Goal: Task Accomplishment & Management: Manage account settings

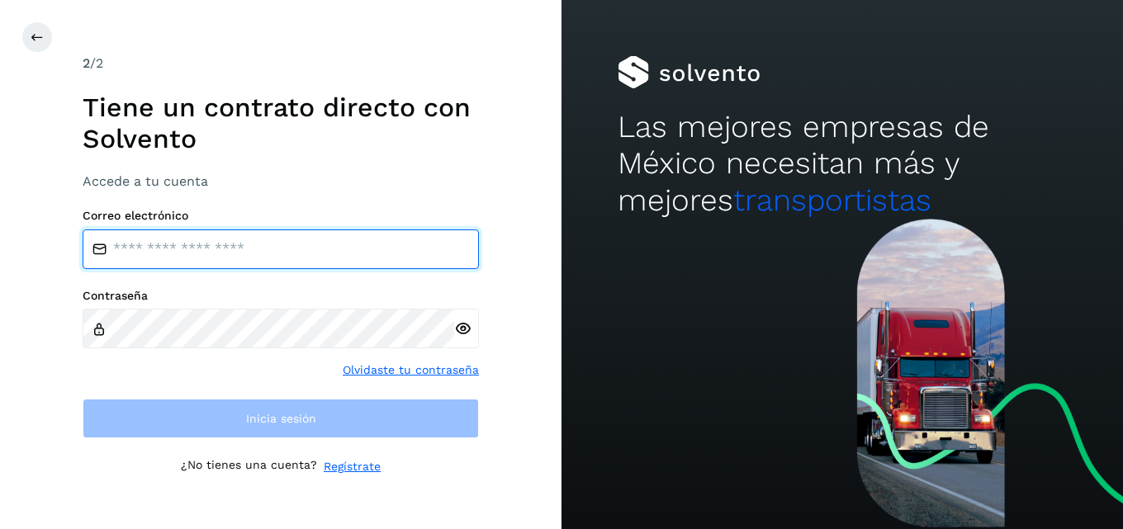
type input "**********"
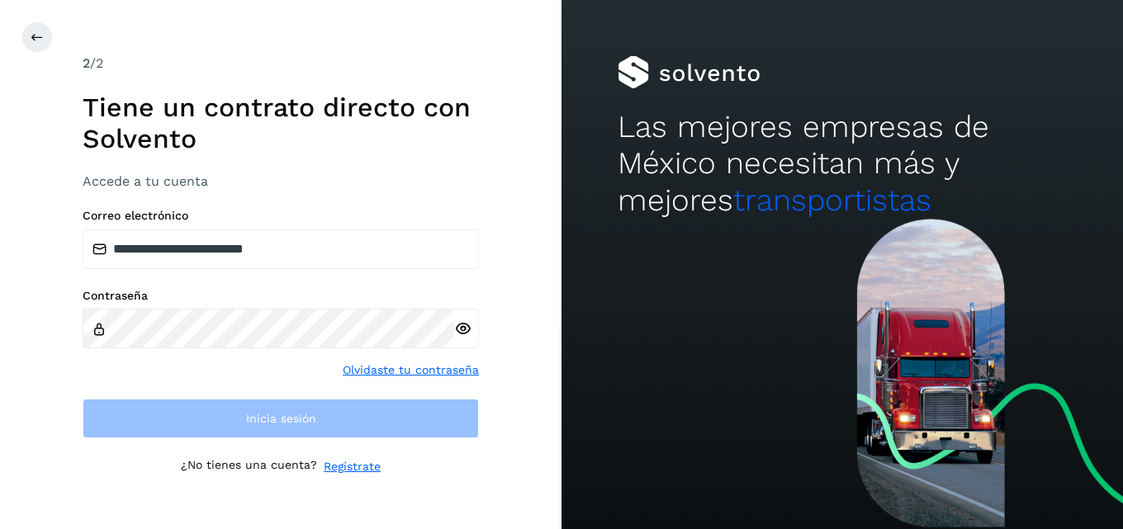
click at [463, 329] on icon at bounding box center [462, 328] width 17 height 17
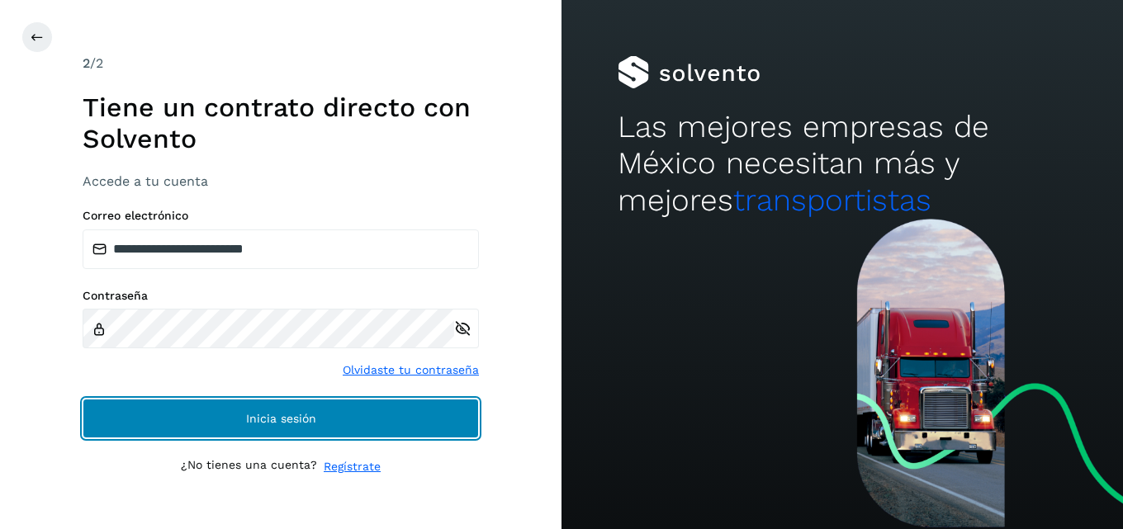
click at [377, 419] on button "Inicia sesión" at bounding box center [281, 419] width 396 height 40
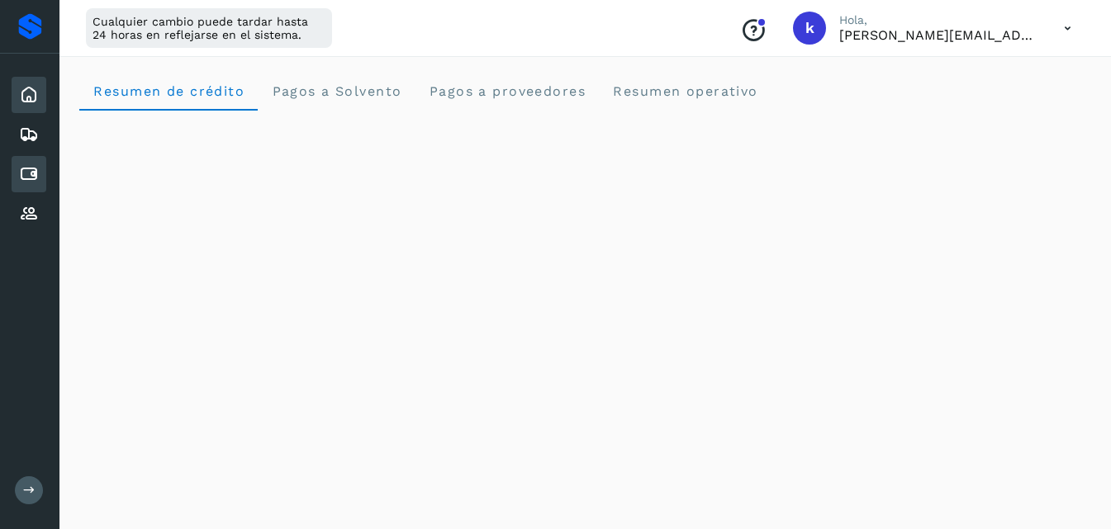
click at [21, 173] on icon at bounding box center [29, 174] width 20 height 20
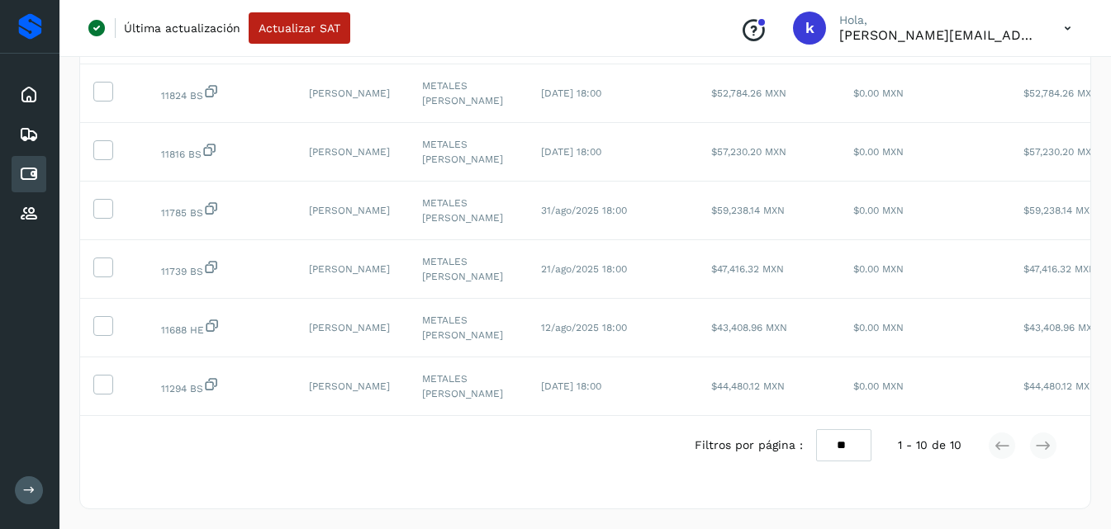
scroll to position [452, 0]
click at [851, 447] on select "** ** **" at bounding box center [843, 446] width 55 height 32
click at [21, 132] on icon at bounding box center [29, 135] width 20 height 20
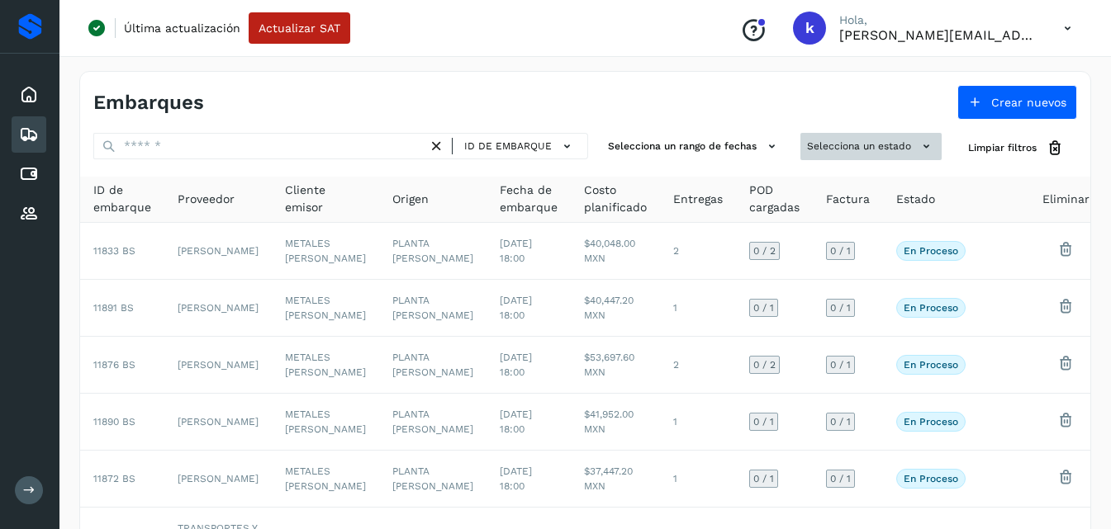
click at [914, 145] on button "Selecciona un estado" at bounding box center [870, 146] width 141 height 27
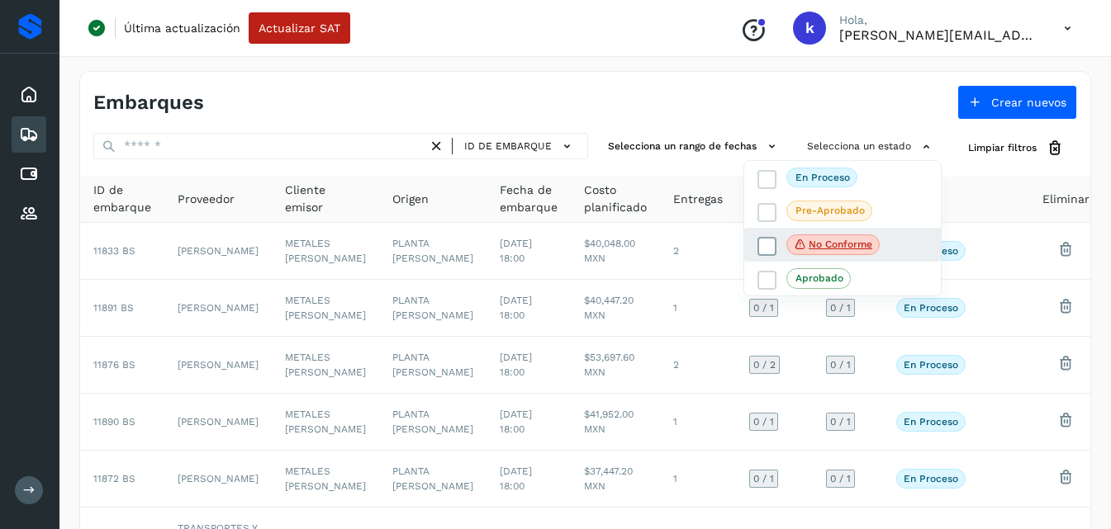
click at [769, 240] on icon at bounding box center [767, 246] width 17 height 17
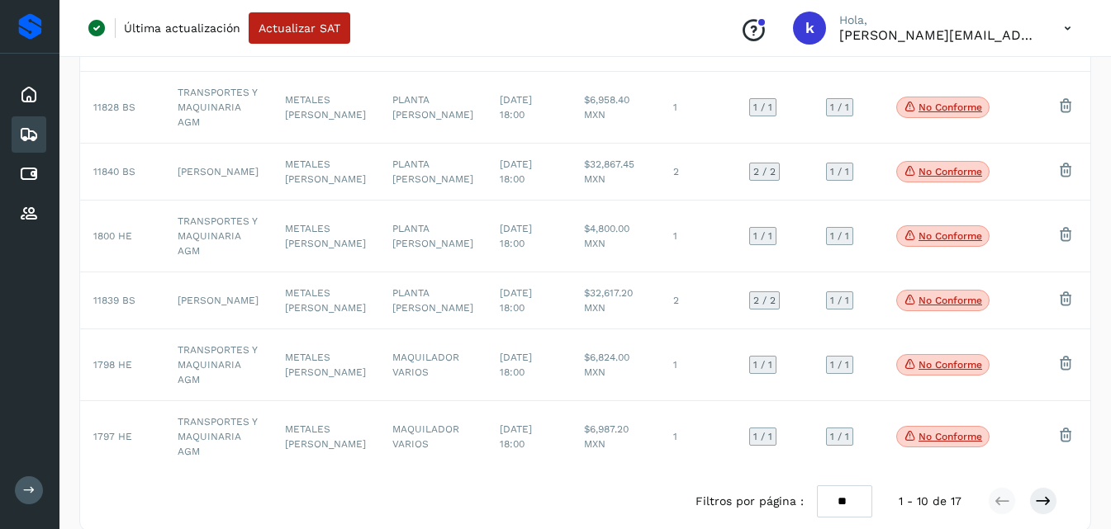
scroll to position [491, 0]
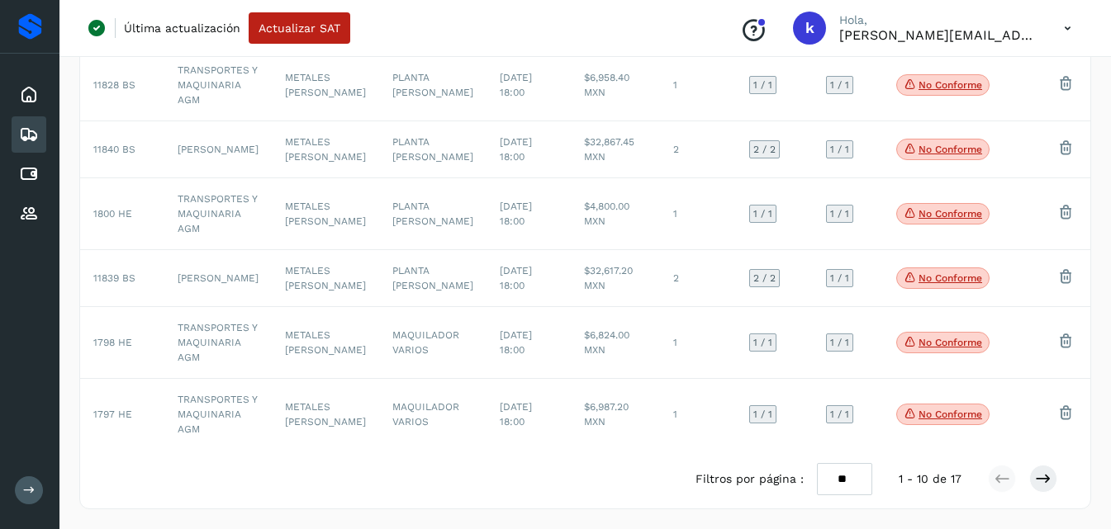
click at [835, 473] on div at bounding box center [555, 264] width 1111 height 529
click at [838, 472] on select "** ** **" at bounding box center [844, 479] width 55 height 32
select select "**"
click at [818, 463] on select "** ** **" at bounding box center [844, 479] width 55 height 32
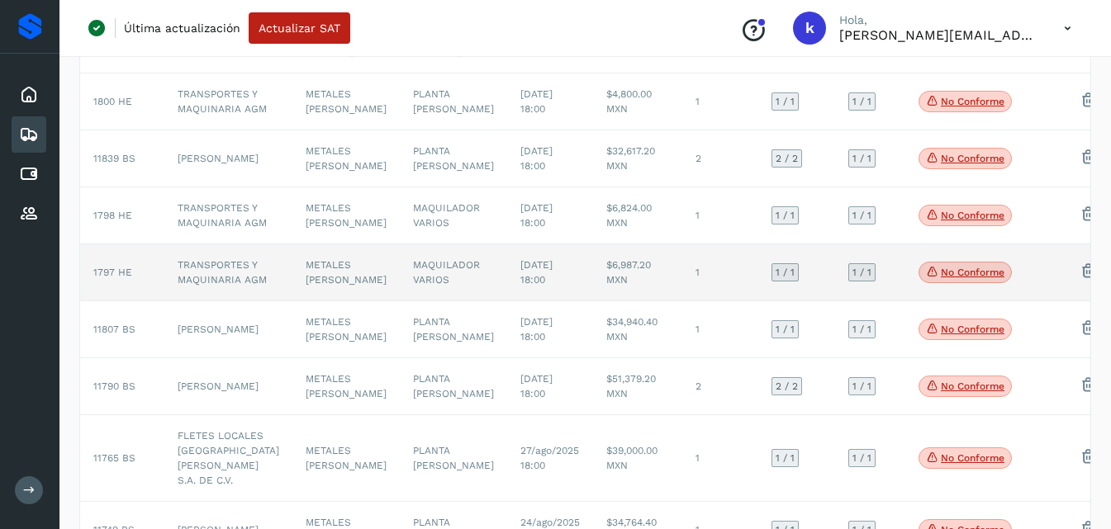
scroll to position [446, 0]
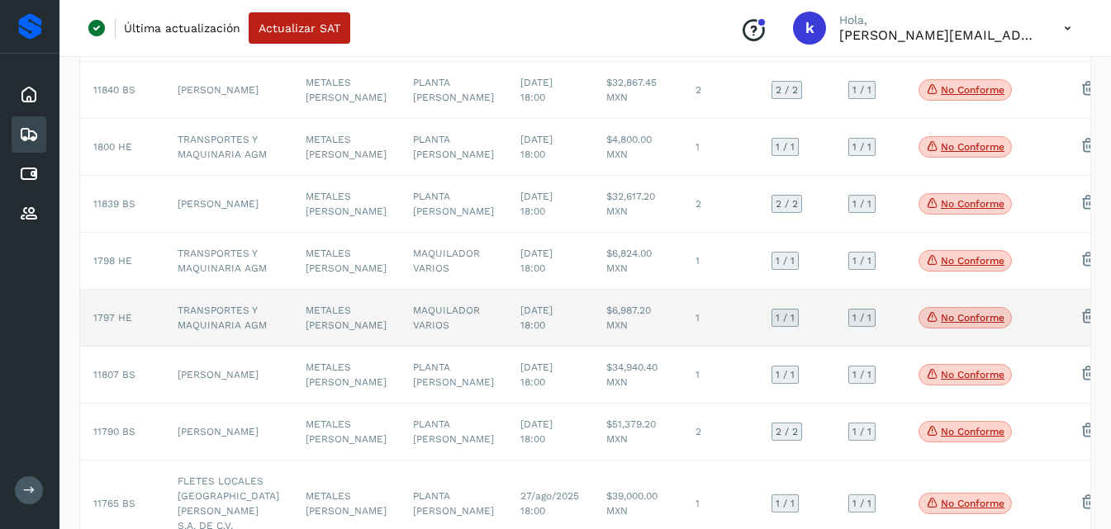
click at [854, 404] on td "1 / 1" at bounding box center [870, 375] width 70 height 57
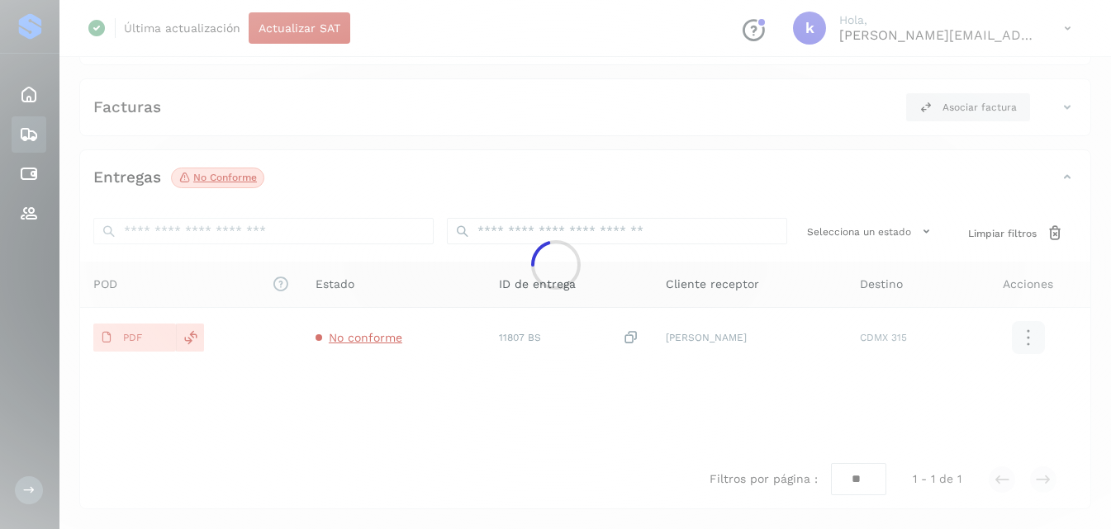
scroll to position [260, 0]
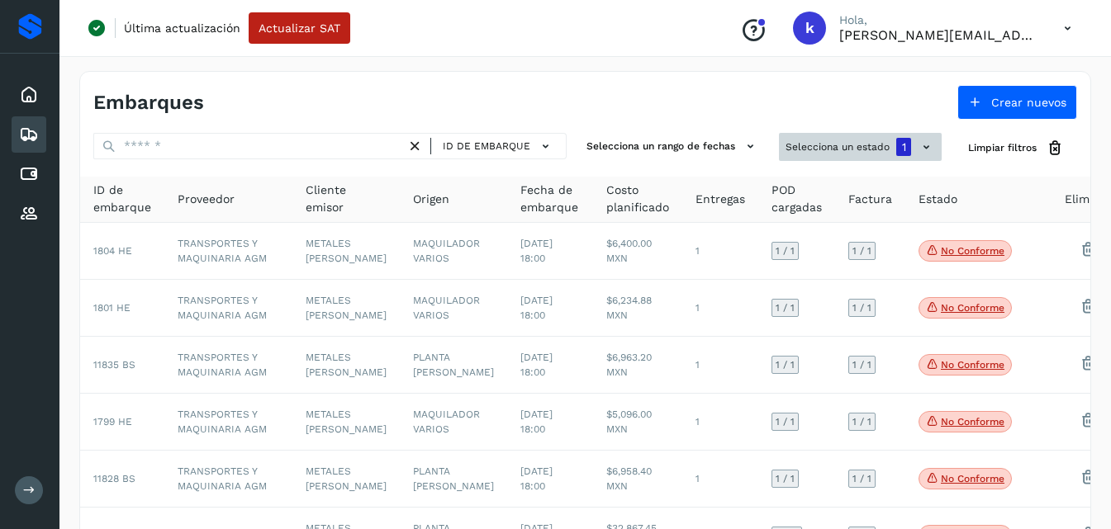
click at [844, 153] on button "Selecciona un estado 1" at bounding box center [860, 147] width 163 height 28
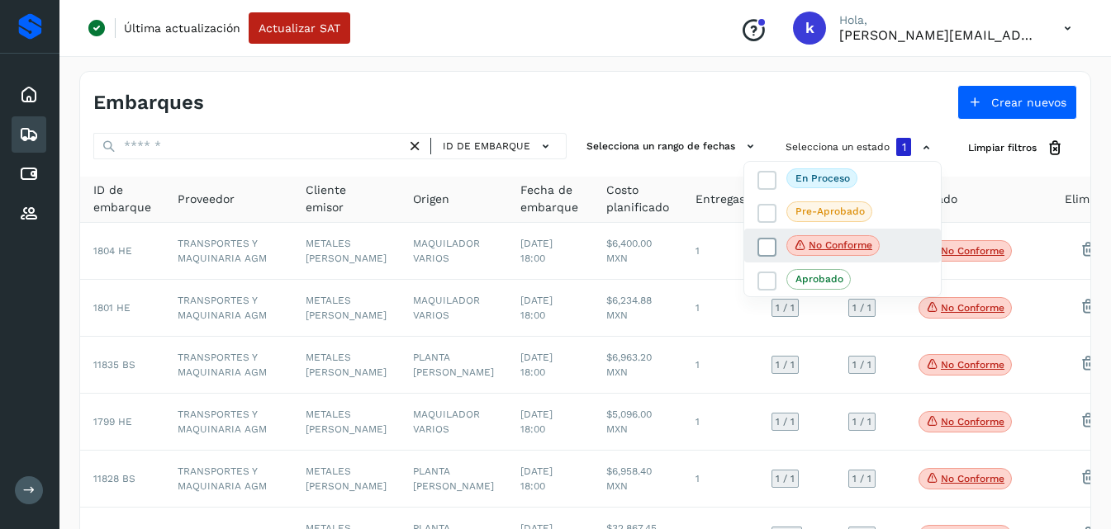
click at [767, 249] on icon at bounding box center [767, 247] width 17 height 17
select select "**"
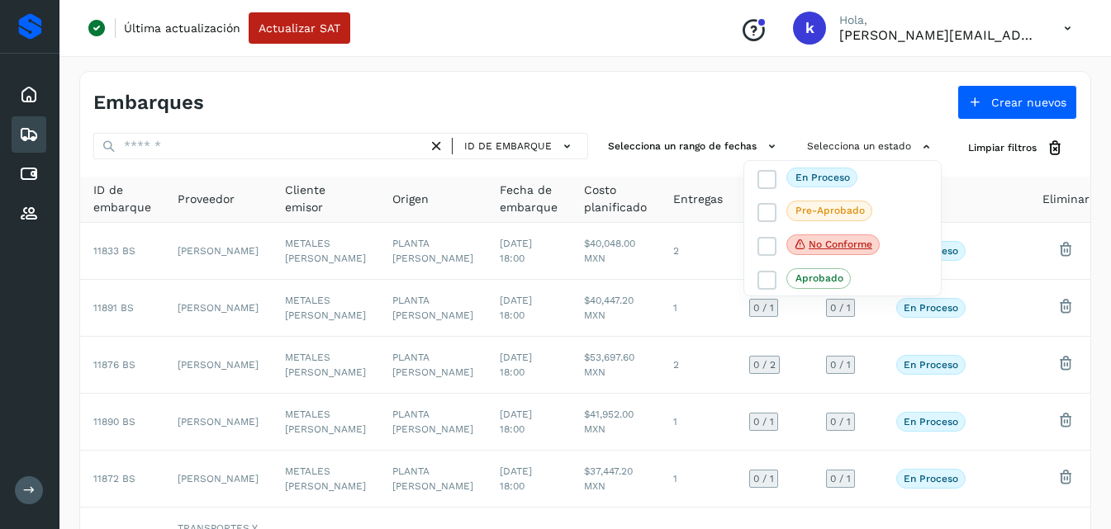
click at [489, 144] on div at bounding box center [555, 264] width 1111 height 529
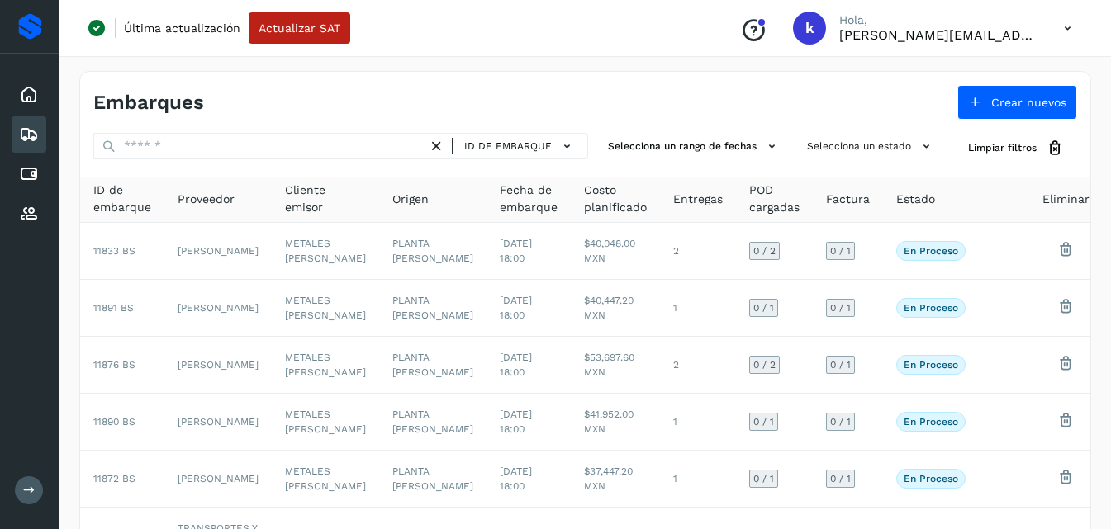
click at [489, 144] on span "ID de embarque" at bounding box center [508, 146] width 88 height 15
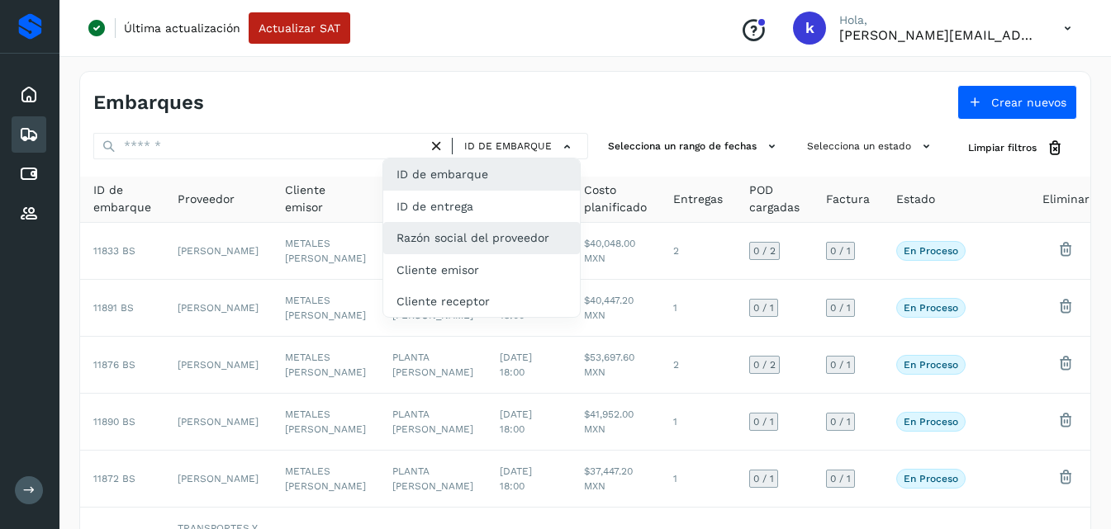
click at [417, 249] on div "Razón social del proveedor" at bounding box center [481, 237] width 197 height 31
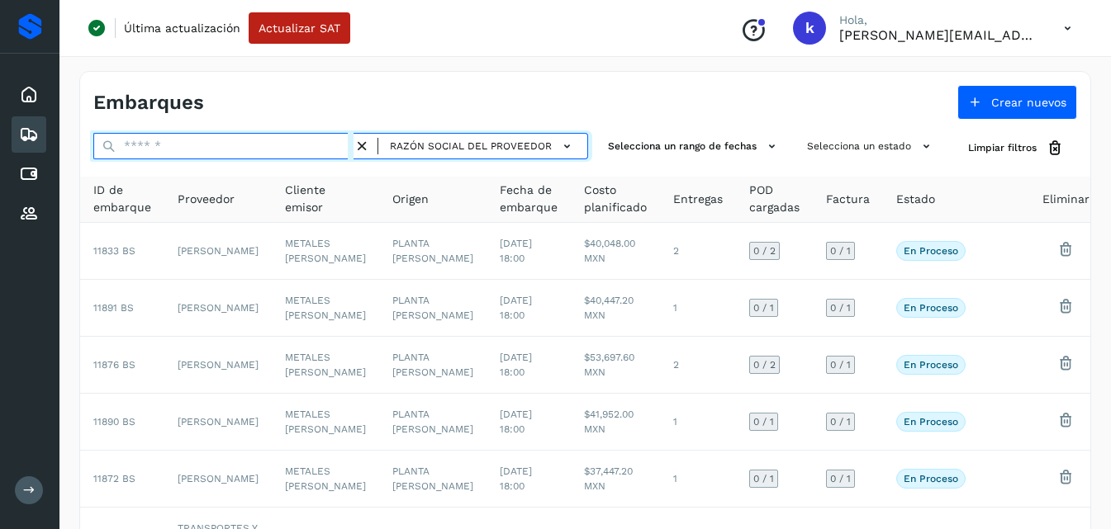
click at [255, 140] on input "text" at bounding box center [223, 146] width 260 height 26
type input "**********"
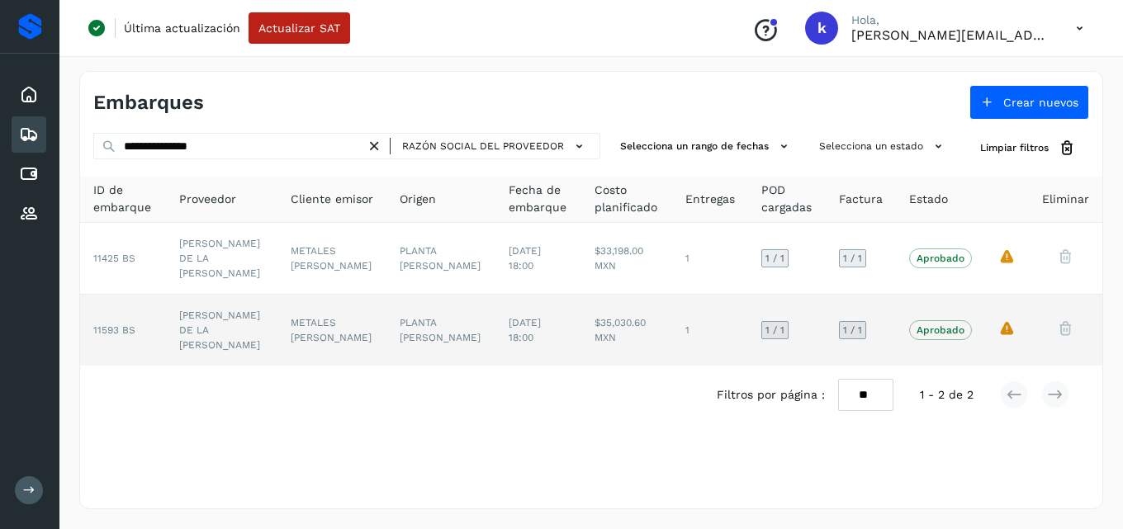
click at [204, 298] on td "[PERSON_NAME] DE LA [PERSON_NAME]" at bounding box center [222, 330] width 112 height 71
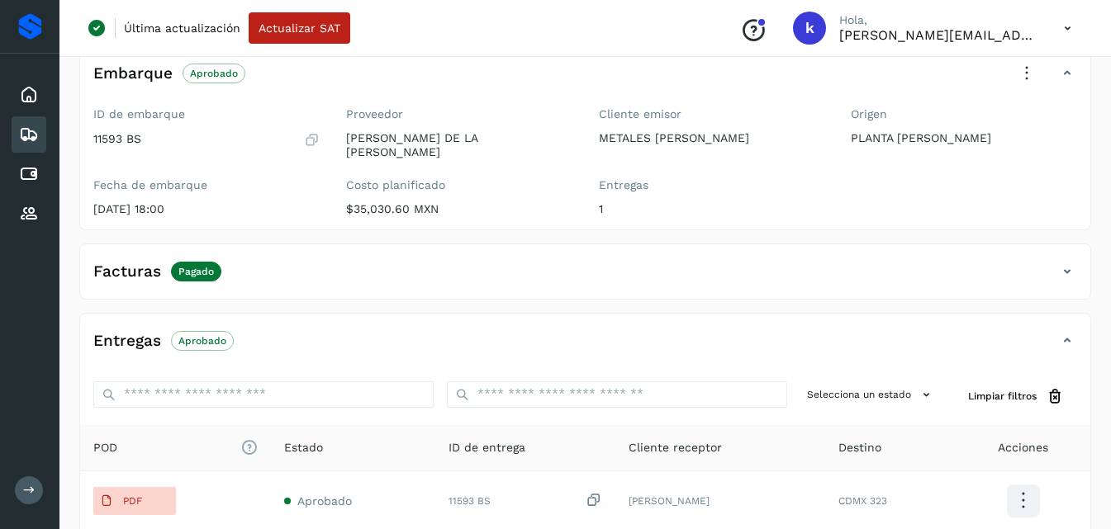
scroll to position [170, 0]
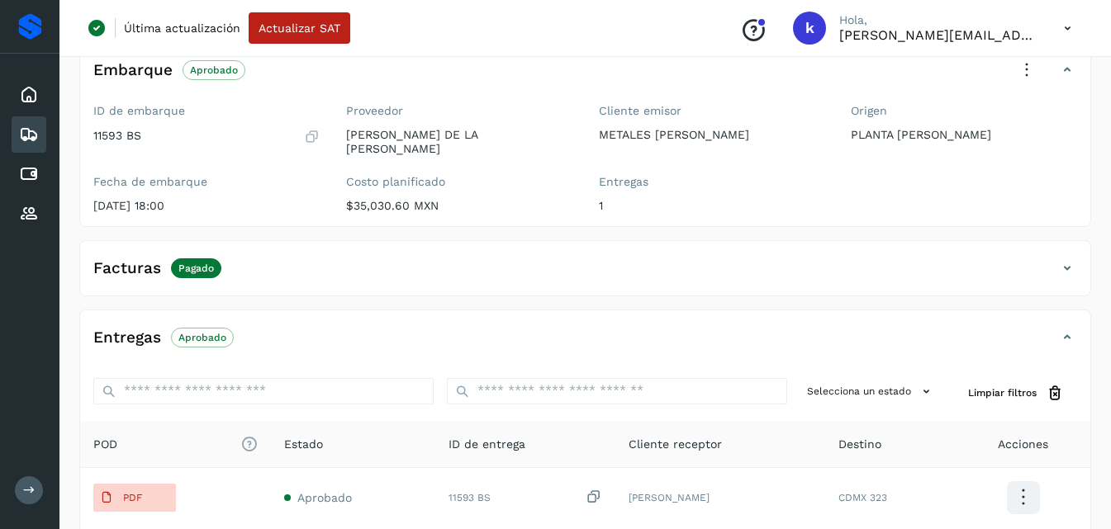
click at [183, 263] on p "Pagado" at bounding box center [196, 269] width 36 height 12
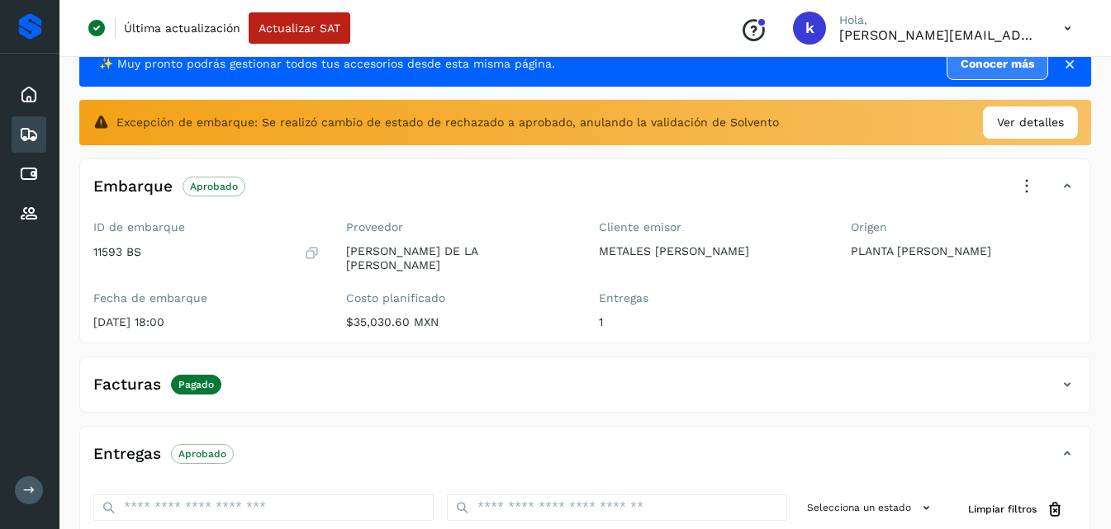
scroll to position [46, 0]
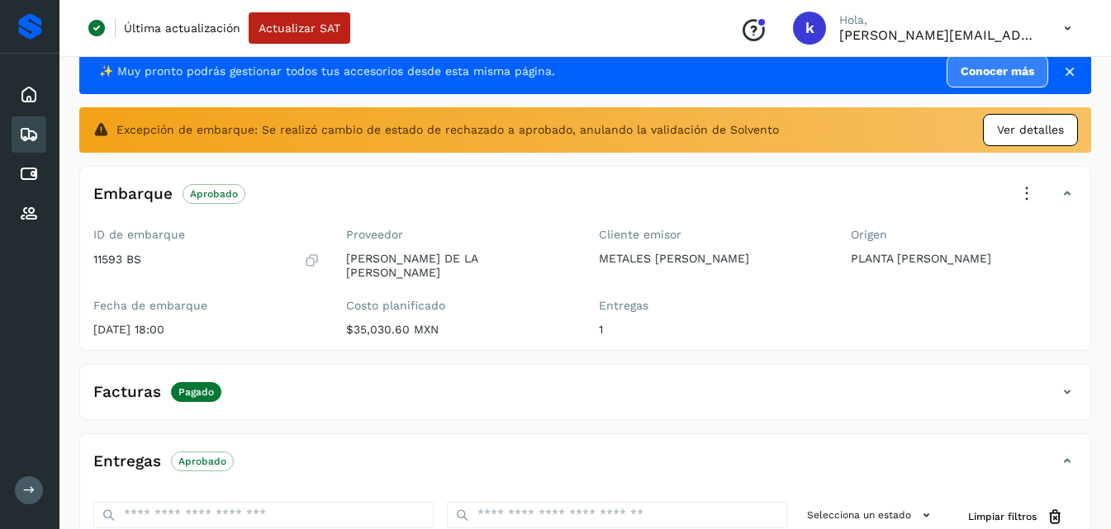
click at [1013, 116] on div "Ver detalles" at bounding box center [1030, 130] width 95 height 32
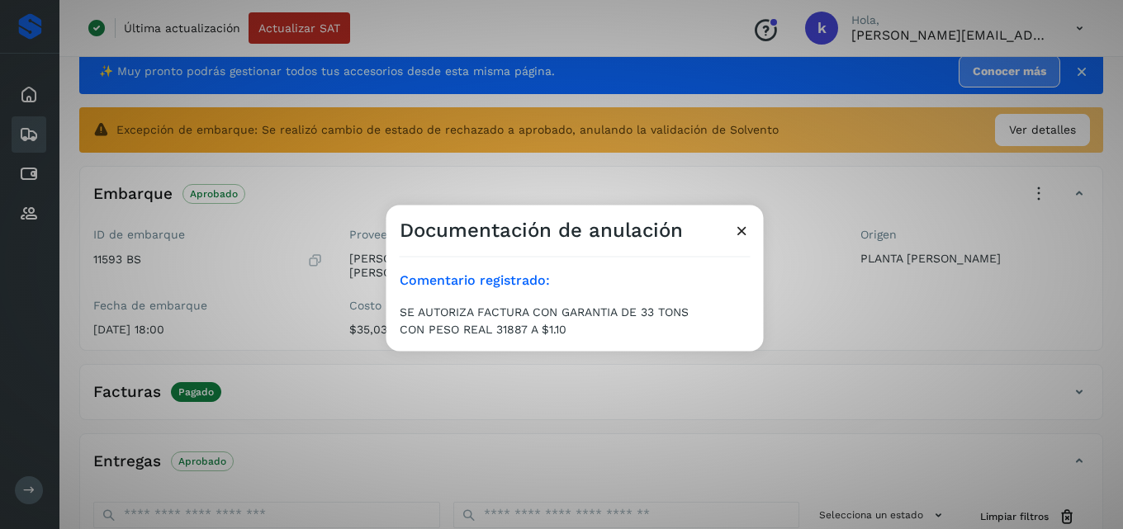
click at [738, 227] on icon at bounding box center [741, 229] width 17 height 17
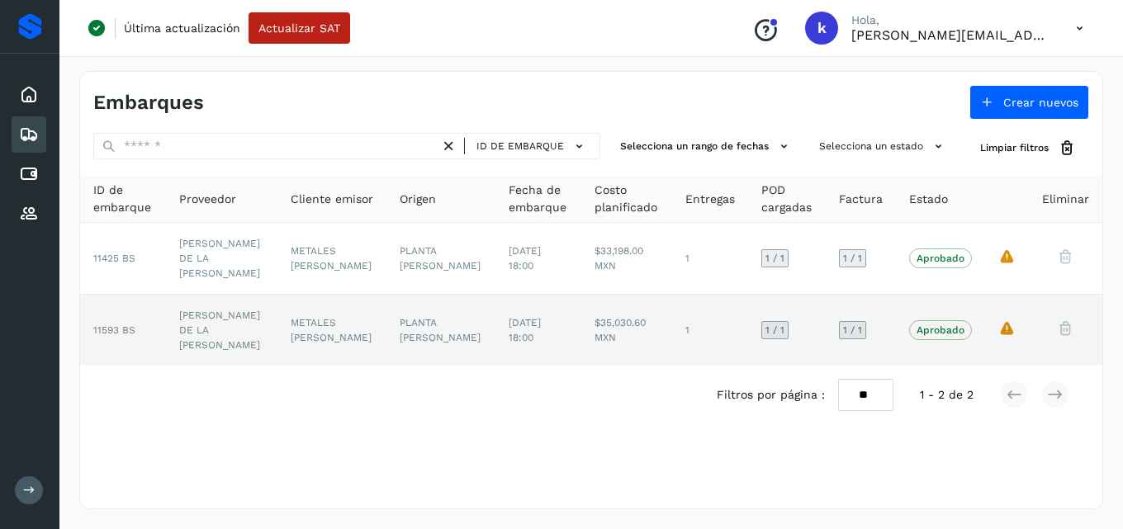
click at [529, 322] on td "[DATE] 18:00" at bounding box center [539, 330] width 86 height 71
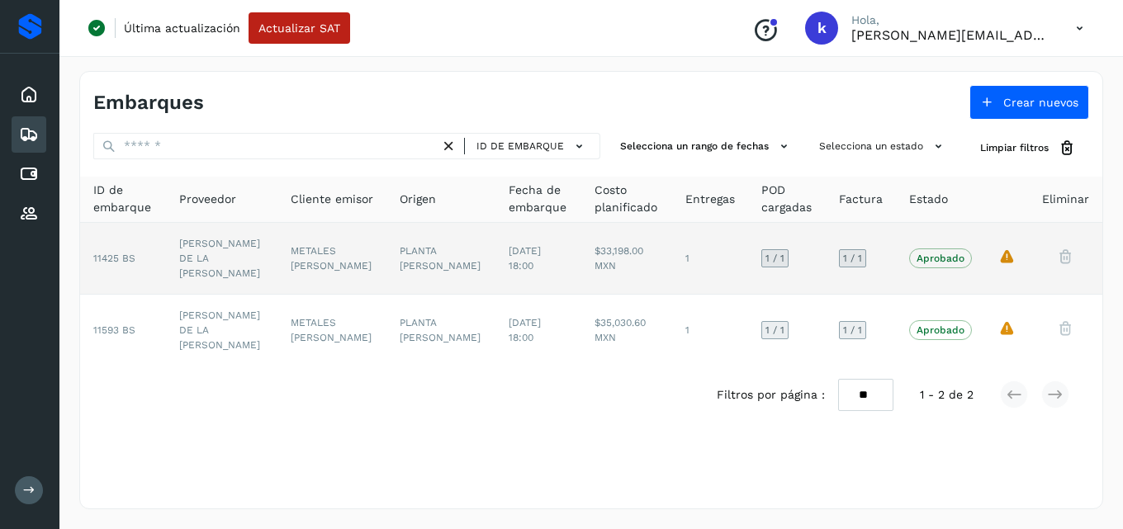
click at [323, 242] on td "METALES [PERSON_NAME]" at bounding box center [332, 259] width 109 height 72
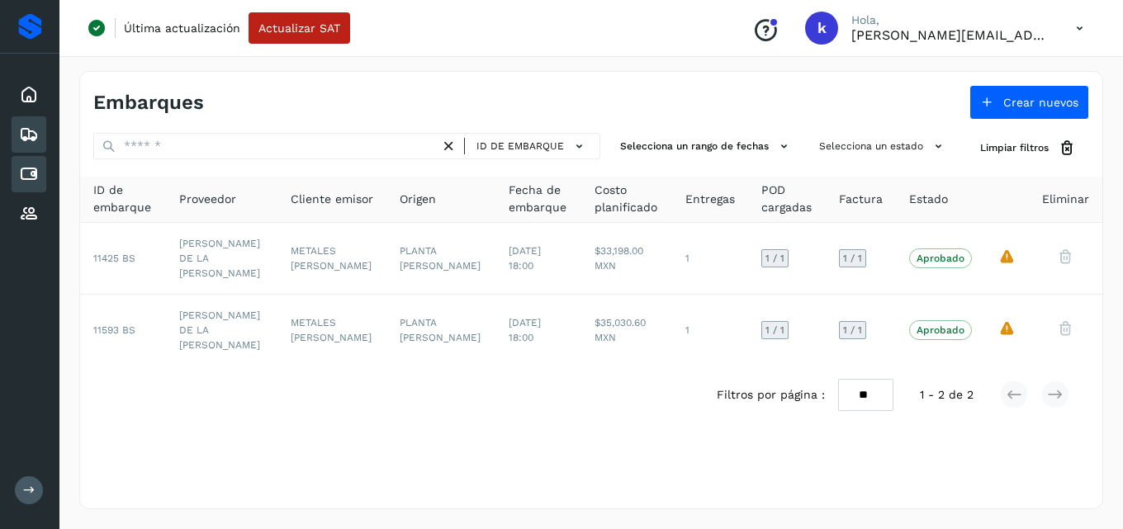
click at [23, 173] on icon at bounding box center [29, 174] width 20 height 20
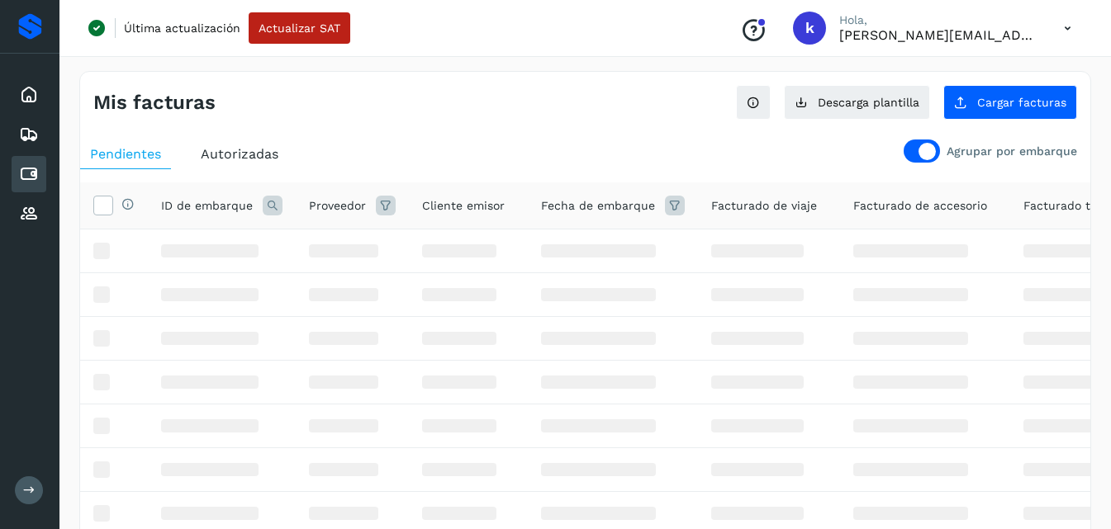
click at [231, 145] on div "Autorizadas" at bounding box center [239, 155] width 97 height 30
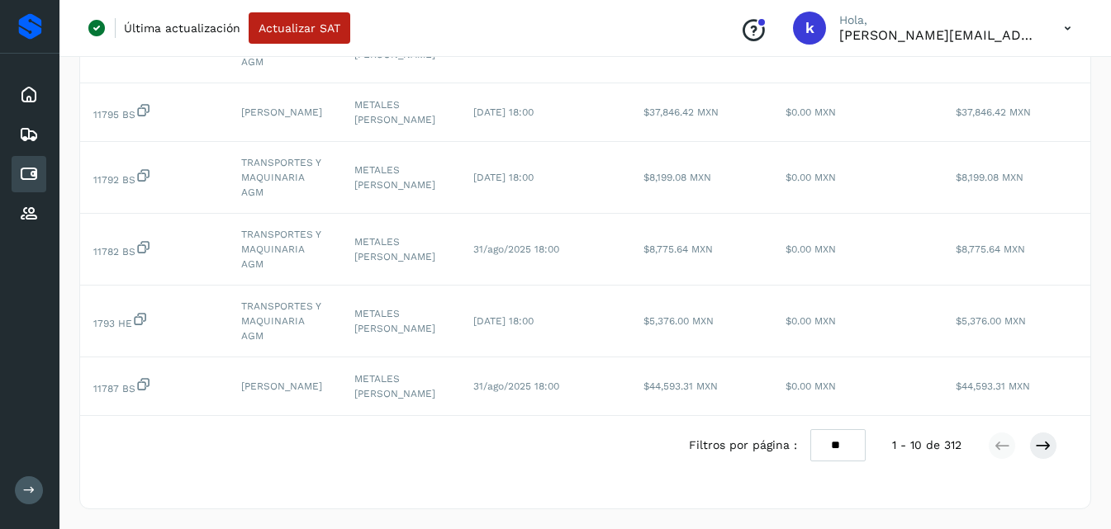
scroll to position [544, 0]
click at [841, 449] on select "** ** **" at bounding box center [837, 446] width 55 height 32
click at [810, 430] on select "** ** **" at bounding box center [837, 446] width 55 height 32
click at [841, 444] on select "** ** **" at bounding box center [837, 446] width 55 height 32
select select "**"
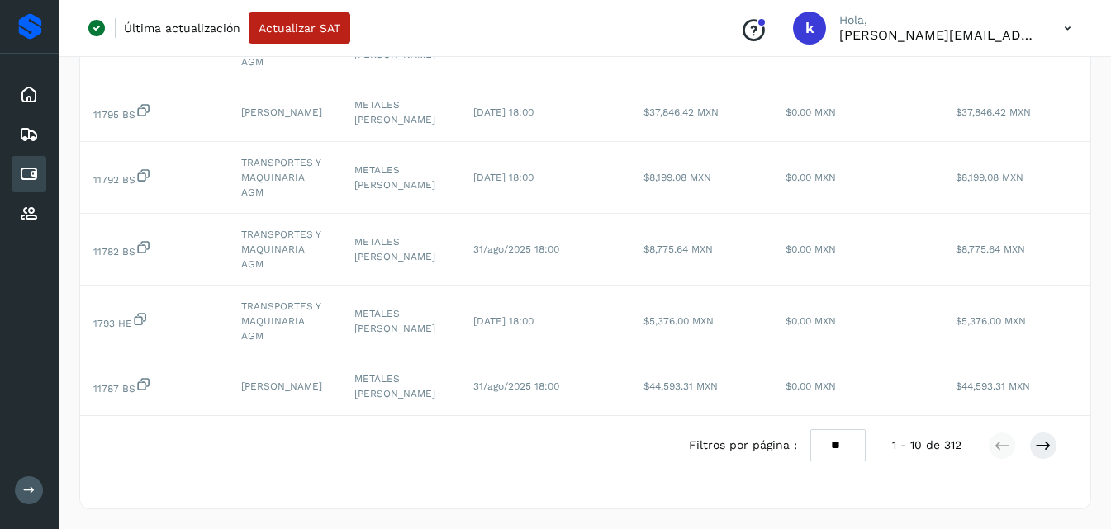
click at [810, 430] on select "** ** **" at bounding box center [837, 446] width 55 height 32
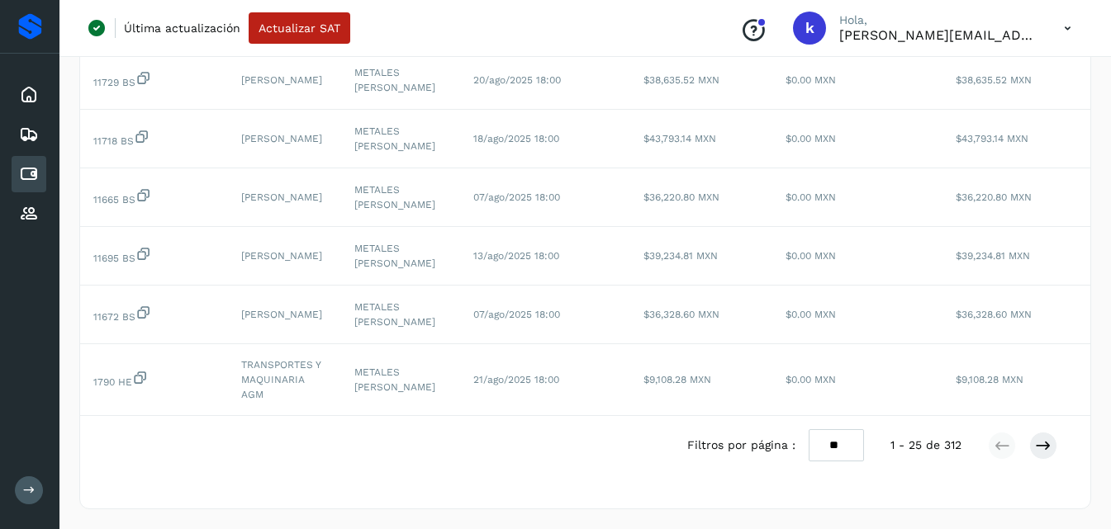
scroll to position [1588, 0]
click at [32, 129] on icon at bounding box center [29, 135] width 20 height 20
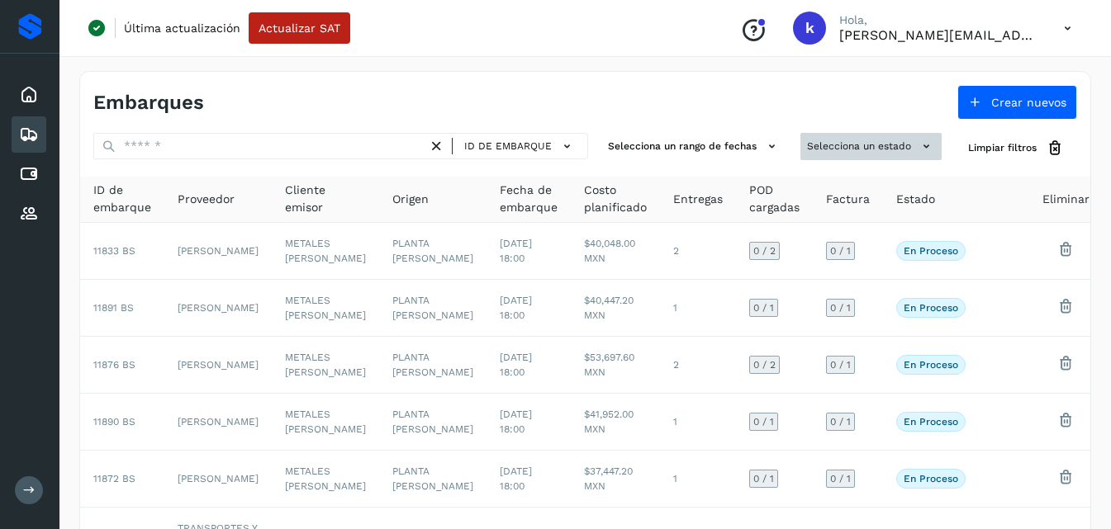
click at [828, 134] on button "Selecciona un estado" at bounding box center [870, 146] width 141 height 27
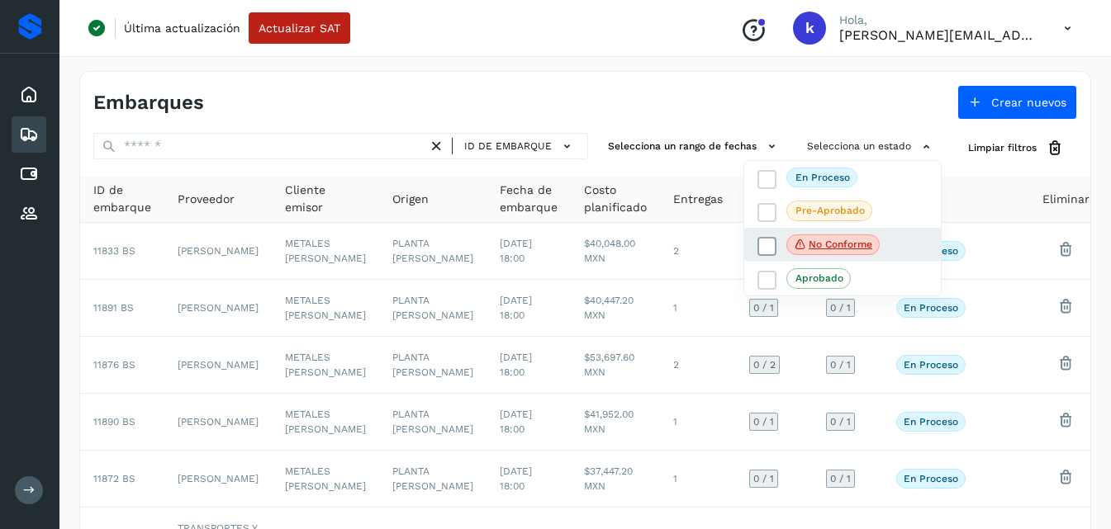
click at [814, 243] on p "No conforme" at bounding box center [841, 245] width 64 height 12
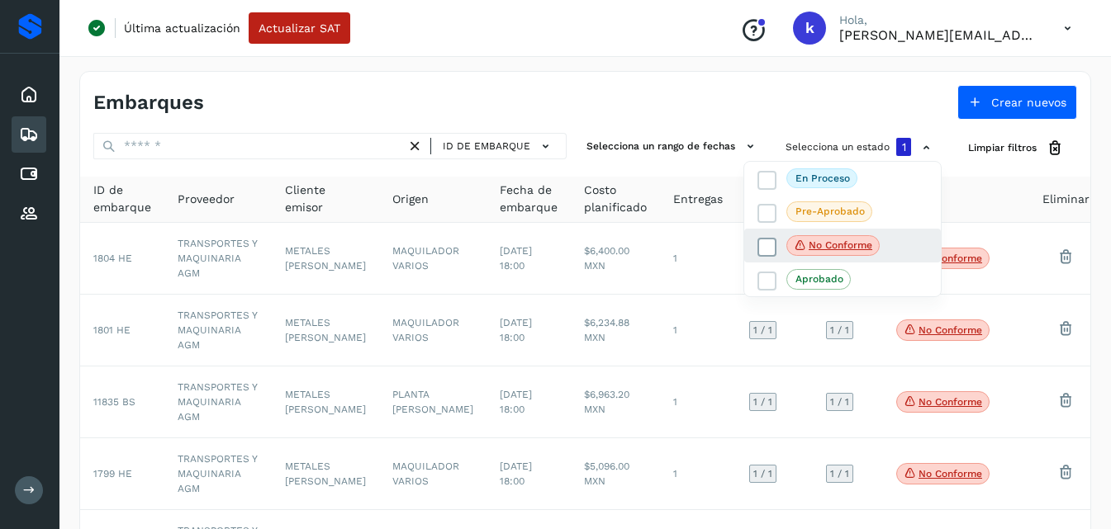
click at [814, 243] on p "No conforme" at bounding box center [841, 246] width 64 height 12
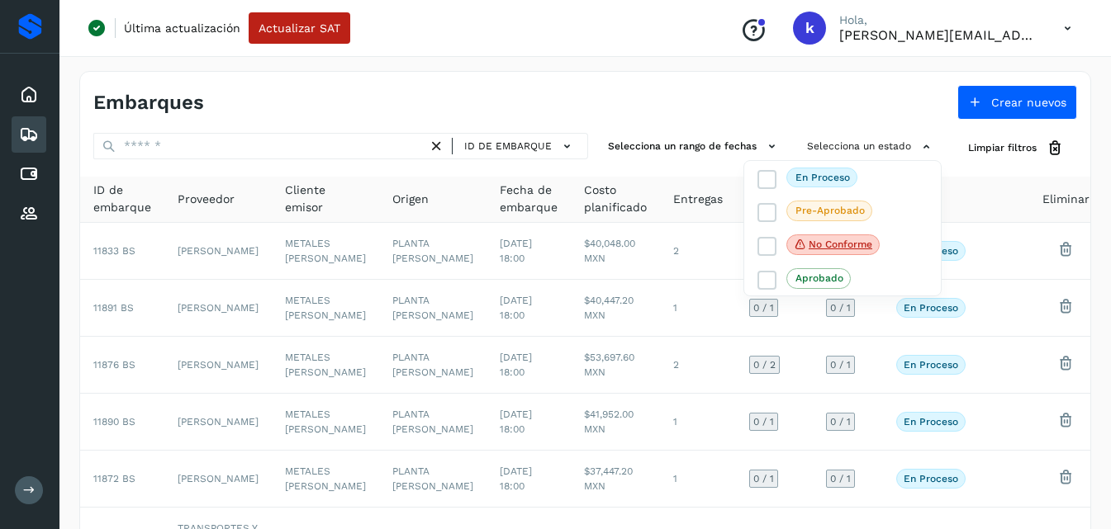
click at [442, 146] on div at bounding box center [555, 264] width 1111 height 529
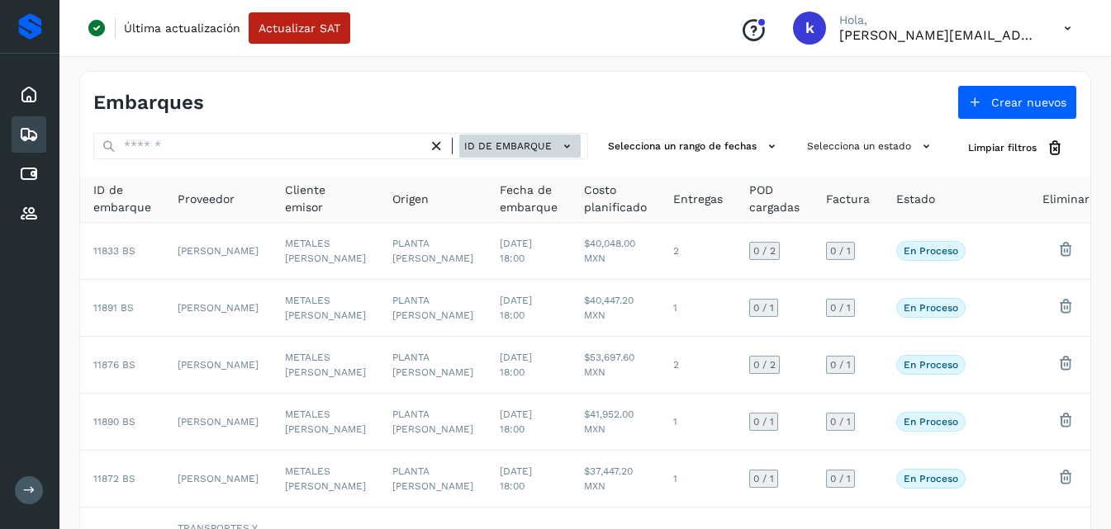
click at [490, 145] on span "ID de embarque" at bounding box center [508, 146] width 88 height 15
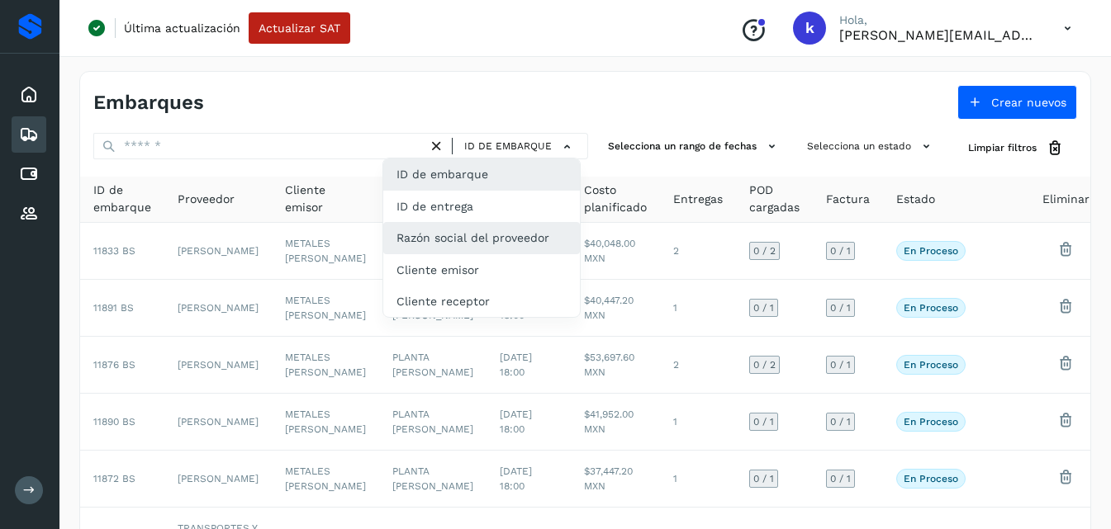
click at [435, 244] on div "Razón social del proveedor" at bounding box center [481, 237] width 197 height 31
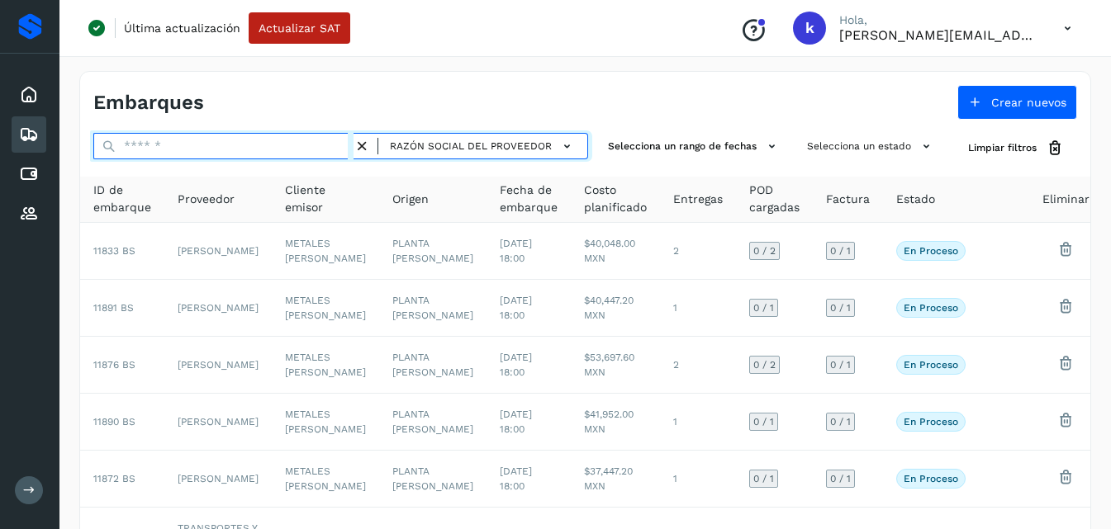
click at [286, 154] on input "text" at bounding box center [223, 146] width 260 height 26
click at [254, 145] on input "text" at bounding box center [223, 146] width 260 height 26
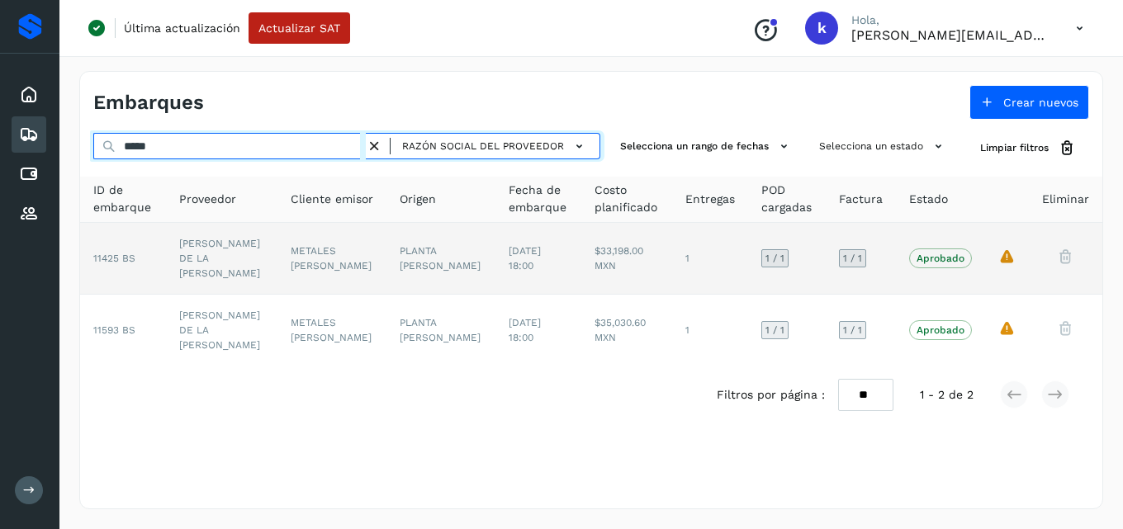
type input "*****"
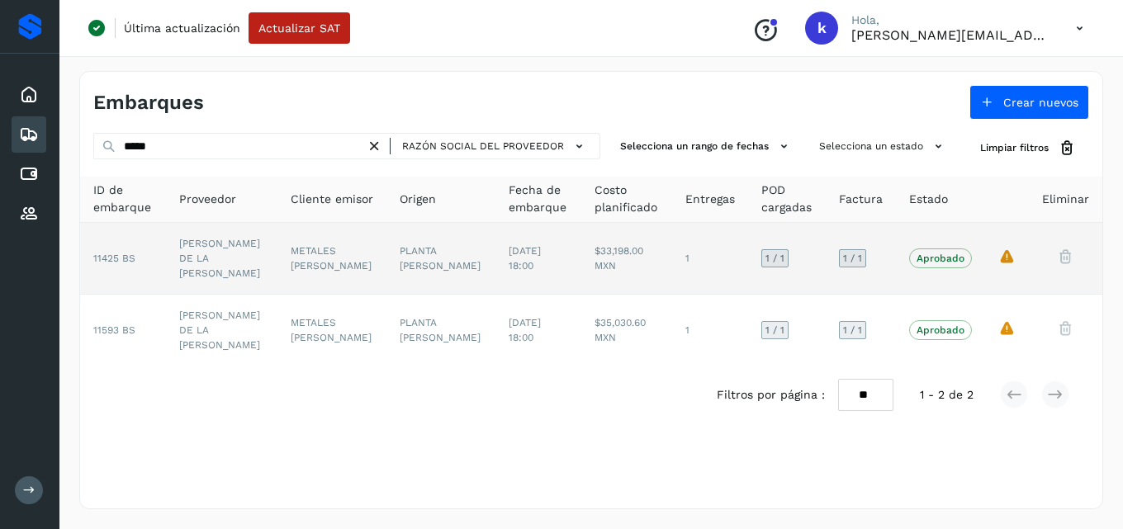
click at [237, 244] on td "[PERSON_NAME] DE LA [PERSON_NAME]" at bounding box center [222, 259] width 112 height 72
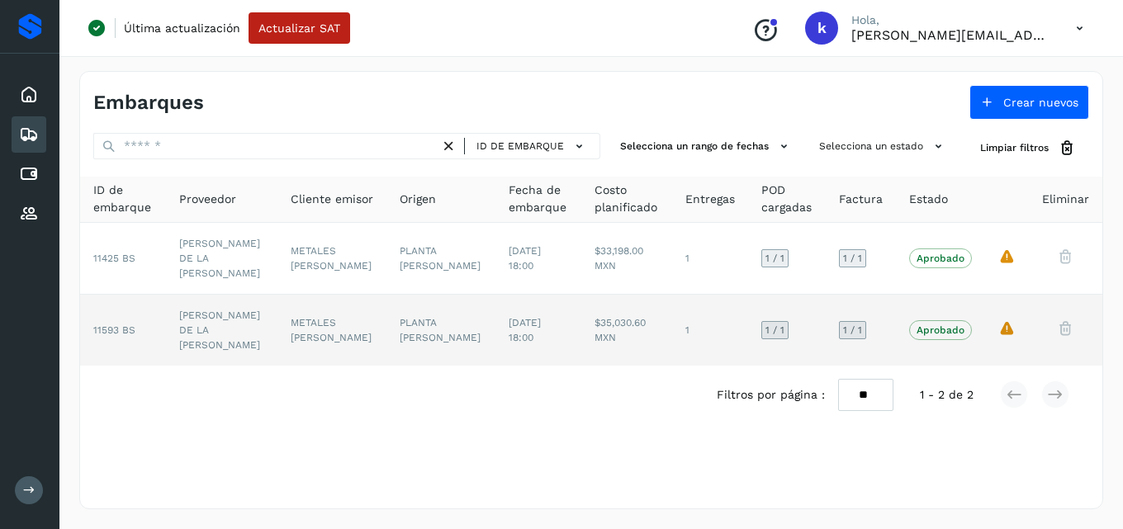
click at [249, 303] on td "[PERSON_NAME] DE LA [PERSON_NAME]" at bounding box center [222, 330] width 112 height 71
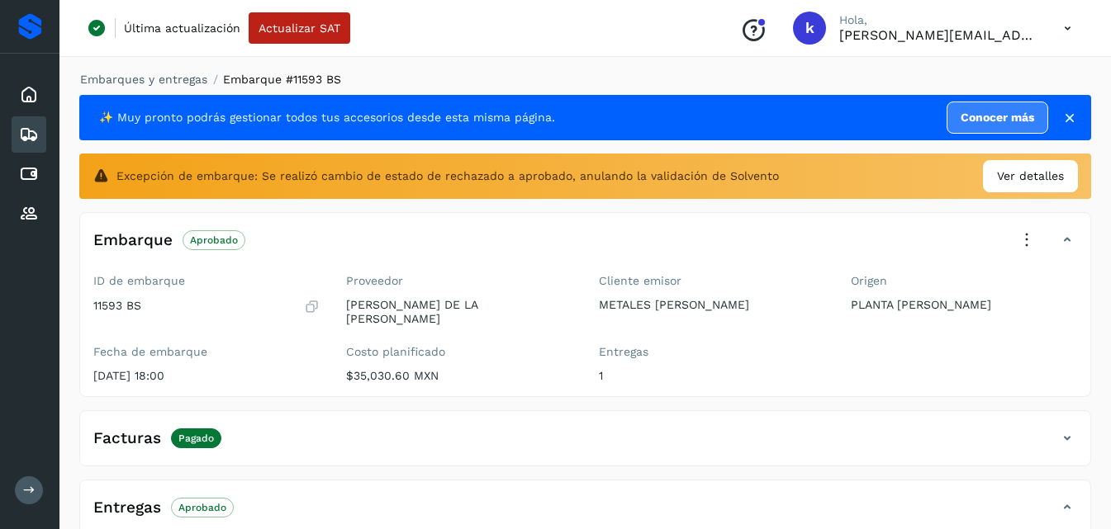
click at [35, 133] on icon at bounding box center [29, 135] width 20 height 20
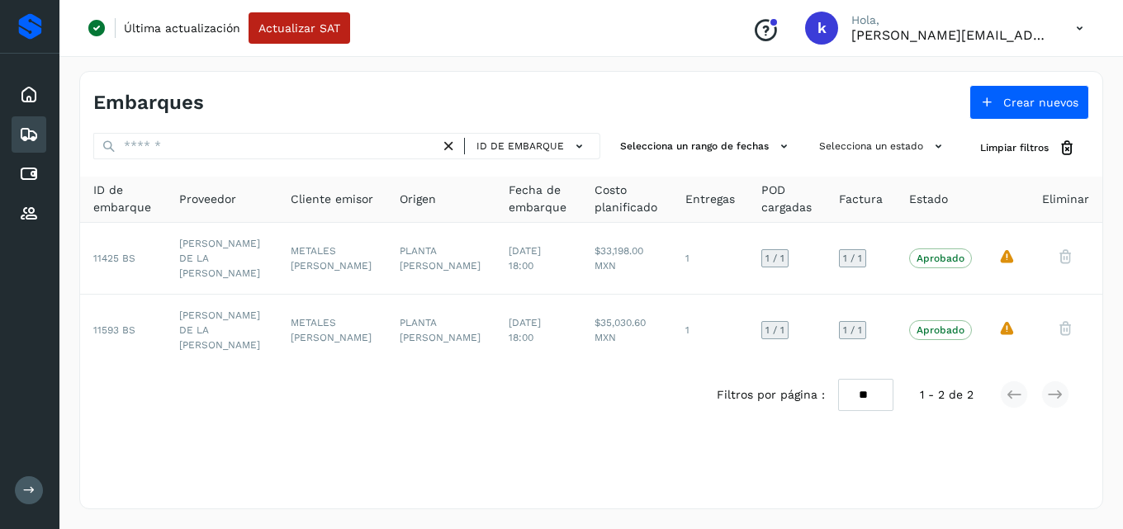
click at [27, 129] on icon at bounding box center [29, 135] width 20 height 20
click at [835, 143] on button "Selecciona un estado" at bounding box center [883, 146] width 141 height 27
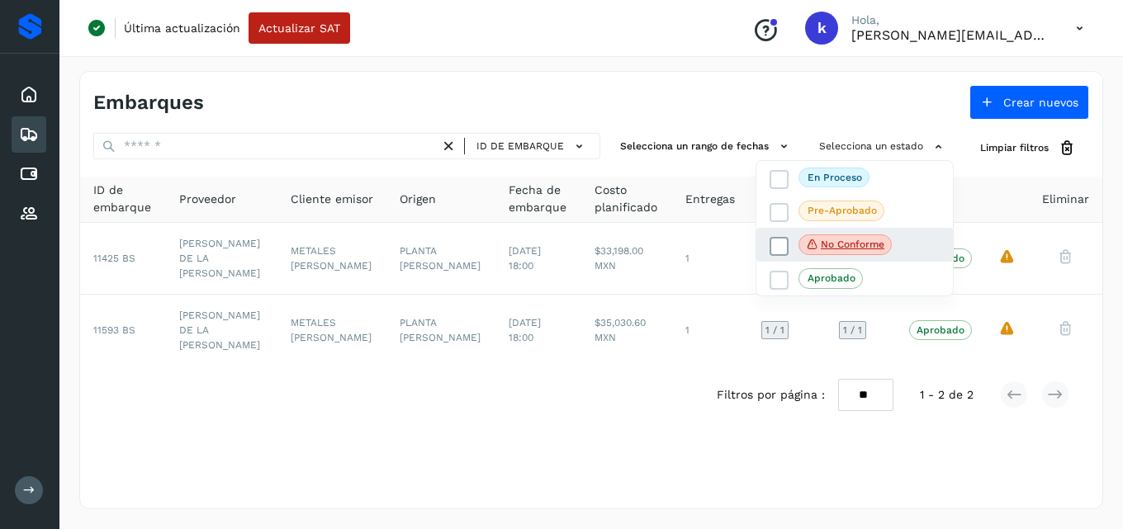
click at [832, 244] on p "No conforme" at bounding box center [853, 245] width 64 height 12
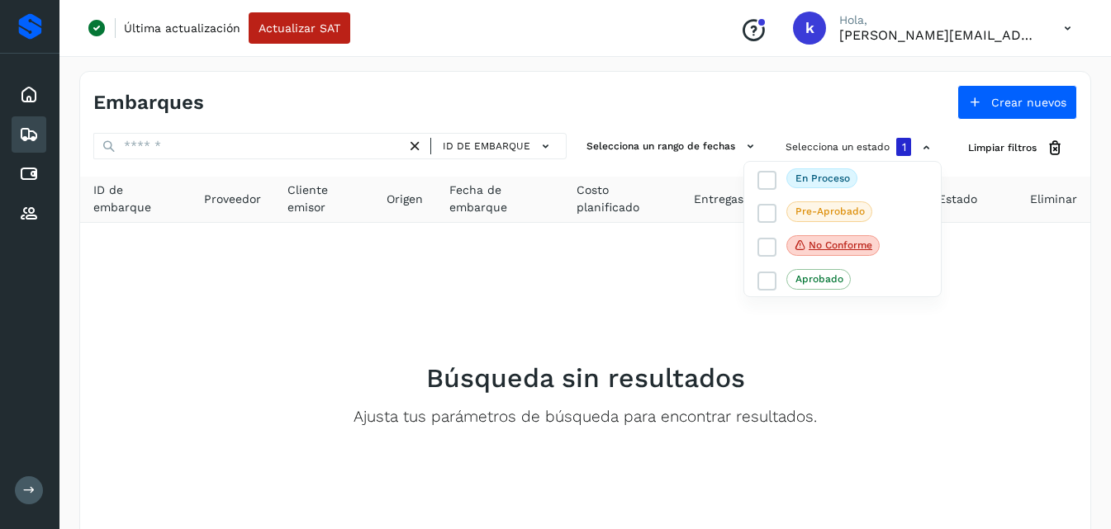
click at [691, 58] on div at bounding box center [555, 264] width 1111 height 529
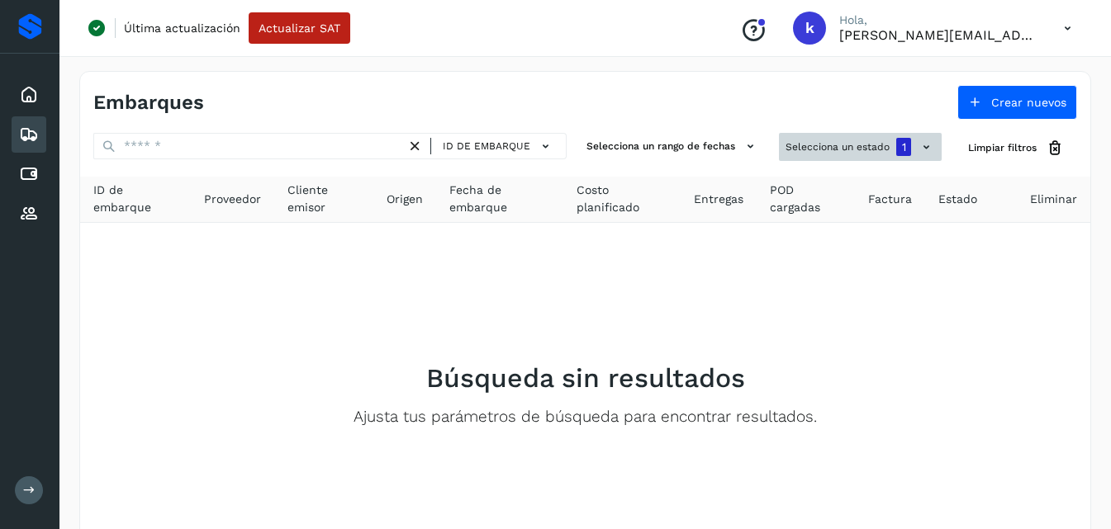
click at [852, 146] on button "Selecciona un estado 1" at bounding box center [860, 147] width 163 height 28
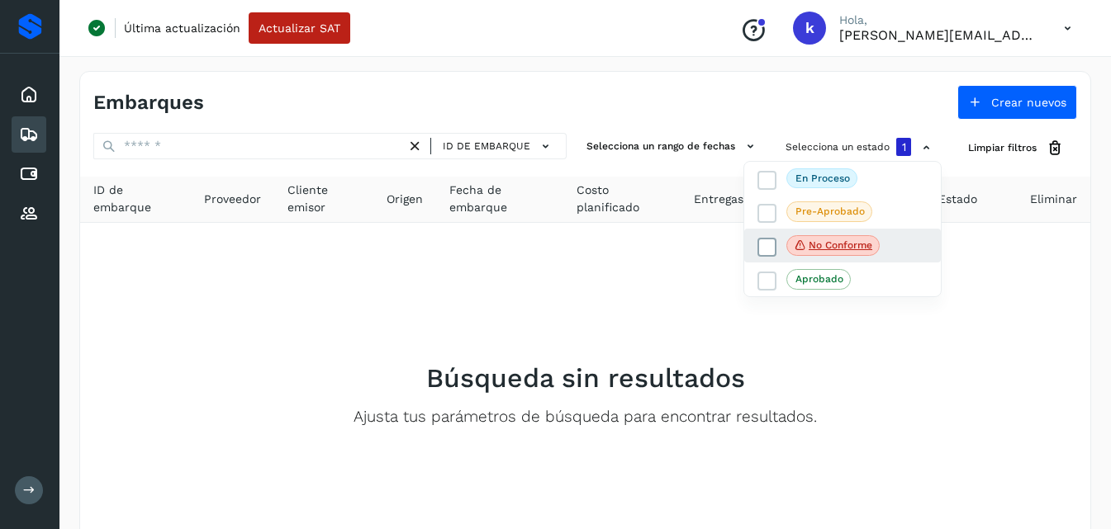
click at [782, 246] on label "No conforme" at bounding box center [818, 245] width 122 height 21
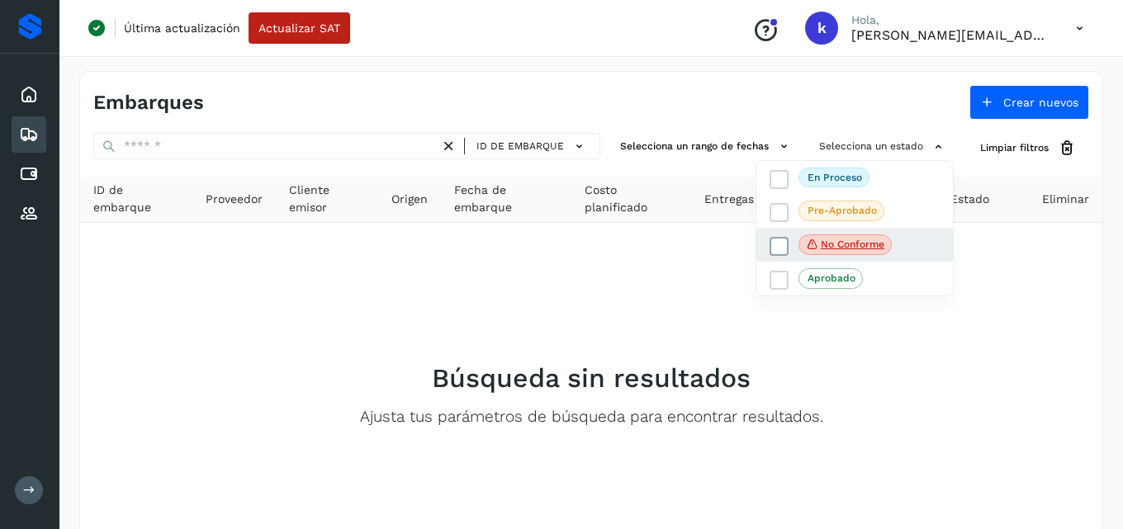
click at [782, 246] on icon at bounding box center [779, 246] width 17 height 17
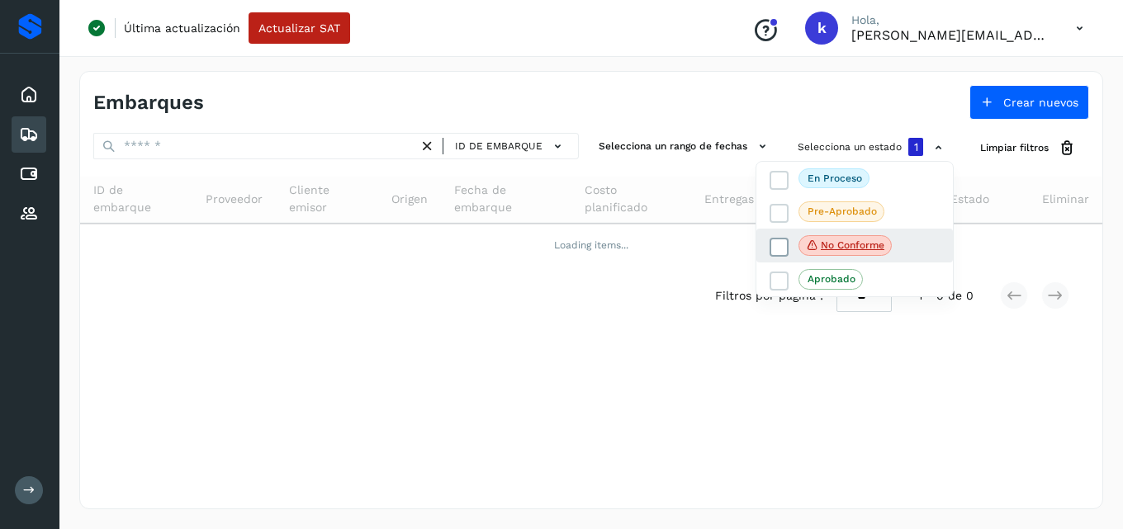
click at [782, 246] on icon at bounding box center [779, 247] width 17 height 17
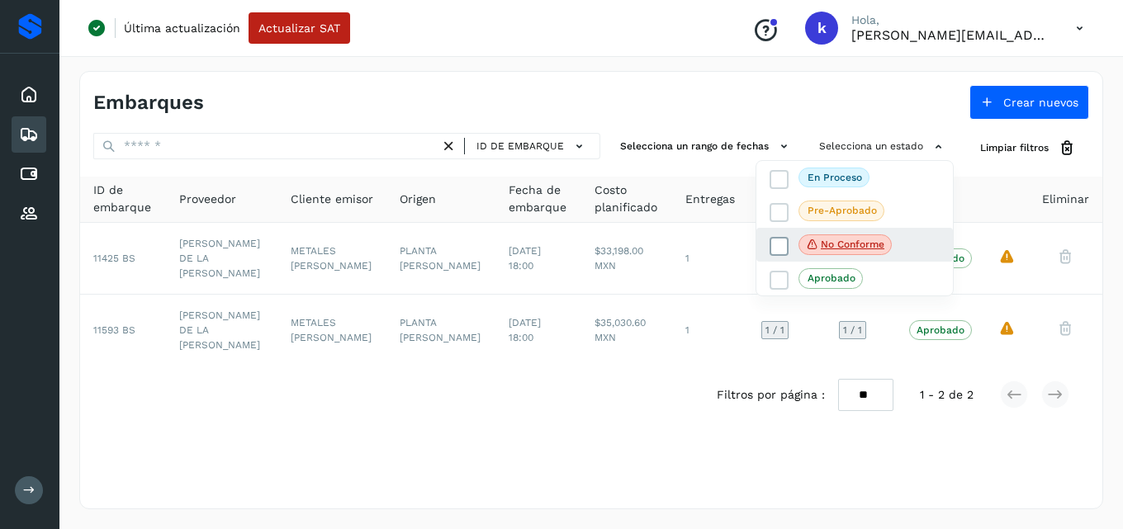
click at [782, 246] on icon at bounding box center [779, 246] width 17 height 17
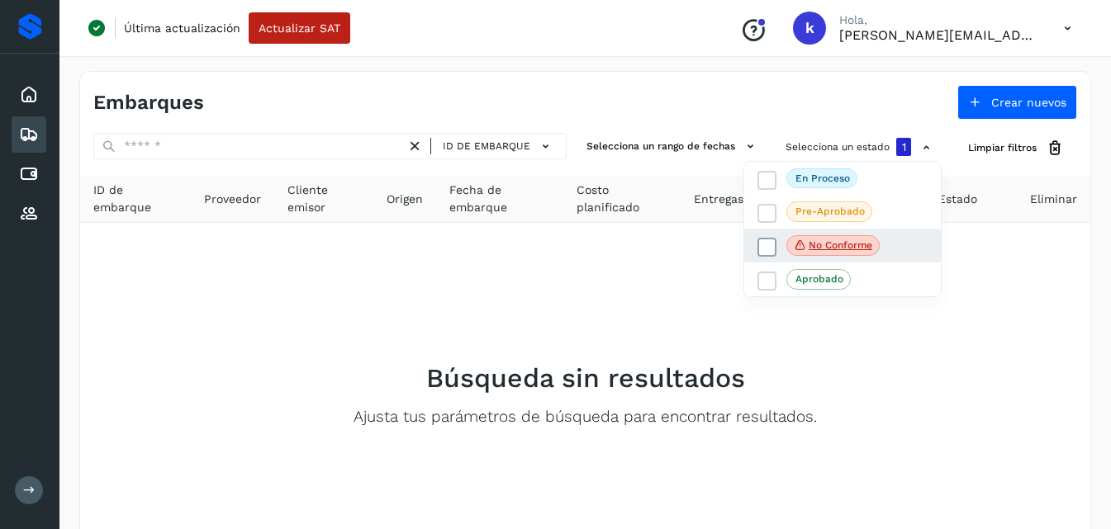
click at [770, 244] on icon at bounding box center [767, 247] width 17 height 17
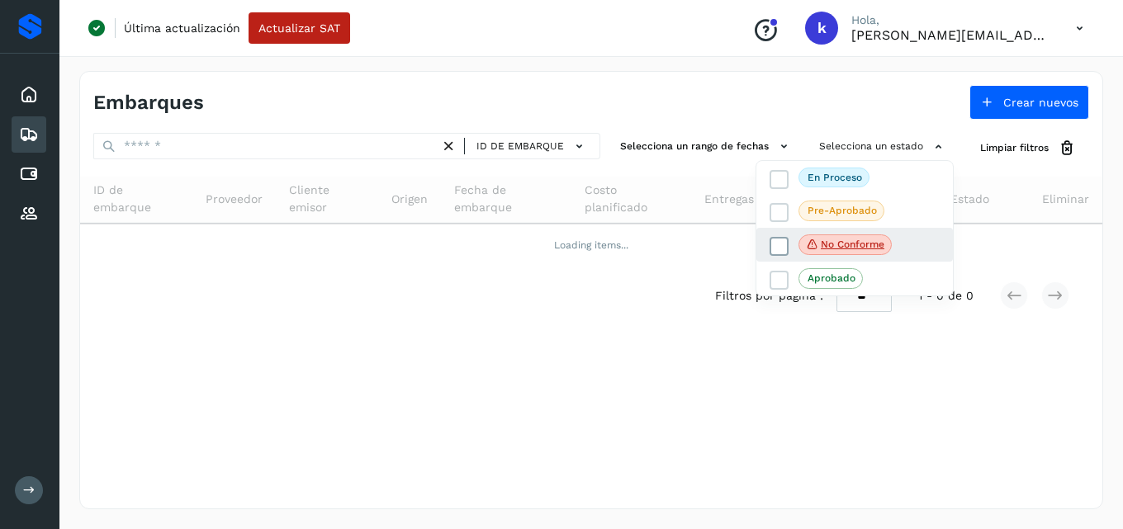
click at [770, 244] on span at bounding box center [779, 246] width 19 height 19
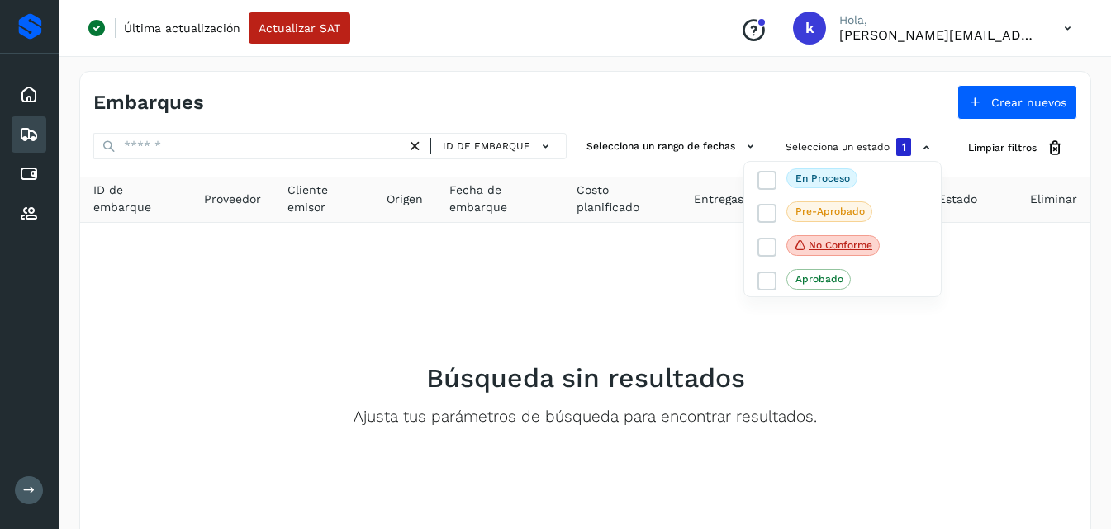
click at [420, 145] on div at bounding box center [555, 264] width 1111 height 529
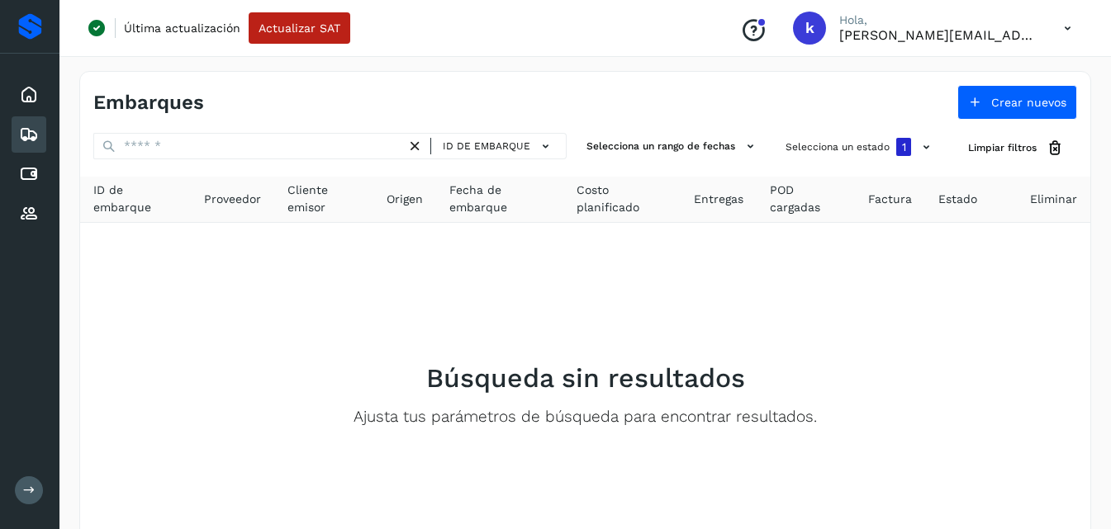
click at [47, 138] on div "Inicio Embarques Cuentas por pagar Proveedores" at bounding box center [29, 155] width 59 height 202
click at [30, 135] on icon at bounding box center [29, 135] width 20 height 20
click at [16, 102] on div "Inicio" at bounding box center [29, 95] width 35 height 36
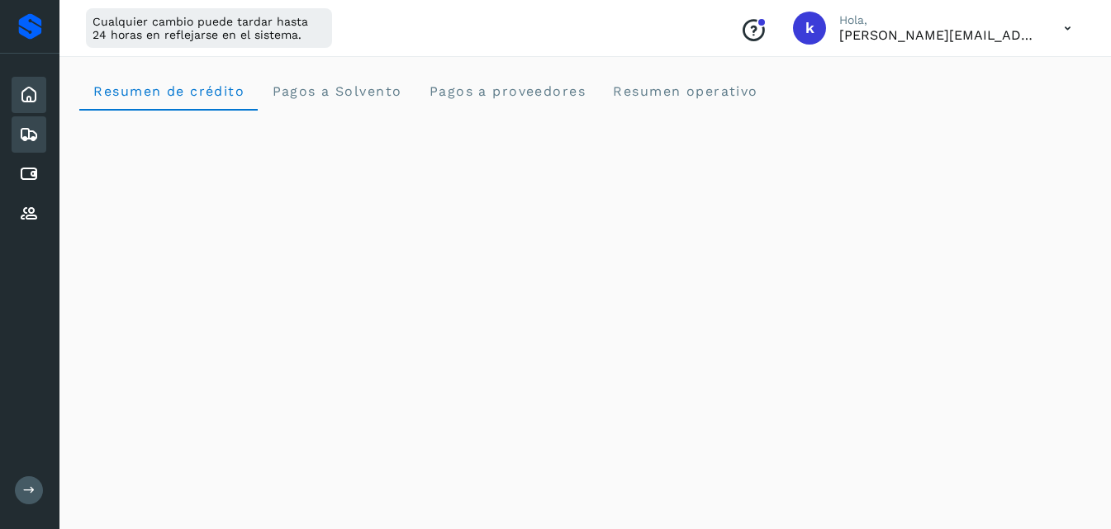
click at [31, 139] on icon at bounding box center [29, 135] width 20 height 20
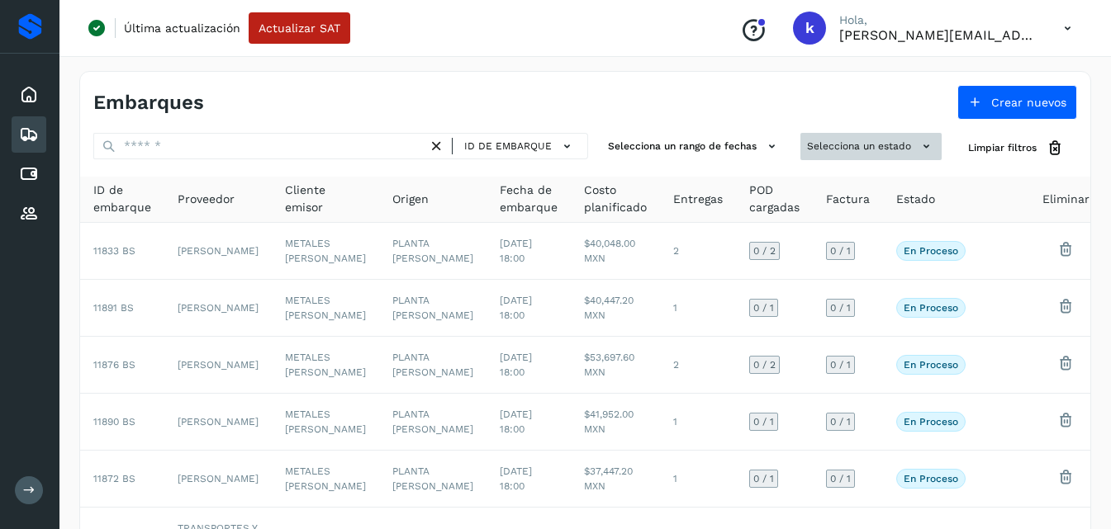
click at [862, 151] on button "Selecciona un estado" at bounding box center [870, 146] width 141 height 27
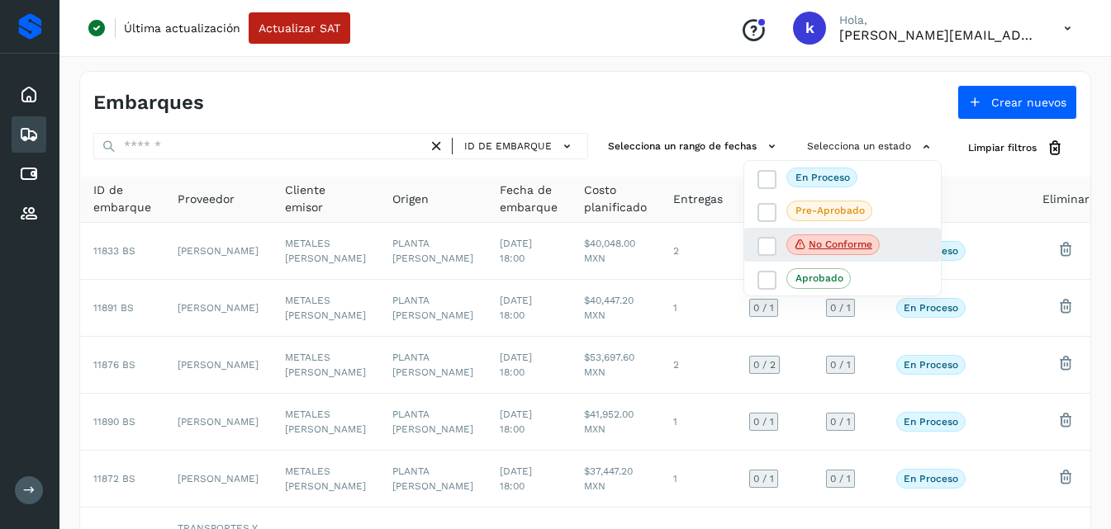
click at [757, 238] on div "No conforme" at bounding box center [842, 245] width 197 height 35
click at [766, 246] on icon at bounding box center [767, 246] width 17 height 17
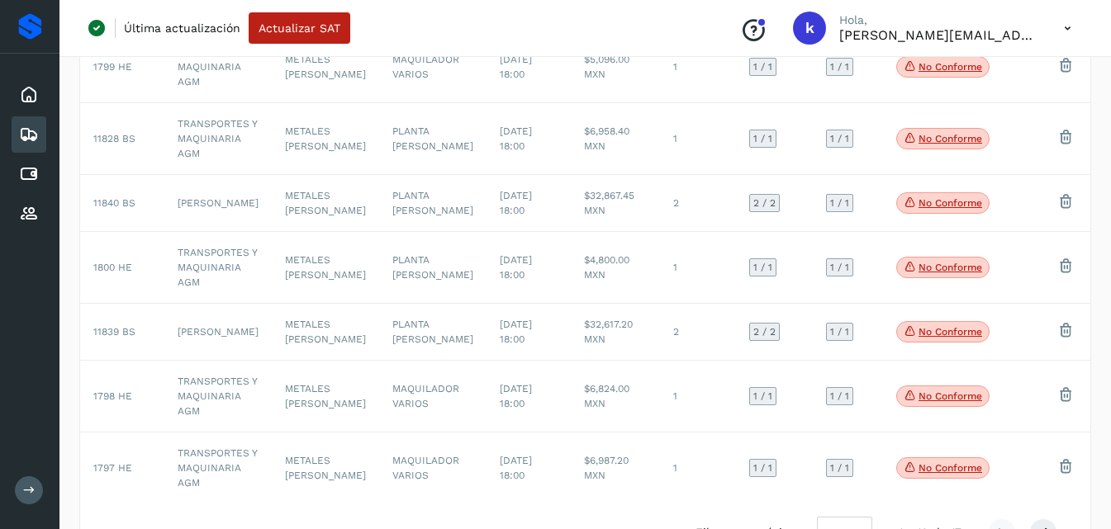
scroll to position [491, 0]
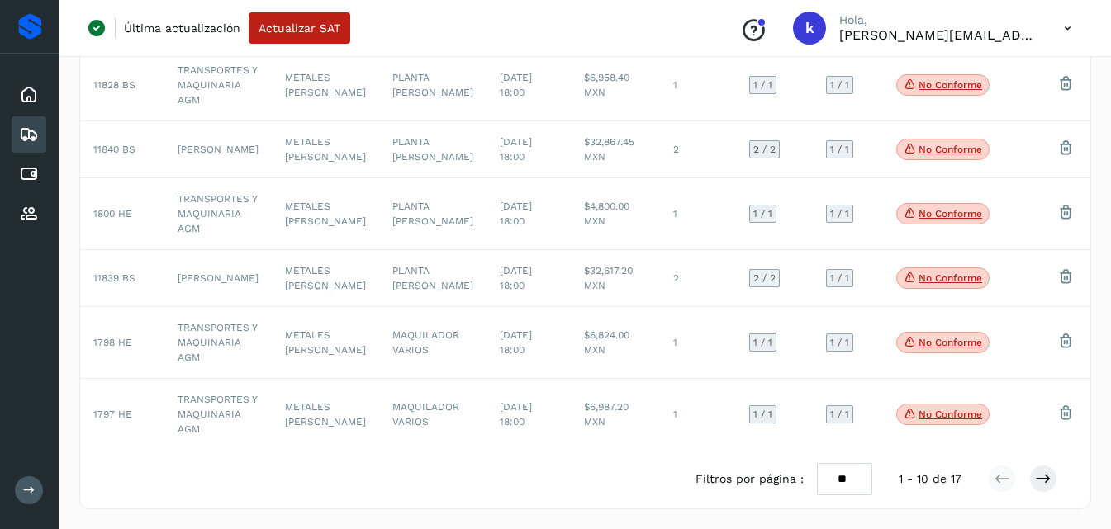
click at [836, 487] on div at bounding box center [555, 264] width 1111 height 529
click at [828, 475] on select "** ** **" at bounding box center [844, 479] width 55 height 32
select select "**"
click at [818, 463] on select "** ** **" at bounding box center [844, 479] width 55 height 32
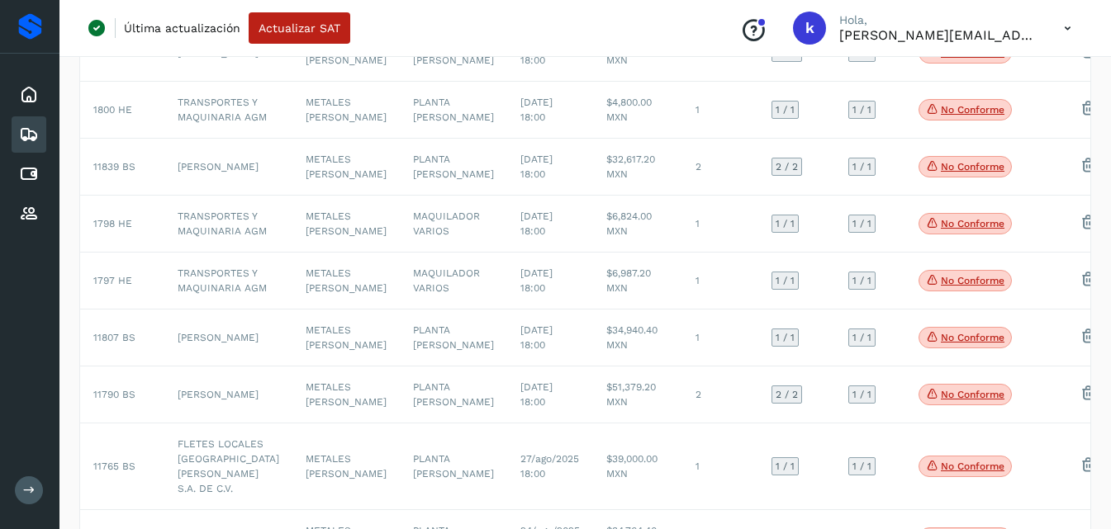
scroll to position [800, 0]
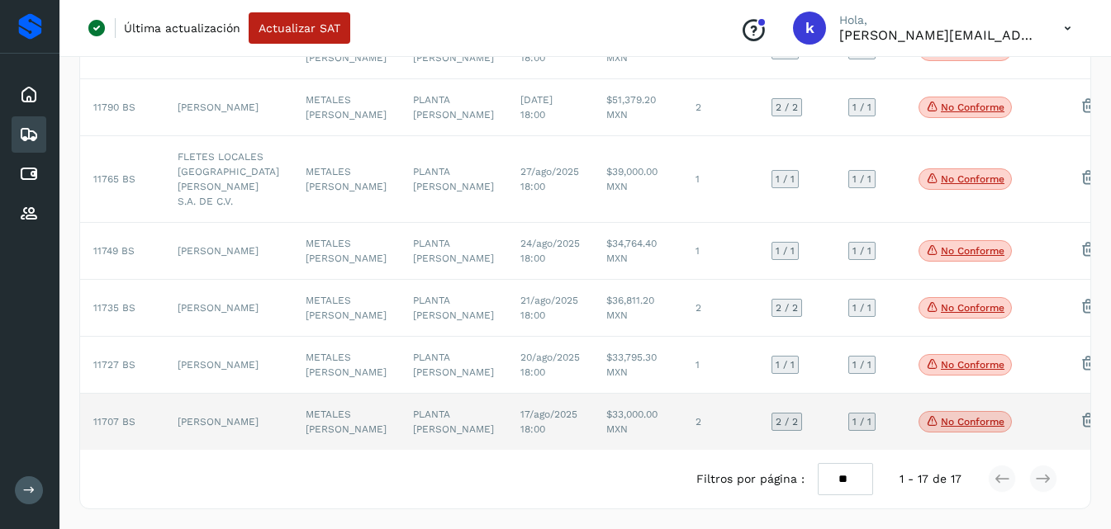
click at [221, 413] on td "[PERSON_NAME]" at bounding box center [228, 422] width 128 height 56
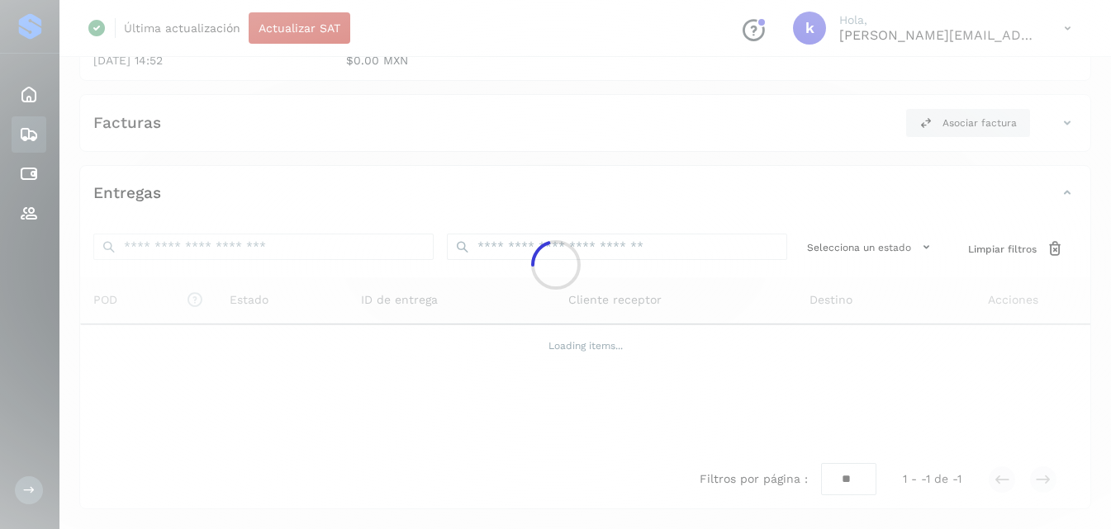
scroll to position [320, 0]
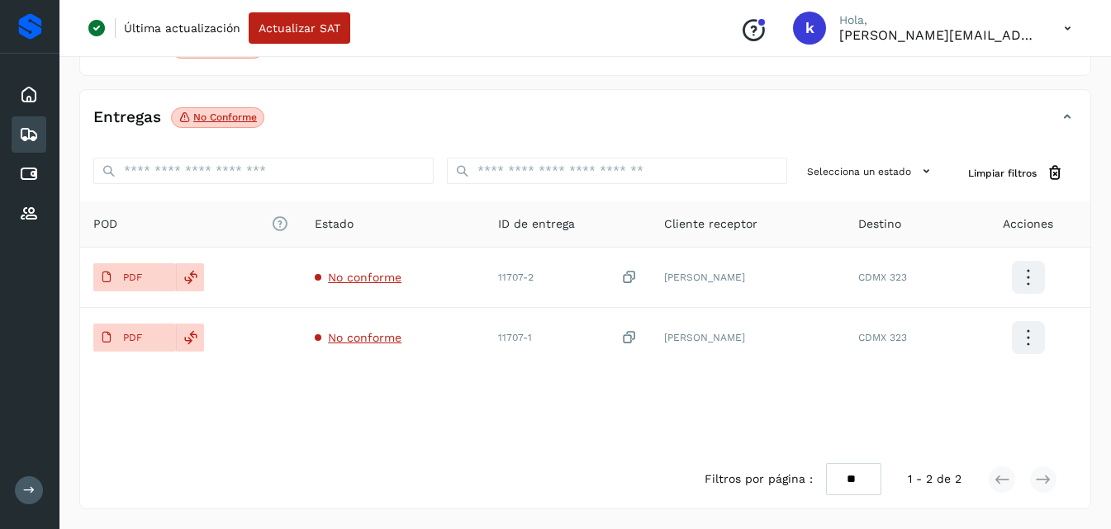
select select "**"
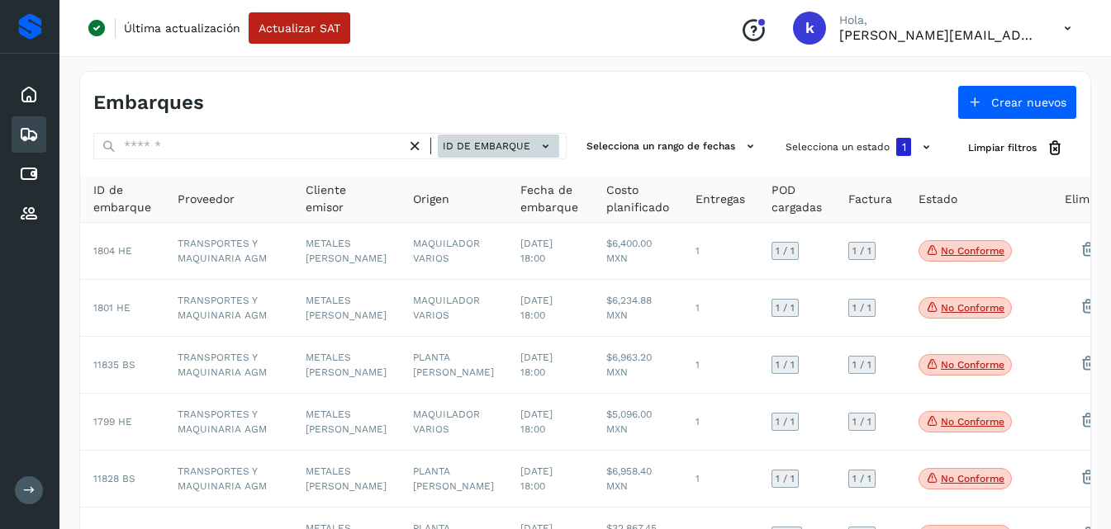
click at [482, 140] on span "ID de embarque" at bounding box center [487, 146] width 88 height 15
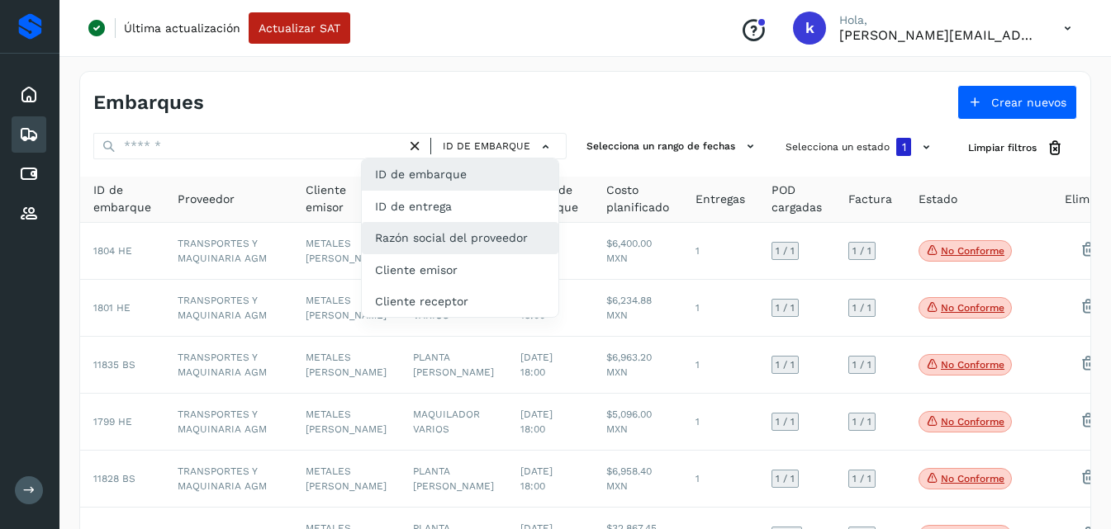
click at [439, 241] on div "Razón social del proveedor" at bounding box center [460, 237] width 197 height 31
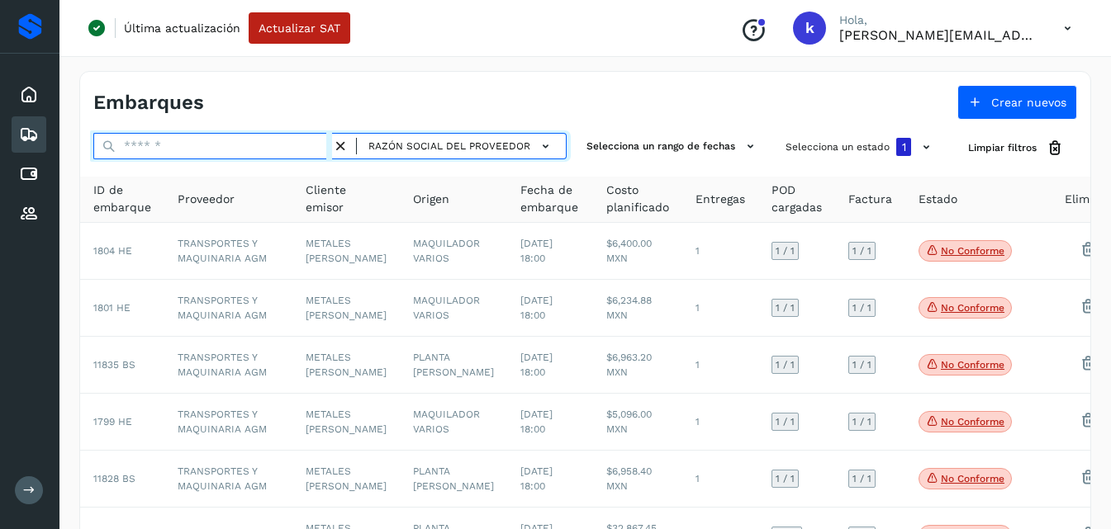
click at [301, 144] on input "text" at bounding box center [212, 146] width 239 height 26
type input "**"
select select "**"
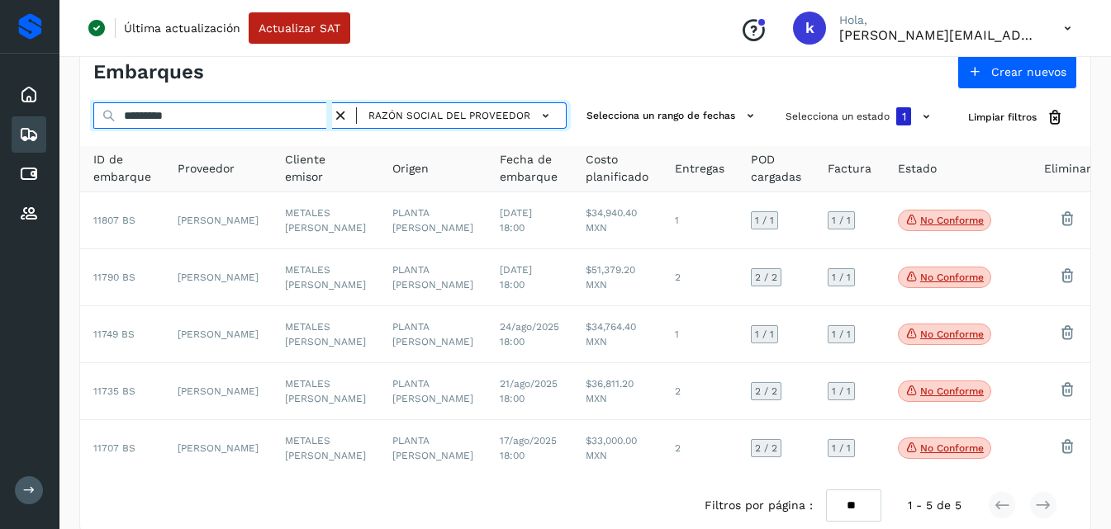
scroll to position [57, 0]
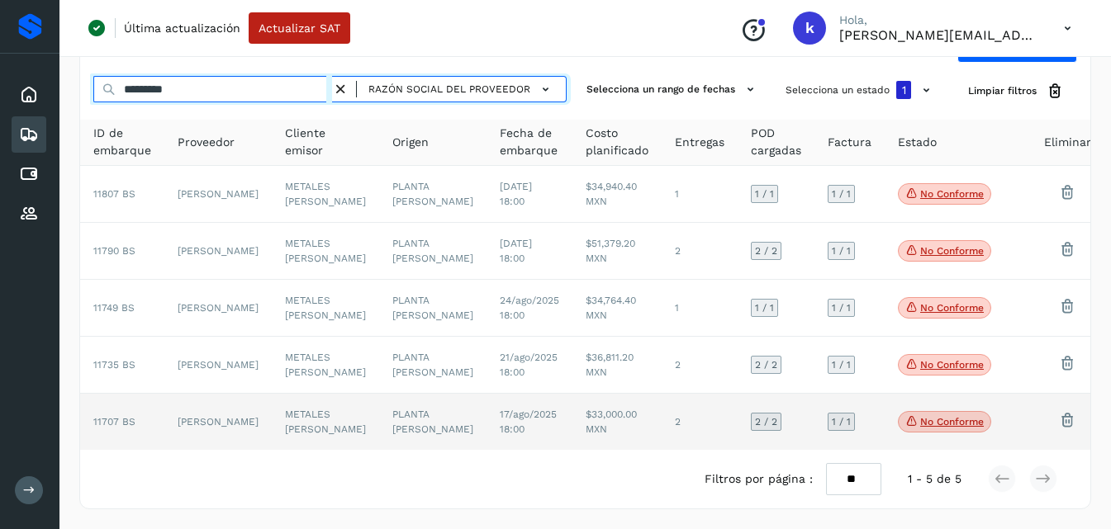
type input "*********"
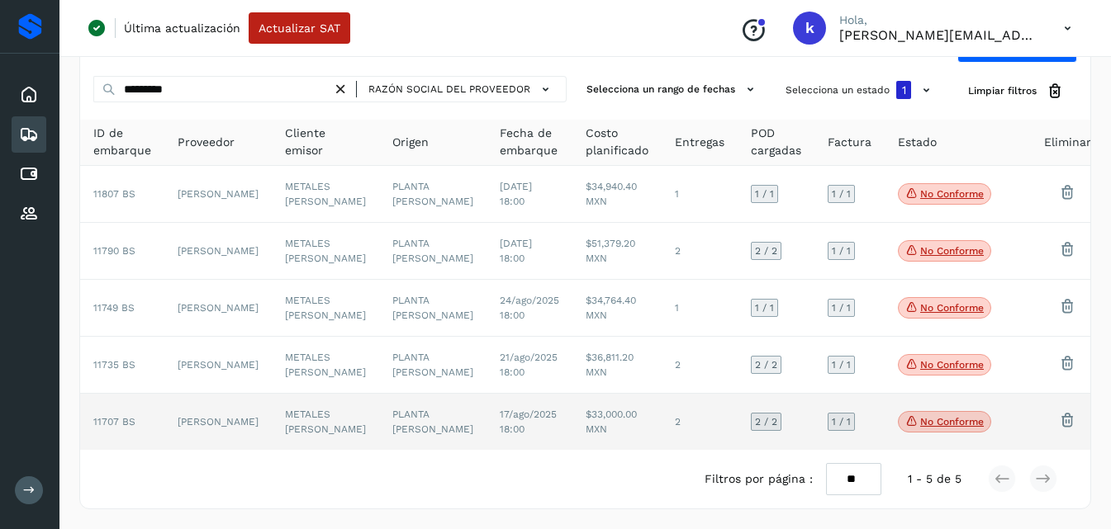
click at [195, 419] on td "[PERSON_NAME]" at bounding box center [217, 422] width 107 height 56
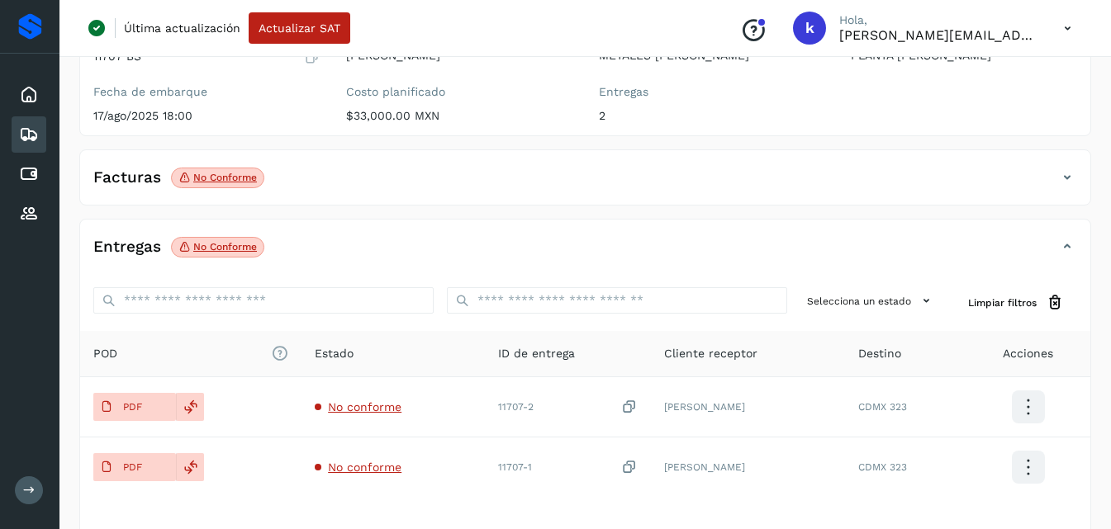
scroll to position [192, 0]
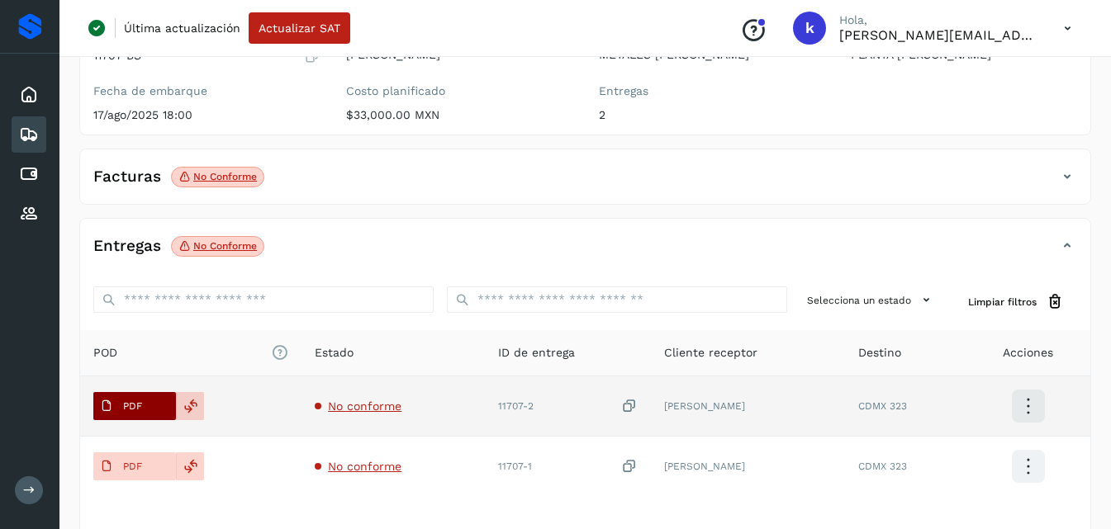
click at [125, 410] on p "PDF" at bounding box center [132, 407] width 19 height 12
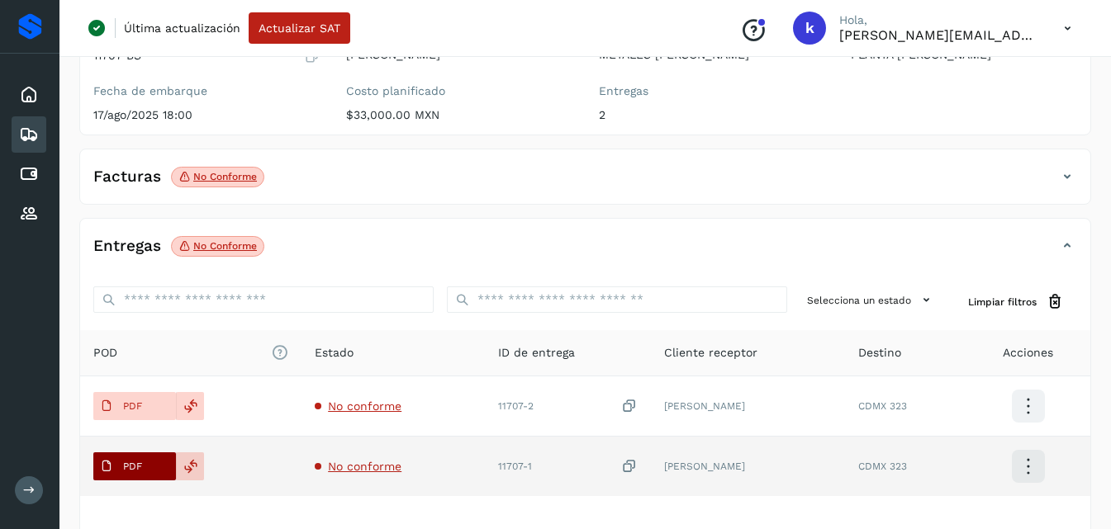
click at [121, 458] on span "PDF" at bounding box center [120, 466] width 55 height 26
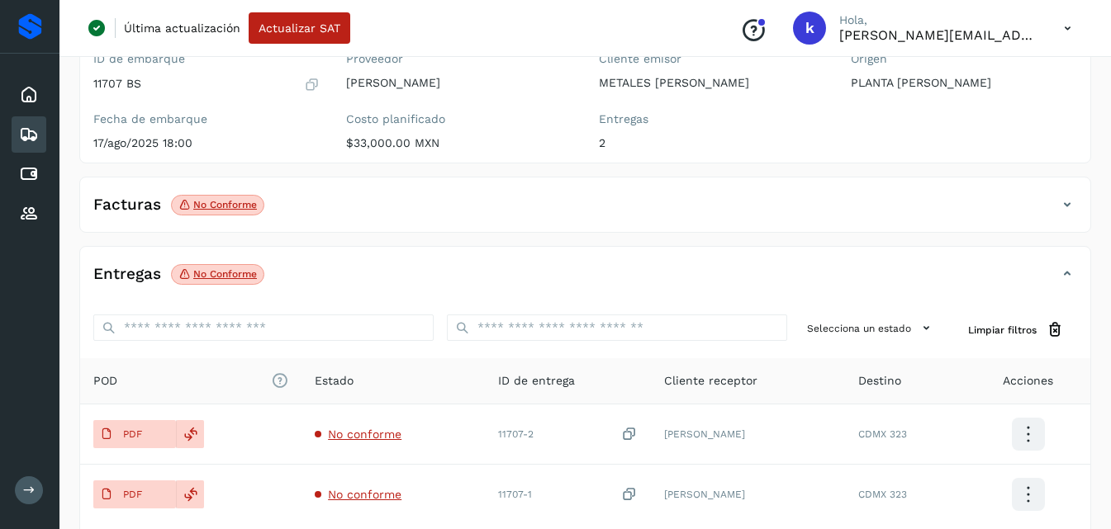
scroll to position [0, 0]
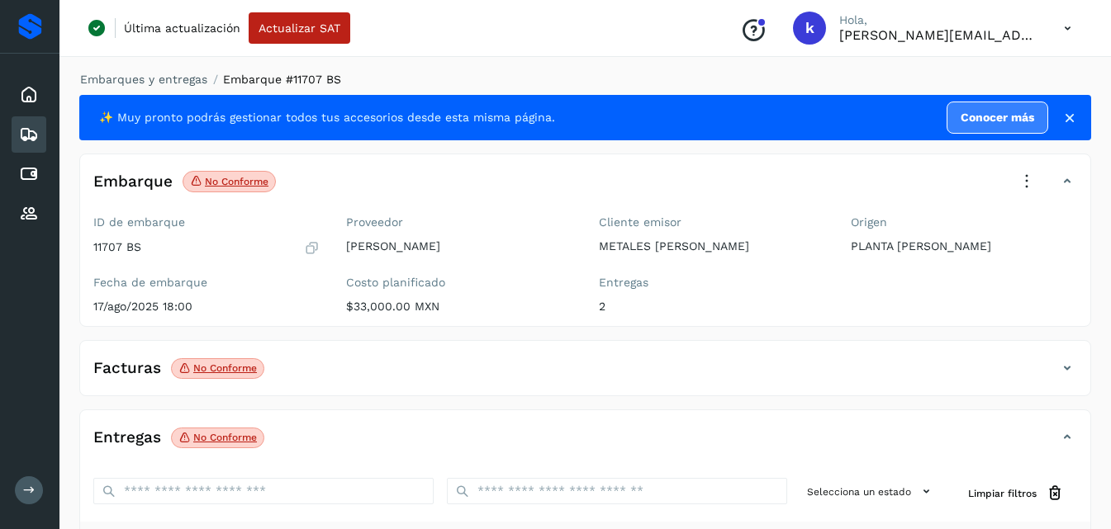
click at [1021, 170] on icon at bounding box center [1027, 182] width 36 height 36
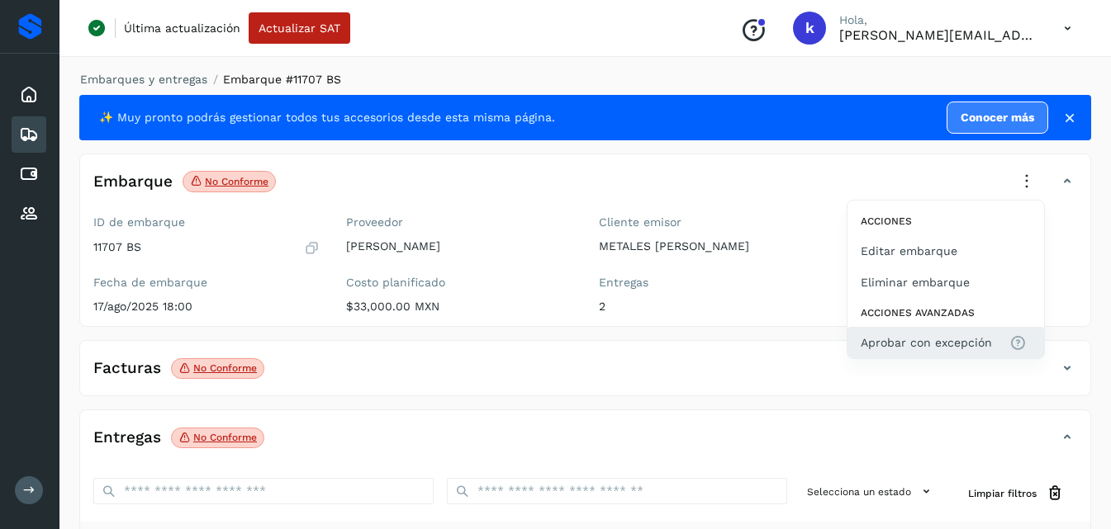
click at [885, 347] on span "Aprobar con excepción" at bounding box center [926, 343] width 131 height 18
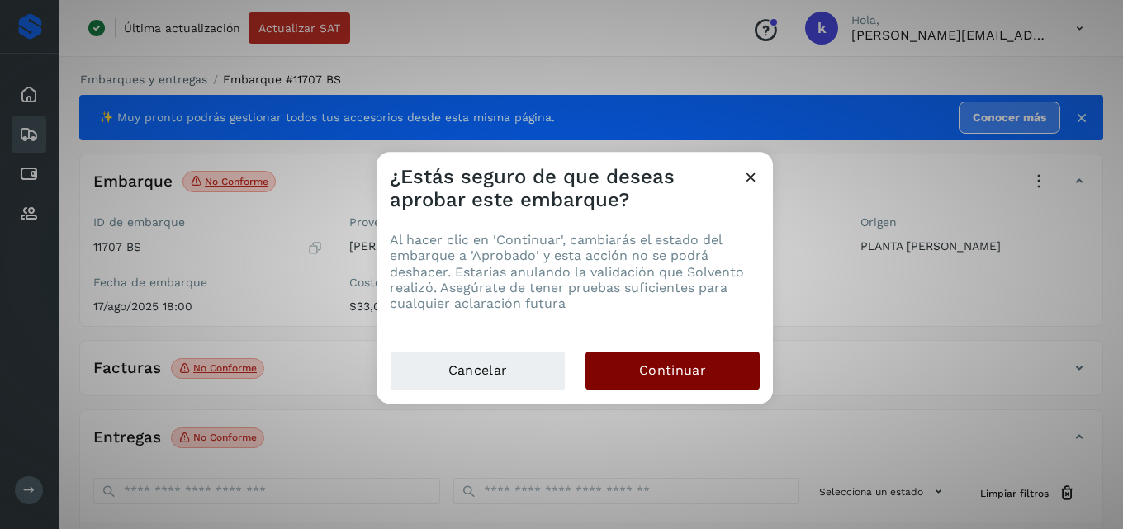
click at [681, 378] on span "Continuar" at bounding box center [672, 371] width 67 height 18
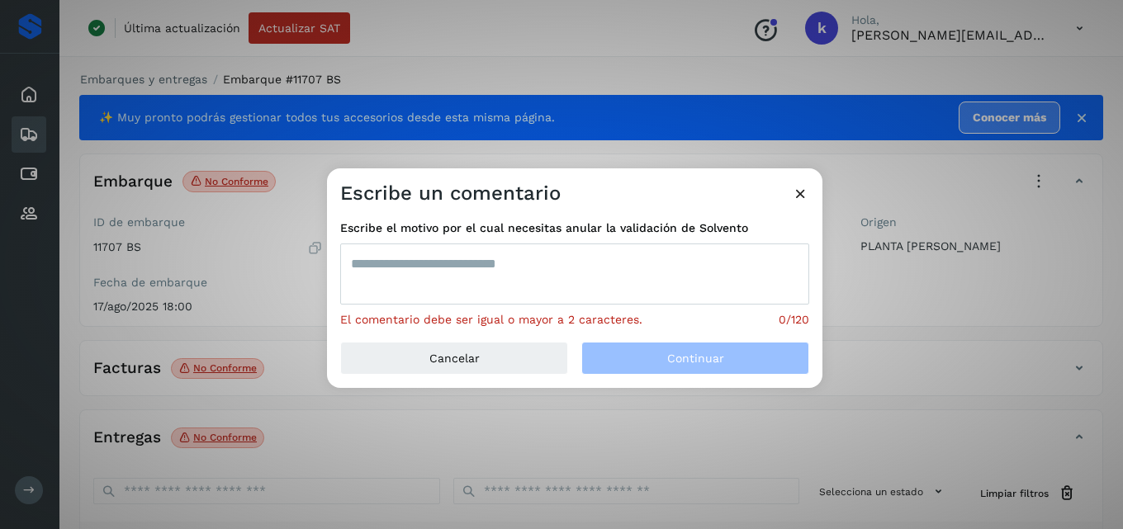
click at [509, 288] on textarea at bounding box center [574, 274] width 469 height 61
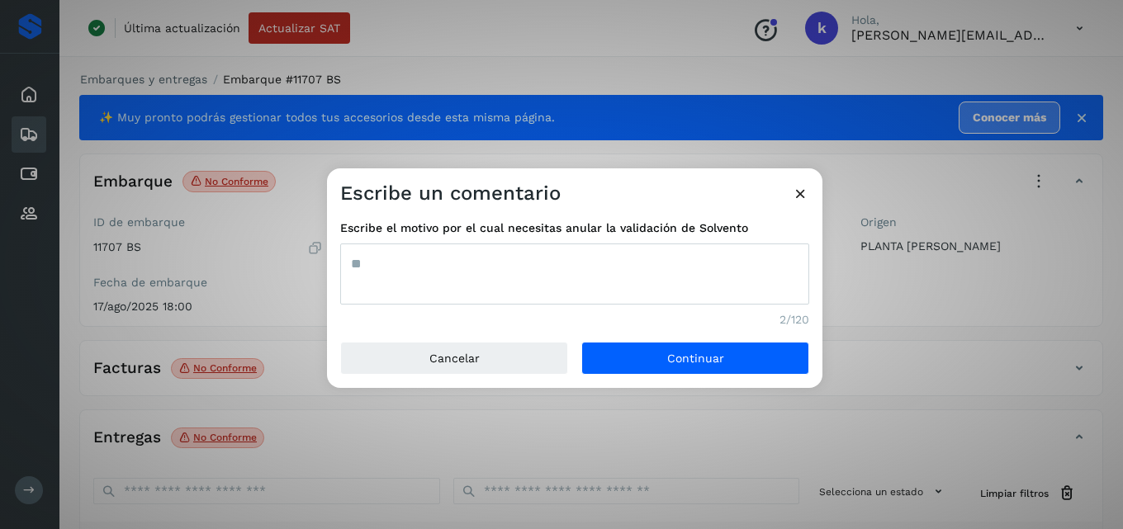
type textarea "*"
type textarea "**********"
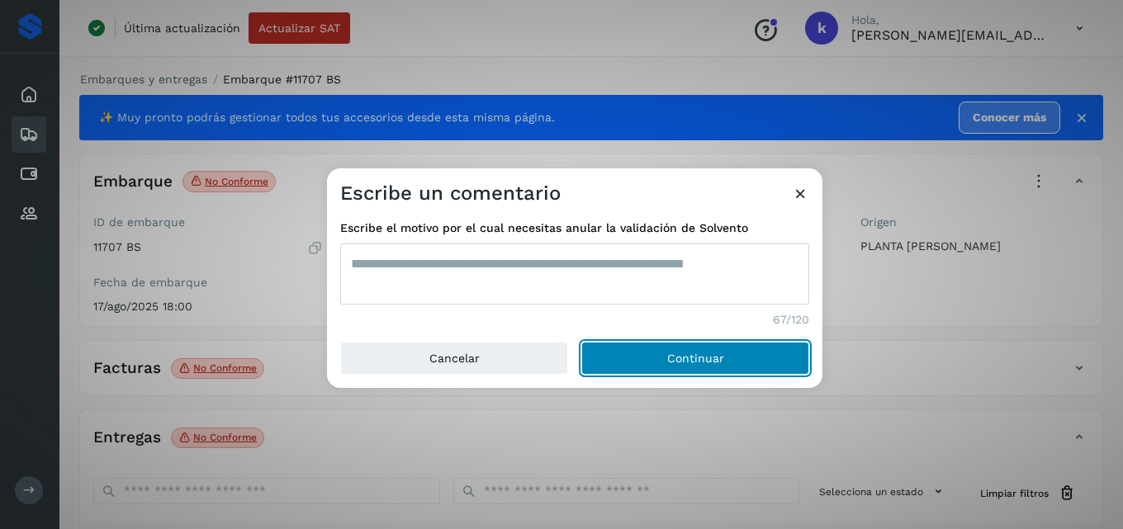
click at [681, 355] on span "Continuar" at bounding box center [695, 359] width 57 height 12
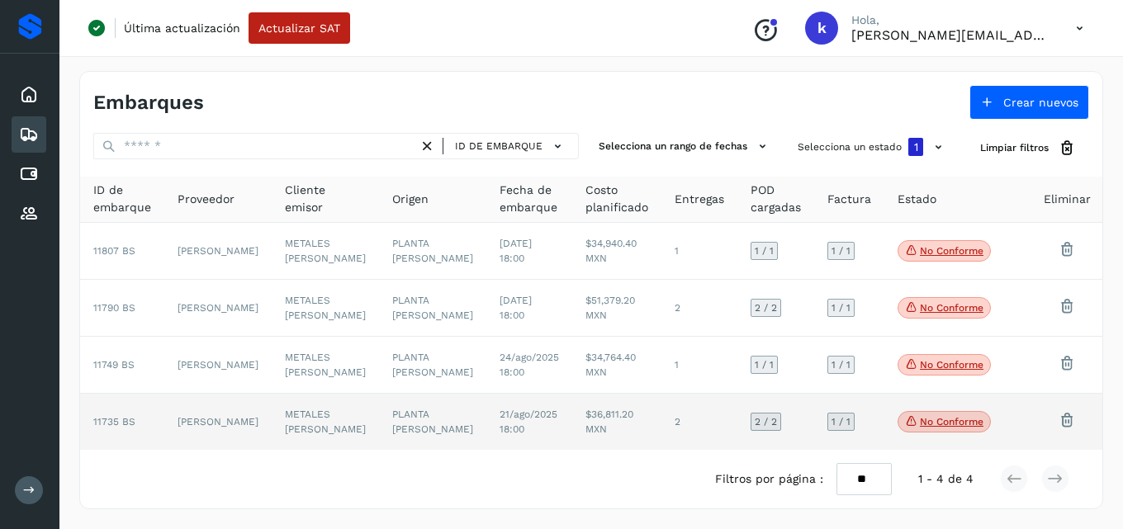
click at [231, 413] on td "[PERSON_NAME]" at bounding box center [217, 422] width 107 height 56
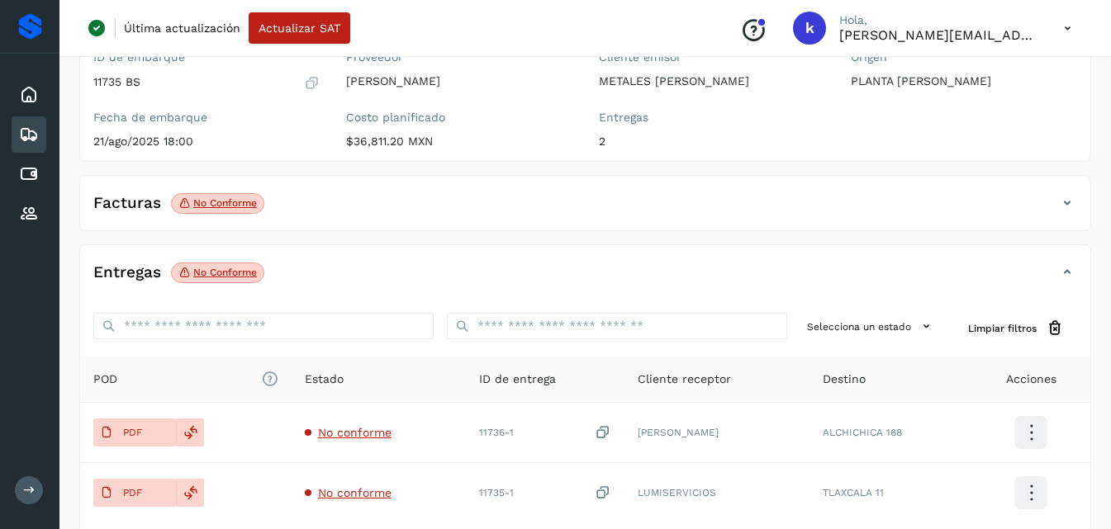
scroll to position [198, 0]
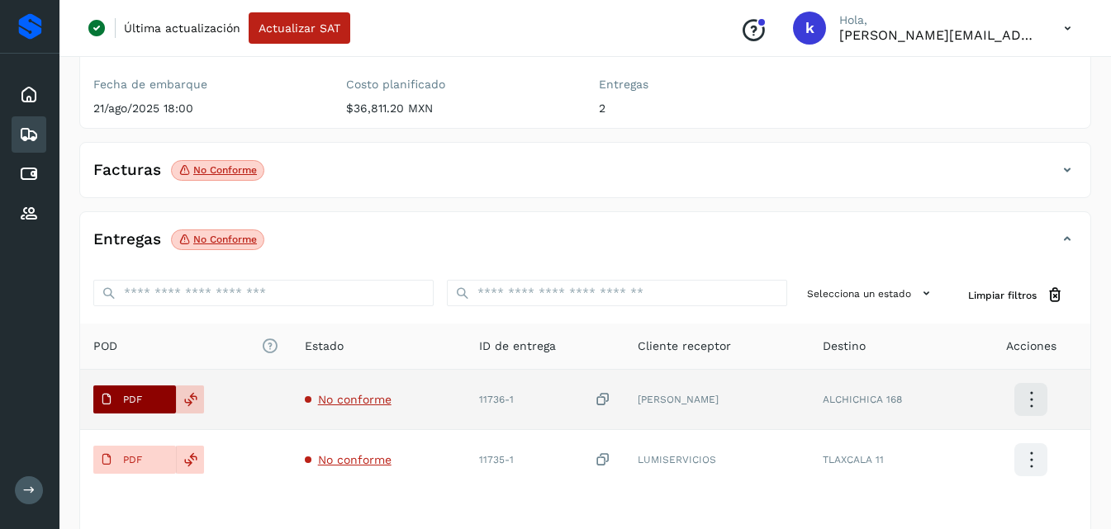
click at [139, 392] on span "PDF" at bounding box center [120, 400] width 55 height 26
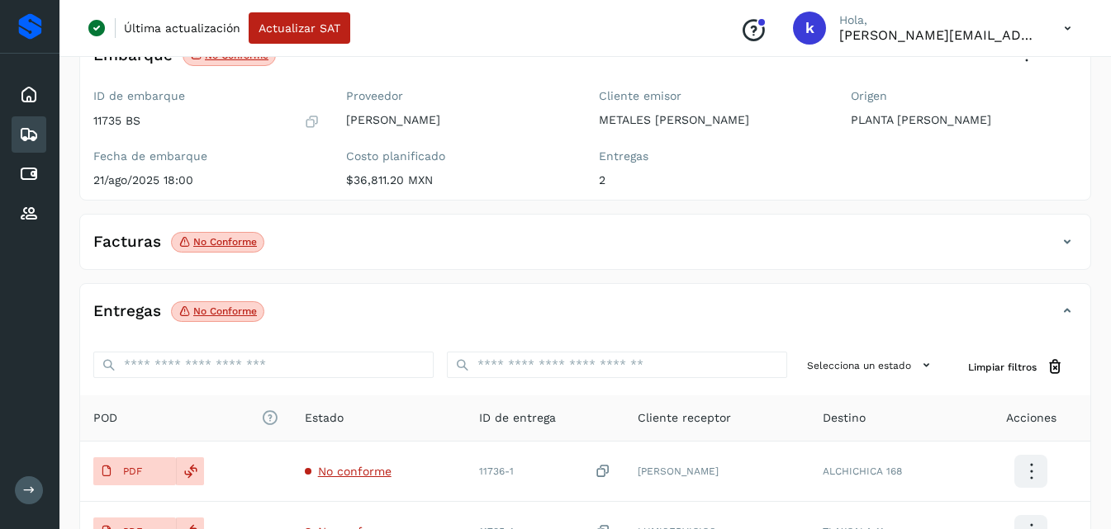
scroll to position [148, 0]
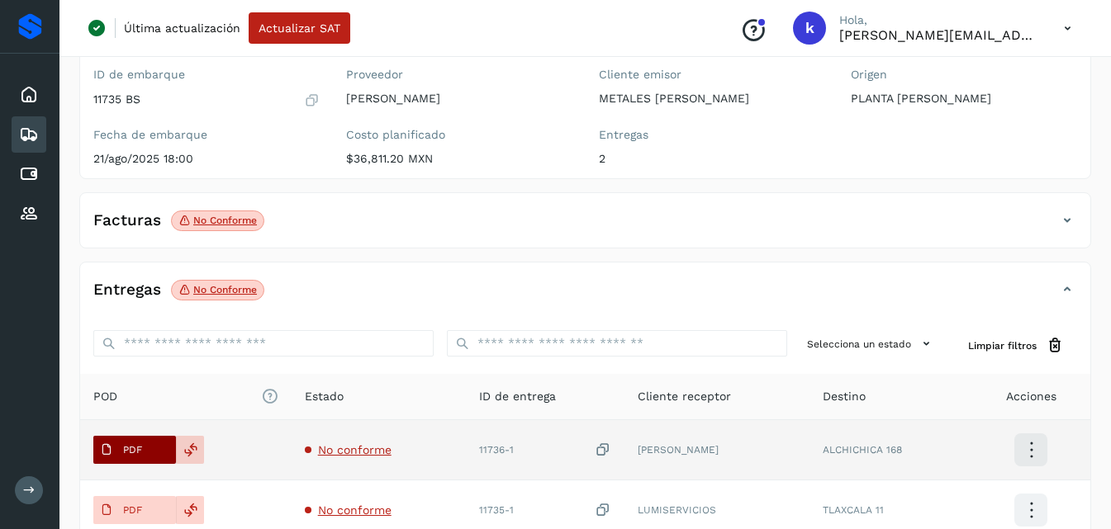
click at [142, 455] on span "PDF" at bounding box center [120, 450] width 55 height 26
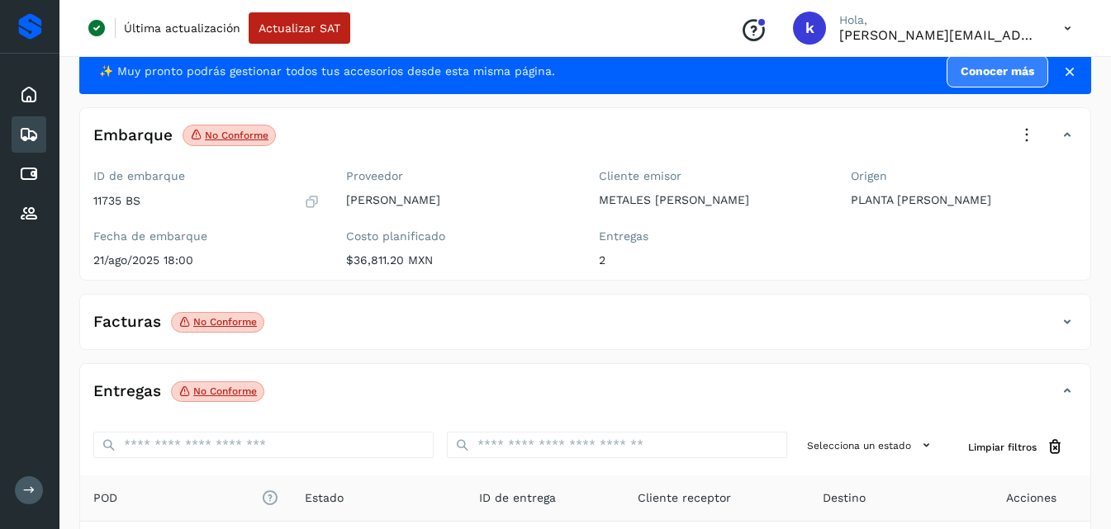
scroll to position [50, 0]
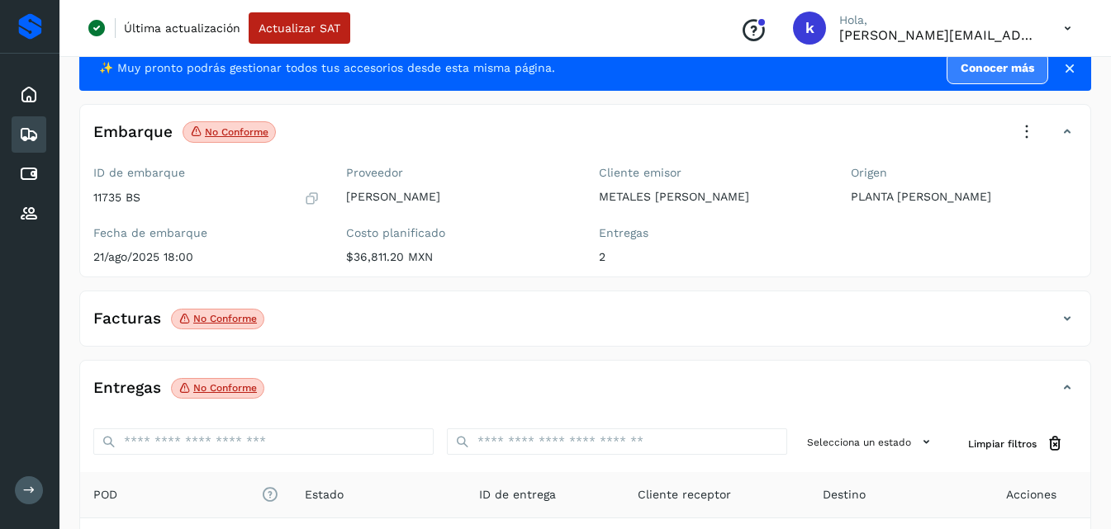
click at [1023, 134] on icon at bounding box center [1027, 132] width 36 height 36
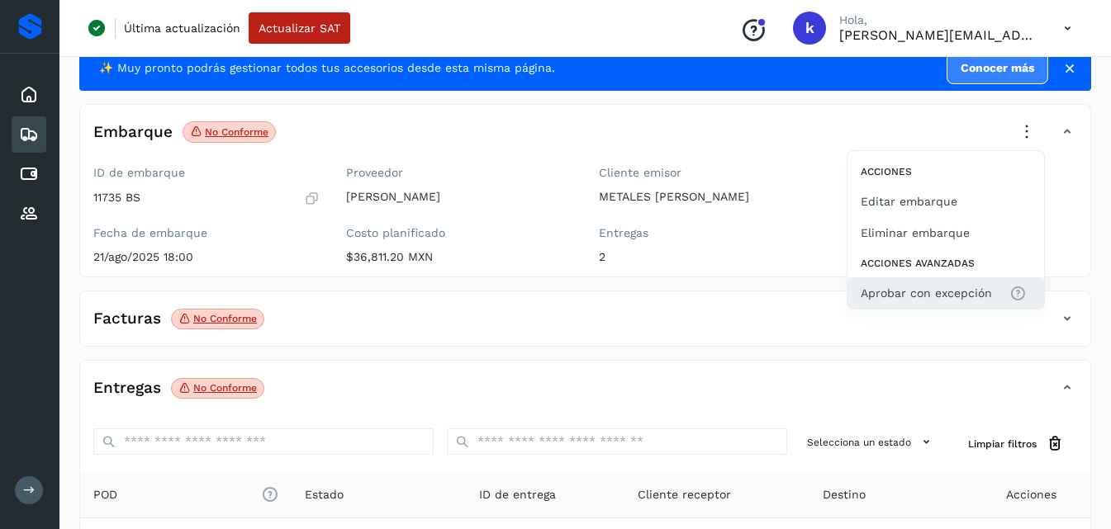
click at [930, 294] on span "Aprobar con excepción" at bounding box center [926, 293] width 131 height 18
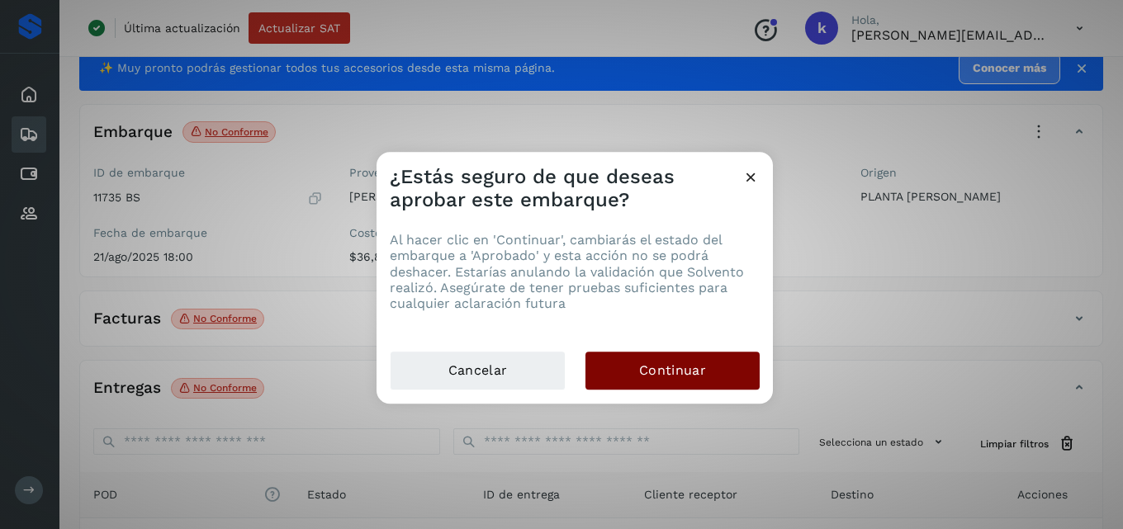
click at [678, 358] on button "Continuar" at bounding box center [673, 371] width 174 height 38
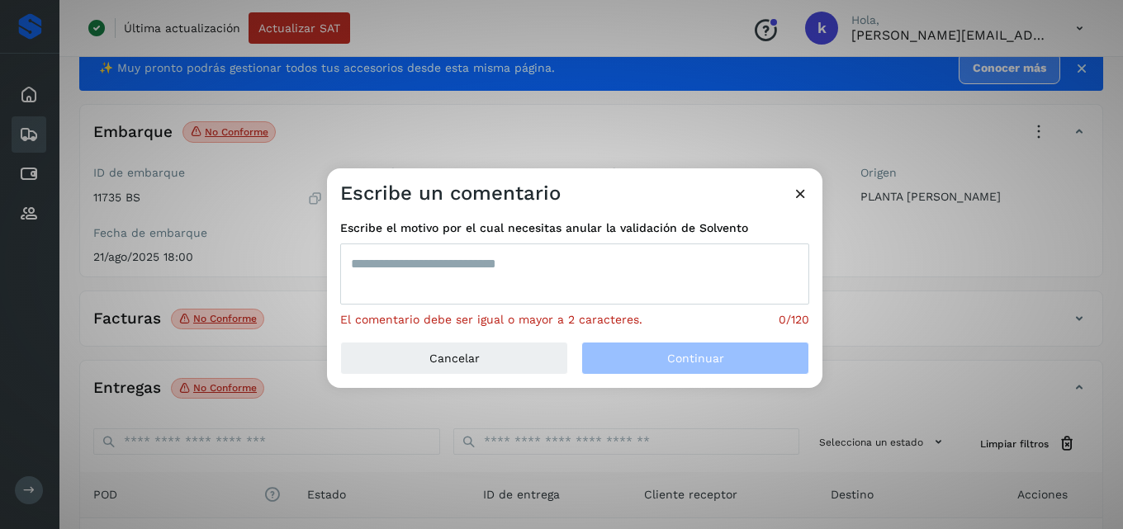
click at [602, 263] on textarea at bounding box center [574, 274] width 469 height 61
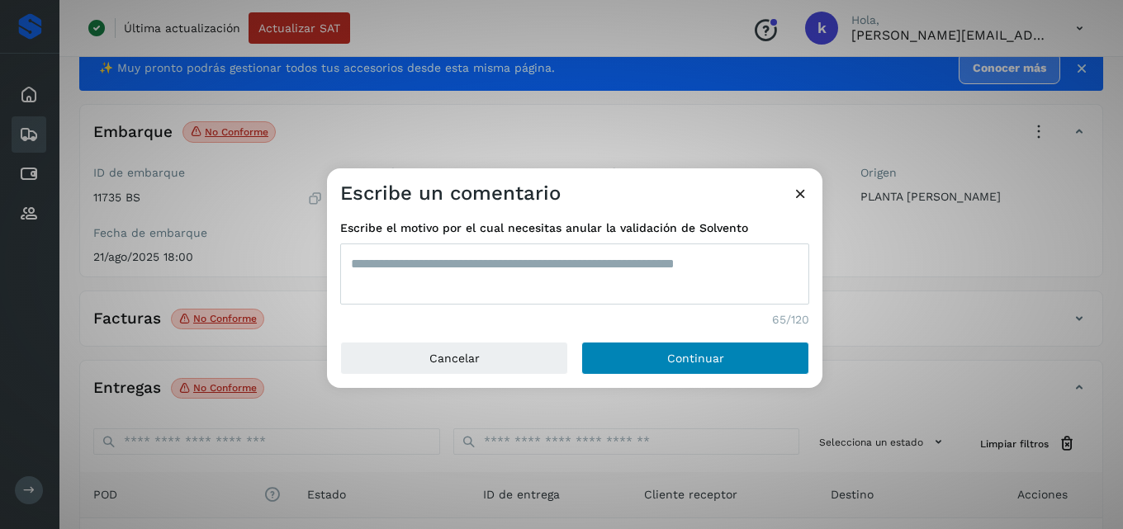
type textarea "**********"
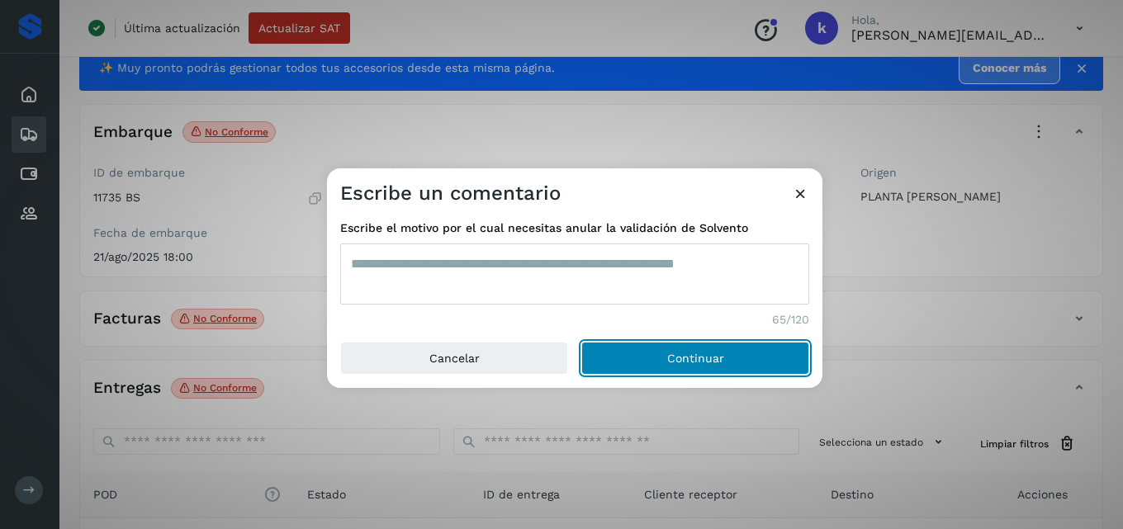
click at [660, 354] on button "Continuar" at bounding box center [696, 358] width 228 height 33
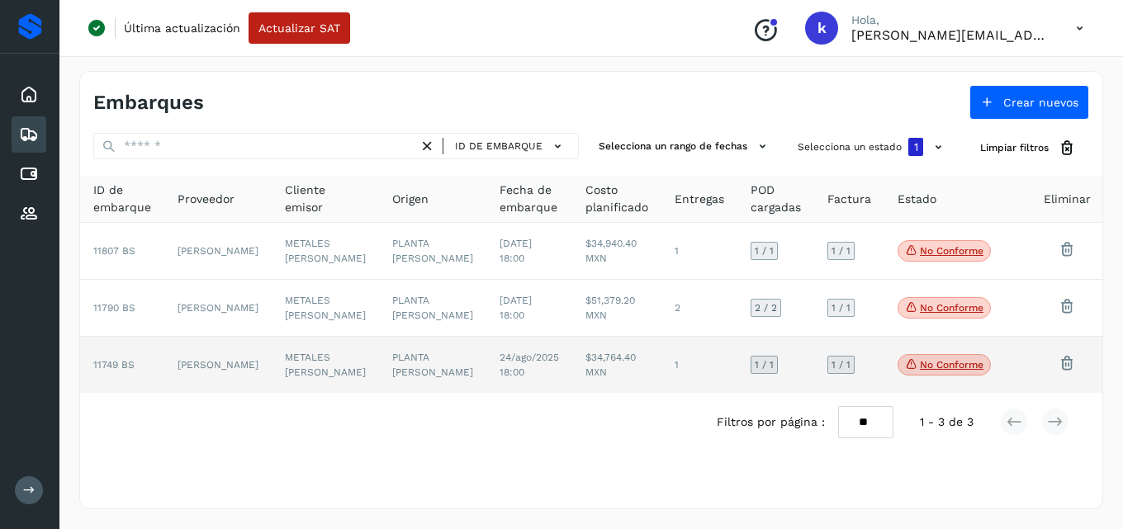
click at [202, 358] on td "[PERSON_NAME]" at bounding box center [217, 365] width 107 height 56
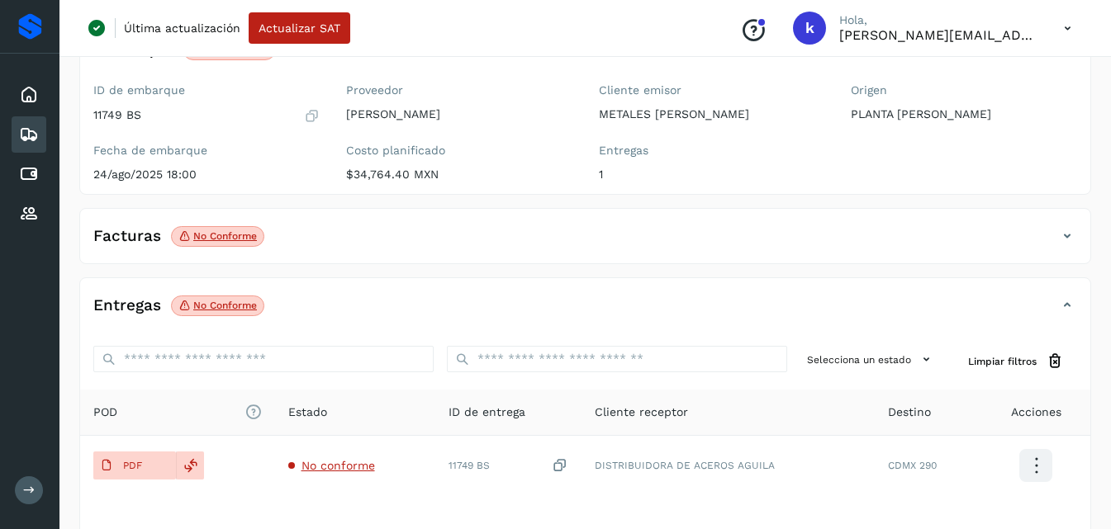
scroll to position [165, 0]
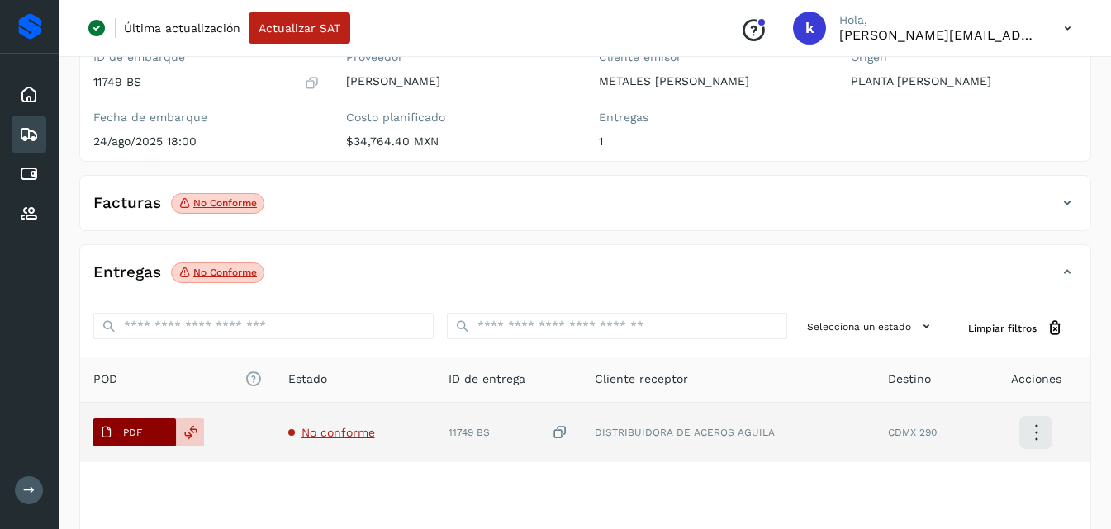
click at [149, 435] on button "PDF" at bounding box center [134, 433] width 83 height 28
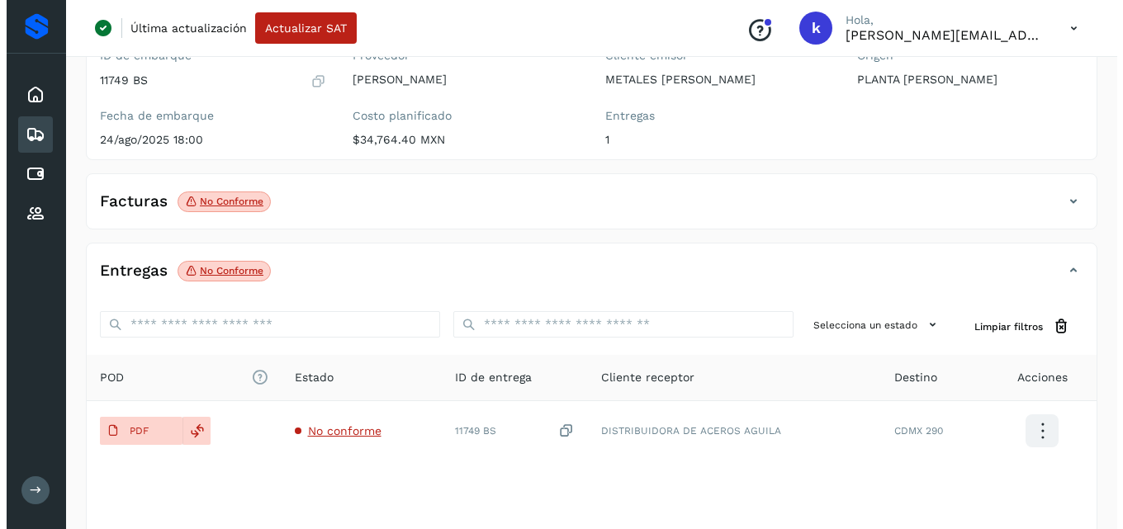
scroll to position [0, 0]
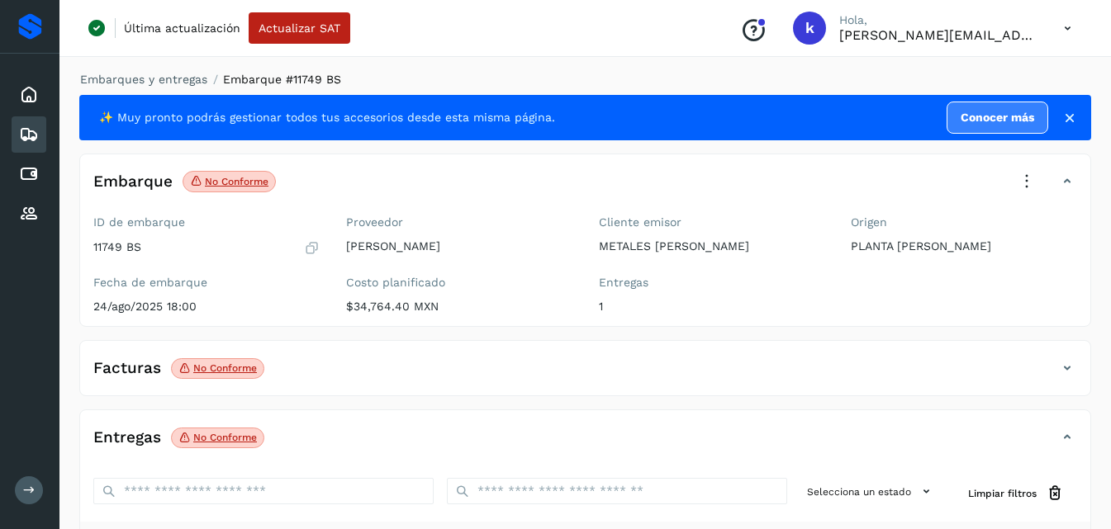
click at [1024, 169] on icon at bounding box center [1027, 182] width 36 height 36
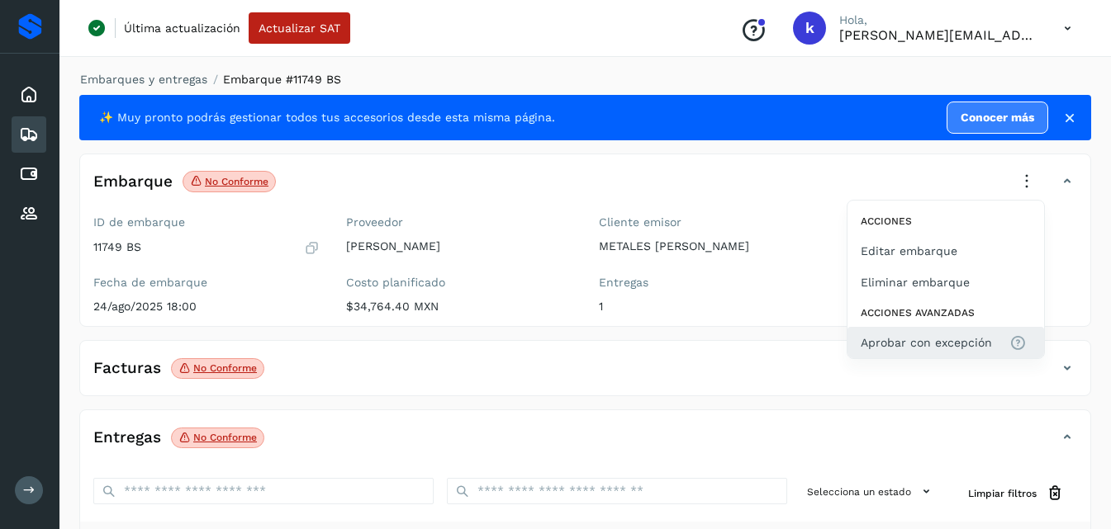
click at [882, 341] on span "Aprobar con excepción" at bounding box center [926, 343] width 131 height 18
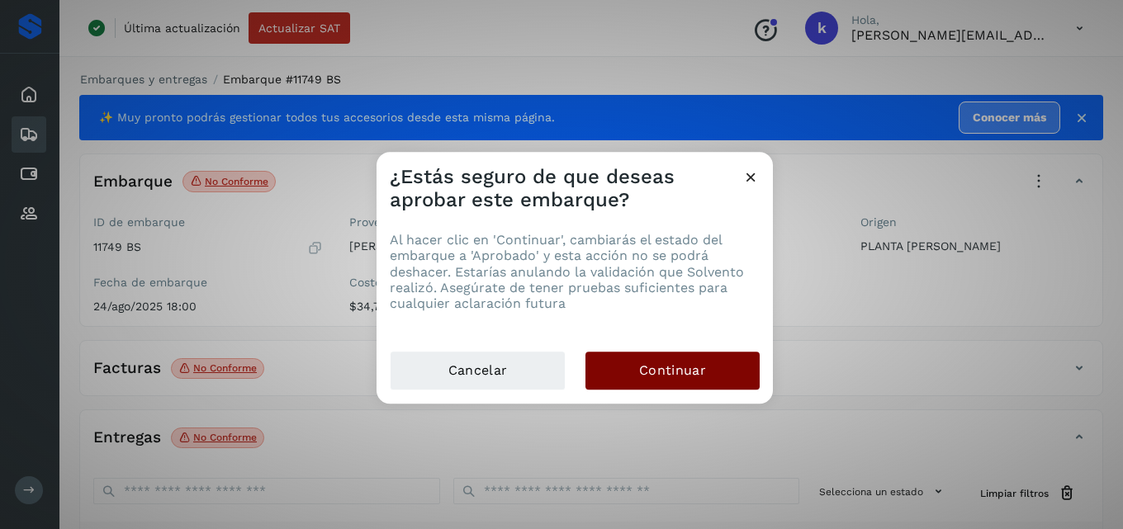
click at [721, 371] on button "Continuar" at bounding box center [673, 371] width 174 height 38
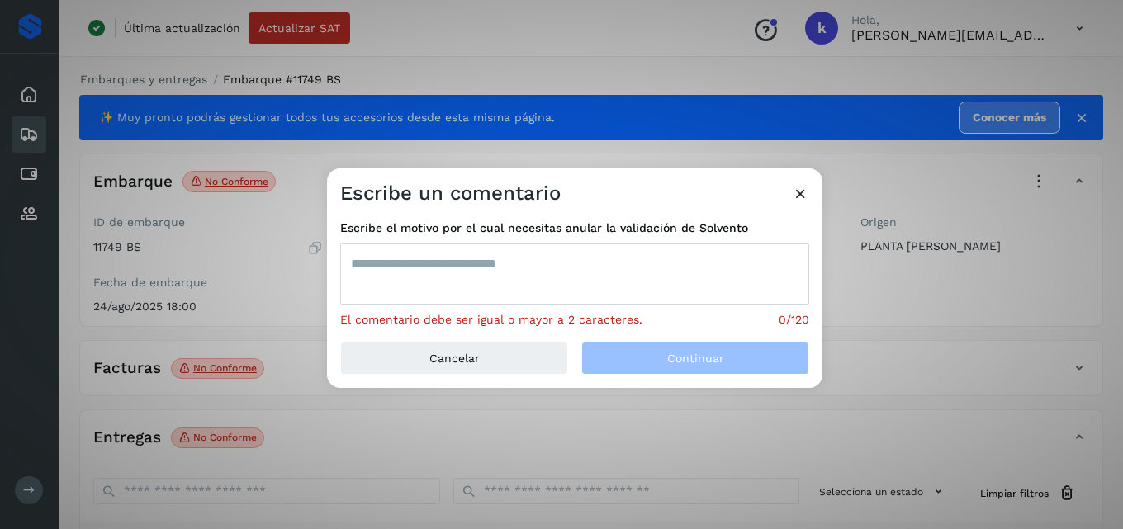
click at [558, 292] on textarea at bounding box center [574, 274] width 469 height 61
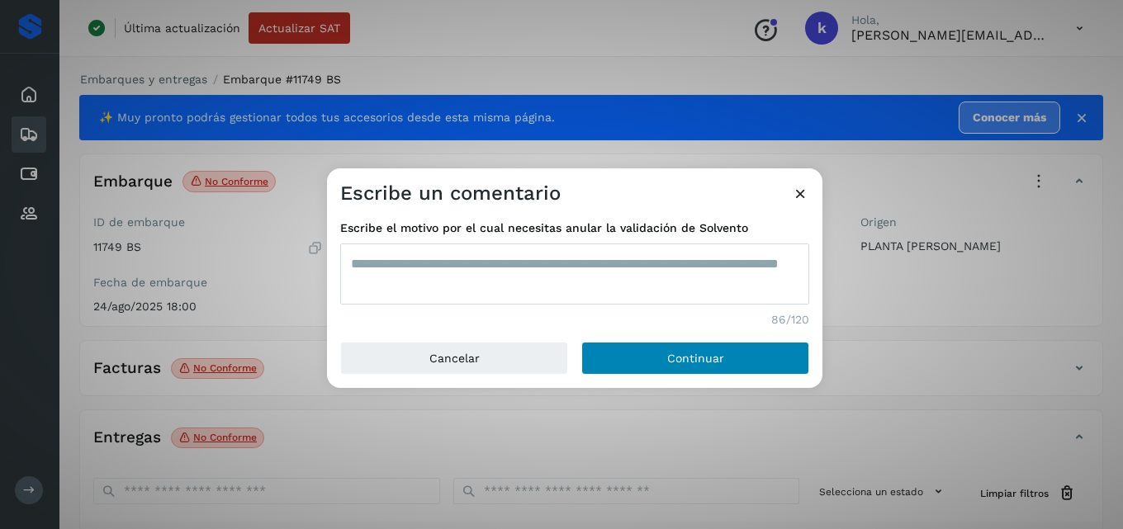
type textarea "**********"
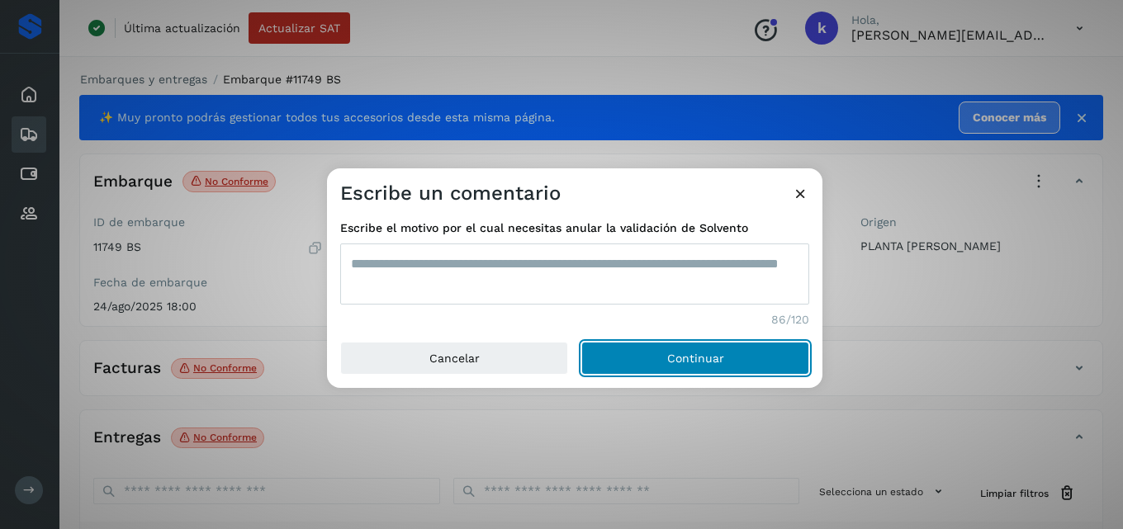
click at [653, 351] on button "Continuar" at bounding box center [696, 358] width 228 height 33
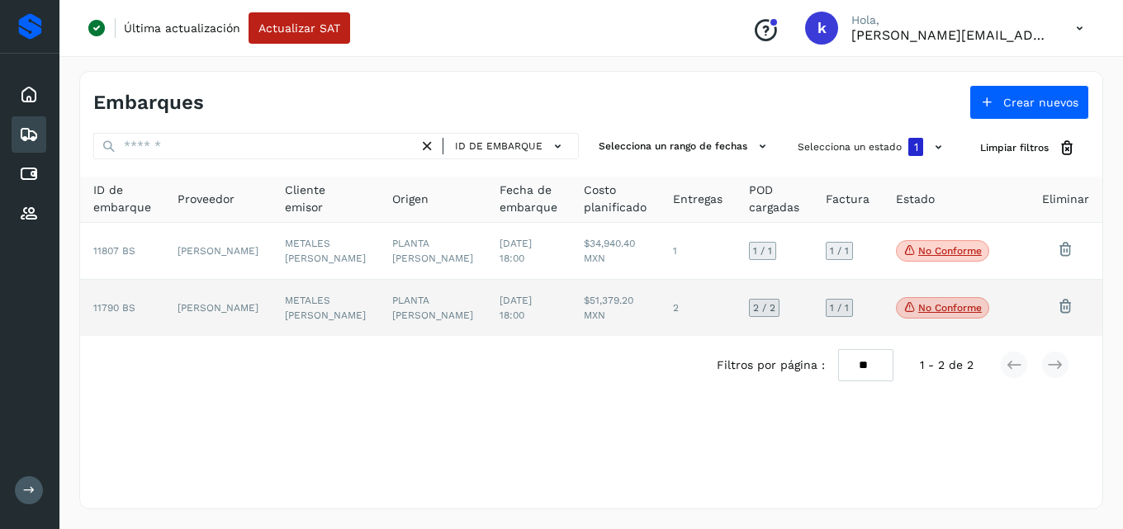
click at [223, 298] on td "[PERSON_NAME]" at bounding box center [217, 308] width 107 height 56
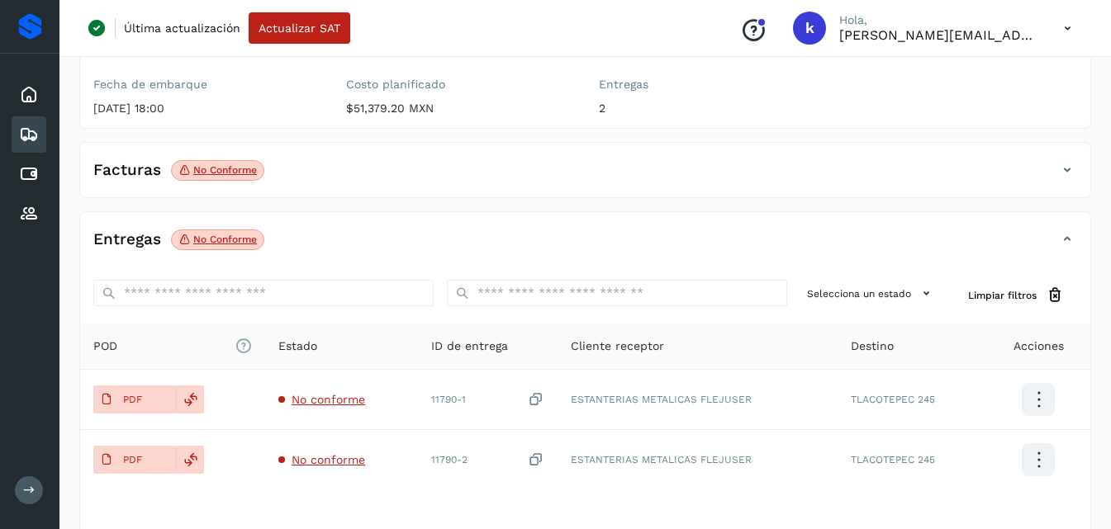
scroll to position [231, 0]
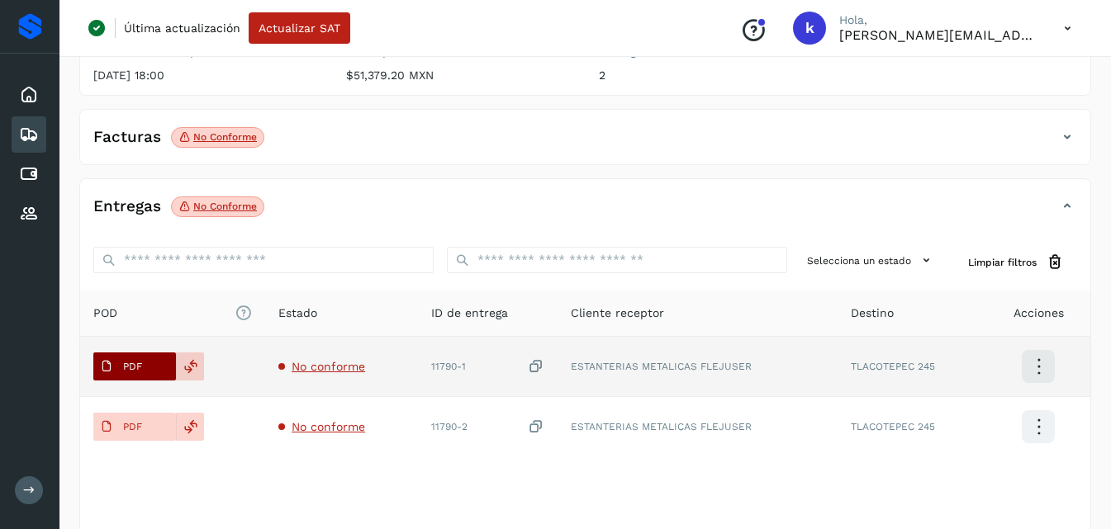
click at [169, 360] on button "PDF" at bounding box center [134, 367] width 83 height 28
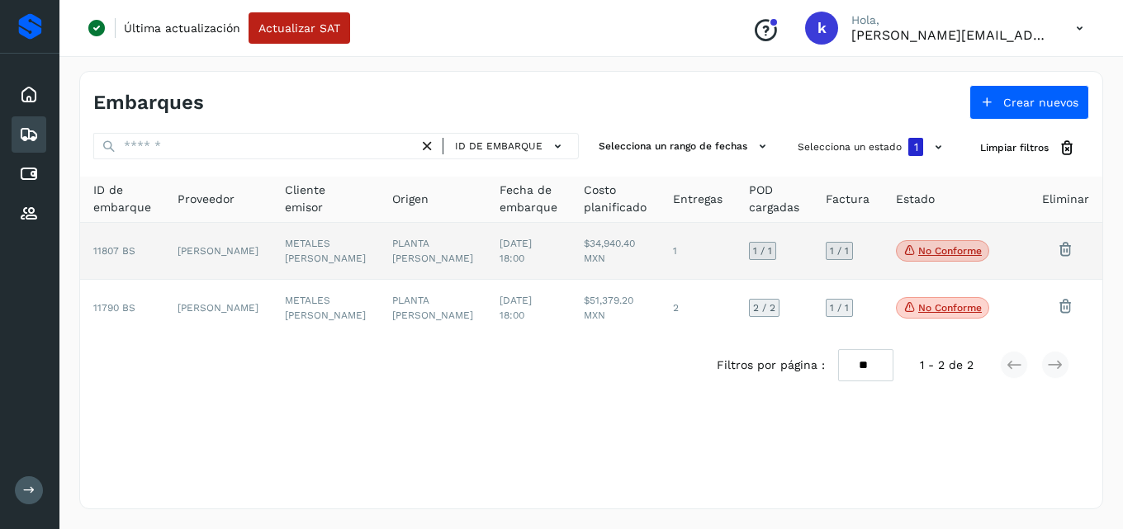
click at [125, 251] on span "11807 BS" at bounding box center [114, 251] width 42 height 12
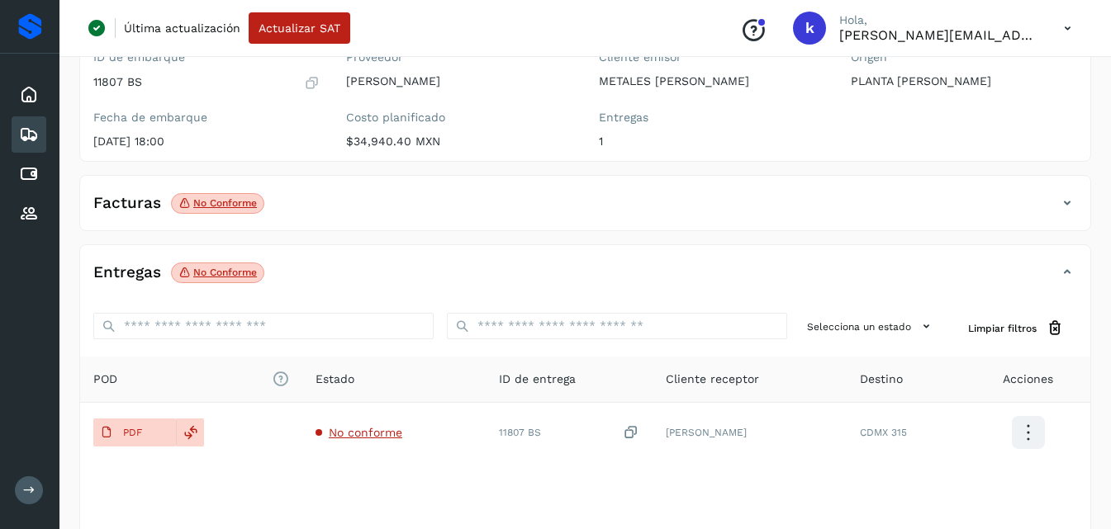
scroll to position [198, 0]
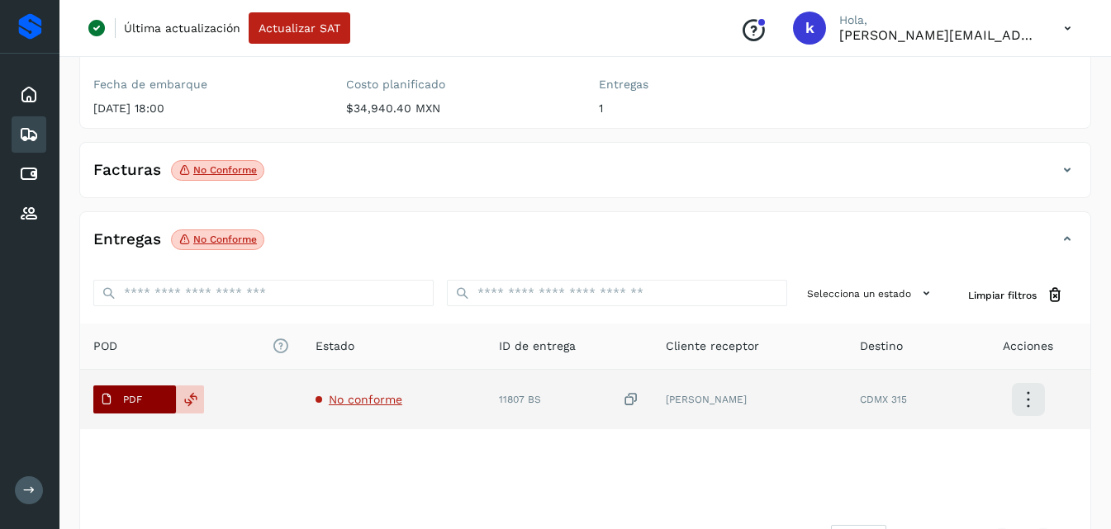
click at [145, 395] on span "PDF" at bounding box center [120, 400] width 55 height 26
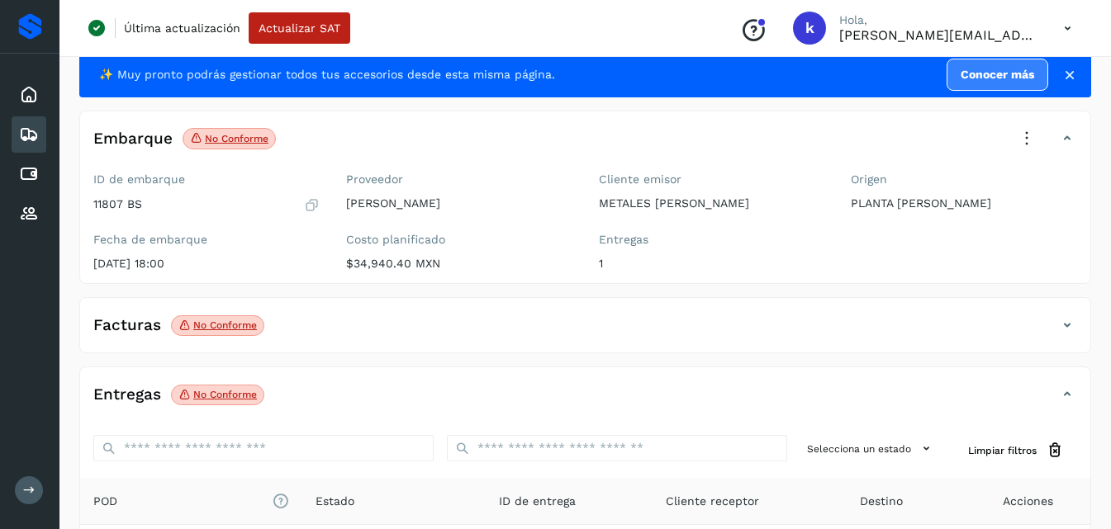
scroll to position [39, 0]
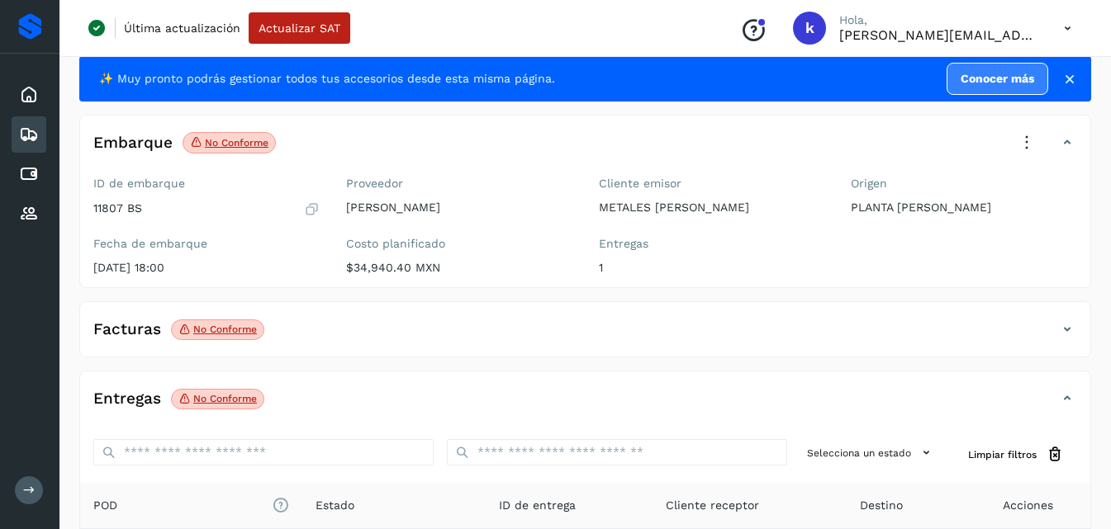
click at [1029, 136] on icon at bounding box center [1027, 143] width 36 height 36
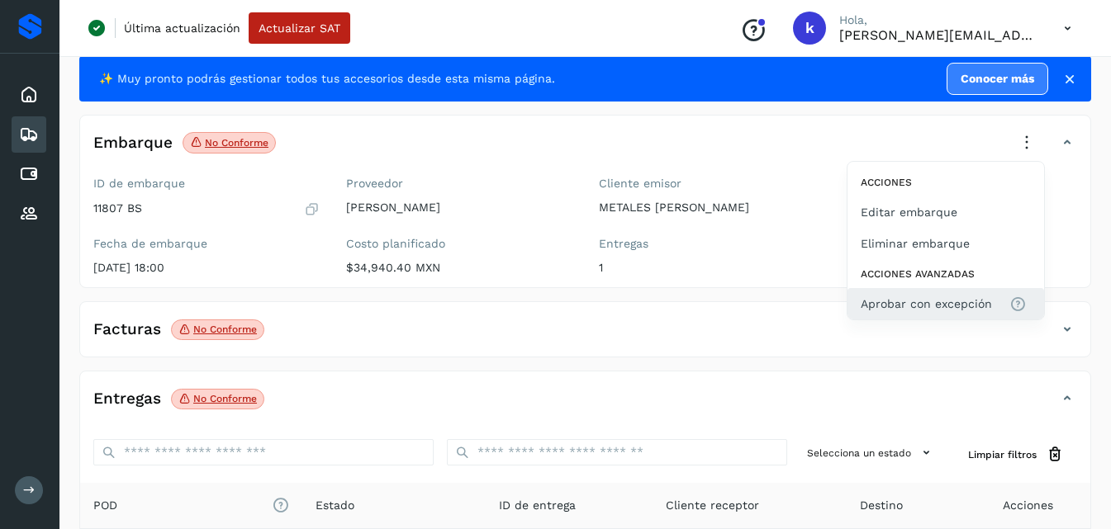
click at [924, 301] on span "Aprobar con excepción" at bounding box center [926, 304] width 131 height 18
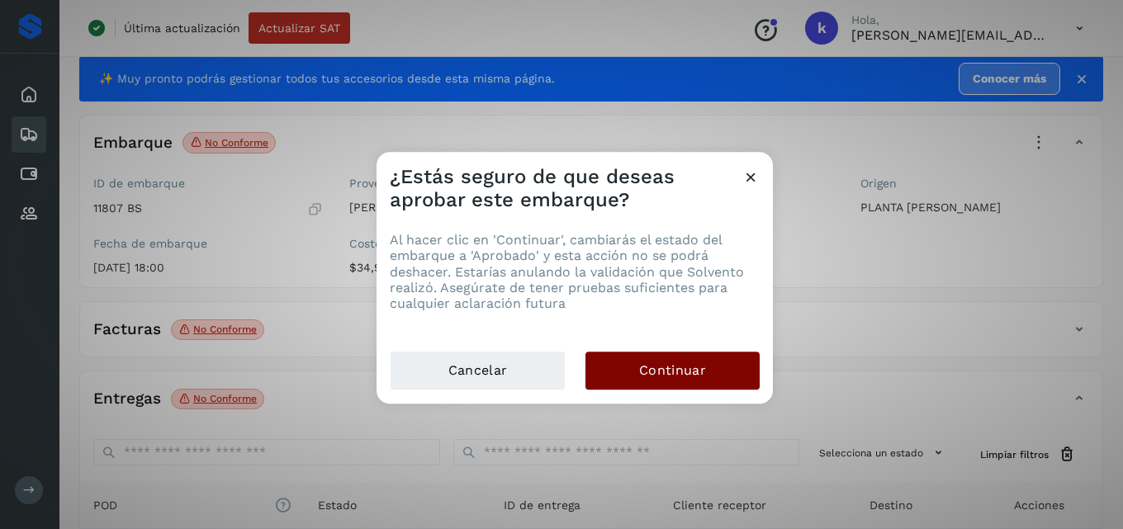
click at [684, 359] on button "Continuar" at bounding box center [673, 371] width 174 height 38
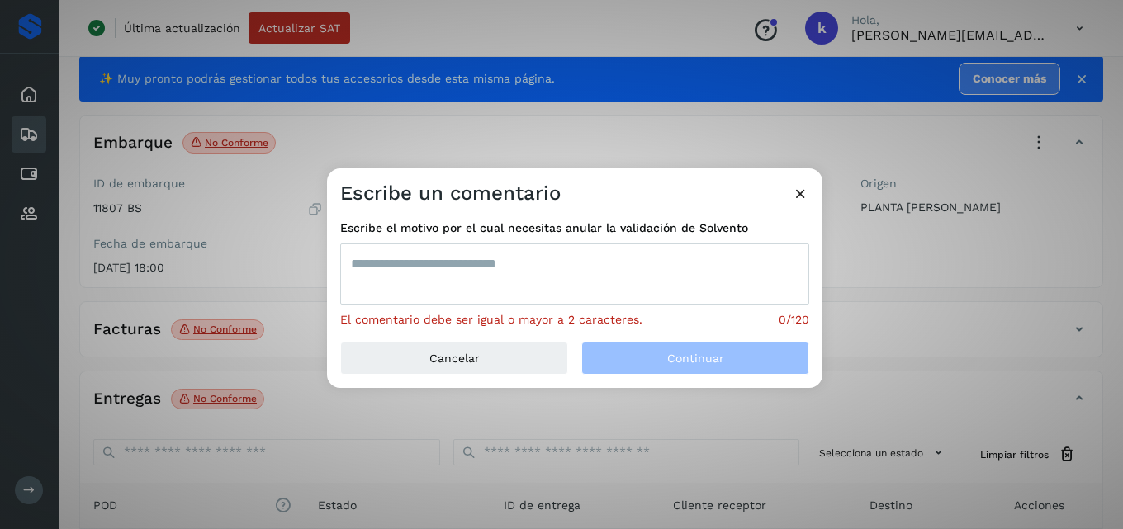
click at [592, 268] on textarea at bounding box center [574, 274] width 469 height 61
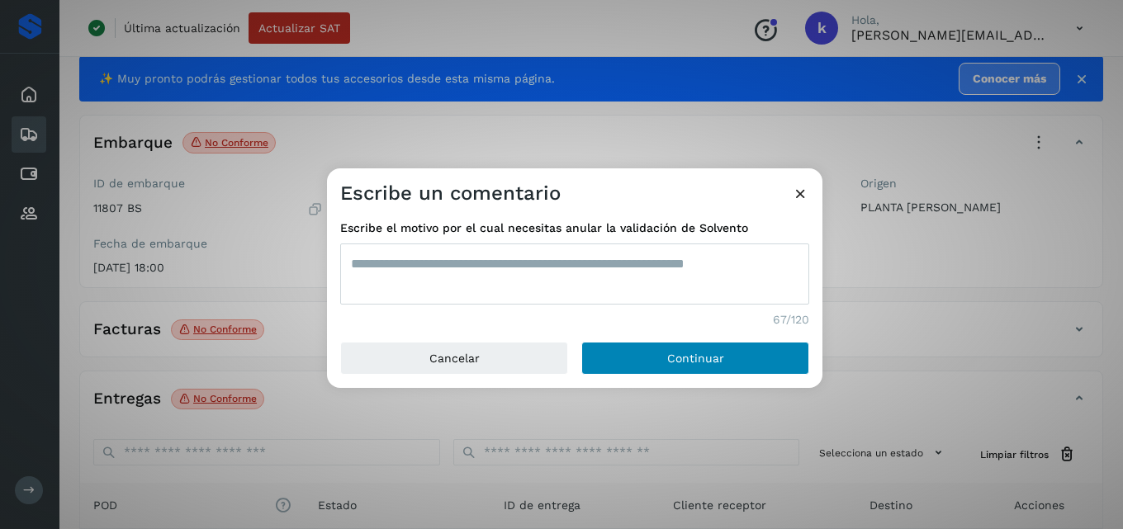
type textarea "**********"
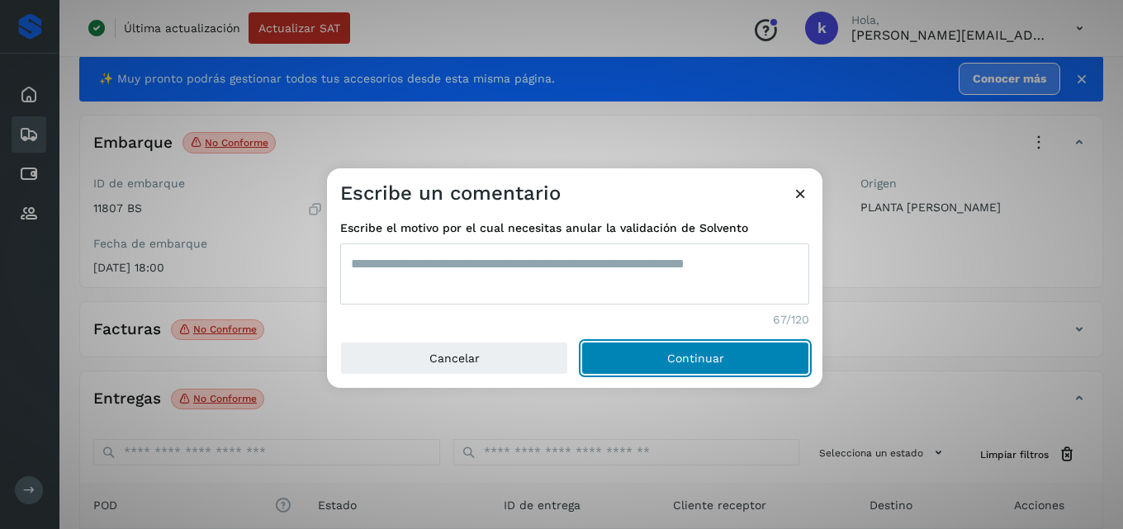
click at [598, 358] on button "Continuar" at bounding box center [696, 358] width 228 height 33
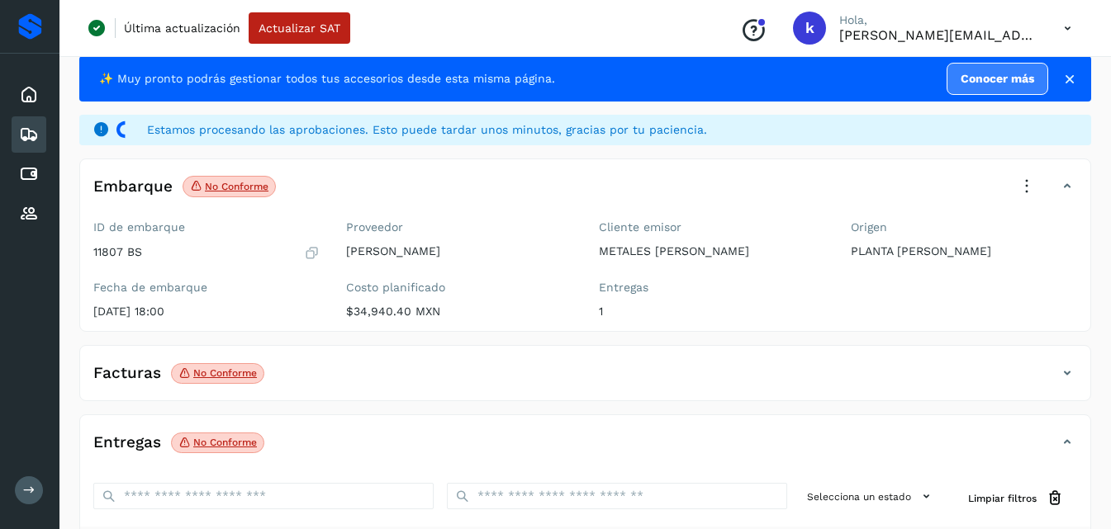
scroll to position [0, 0]
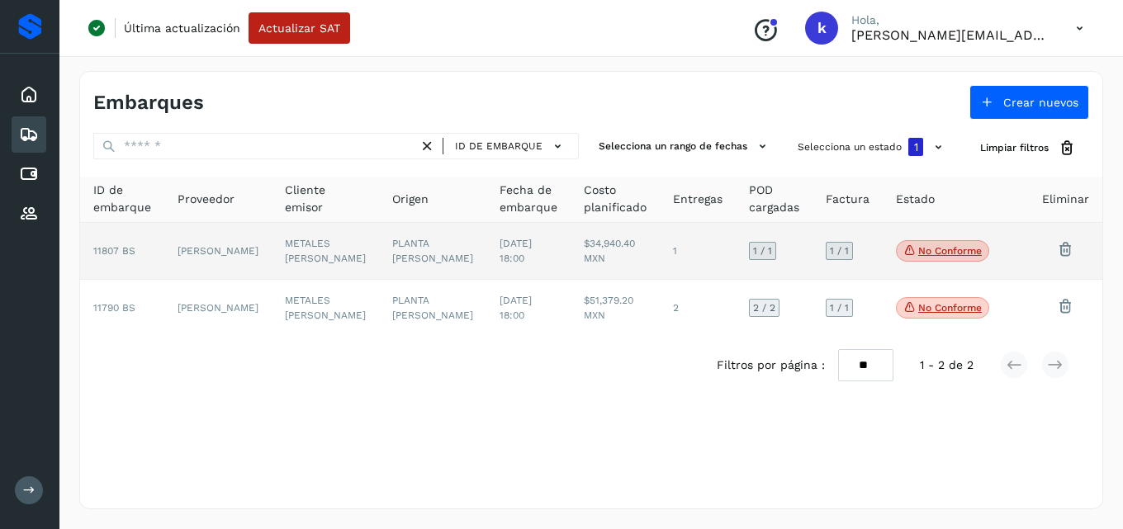
click at [217, 246] on td "[PERSON_NAME]" at bounding box center [217, 251] width 107 height 57
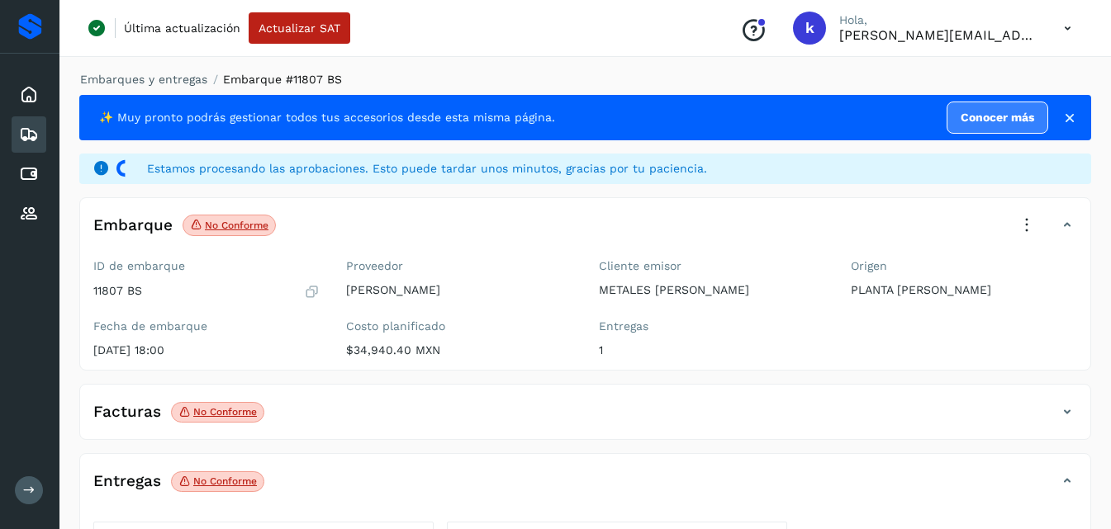
click at [226, 246] on div "Embarque No conforme Verifica el estado de la factura o entregas asociadas a es…" at bounding box center [585, 231] width 1010 height 41
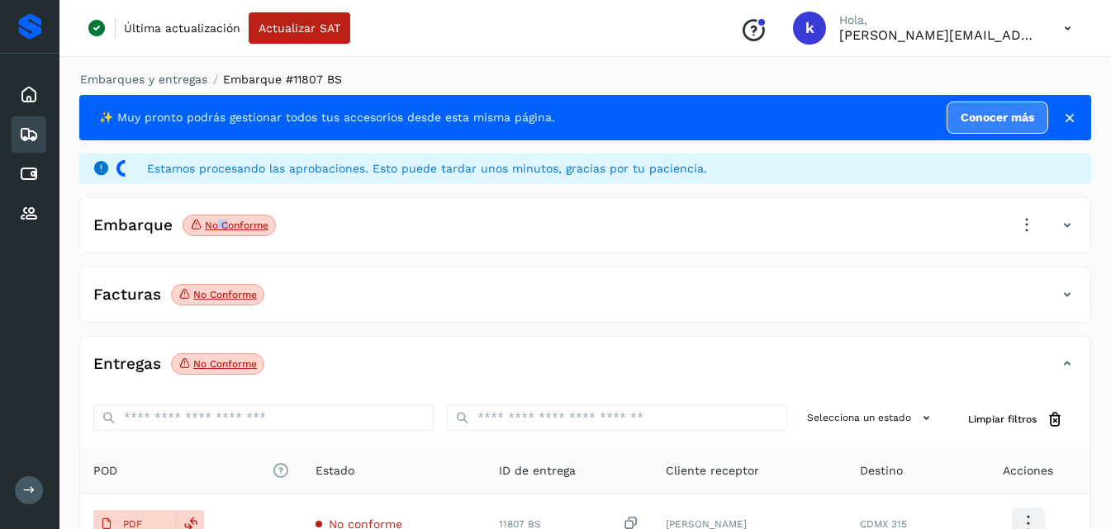
click at [226, 246] on div "Embarque No conforme Verifica el estado de la factura o entregas asociadas a es…" at bounding box center [585, 231] width 1010 height 41
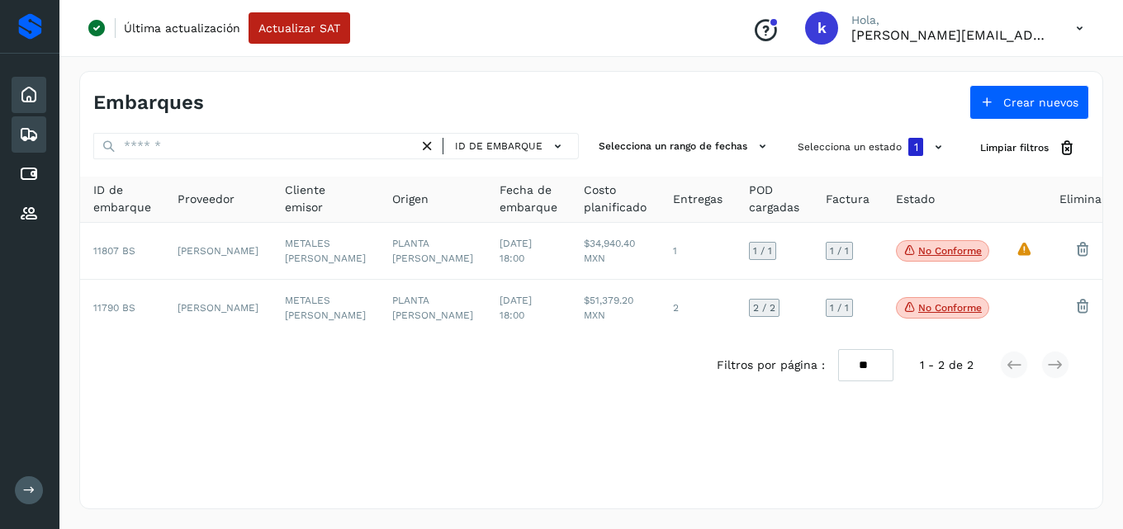
click at [25, 100] on icon at bounding box center [29, 95] width 20 height 20
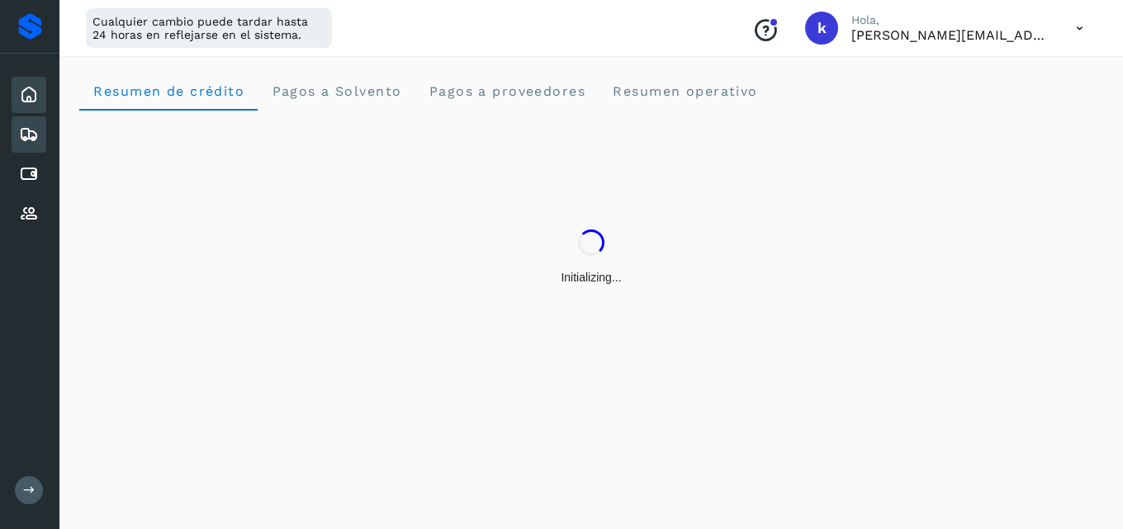
click at [17, 133] on div "Embarques" at bounding box center [29, 134] width 35 height 36
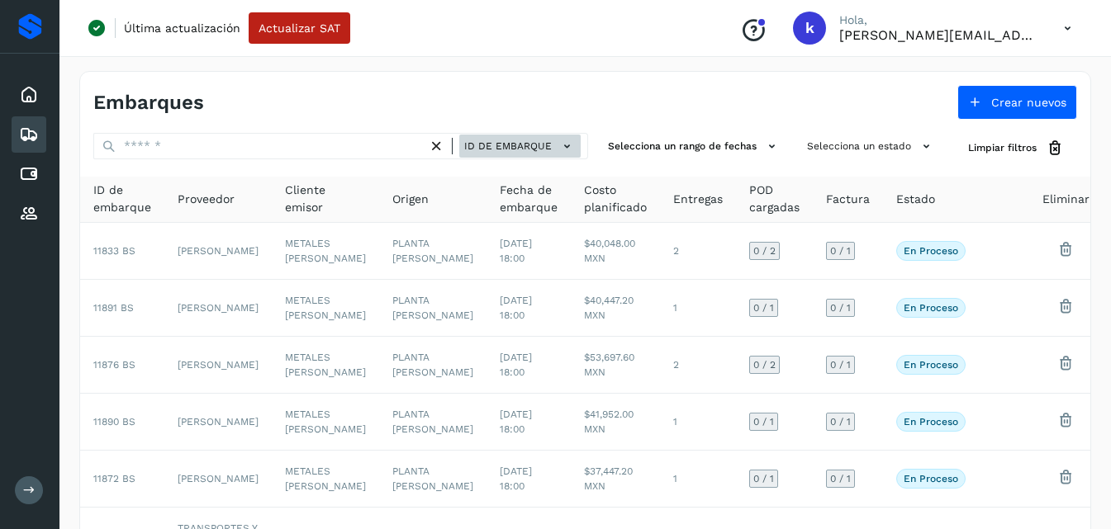
click at [522, 154] on button "ID de embarque" at bounding box center [519, 147] width 121 height 24
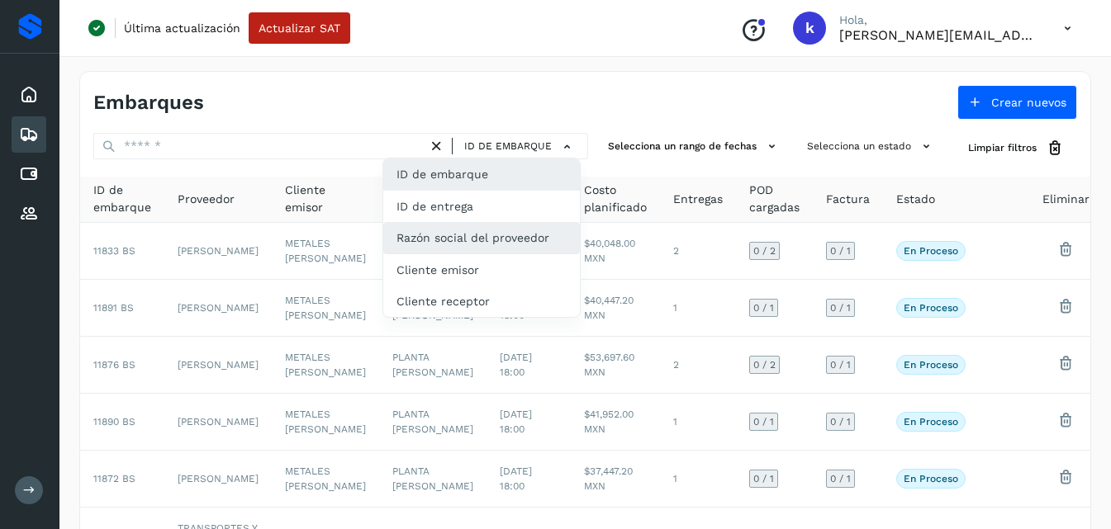
click at [478, 225] on div "Razón social del proveedor" at bounding box center [481, 237] width 197 height 31
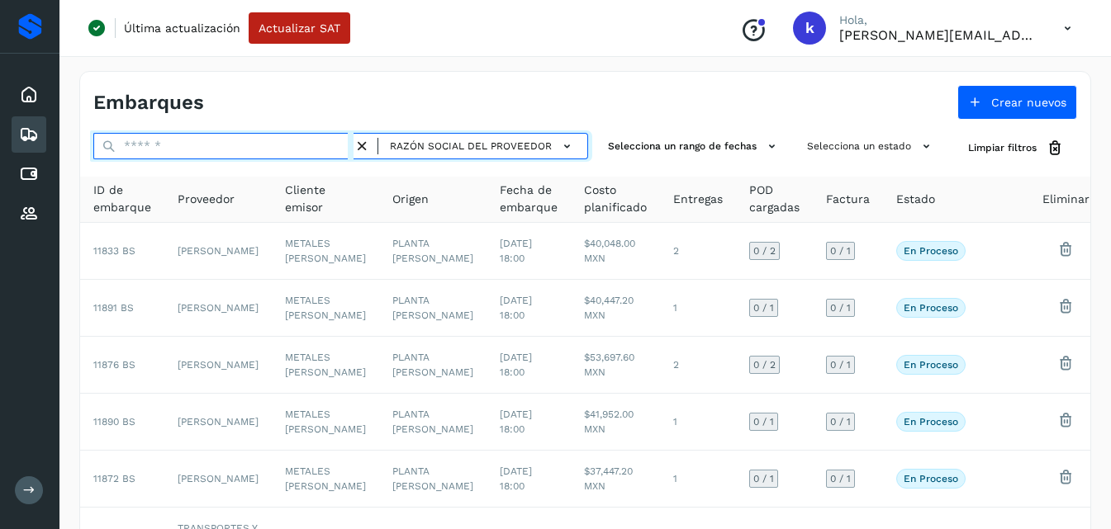
click at [315, 145] on input "text" at bounding box center [223, 146] width 260 height 26
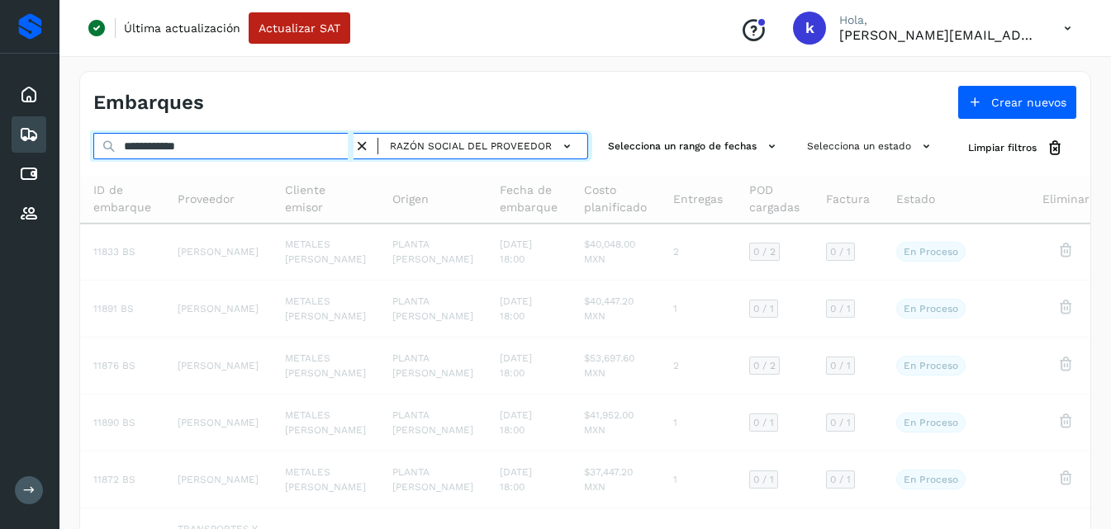
type input "**********"
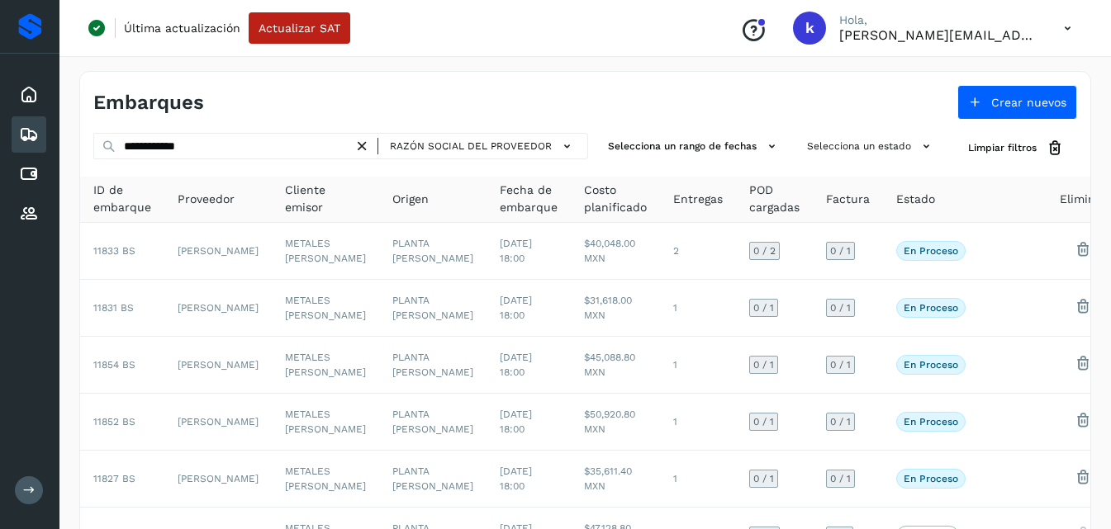
click at [536, 81] on div "Embarques Crear nuevos" at bounding box center [585, 96] width 1010 height 48
click at [832, 140] on button "Selecciona un estado" at bounding box center [870, 146] width 141 height 27
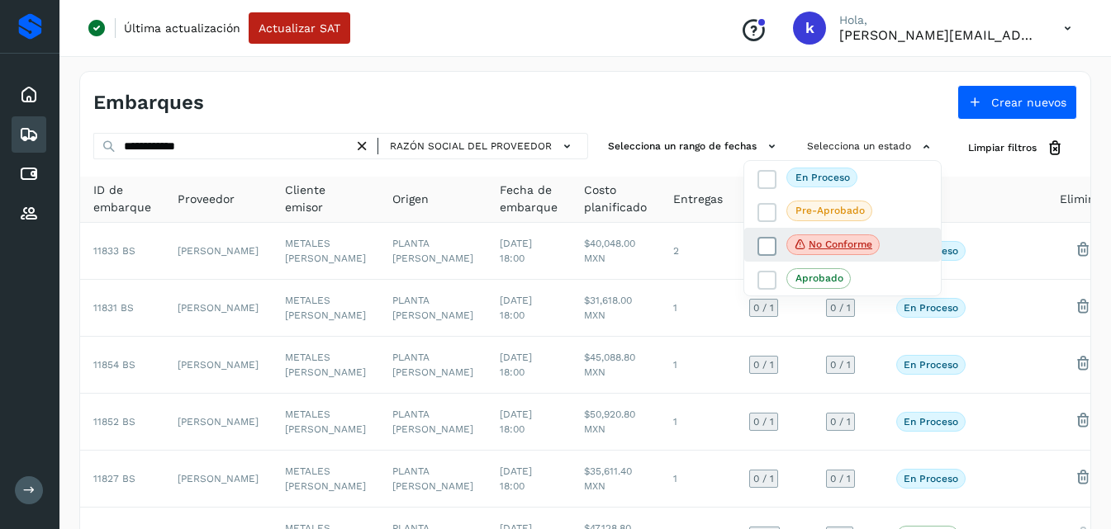
click at [798, 240] on icon at bounding box center [800, 244] width 13 height 15
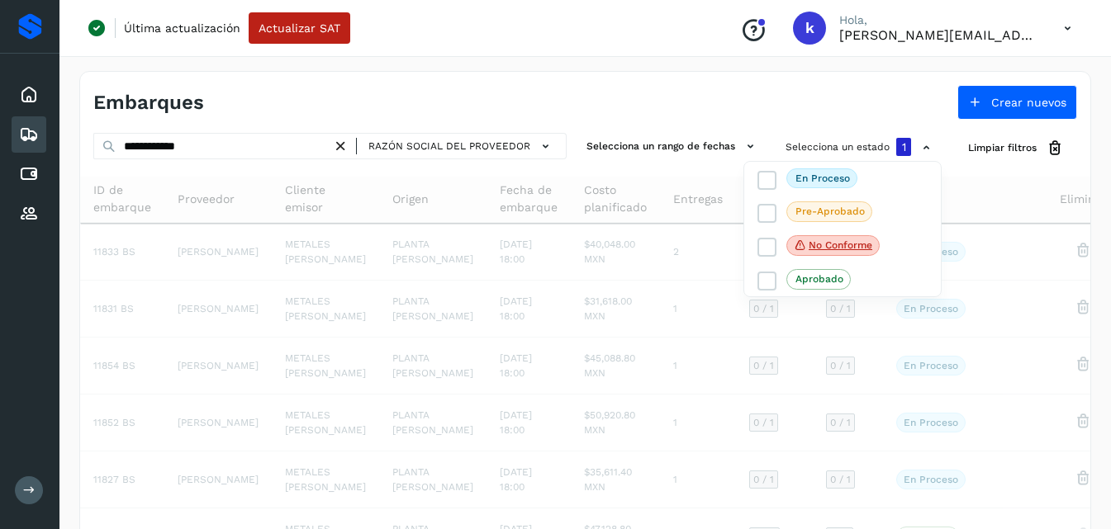
click at [677, 83] on div at bounding box center [555, 264] width 1111 height 529
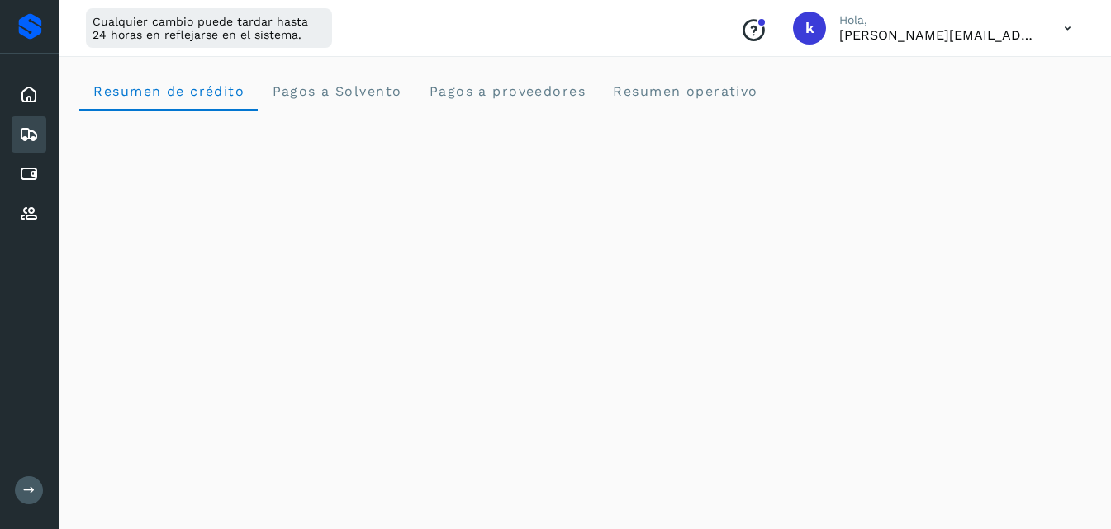
click at [17, 133] on div "Embarques" at bounding box center [29, 134] width 35 height 36
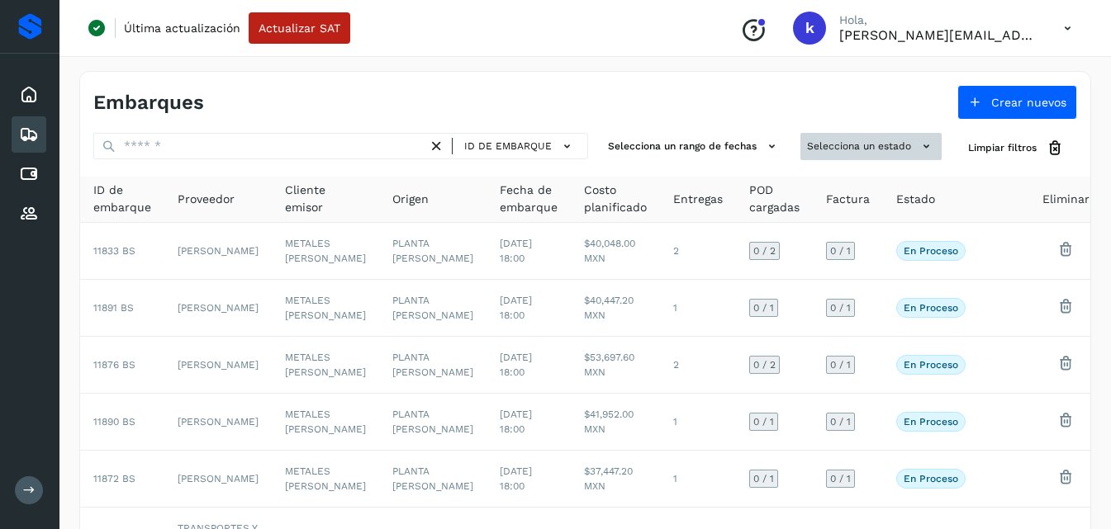
click at [850, 144] on button "Selecciona un estado" at bounding box center [870, 146] width 141 height 27
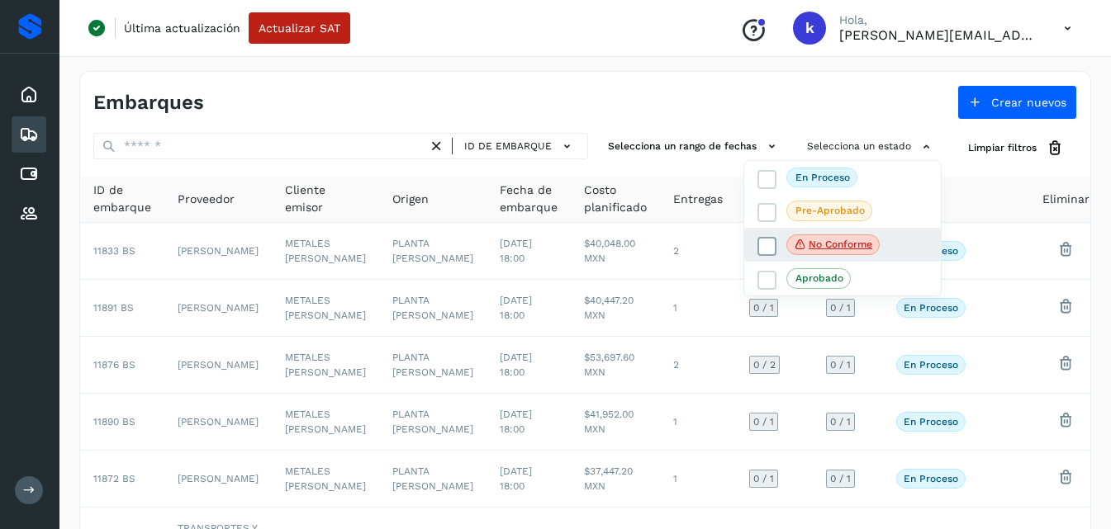
click at [795, 240] on icon at bounding box center [800, 244] width 13 height 15
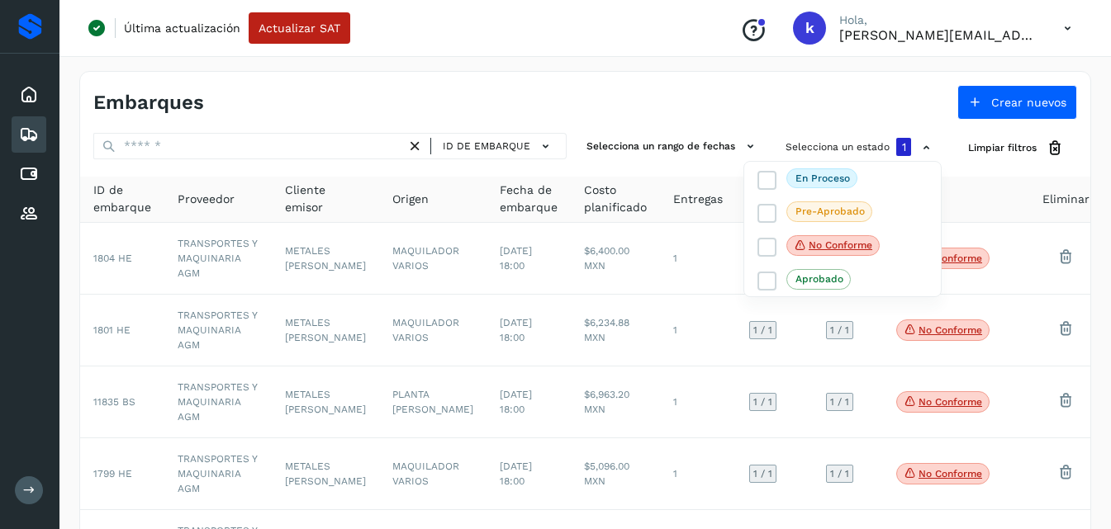
click at [490, 145] on div at bounding box center [555, 264] width 1111 height 529
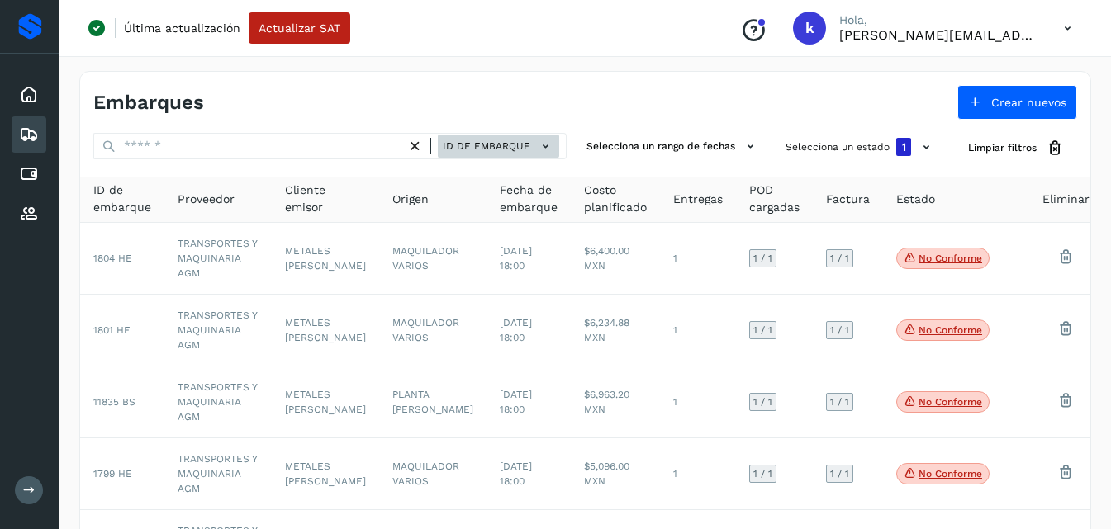
click at [490, 145] on span "ID de embarque" at bounding box center [487, 146] width 88 height 15
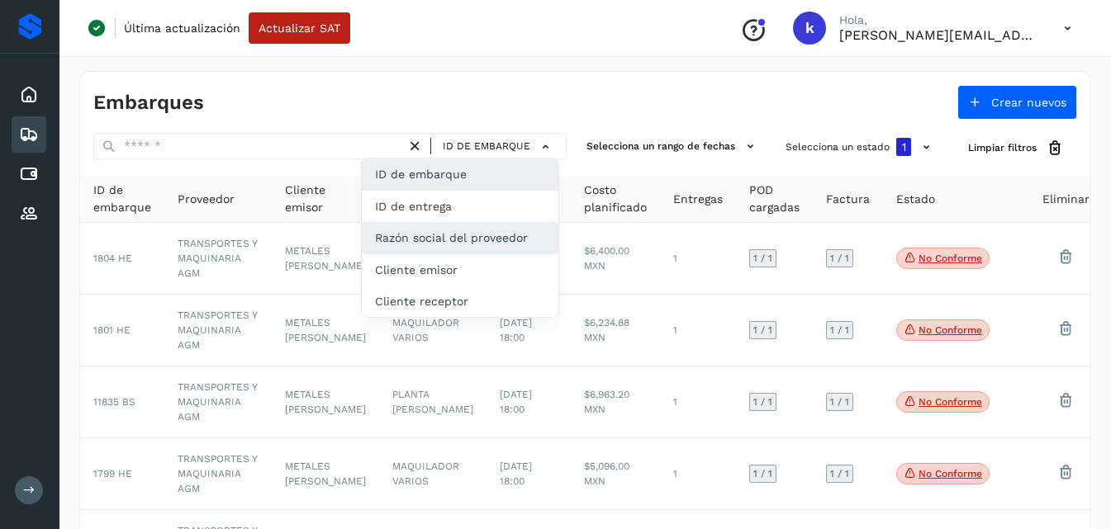
click at [463, 239] on div "Razón social del proveedor" at bounding box center [460, 237] width 197 height 31
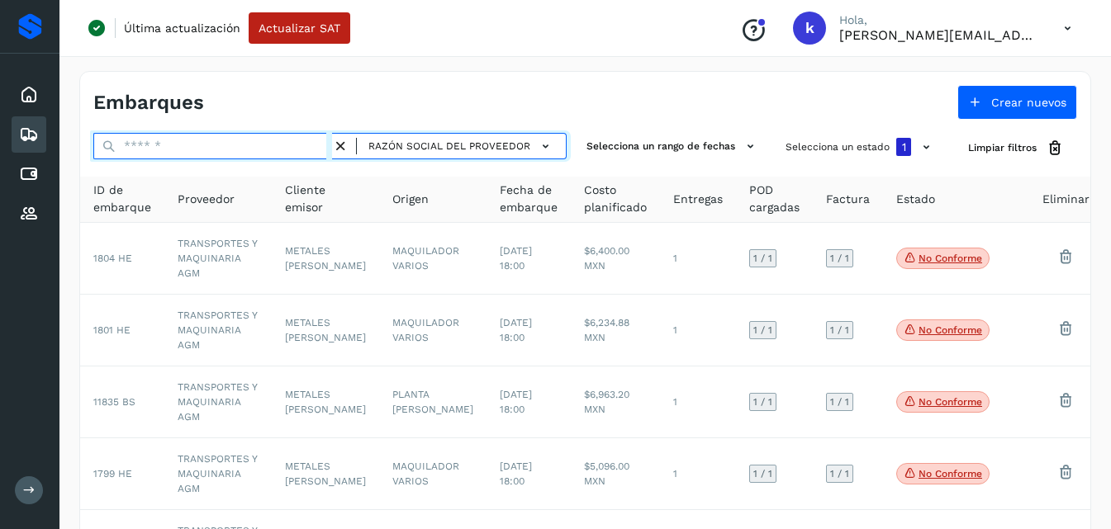
click at [292, 147] on input "text" at bounding box center [212, 146] width 239 height 26
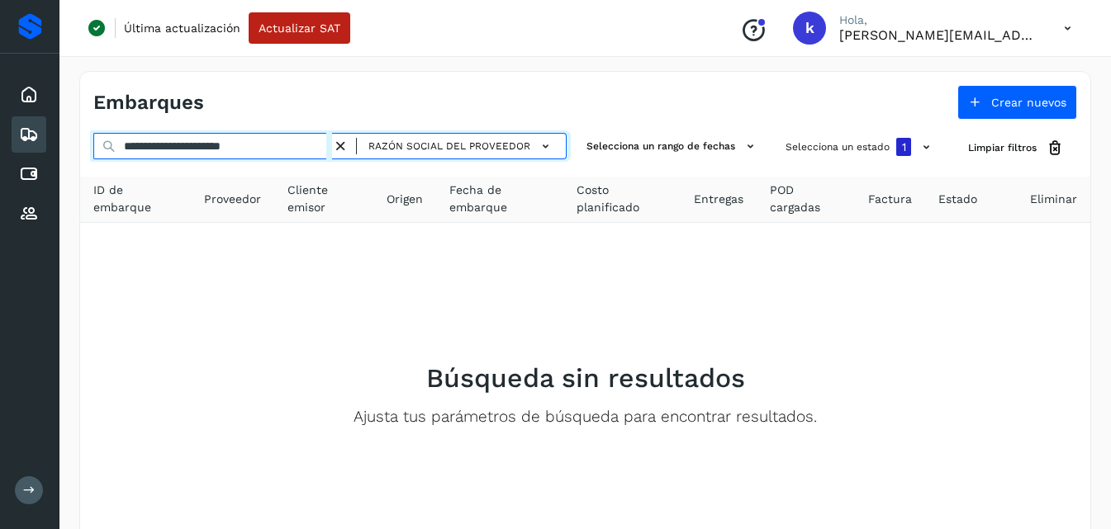
click at [292, 147] on input "**********" at bounding box center [212, 146] width 239 height 26
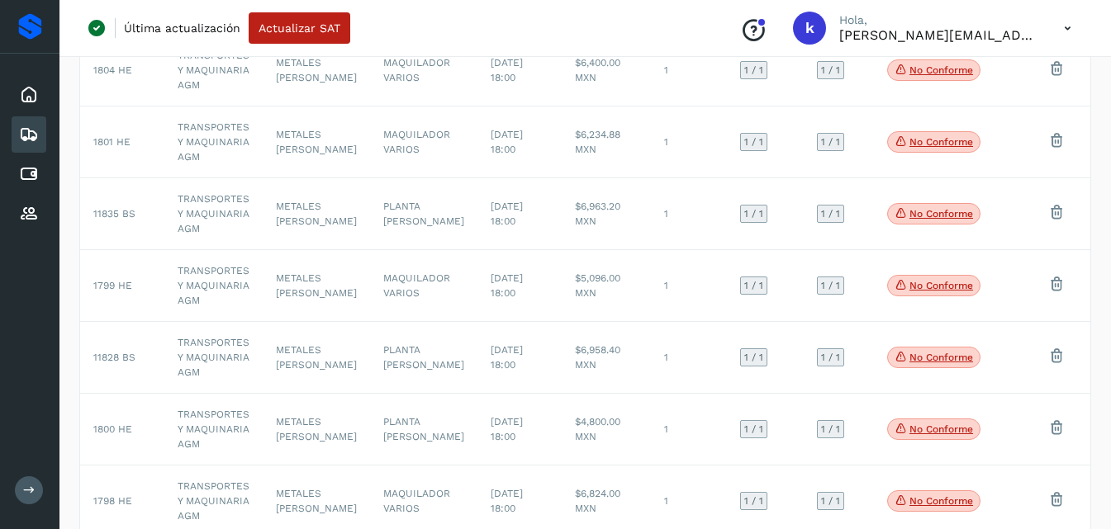
scroll to position [347, 0]
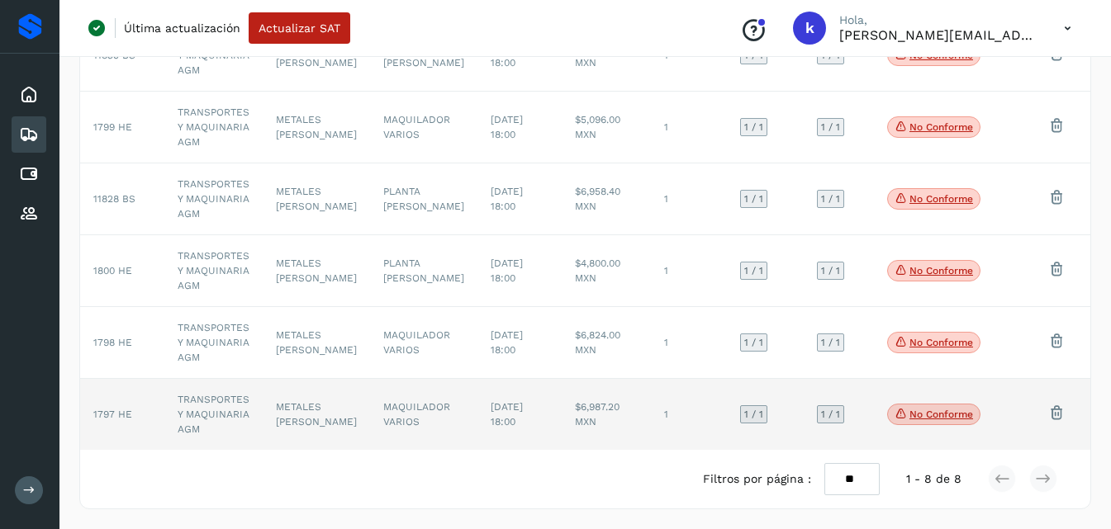
type input "**********"
click at [216, 397] on td "TRANSPORTES Y MAQUINARIA AGM" at bounding box center [213, 414] width 98 height 71
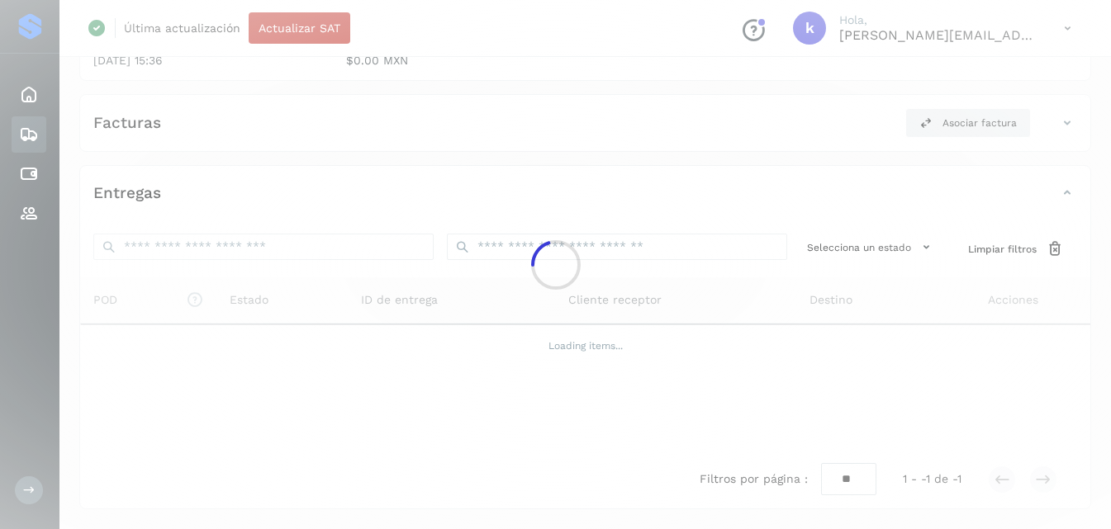
scroll to position [260, 0]
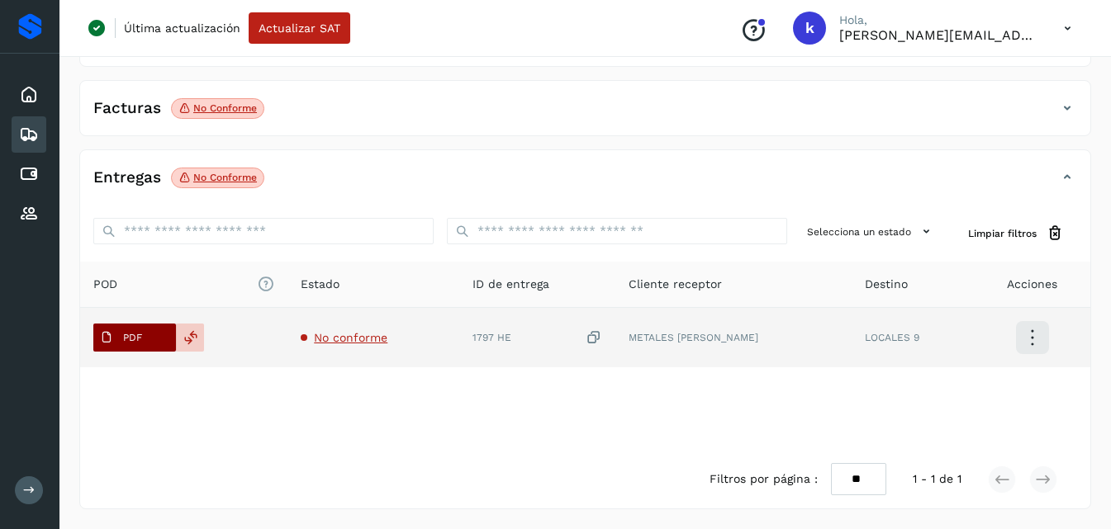
click at [141, 335] on p "PDF" at bounding box center [132, 338] width 19 height 12
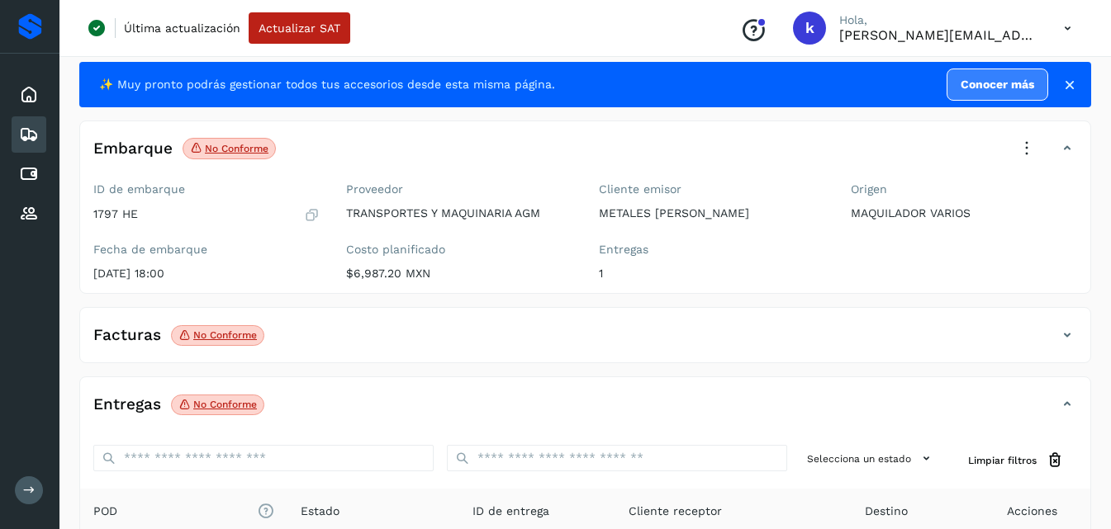
scroll to position [72, 0]
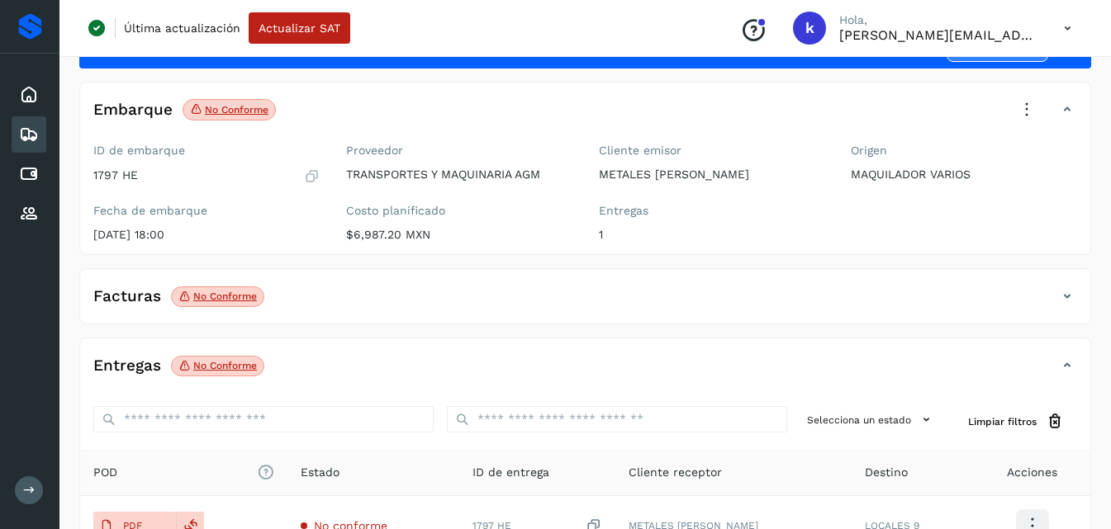
click at [928, 216] on div "Embarque No conforme Verifica el estado de la factura o entregas asociadas a es…" at bounding box center [585, 175] width 1010 height 159
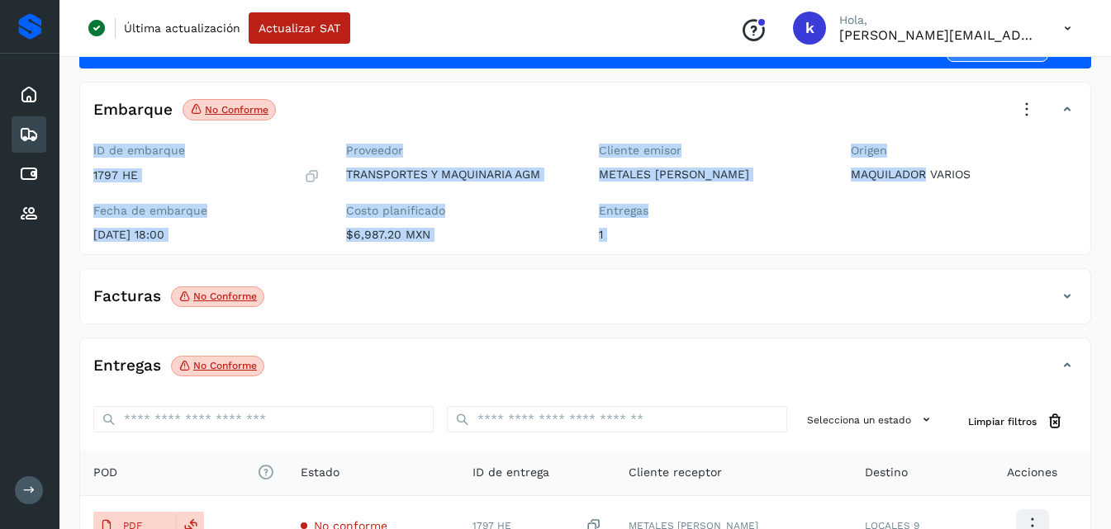
click at [1023, 110] on icon at bounding box center [1027, 110] width 36 height 36
click at [1053, 99] on div "Embarque No conforme Verifica el estado de la factura o entregas asociadas a es…" at bounding box center [568, 110] width 977 height 28
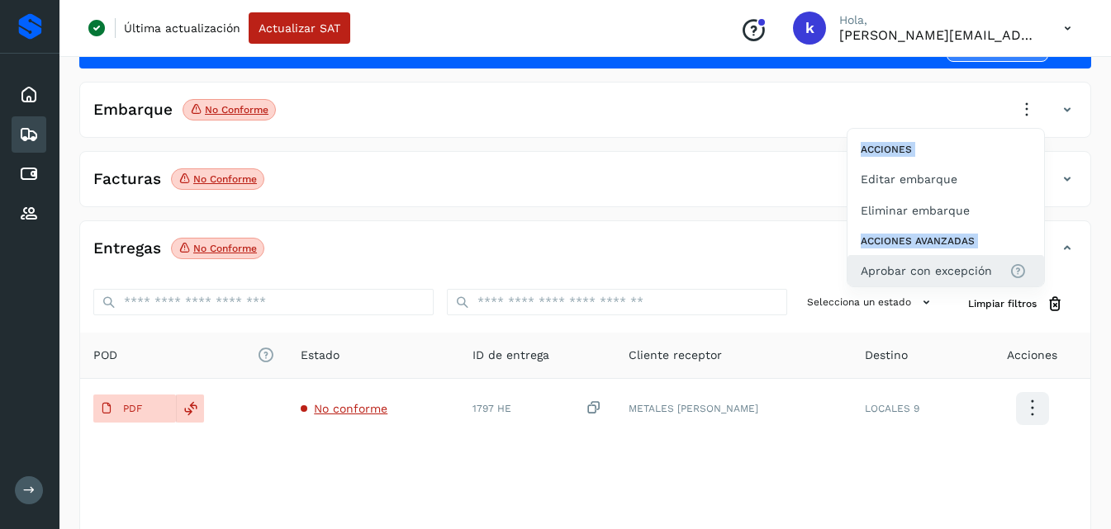
click at [915, 262] on span "Aprobar con excepción" at bounding box center [926, 271] width 131 height 18
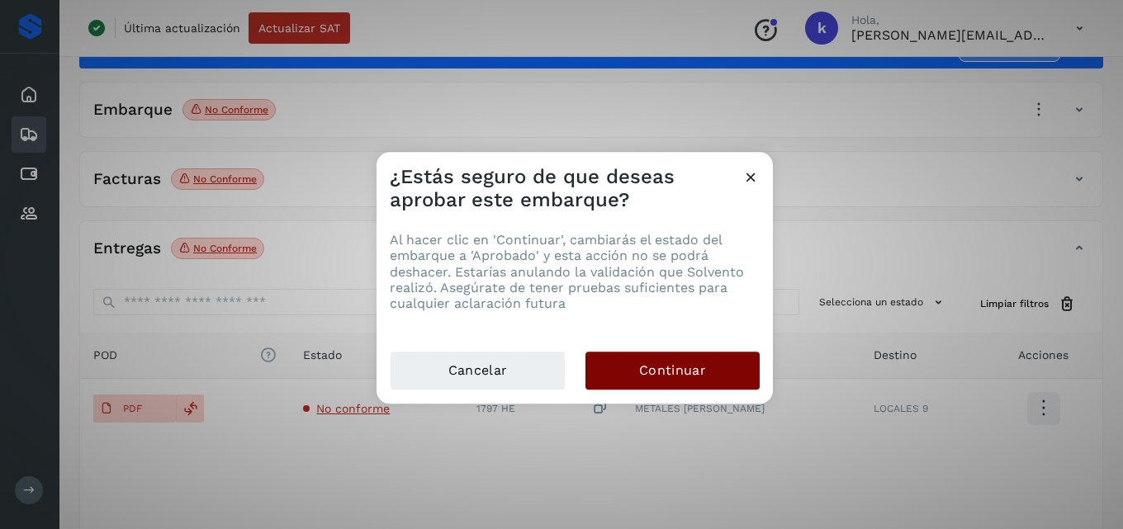
click at [658, 376] on span "Continuar" at bounding box center [672, 371] width 67 height 18
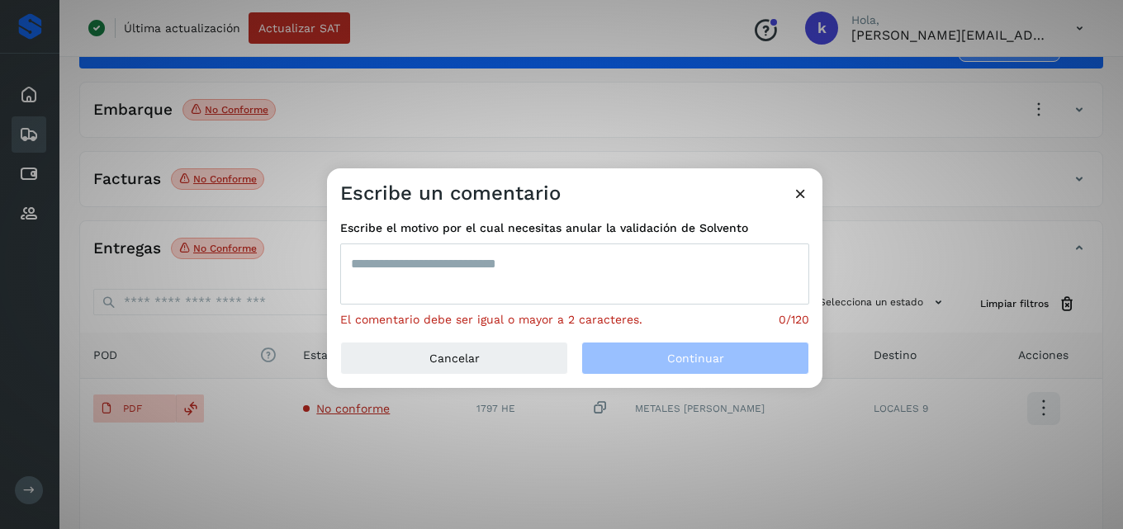
click at [562, 262] on textarea at bounding box center [574, 274] width 469 height 61
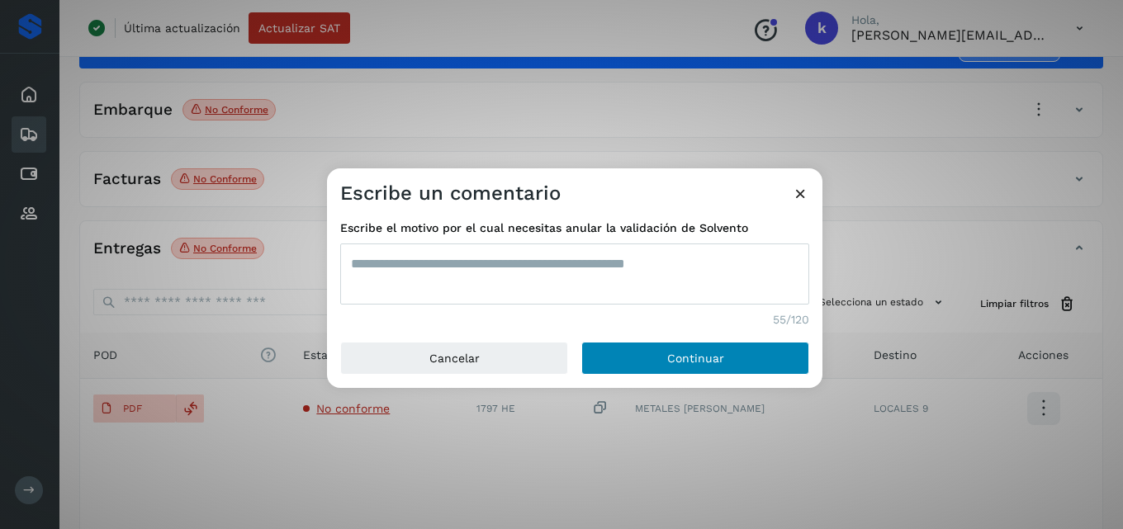
type textarea "**********"
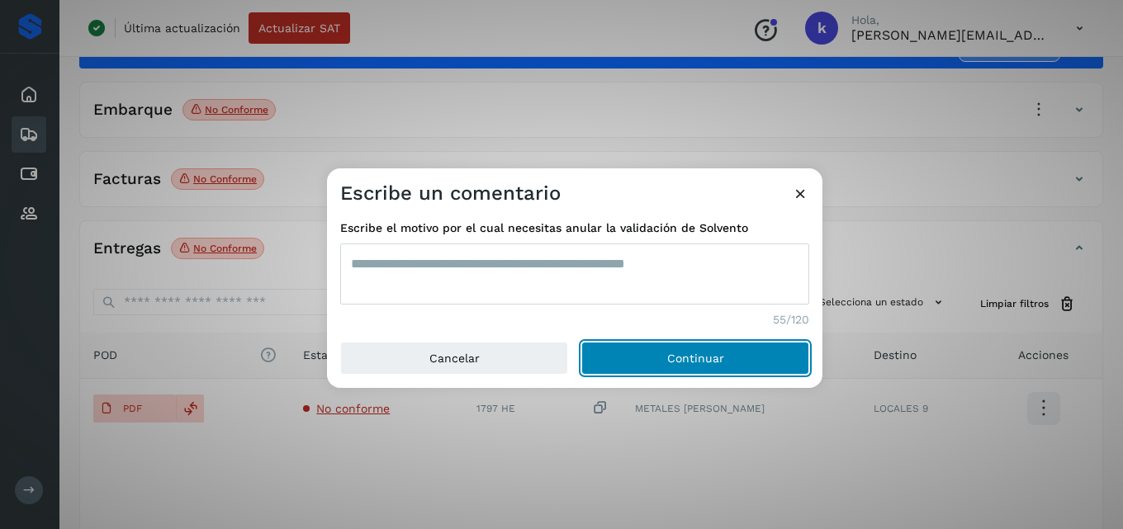
drag, startPoint x: 725, startPoint y: 354, endPoint x: 715, endPoint y: 354, distance: 9.9
click at [715, 354] on button "Continuar" at bounding box center [696, 358] width 228 height 33
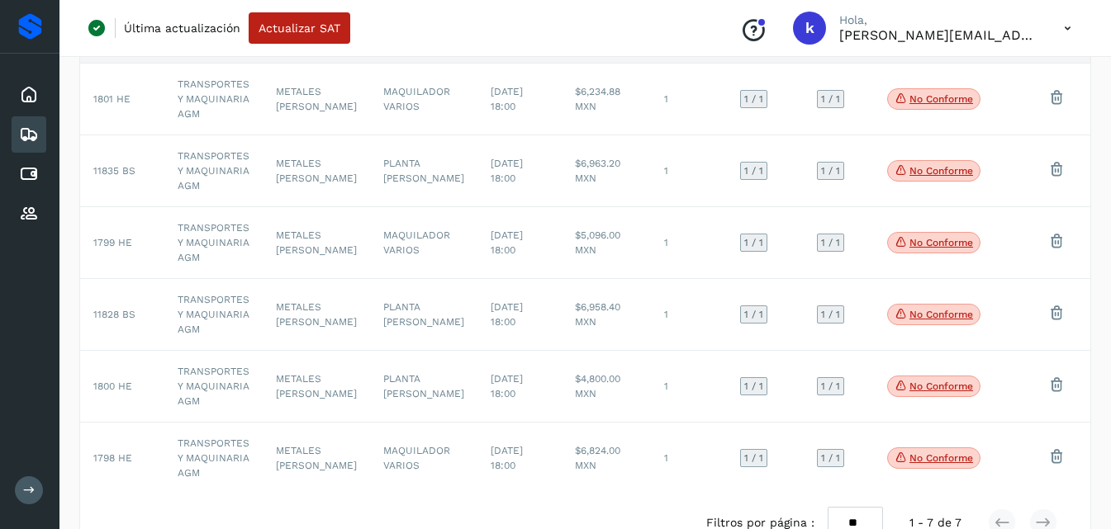
scroll to position [264, 0]
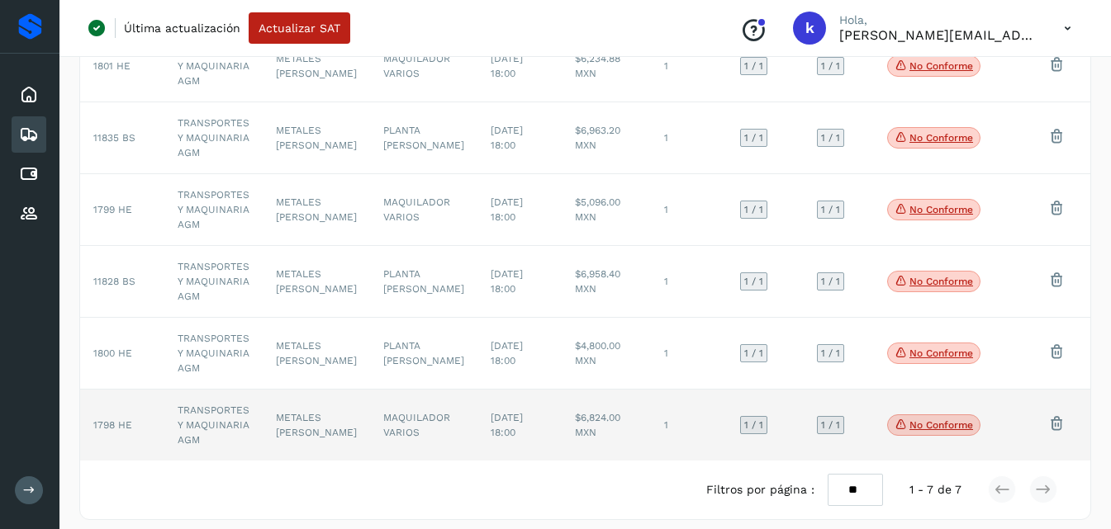
click at [113, 420] on span "1798 HE" at bounding box center [112, 426] width 39 height 12
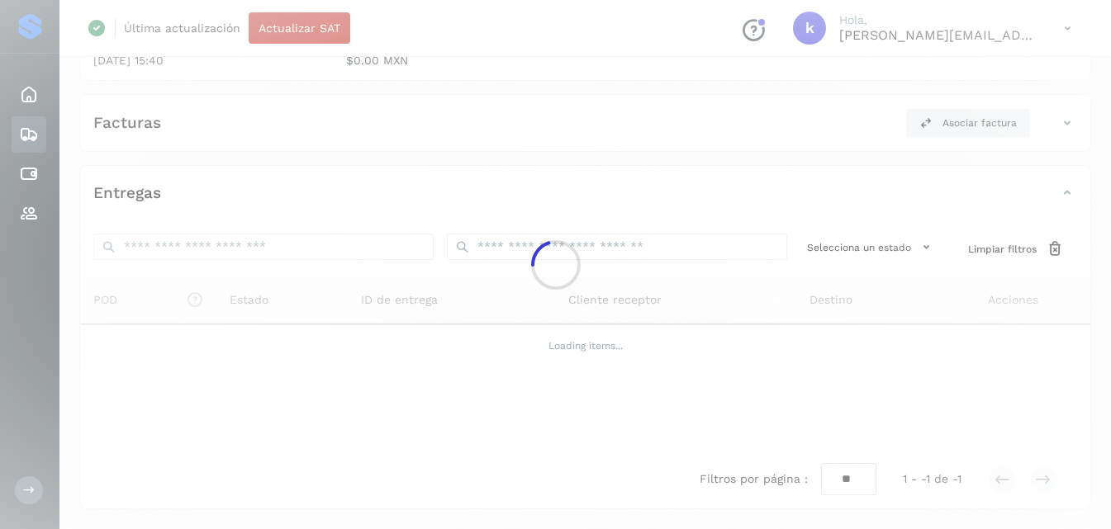
scroll to position [260, 0]
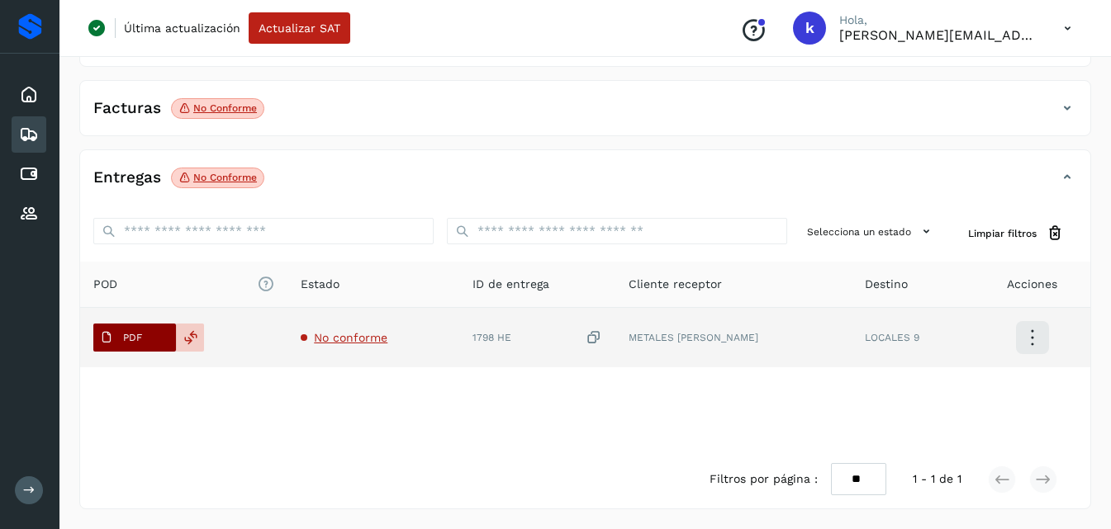
click at [113, 333] on span "PDF" at bounding box center [120, 338] width 55 height 26
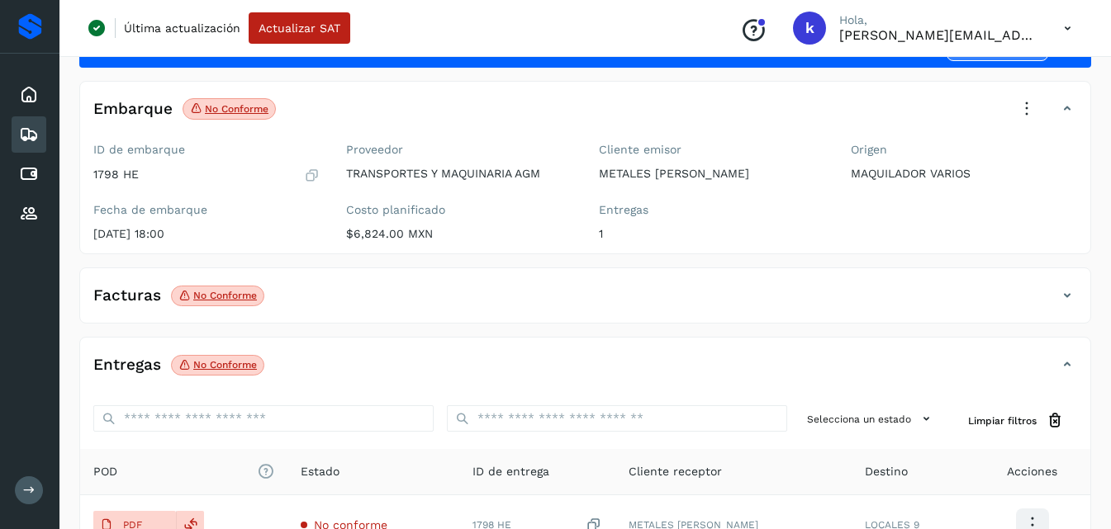
scroll to position [0, 0]
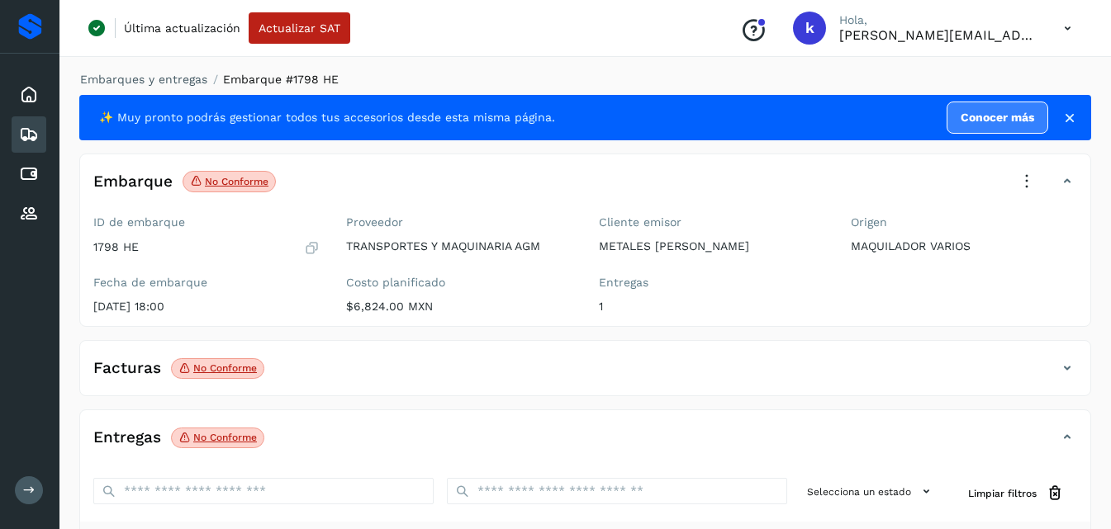
click at [1025, 172] on icon at bounding box center [1027, 182] width 36 height 36
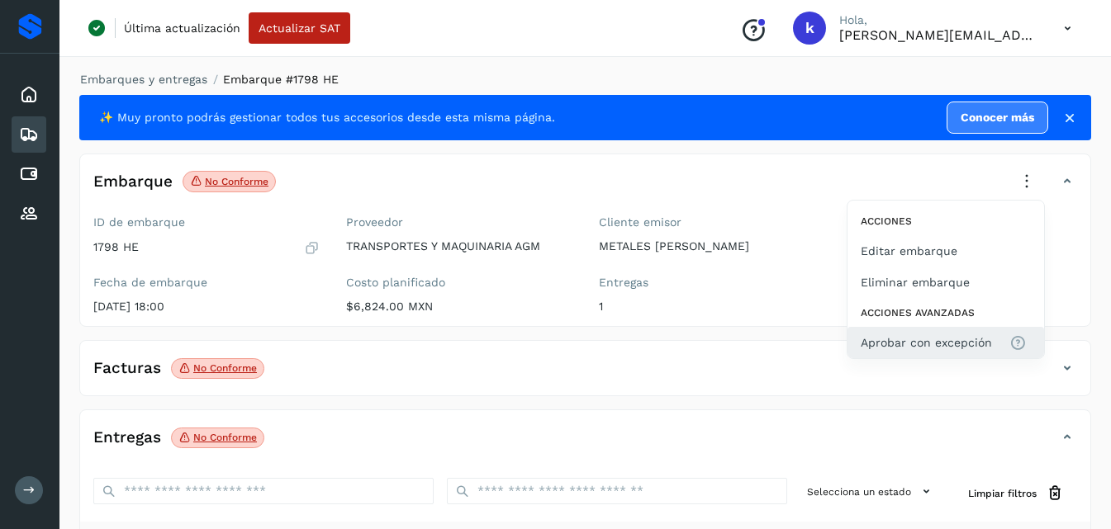
click at [894, 347] on span "Aprobar con excepción" at bounding box center [926, 343] width 131 height 18
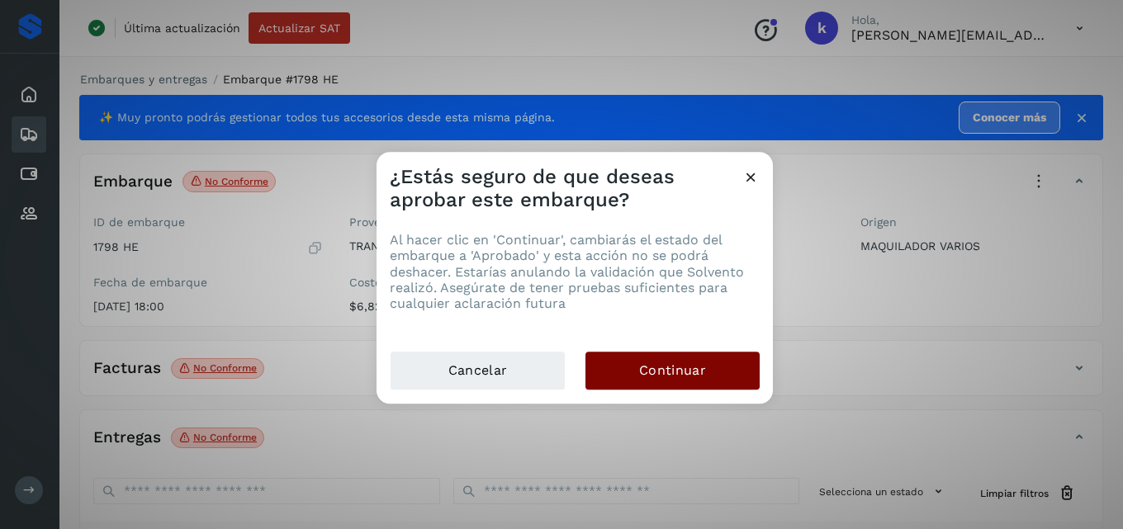
click at [697, 368] on span "Continuar" at bounding box center [672, 371] width 67 height 18
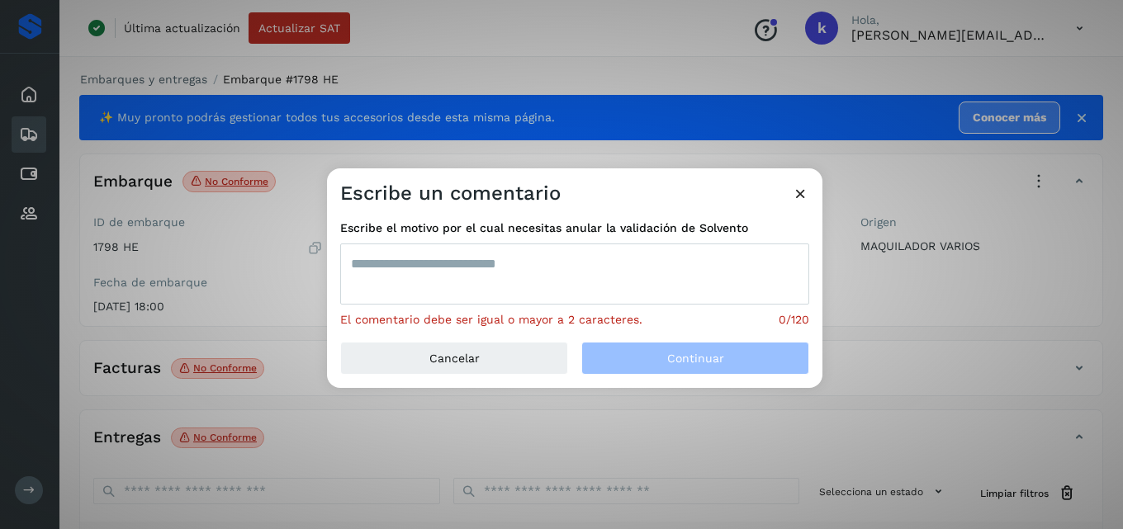
click at [579, 278] on textarea at bounding box center [574, 274] width 469 height 61
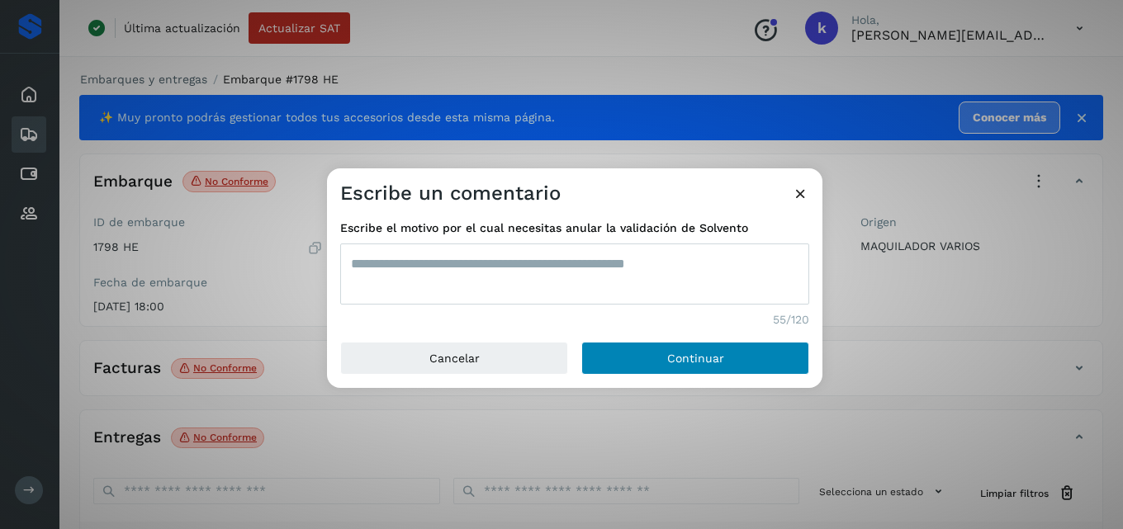
type textarea "**********"
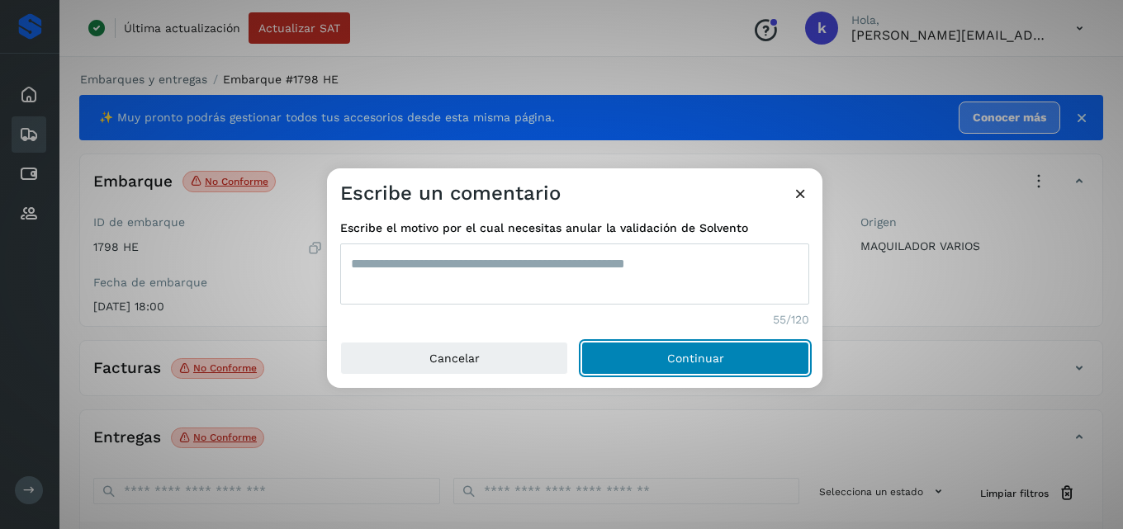
click at [655, 358] on button "Continuar" at bounding box center [696, 358] width 228 height 33
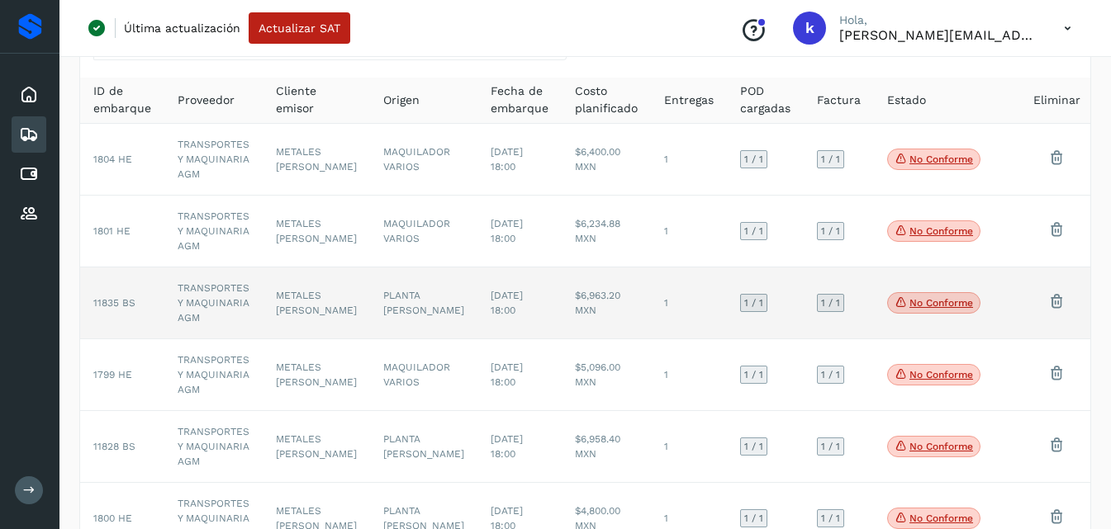
scroll to position [203, 0]
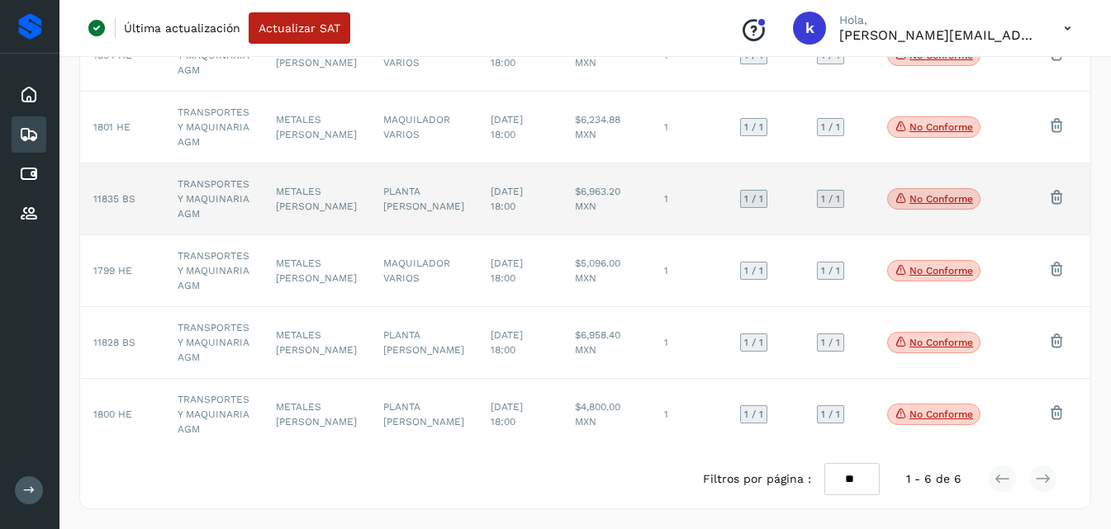
click at [442, 413] on td "PLANTA [PERSON_NAME]" at bounding box center [423, 414] width 107 height 71
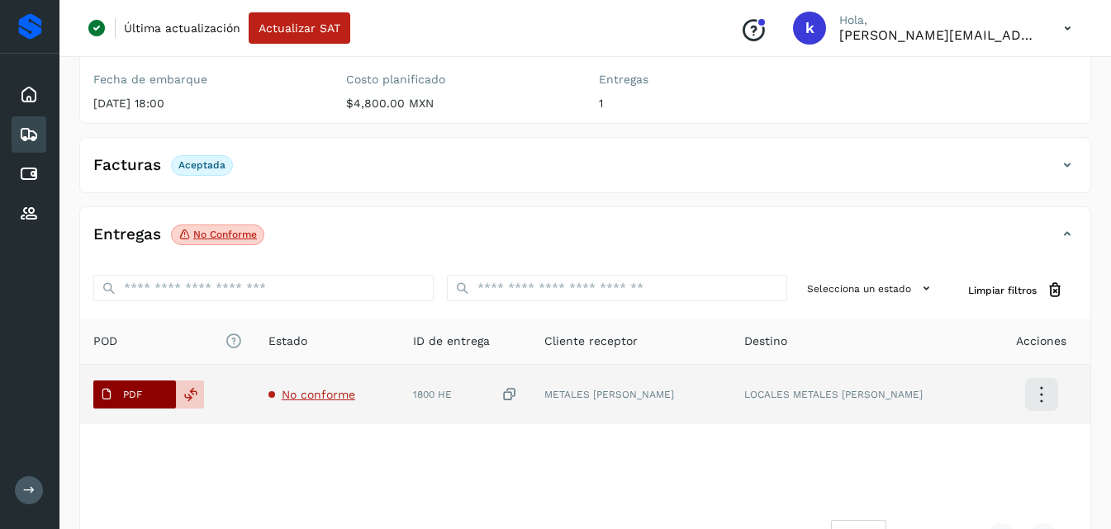
click at [145, 396] on span "PDF" at bounding box center [120, 395] width 55 height 26
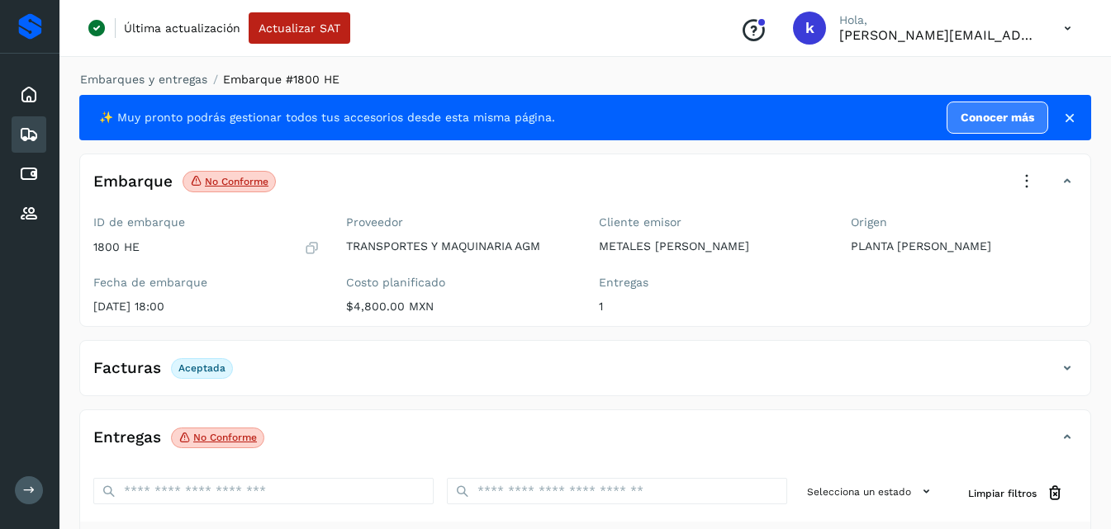
click at [1028, 174] on icon at bounding box center [1027, 182] width 36 height 36
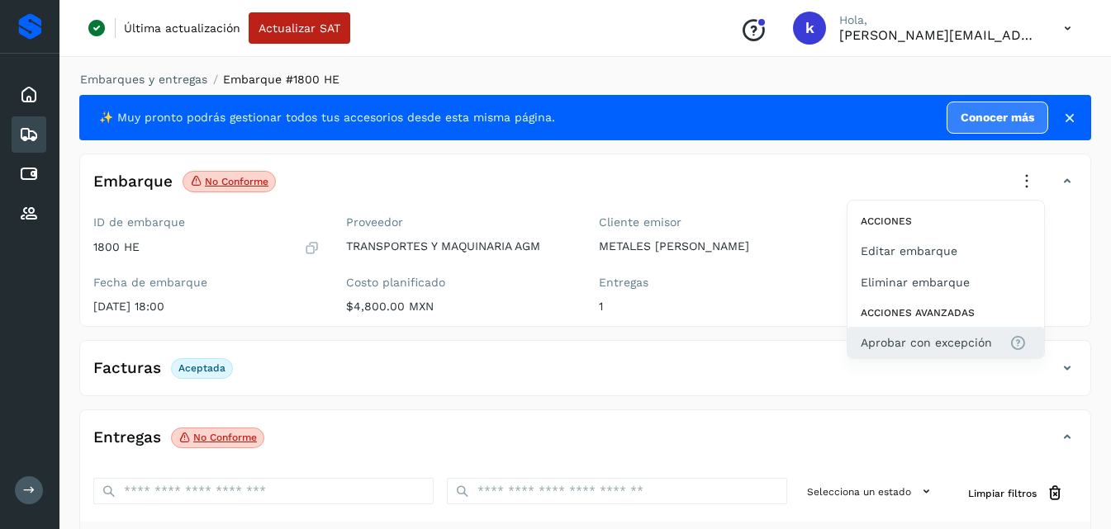
click at [930, 335] on span "Aprobar con excepción" at bounding box center [926, 343] width 131 height 18
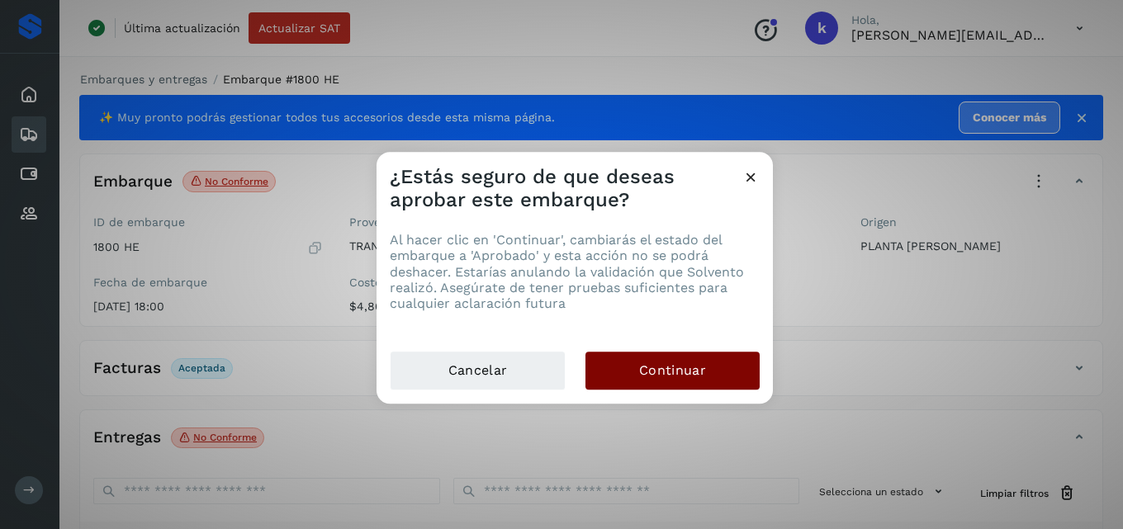
click at [629, 387] on button "Continuar" at bounding box center [673, 371] width 174 height 38
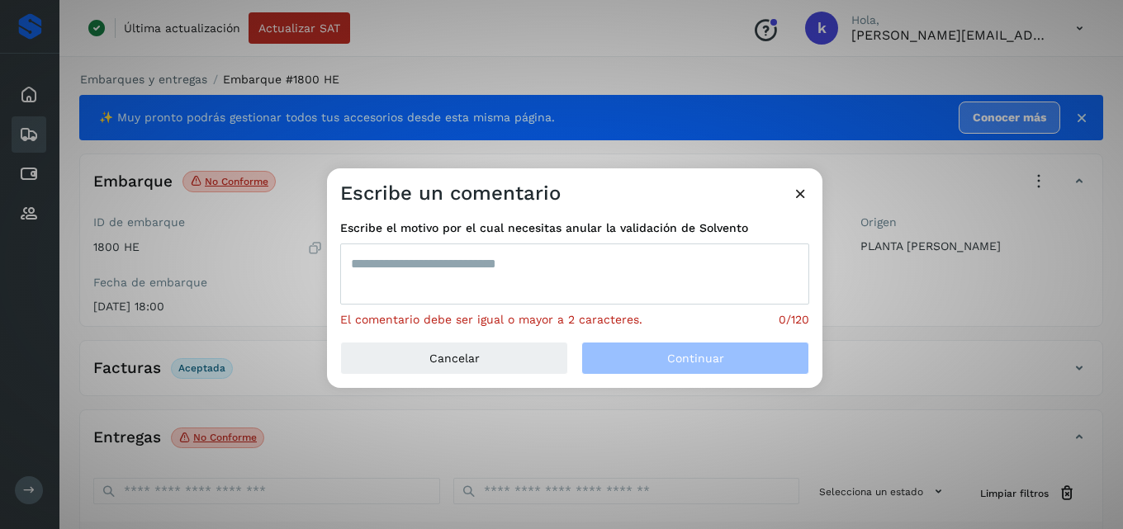
click at [539, 299] on textarea at bounding box center [574, 274] width 469 height 61
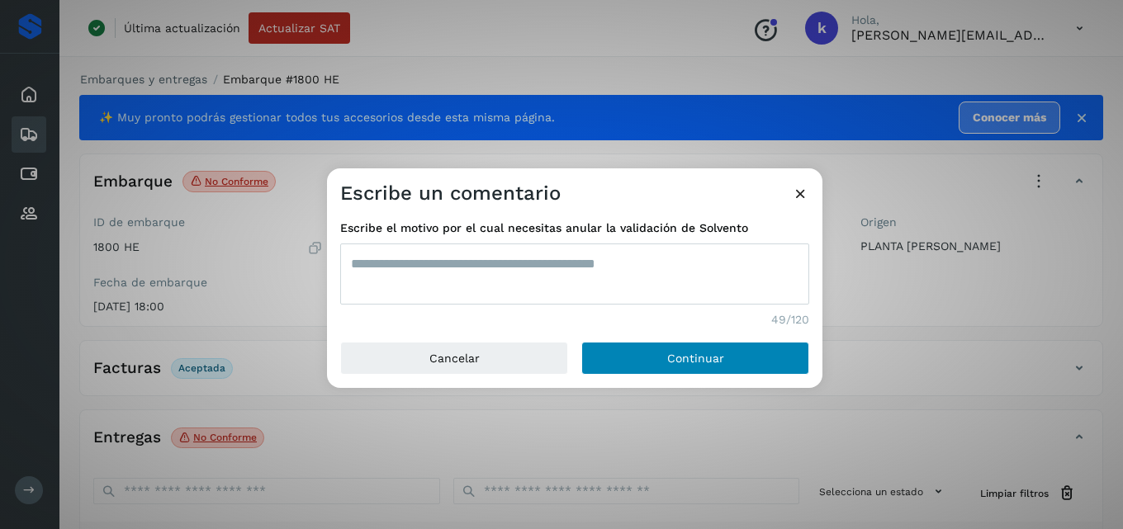
type textarea "**********"
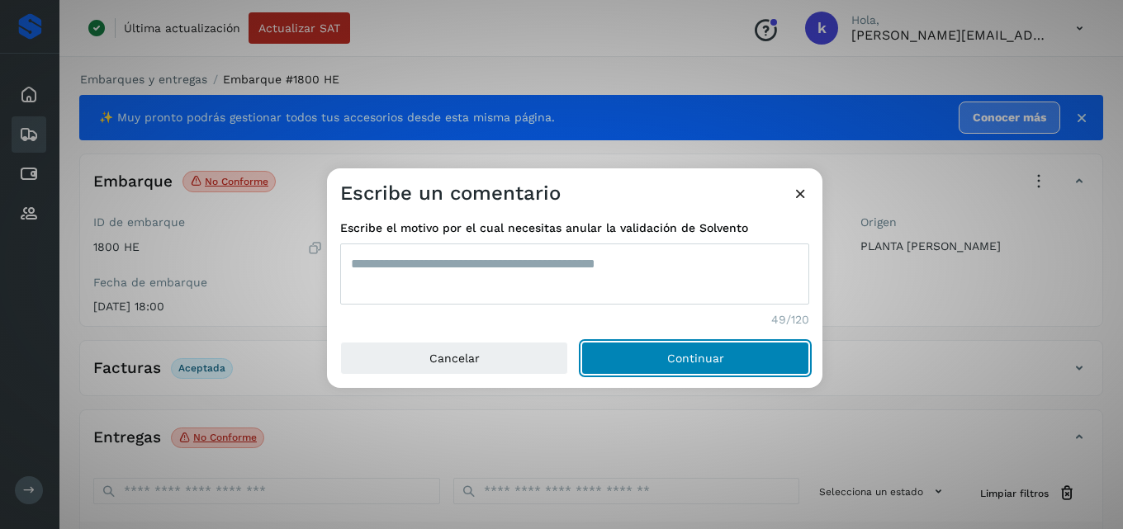
click at [648, 369] on button "Continuar" at bounding box center [696, 358] width 228 height 33
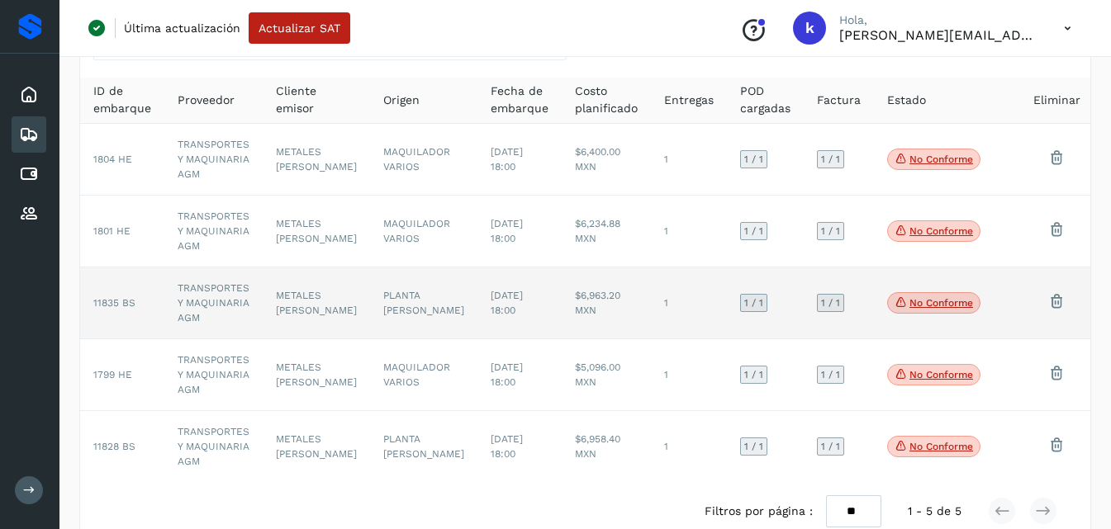
scroll to position [131, 0]
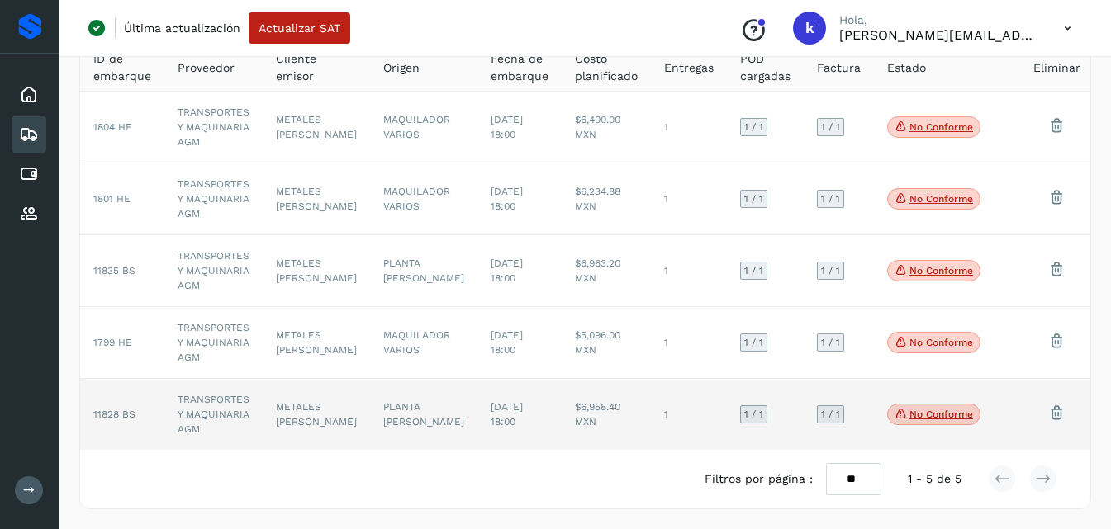
click at [213, 413] on td "TRANSPORTES Y MAQUINARIA AGM" at bounding box center [213, 414] width 98 height 71
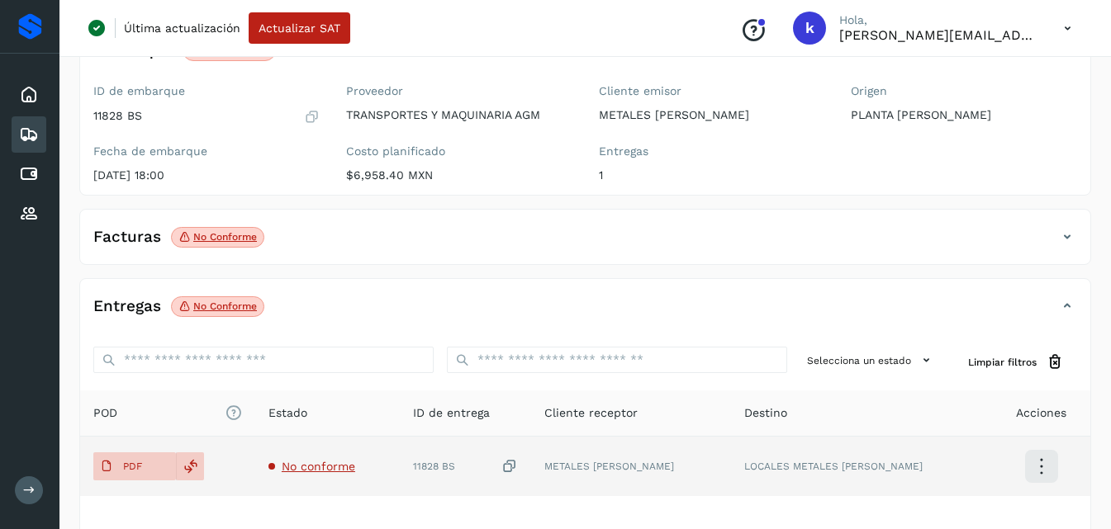
click at [137, 451] on td "PDF" at bounding box center [167, 466] width 175 height 59
click at [140, 468] on p "PDF" at bounding box center [132, 467] width 19 height 12
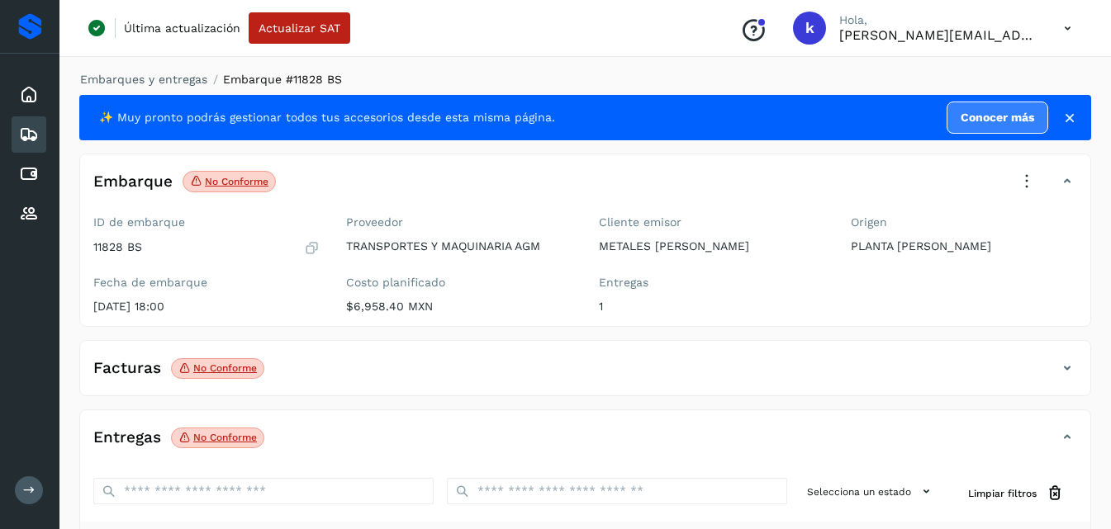
click at [1024, 178] on icon at bounding box center [1027, 182] width 36 height 36
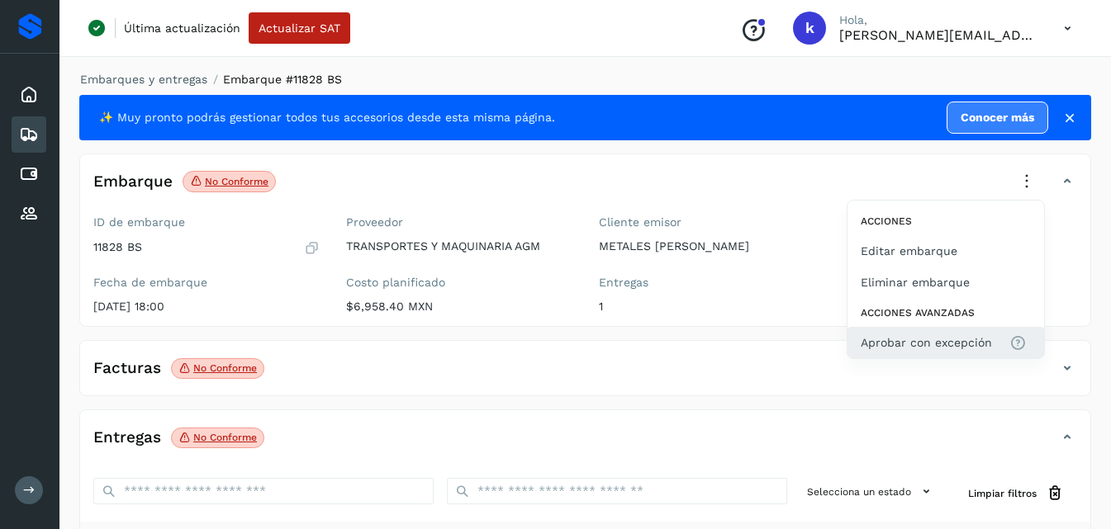
click at [943, 342] on span "Aprobar con excepción" at bounding box center [926, 343] width 131 height 18
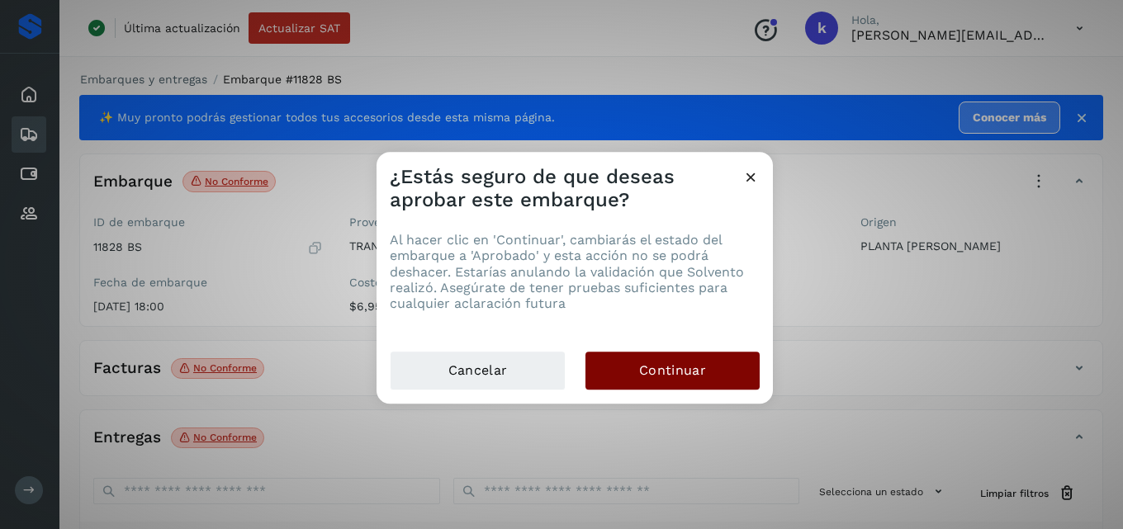
click at [667, 370] on span "Continuar" at bounding box center [672, 371] width 67 height 18
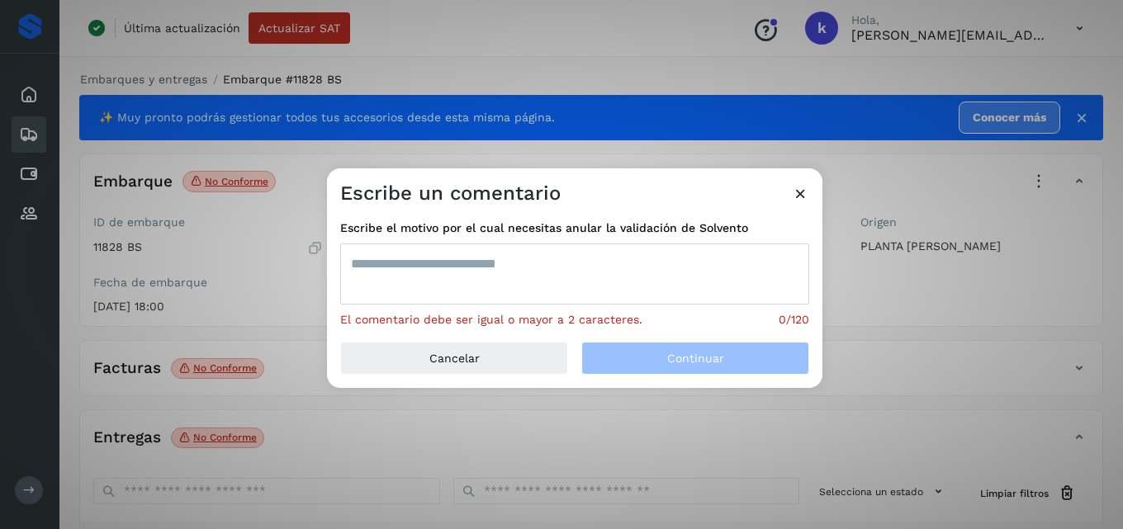
click at [567, 256] on textarea at bounding box center [574, 274] width 469 height 61
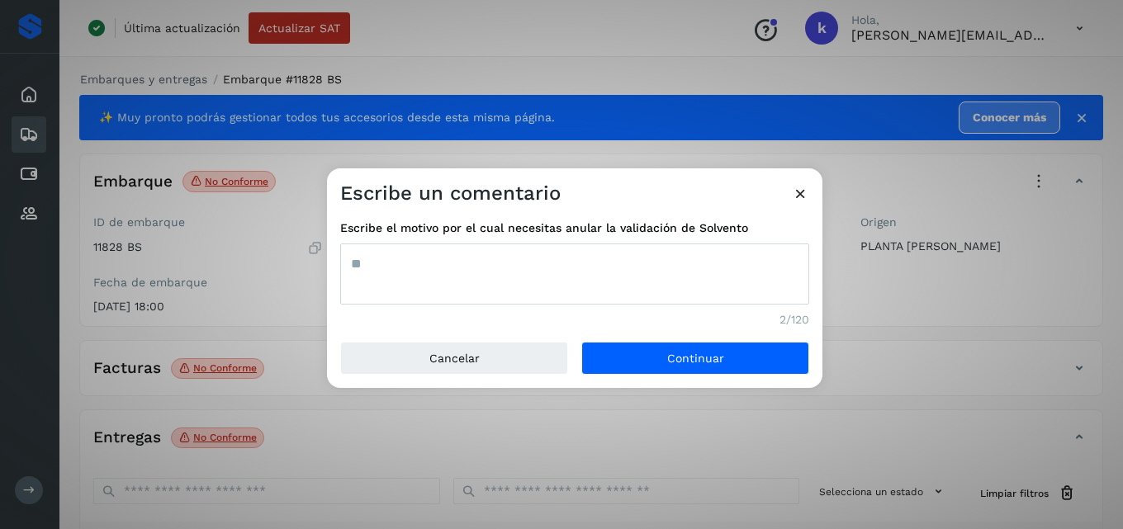
type textarea "*"
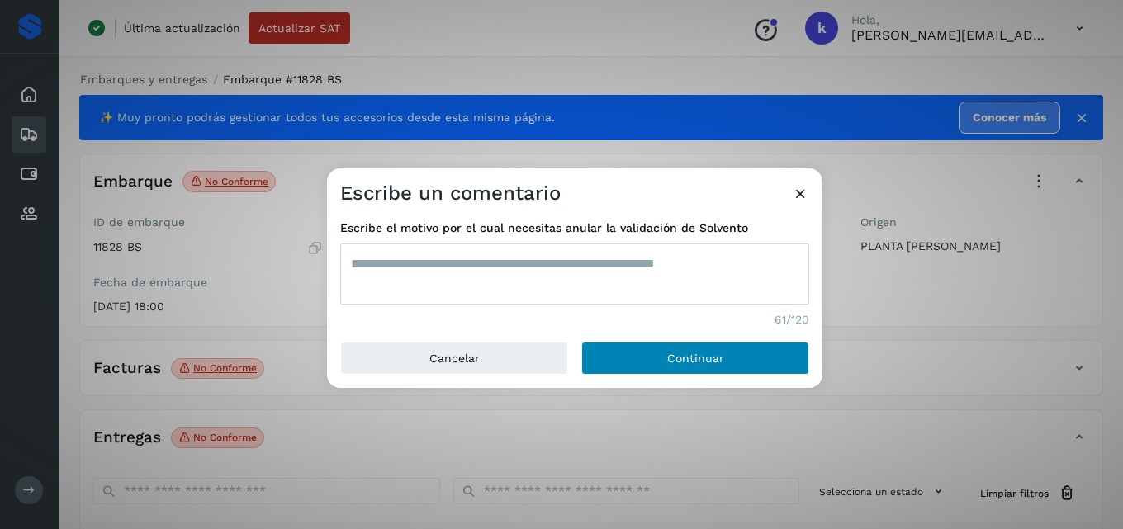
type textarea "**********"
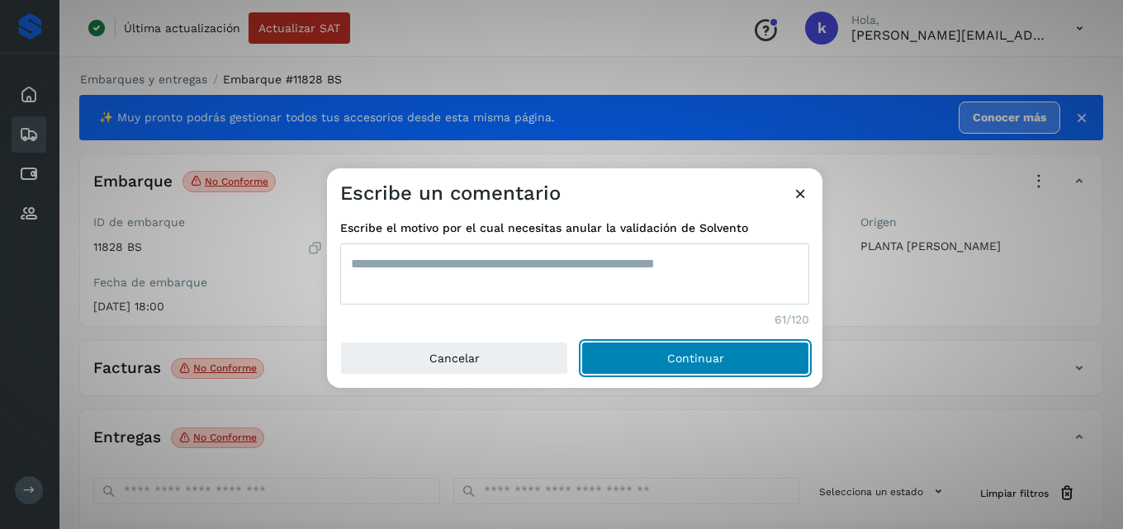
click at [684, 357] on span "Continuar" at bounding box center [695, 359] width 57 height 12
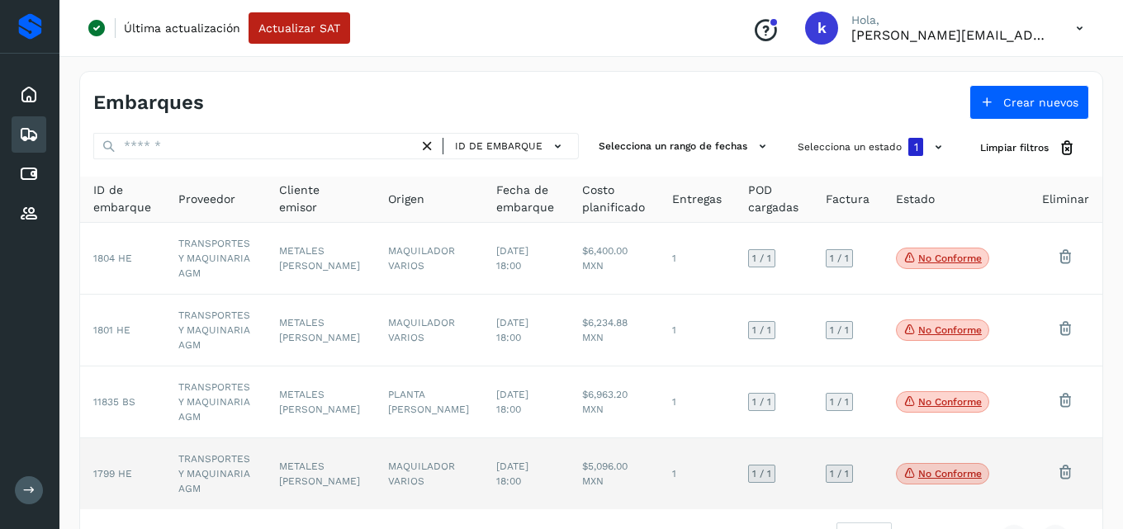
click at [135, 439] on td "1799 HE" at bounding box center [122, 474] width 85 height 71
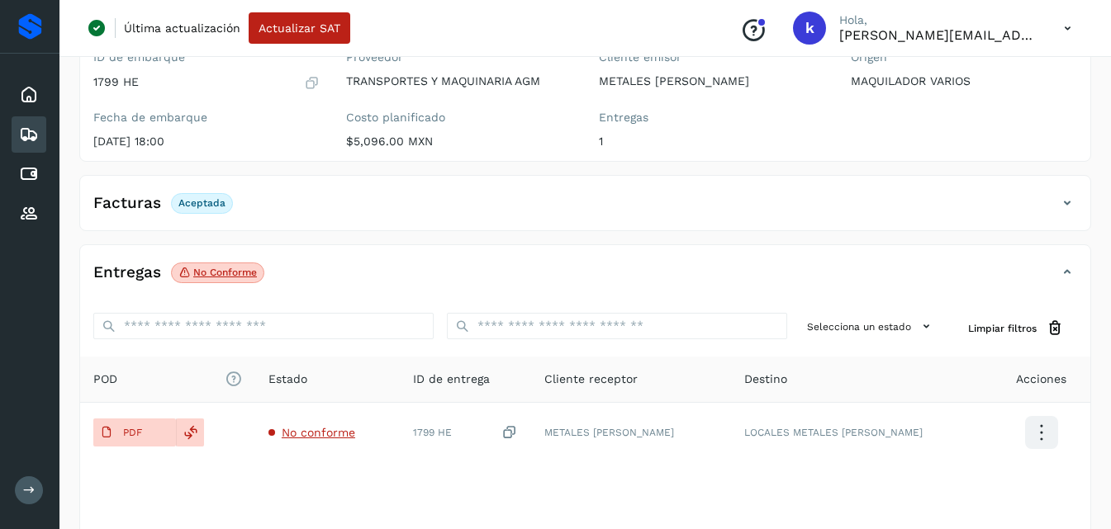
scroll to position [198, 0]
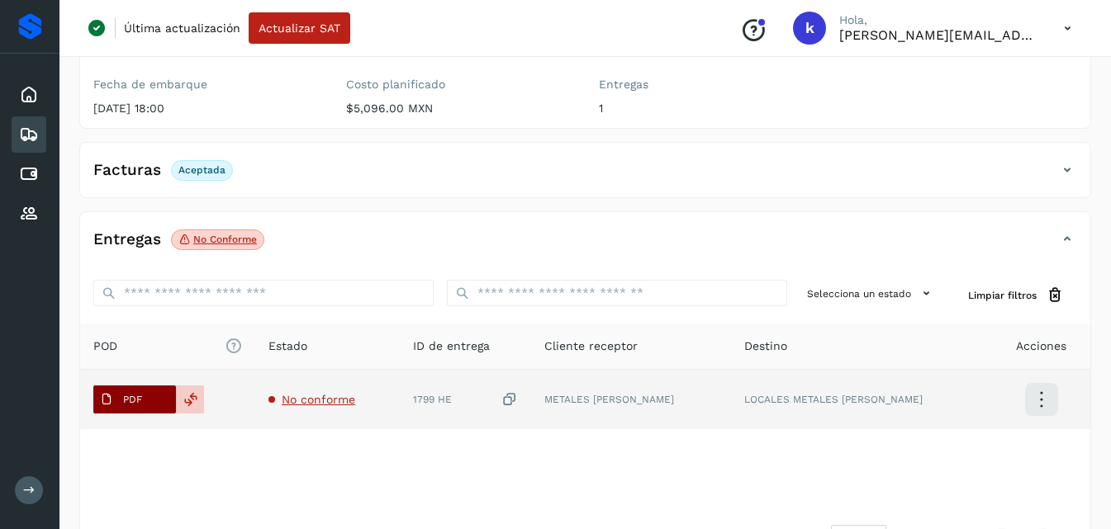
click at [133, 400] on p "PDF" at bounding box center [132, 400] width 19 height 12
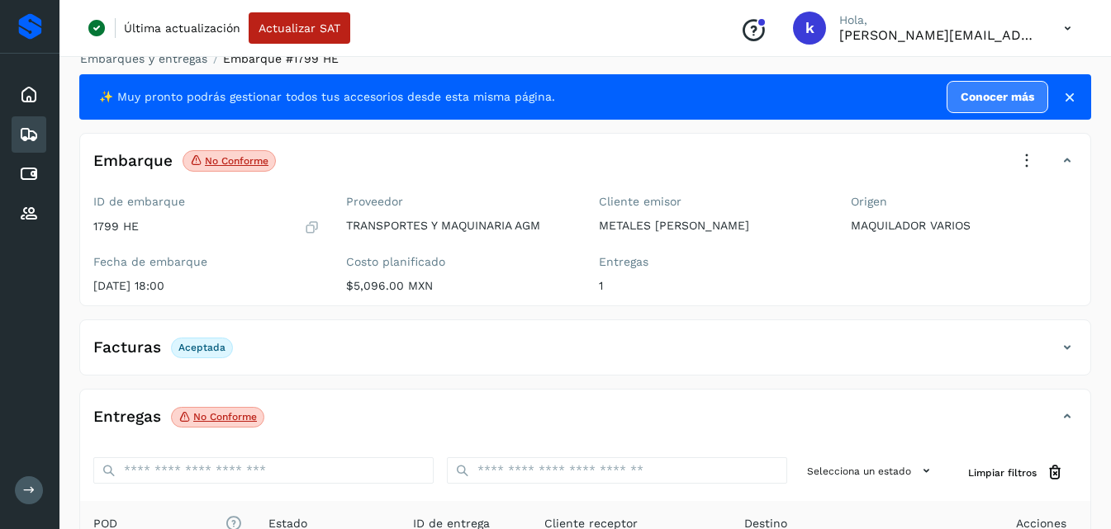
scroll to position [0, 0]
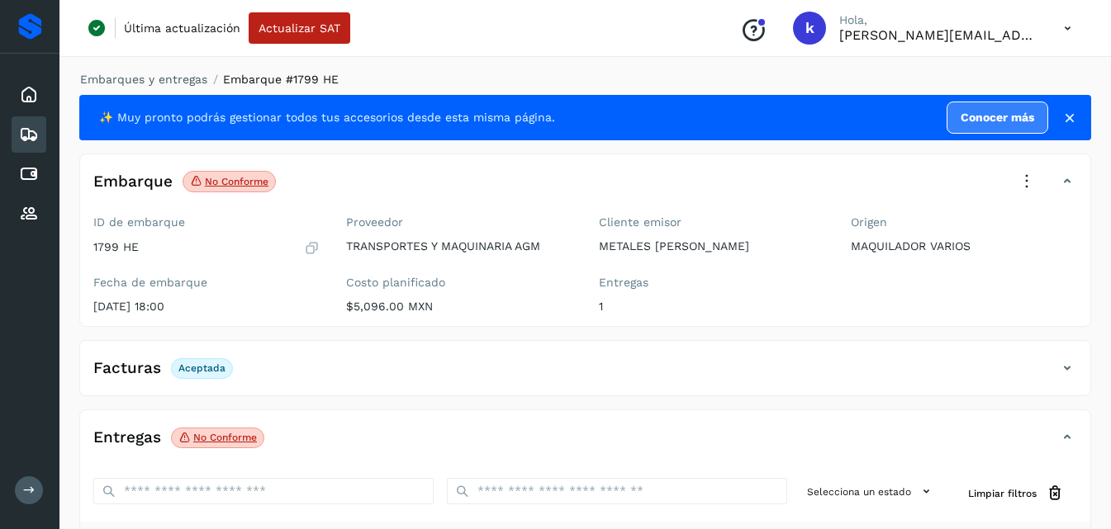
click at [1025, 174] on icon at bounding box center [1027, 182] width 36 height 36
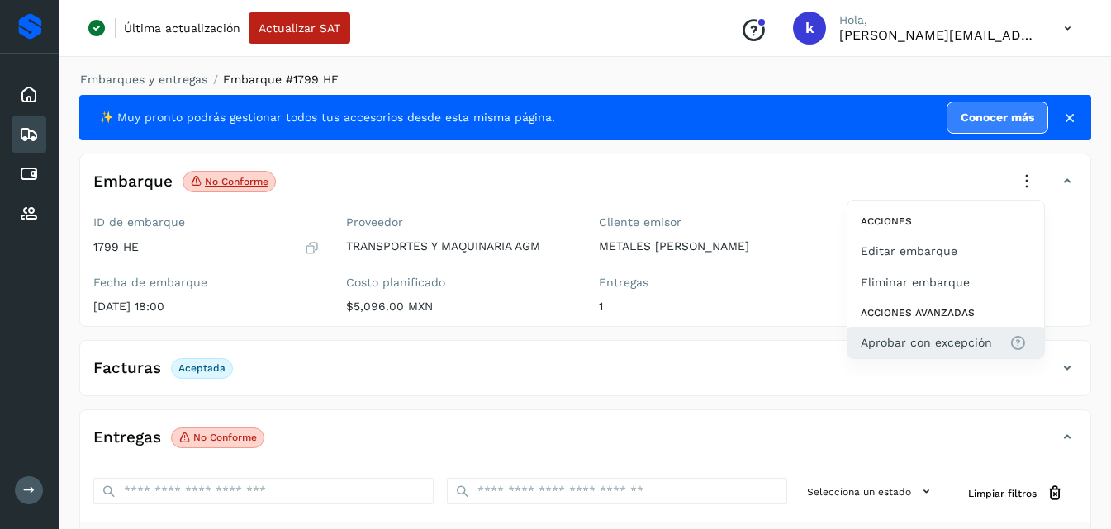
click at [896, 344] on span "Aprobar con excepción" at bounding box center [926, 343] width 131 height 18
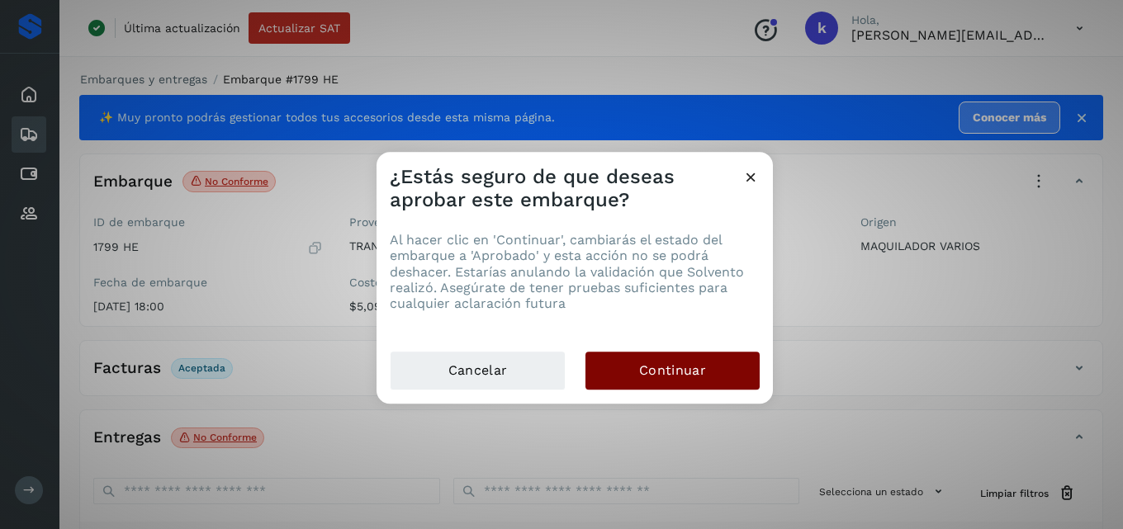
click at [664, 374] on span "Continuar" at bounding box center [672, 371] width 67 height 18
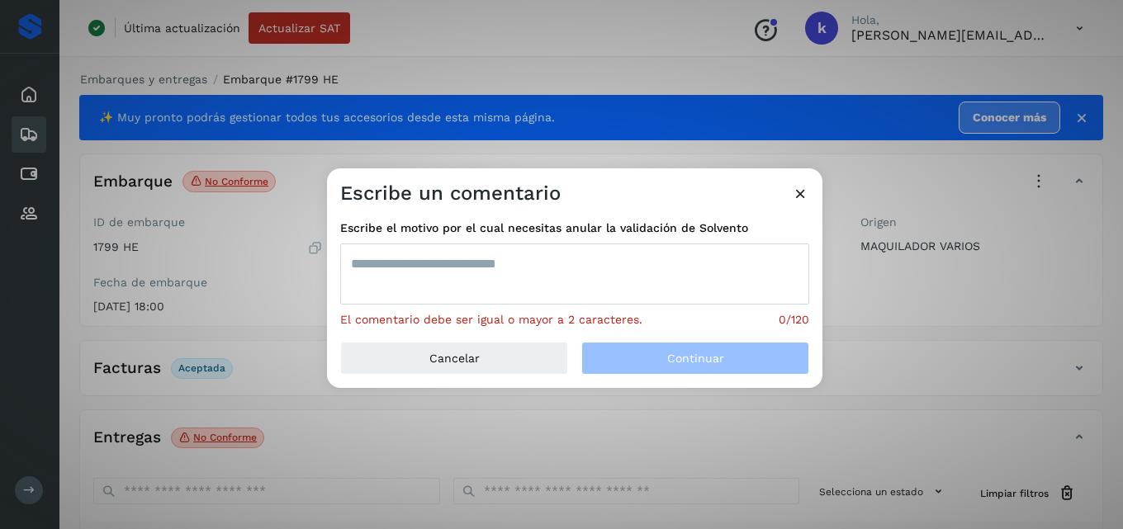
click at [567, 269] on textarea at bounding box center [574, 274] width 469 height 61
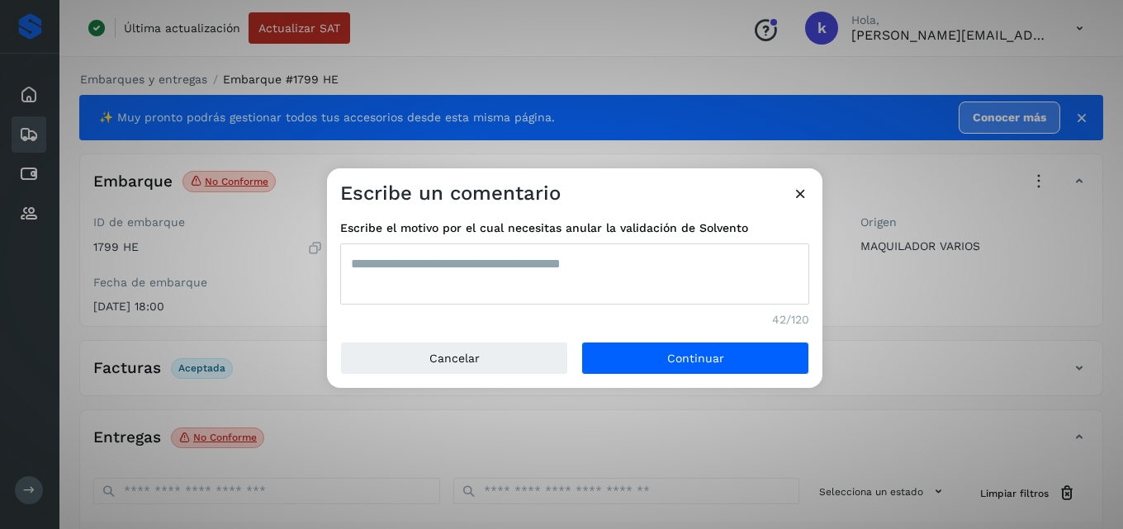
type textarea "**********"
click at [655, 327] on div "El comentario debe ser igual o mayor a 2 caracteres. 42/120" at bounding box center [574, 319] width 469 height 17
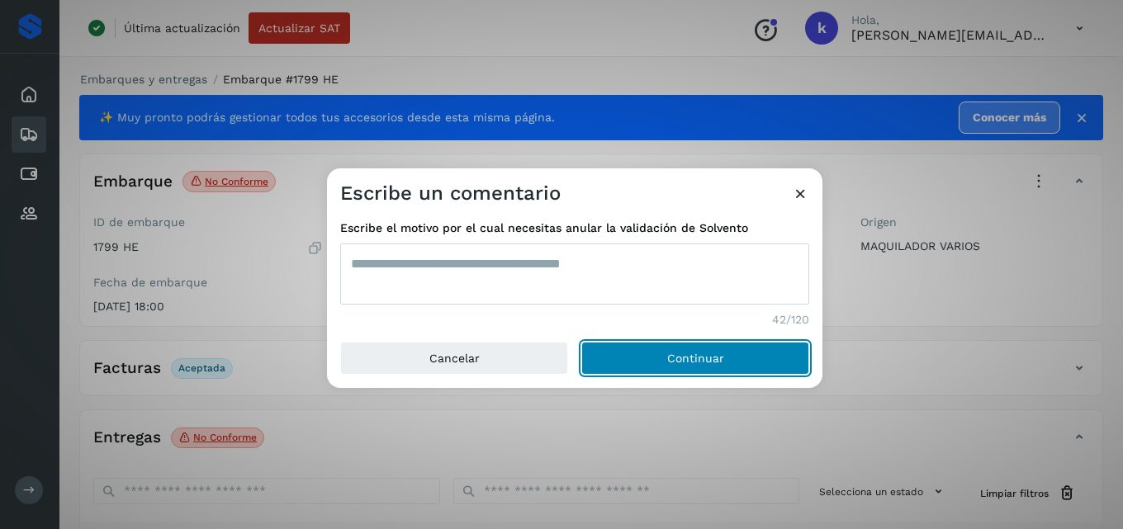
click at [682, 348] on button "Continuar" at bounding box center [696, 358] width 228 height 33
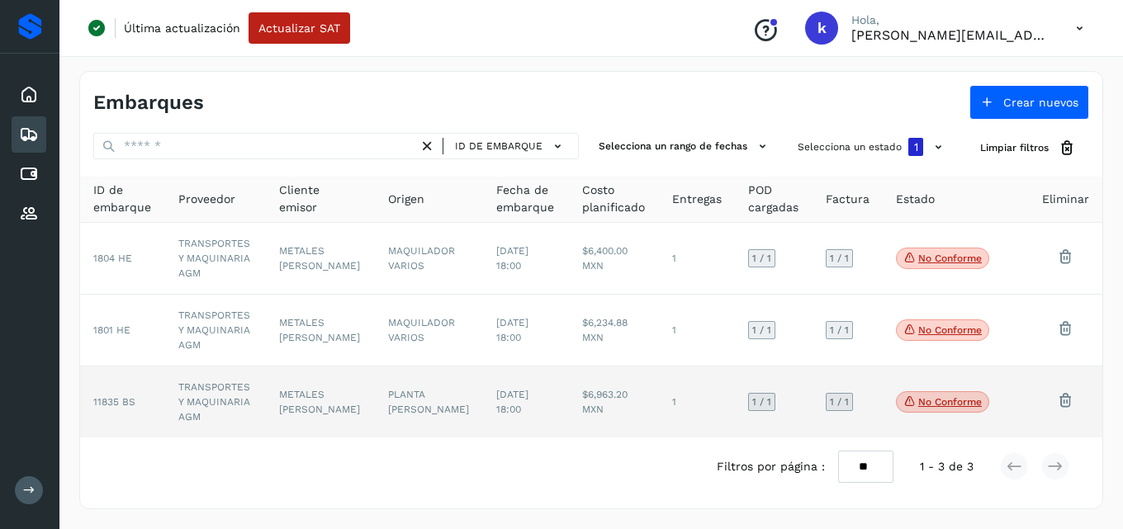
click at [125, 367] on td "11835 BS" at bounding box center [122, 402] width 85 height 71
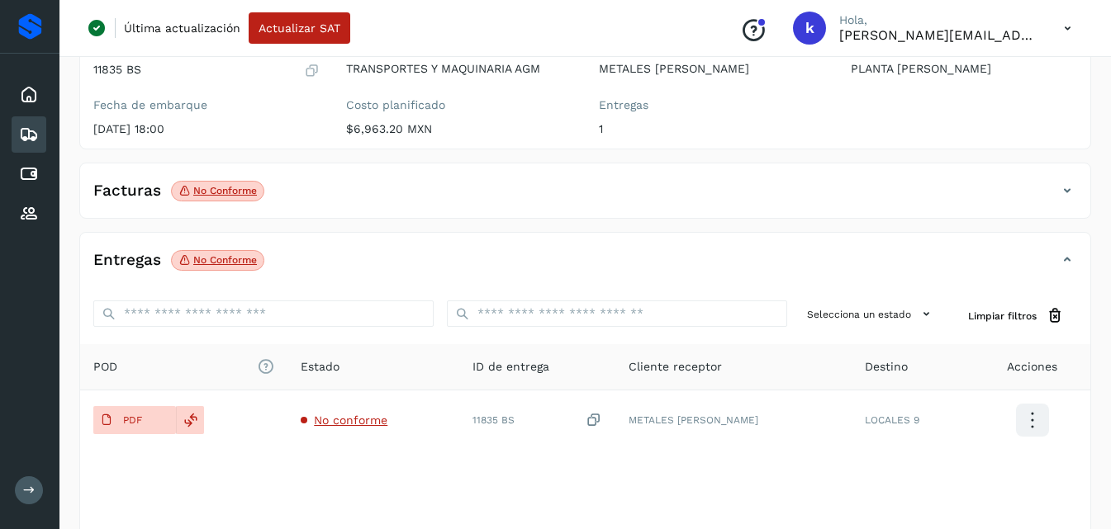
scroll to position [179, 0]
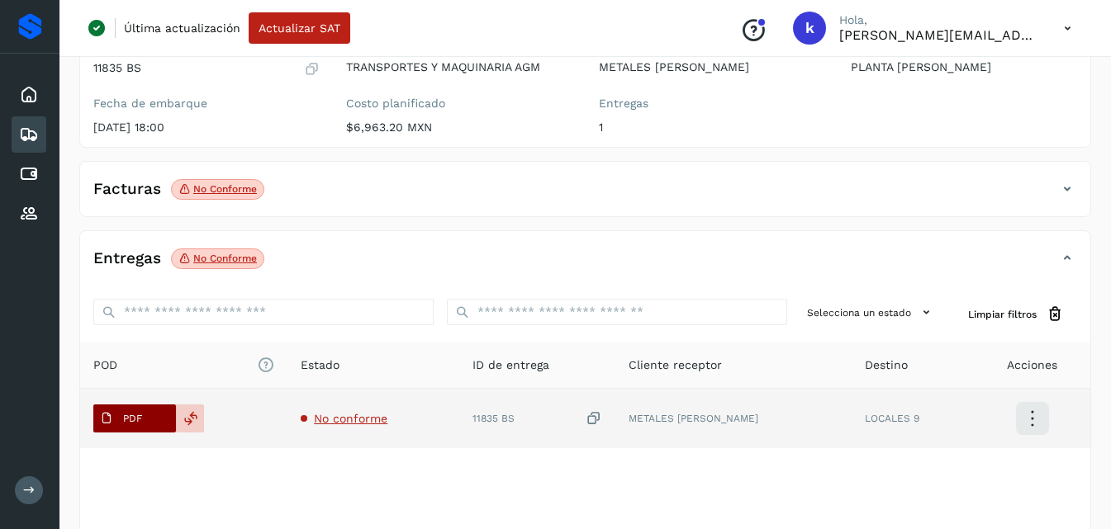
click at [126, 413] on p "PDF" at bounding box center [132, 419] width 19 height 12
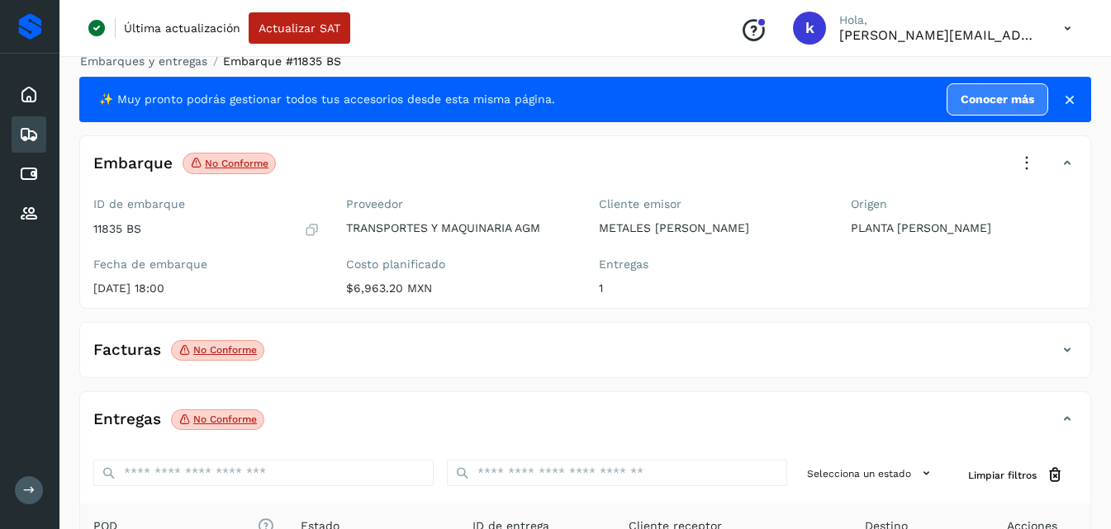
scroll to position [0, 0]
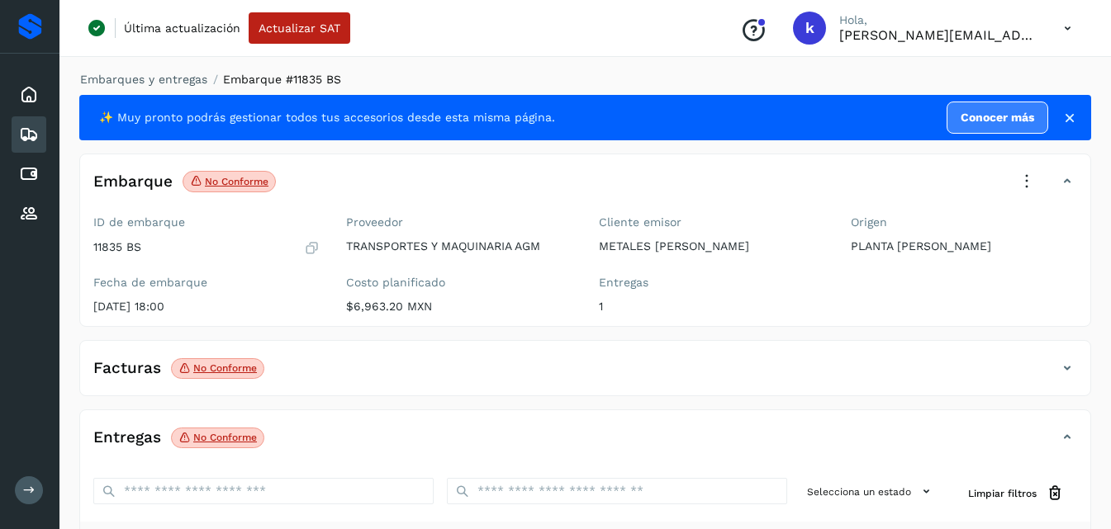
click at [1033, 179] on icon at bounding box center [1027, 182] width 36 height 36
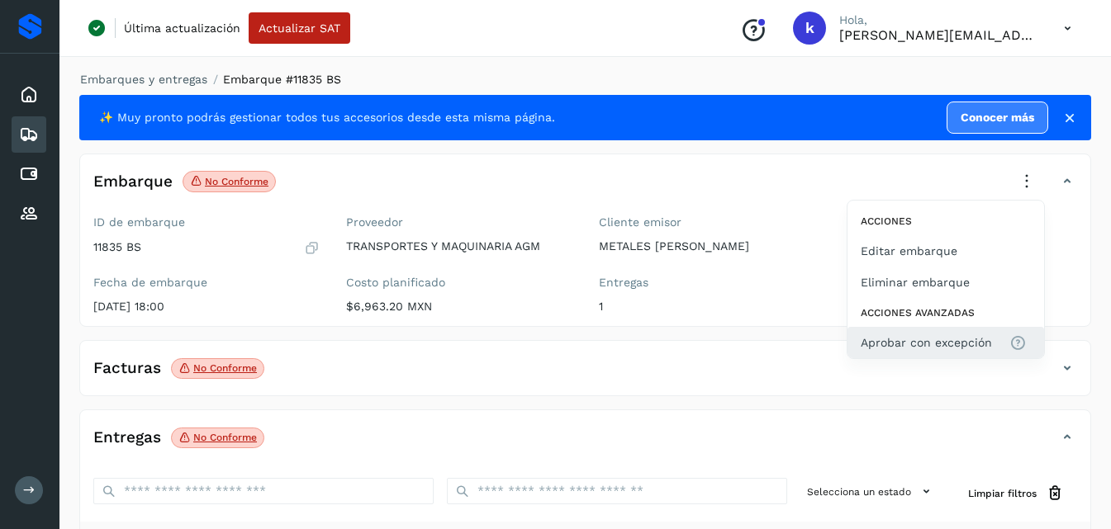
click at [921, 330] on button "Aprobar con excepción" at bounding box center [945, 342] width 197 height 31
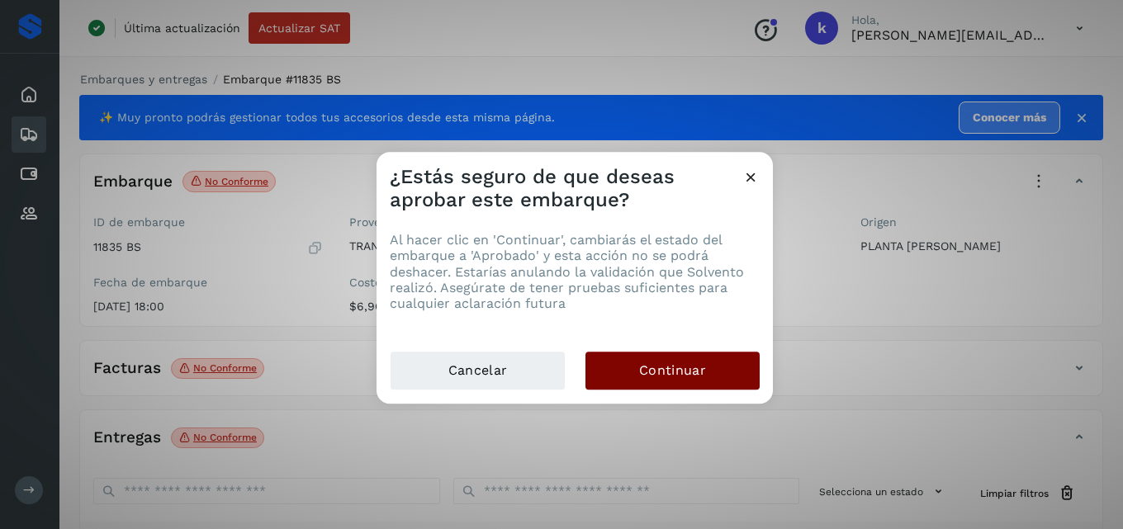
click at [639, 372] on button "Continuar" at bounding box center [673, 371] width 174 height 38
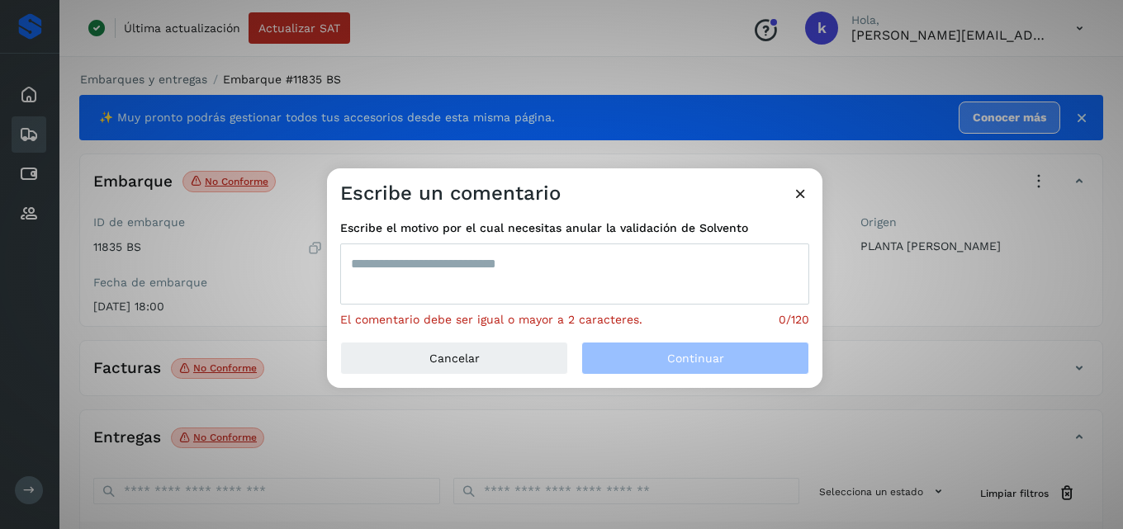
click at [553, 266] on textarea at bounding box center [574, 274] width 469 height 61
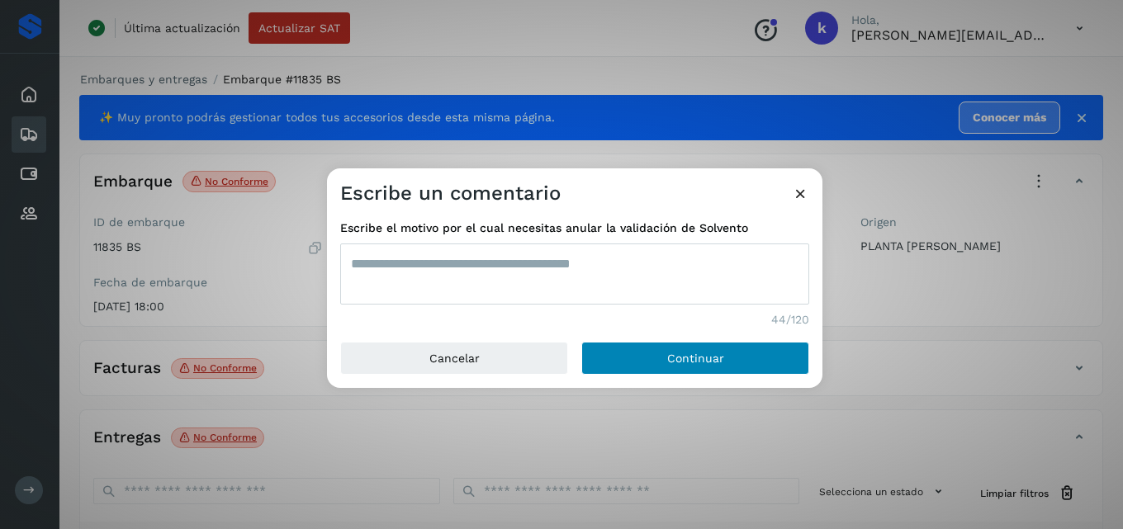
type textarea "**********"
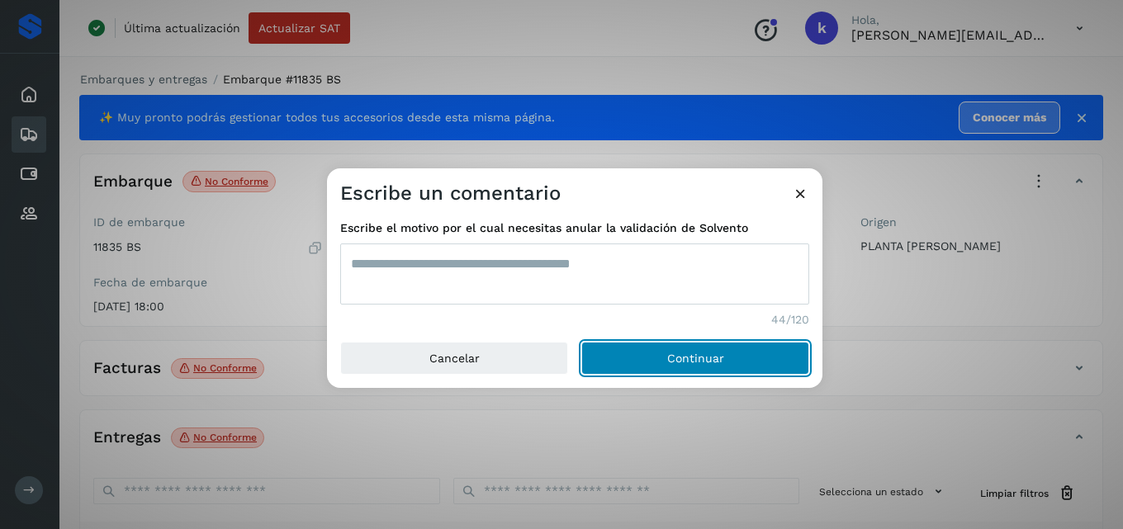
click at [659, 354] on button "Continuar" at bounding box center [696, 358] width 228 height 33
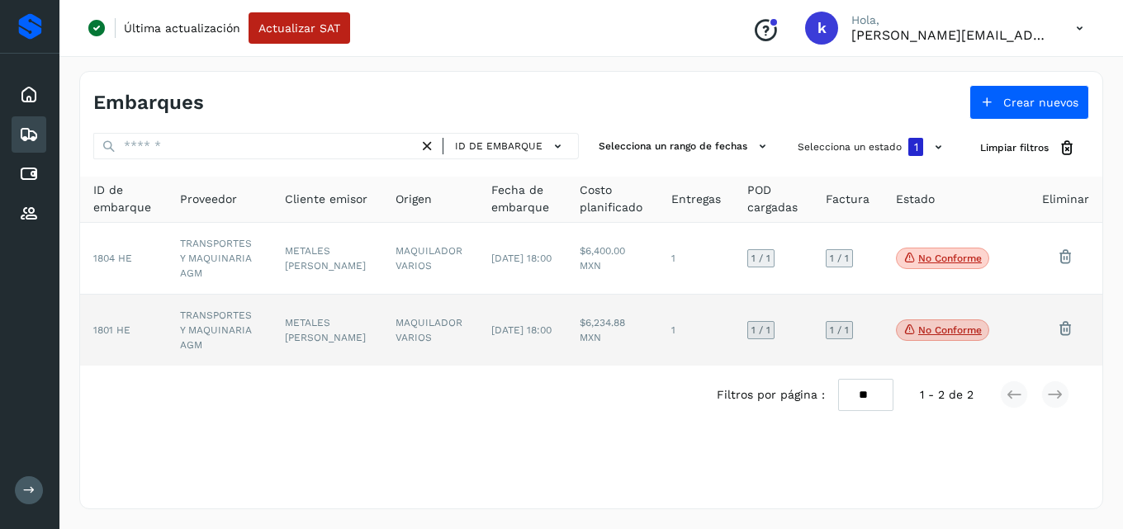
click at [123, 325] on span "1801 HE" at bounding box center [111, 331] width 37 height 12
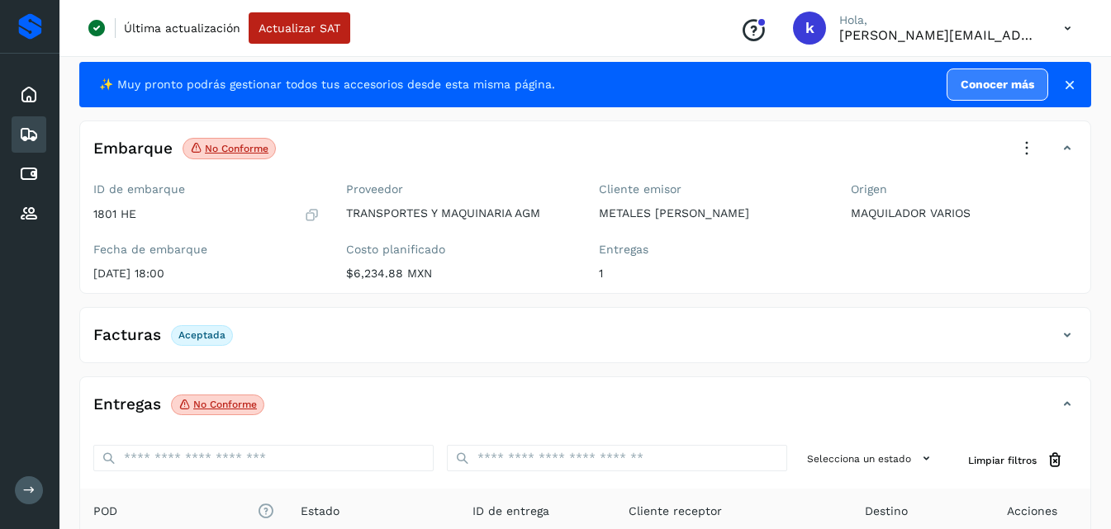
scroll to position [260, 0]
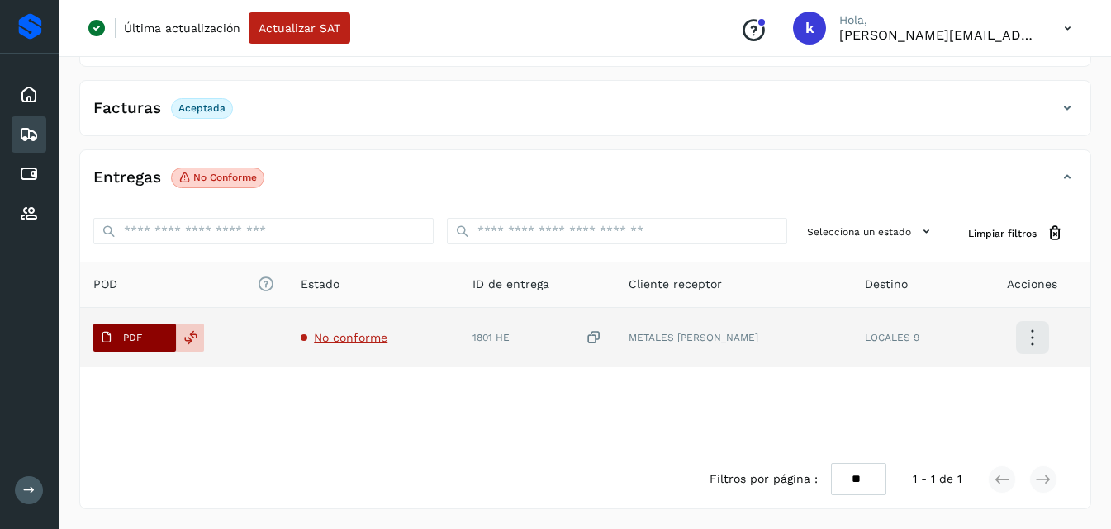
click at [140, 337] on p "PDF" at bounding box center [132, 338] width 19 height 12
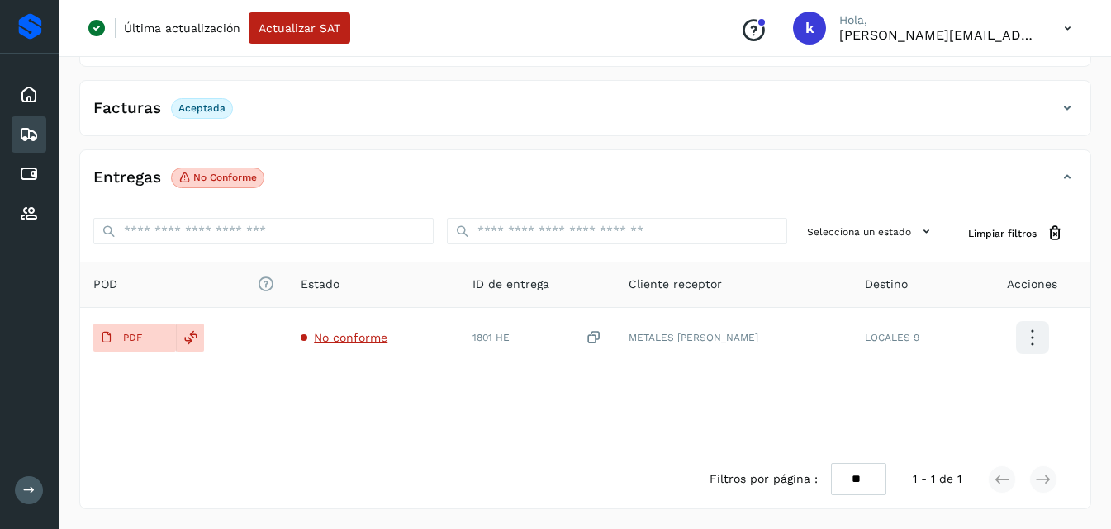
click at [1108, 211] on div "Embarques y entregas Embarque #1801 HE ✨ Muy pronto podrás gestionar todos tus …" at bounding box center [585, 160] width 1052 height 738
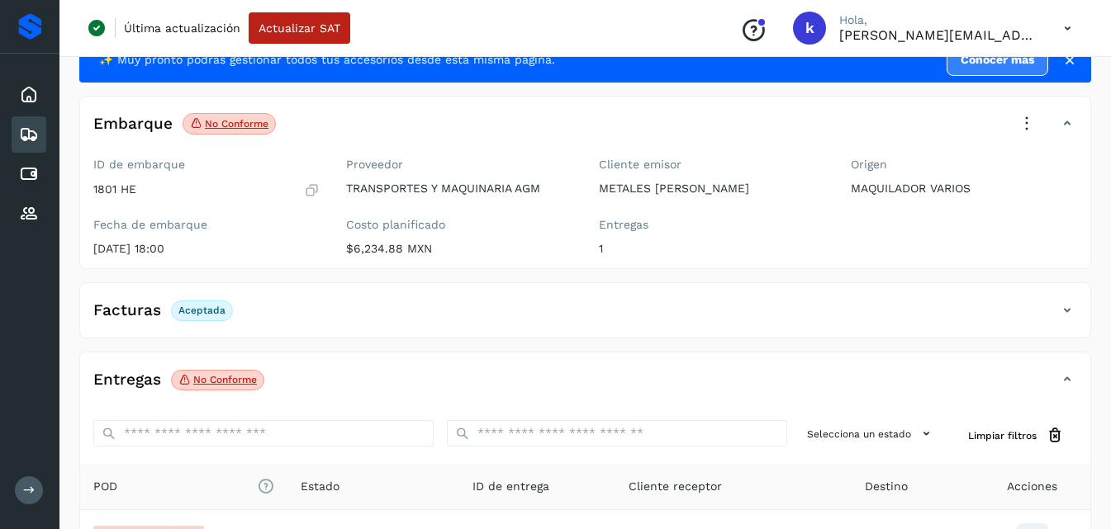
scroll to position [0, 0]
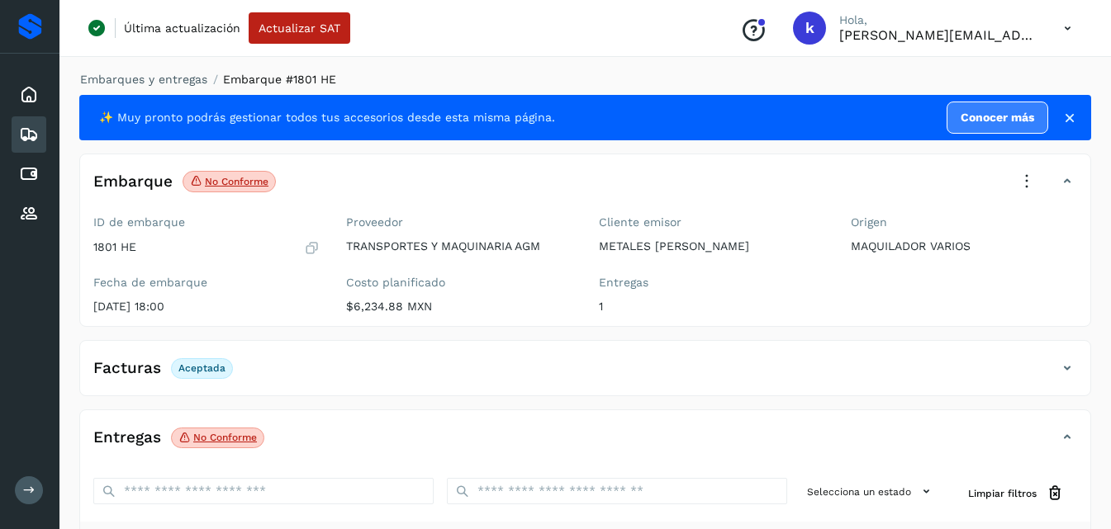
click at [1032, 179] on icon at bounding box center [1027, 182] width 36 height 36
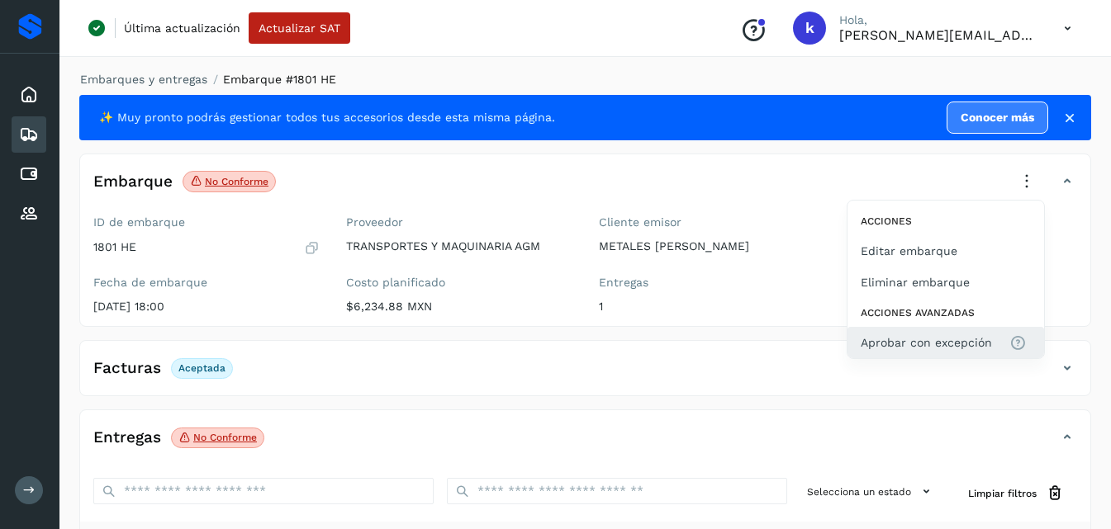
click at [910, 336] on span "Aprobar con excepción" at bounding box center [926, 343] width 131 height 18
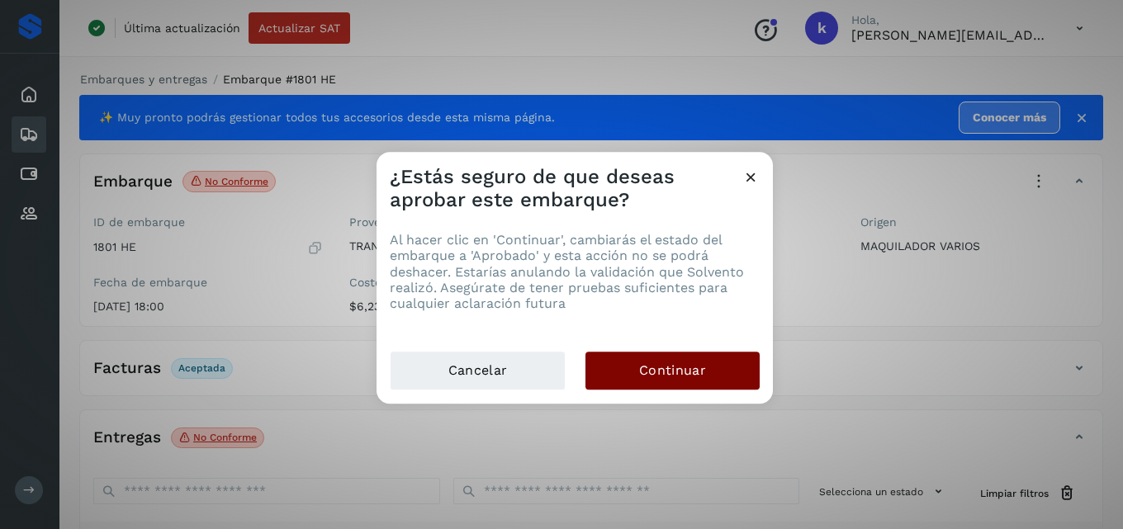
click at [647, 363] on span "Continuar" at bounding box center [672, 371] width 67 height 18
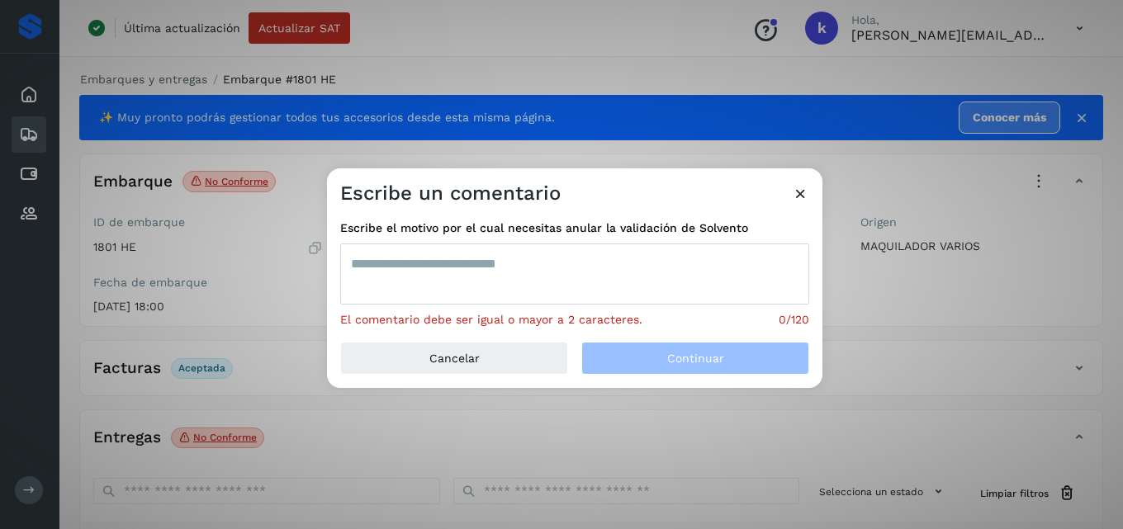
click at [620, 278] on textarea at bounding box center [574, 274] width 469 height 61
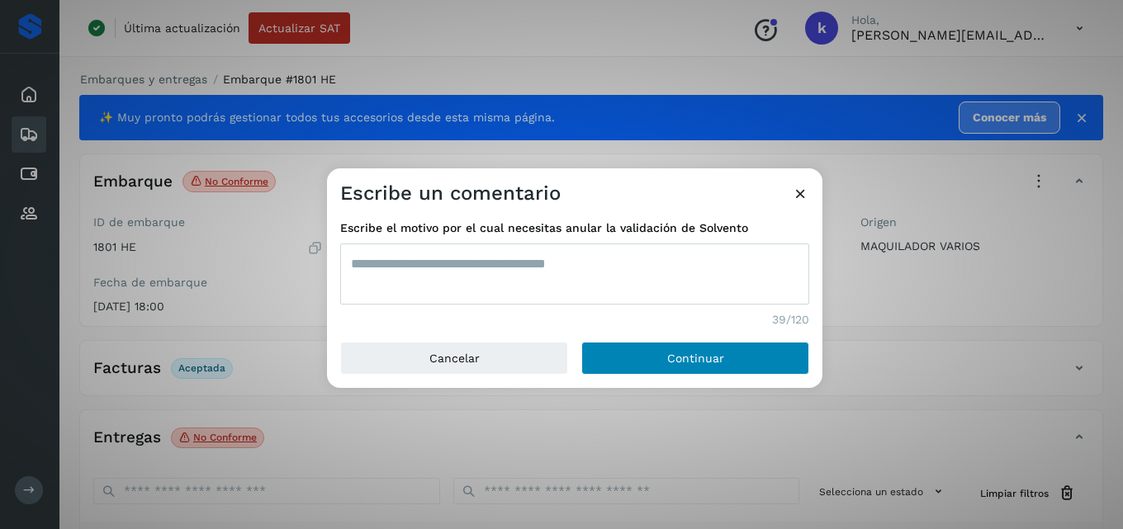
type textarea "**********"
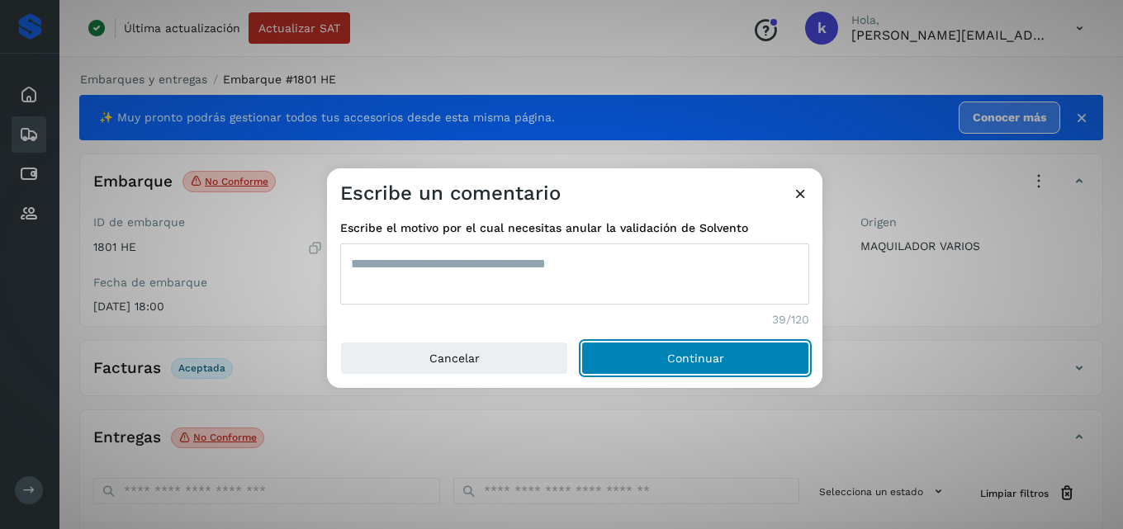
click at [641, 354] on button "Continuar" at bounding box center [696, 358] width 228 height 33
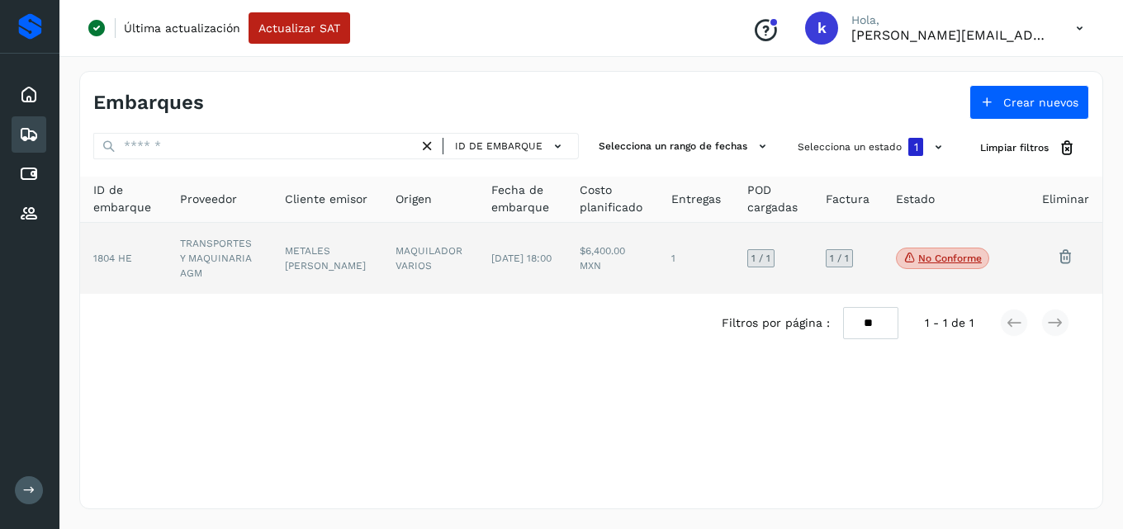
click at [181, 238] on td "TRANSPORTES Y MAQUINARIA AGM" at bounding box center [219, 258] width 105 height 71
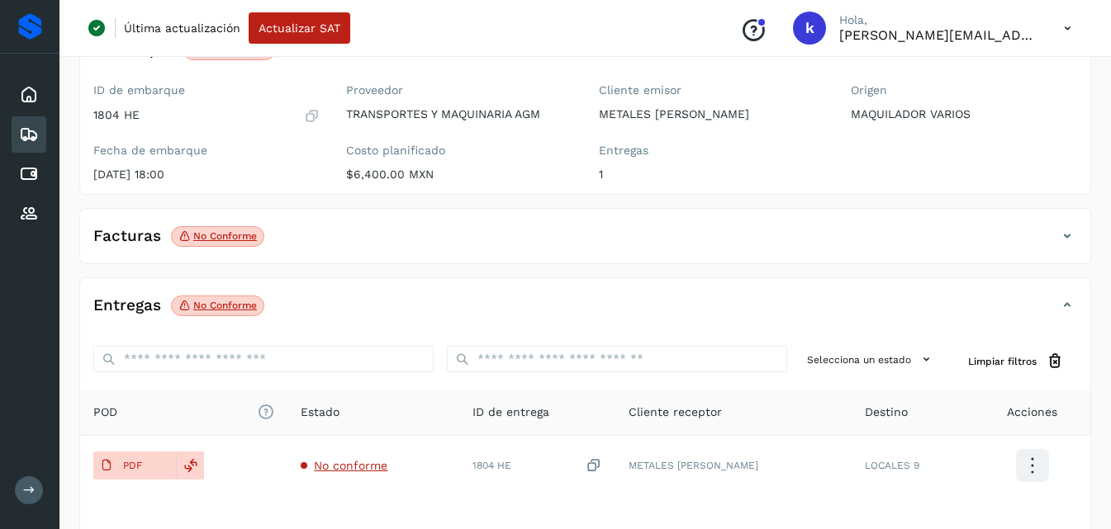
scroll to position [165, 0]
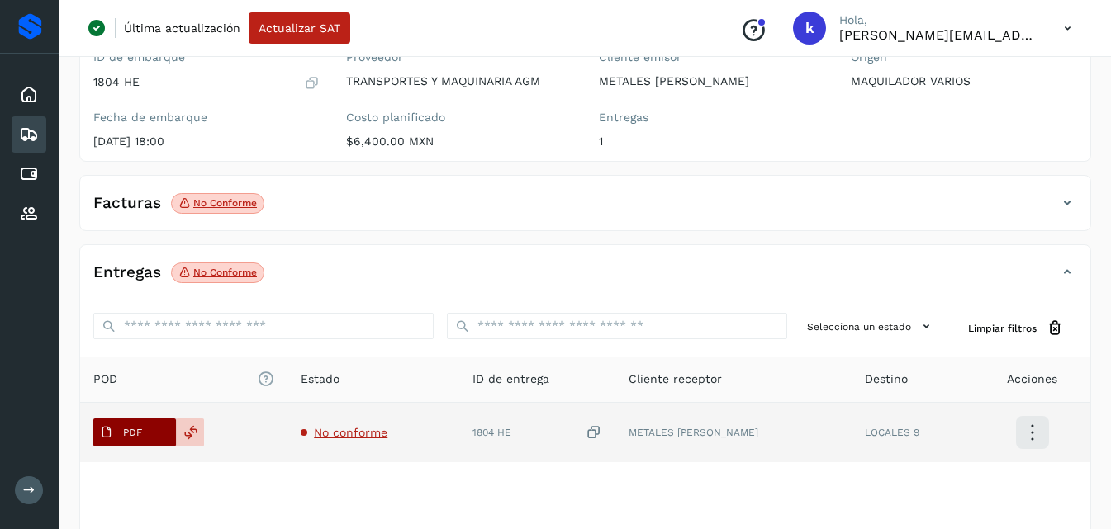
click at [153, 431] on button "PDF" at bounding box center [134, 433] width 83 height 28
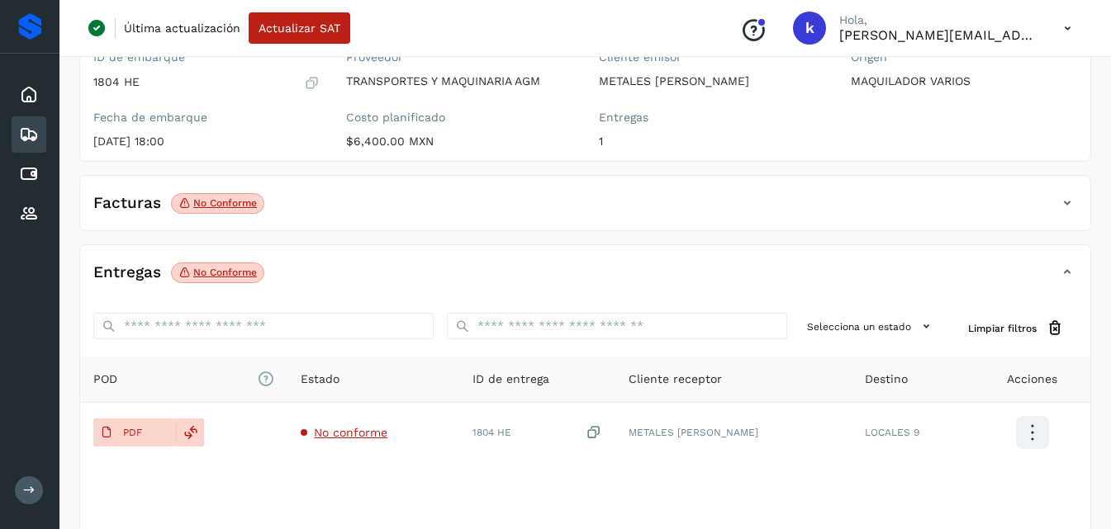
scroll to position [0, 0]
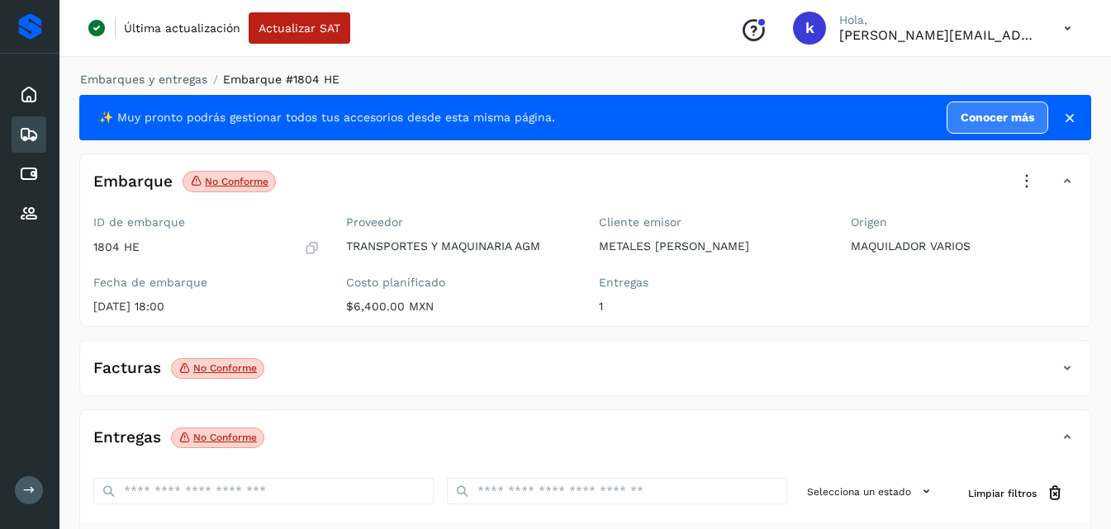
click at [1028, 178] on icon at bounding box center [1027, 182] width 36 height 36
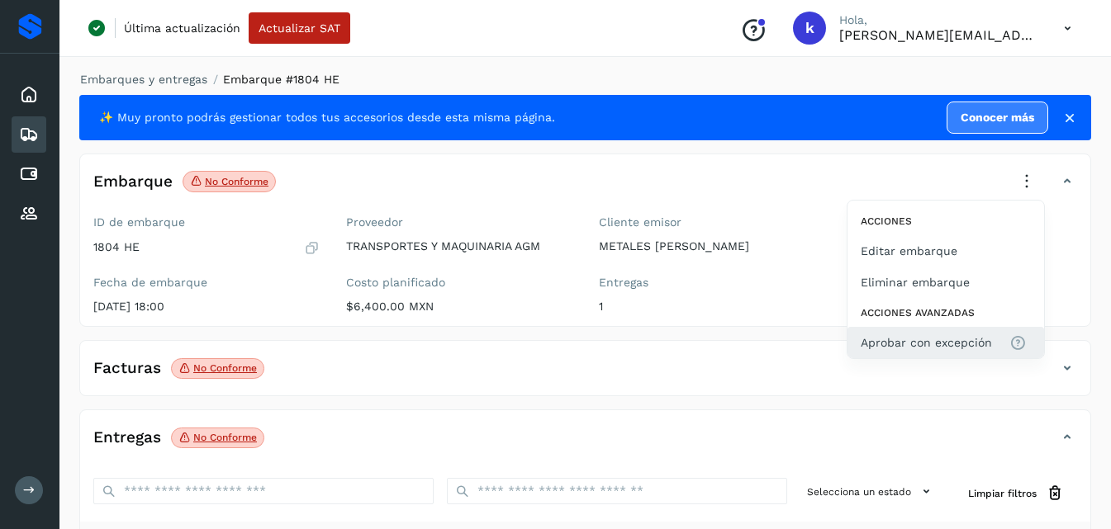
click at [935, 338] on span "Aprobar con excepción" at bounding box center [926, 343] width 131 height 18
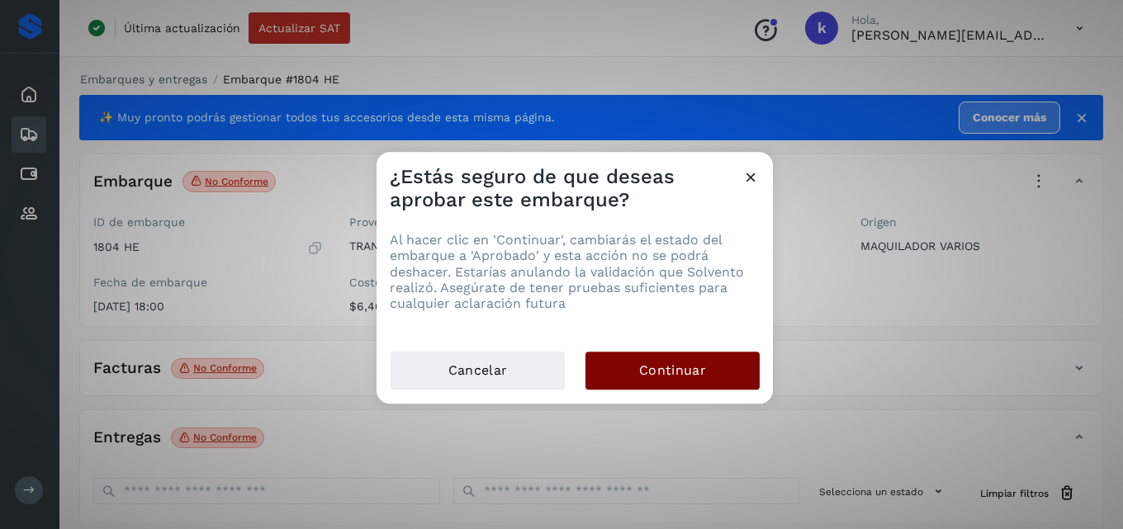
click at [655, 377] on span "Continuar" at bounding box center [672, 371] width 67 height 18
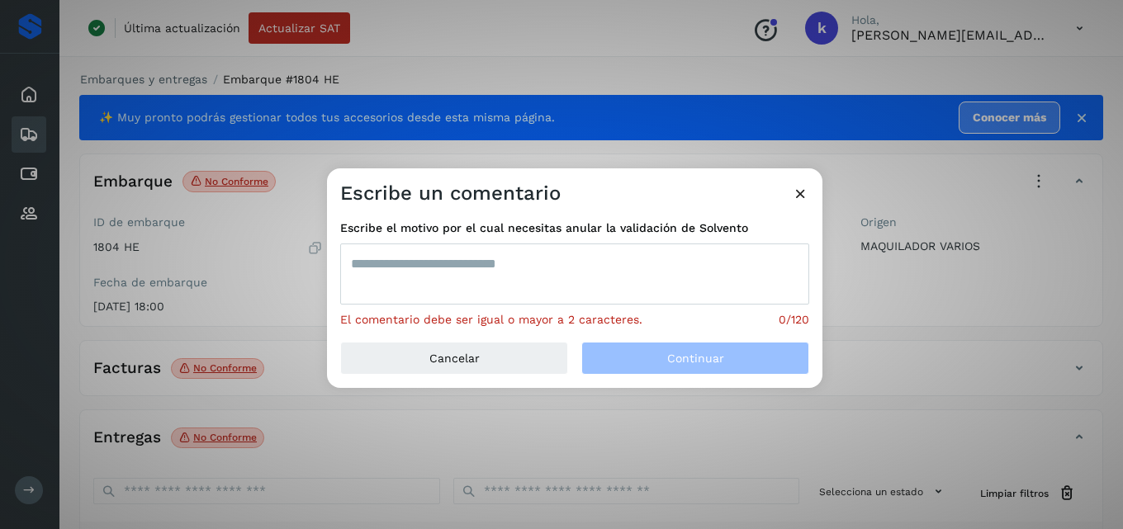
click at [519, 271] on textarea at bounding box center [574, 274] width 469 height 61
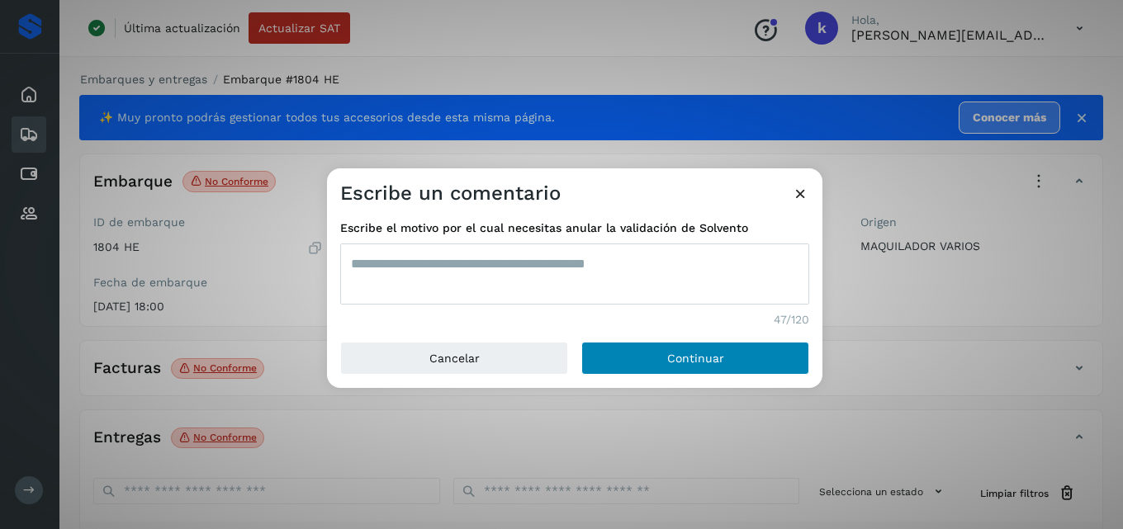
type textarea "**********"
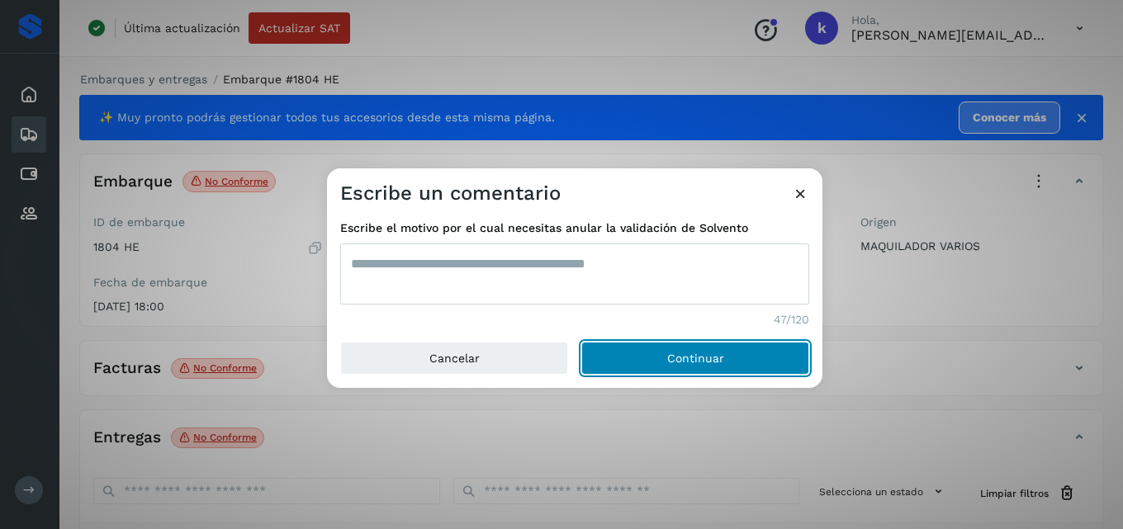
click at [624, 356] on button "Continuar" at bounding box center [696, 358] width 228 height 33
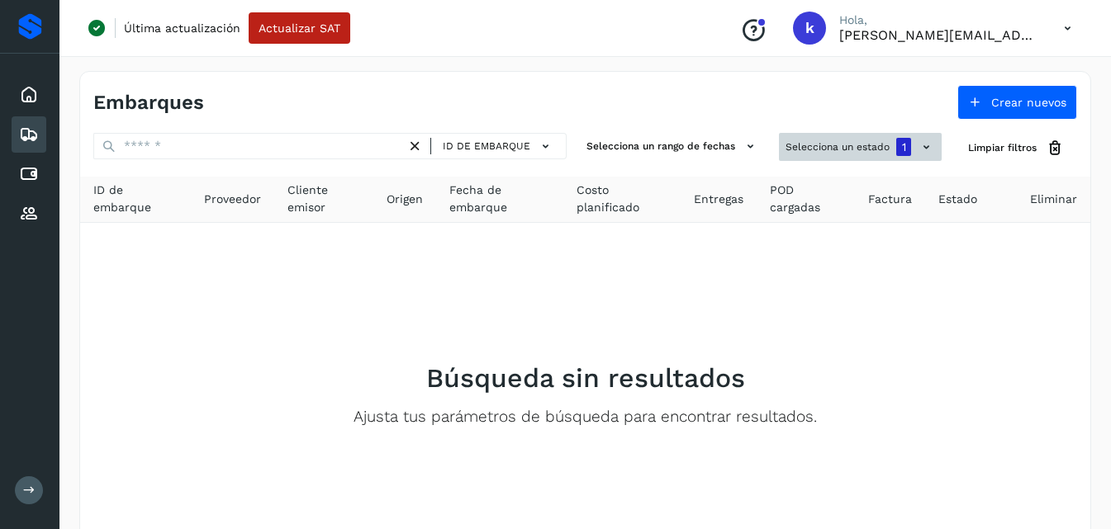
click at [819, 146] on button "Selecciona un estado 1" at bounding box center [860, 147] width 163 height 28
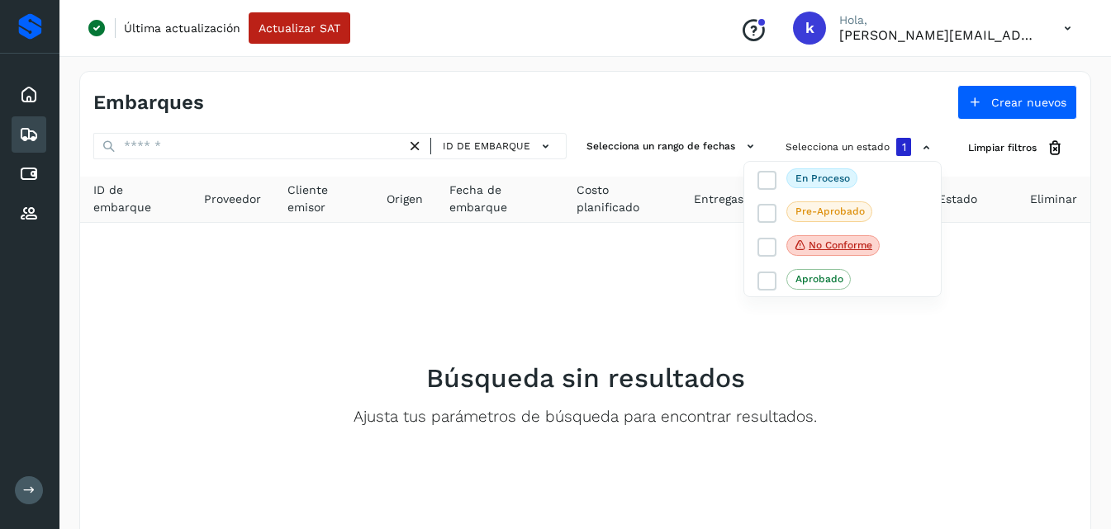
click at [664, 55] on div at bounding box center [555, 264] width 1111 height 529
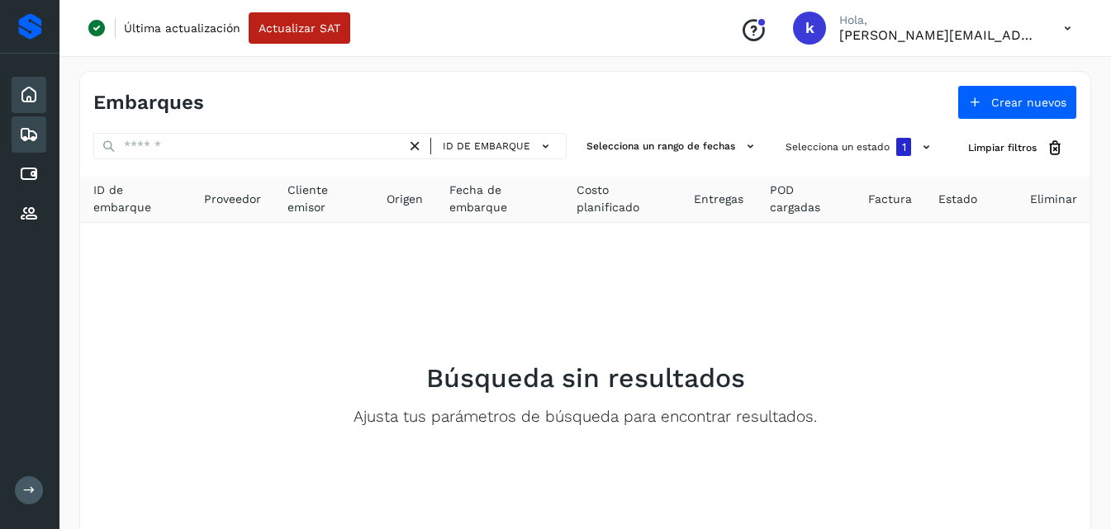
click at [37, 103] on icon at bounding box center [29, 95] width 20 height 20
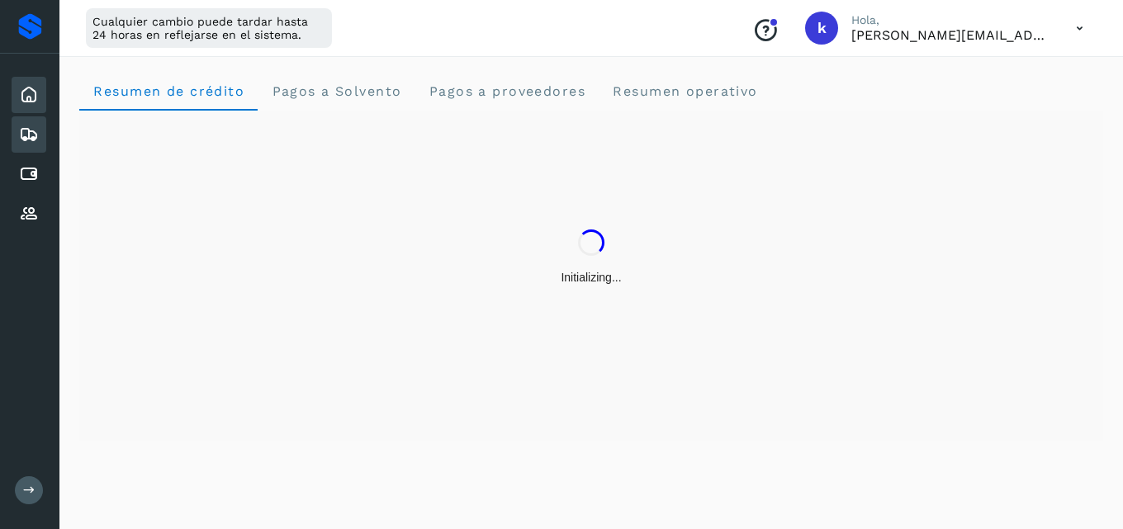
click at [28, 135] on icon at bounding box center [29, 135] width 20 height 20
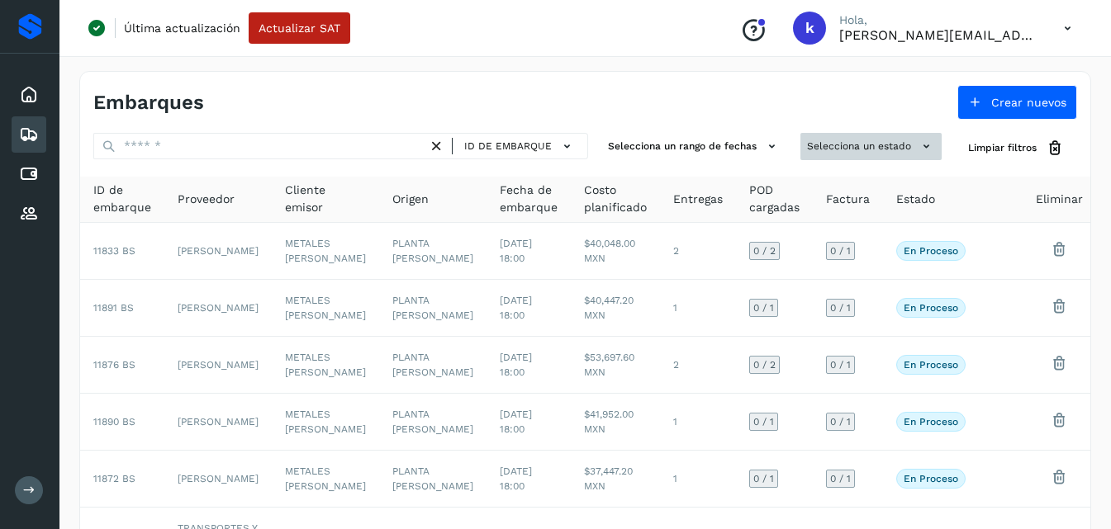
click at [847, 153] on button "Selecciona un estado" at bounding box center [870, 146] width 141 height 27
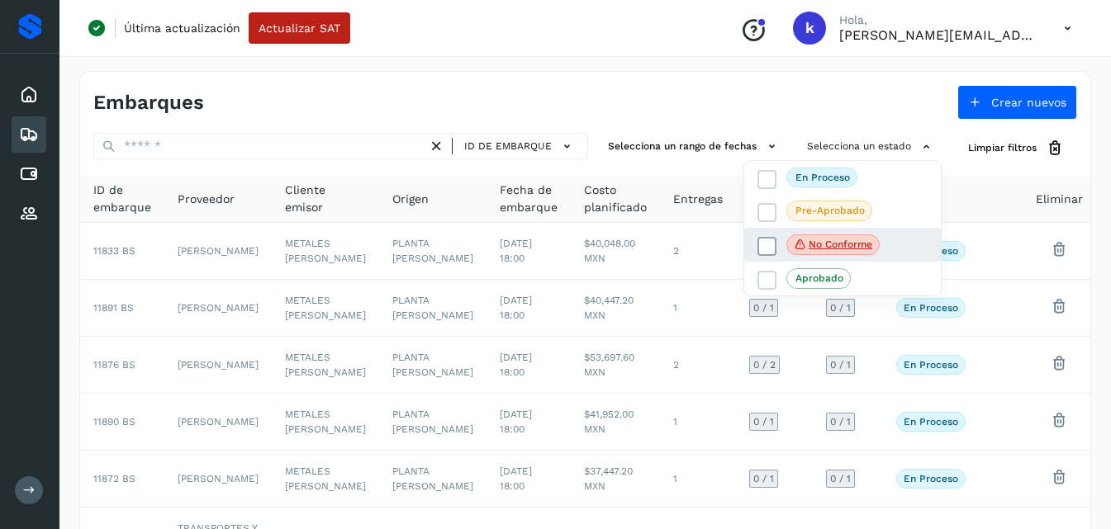
click at [852, 245] on p "No conforme" at bounding box center [841, 245] width 64 height 12
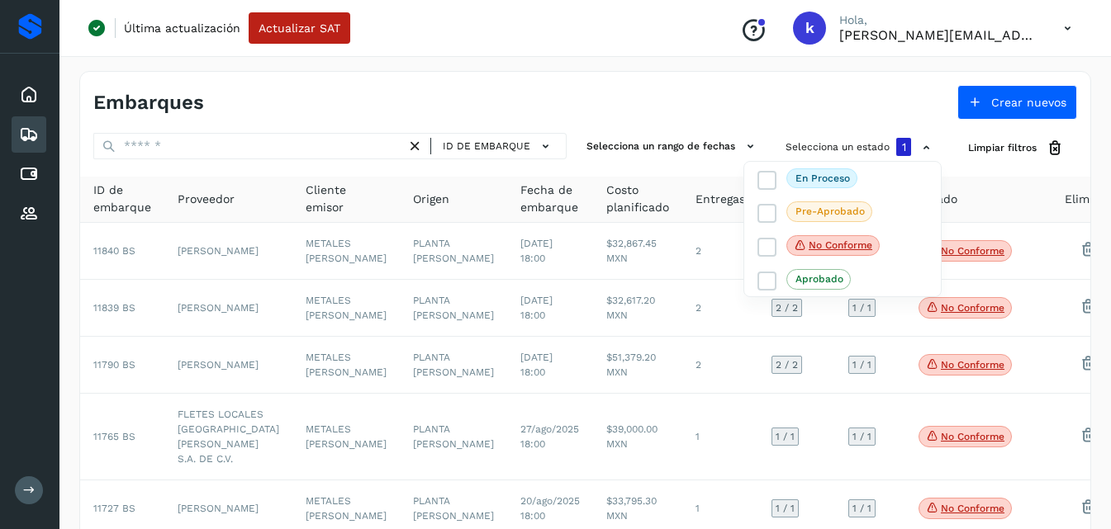
click at [211, 145] on div at bounding box center [555, 264] width 1111 height 529
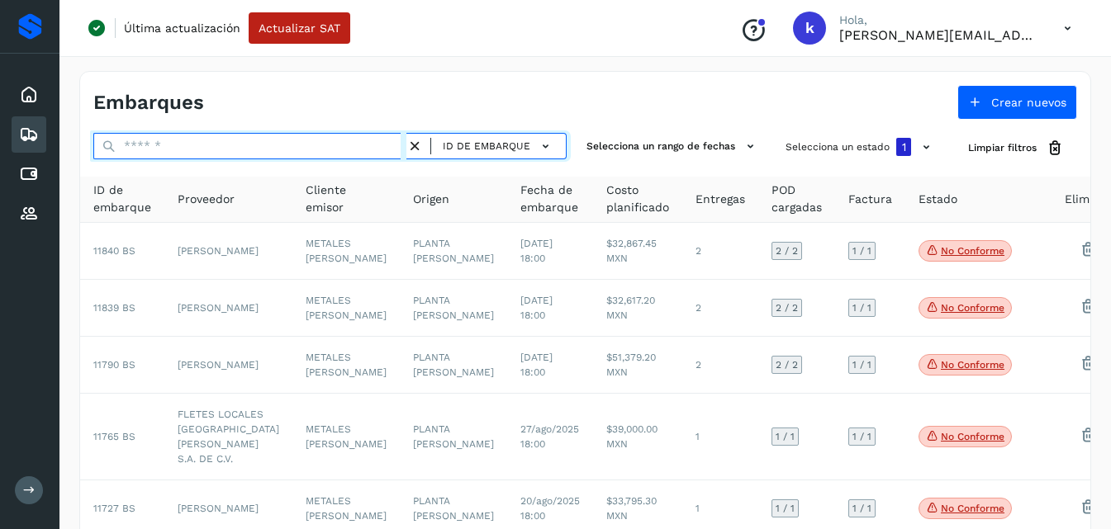
click at [230, 145] on input "text" at bounding box center [249, 146] width 313 height 26
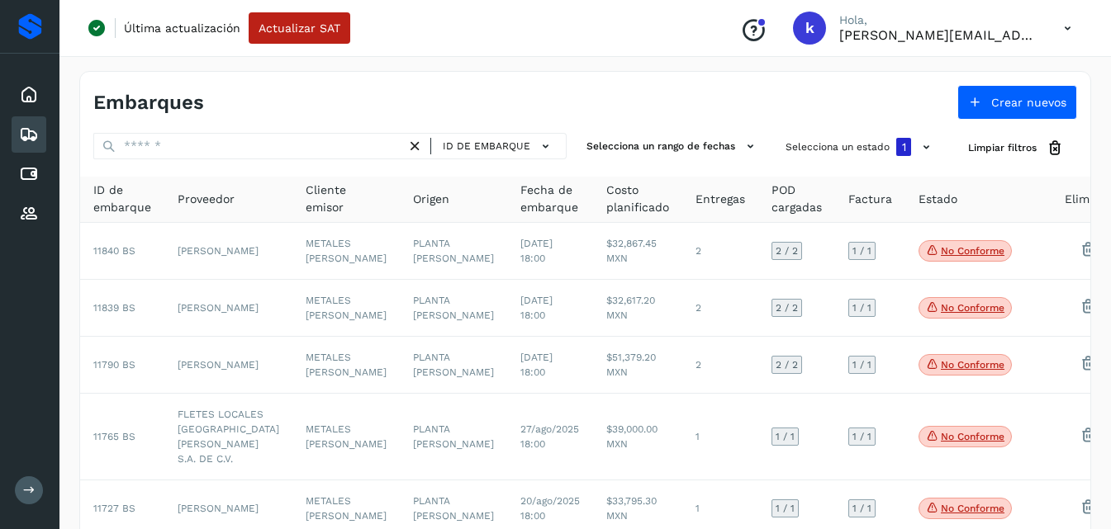
click at [609, 65] on div "Embarques Crear nuevos ID de embarque Selecciona un rango de fechas Selecciona …" at bounding box center [585, 333] width 1052 height 565
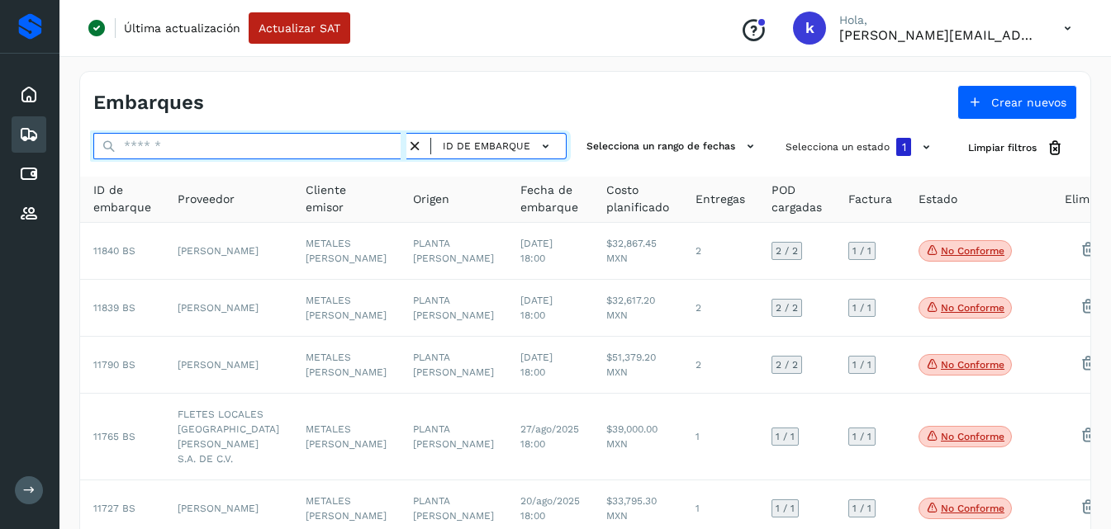
click at [380, 144] on input "text" at bounding box center [249, 146] width 313 height 26
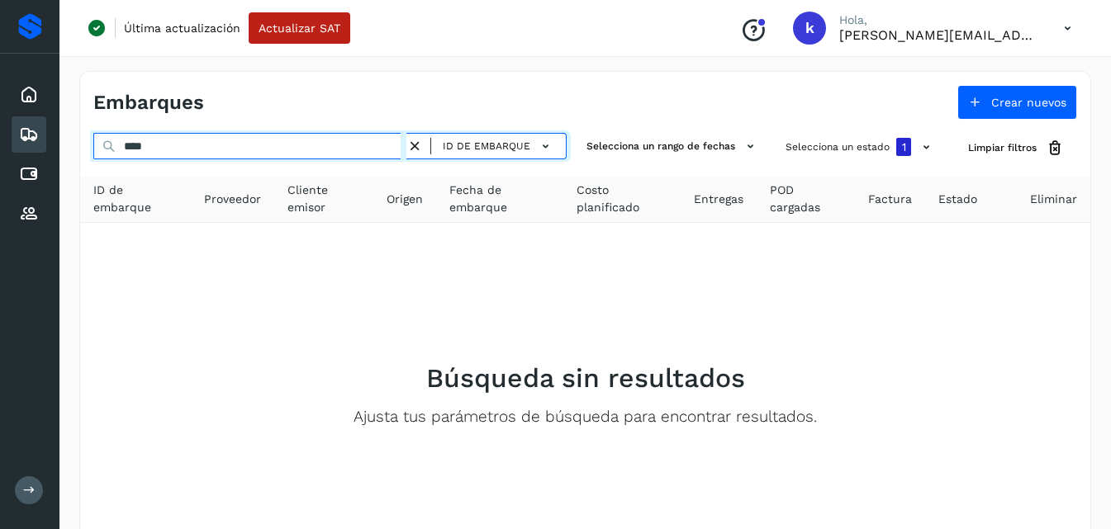
click at [241, 145] on input "****" at bounding box center [249, 146] width 313 height 26
click at [149, 143] on input "****" at bounding box center [249, 146] width 313 height 26
click at [158, 145] on input "****" at bounding box center [249, 146] width 313 height 26
click at [158, 145] on input "*****" at bounding box center [249, 146] width 313 height 26
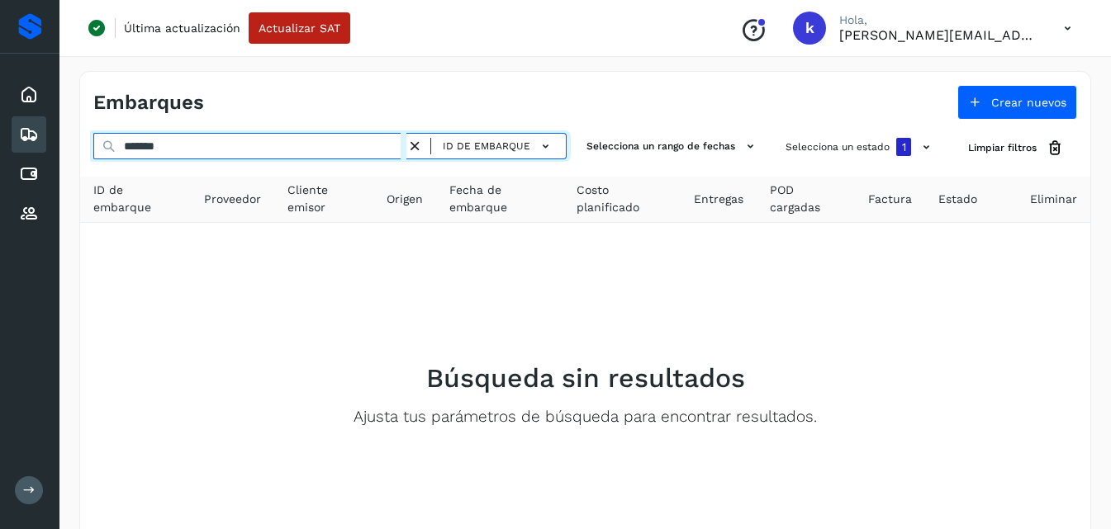
type input "*******"
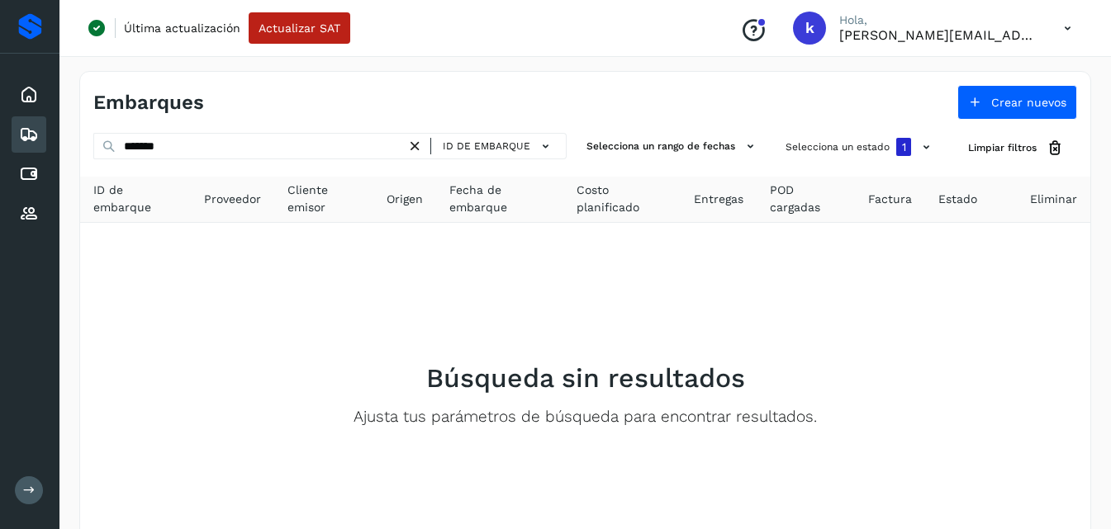
click at [416, 143] on icon at bounding box center [414, 146] width 17 height 17
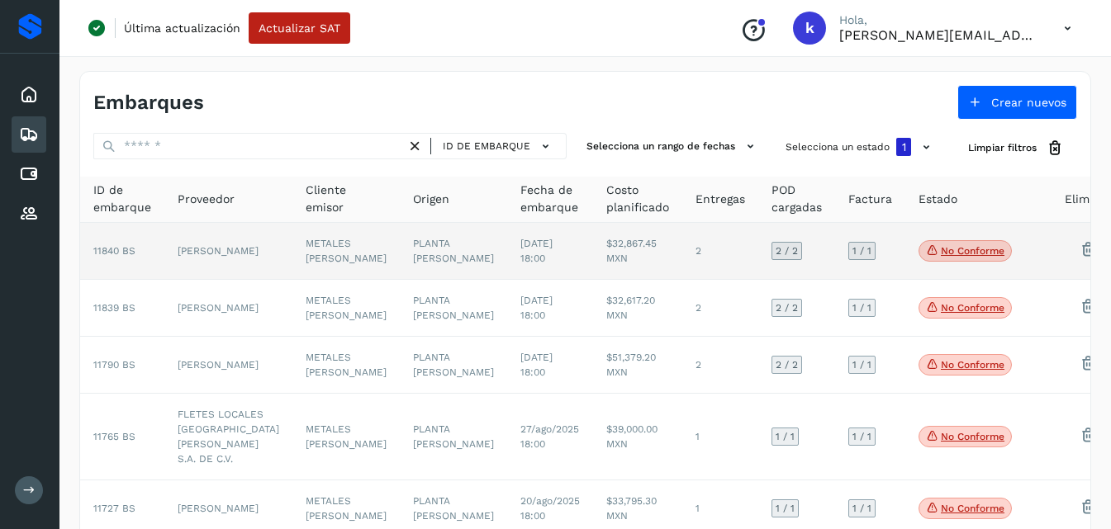
click at [164, 264] on td "11840 BS" at bounding box center [122, 251] width 84 height 57
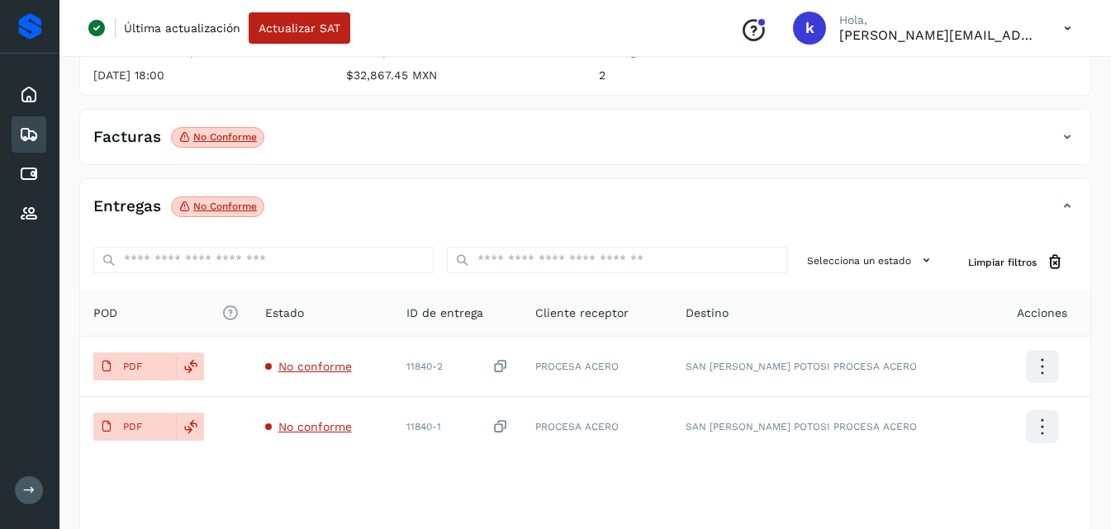
scroll to position [264, 0]
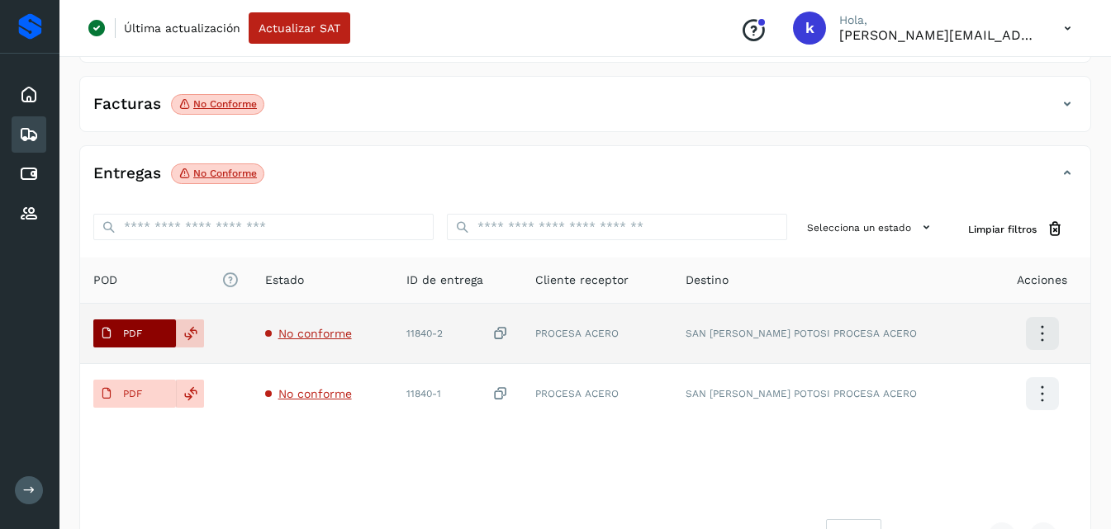
click at [151, 344] on button "PDF" at bounding box center [134, 334] width 83 height 28
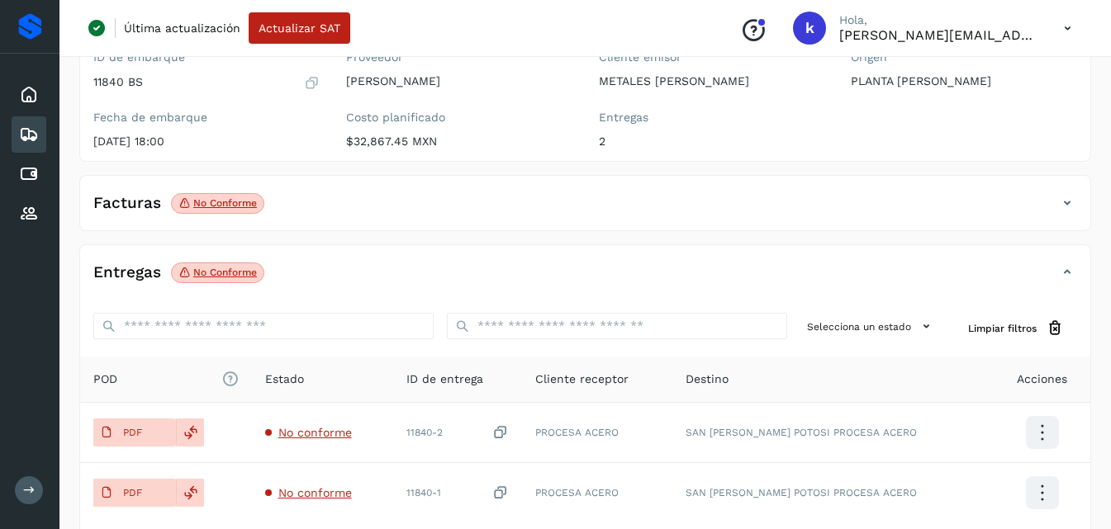
scroll to position [198, 0]
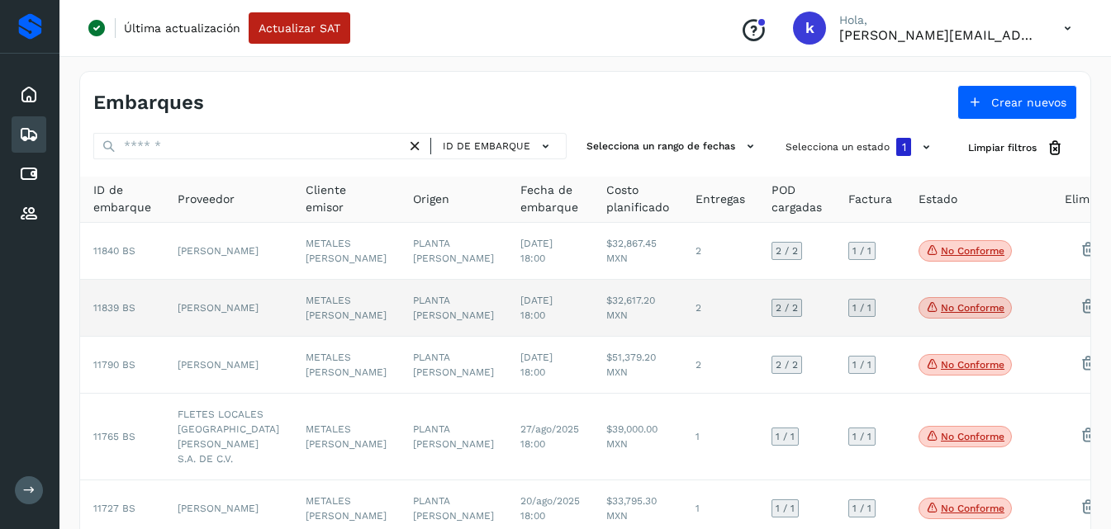
click at [193, 330] on td "[PERSON_NAME]" at bounding box center [228, 308] width 128 height 57
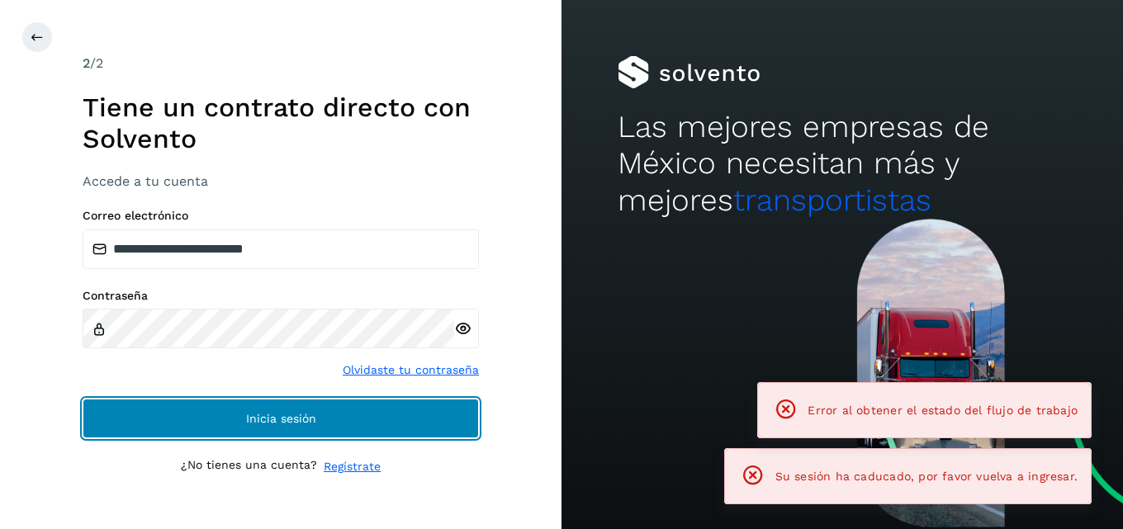
click at [330, 420] on button "Inicia sesión" at bounding box center [281, 419] width 396 height 40
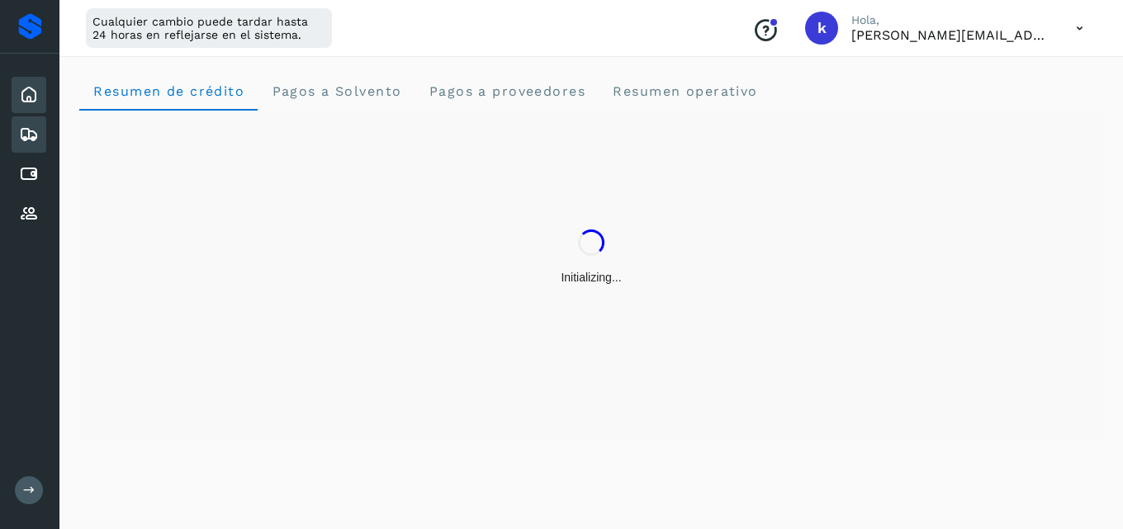
click at [36, 132] on icon at bounding box center [29, 135] width 20 height 20
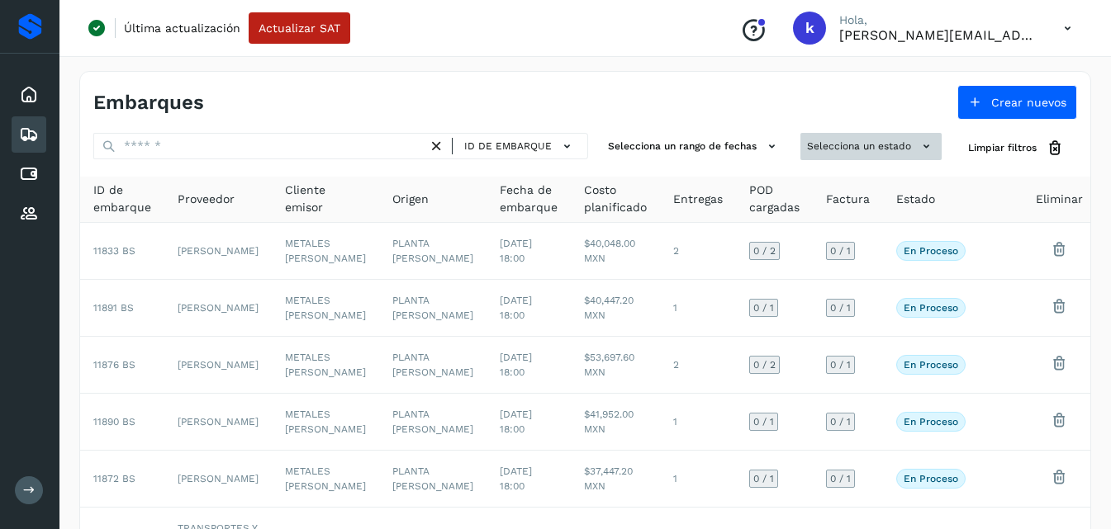
click at [843, 150] on button "Selecciona un estado" at bounding box center [870, 146] width 141 height 27
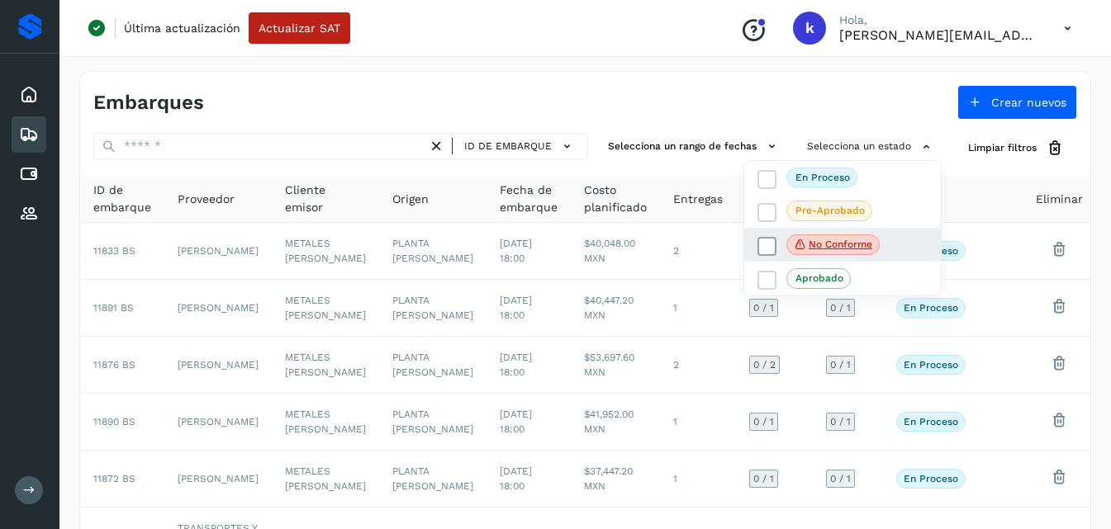
click at [831, 240] on p "No conforme" at bounding box center [841, 245] width 64 height 12
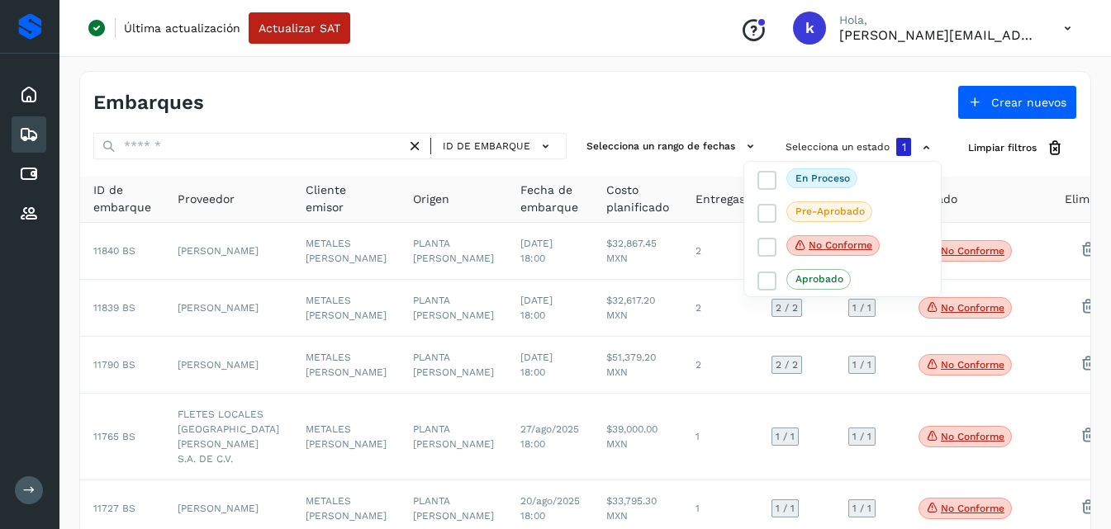
click at [115, 329] on div at bounding box center [555, 264] width 1111 height 529
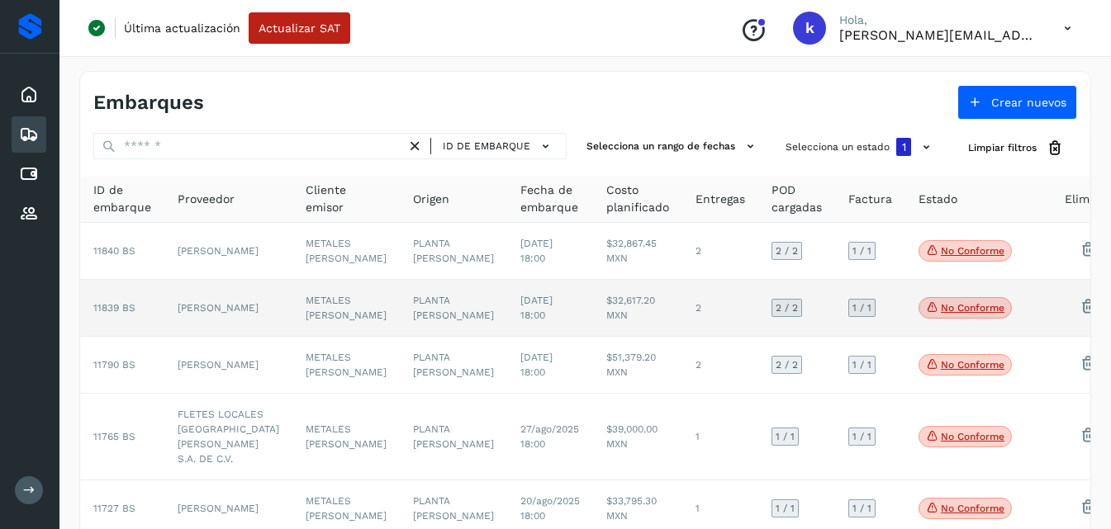
click at [126, 314] on span "11839 BS" at bounding box center [114, 308] width 42 height 12
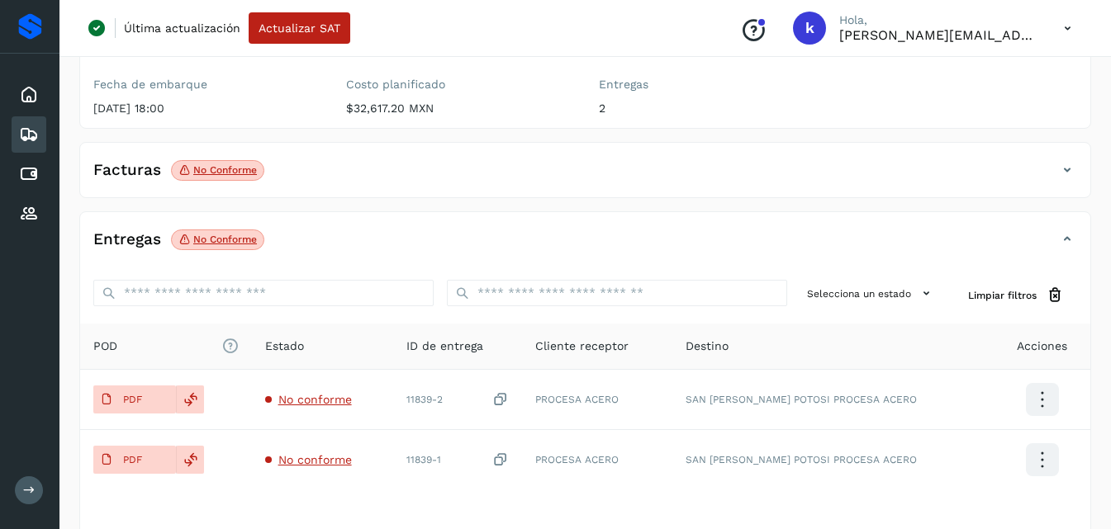
scroll to position [231, 0]
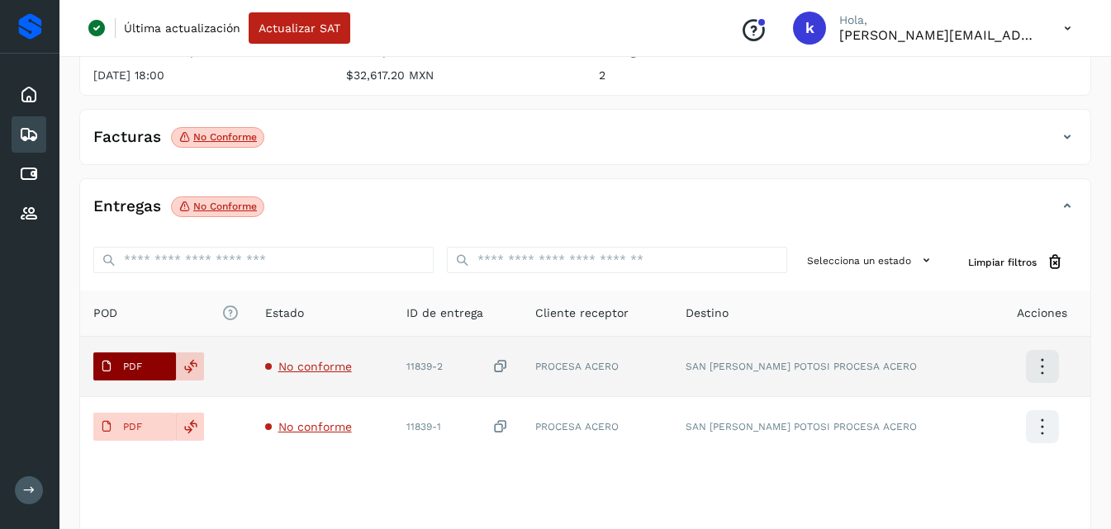
click at [148, 363] on span "PDF" at bounding box center [120, 367] width 55 height 26
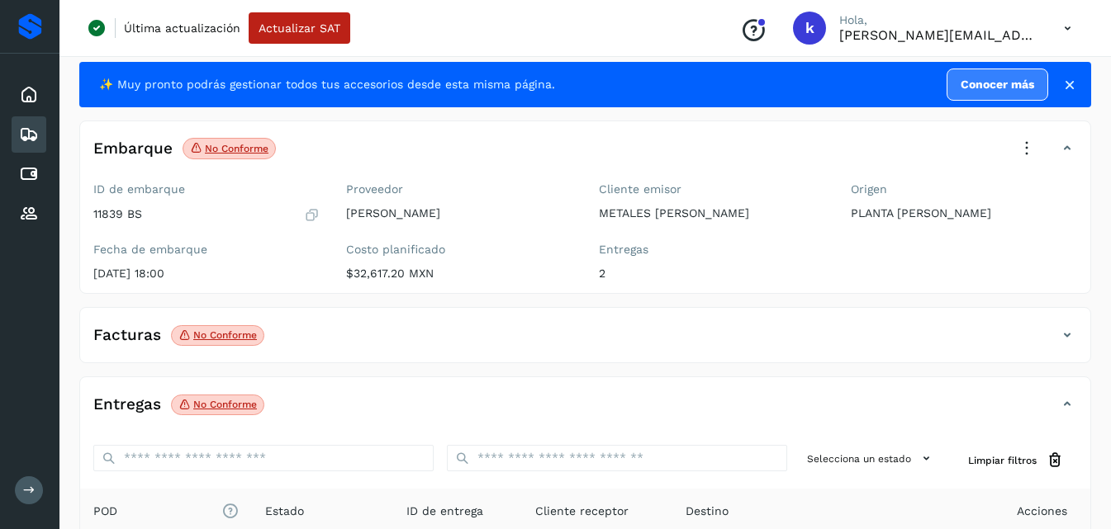
scroll to position [0, 0]
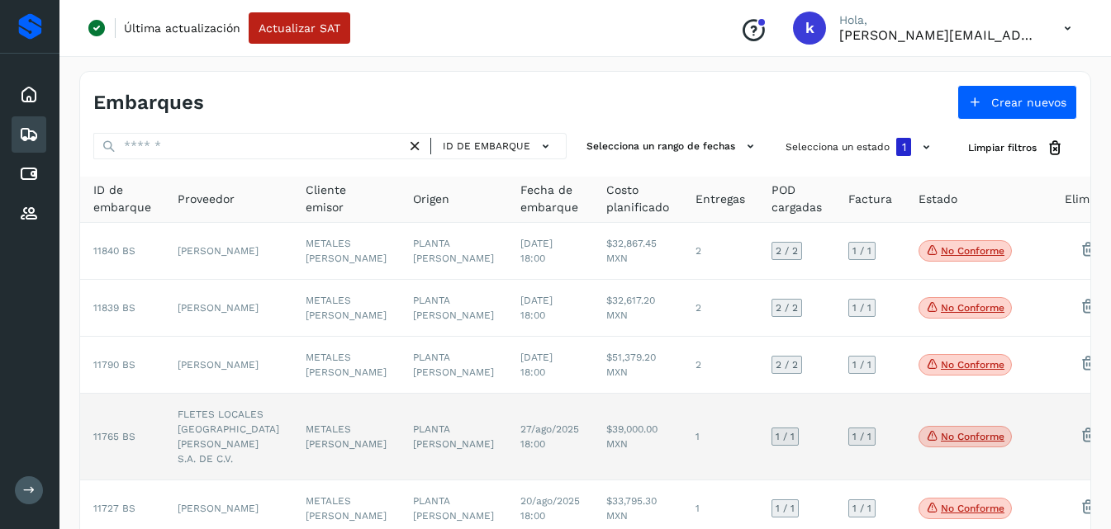
click at [221, 468] on td "FLETES LOCALES [GEOGRAPHIC_DATA][PERSON_NAME] S.A. DE C.V." at bounding box center [228, 437] width 128 height 87
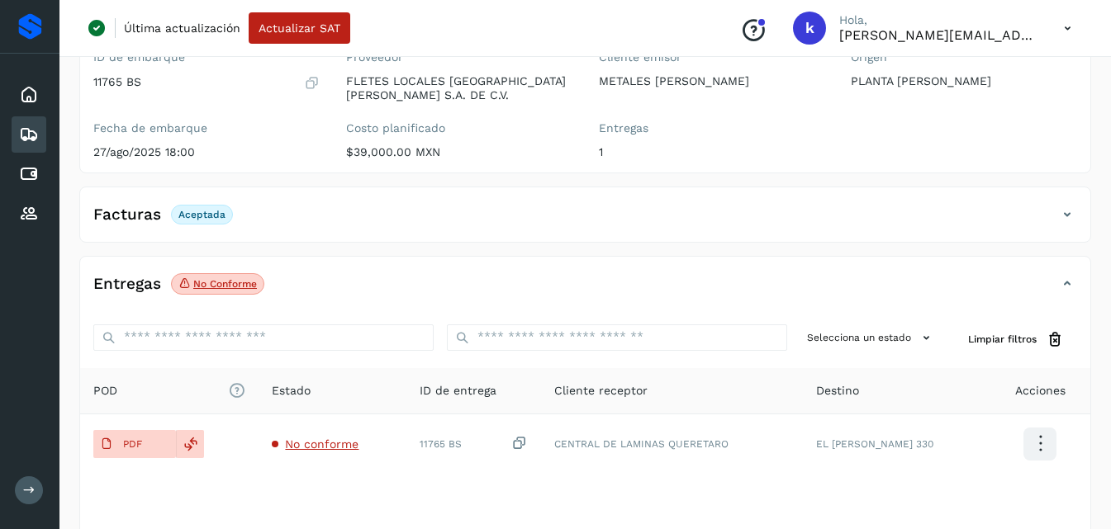
scroll to position [198, 0]
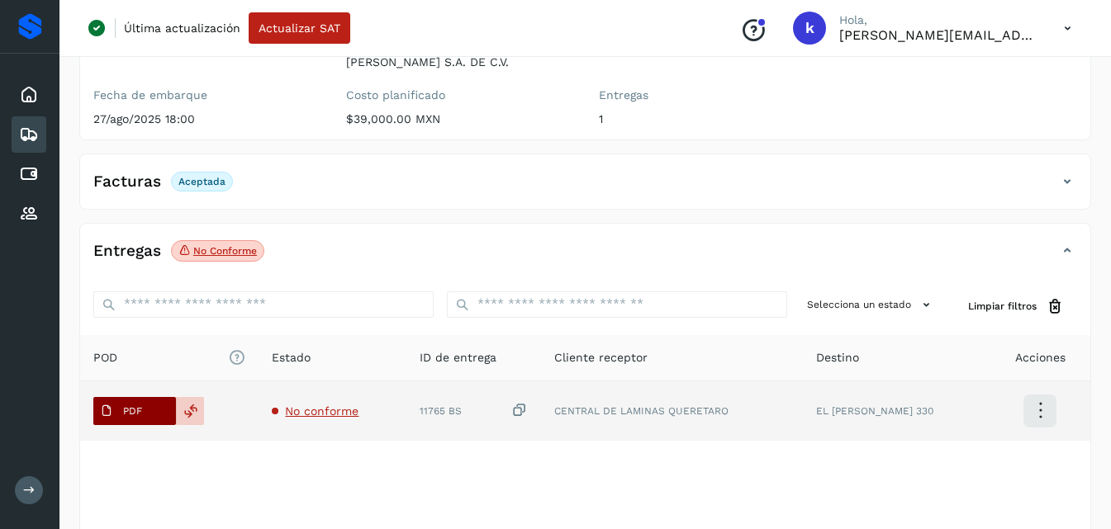
click at [147, 400] on span "PDF" at bounding box center [120, 411] width 55 height 26
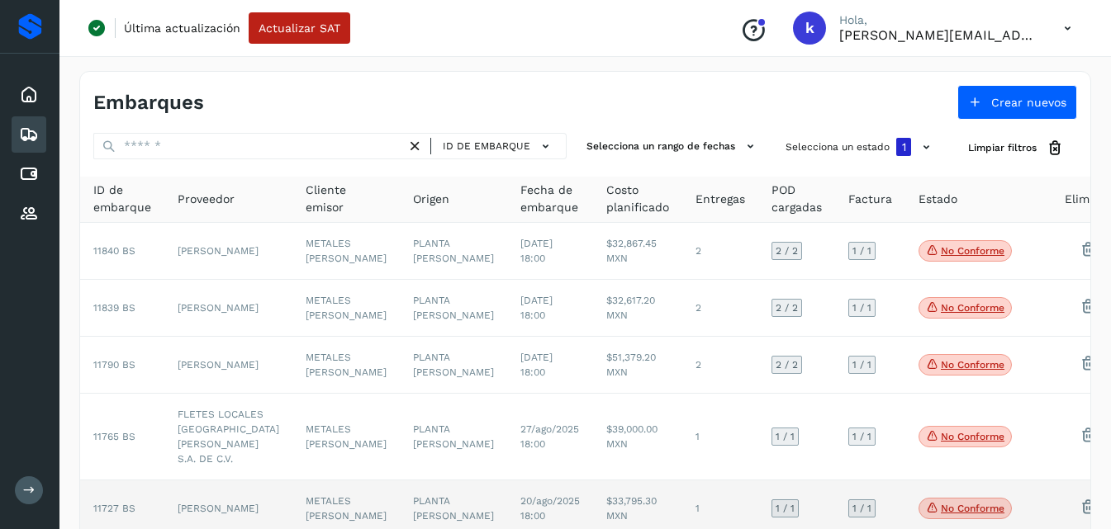
click at [209, 514] on td "[PERSON_NAME]" at bounding box center [228, 509] width 128 height 56
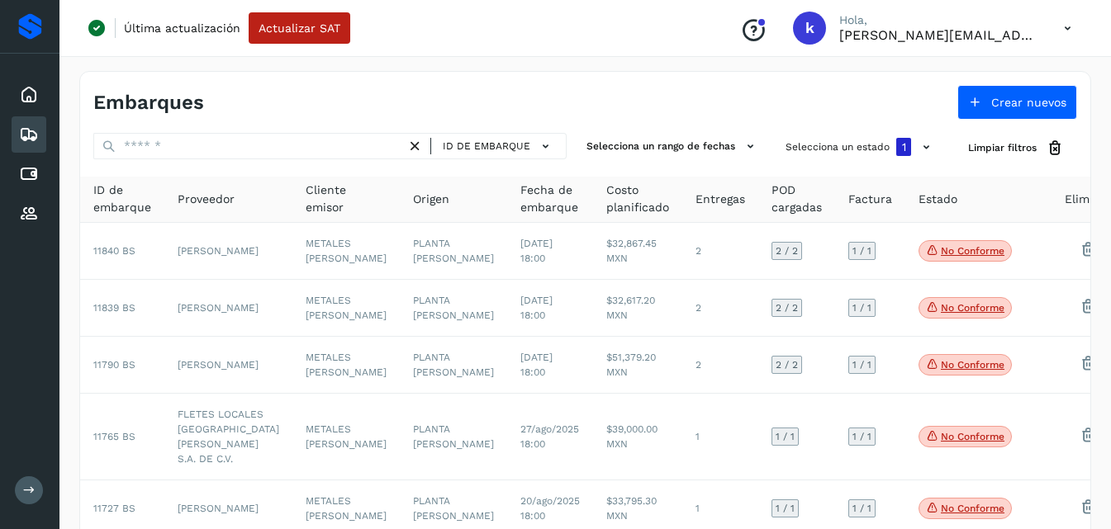
click at [306, 99] on div "Embarques" at bounding box center [339, 103] width 492 height 24
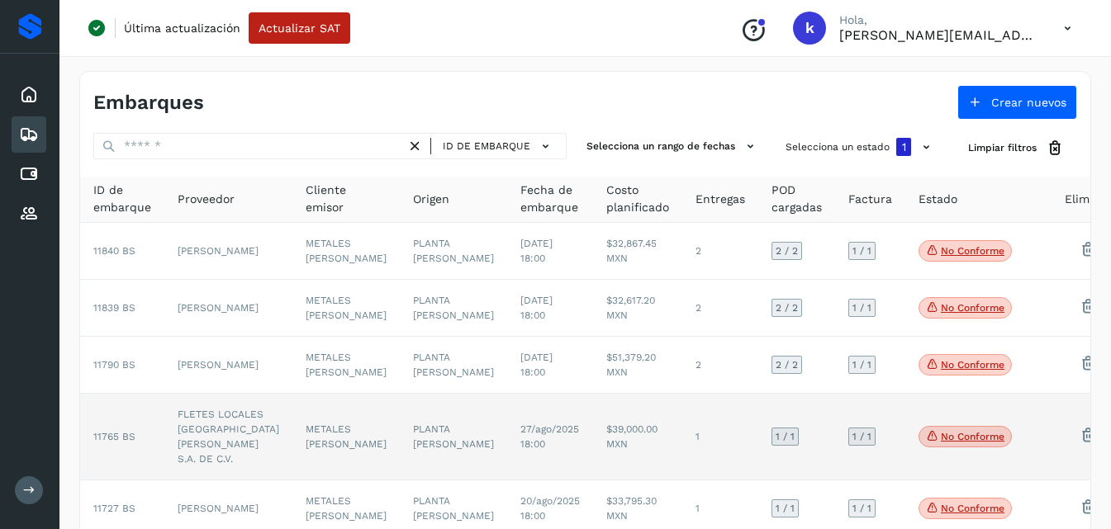
click at [258, 439] on td "FLETES LOCALES [GEOGRAPHIC_DATA][PERSON_NAME] S.A. DE C.V." at bounding box center [228, 437] width 128 height 87
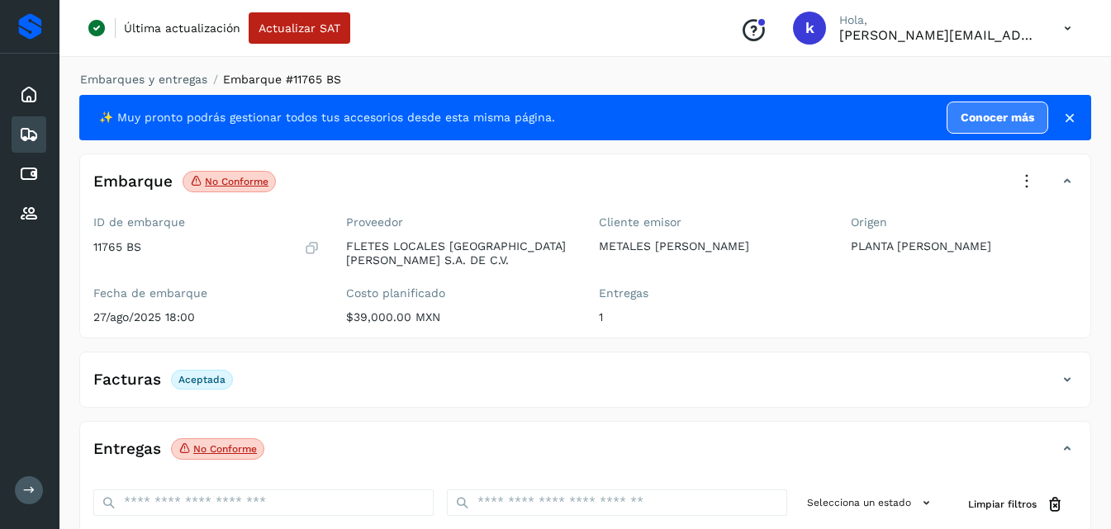
click at [1024, 173] on icon at bounding box center [1027, 182] width 36 height 36
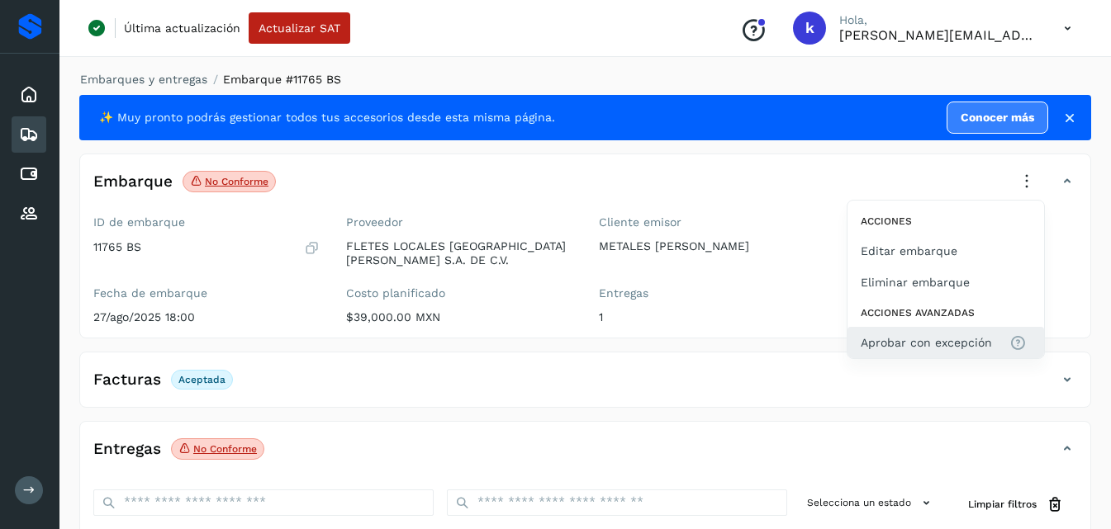
click at [894, 329] on button "Aprobar con excepción" at bounding box center [945, 342] width 197 height 31
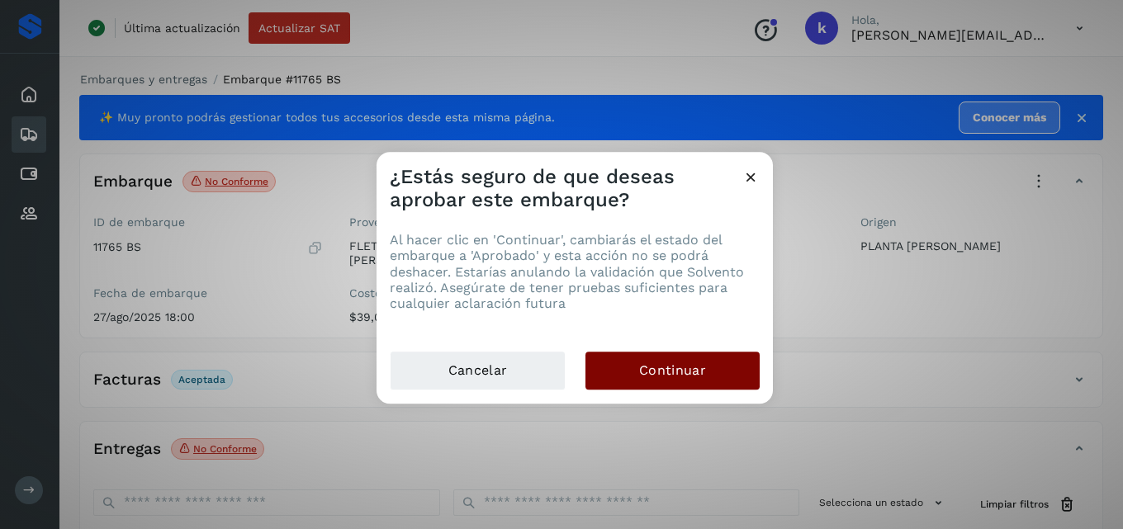
click at [702, 366] on span "Continuar" at bounding box center [672, 371] width 67 height 18
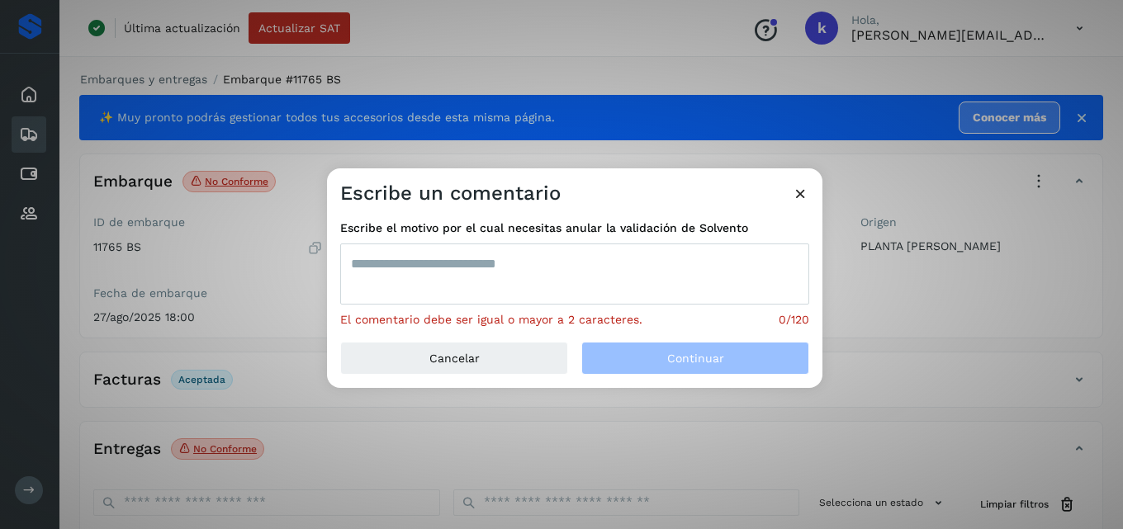
click at [523, 268] on textarea at bounding box center [574, 274] width 469 height 61
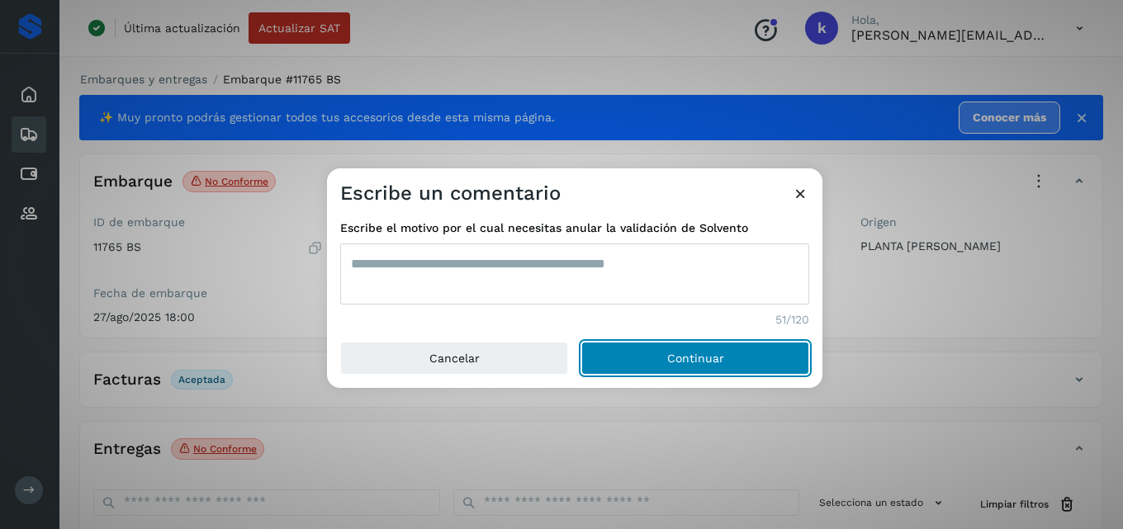
drag, startPoint x: 677, startPoint y: 354, endPoint x: 634, endPoint y: 246, distance: 116.4
click at [634, 246] on div "**********" at bounding box center [575, 279] width 496 height 220
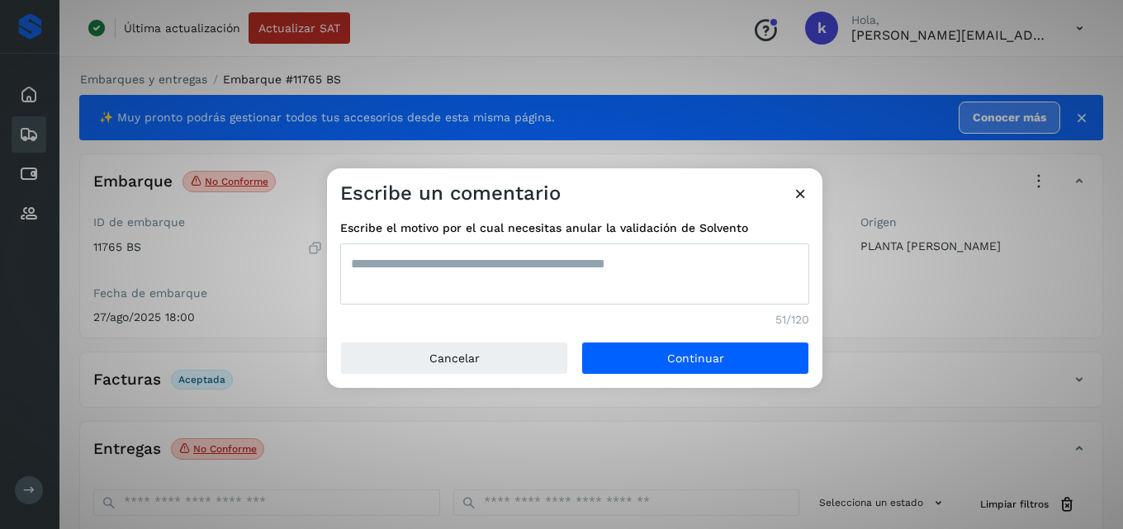
click at [636, 266] on textarea "**********" at bounding box center [574, 274] width 469 height 61
type textarea "**********"
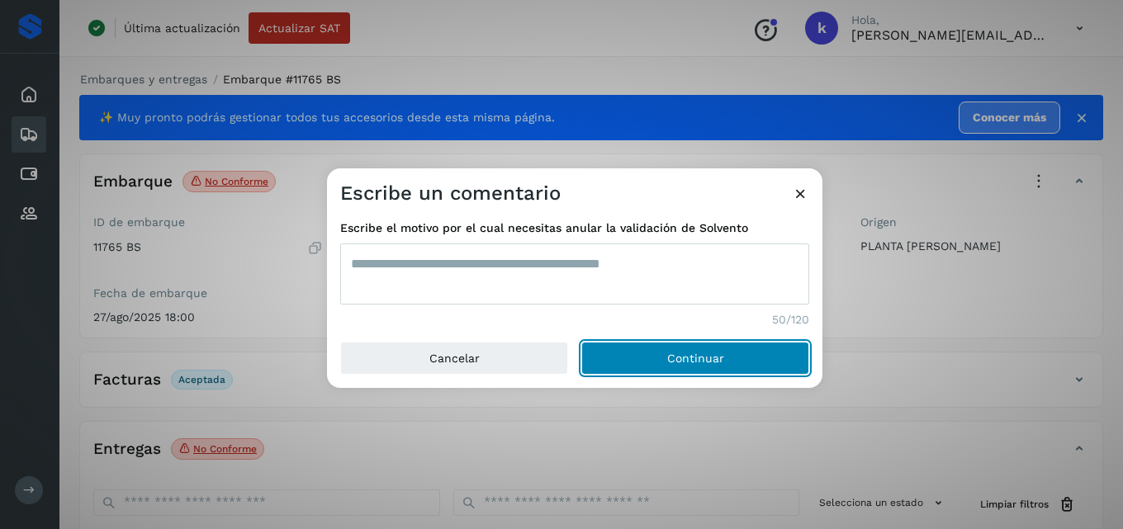
click at [648, 352] on button "Continuar" at bounding box center [696, 358] width 228 height 33
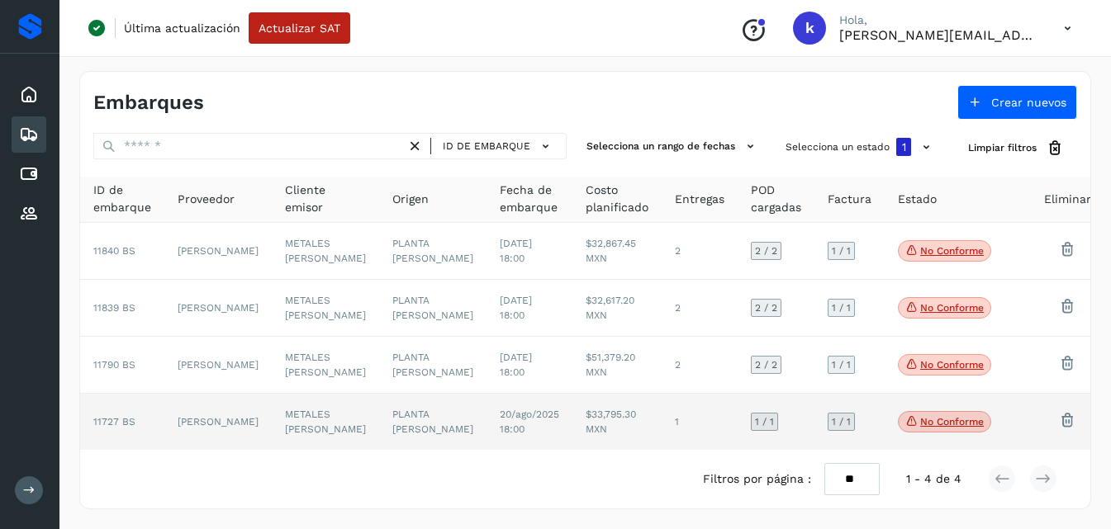
click at [249, 450] on td "[PERSON_NAME]" at bounding box center [217, 422] width 107 height 56
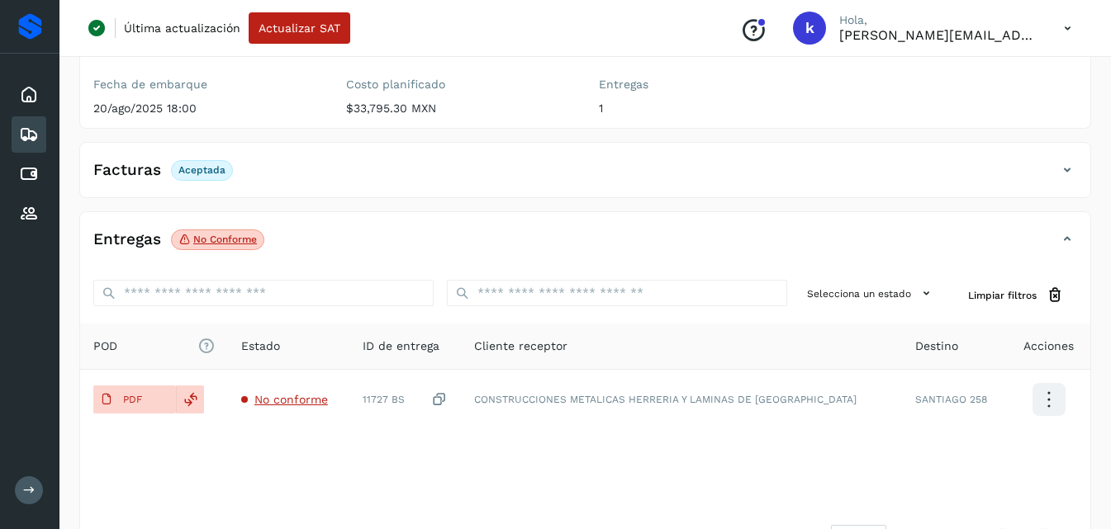
scroll to position [231, 0]
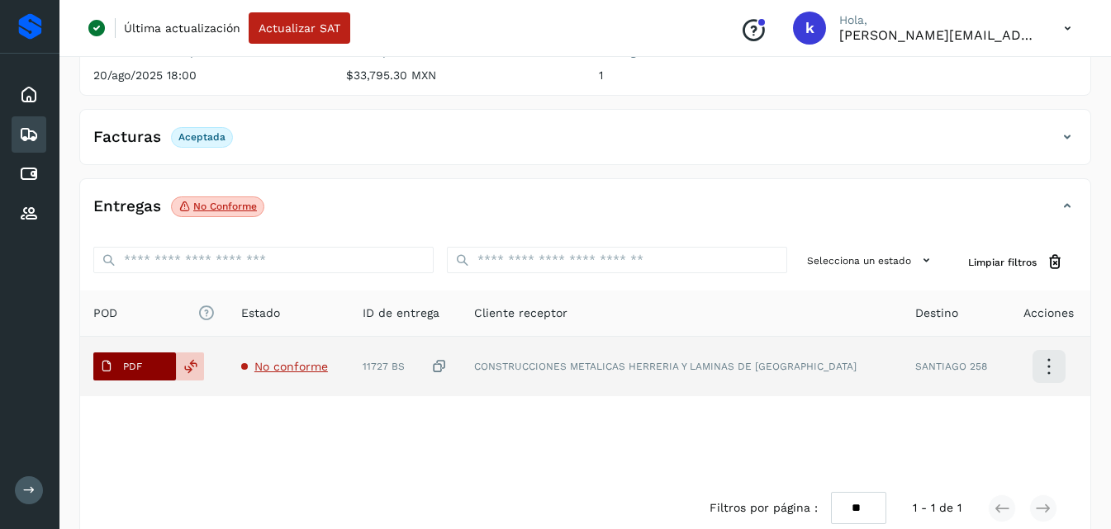
click at [149, 368] on button "PDF" at bounding box center [134, 367] width 83 height 28
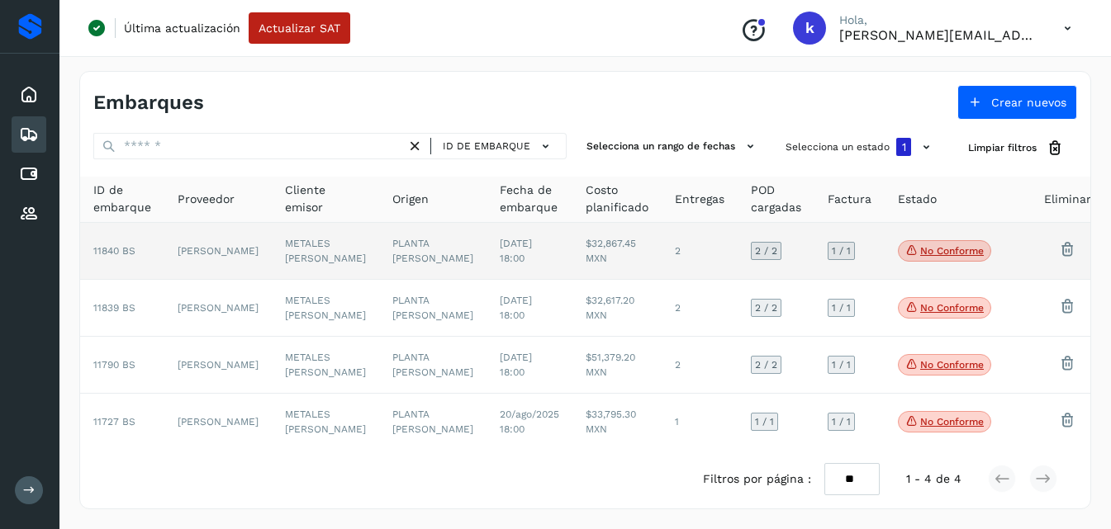
click at [219, 268] on td "[PERSON_NAME]" at bounding box center [217, 251] width 107 height 57
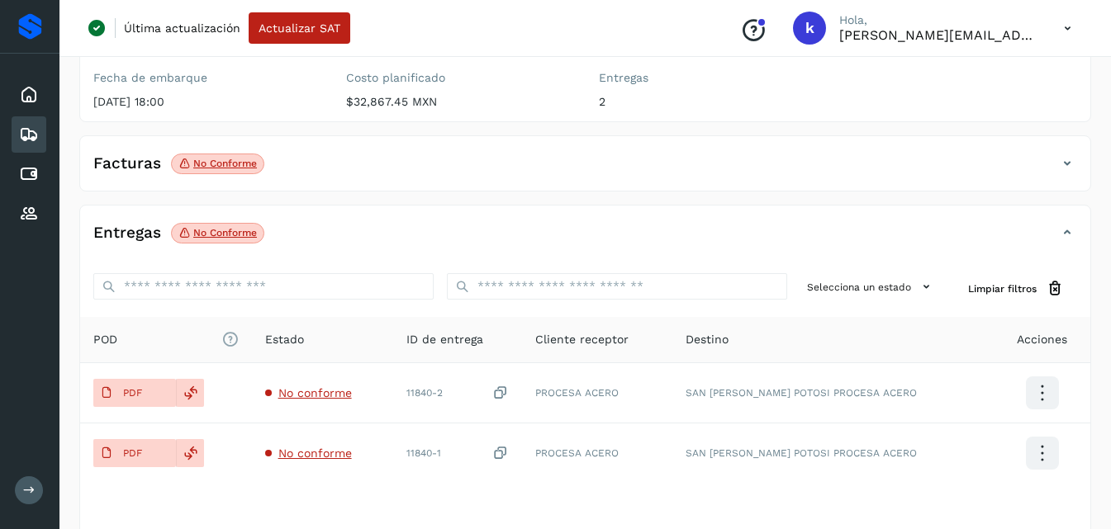
scroll to position [221, 0]
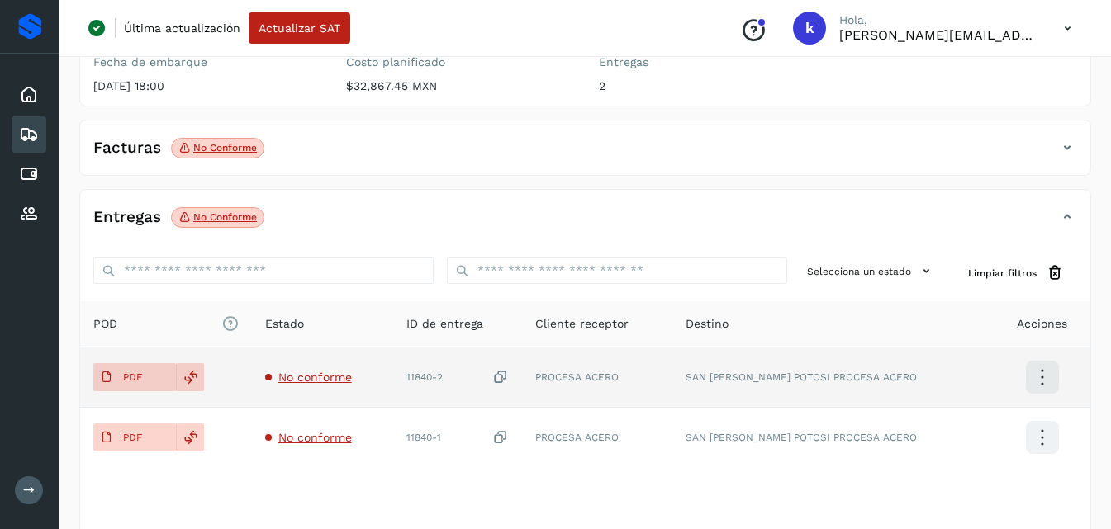
click at [1031, 374] on icon at bounding box center [1042, 377] width 39 height 39
click at [942, 306] on div at bounding box center [555, 264] width 1111 height 529
drag, startPoint x: 362, startPoint y: 369, endPoint x: 192, endPoint y: 379, distance: 170.4
click at [192, 379] on icon at bounding box center [190, 377] width 15 height 15
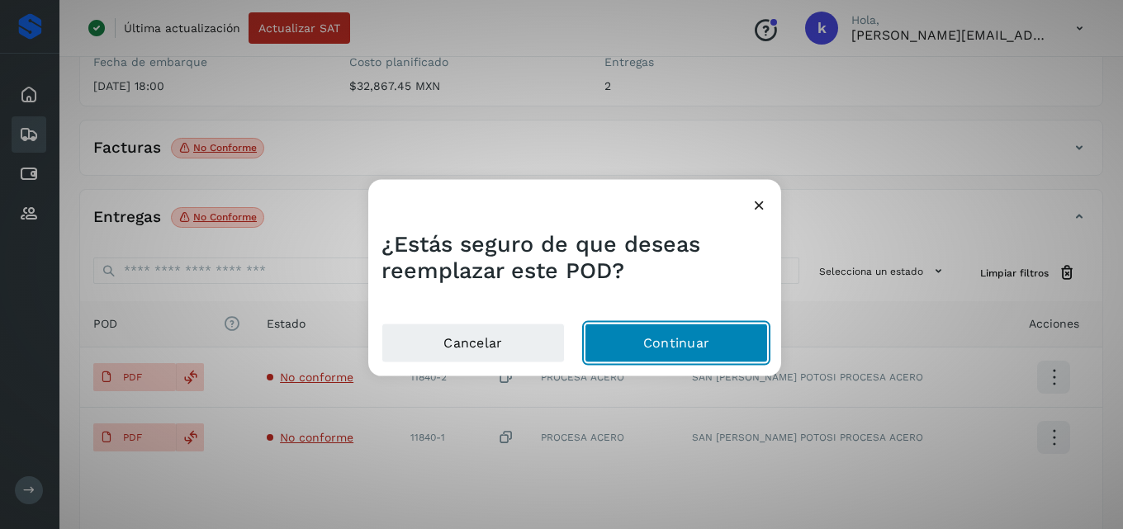
click at [633, 358] on button "Continuar" at bounding box center [676, 344] width 183 height 40
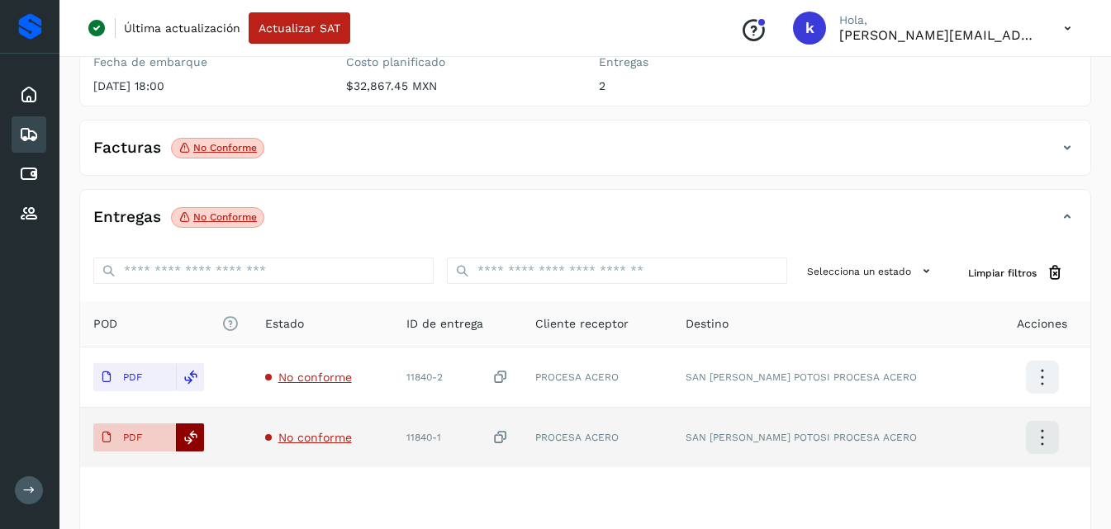
click at [200, 435] on div at bounding box center [190, 438] width 28 height 28
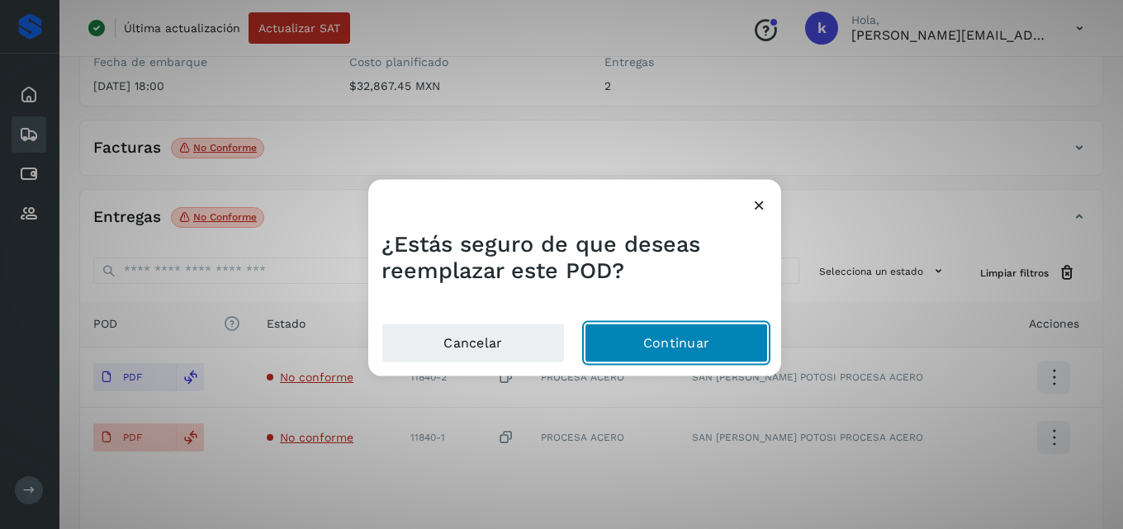
click at [636, 329] on button "Continuar" at bounding box center [676, 344] width 183 height 40
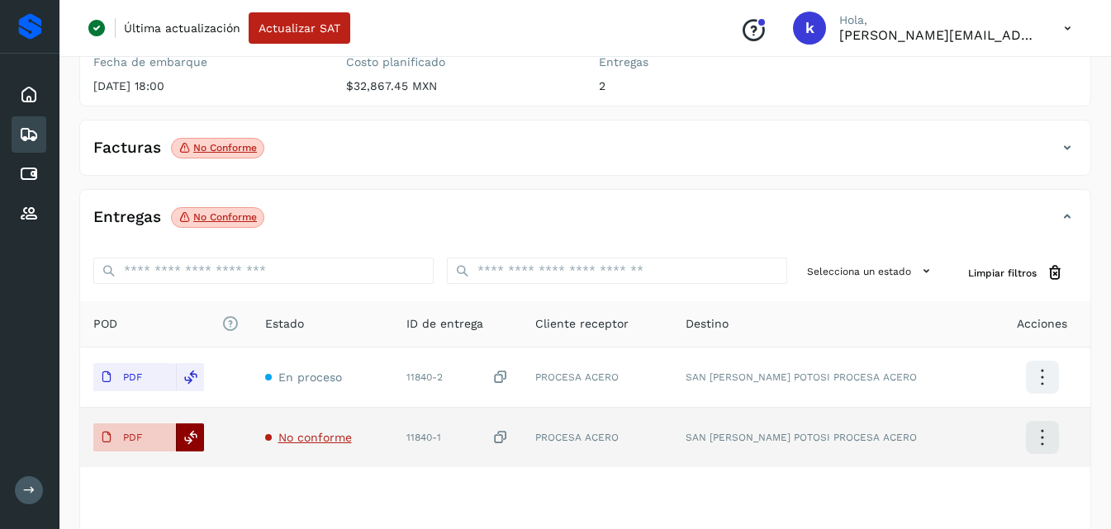
click at [187, 433] on icon at bounding box center [190, 437] width 15 height 15
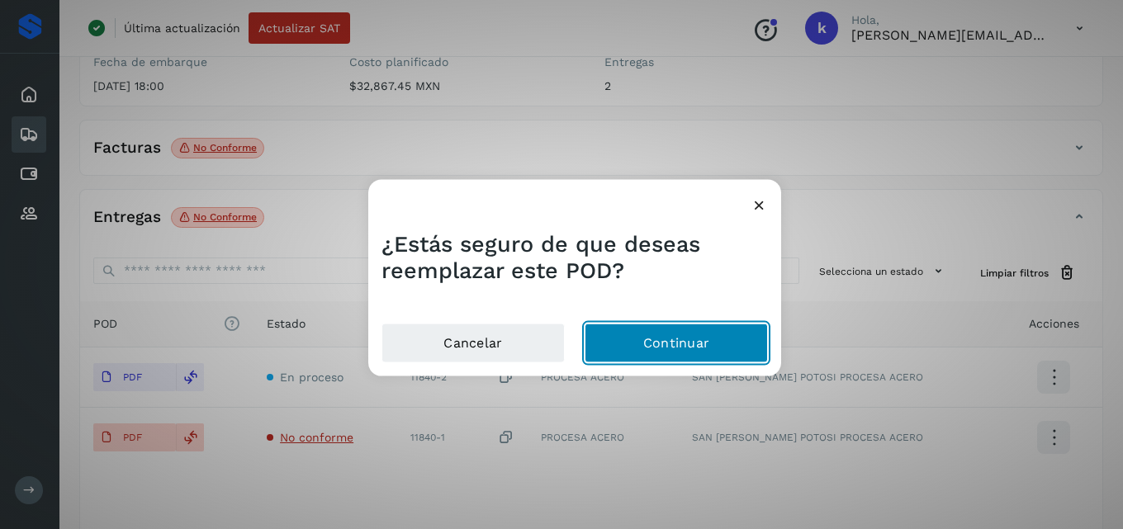
click at [638, 336] on button "Continuar" at bounding box center [676, 344] width 183 height 40
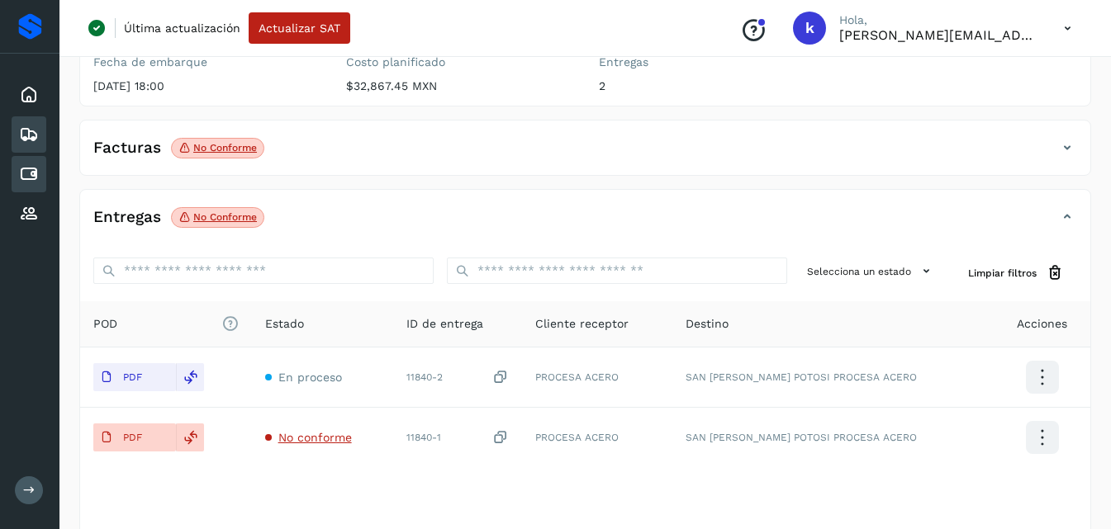
click at [34, 166] on icon at bounding box center [29, 174] width 20 height 20
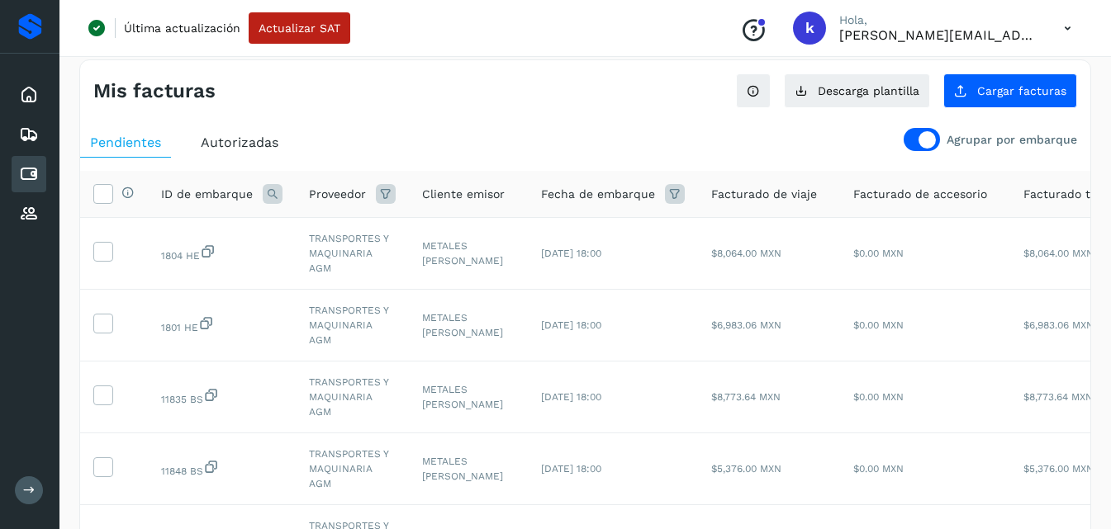
scroll to position [18, 0]
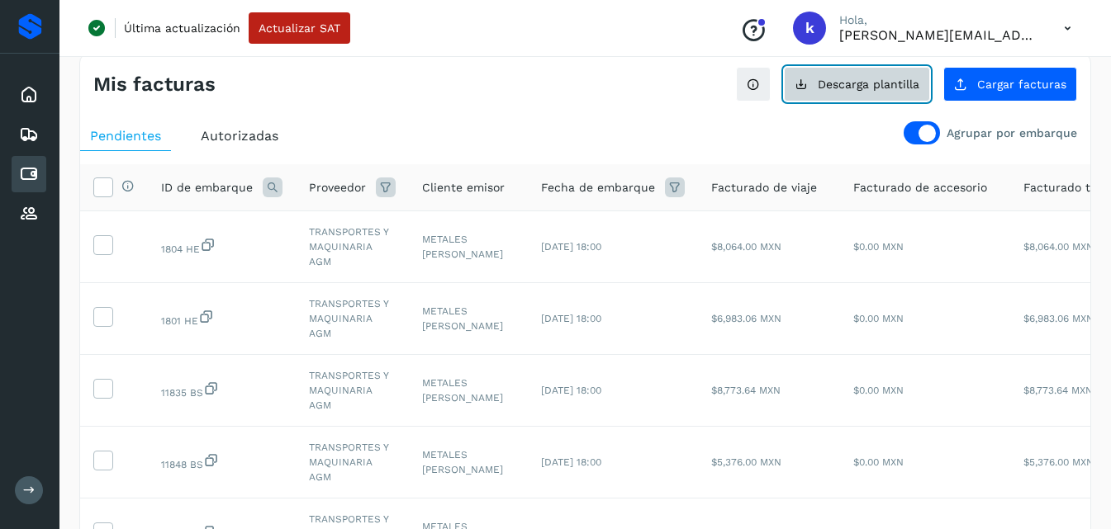
click at [872, 89] on span "Descarga plantilla" at bounding box center [869, 84] width 102 height 12
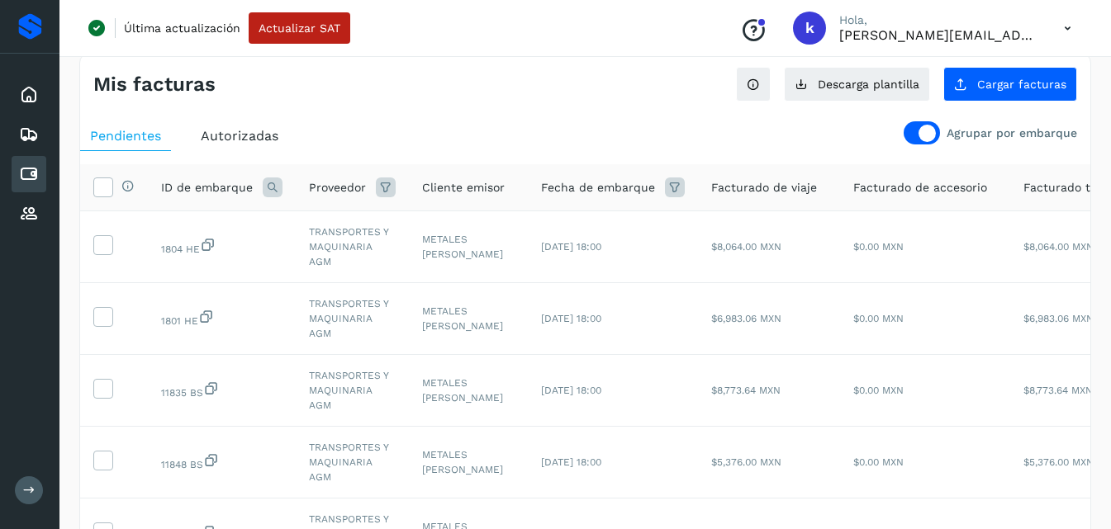
click at [1109, 66] on div "Mis facturas Ver instrucciones para cargar Facturas Descarga plantilla Cargar f…" at bounding box center [585, 531] width 1052 height 997
click at [31, 140] on icon at bounding box center [29, 135] width 20 height 20
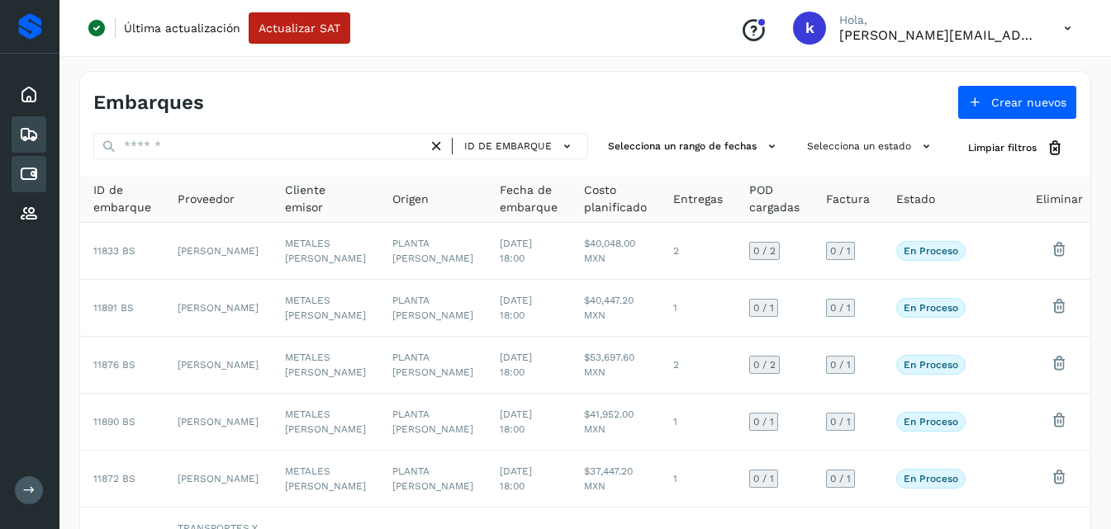
click at [40, 164] on div "Cuentas por pagar" at bounding box center [29, 174] width 35 height 36
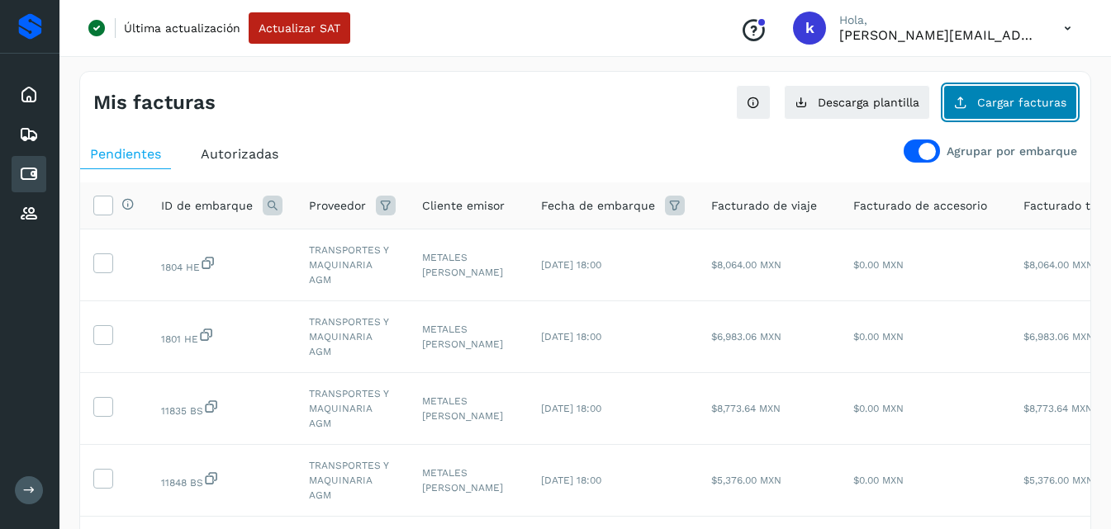
click at [995, 109] on button "Cargar facturas" at bounding box center [1010, 102] width 134 height 35
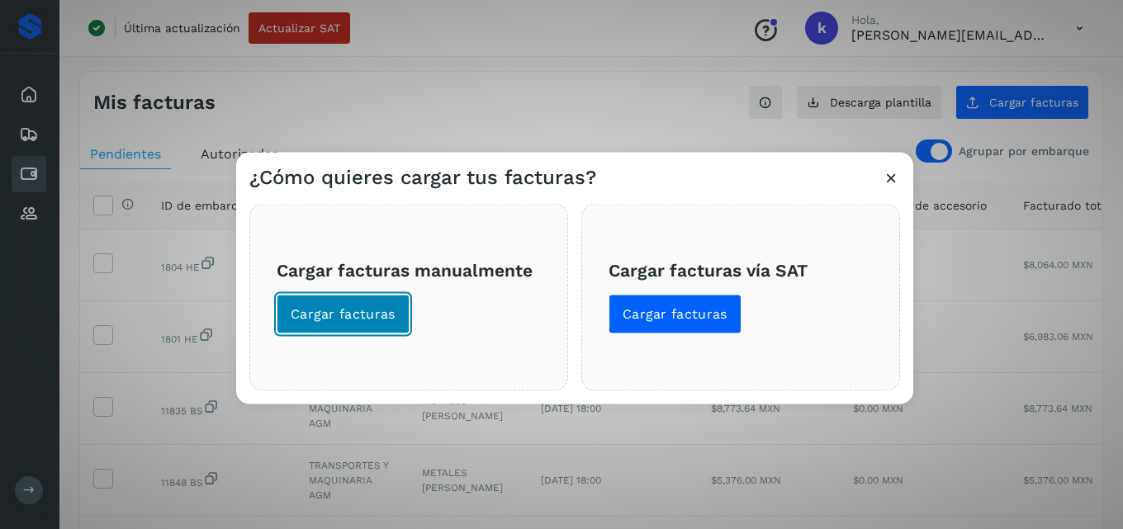
click at [319, 301] on button "Cargar facturas" at bounding box center [343, 314] width 133 height 40
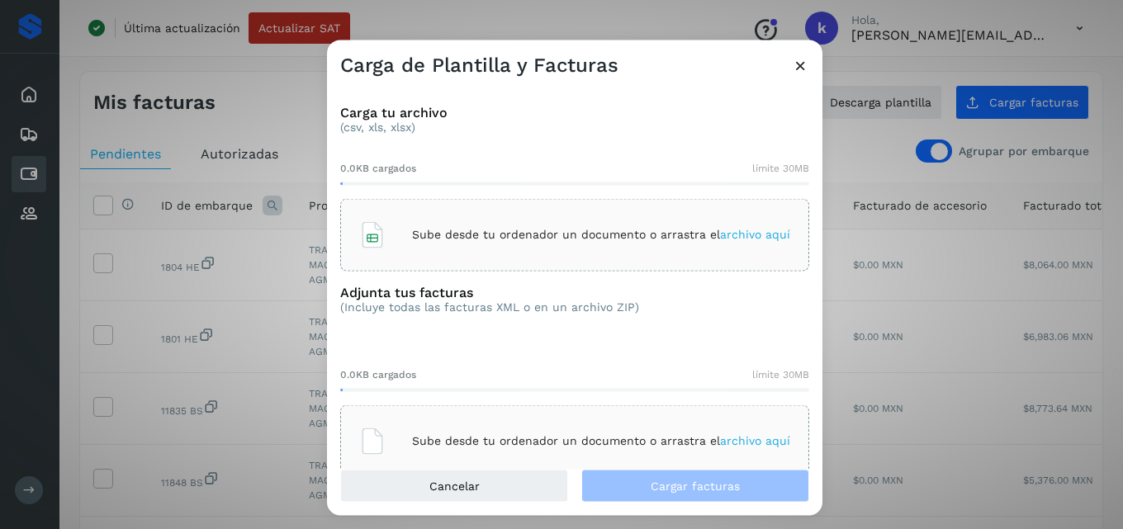
click at [798, 66] on icon at bounding box center [800, 64] width 17 height 17
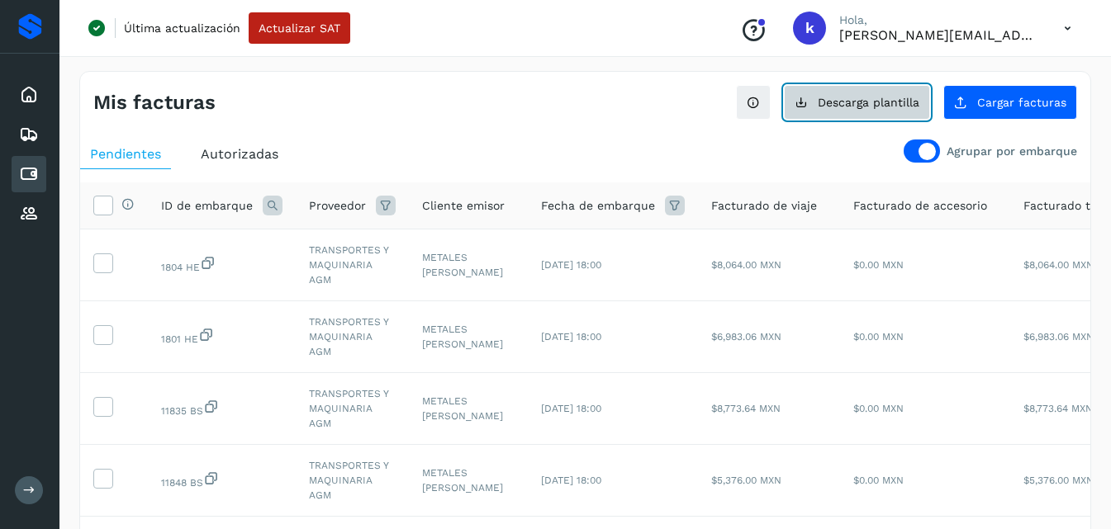
click at [886, 104] on span "Descarga plantilla" at bounding box center [869, 103] width 102 height 12
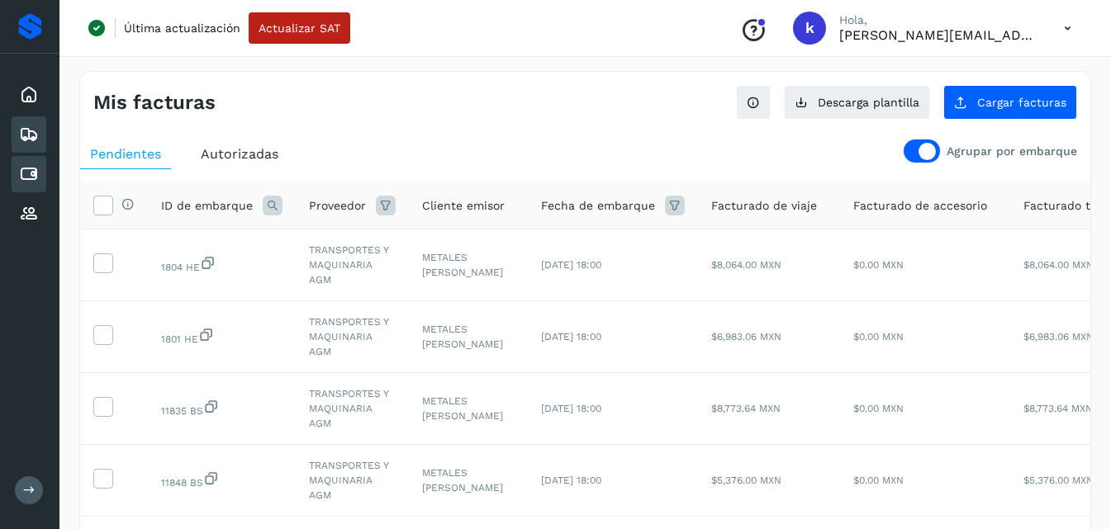
click at [29, 128] on icon at bounding box center [29, 135] width 20 height 20
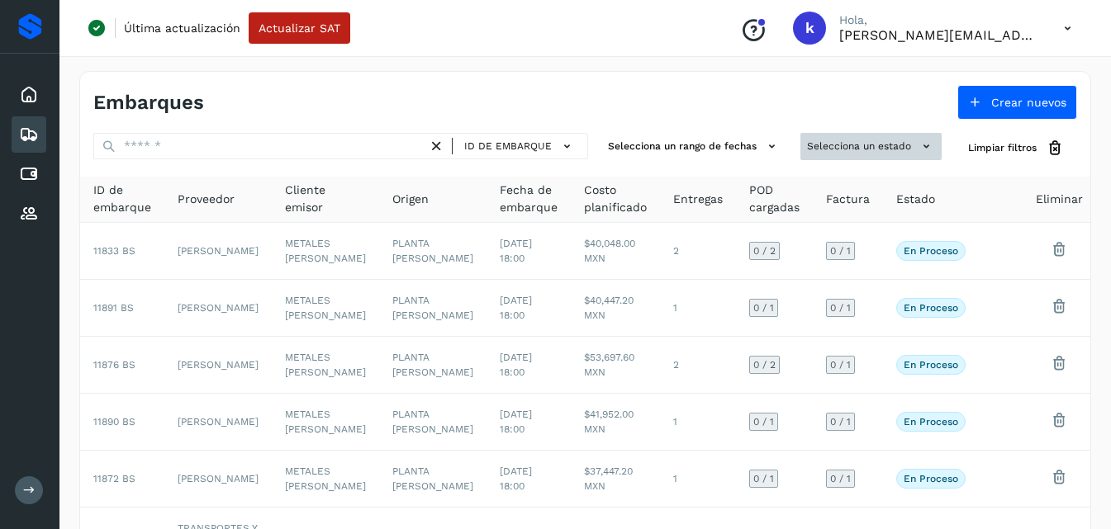
click at [839, 134] on button "Selecciona un estado" at bounding box center [870, 146] width 141 height 27
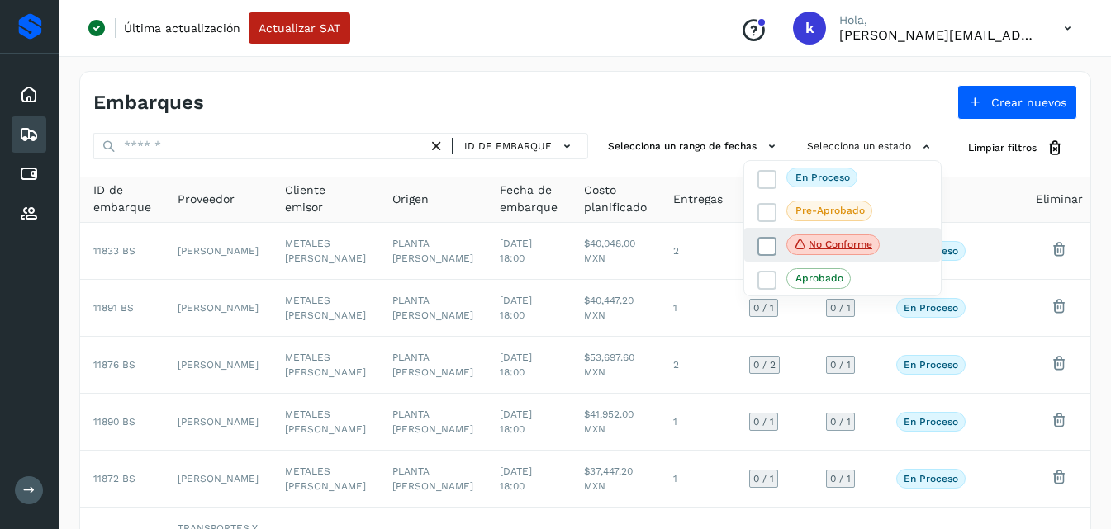
click at [850, 242] on p "No conforme" at bounding box center [841, 245] width 64 height 12
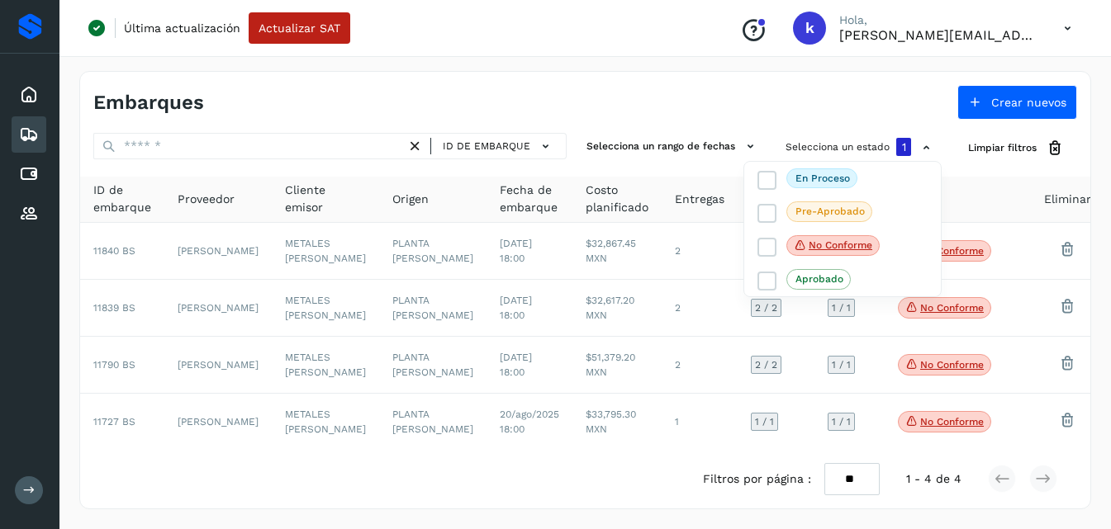
click at [562, 83] on div at bounding box center [555, 264] width 1111 height 529
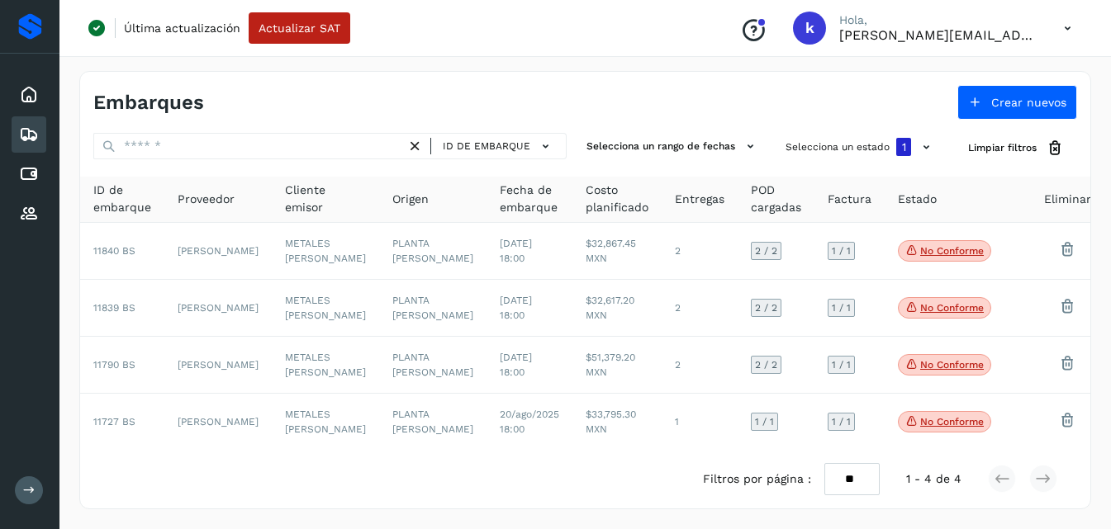
click at [562, 83] on div at bounding box center [555, 264] width 1111 height 529
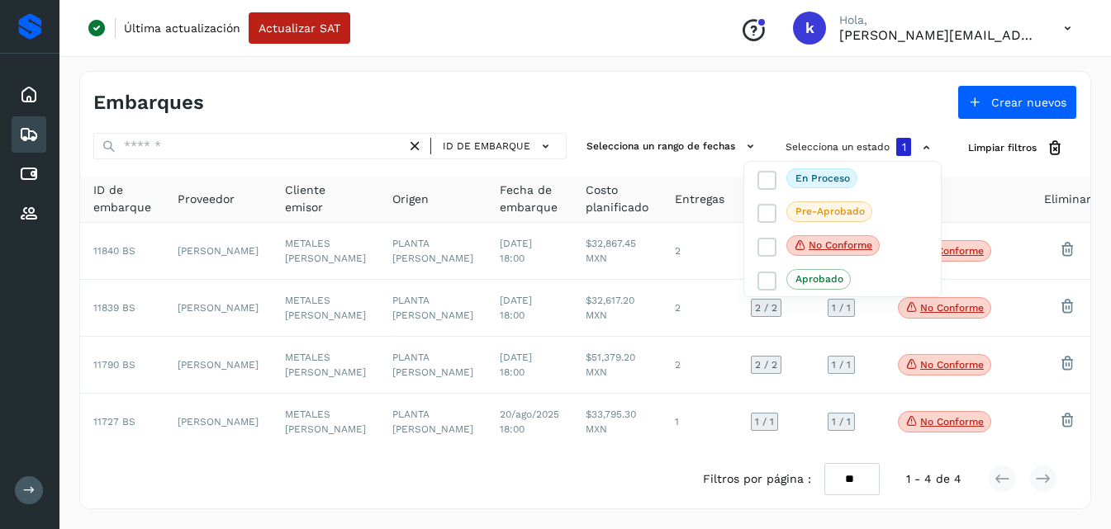
click at [562, 83] on div at bounding box center [555, 264] width 1111 height 529
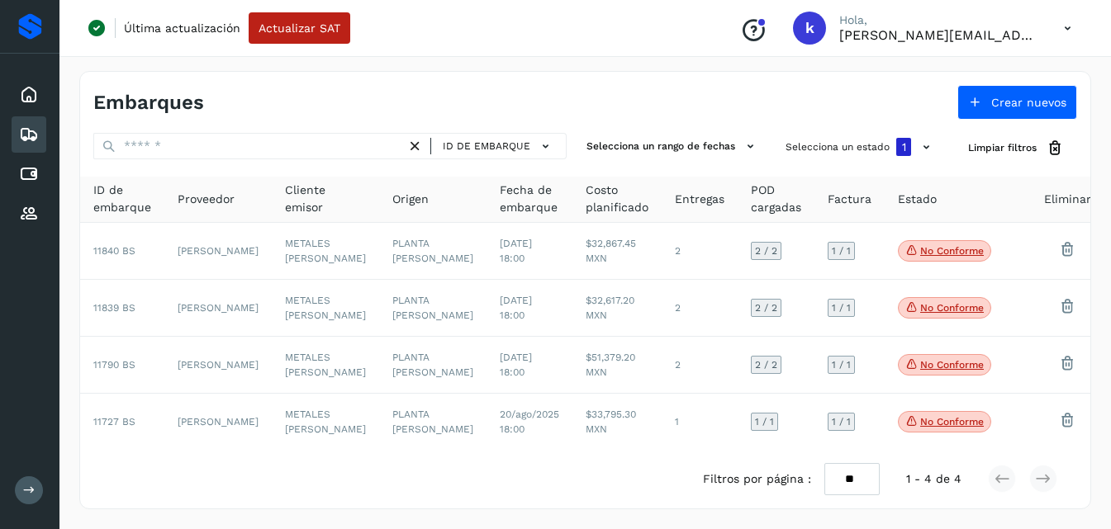
click at [562, 83] on div at bounding box center [555, 264] width 1111 height 529
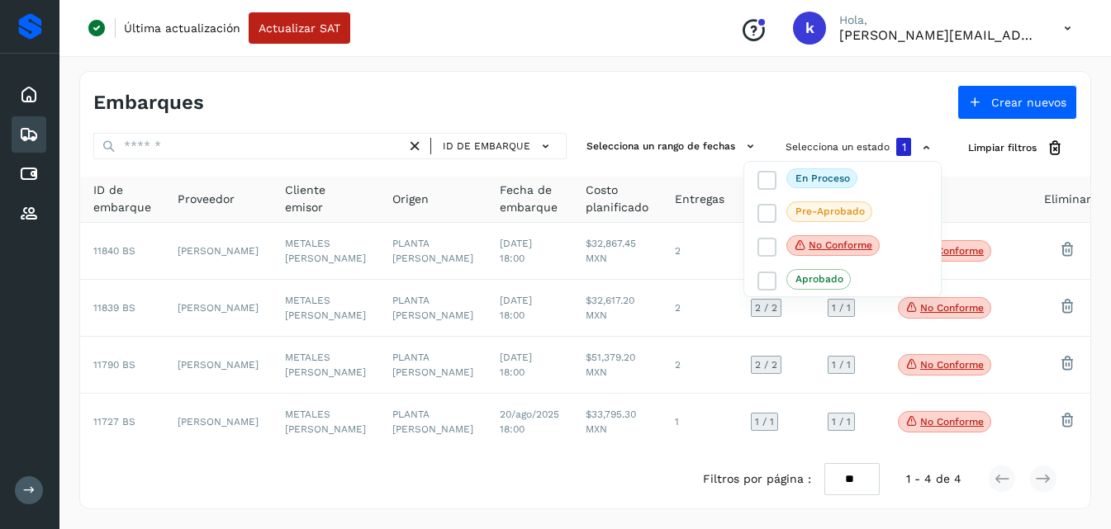
click at [216, 240] on div at bounding box center [555, 264] width 1111 height 529
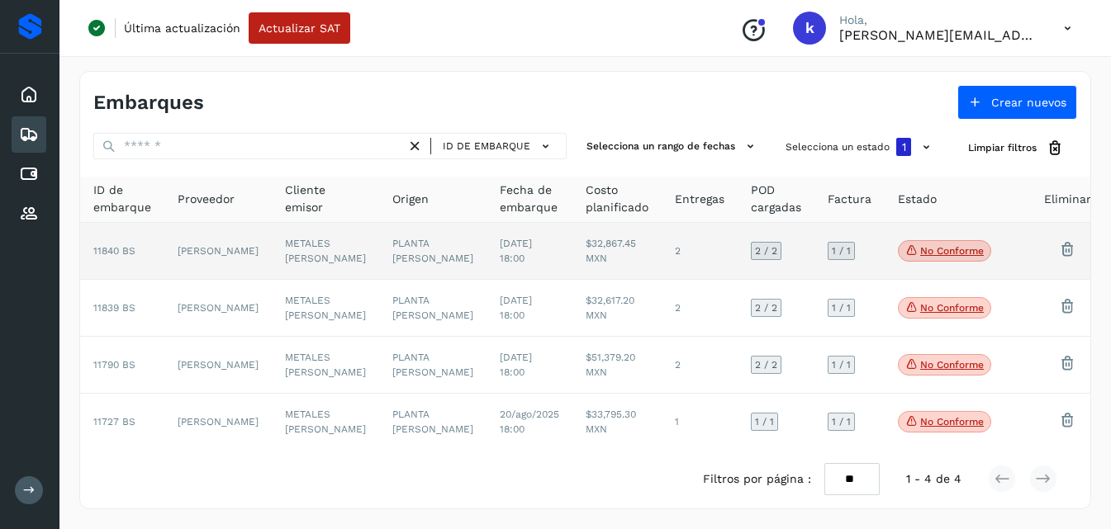
click at [223, 249] on td "[PERSON_NAME]" at bounding box center [217, 251] width 107 height 57
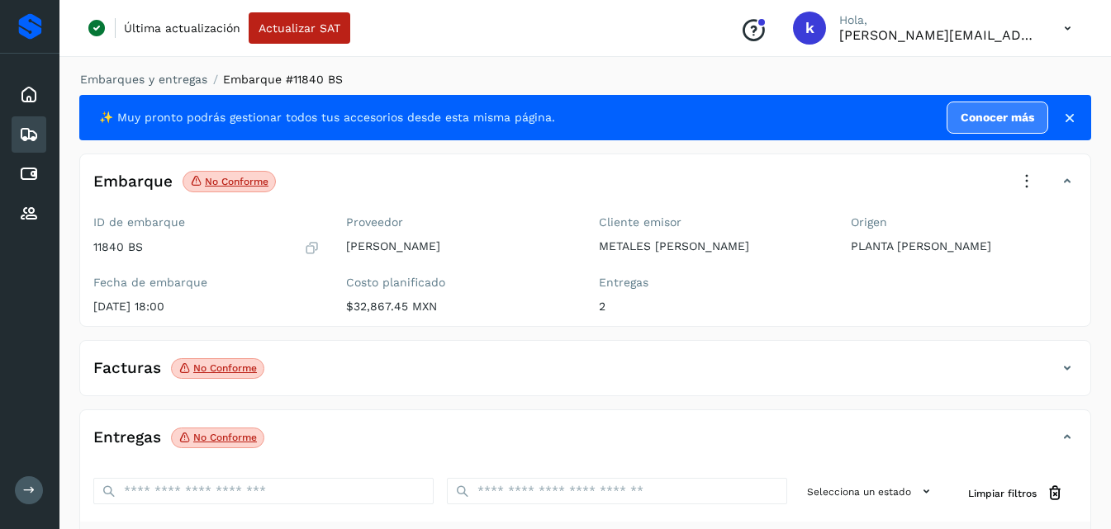
click at [1066, 107] on div "✨ Muy pronto podrás gestionar todos tus accesorios desde esta misma página. Con…" at bounding box center [585, 117] width 1012 height 45
click at [1075, 113] on icon at bounding box center [1069, 118] width 17 height 17
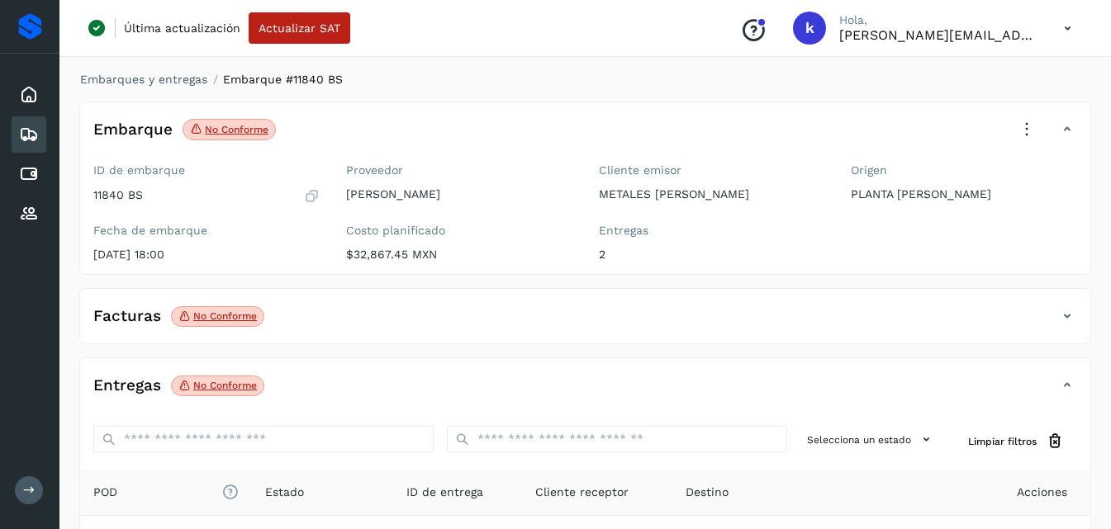
click at [1018, 133] on icon at bounding box center [1027, 130] width 36 height 36
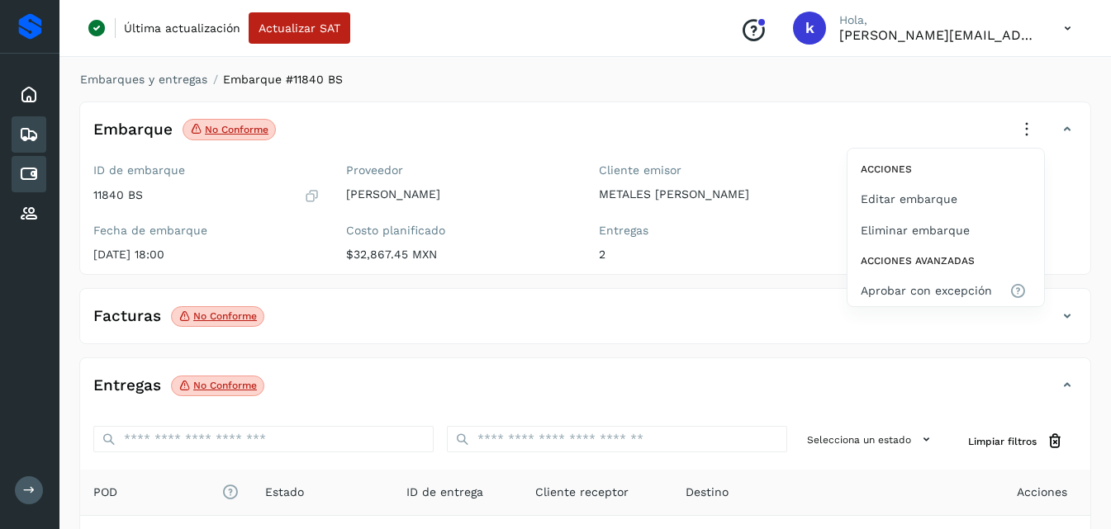
click at [26, 174] on icon at bounding box center [29, 174] width 20 height 20
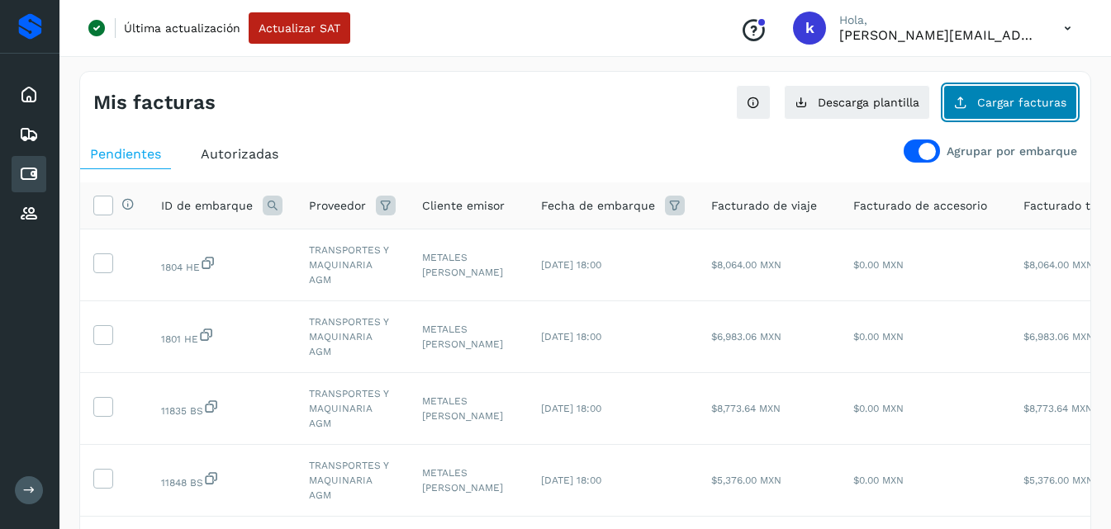
click at [971, 90] on button "Cargar facturas" at bounding box center [1010, 102] width 134 height 35
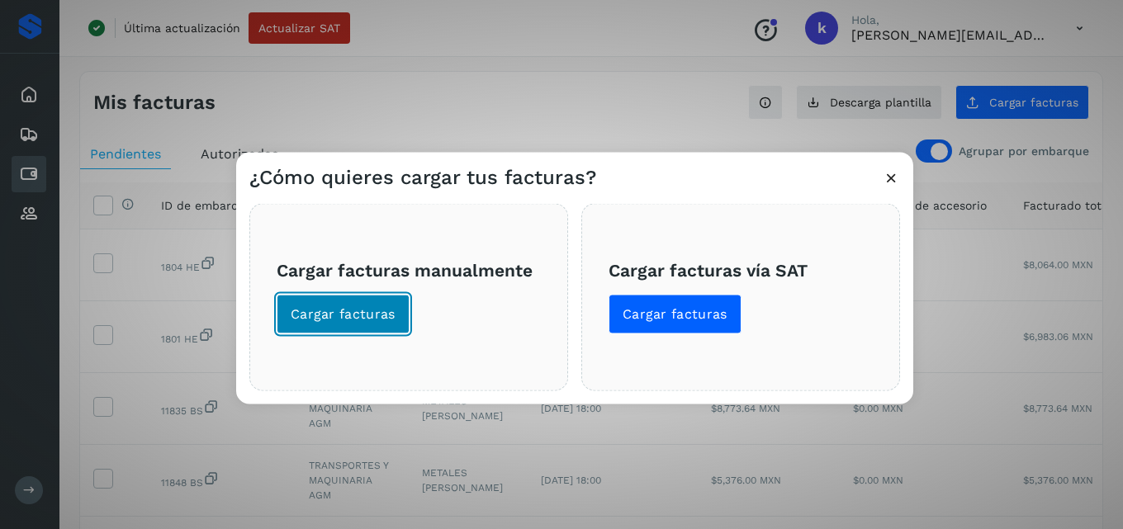
click at [386, 308] on span "Cargar facturas" at bounding box center [343, 314] width 105 height 18
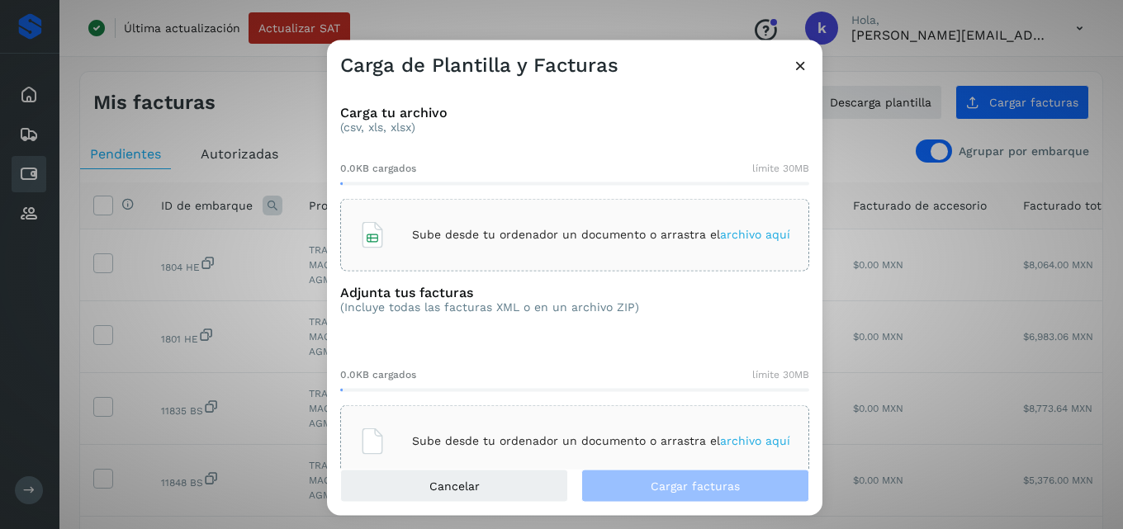
click at [767, 233] on span "archivo aquí" at bounding box center [755, 234] width 70 height 13
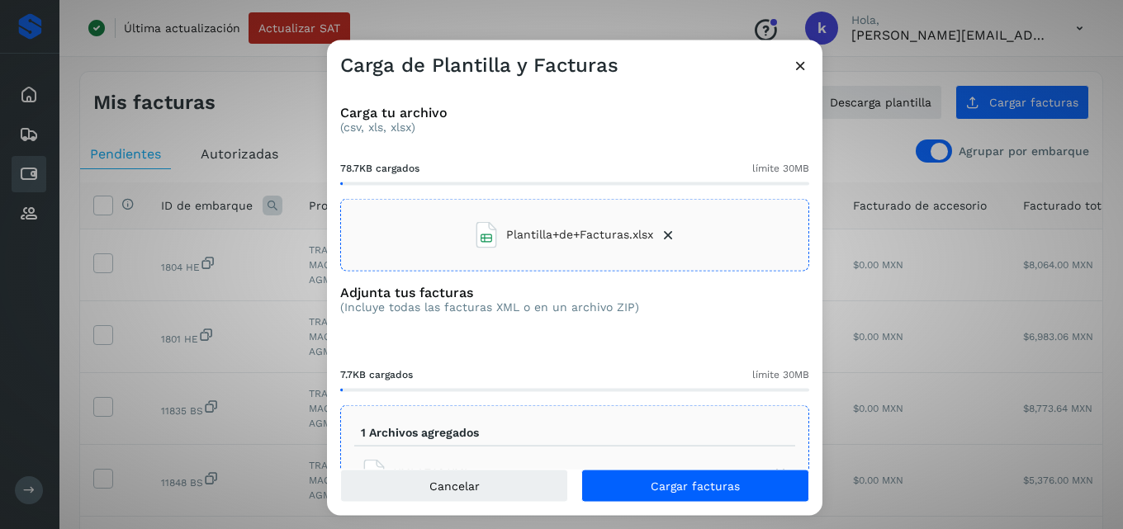
scroll to position [64, 0]
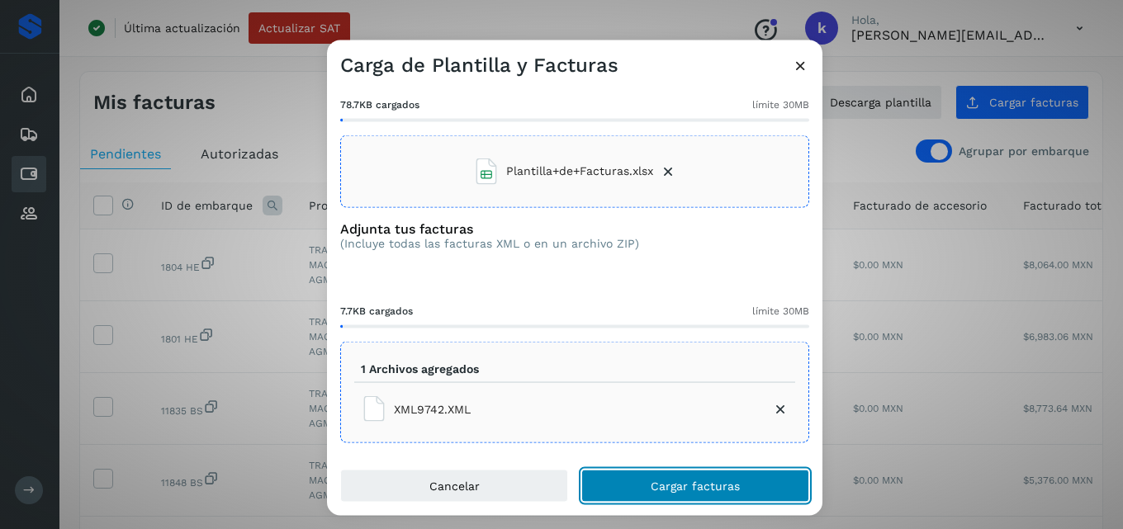
click at [676, 487] on span "Cargar facturas" at bounding box center [695, 487] width 89 height 12
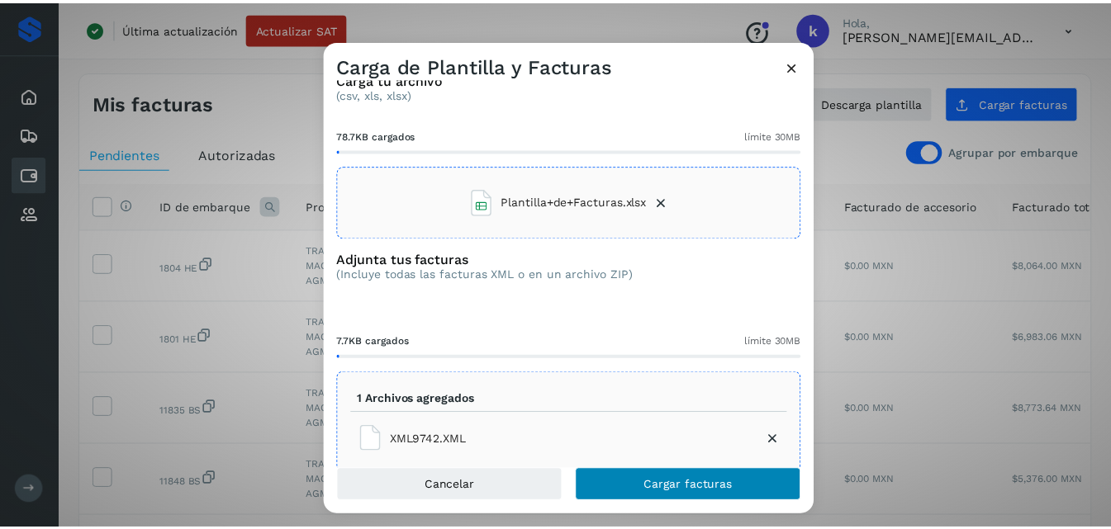
scroll to position [94, 0]
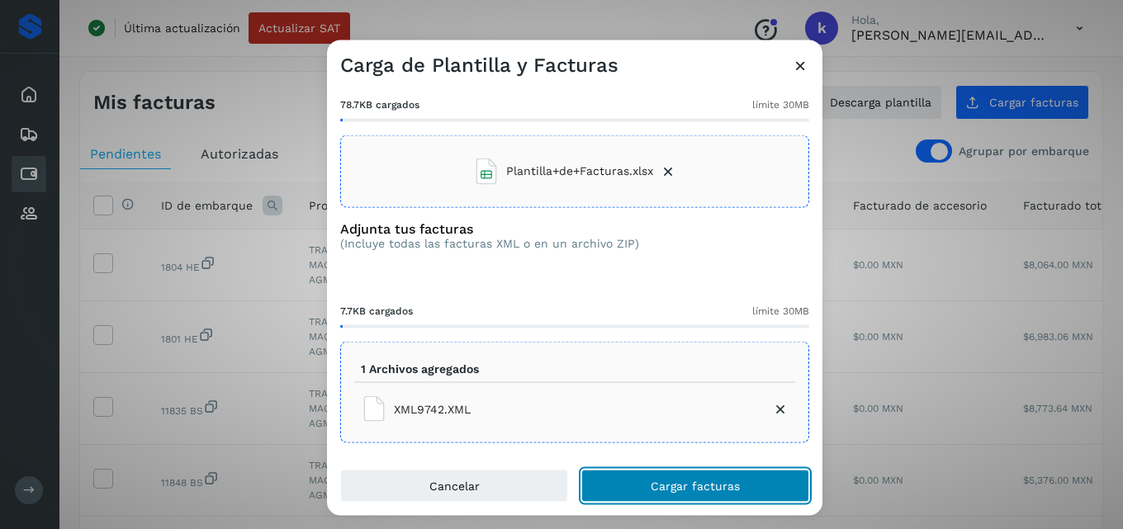
click at [676, 488] on span "Cargar facturas" at bounding box center [695, 487] width 89 height 12
click at [677, 482] on span "Cargar facturas" at bounding box center [695, 487] width 89 height 12
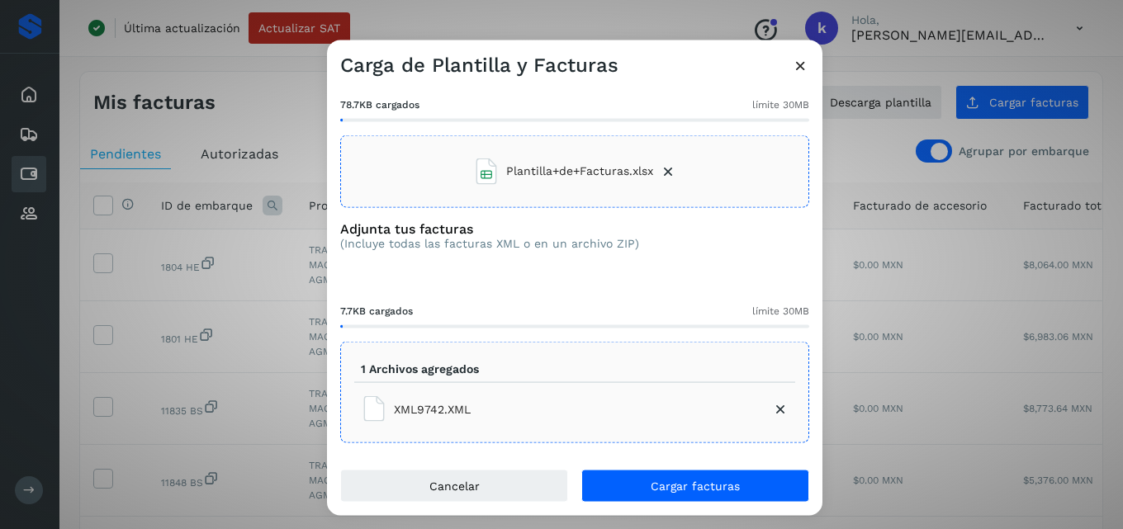
click at [800, 74] on icon at bounding box center [800, 64] width 17 height 17
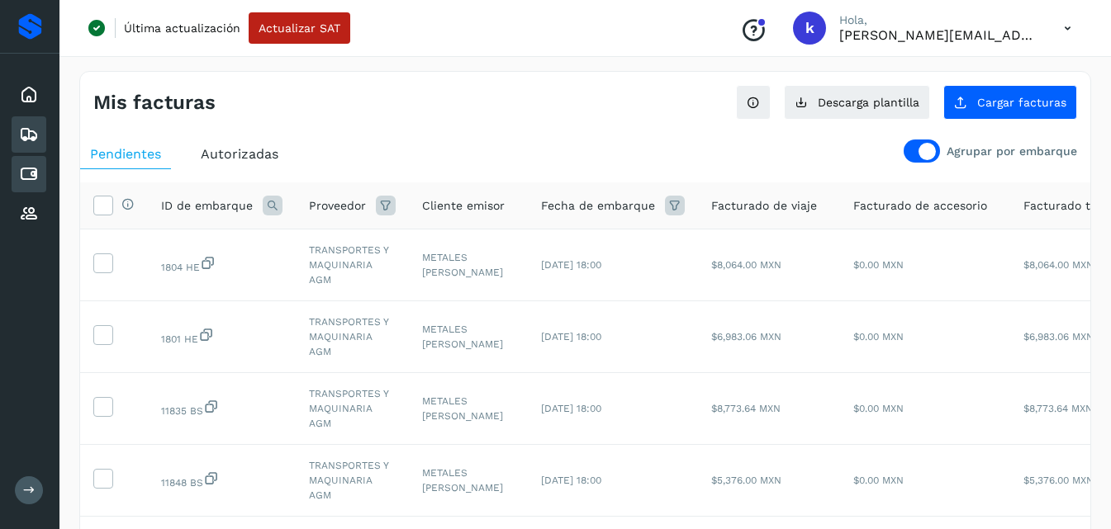
click at [26, 134] on icon at bounding box center [29, 135] width 20 height 20
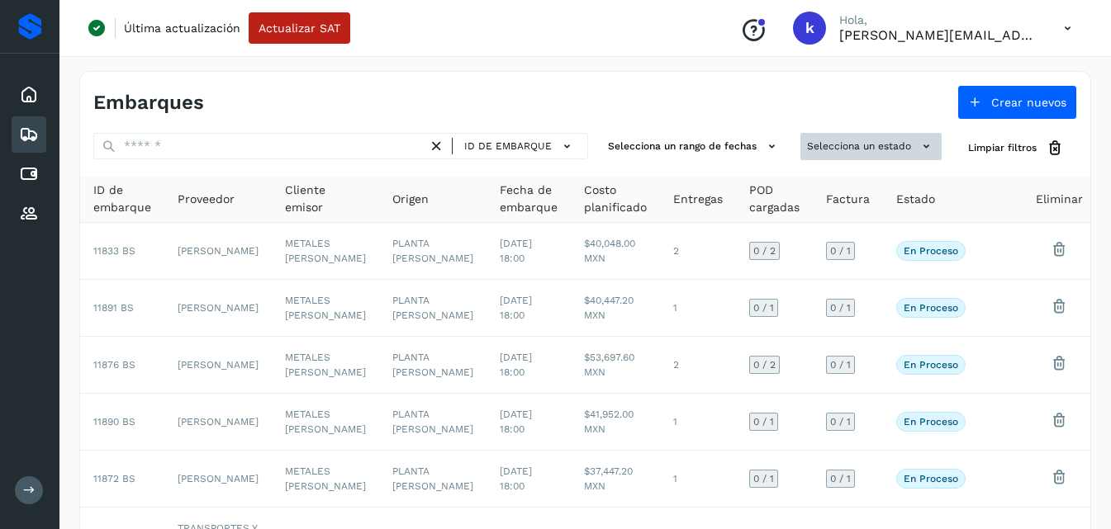
click at [871, 154] on button "Selecciona un estado" at bounding box center [870, 146] width 141 height 27
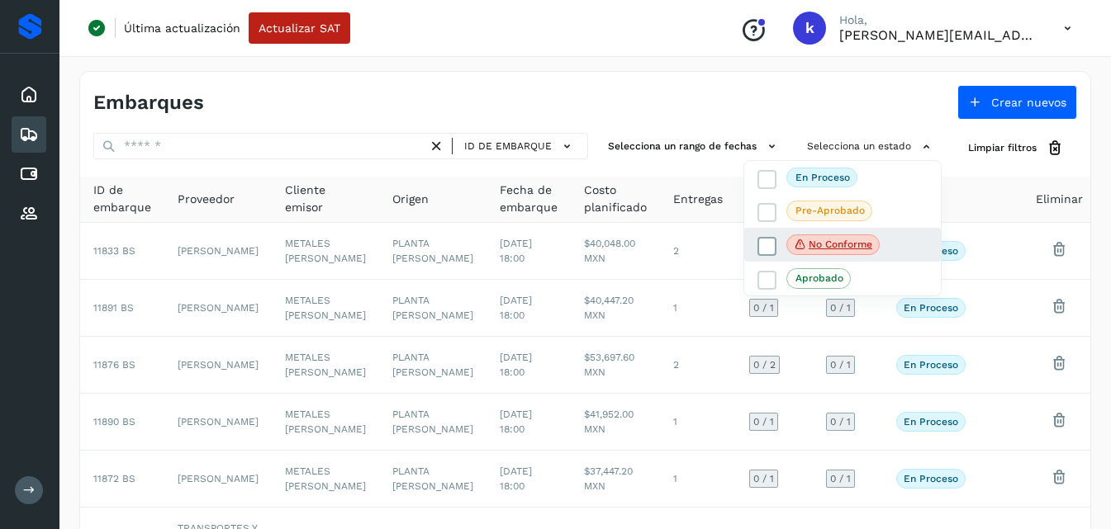
click at [844, 235] on span "No conforme" at bounding box center [832, 245] width 93 height 21
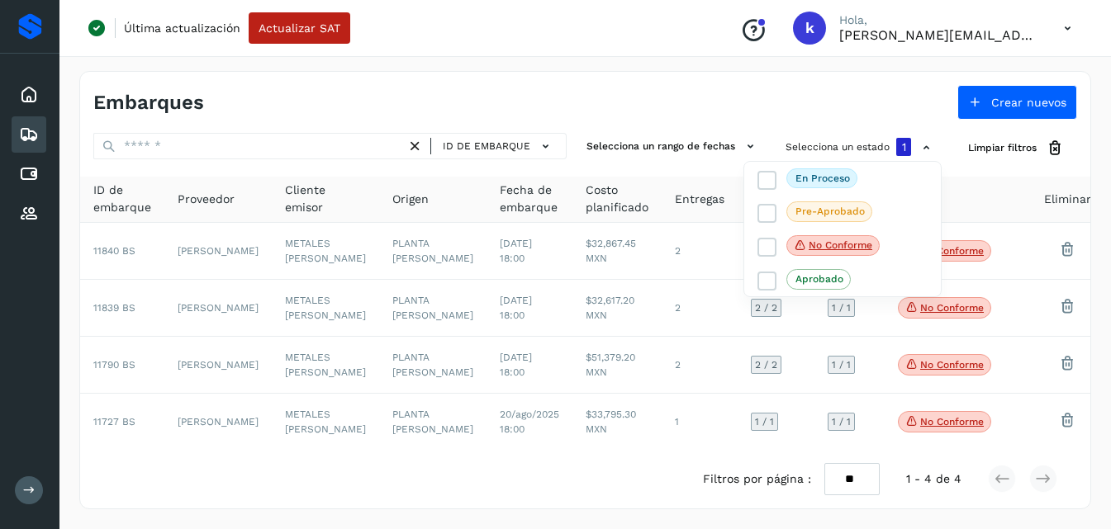
click at [601, 104] on div at bounding box center [555, 264] width 1111 height 529
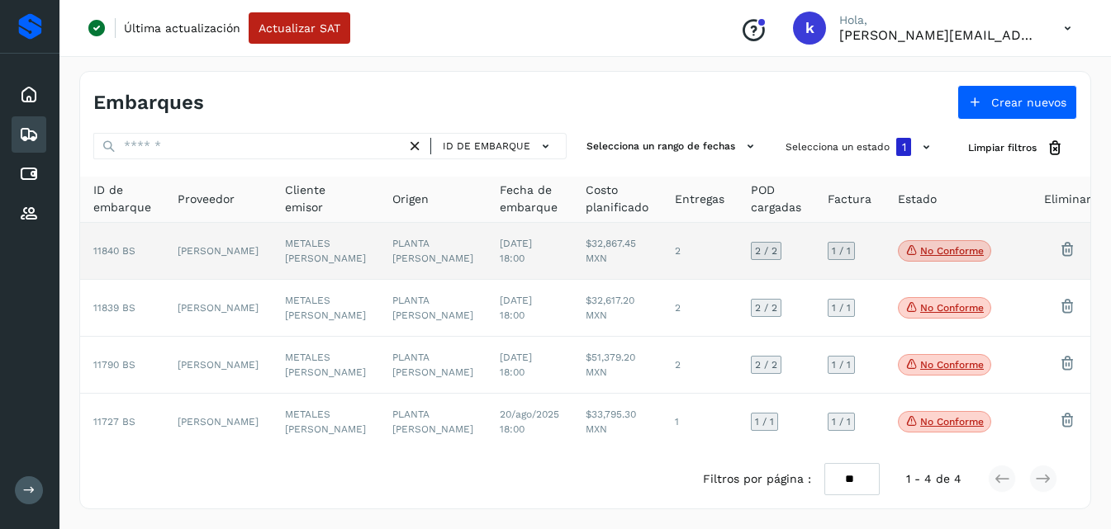
click at [205, 256] on td "[PERSON_NAME]" at bounding box center [217, 251] width 107 height 57
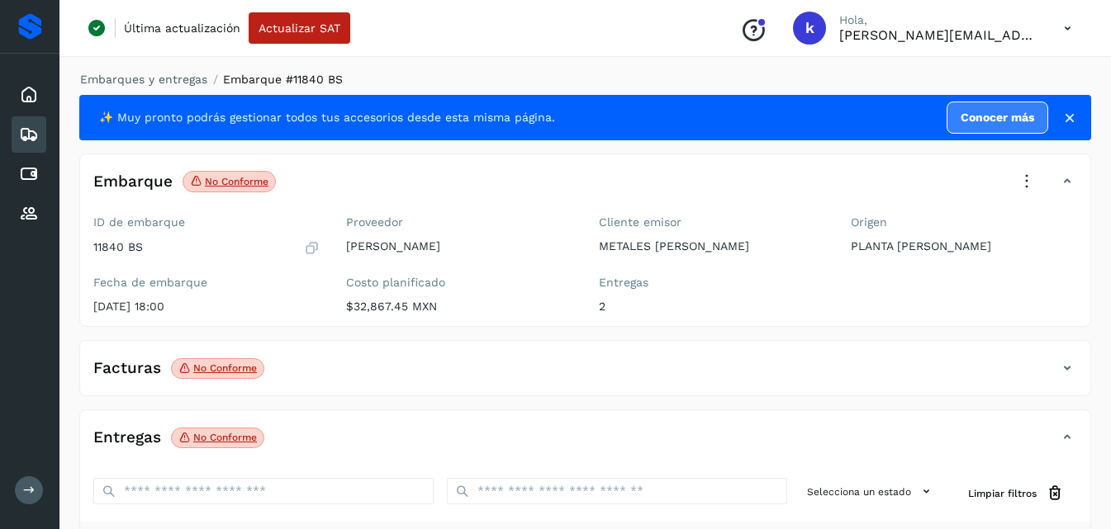
click at [1028, 176] on icon at bounding box center [1027, 182] width 36 height 36
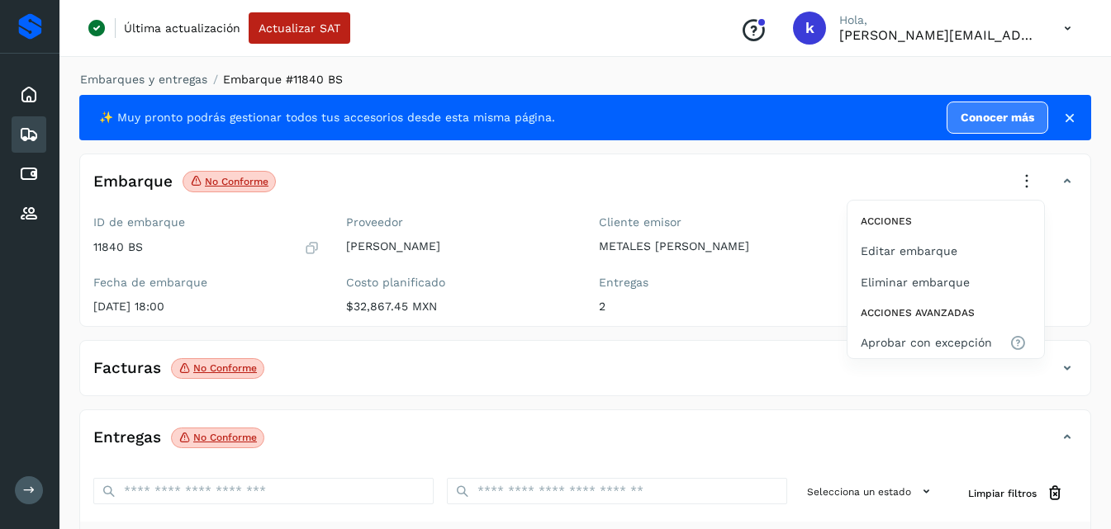
click at [247, 363] on div at bounding box center [555, 264] width 1111 height 529
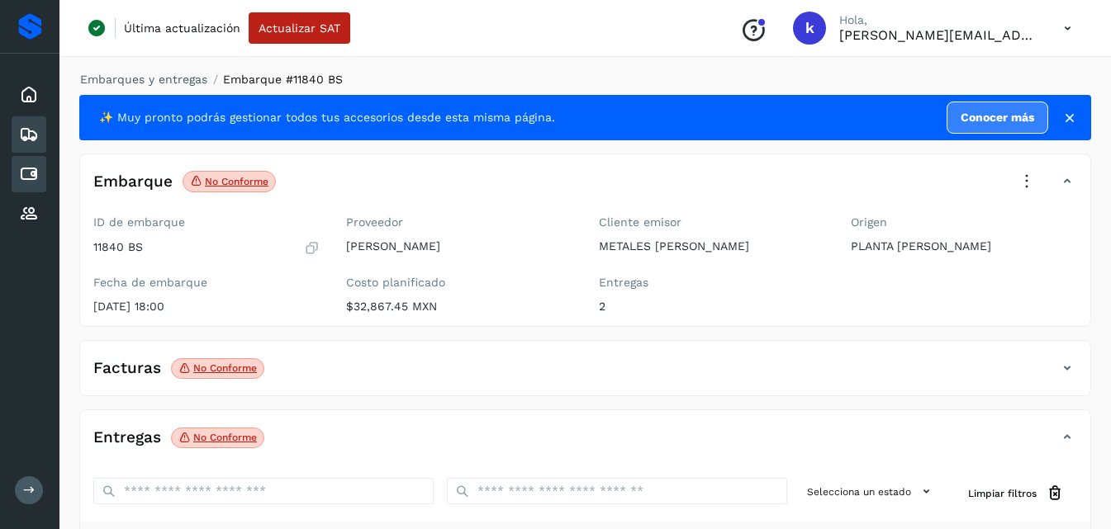
click at [31, 165] on icon at bounding box center [29, 174] width 20 height 20
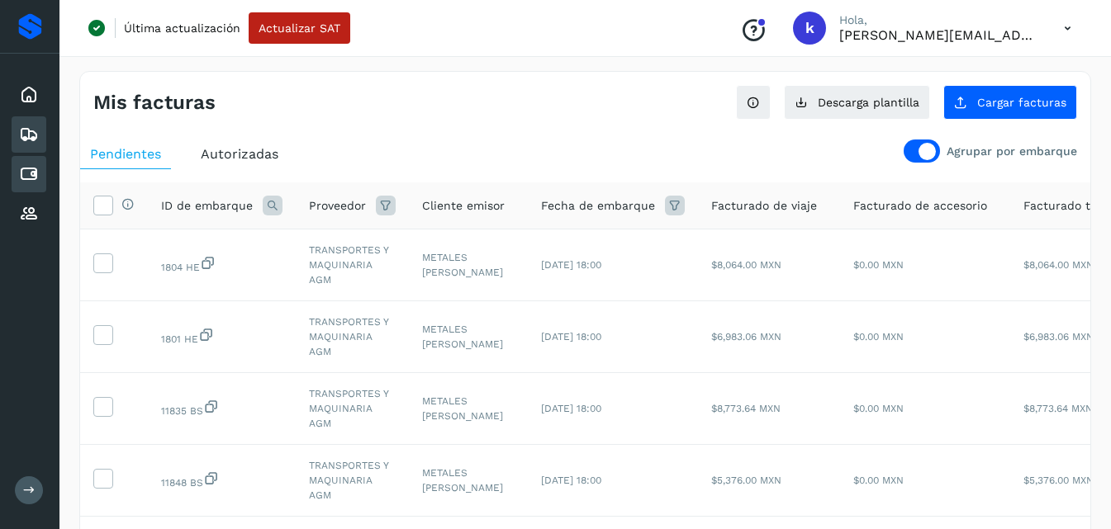
click at [35, 136] on icon at bounding box center [29, 135] width 20 height 20
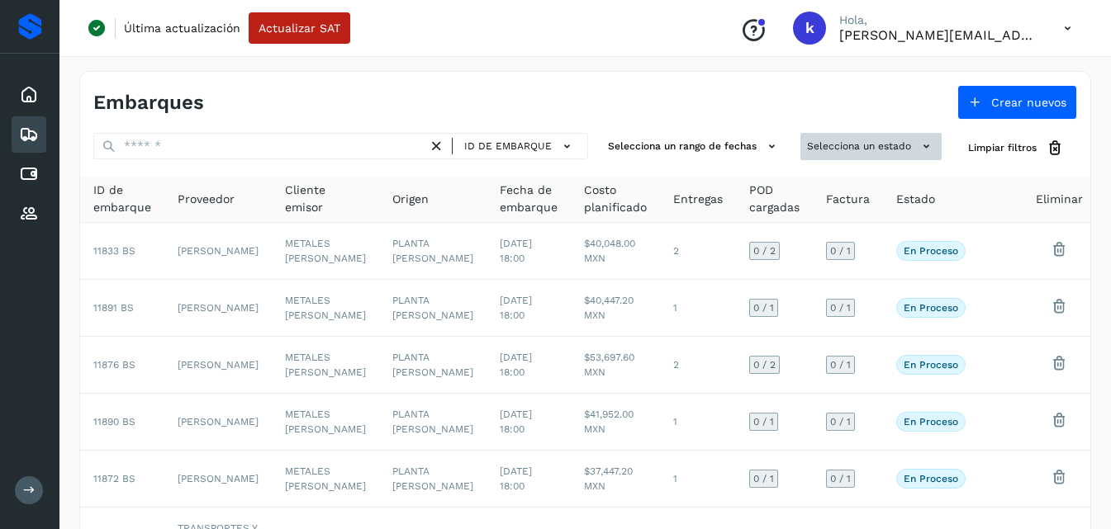
click at [876, 150] on button "Selecciona un estado" at bounding box center [870, 146] width 141 height 27
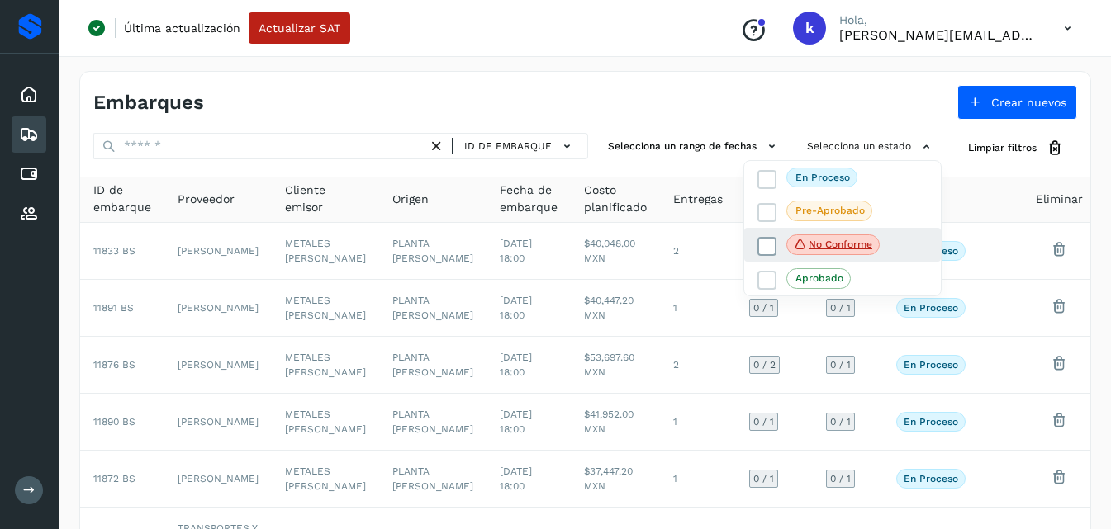
click at [844, 244] on p "No conforme" at bounding box center [841, 245] width 64 height 12
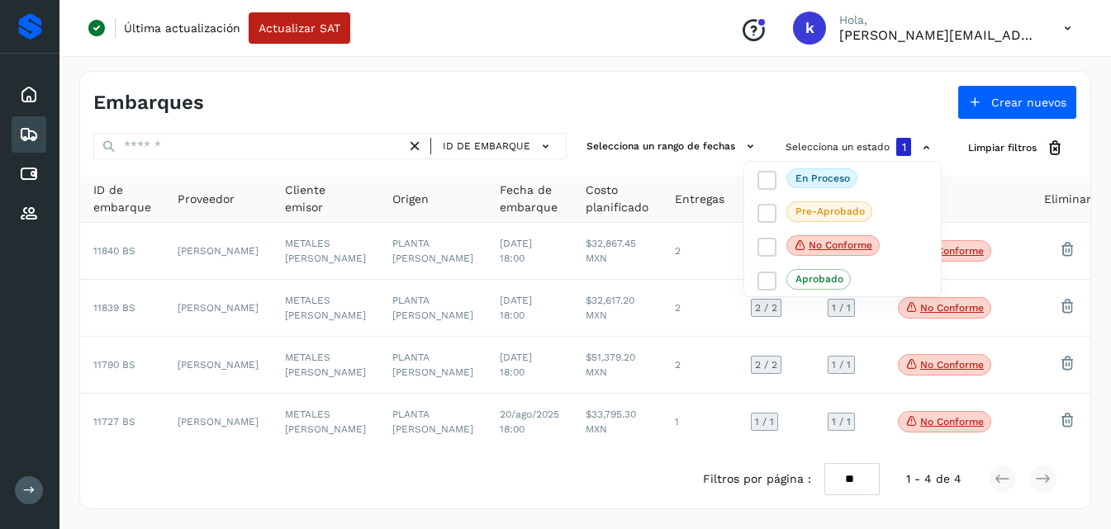
click at [577, 74] on div at bounding box center [555, 264] width 1111 height 529
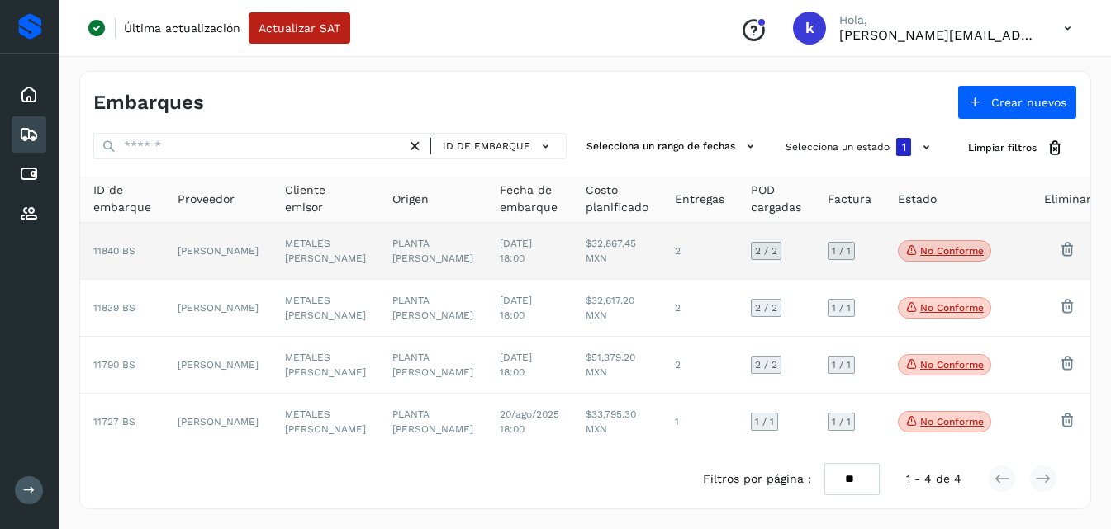
click at [193, 249] on td "[PERSON_NAME]" at bounding box center [217, 251] width 107 height 57
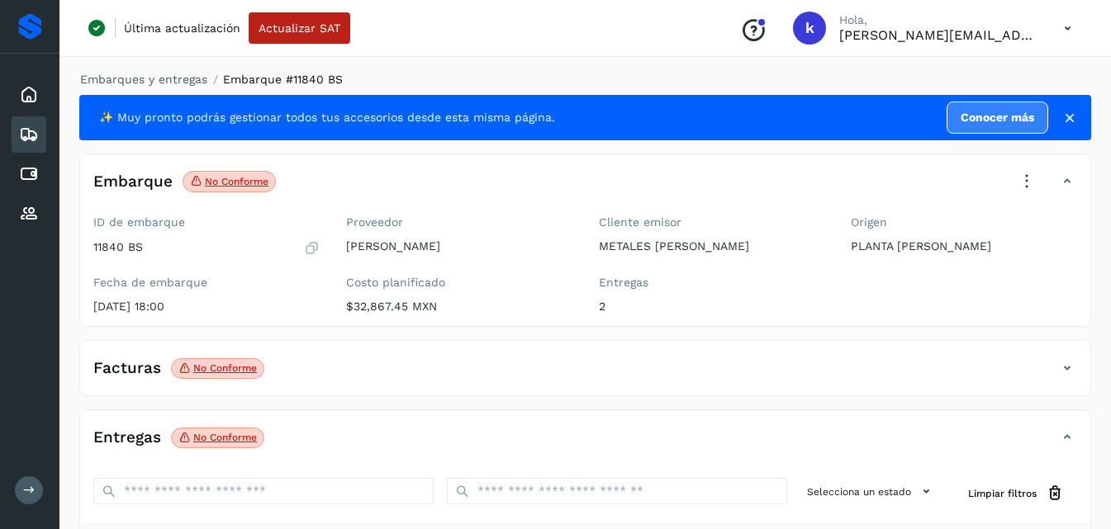
click at [1027, 183] on icon at bounding box center [1027, 182] width 36 height 36
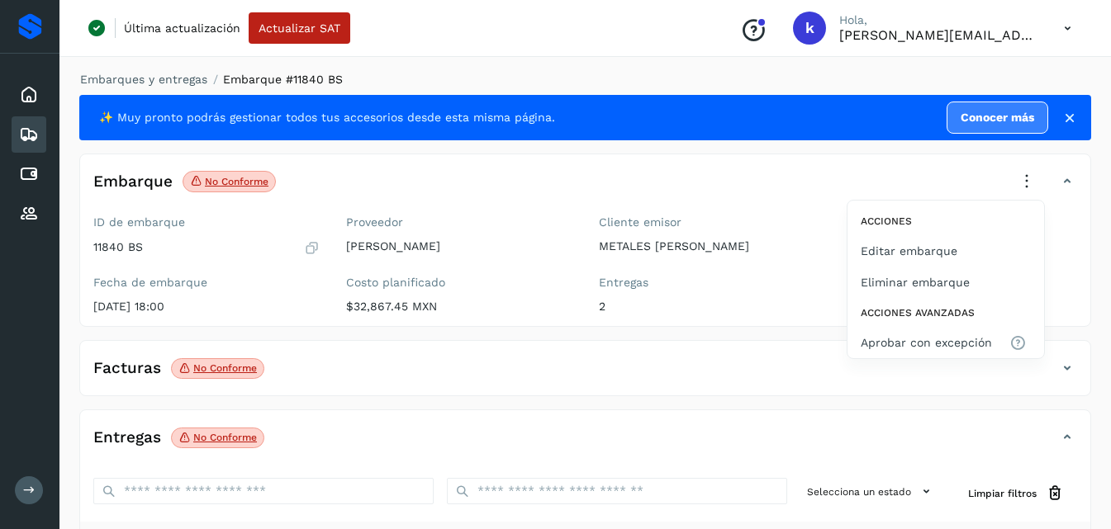
click at [737, 330] on div at bounding box center [555, 264] width 1111 height 529
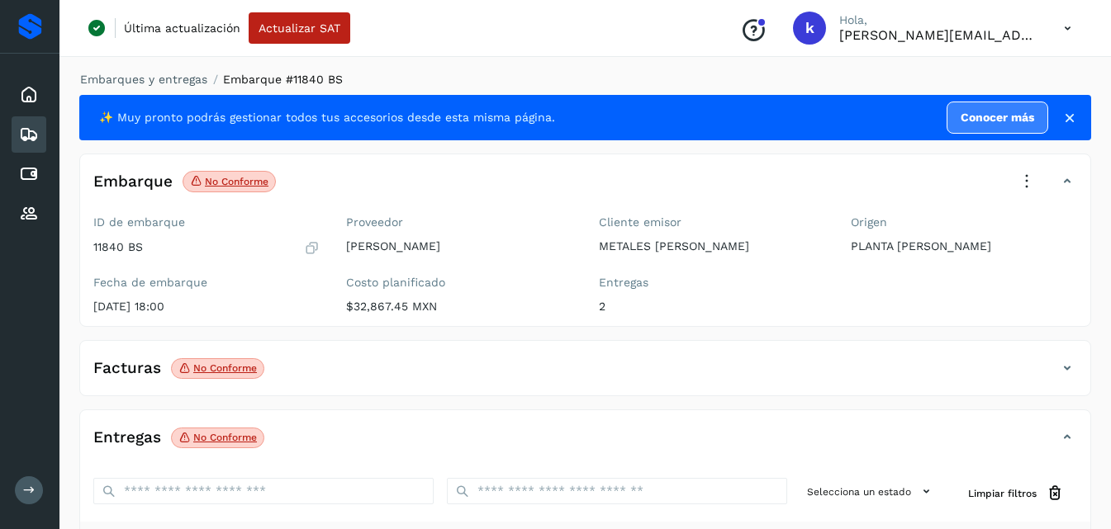
click at [1070, 366] on icon at bounding box center [1067, 368] width 20 height 20
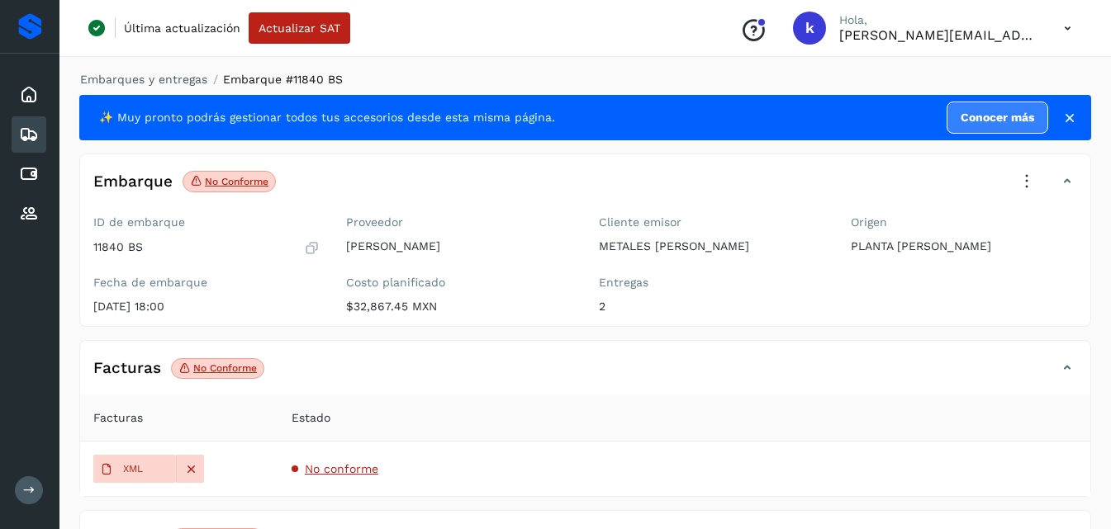
scroll to position [12, 0]
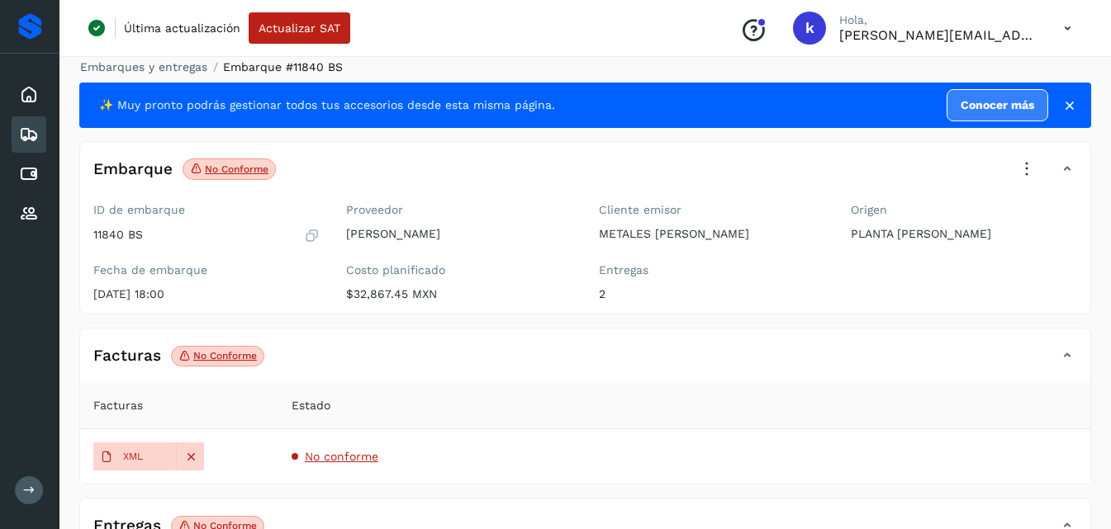
click at [1071, 105] on icon at bounding box center [1069, 105] width 17 height 17
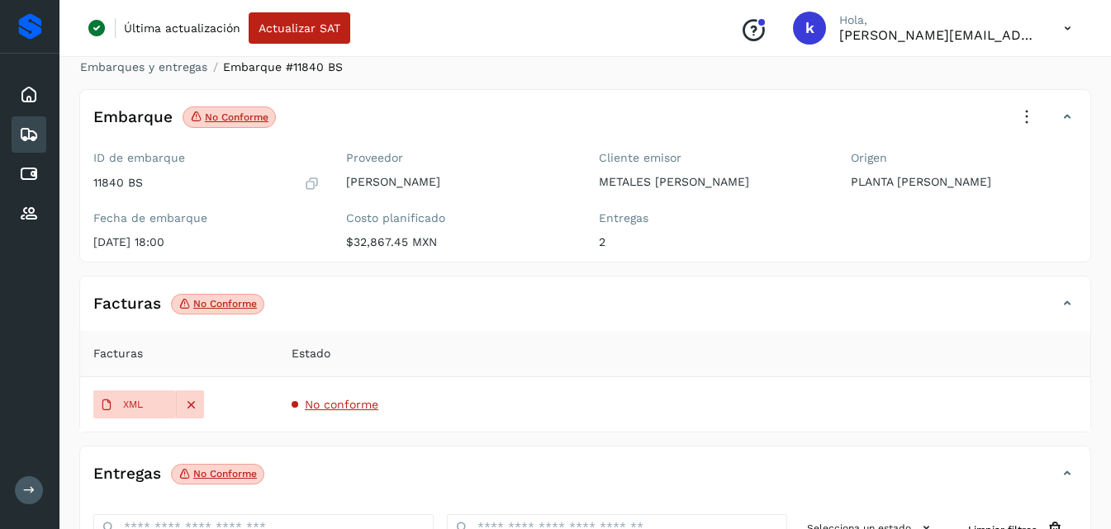
click at [1039, 107] on icon at bounding box center [1027, 117] width 36 height 36
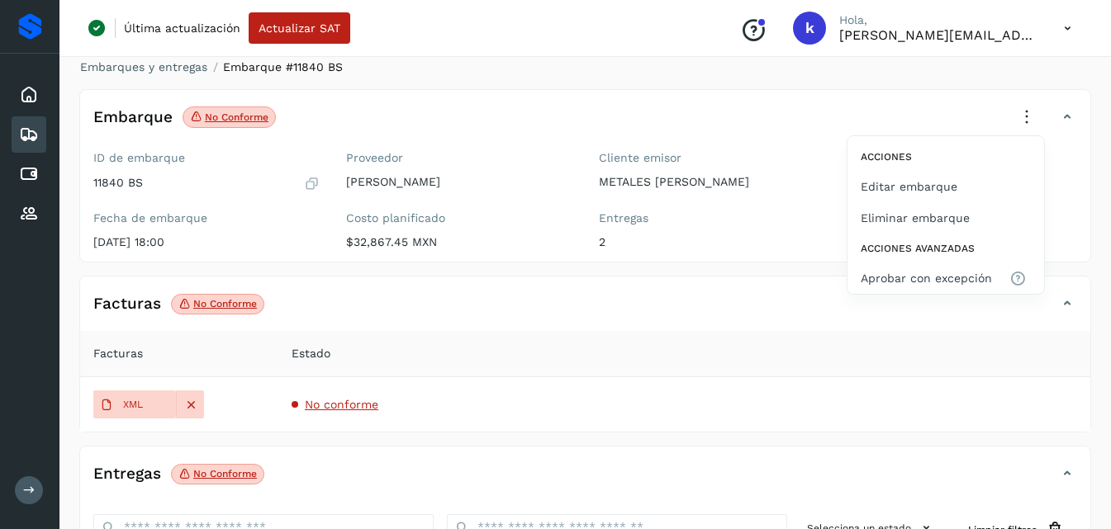
click at [738, 209] on div at bounding box center [555, 264] width 1111 height 529
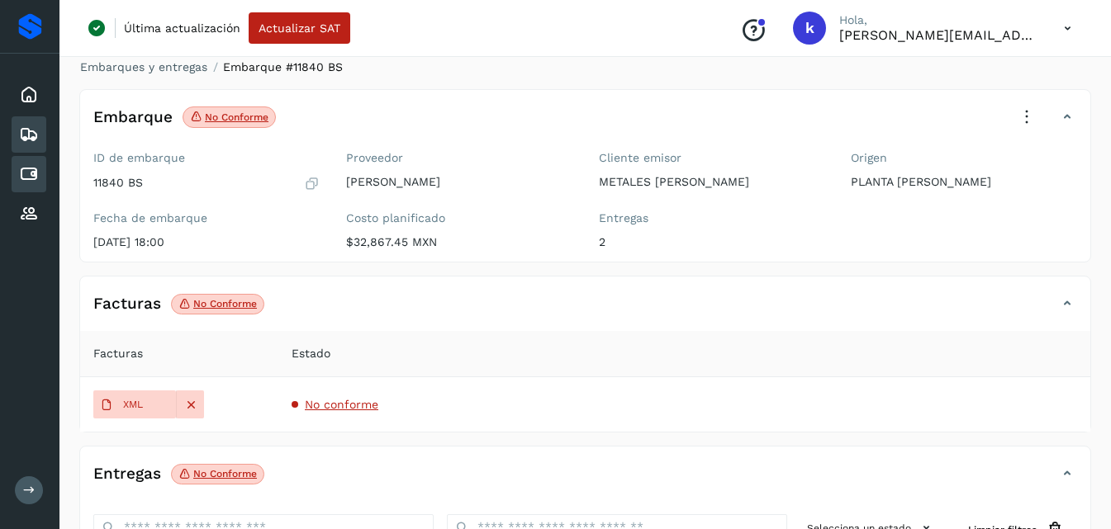
click at [21, 183] on icon at bounding box center [29, 174] width 20 height 20
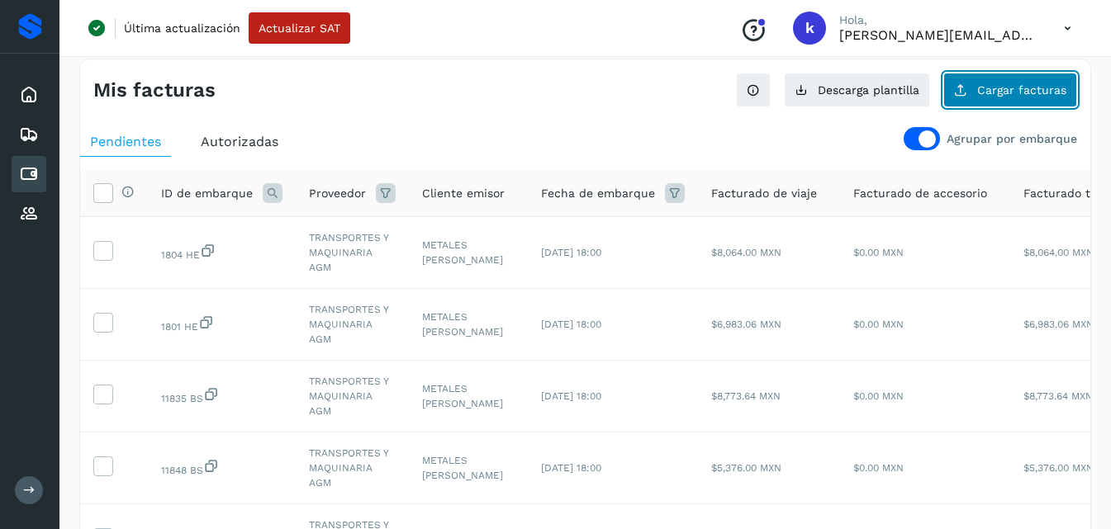
click at [1007, 106] on button "Cargar facturas" at bounding box center [1010, 90] width 134 height 35
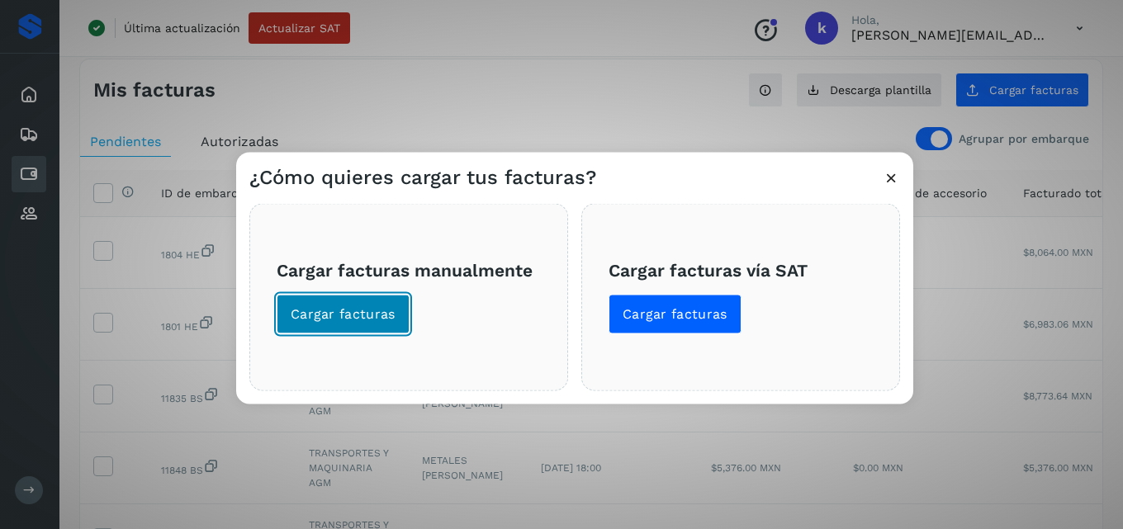
click at [339, 309] on span "Cargar facturas" at bounding box center [343, 314] width 105 height 18
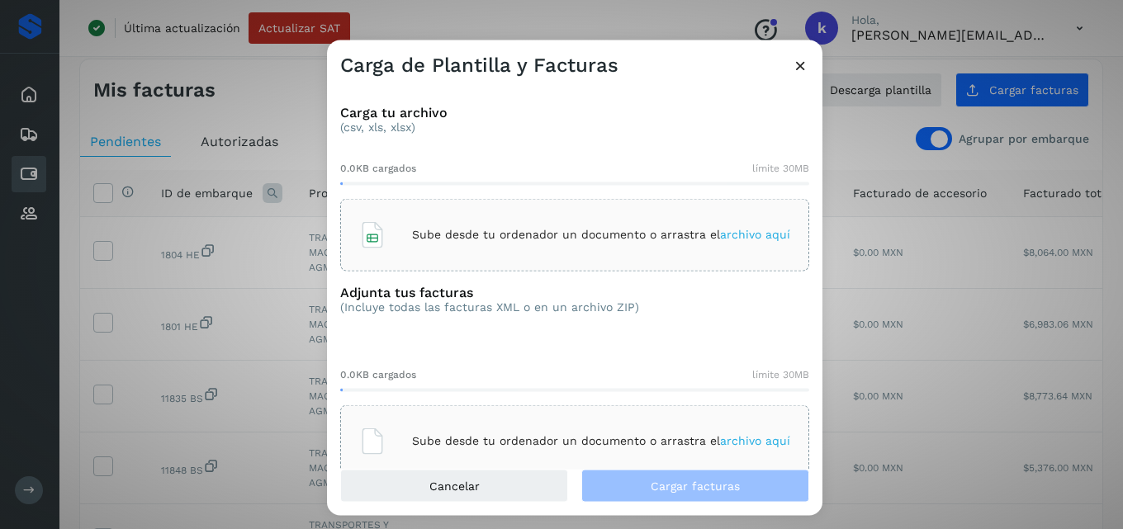
click at [749, 230] on span "archivo aquí" at bounding box center [755, 234] width 70 height 13
click at [735, 435] on span "archivo aquí" at bounding box center [755, 440] width 70 height 13
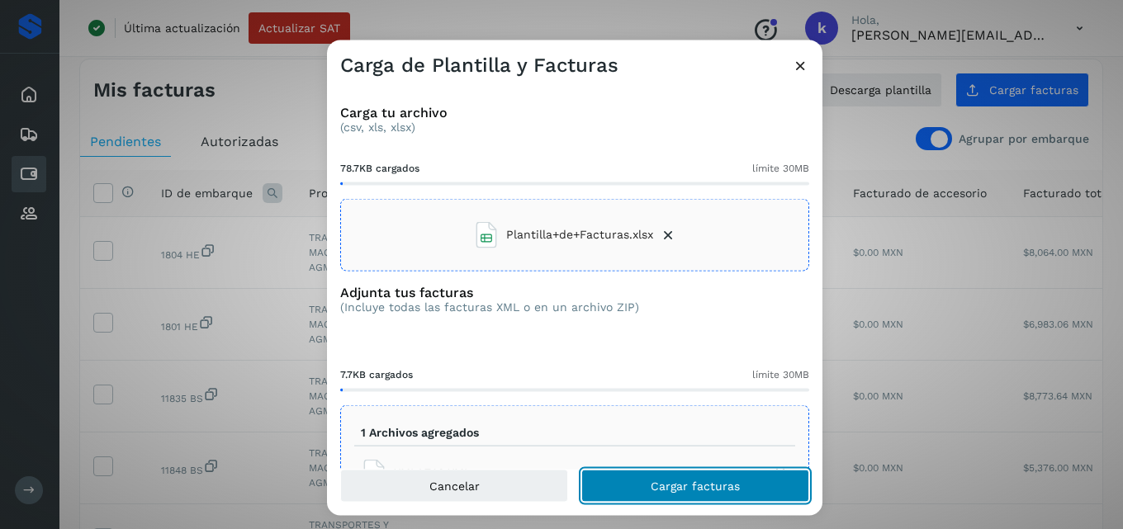
click at [625, 487] on button "Cargar facturas" at bounding box center [696, 486] width 228 height 33
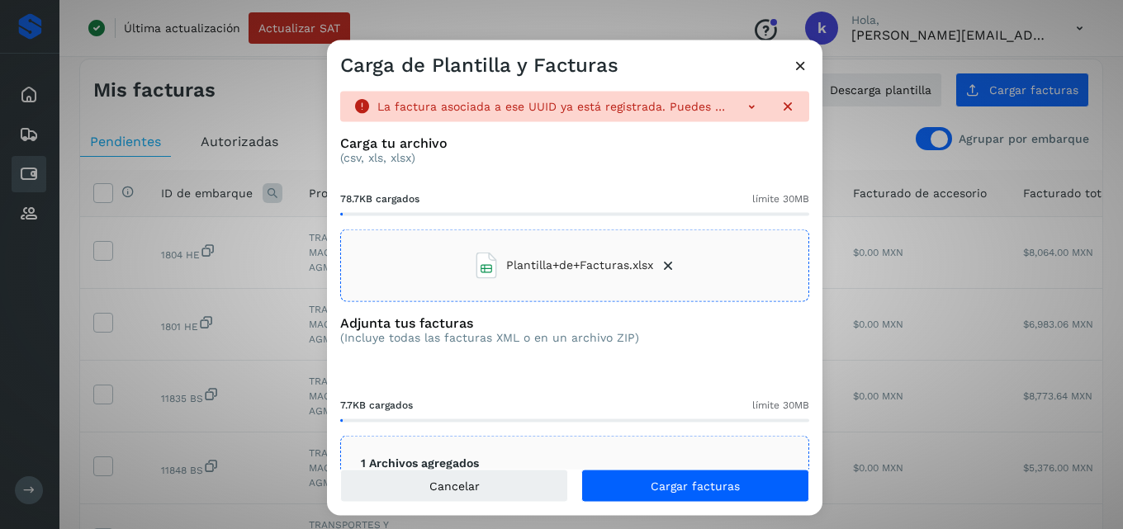
click at [748, 105] on div at bounding box center [763, 105] width 66 height 17
click at [743, 102] on icon at bounding box center [751, 105] width 17 height 17
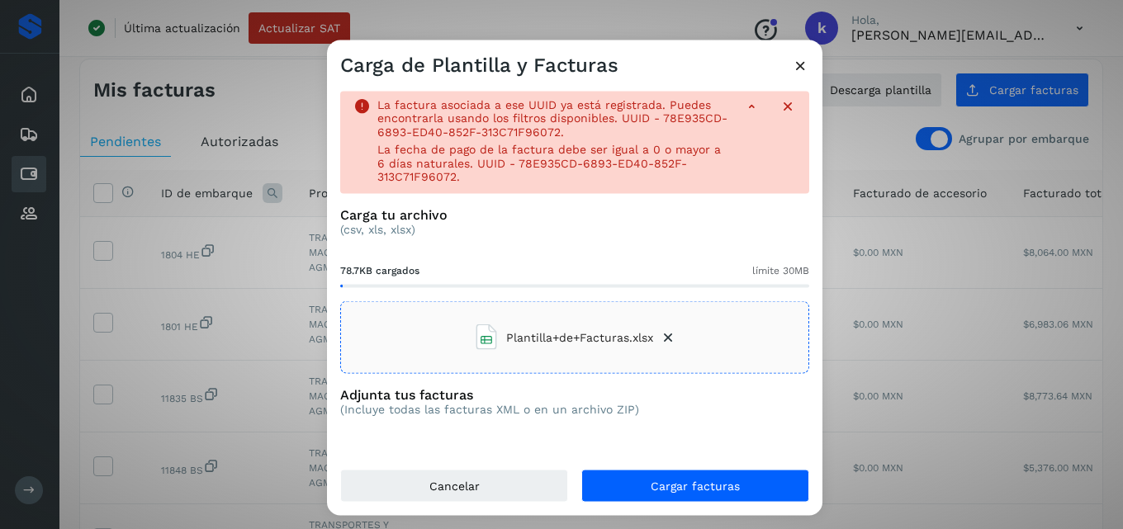
click at [780, 107] on icon at bounding box center [788, 105] width 17 height 17
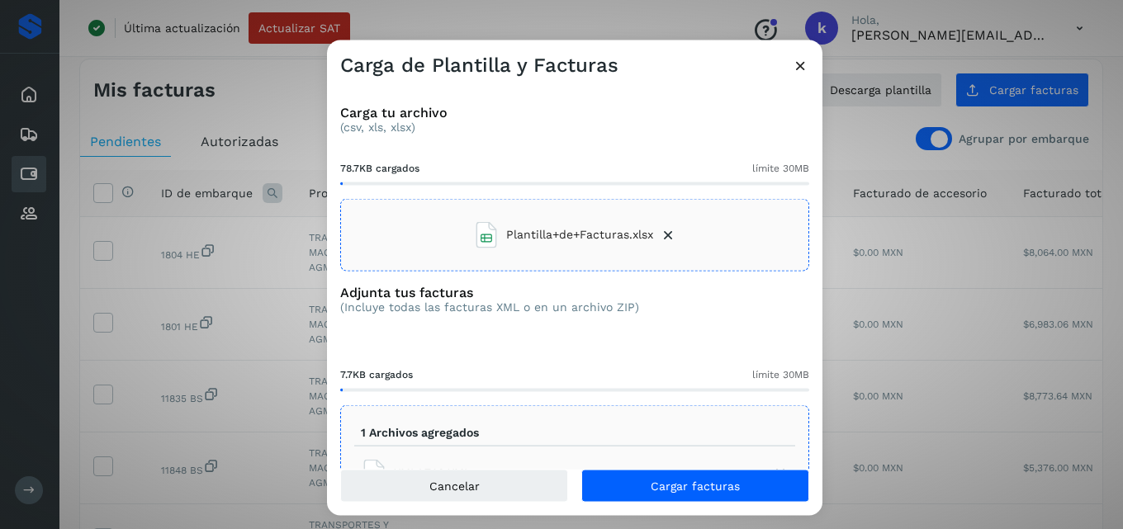
click at [805, 65] on icon at bounding box center [800, 64] width 17 height 17
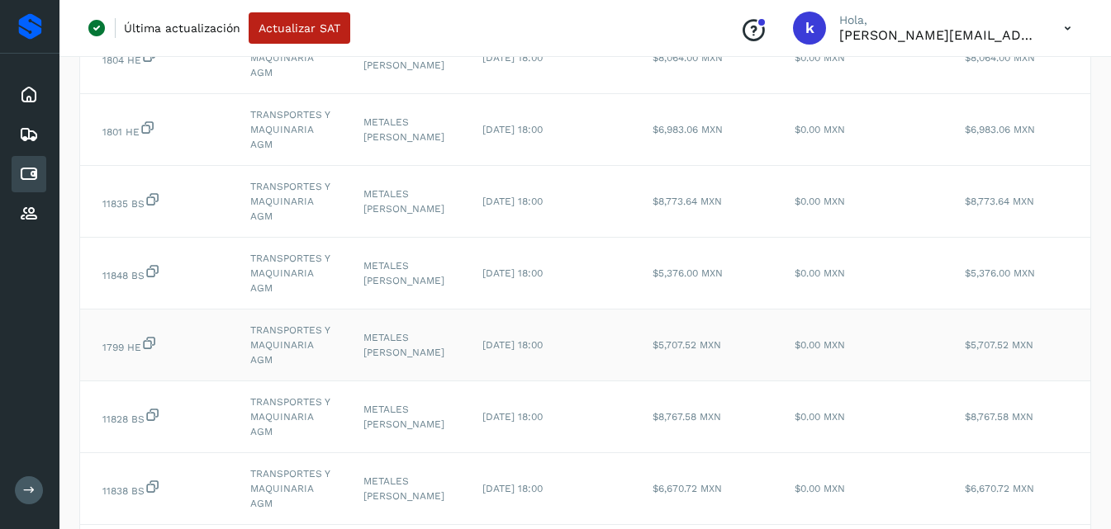
scroll to position [0, 88]
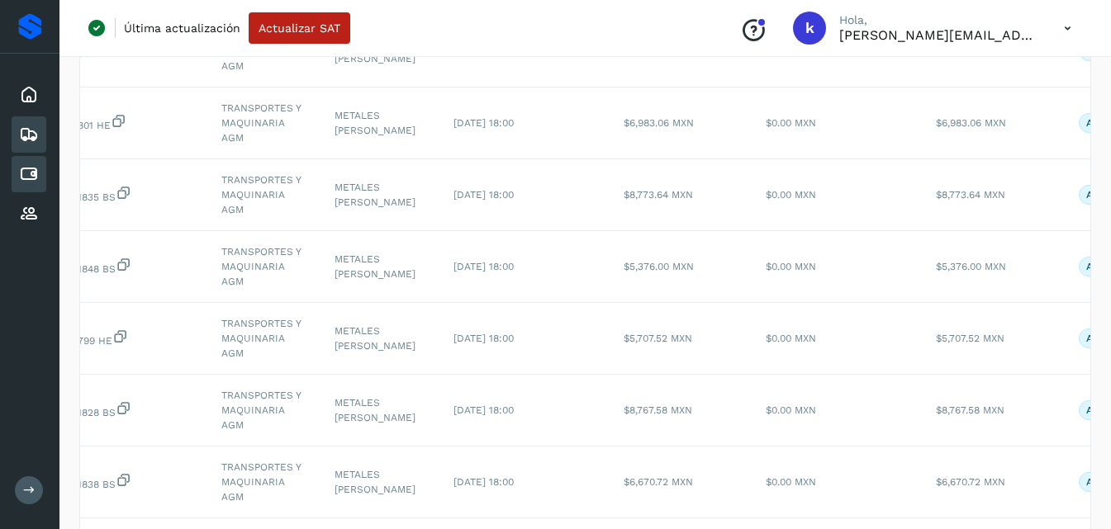
click at [26, 134] on icon at bounding box center [29, 135] width 20 height 20
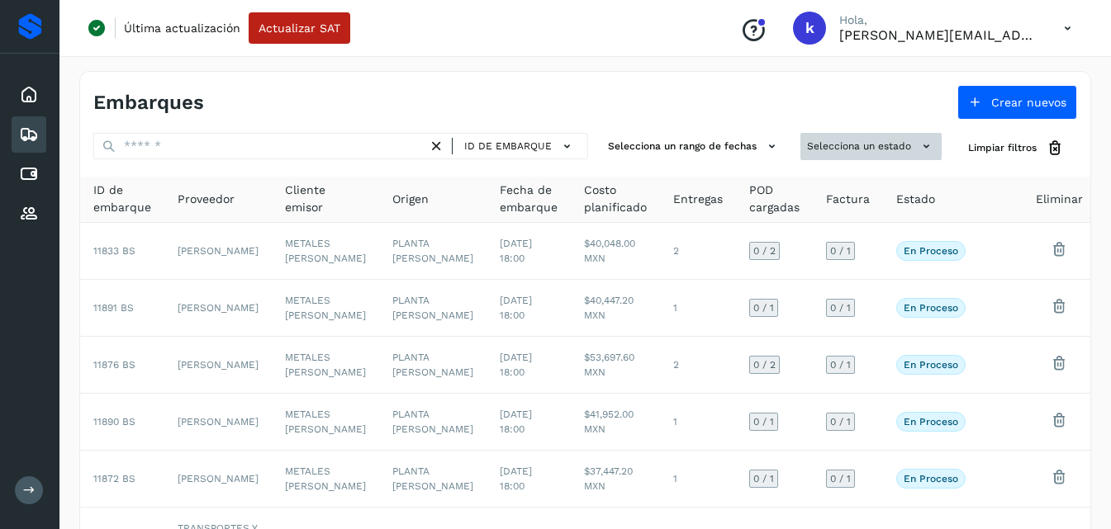
click at [875, 140] on button "Selecciona un estado" at bounding box center [870, 146] width 141 height 27
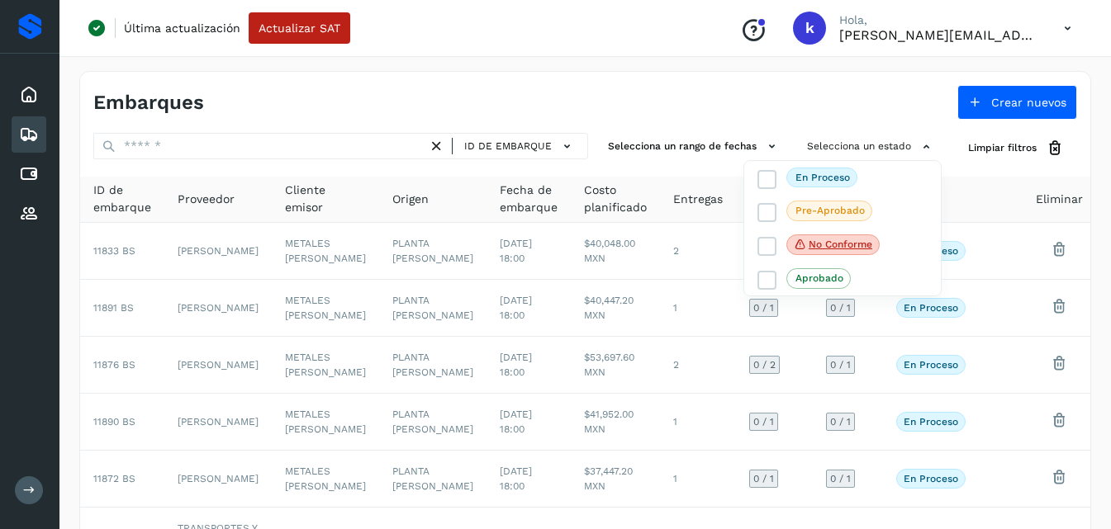
click at [814, 94] on div at bounding box center [555, 264] width 1111 height 529
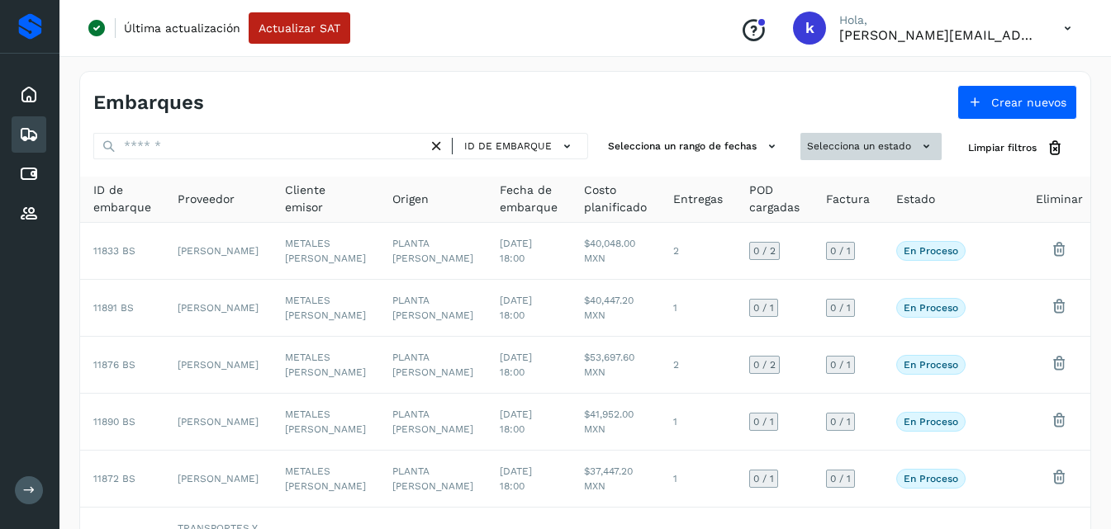
click at [863, 141] on button "Selecciona un estado" at bounding box center [870, 146] width 141 height 27
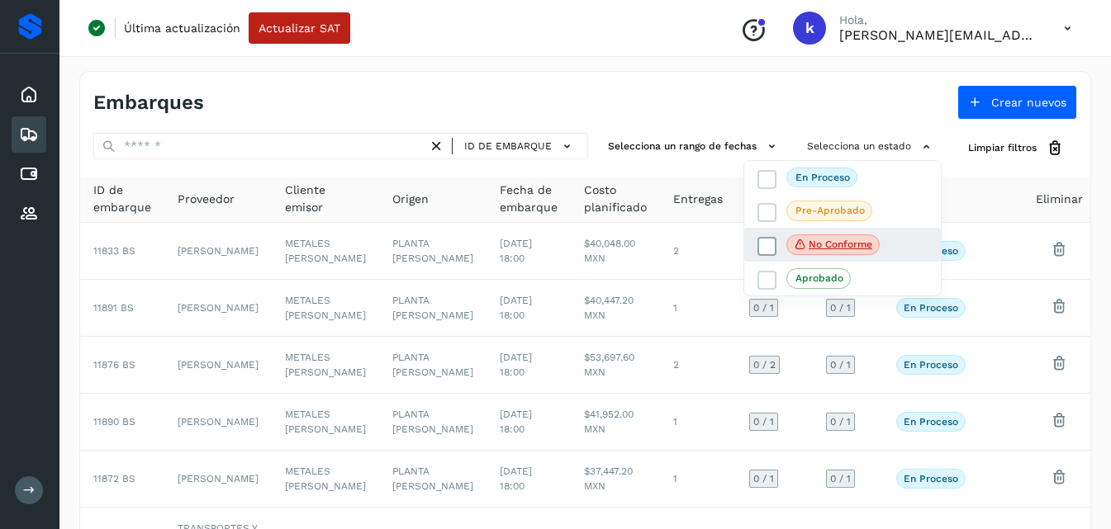
click at [853, 243] on p "No conforme" at bounding box center [841, 245] width 64 height 12
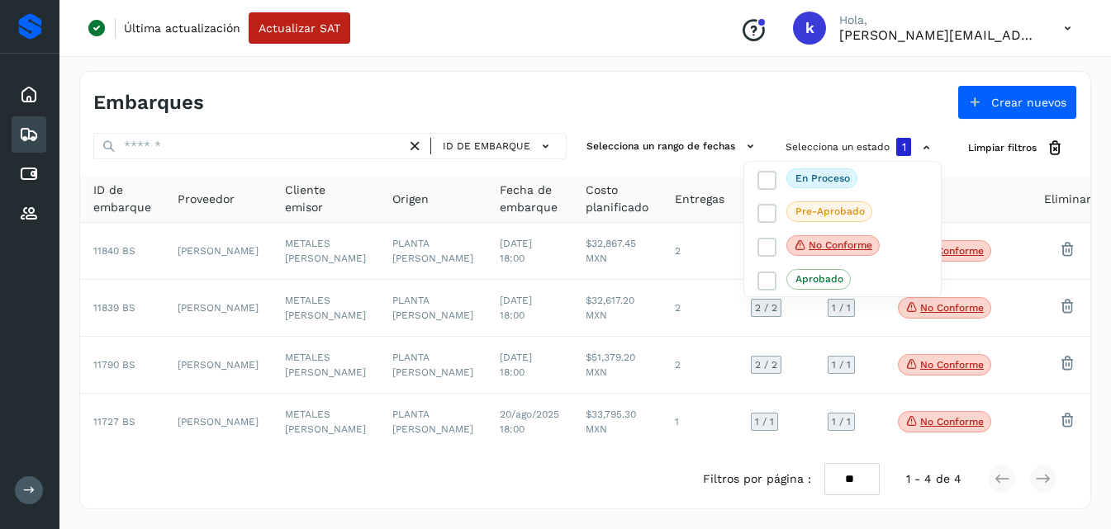
click at [652, 112] on div at bounding box center [555, 264] width 1111 height 529
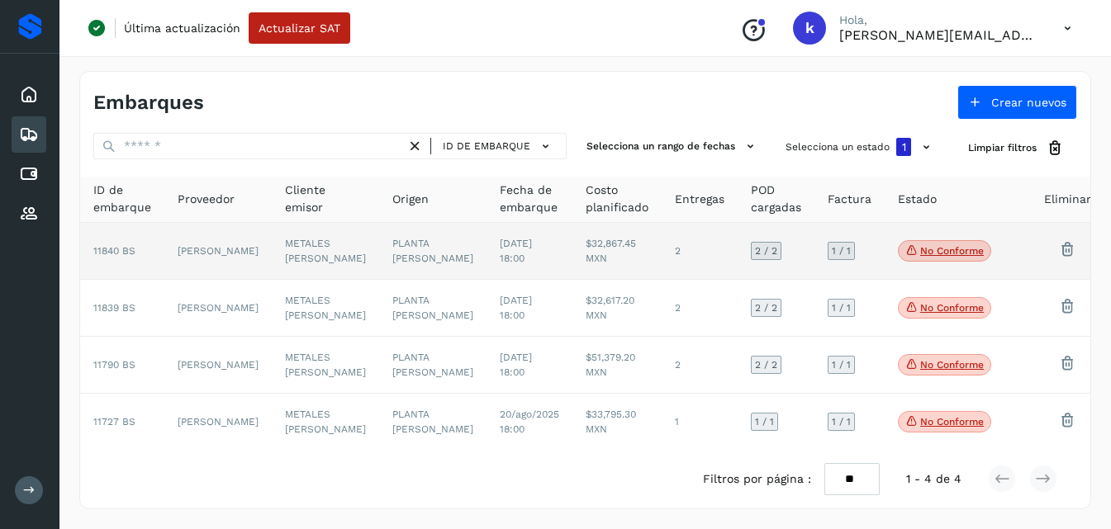
click at [195, 253] on td "[PERSON_NAME]" at bounding box center [217, 251] width 107 height 57
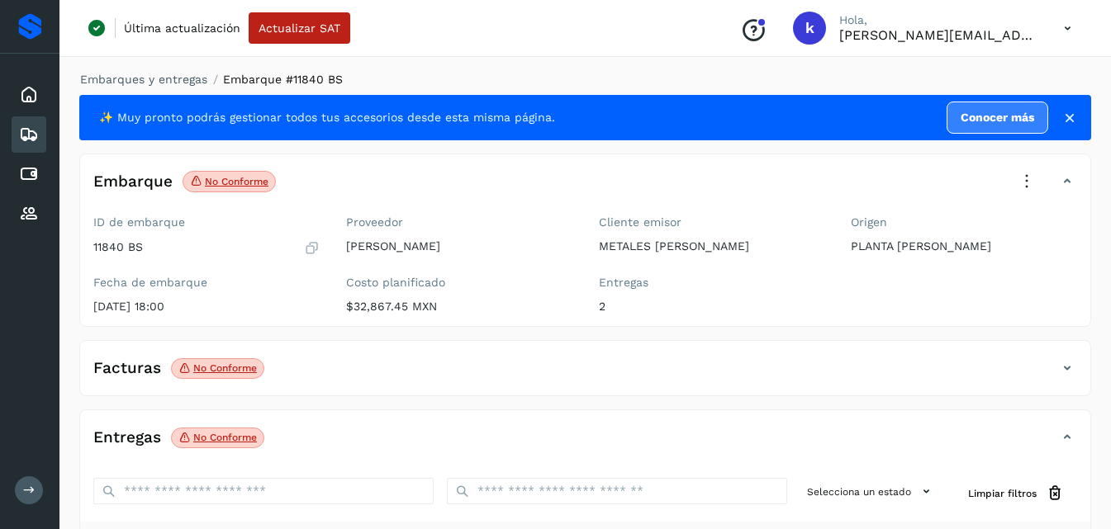
click at [216, 365] on p "No conforme" at bounding box center [225, 369] width 64 height 12
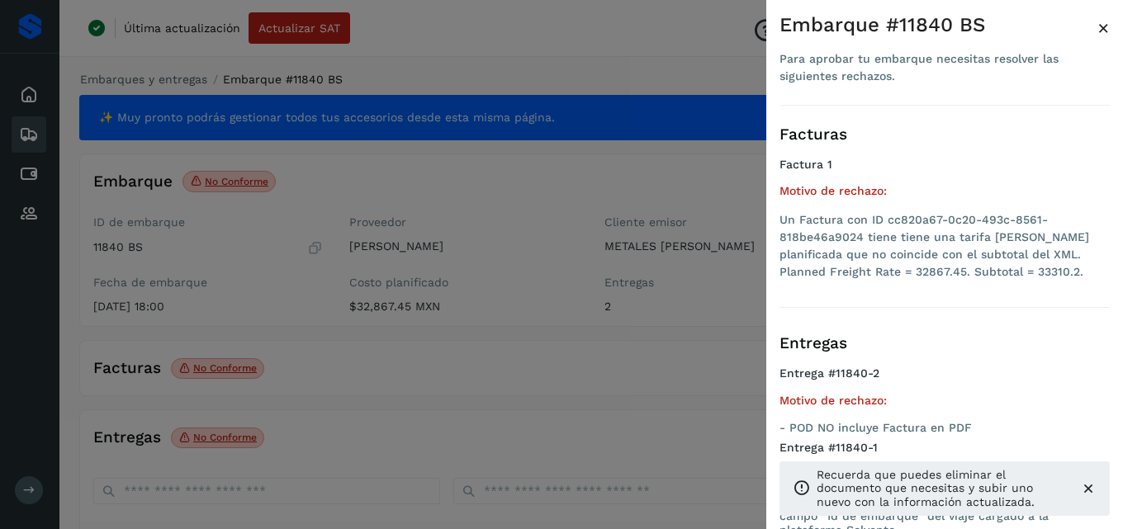
click at [1108, 18] on span "×" at bounding box center [1104, 28] width 12 height 23
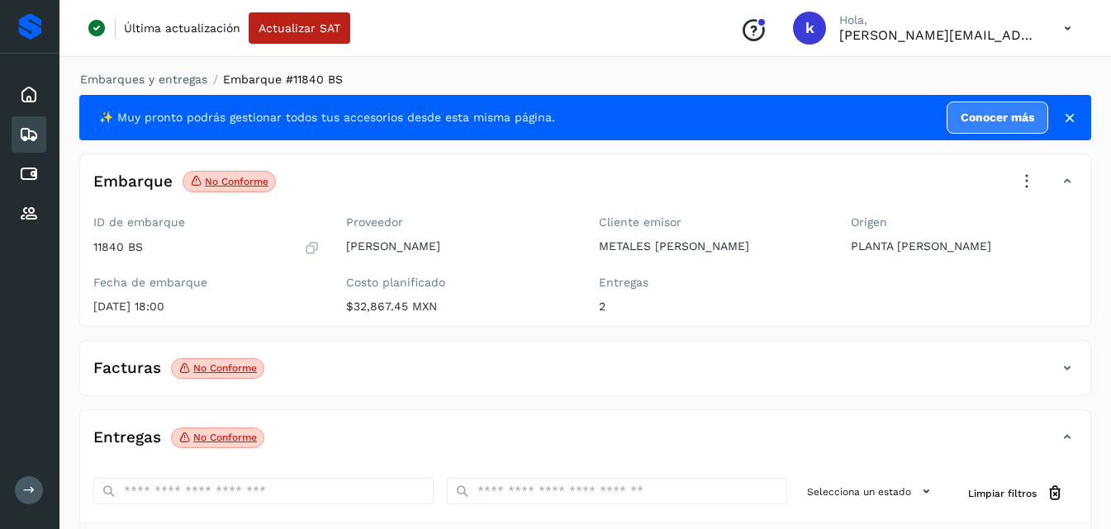
click at [1019, 167] on icon at bounding box center [1027, 182] width 36 height 36
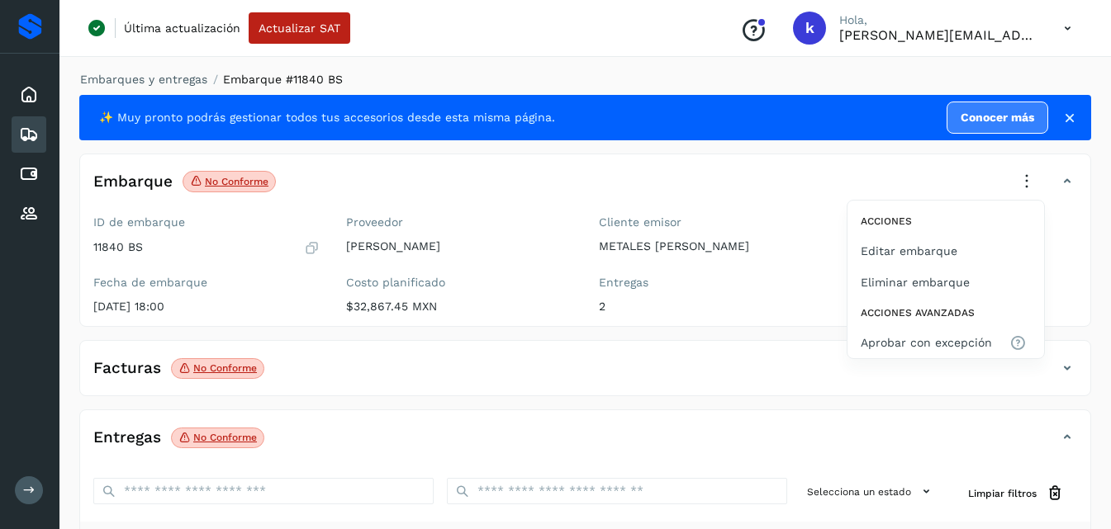
click at [742, 325] on div at bounding box center [555, 264] width 1111 height 529
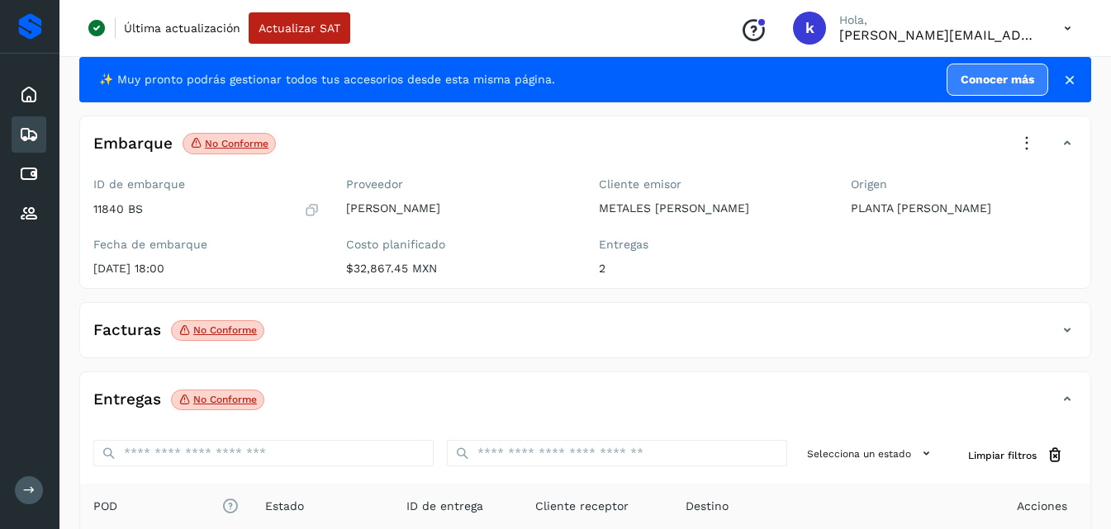
scroll to position [31, 0]
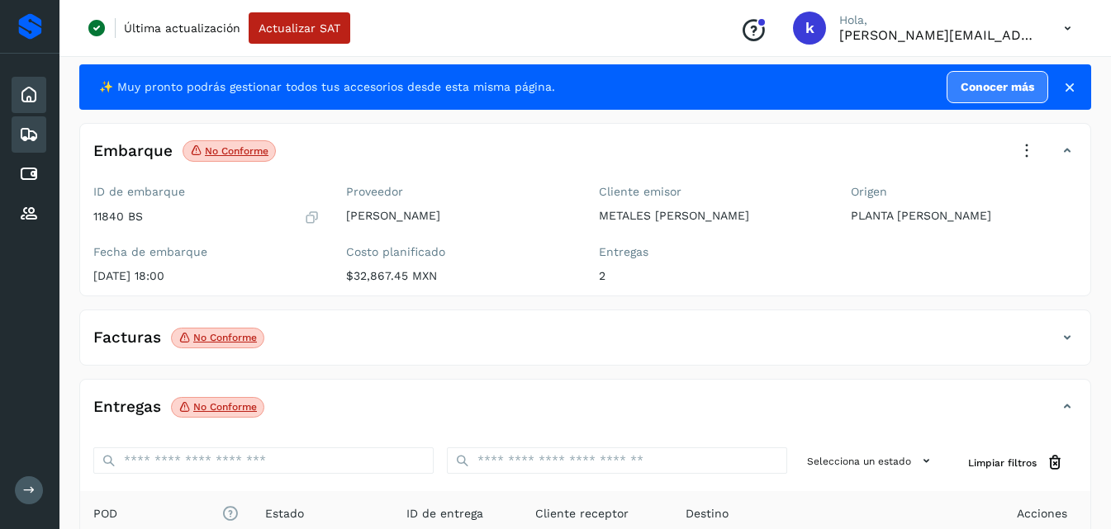
click at [25, 104] on icon at bounding box center [29, 95] width 20 height 20
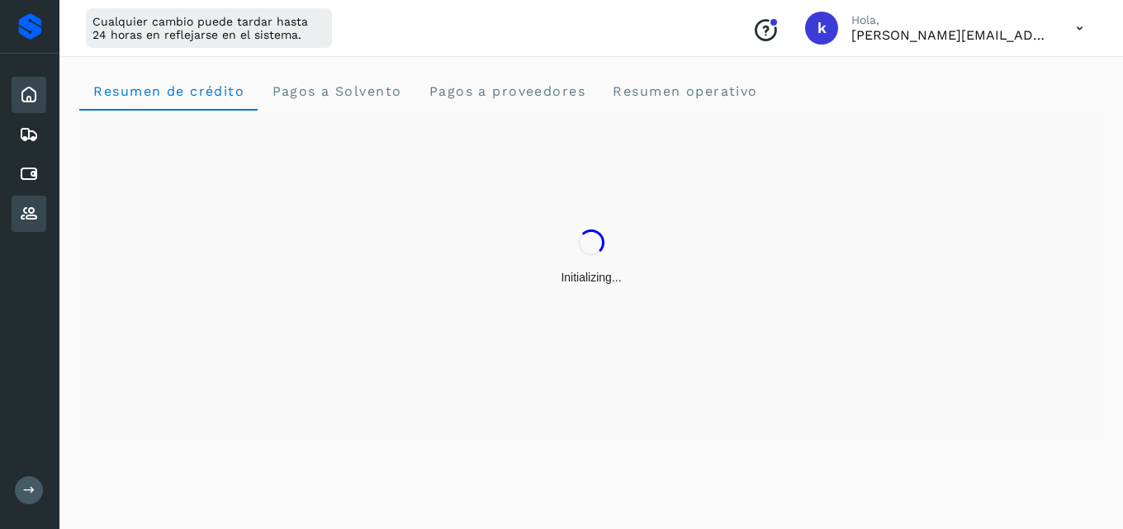
click at [31, 217] on icon at bounding box center [29, 214] width 20 height 20
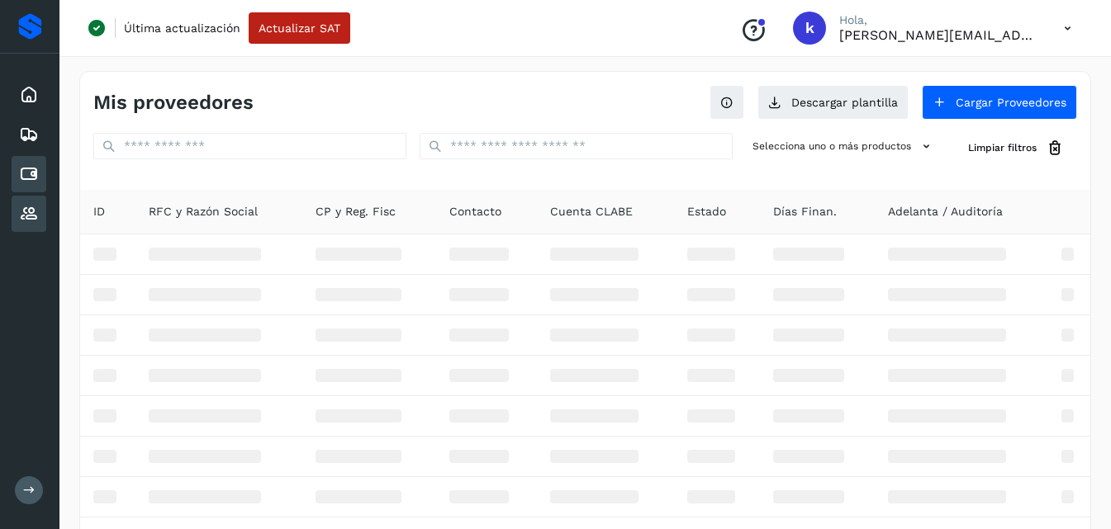
click at [31, 177] on icon at bounding box center [29, 174] width 20 height 20
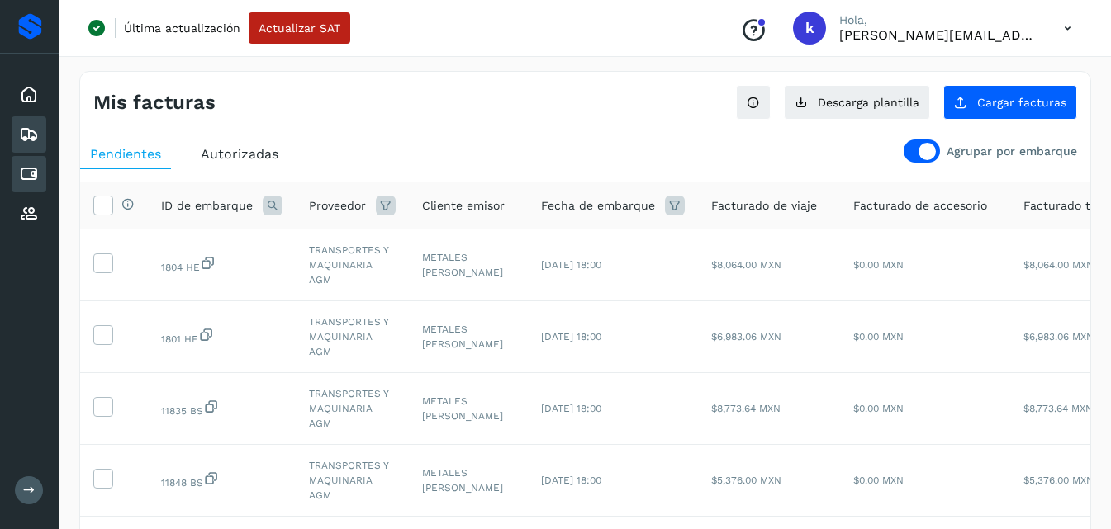
click at [34, 147] on div "Embarques" at bounding box center [29, 134] width 35 height 36
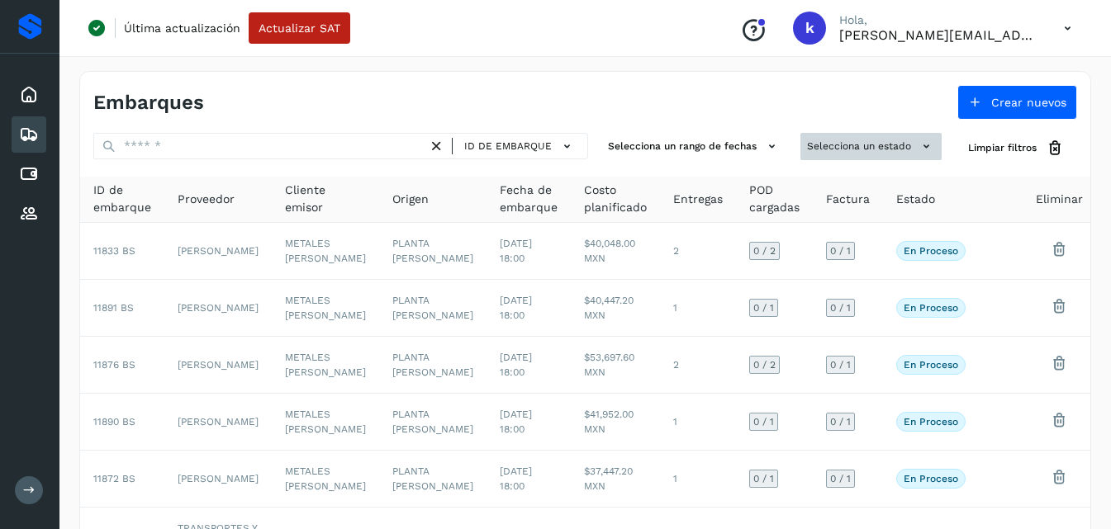
click at [862, 141] on button "Selecciona un estado" at bounding box center [870, 146] width 141 height 27
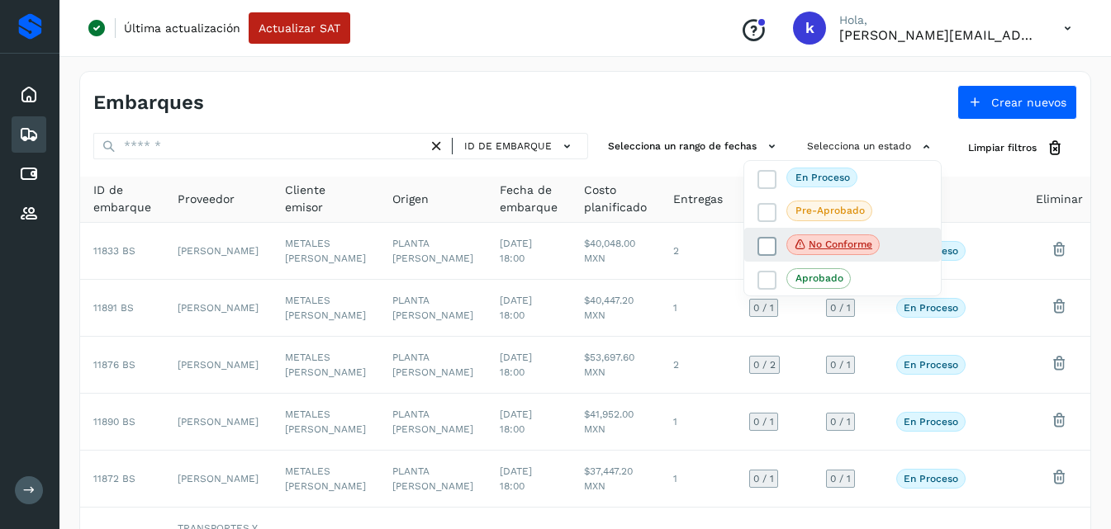
click at [850, 241] on p "No conforme" at bounding box center [841, 245] width 64 height 12
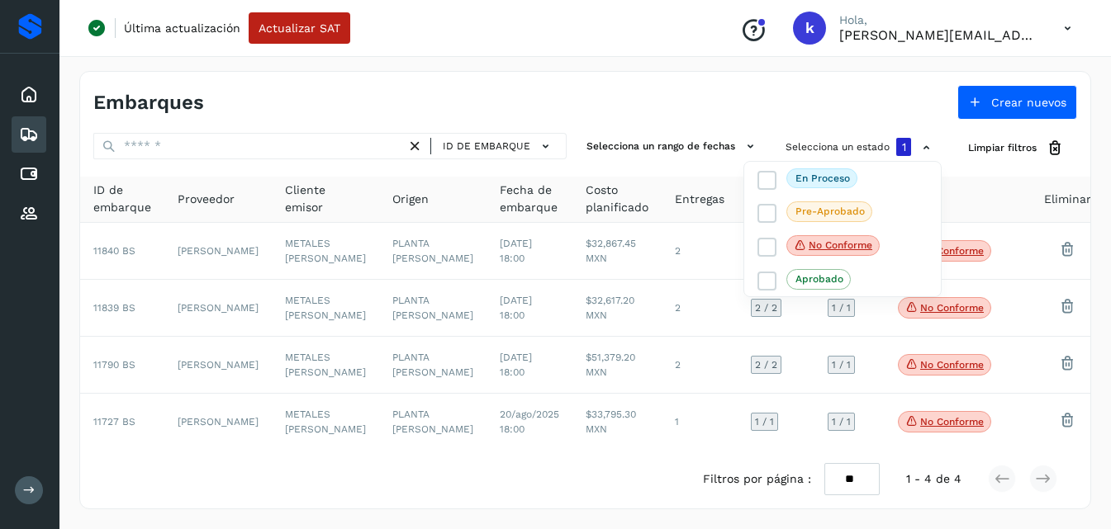
click at [227, 255] on div at bounding box center [555, 264] width 1111 height 529
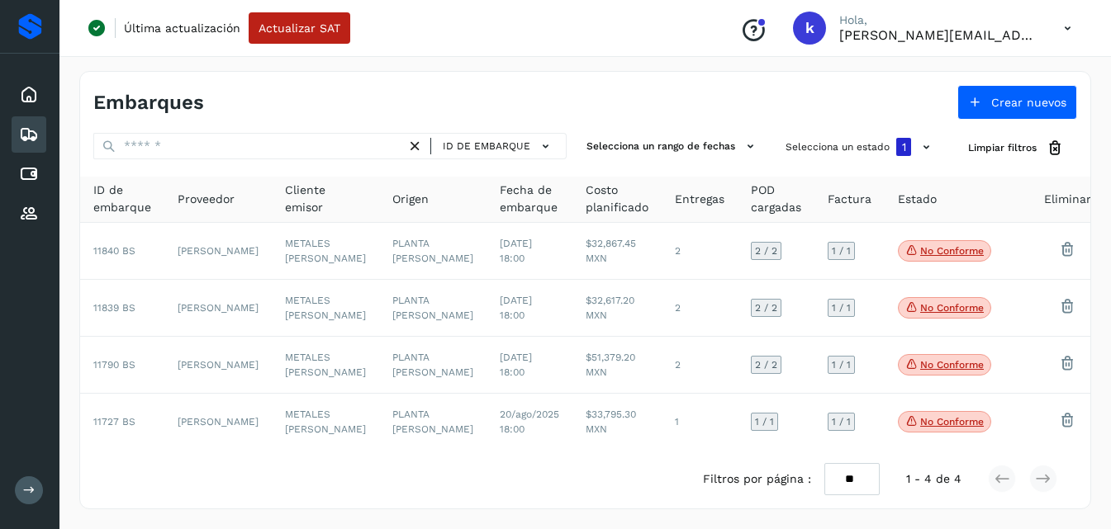
click at [227, 255] on td "[PERSON_NAME]" at bounding box center [217, 251] width 107 height 57
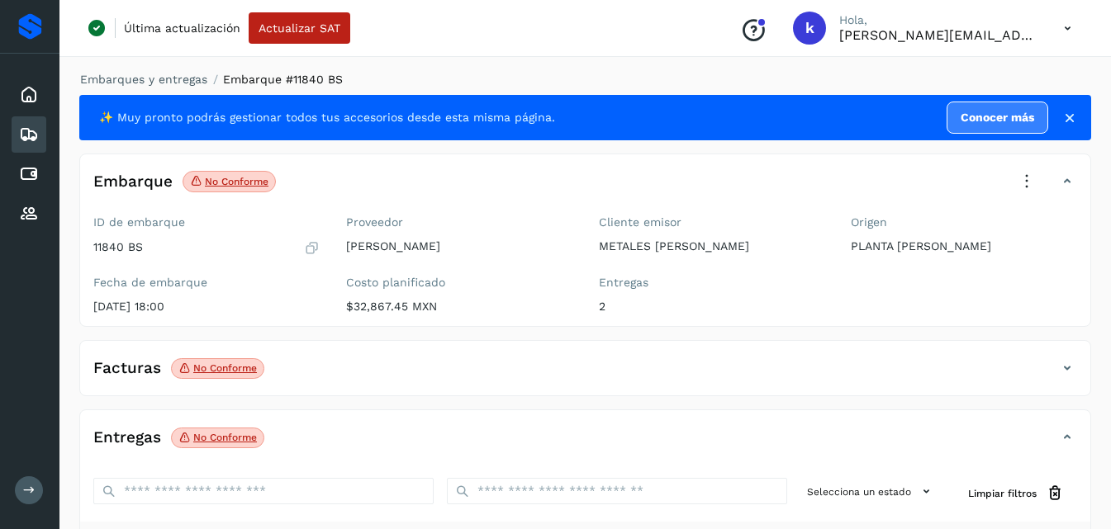
click at [29, 132] on icon at bounding box center [29, 135] width 20 height 20
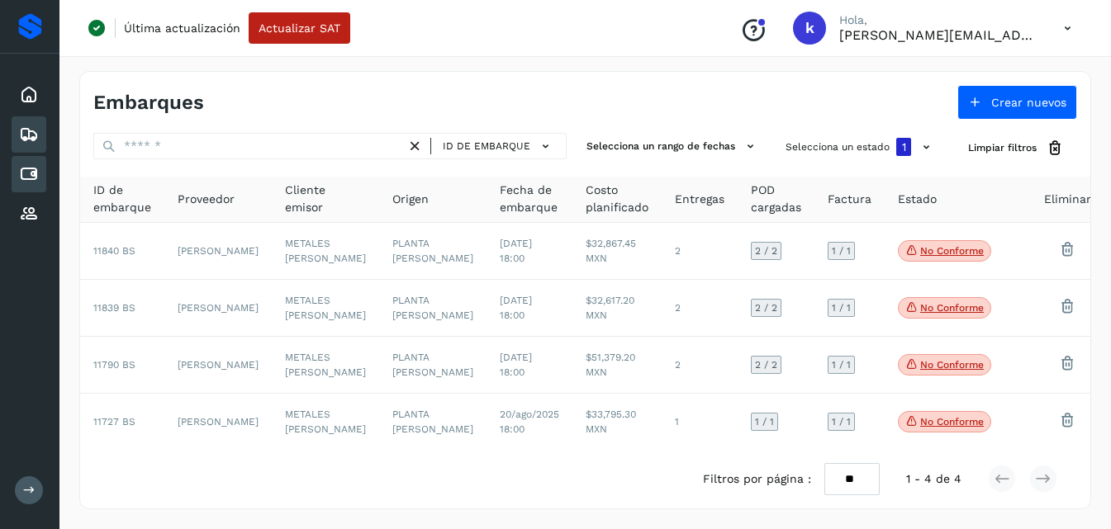
click at [30, 181] on icon at bounding box center [29, 174] width 20 height 20
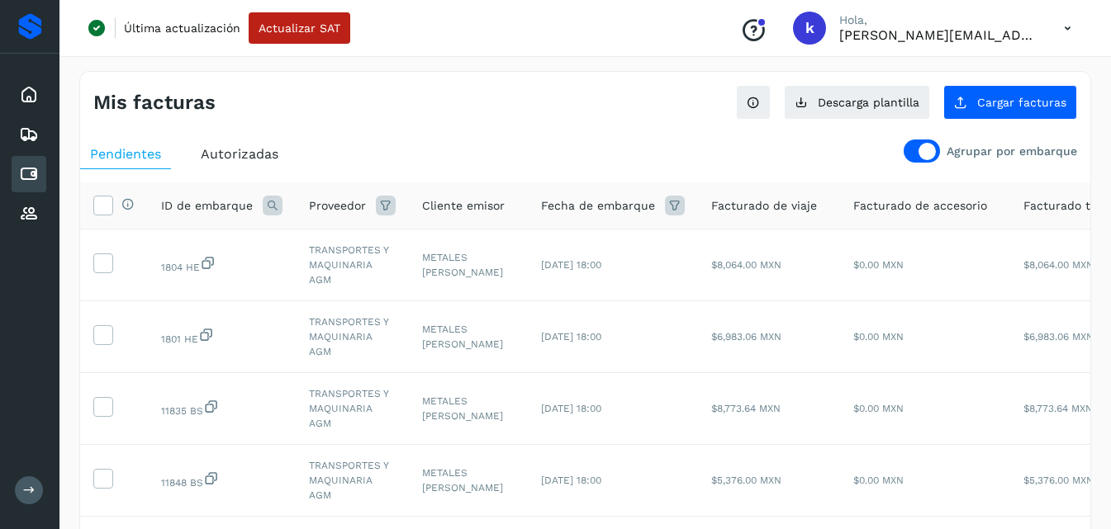
click at [253, 157] on span "Autorizadas" at bounding box center [240, 154] width 78 height 16
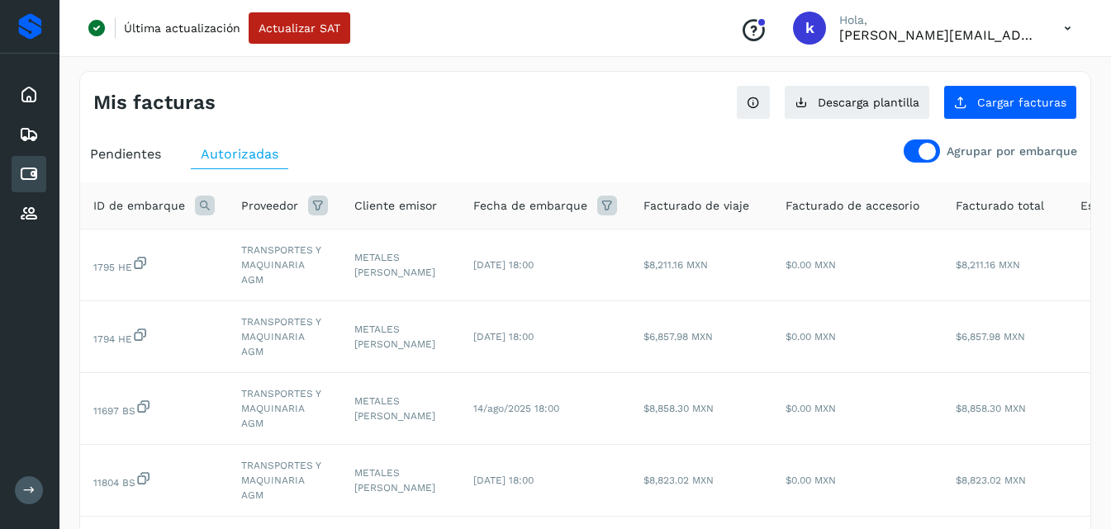
click at [161, 147] on span "Pendientes" at bounding box center [125, 154] width 71 height 16
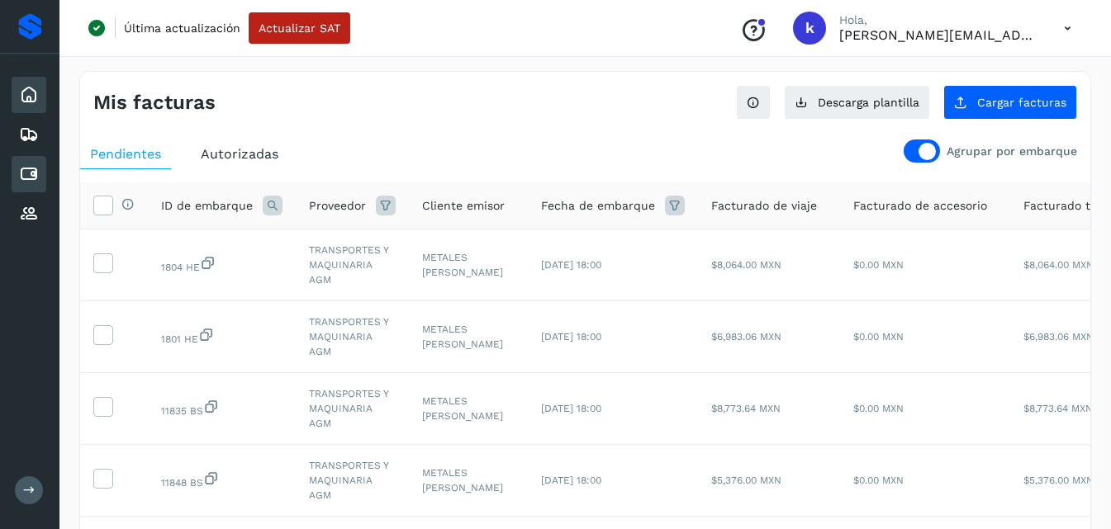
click at [29, 99] on icon at bounding box center [29, 95] width 20 height 20
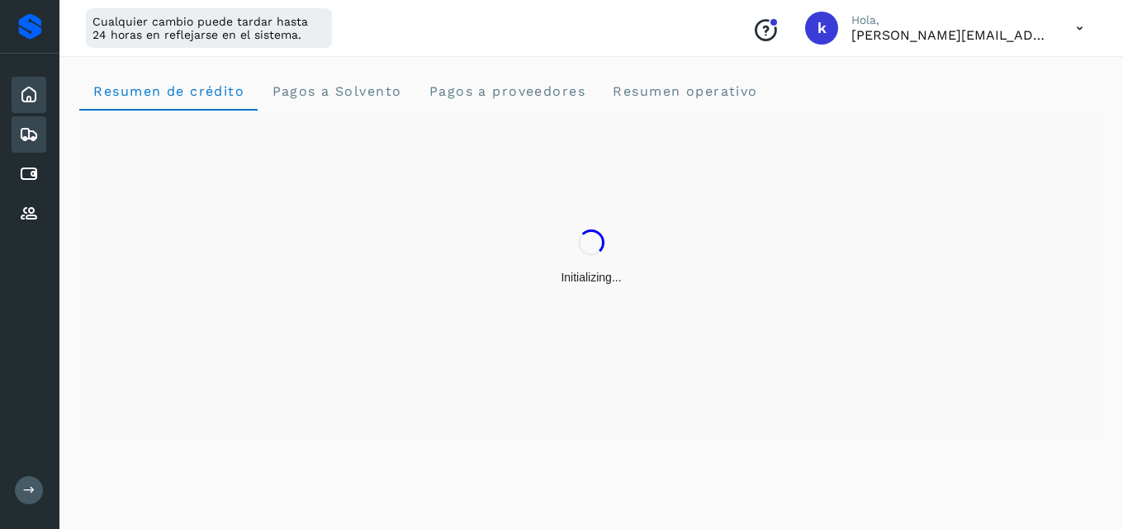
click at [28, 126] on icon at bounding box center [29, 135] width 20 height 20
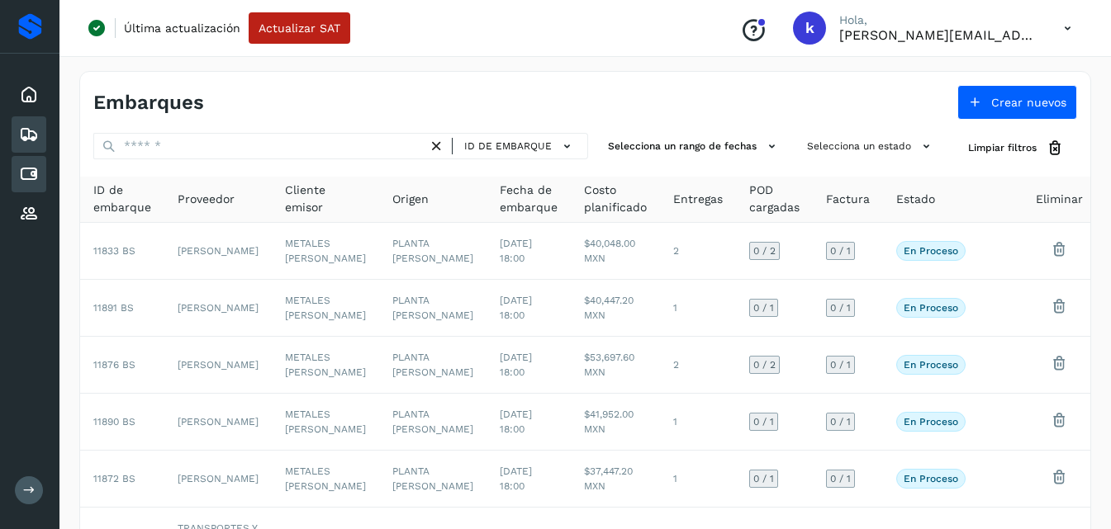
click at [17, 170] on div "Cuentas por pagar" at bounding box center [29, 174] width 35 height 36
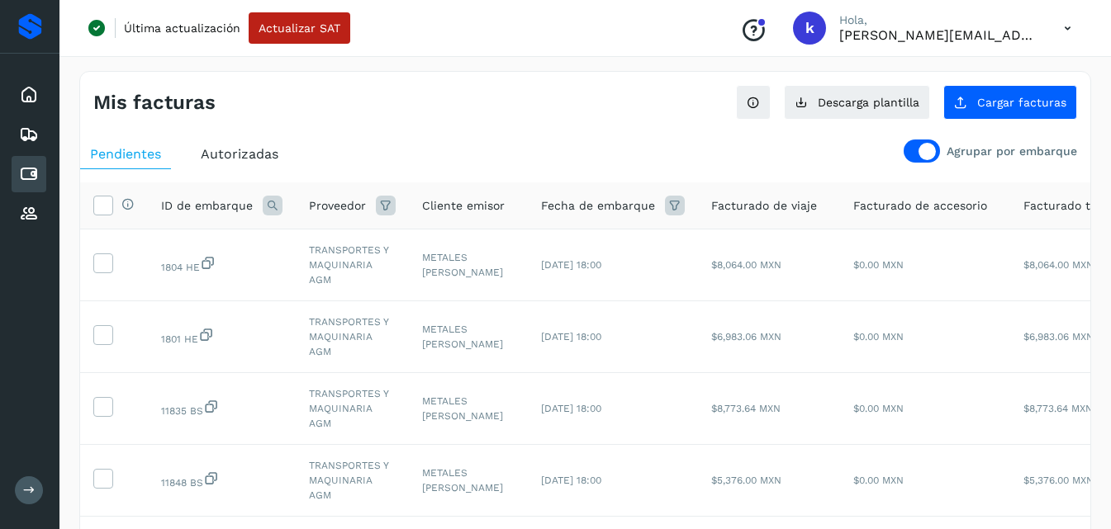
click at [273, 206] on icon at bounding box center [273, 206] width 20 height 20
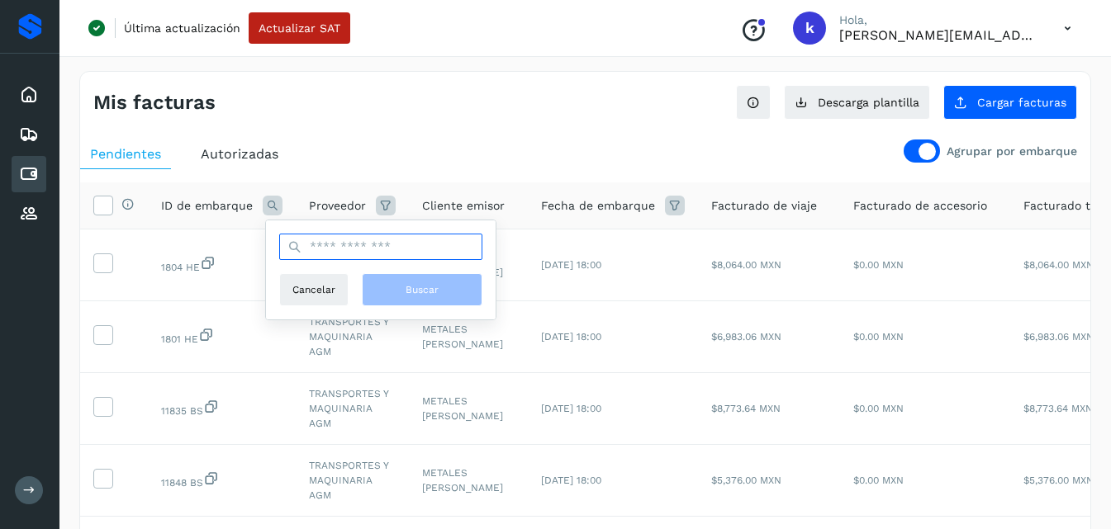
click at [319, 241] on input "text" at bounding box center [380, 247] width 203 height 26
type input "*****"
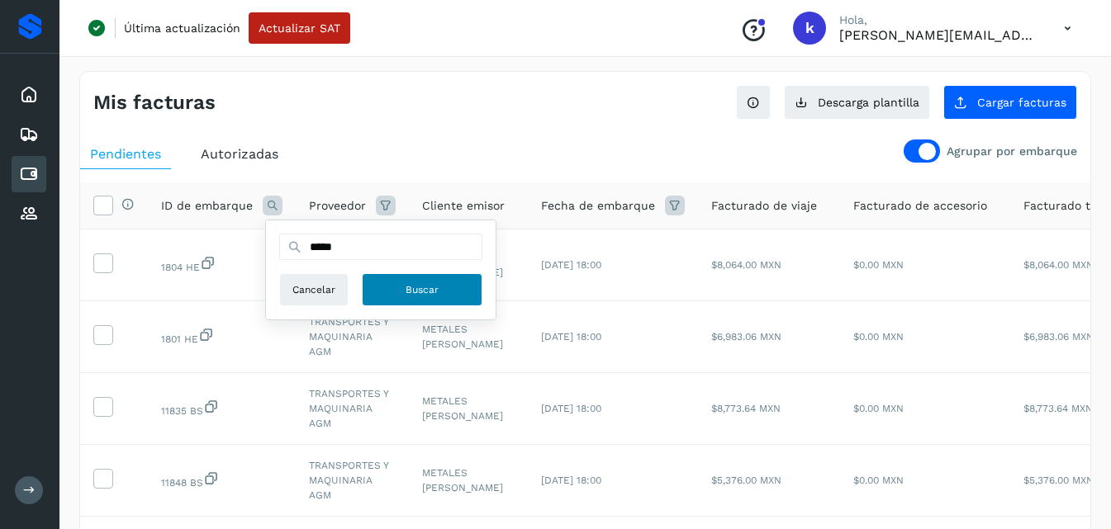
click at [397, 281] on button "Buscar" at bounding box center [422, 289] width 121 height 33
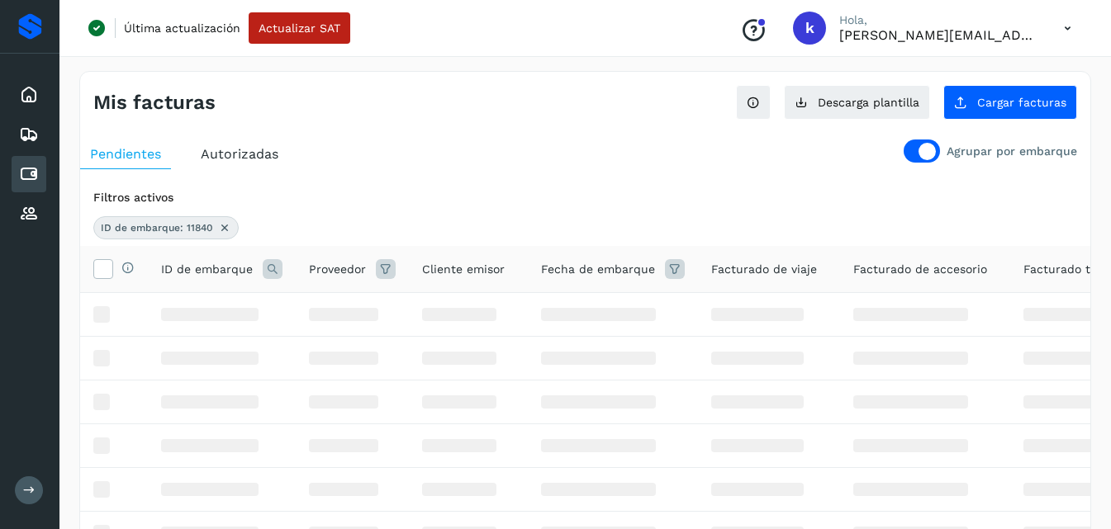
click at [397, 281] on button "Buscar" at bounding box center [422, 281] width 121 height 33
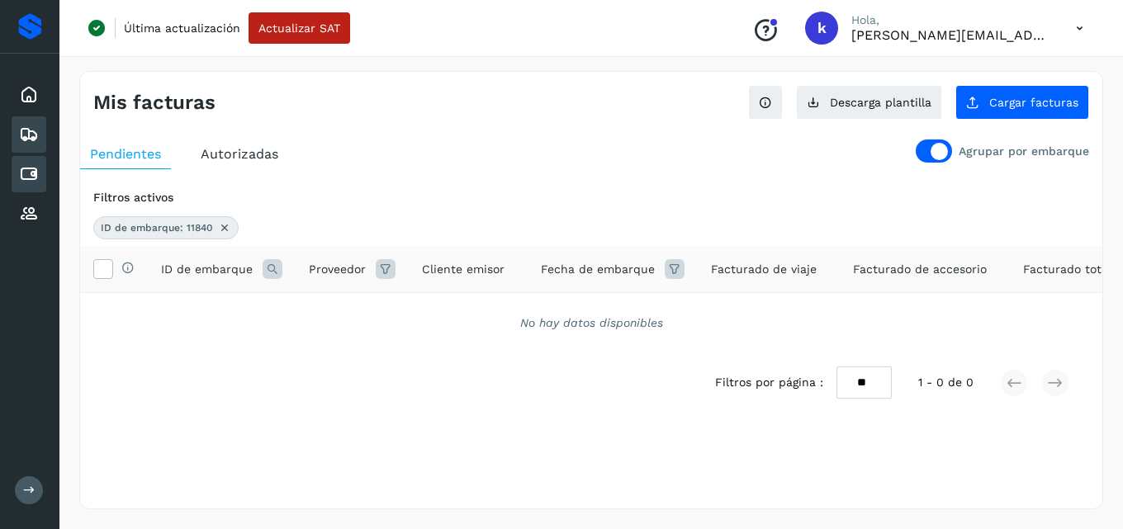
click at [29, 133] on icon at bounding box center [29, 135] width 20 height 20
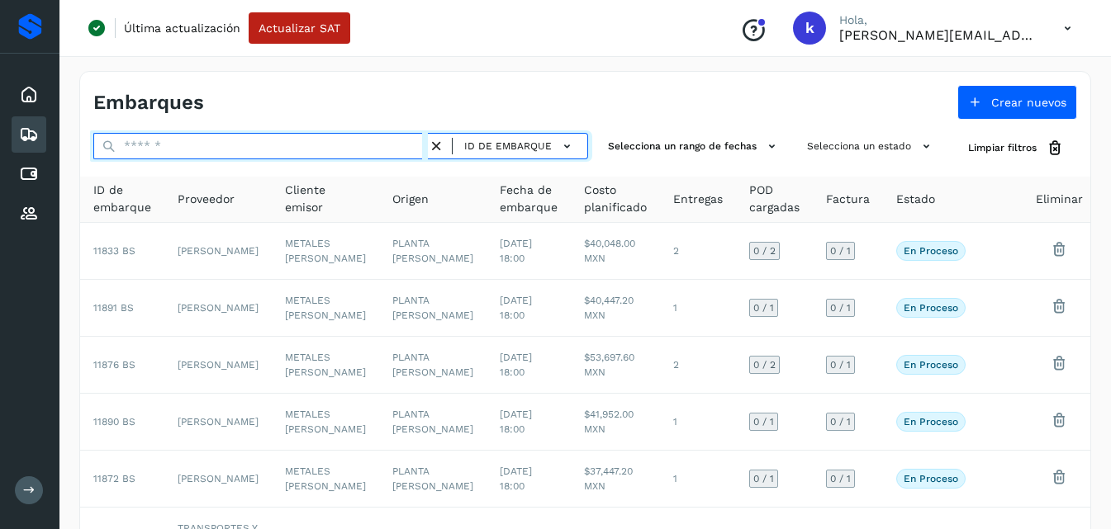
click at [300, 140] on input "text" at bounding box center [260, 146] width 335 height 26
type input "*****"
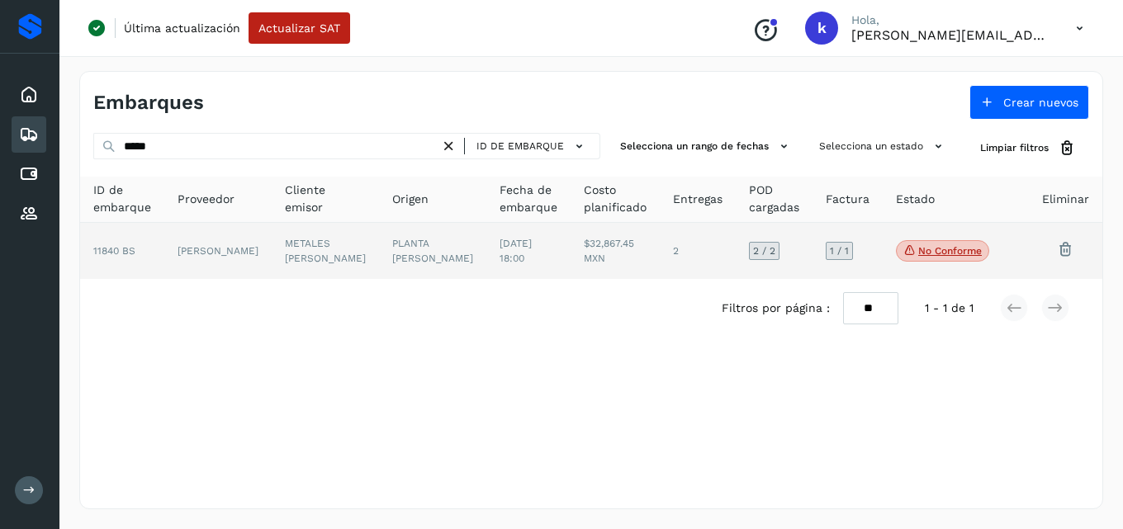
click at [434, 278] on td "PLANTA [PERSON_NAME]" at bounding box center [432, 251] width 107 height 56
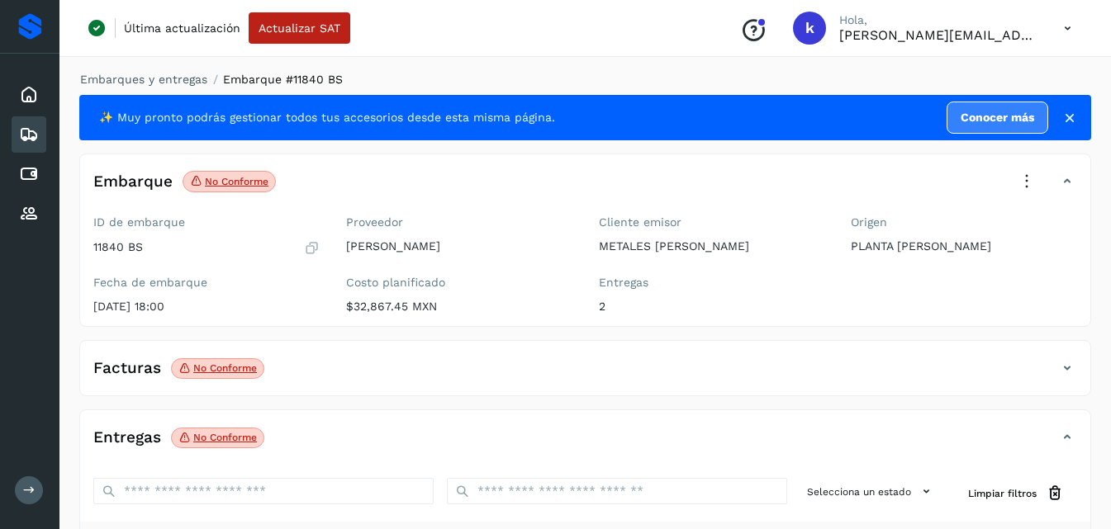
click at [33, 129] on icon at bounding box center [29, 135] width 20 height 20
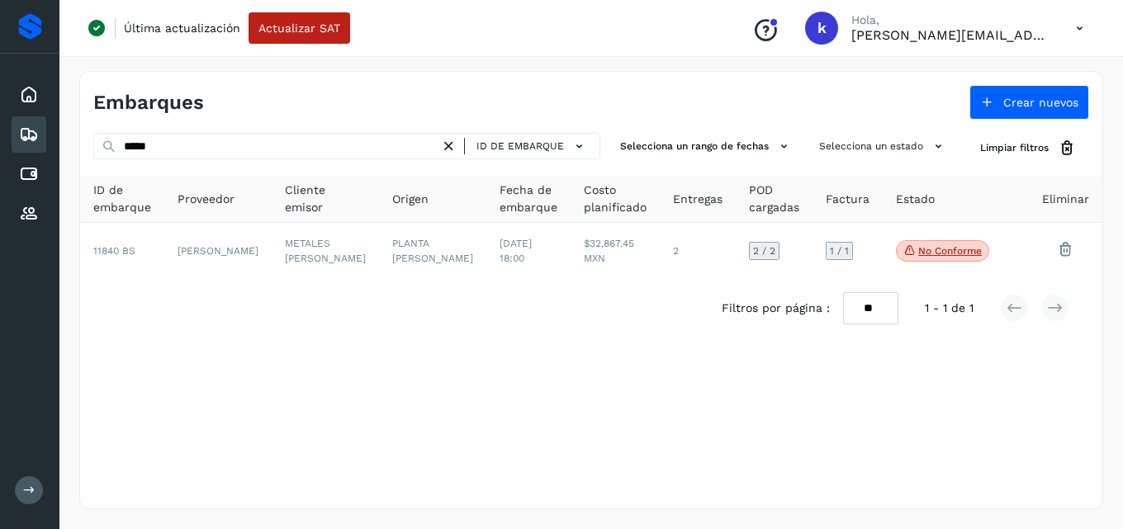
click at [449, 145] on icon at bounding box center [448, 146] width 17 height 17
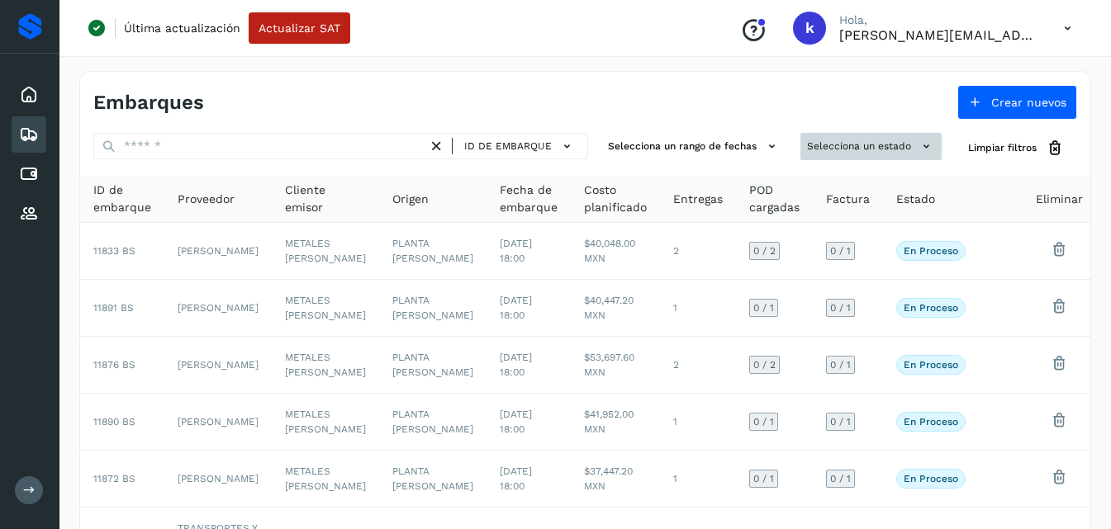
click at [873, 149] on button "Selecciona un estado" at bounding box center [870, 146] width 141 height 27
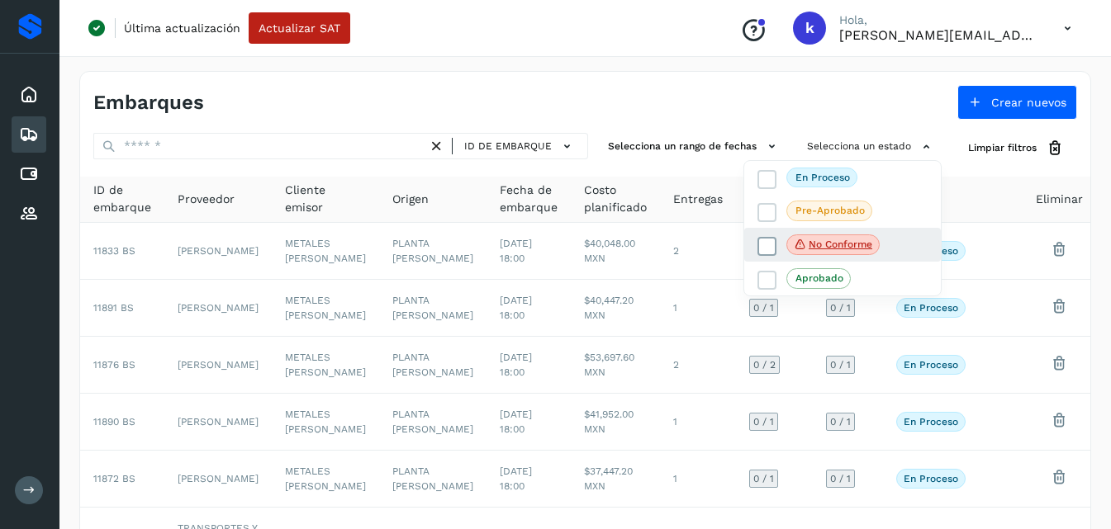
click at [849, 243] on p "No conforme" at bounding box center [841, 245] width 64 height 12
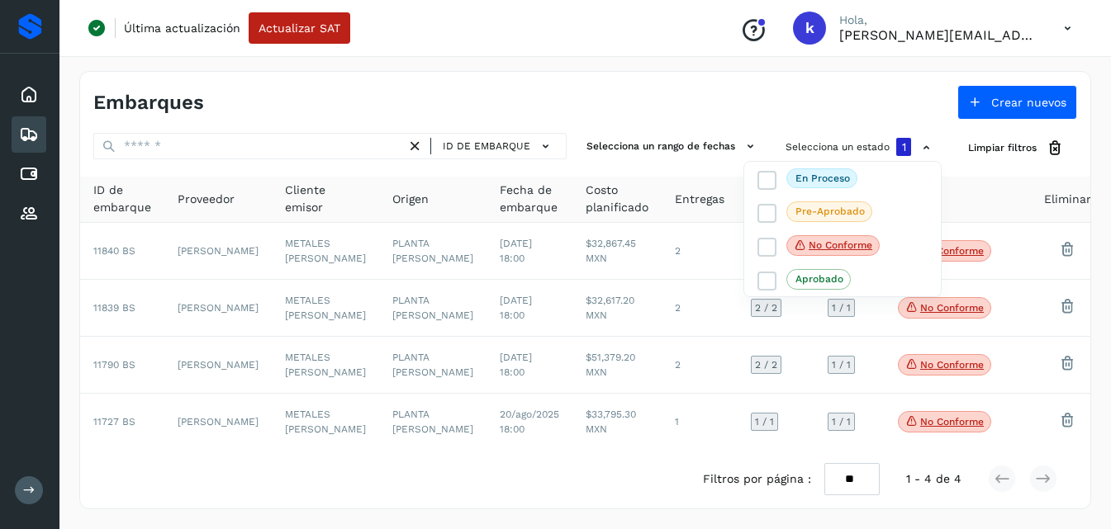
click at [737, 141] on div at bounding box center [555, 264] width 1111 height 529
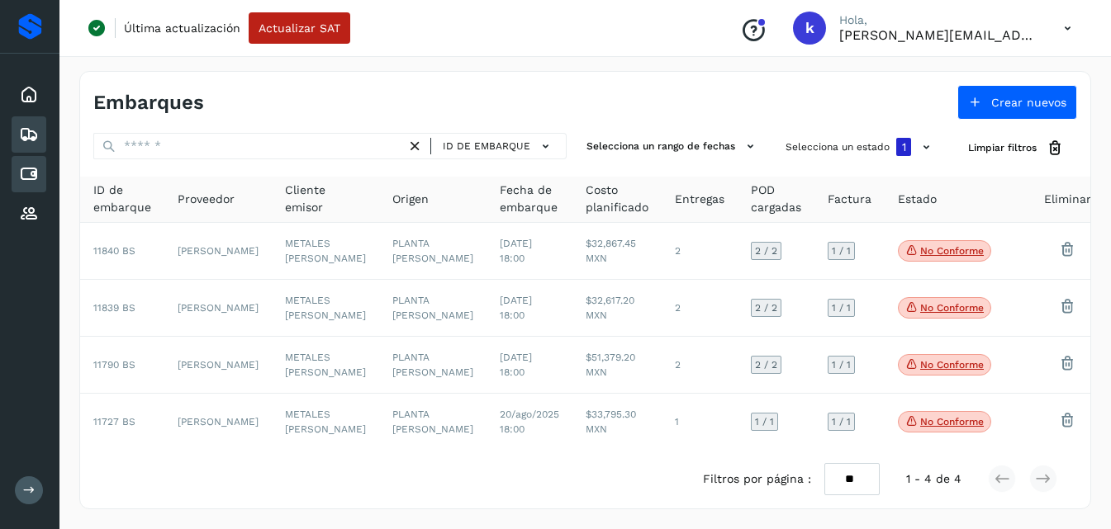
click at [40, 164] on div "Cuentas por pagar" at bounding box center [29, 174] width 35 height 36
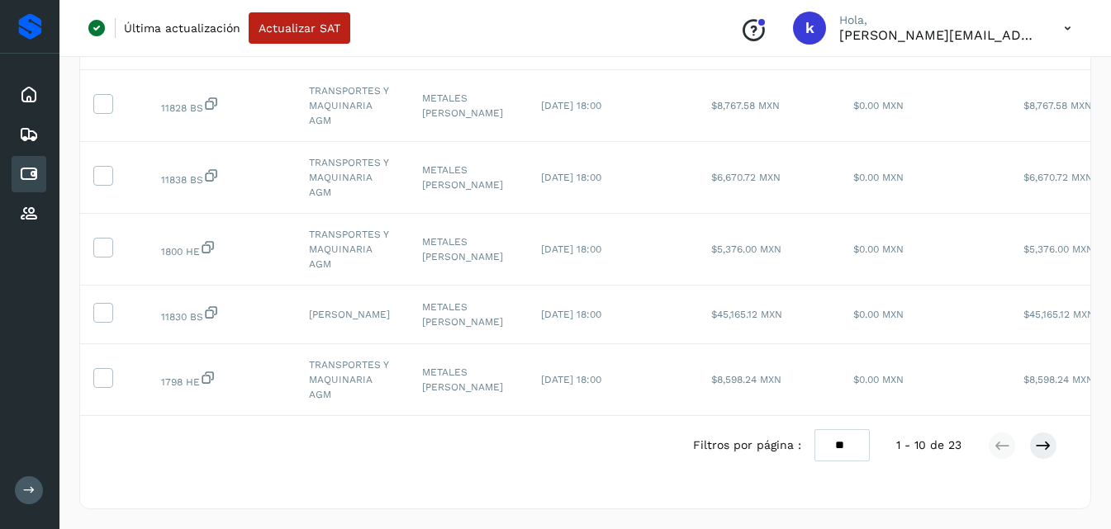
scroll to position [544, 0]
click at [847, 447] on select "** ** **" at bounding box center [841, 446] width 55 height 32
select select "**"
click at [814, 430] on select "** ** **" at bounding box center [841, 446] width 55 height 32
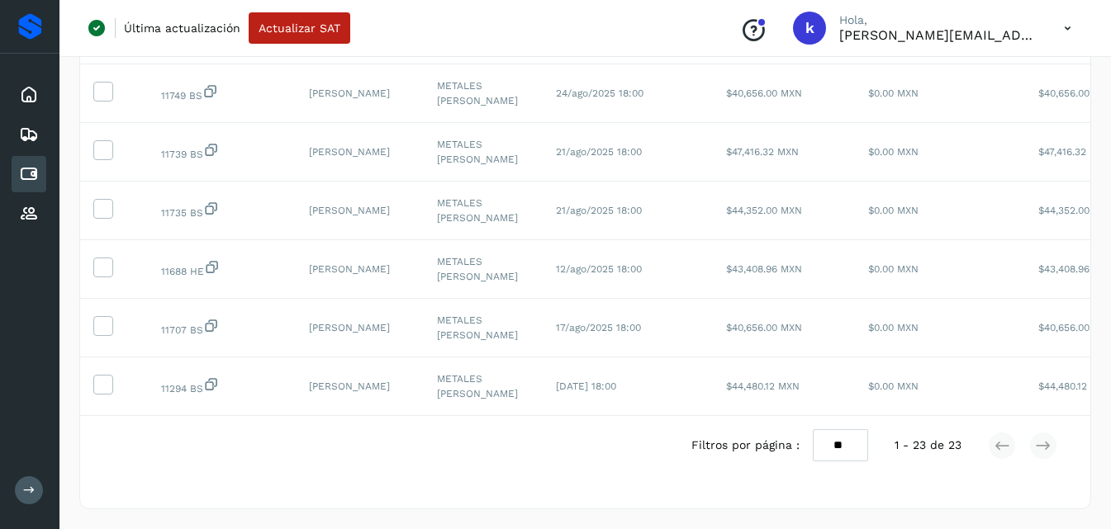
scroll to position [1333, 0]
click at [333, 368] on td "[PERSON_NAME]" at bounding box center [360, 387] width 128 height 59
click at [355, 373] on td "[PERSON_NAME]" at bounding box center [360, 387] width 128 height 59
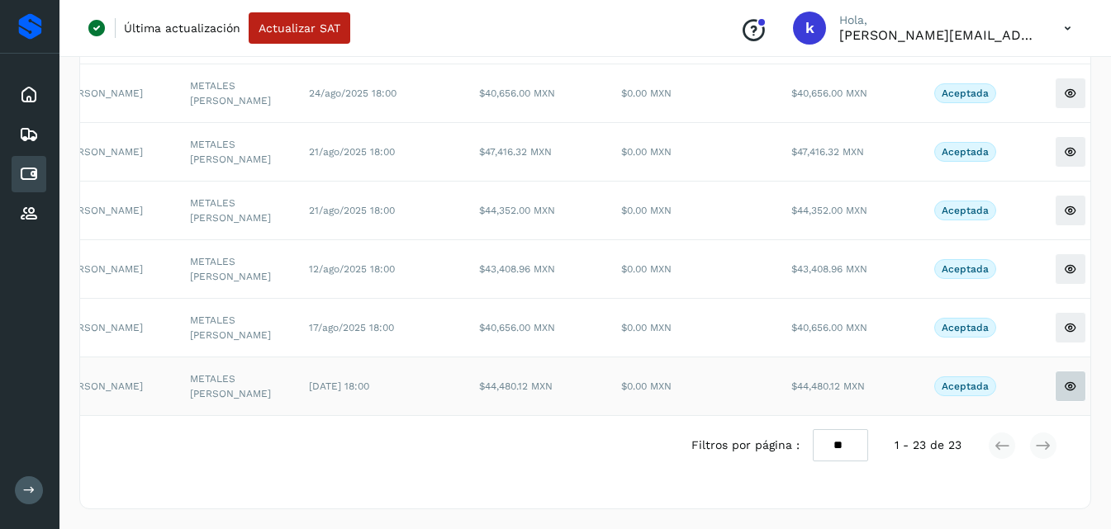
click at [1064, 380] on icon at bounding box center [1070, 386] width 13 height 13
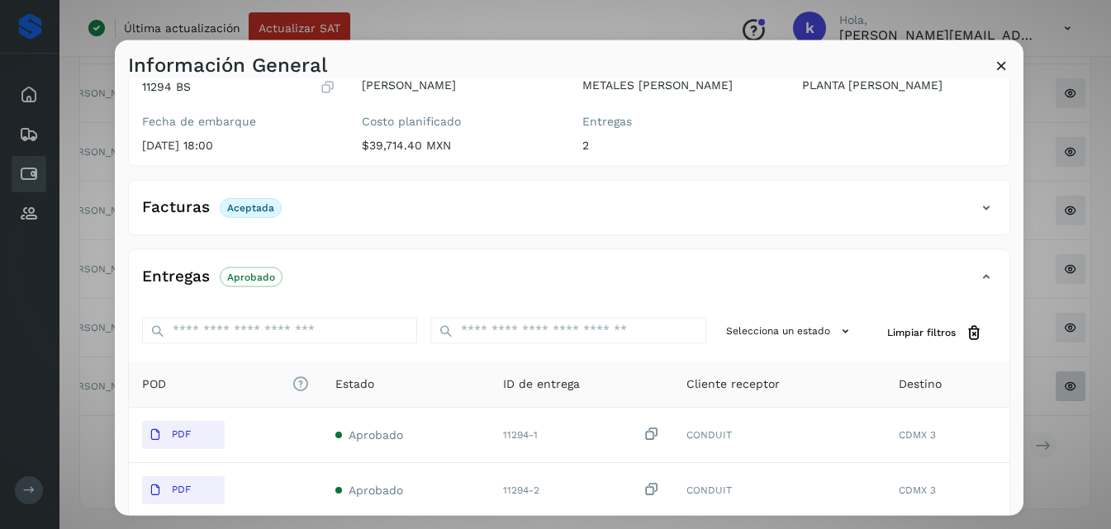
scroll to position [313, 0]
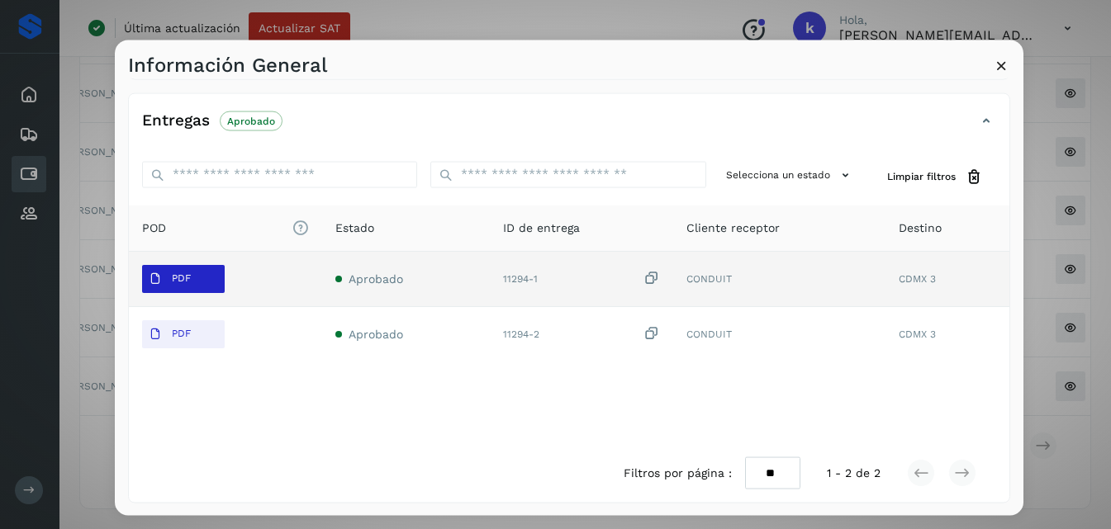
click at [192, 281] on span "PDF" at bounding box center [169, 278] width 55 height 26
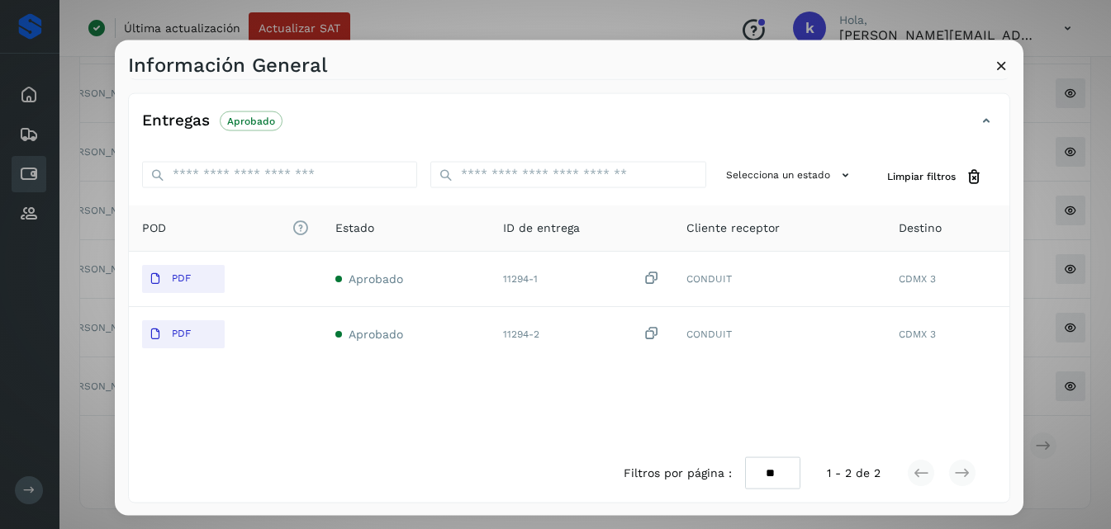
click at [999, 60] on icon at bounding box center [1001, 64] width 17 height 17
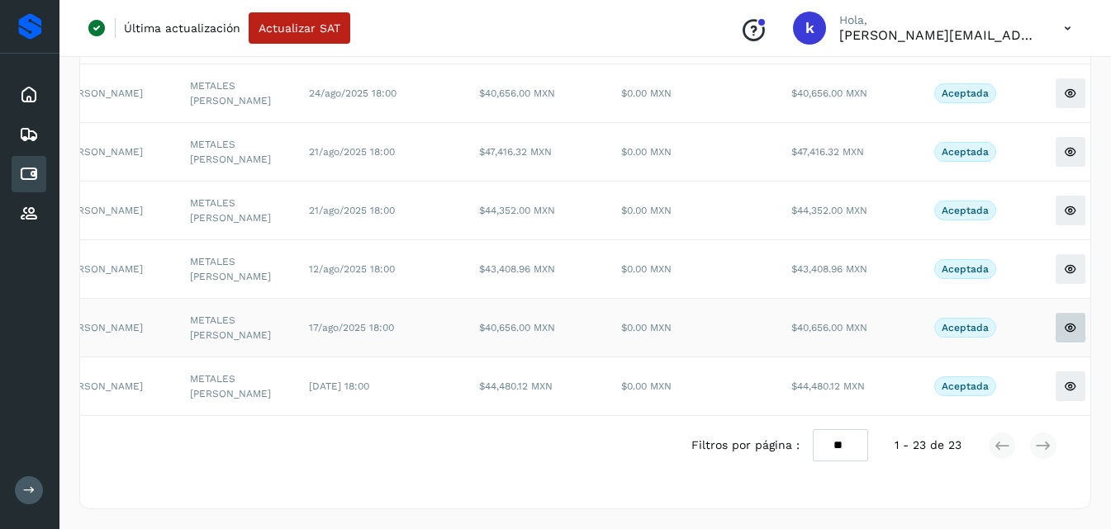
click at [1064, 321] on icon at bounding box center [1070, 327] width 13 height 13
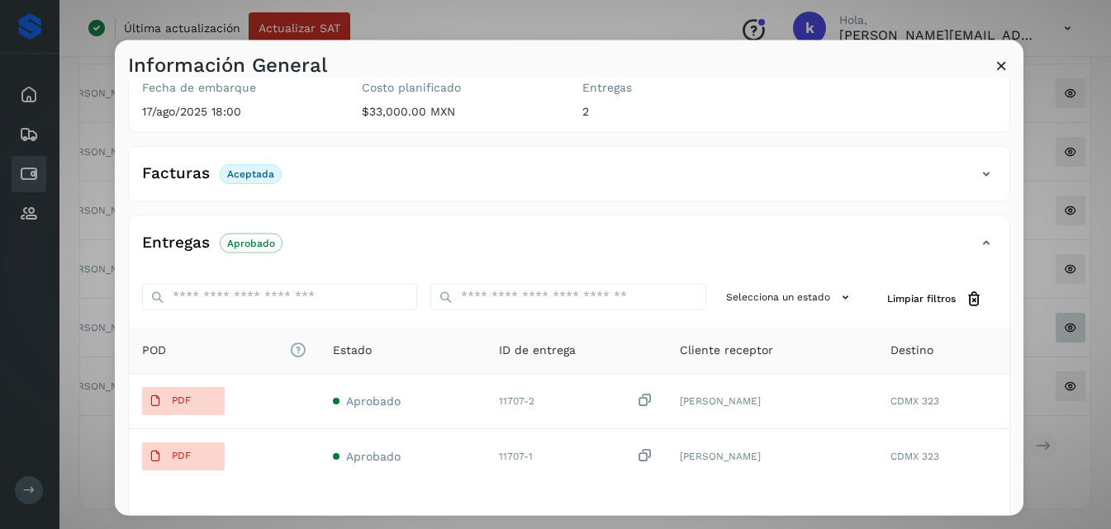
scroll to position [246, 0]
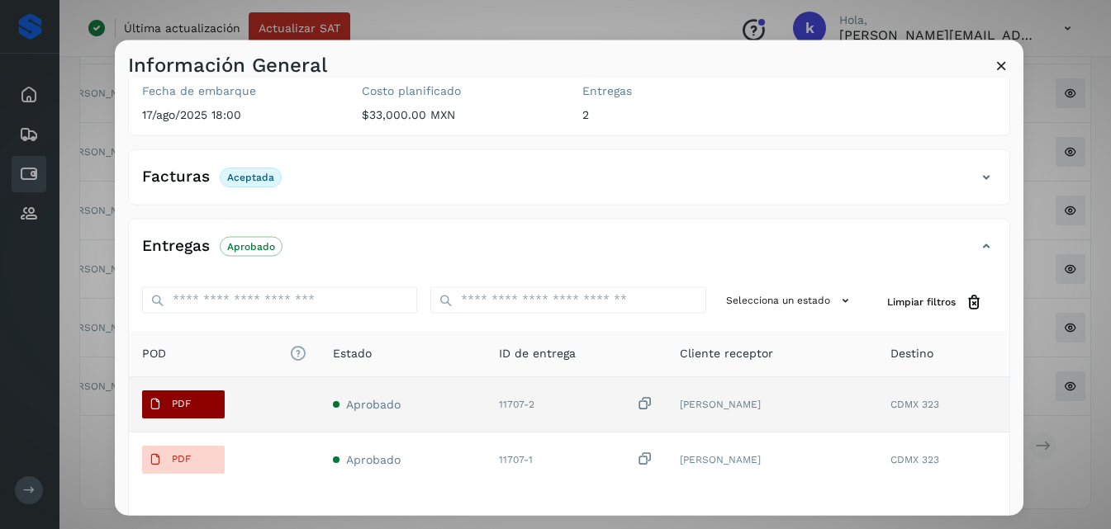
click at [178, 393] on span "PDF" at bounding box center [169, 404] width 55 height 26
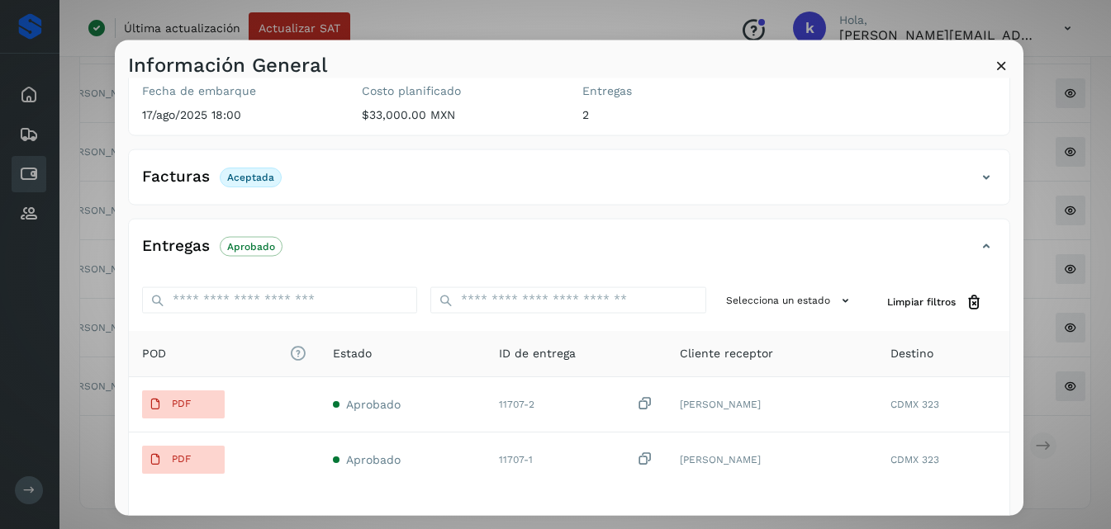
click at [1003, 63] on icon at bounding box center [1001, 64] width 17 height 17
click at [1003, 64] on td "Aceptada" at bounding box center [965, 93] width 124 height 59
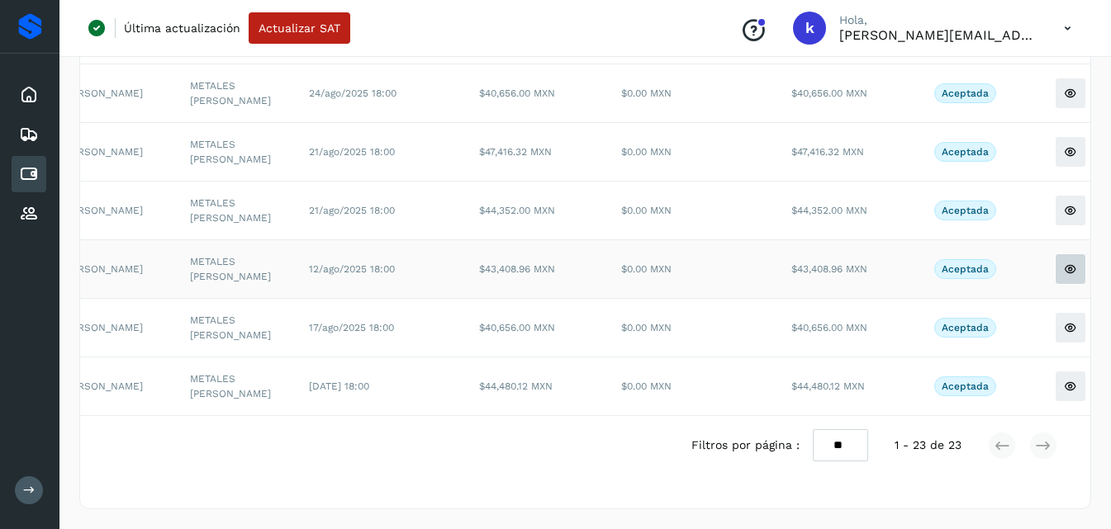
click at [1064, 263] on icon at bounding box center [1070, 269] width 13 height 13
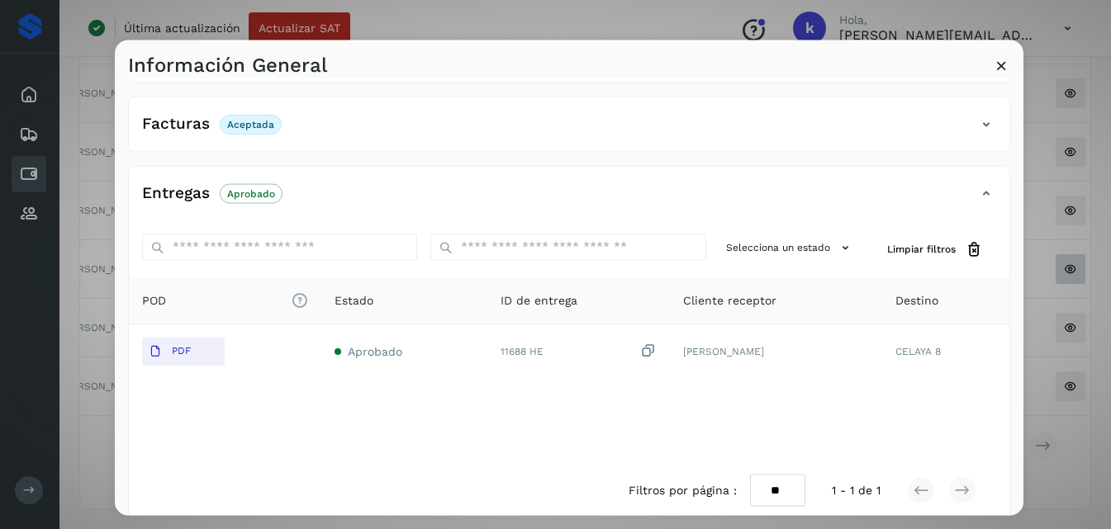
scroll to position [258, 0]
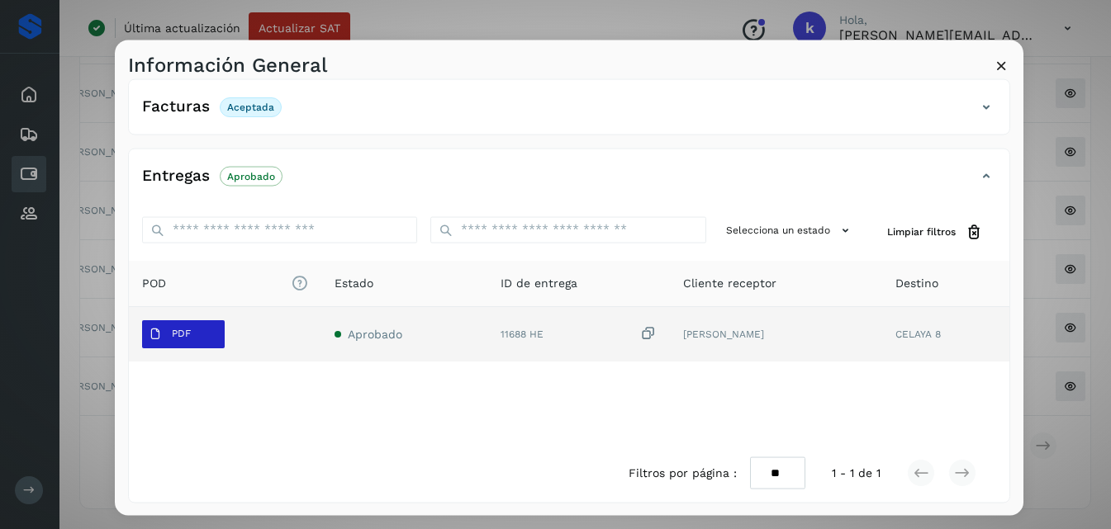
click at [190, 333] on p "PDF" at bounding box center [181, 334] width 19 height 12
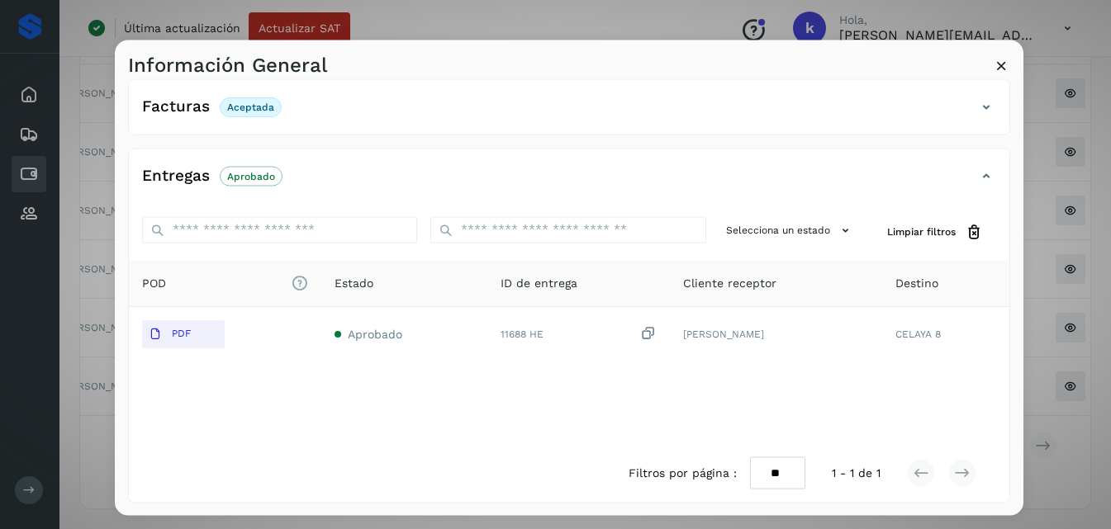
click at [1002, 68] on icon at bounding box center [1001, 64] width 17 height 17
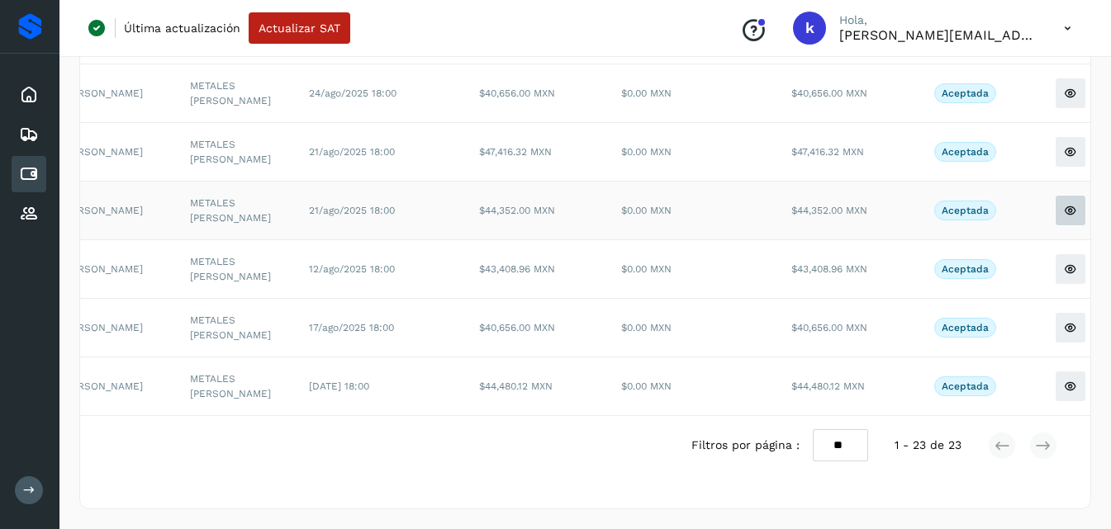
click at [1055, 195] on button at bounding box center [1070, 210] width 31 height 31
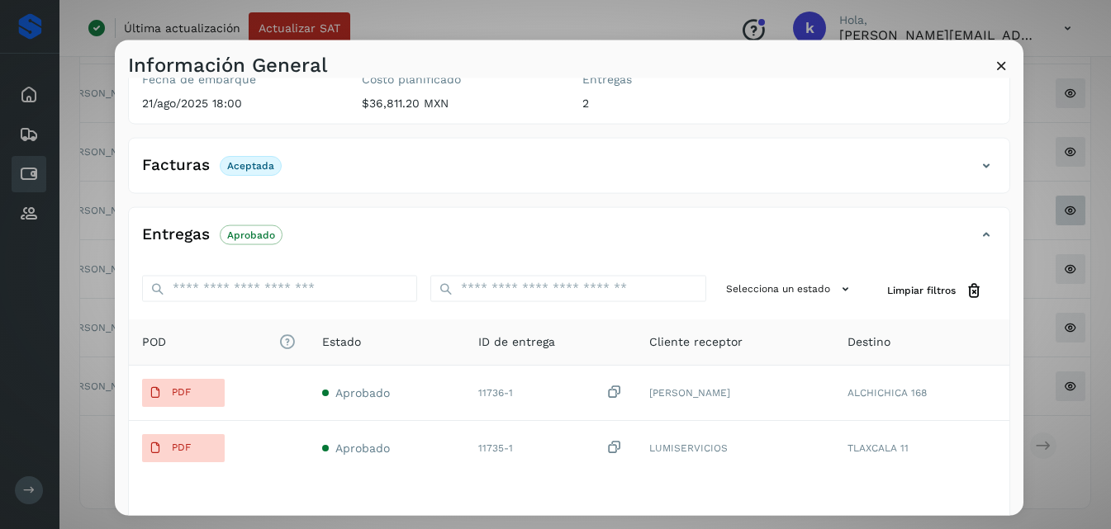
scroll to position [259, 0]
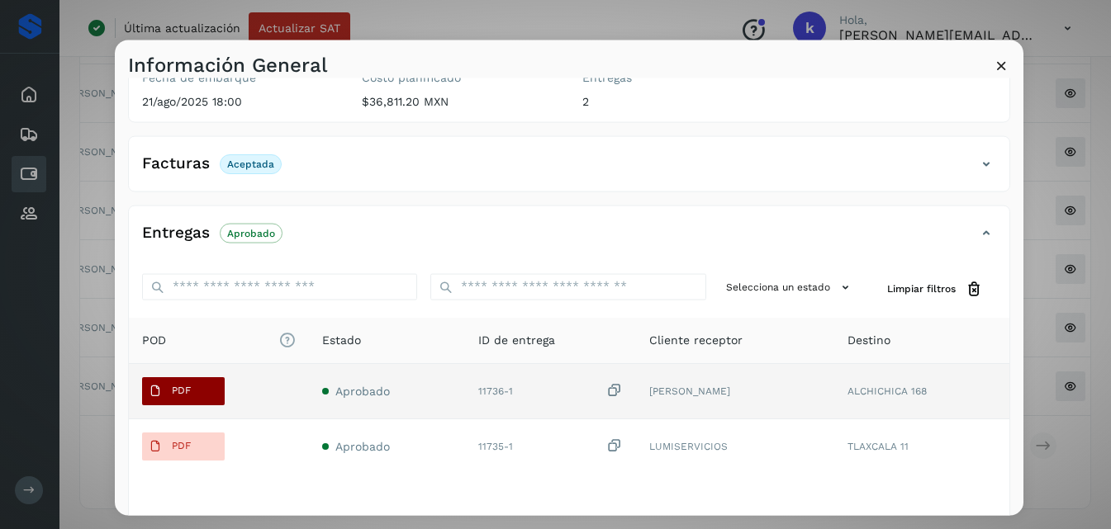
click at [173, 379] on span "PDF" at bounding box center [169, 390] width 55 height 26
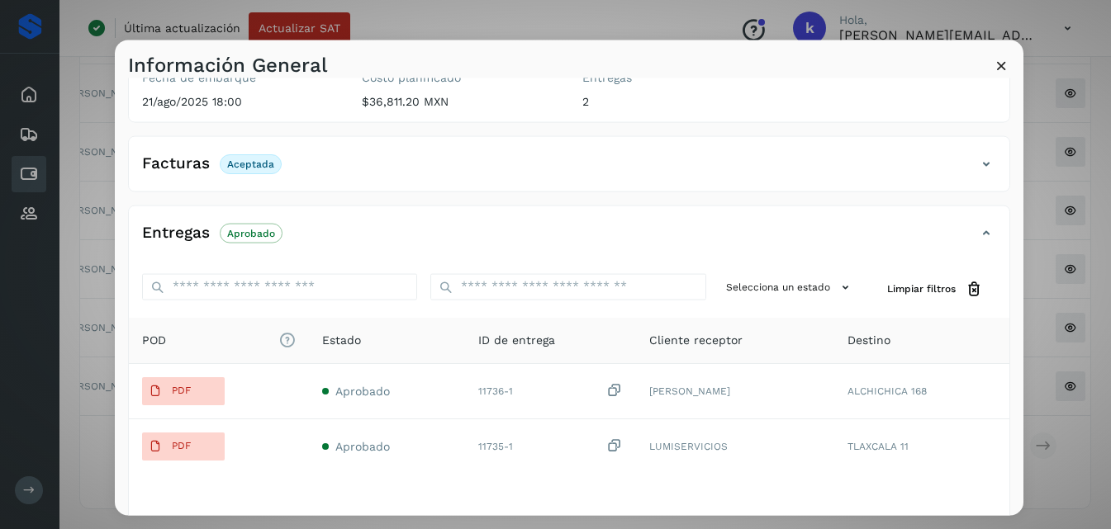
click at [1003, 64] on icon at bounding box center [1001, 64] width 17 height 17
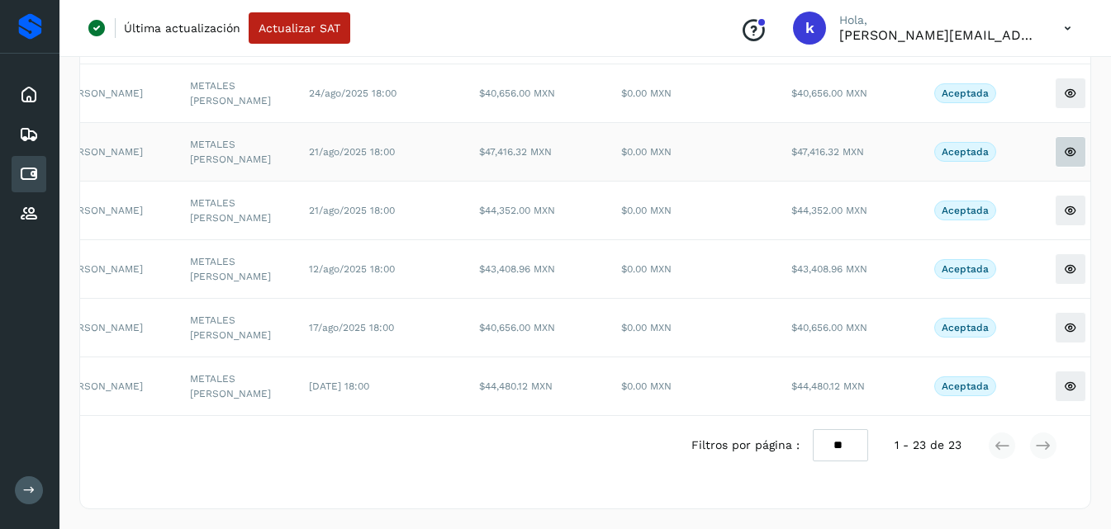
click at [1064, 145] on icon at bounding box center [1070, 151] width 13 height 13
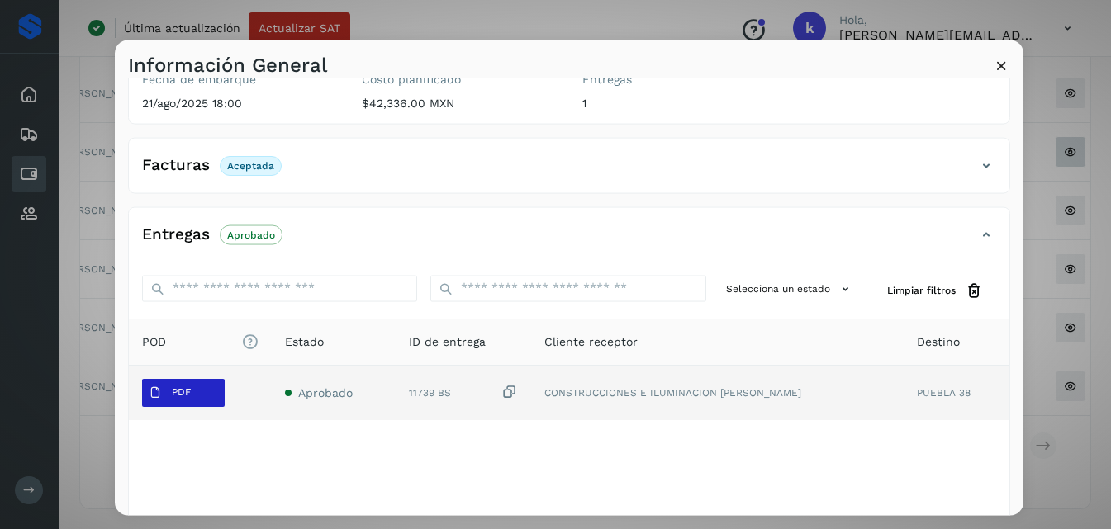
scroll to position [207, 0]
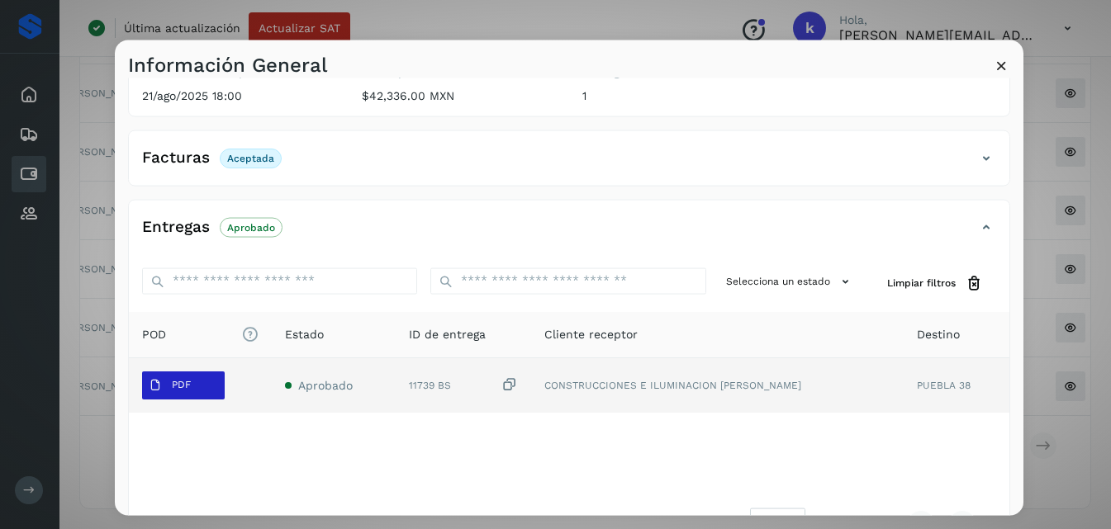
click at [170, 375] on span "PDF" at bounding box center [169, 385] width 55 height 26
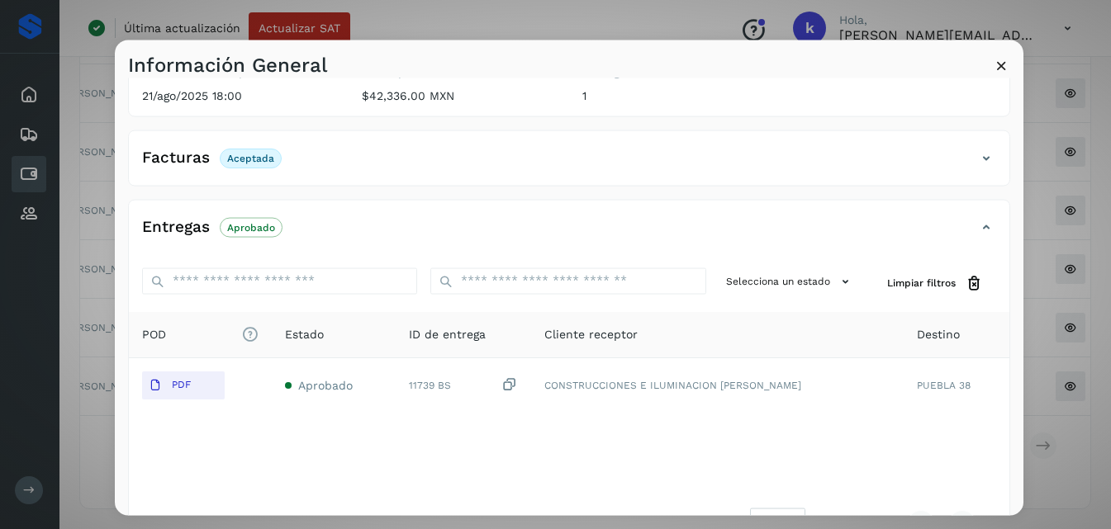
click at [1000, 66] on icon at bounding box center [1001, 64] width 17 height 17
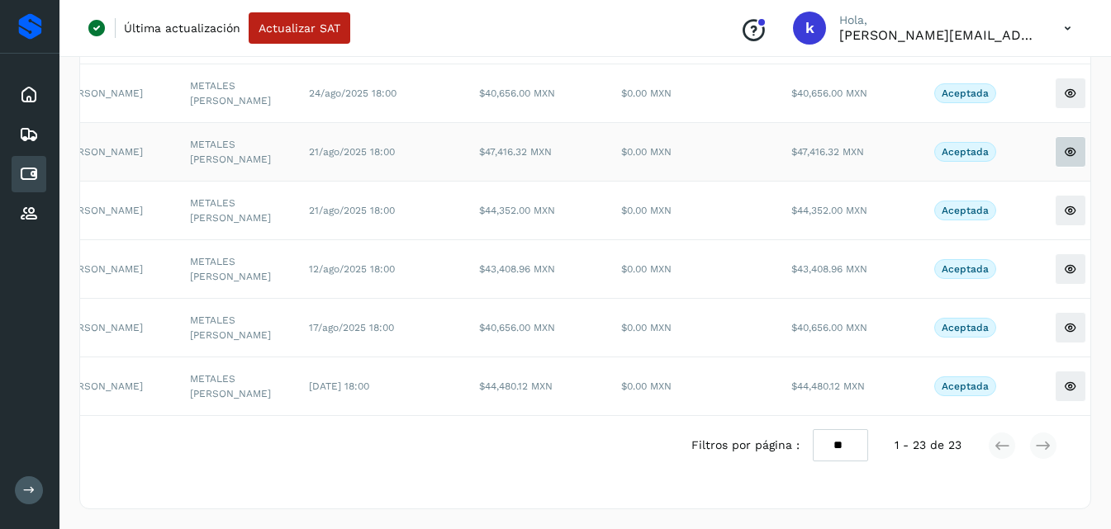
click at [1064, 145] on icon at bounding box center [1070, 151] width 13 height 13
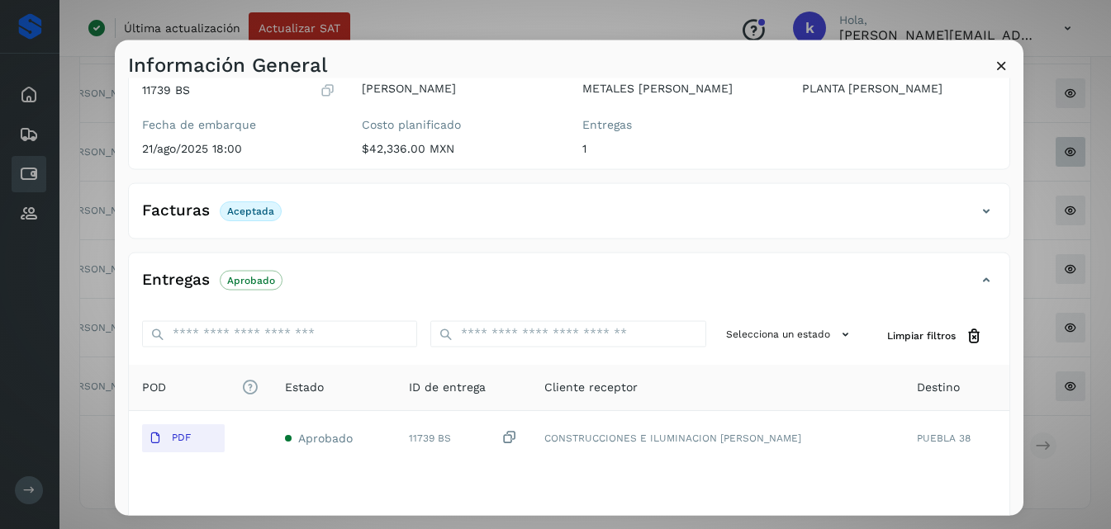
scroll to position [143, 0]
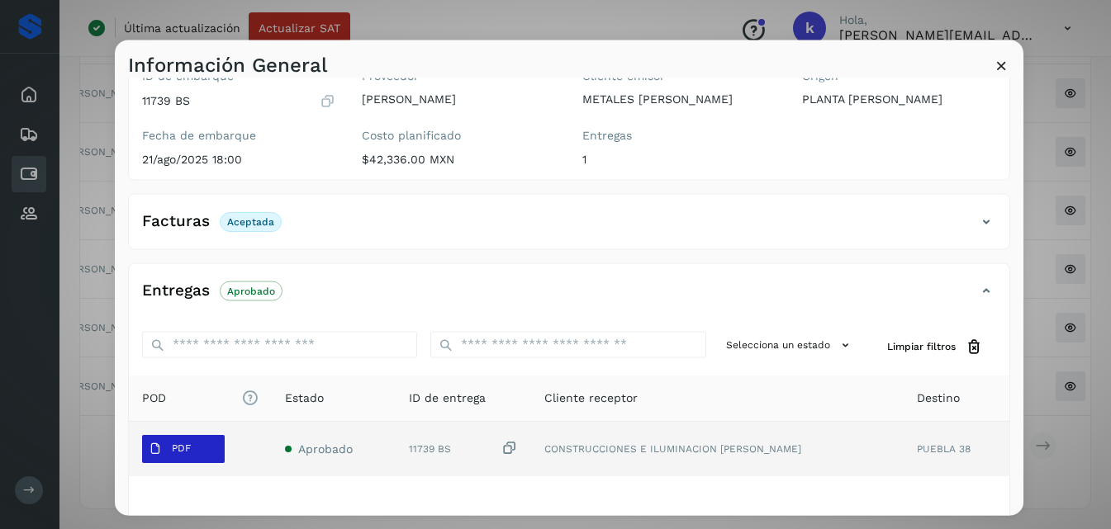
click at [181, 446] on p "PDF" at bounding box center [181, 449] width 19 height 12
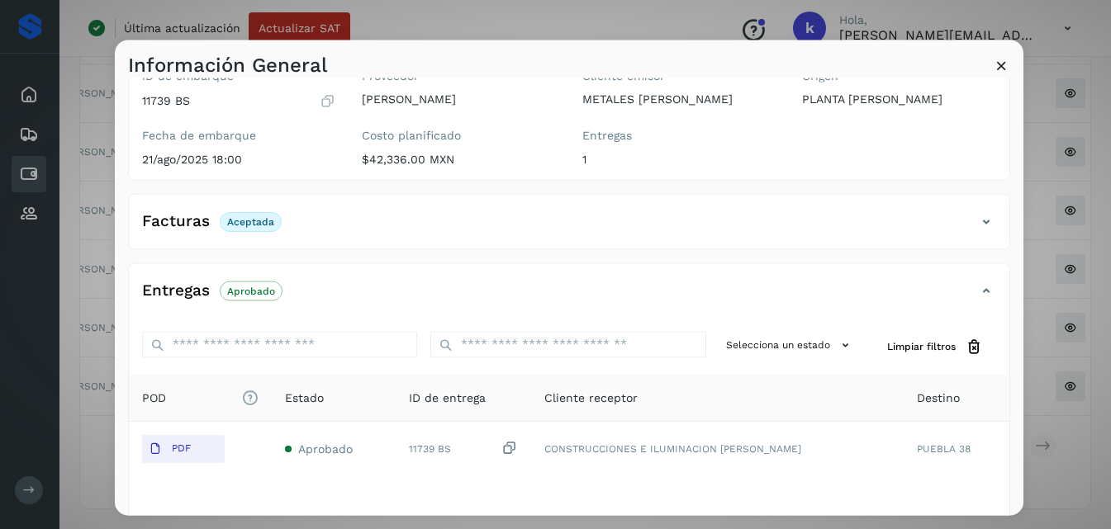
click at [1002, 62] on icon at bounding box center [1001, 64] width 17 height 17
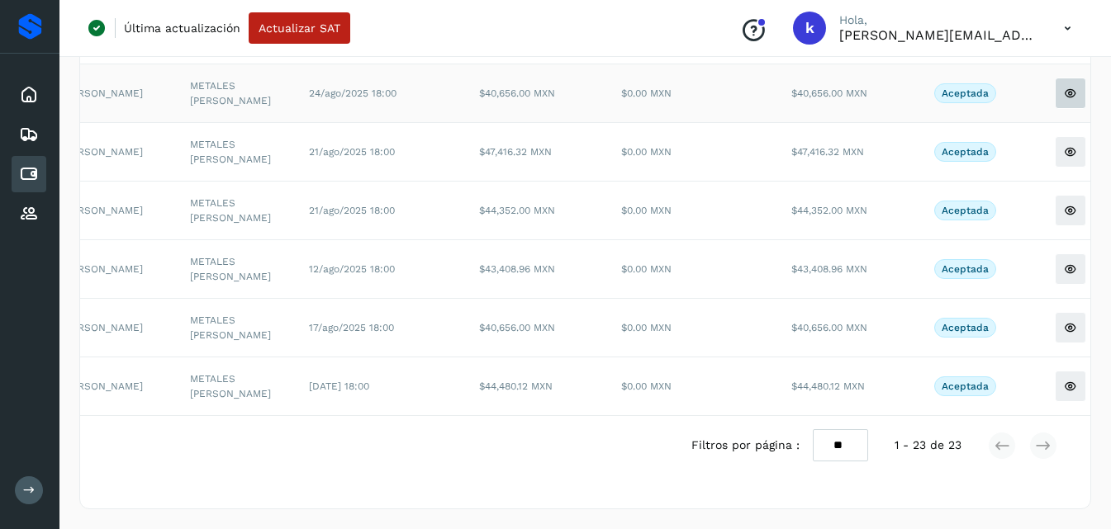
click at [1064, 87] on icon at bounding box center [1070, 93] width 13 height 13
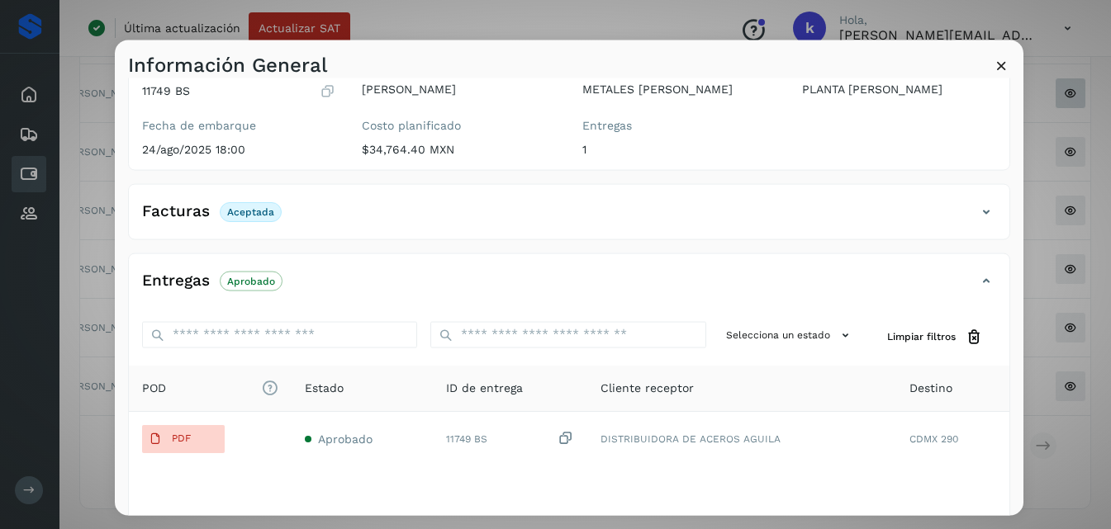
scroll to position [316, 0]
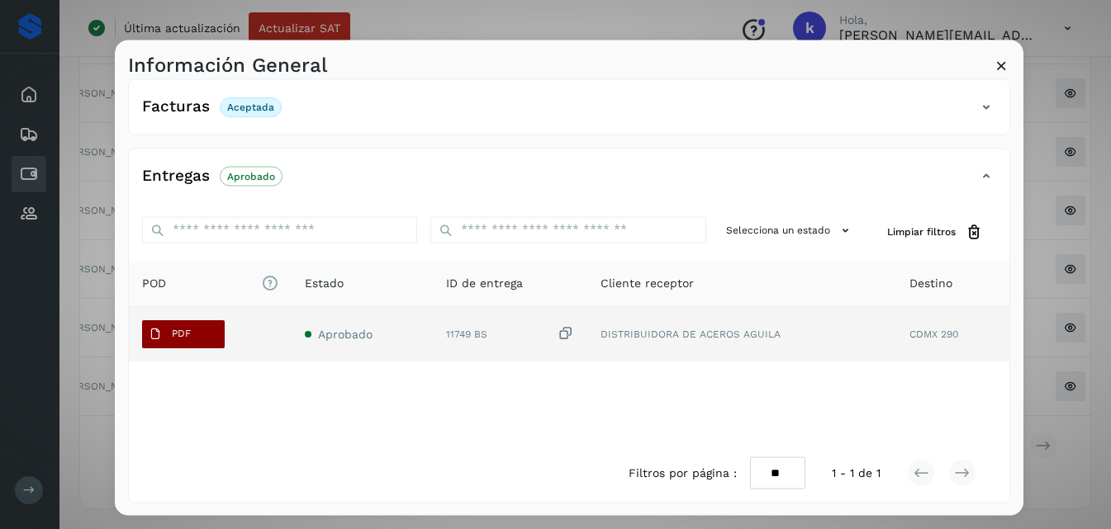
click at [169, 339] on span "PDF" at bounding box center [169, 333] width 55 height 26
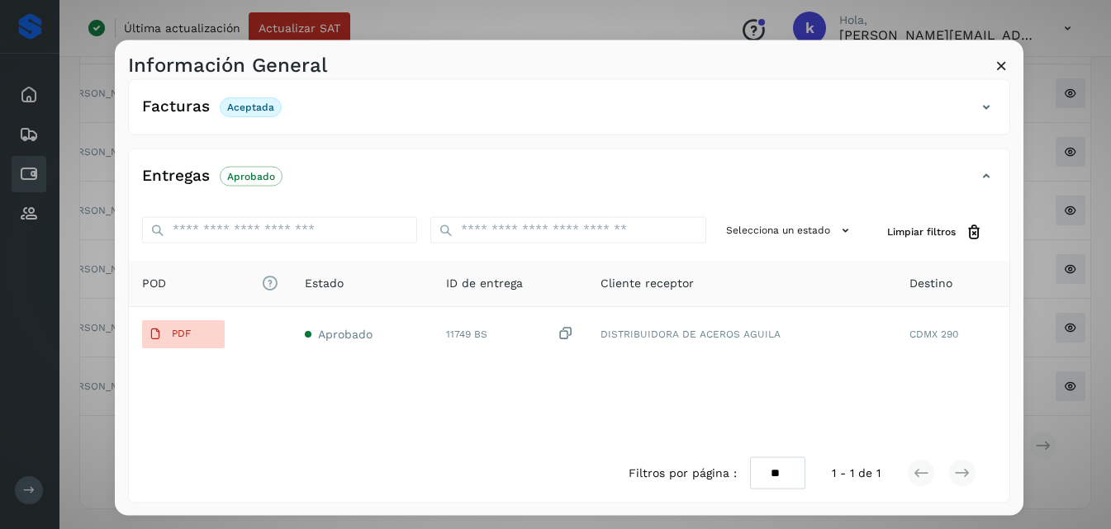
click at [1000, 66] on icon at bounding box center [1001, 64] width 17 height 17
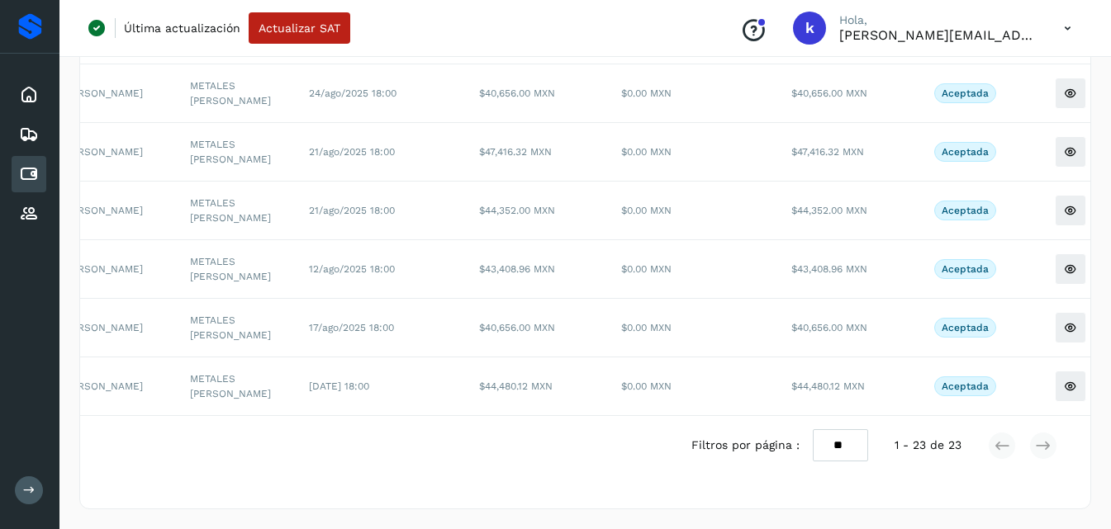
scroll to position [1226, 0]
click at [1064, 27] on icon at bounding box center [1070, 20] width 13 height 13
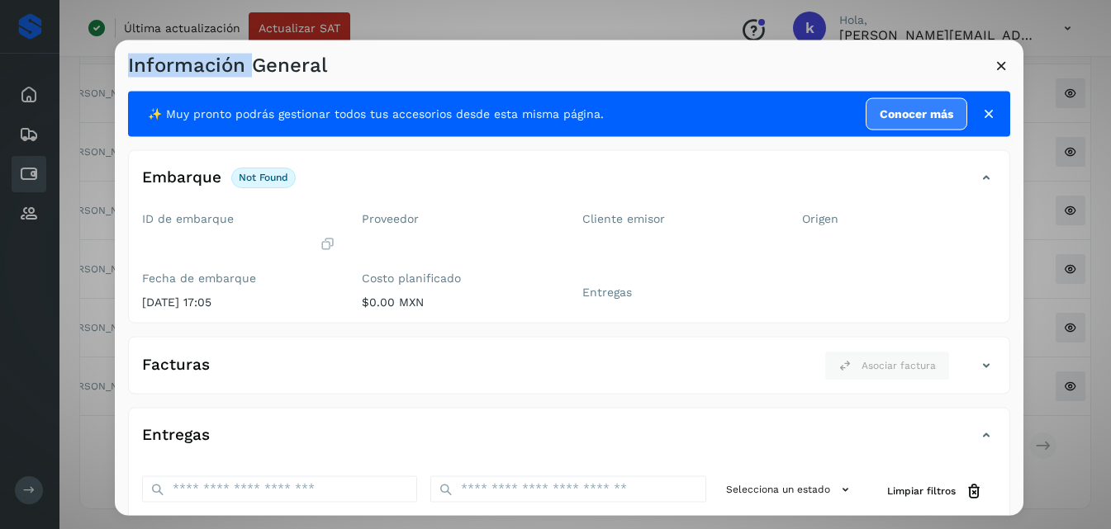
click at [1047, 125] on div "Información General ✨ Muy pronto podrás gestionar todos tus accesorios desde es…" at bounding box center [555, 264] width 1111 height 529
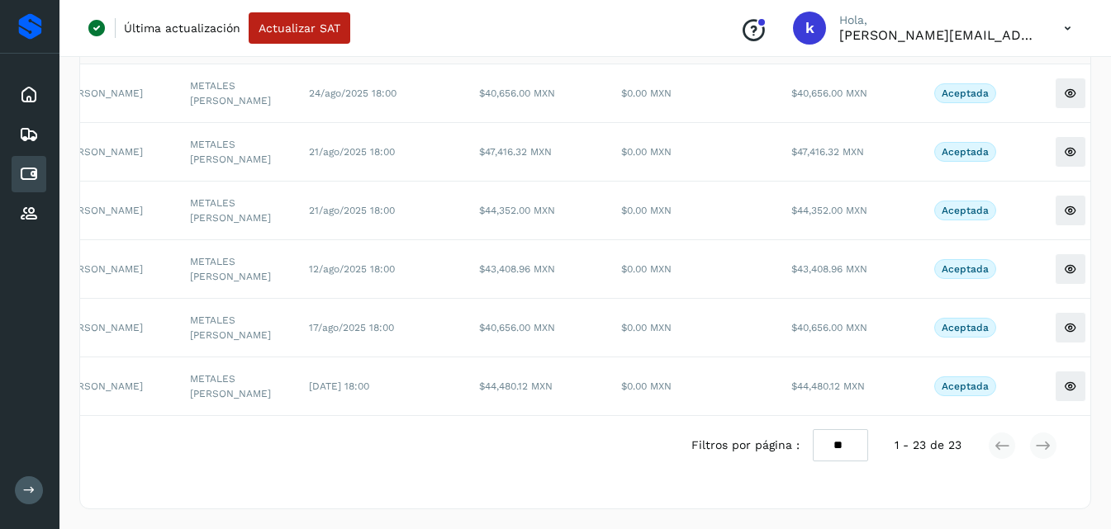
click at [1064, 27] on icon at bounding box center [1070, 20] width 13 height 13
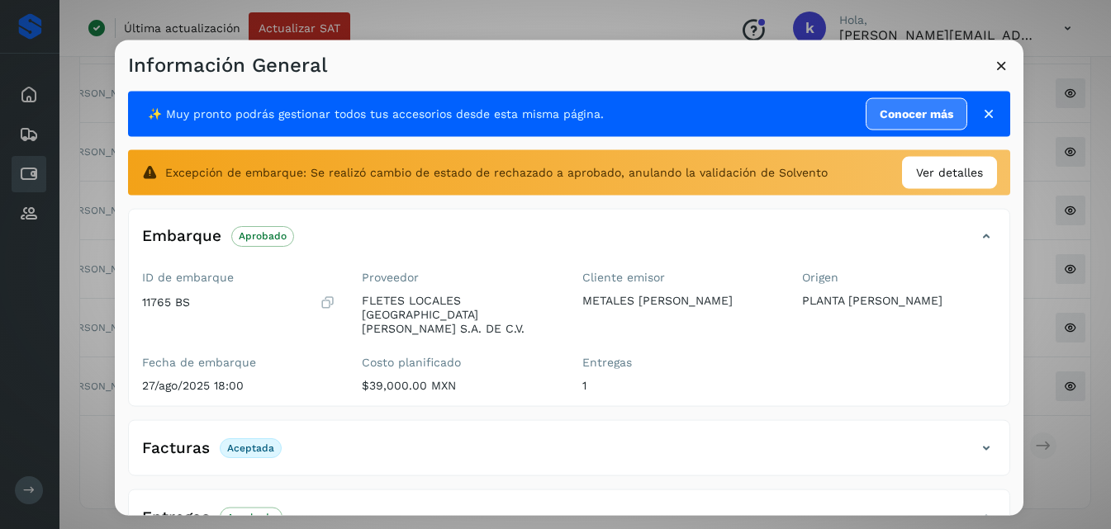
click at [1004, 179] on div "✨ Muy pronto podrás gestionar todos tus accesorios desde esta misma página. Con…" at bounding box center [569, 297] width 909 height 439
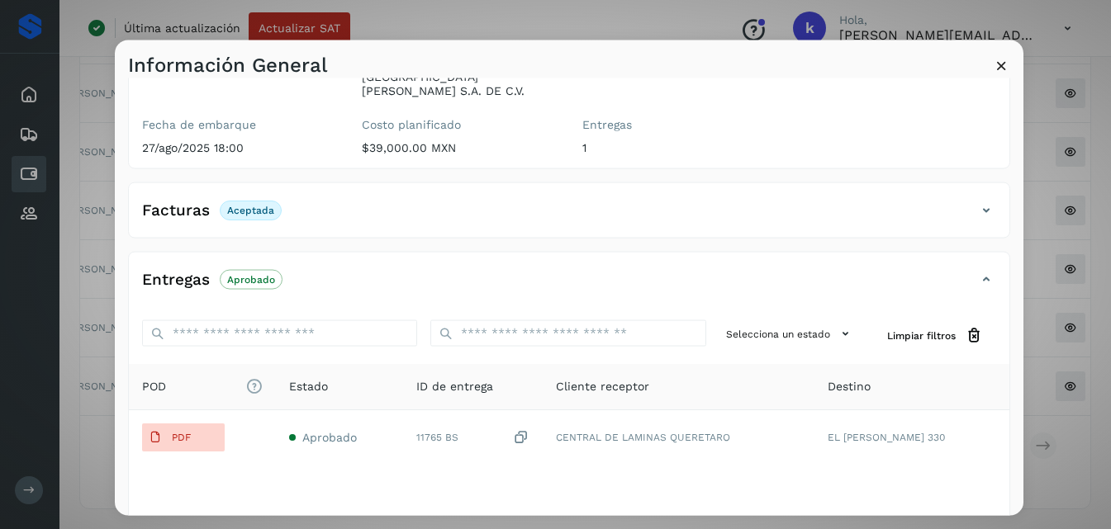
scroll to position [245, 0]
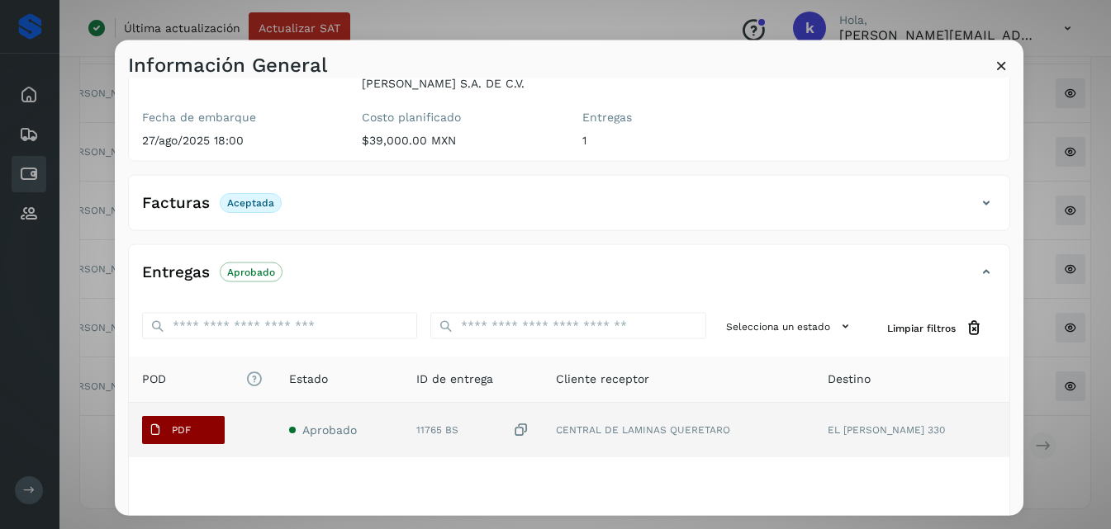
click at [192, 417] on span "PDF" at bounding box center [169, 430] width 55 height 26
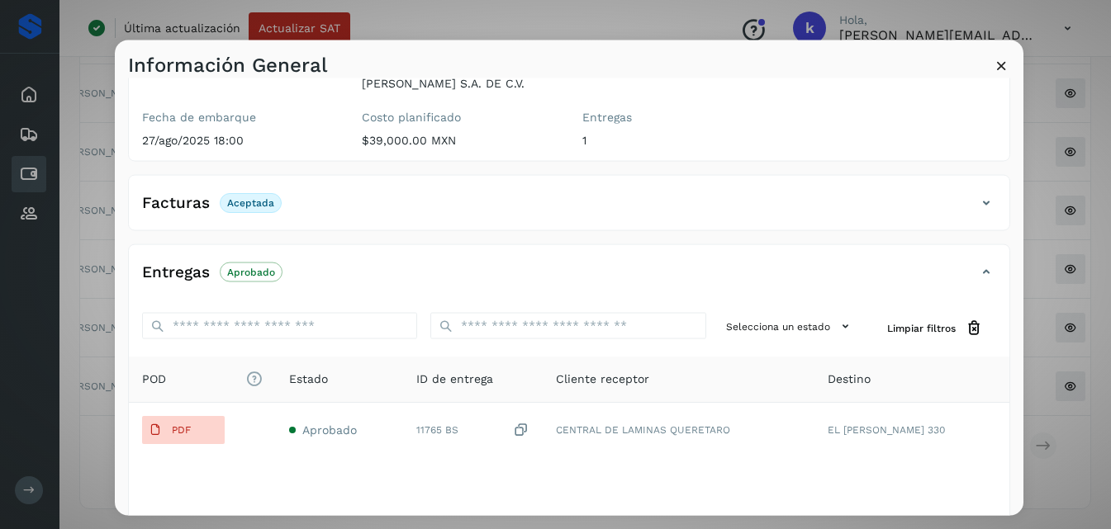
click at [1001, 68] on icon at bounding box center [1001, 64] width 17 height 17
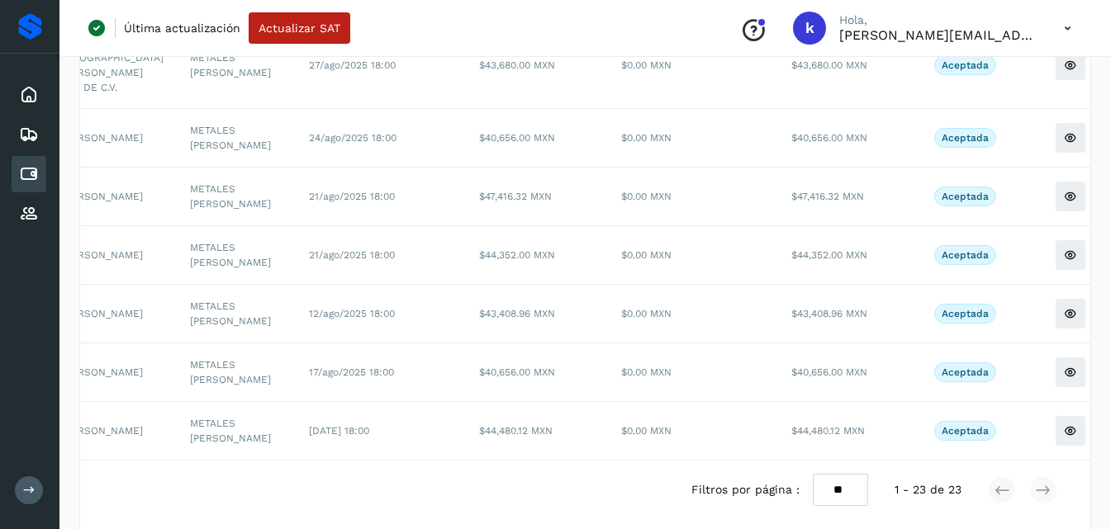
scroll to position [1142, 0]
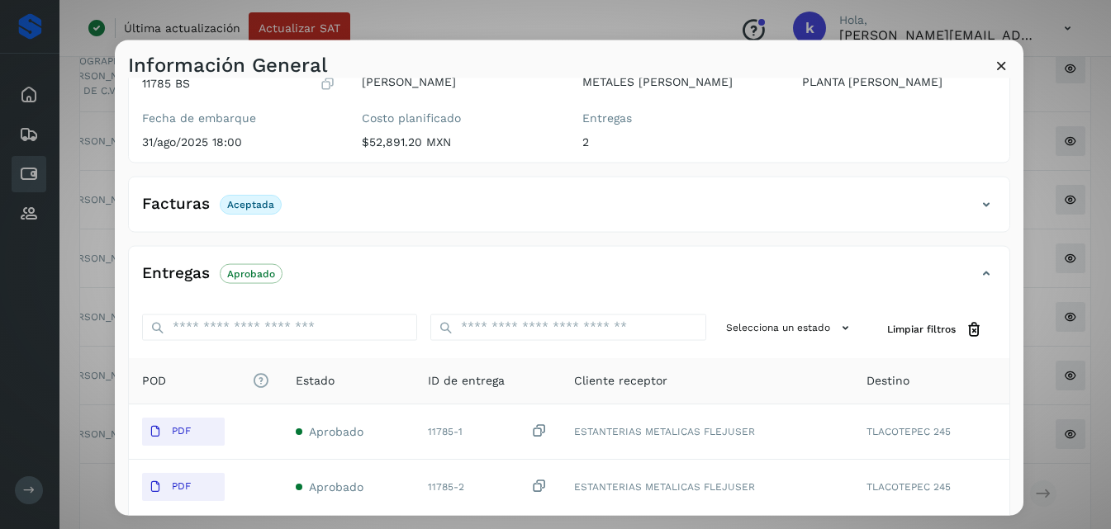
scroll to position [233, 0]
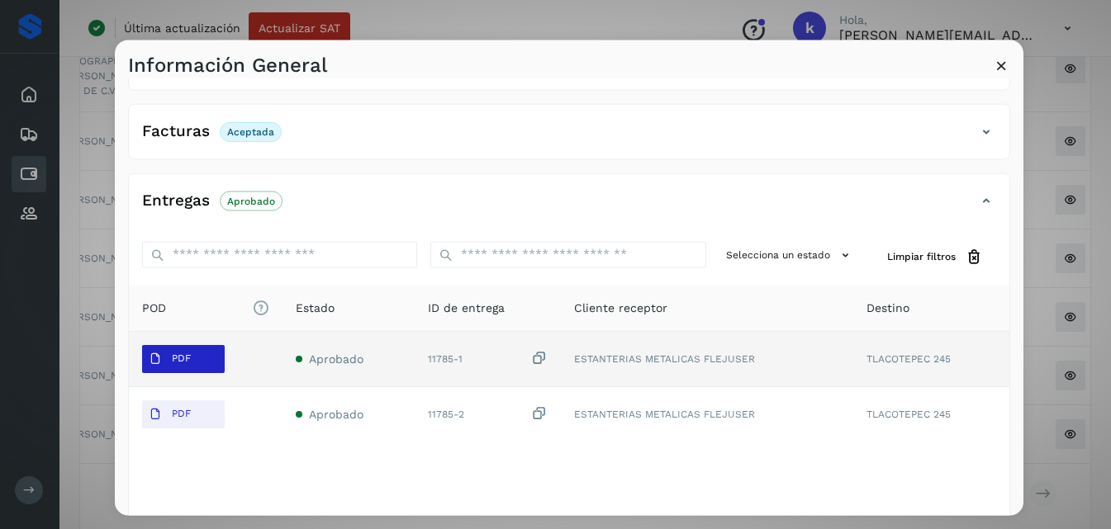
click at [188, 361] on p "PDF" at bounding box center [181, 359] width 19 height 12
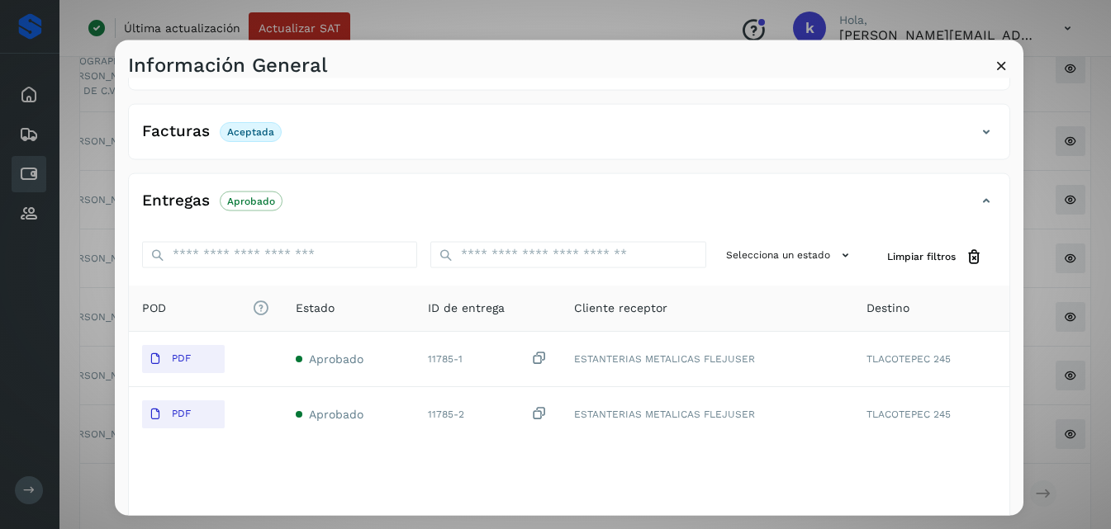
click at [999, 64] on icon at bounding box center [1001, 64] width 17 height 17
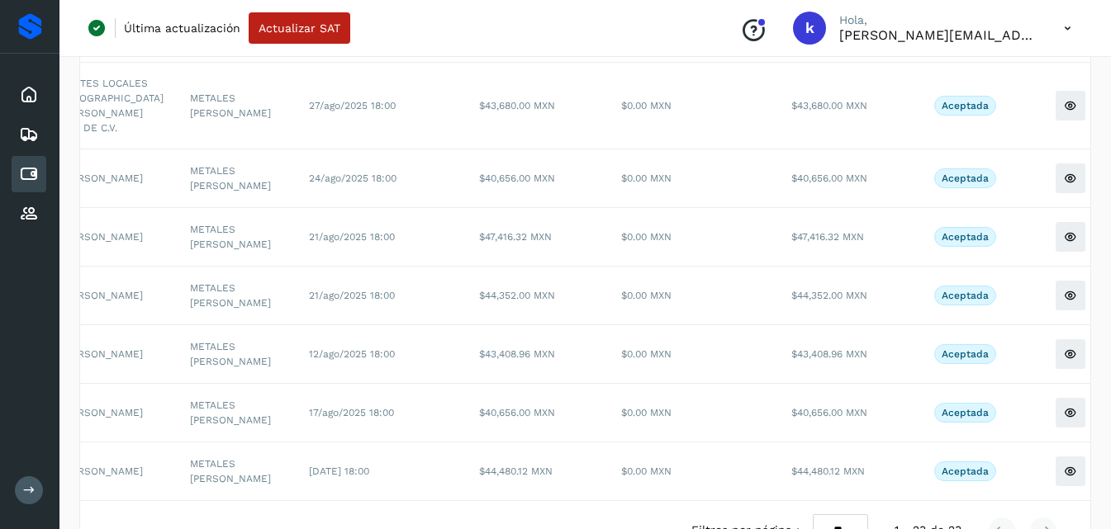
scroll to position [1099, 0]
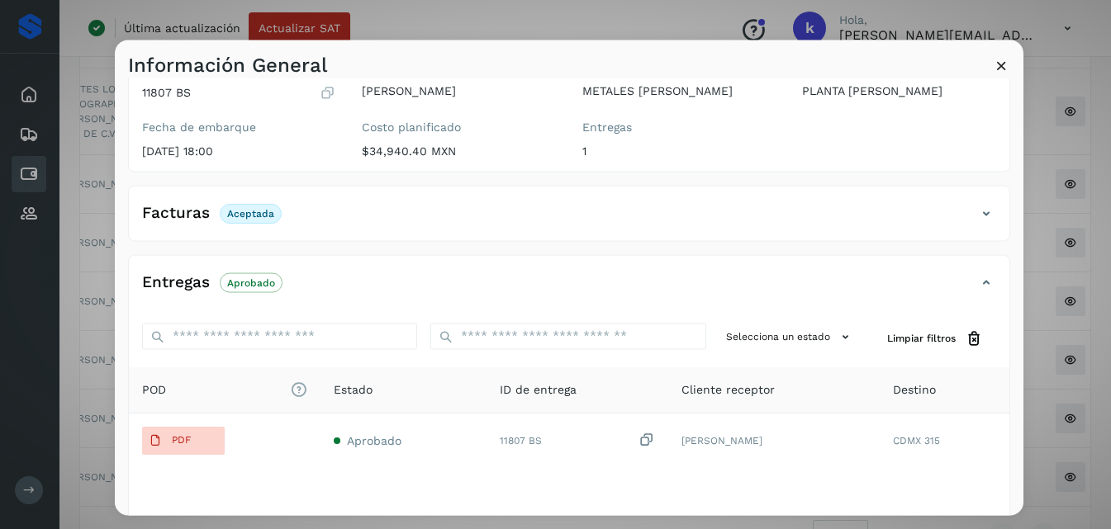
scroll to position [213, 0]
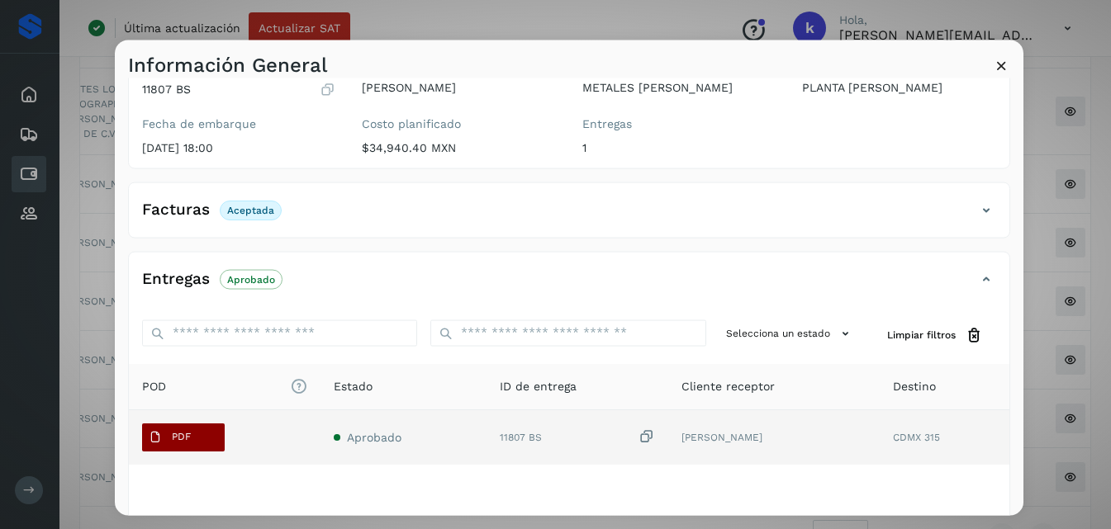
click at [170, 431] on span "PDF" at bounding box center [169, 437] width 55 height 26
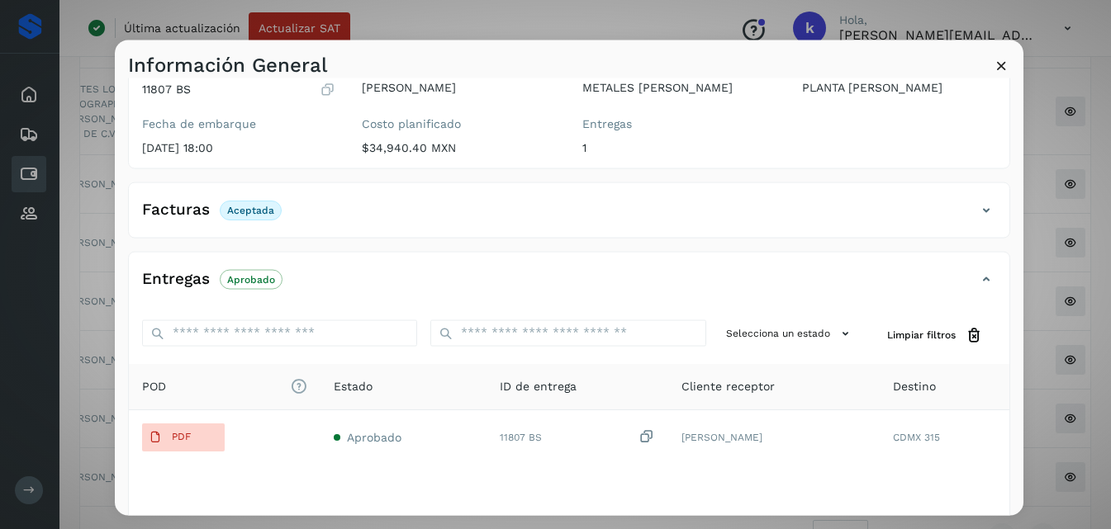
click at [1002, 65] on icon at bounding box center [1001, 64] width 17 height 17
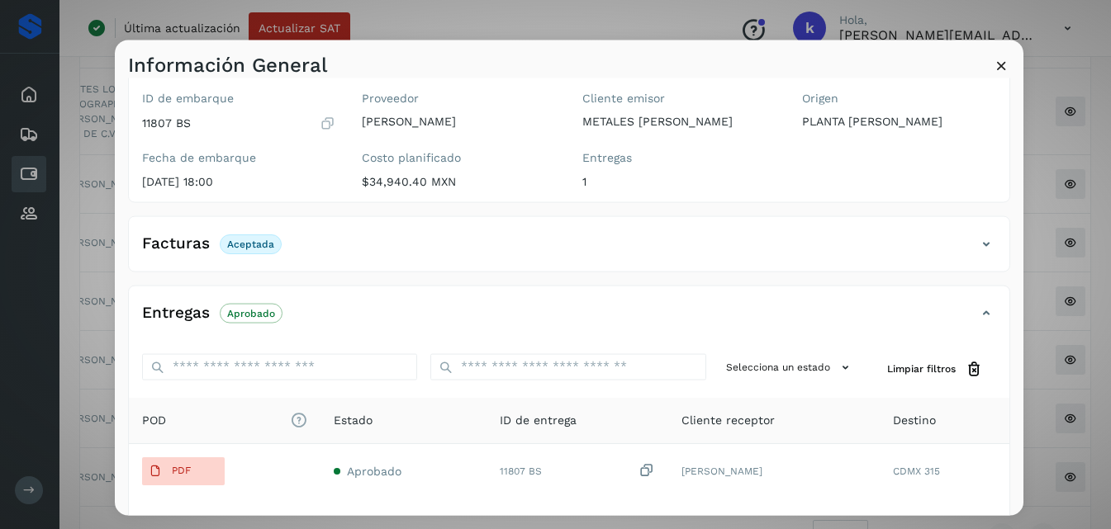
scroll to position [178, 0]
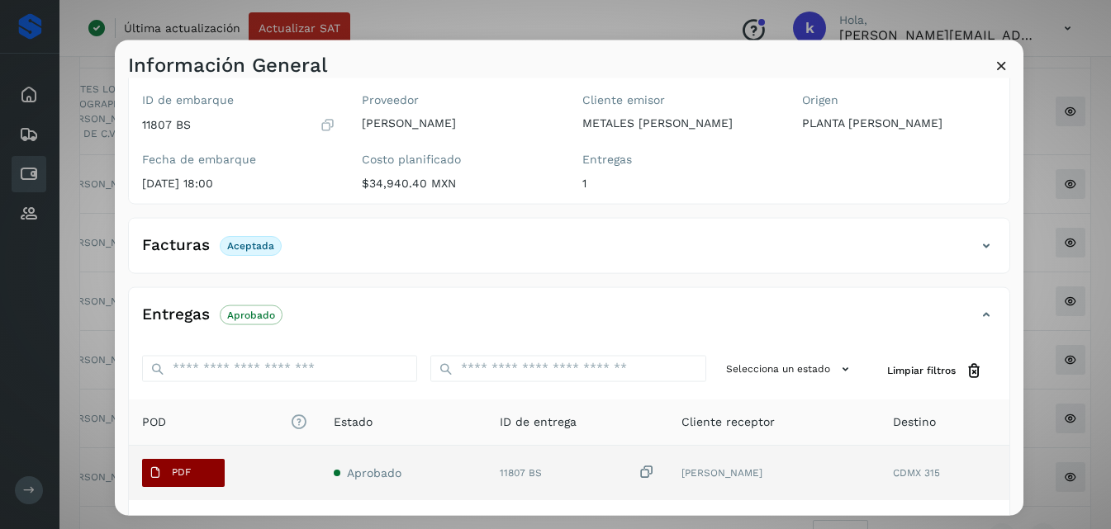
click at [192, 471] on span "PDF" at bounding box center [169, 472] width 55 height 26
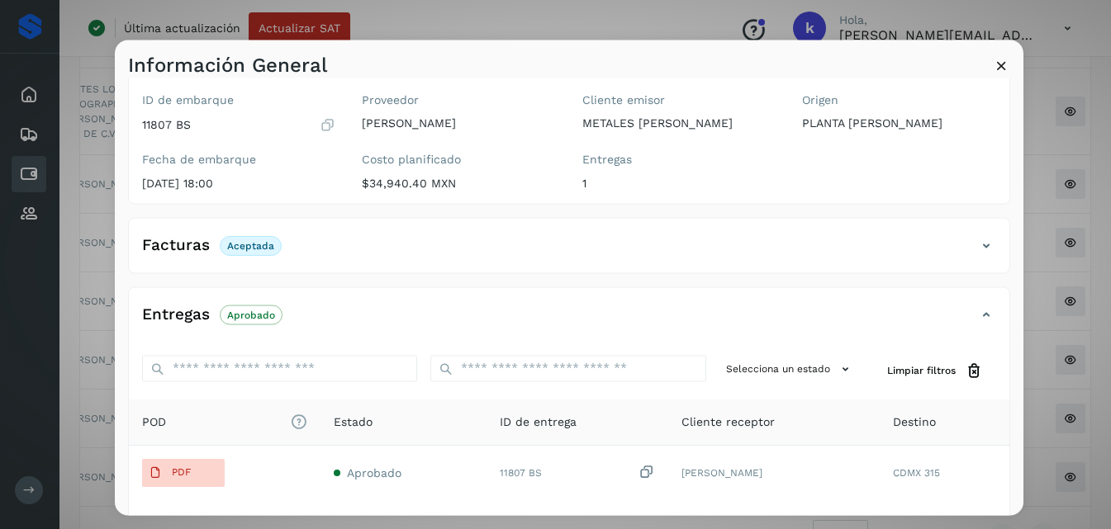
click at [1001, 73] on icon at bounding box center [1001, 64] width 17 height 17
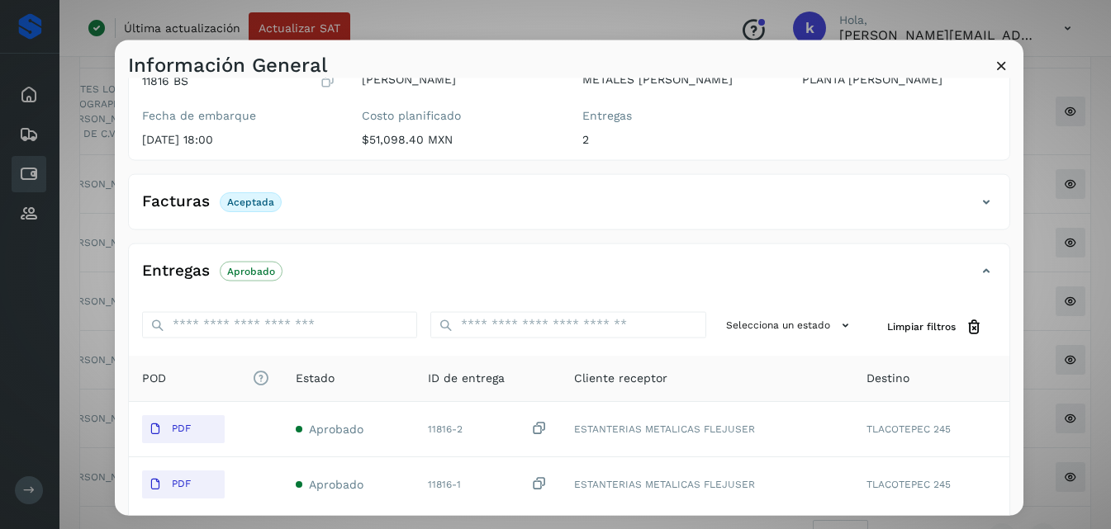
scroll to position [207, 0]
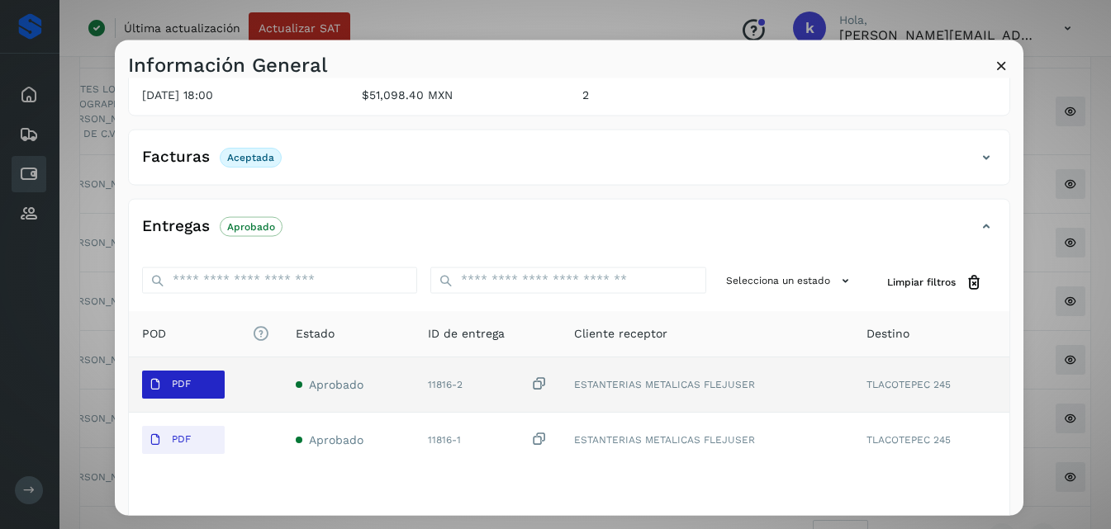
click at [221, 371] on button "PDF" at bounding box center [183, 384] width 83 height 28
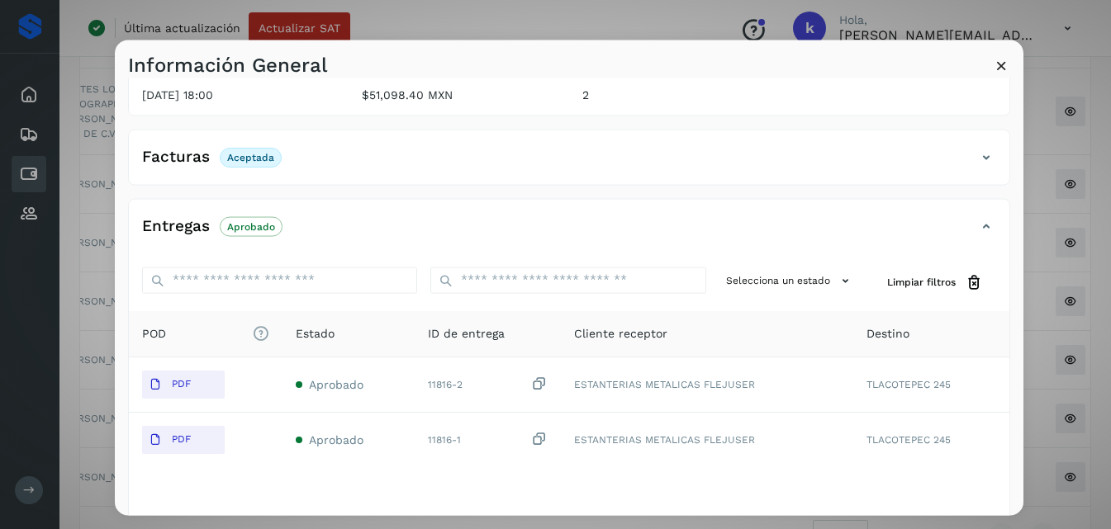
click at [1004, 64] on icon at bounding box center [1001, 64] width 17 height 17
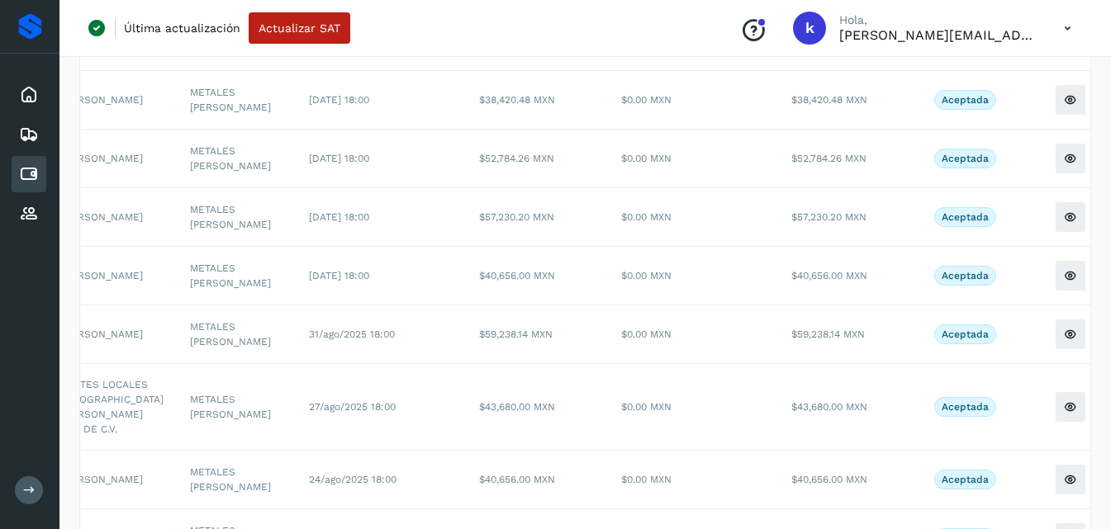
scroll to position [800, 0]
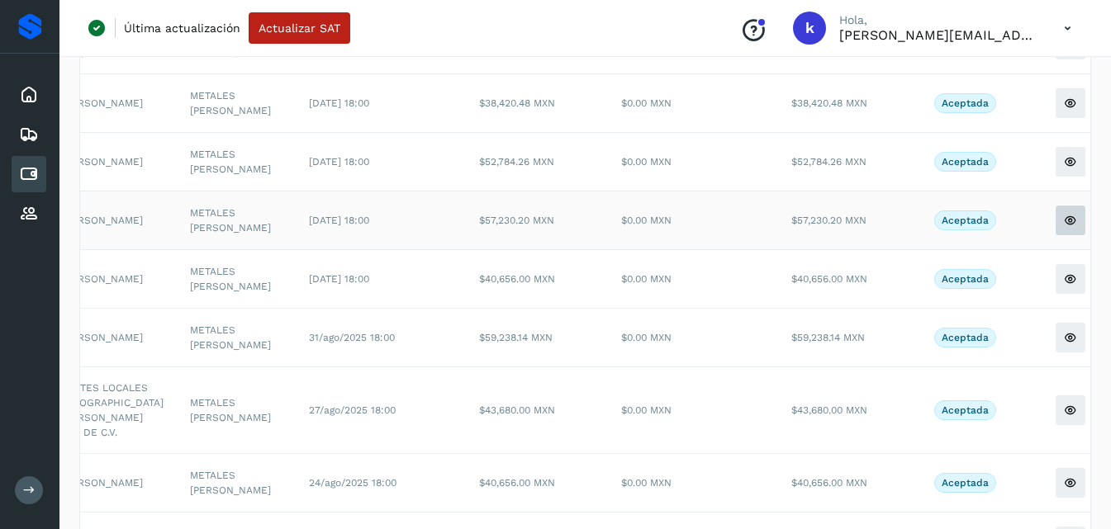
click at [1064, 227] on icon at bounding box center [1070, 220] width 13 height 13
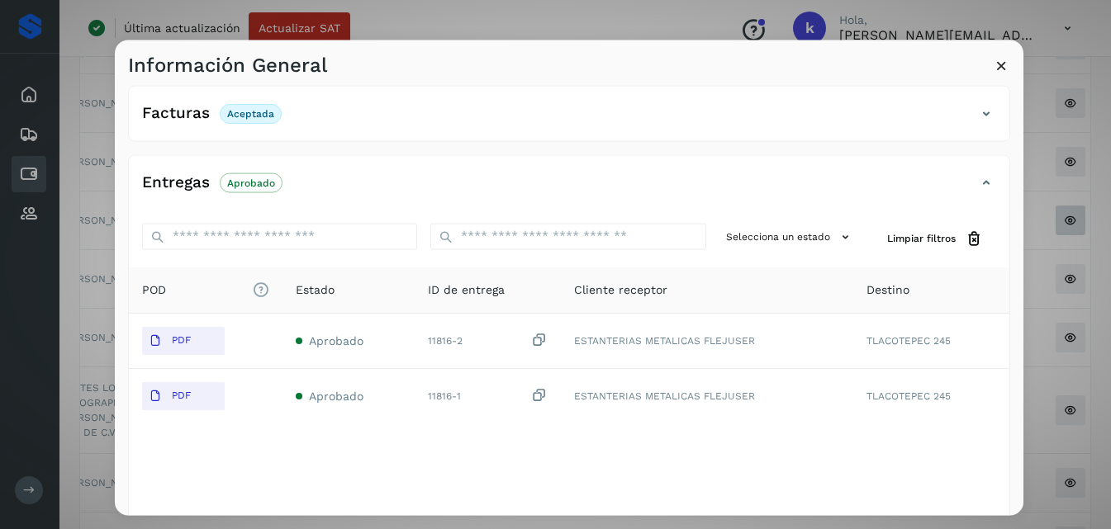
scroll to position [247, 0]
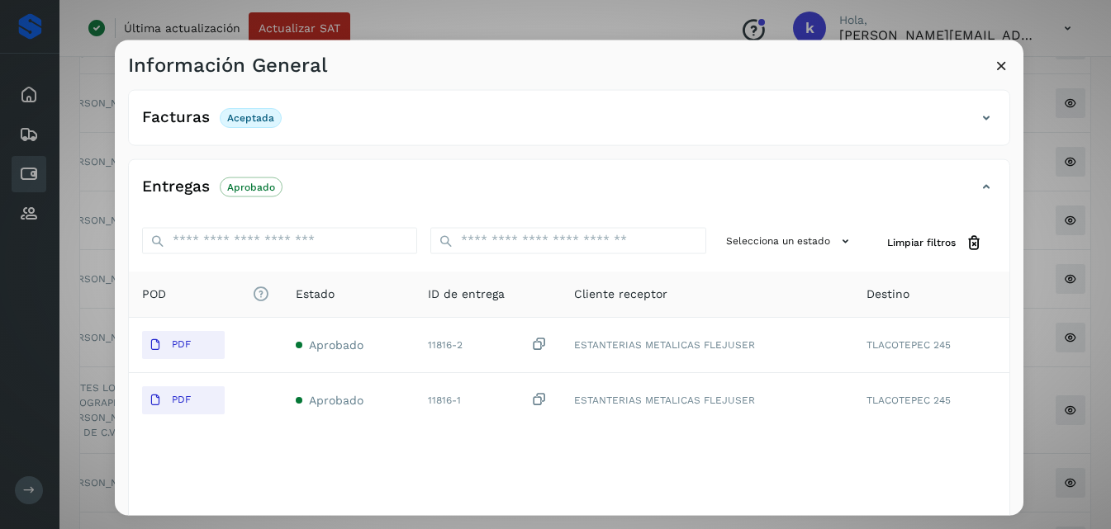
click at [1001, 61] on icon at bounding box center [1001, 64] width 17 height 17
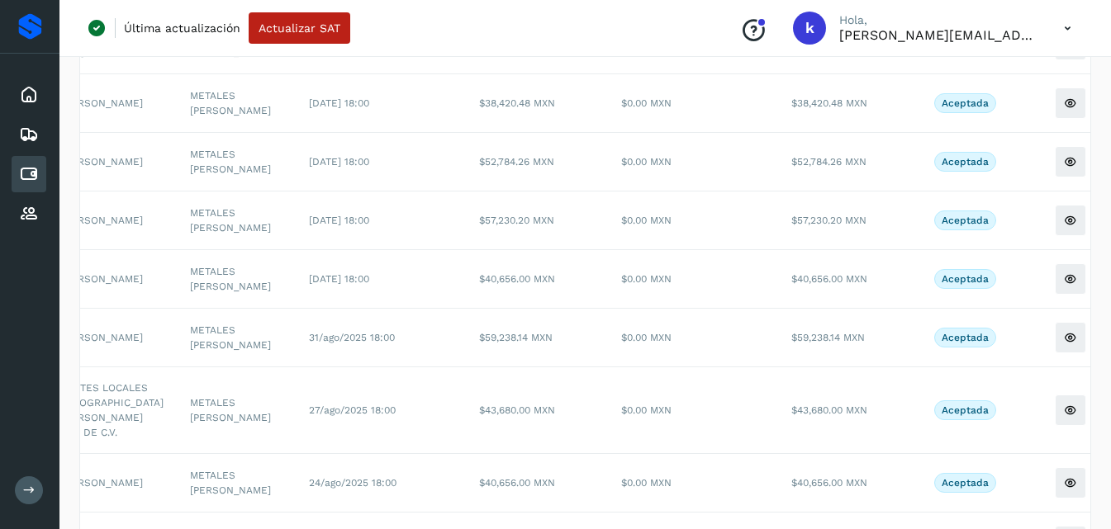
click at [1055, 295] on button at bounding box center [1070, 278] width 31 height 31
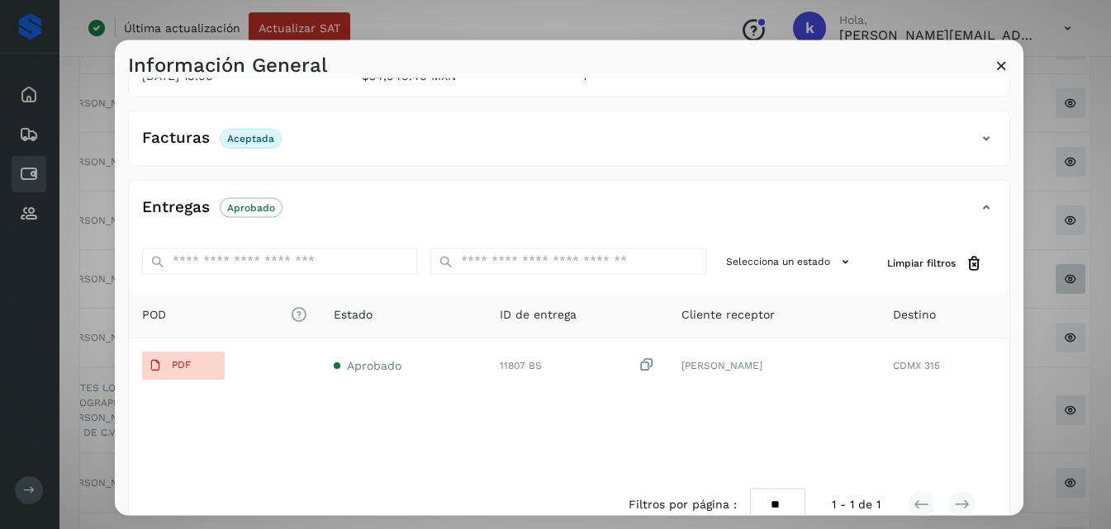
scroll to position [283, 0]
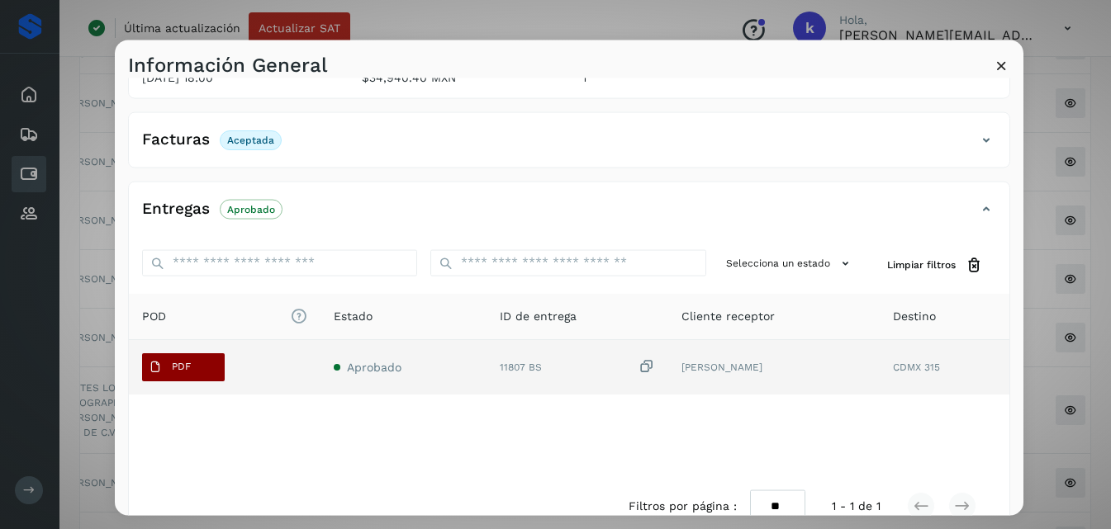
click at [207, 363] on button "PDF" at bounding box center [183, 367] width 83 height 28
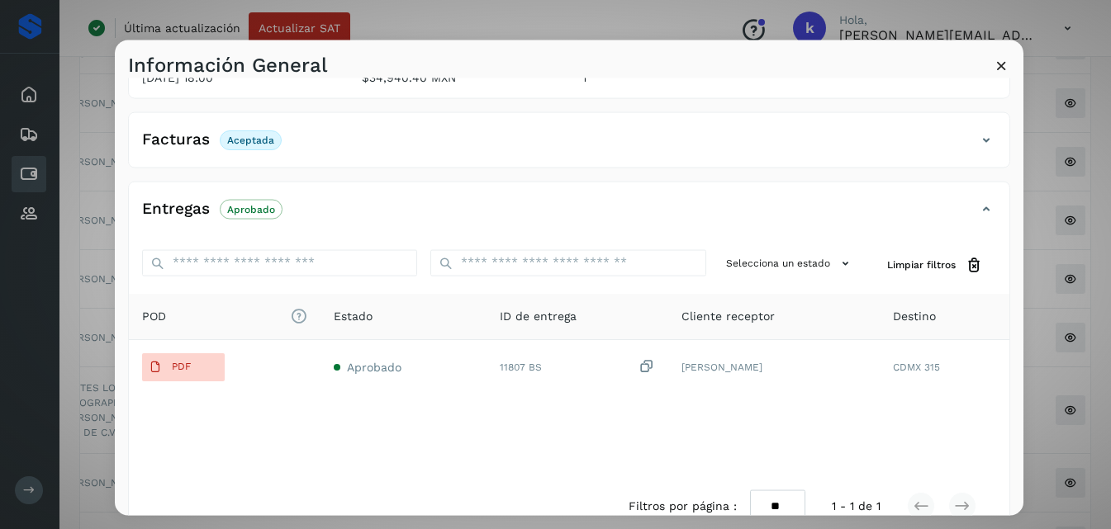
click at [1001, 62] on icon at bounding box center [1001, 64] width 17 height 17
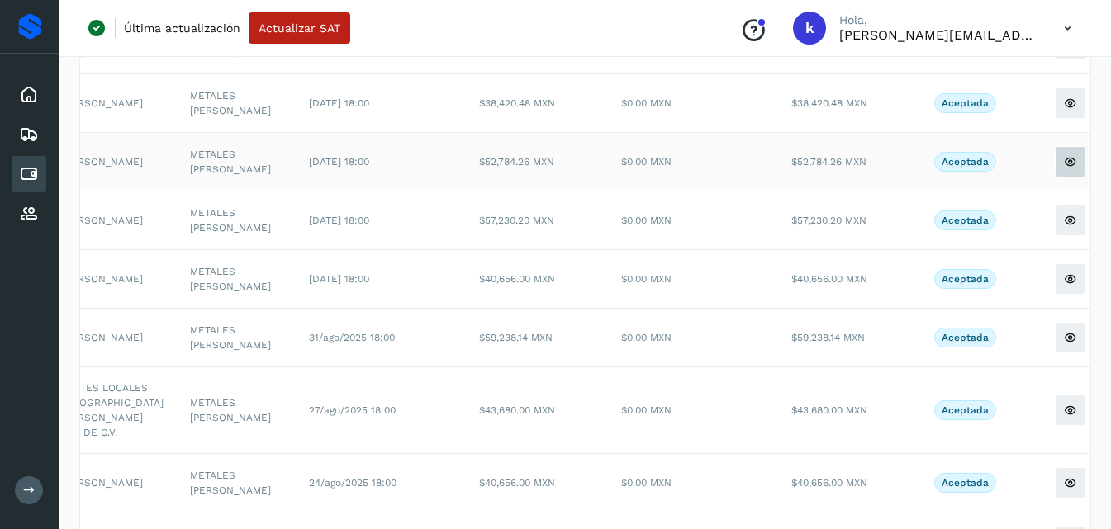
click at [1064, 169] on icon at bounding box center [1070, 161] width 13 height 13
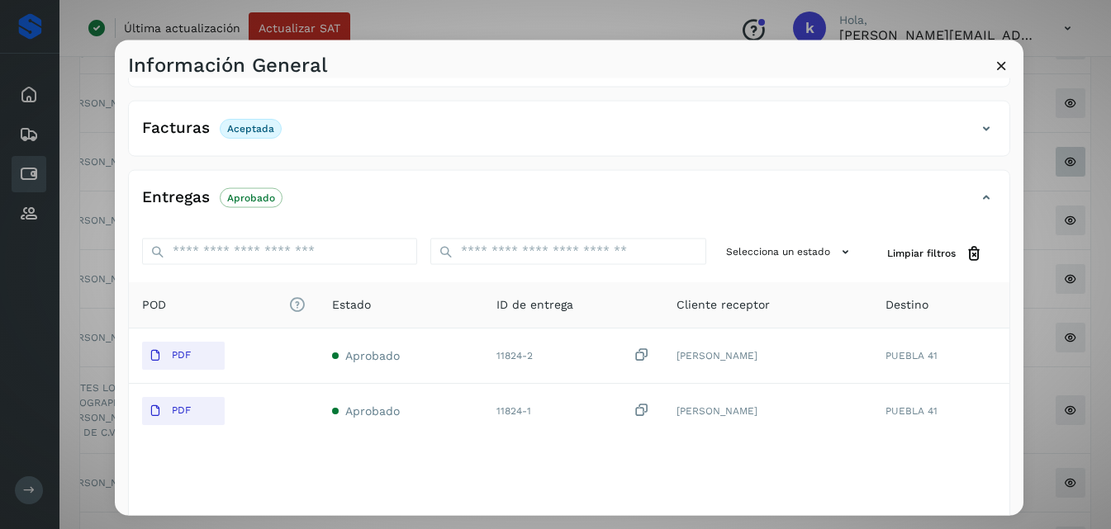
scroll to position [235, 0]
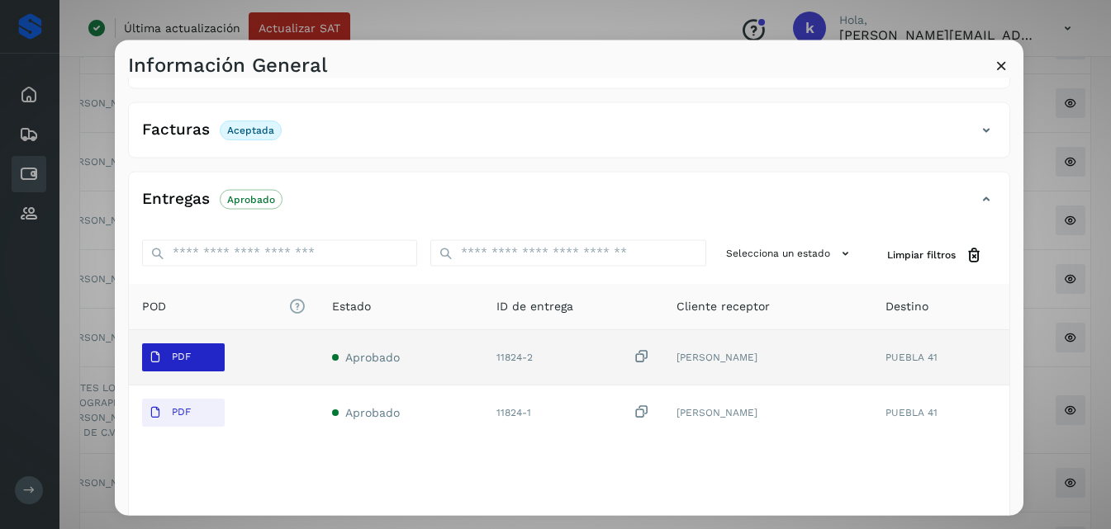
click at [169, 356] on span "PDF" at bounding box center [169, 357] width 55 height 26
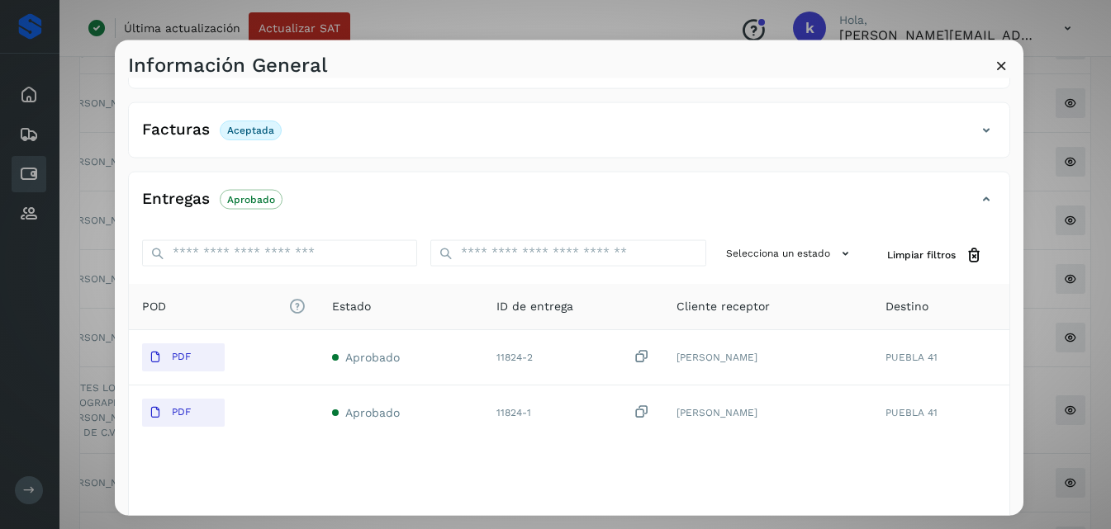
click at [1004, 64] on icon at bounding box center [1001, 64] width 17 height 17
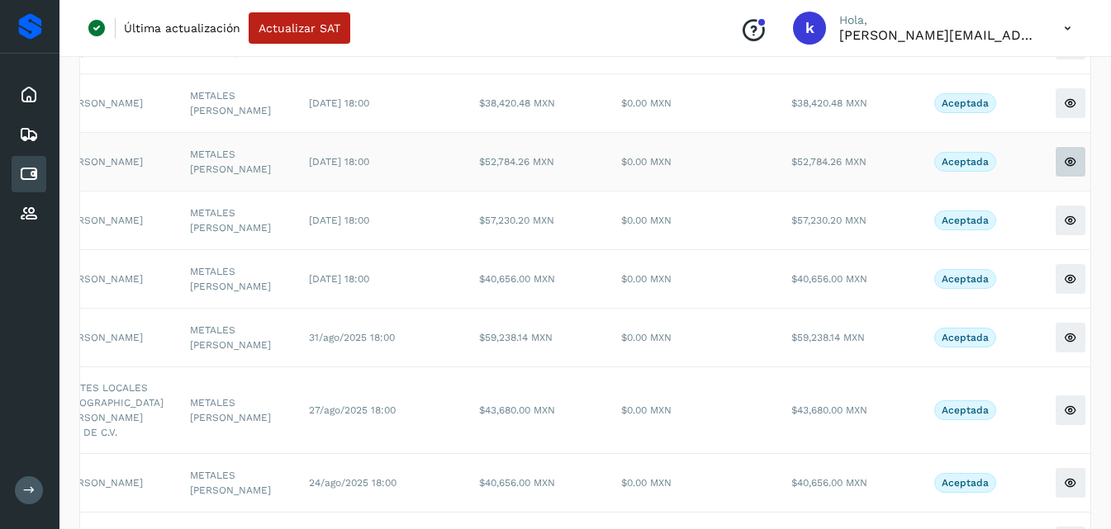
click at [1055, 178] on button at bounding box center [1070, 161] width 31 height 31
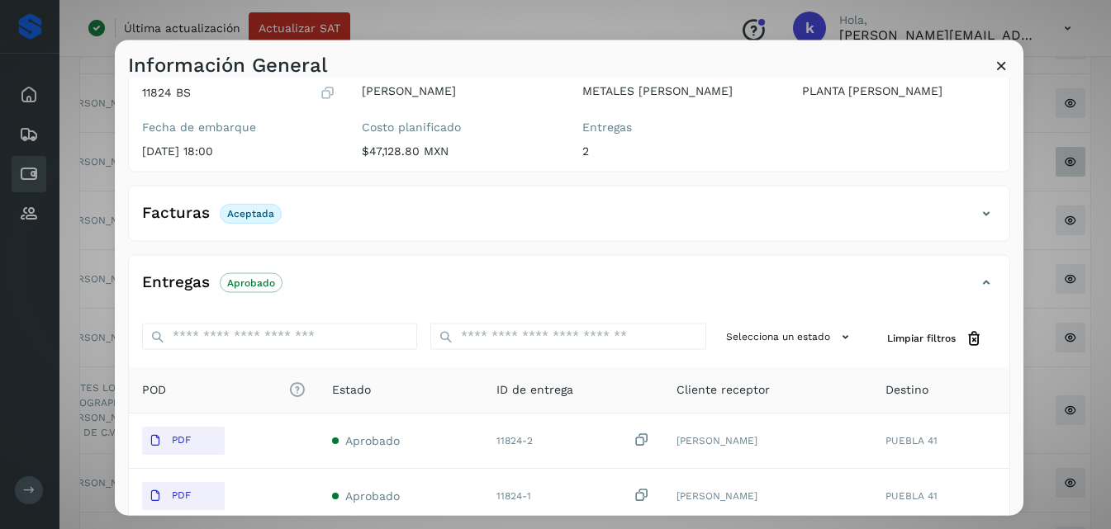
scroll to position [145, 0]
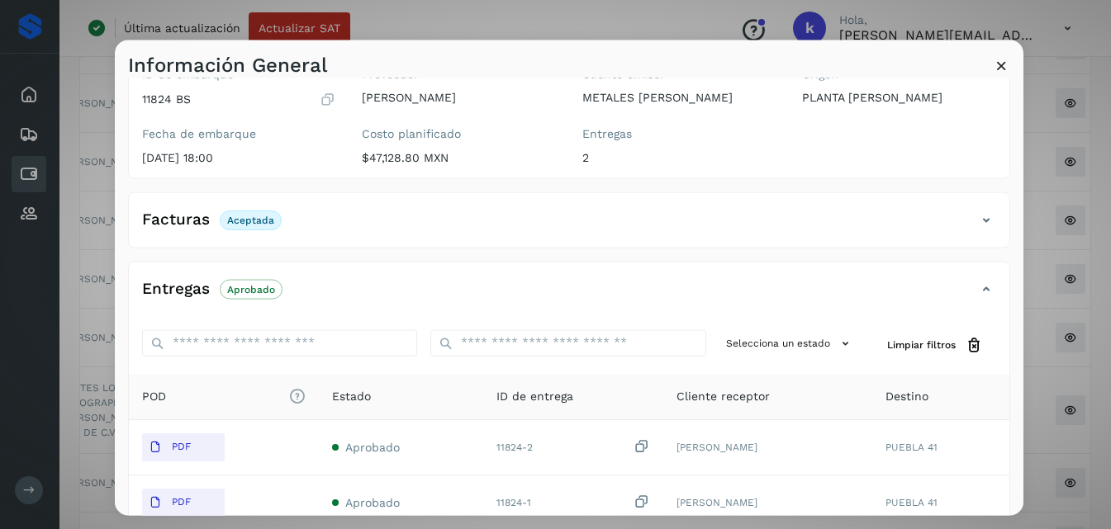
click at [999, 61] on icon at bounding box center [1001, 64] width 17 height 17
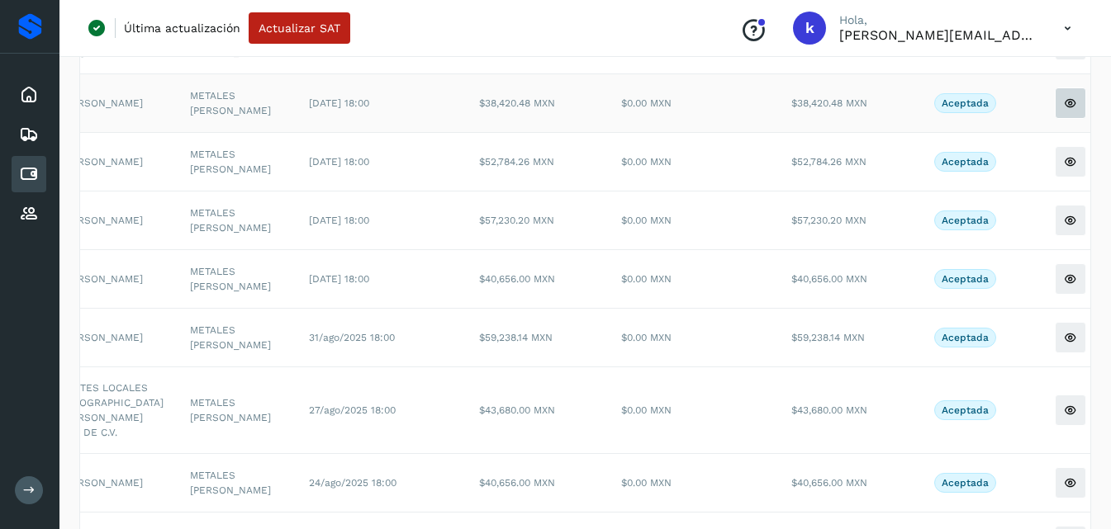
click at [1064, 110] on icon at bounding box center [1070, 103] width 13 height 13
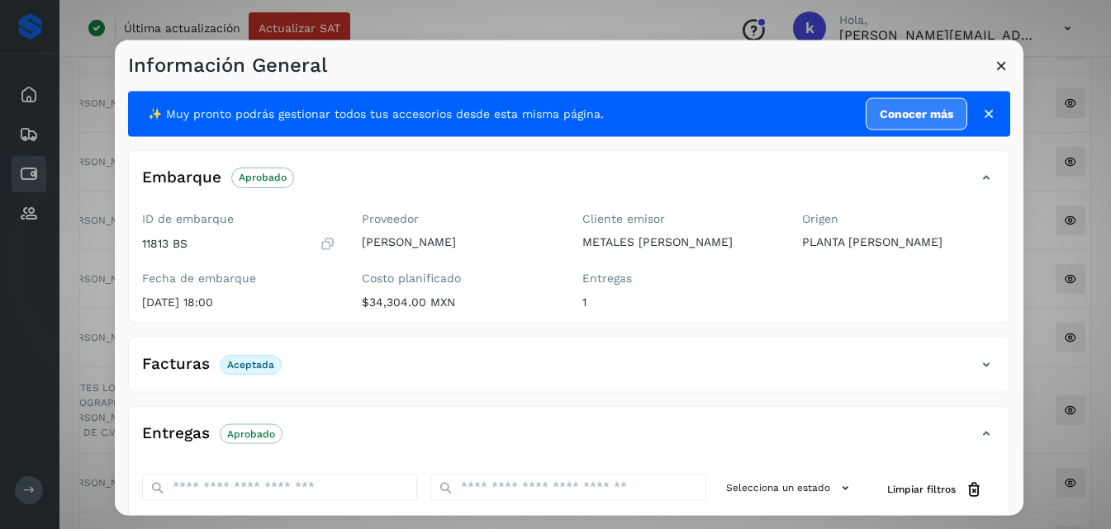
click at [1042, 243] on div "Información General ✨ Muy pronto podrás gestionar todos tus accesorios desde es…" at bounding box center [555, 264] width 1111 height 529
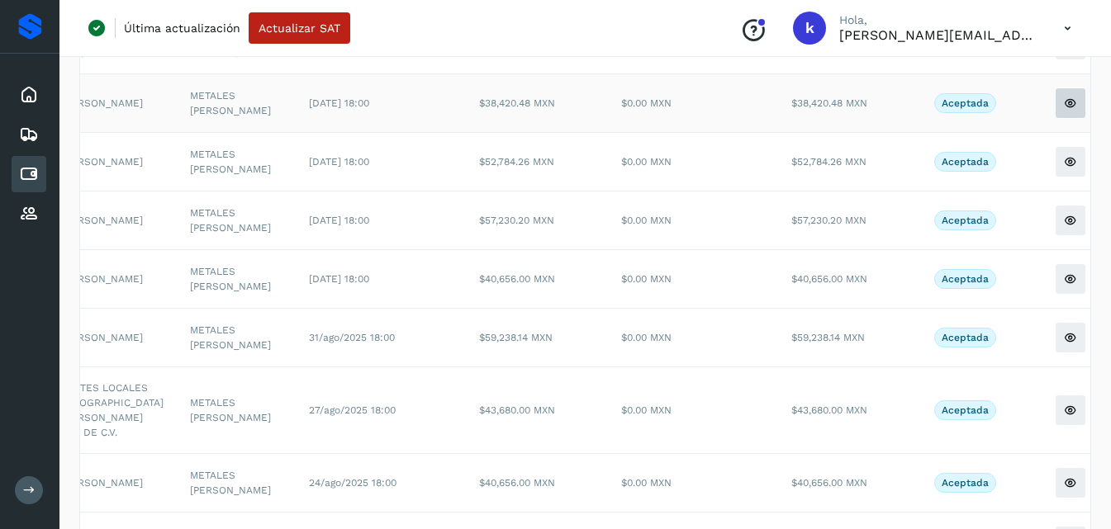
click at [1064, 110] on icon at bounding box center [1070, 103] width 13 height 13
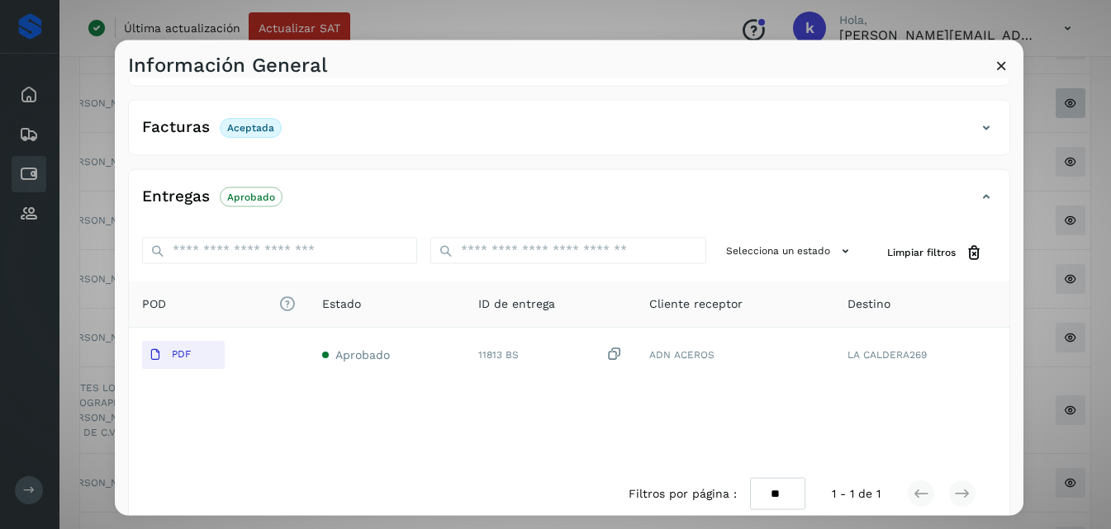
scroll to position [239, 0]
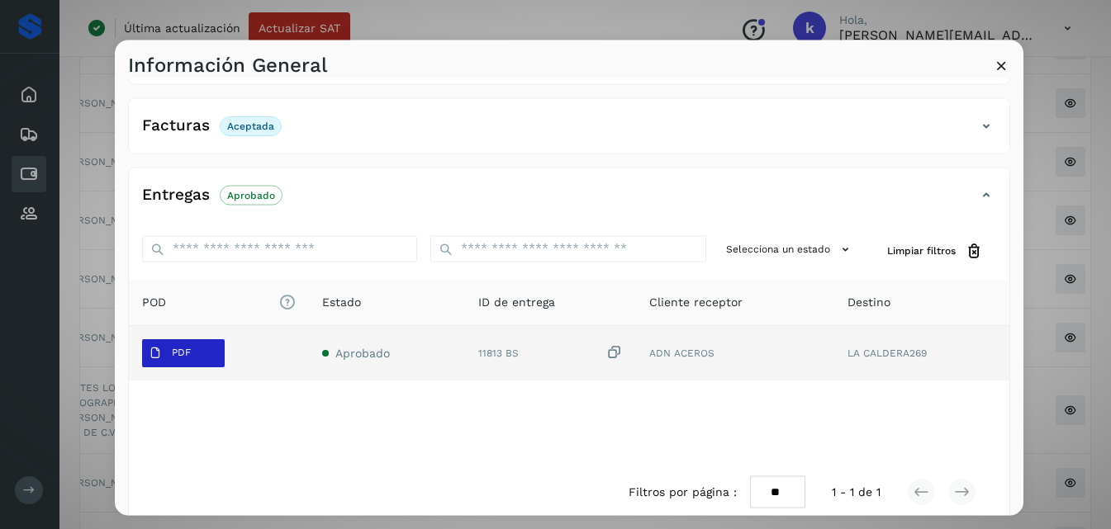
click at [180, 353] on p "PDF" at bounding box center [181, 353] width 19 height 12
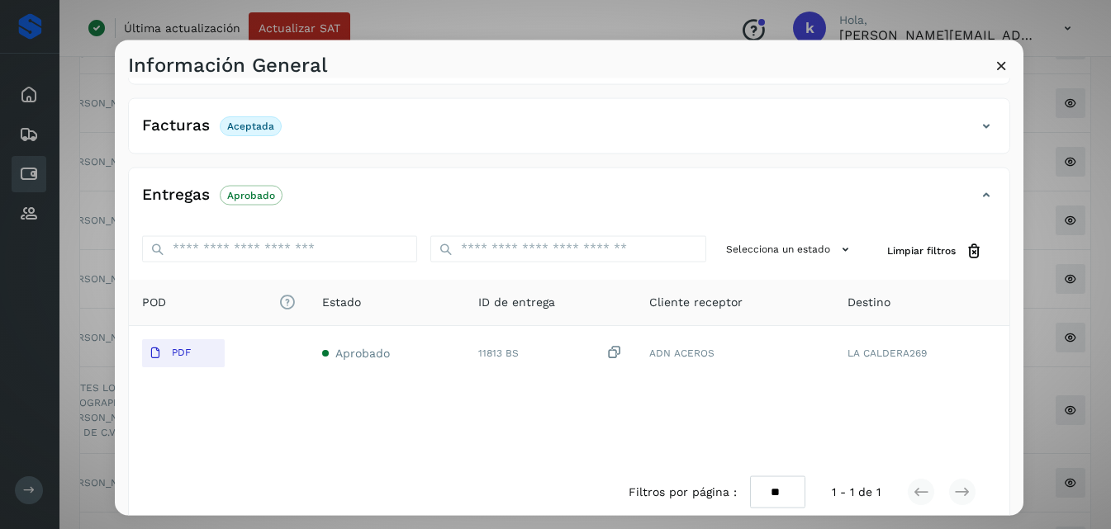
click at [1001, 64] on icon at bounding box center [1001, 64] width 17 height 17
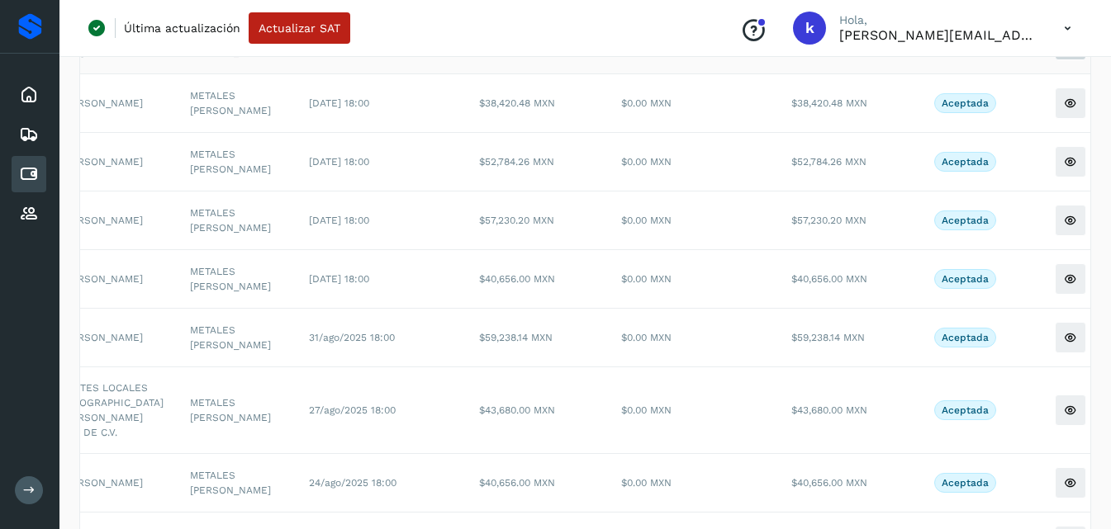
click at [1064, 51] on icon at bounding box center [1070, 44] width 13 height 13
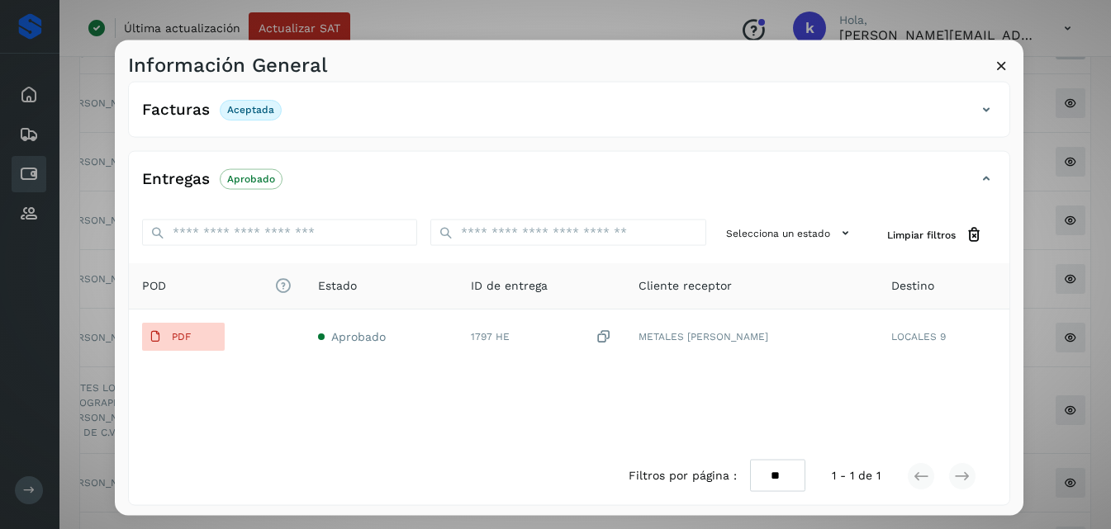
scroll to position [328, 0]
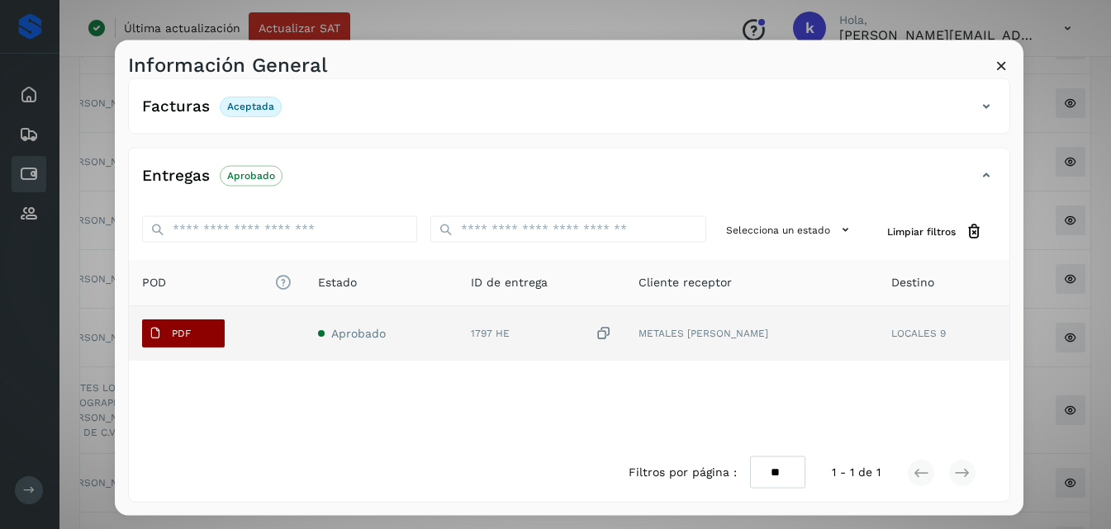
click at [169, 323] on span "PDF" at bounding box center [169, 333] width 55 height 26
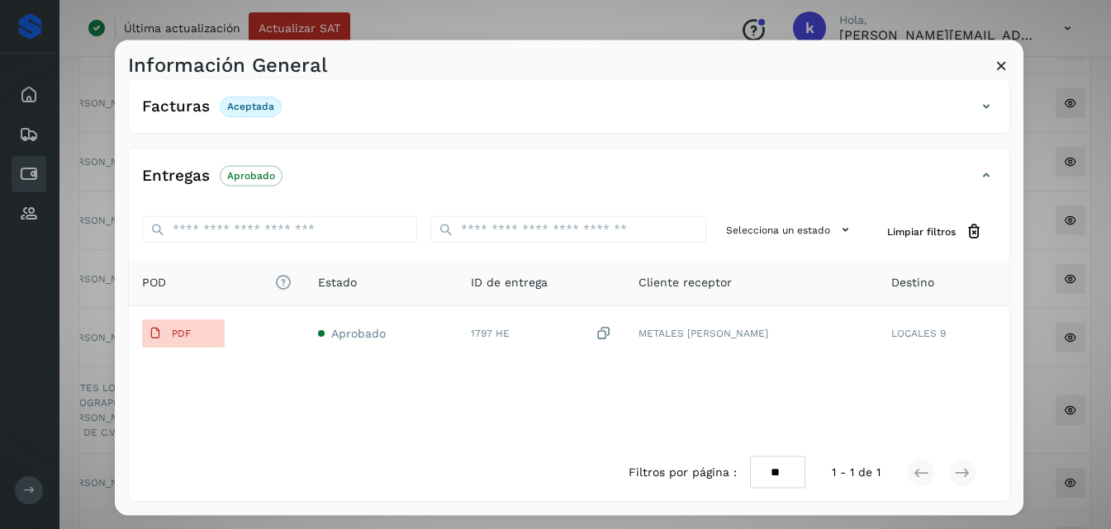
click at [1004, 64] on icon at bounding box center [1001, 64] width 17 height 17
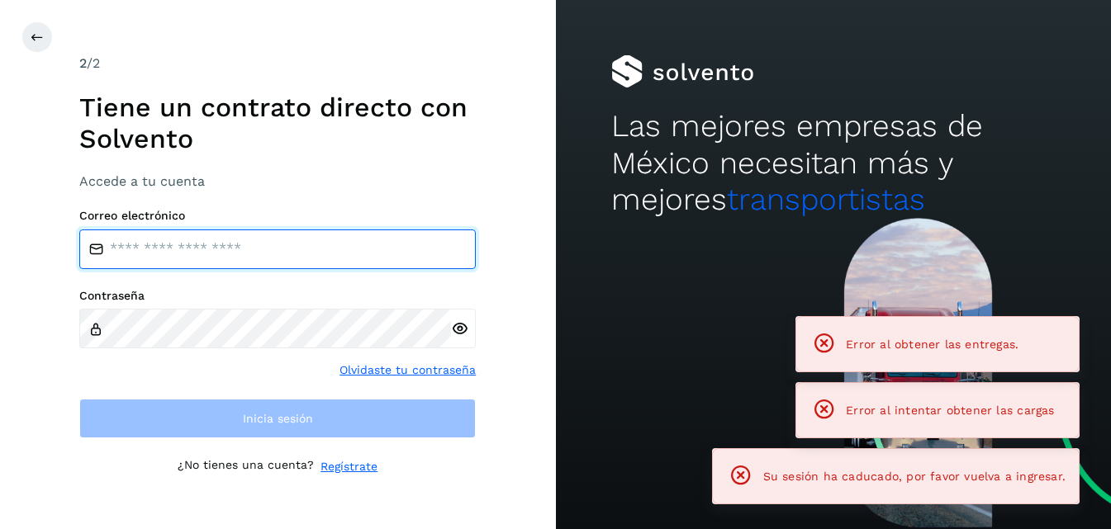
type input "**********"
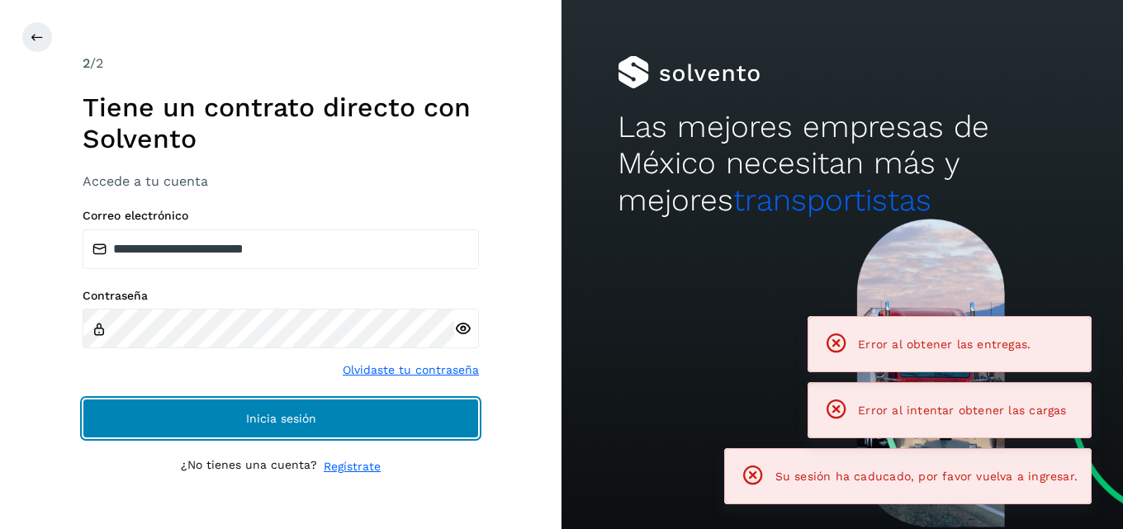
click at [372, 415] on button "Inicia sesión" at bounding box center [281, 419] width 396 height 40
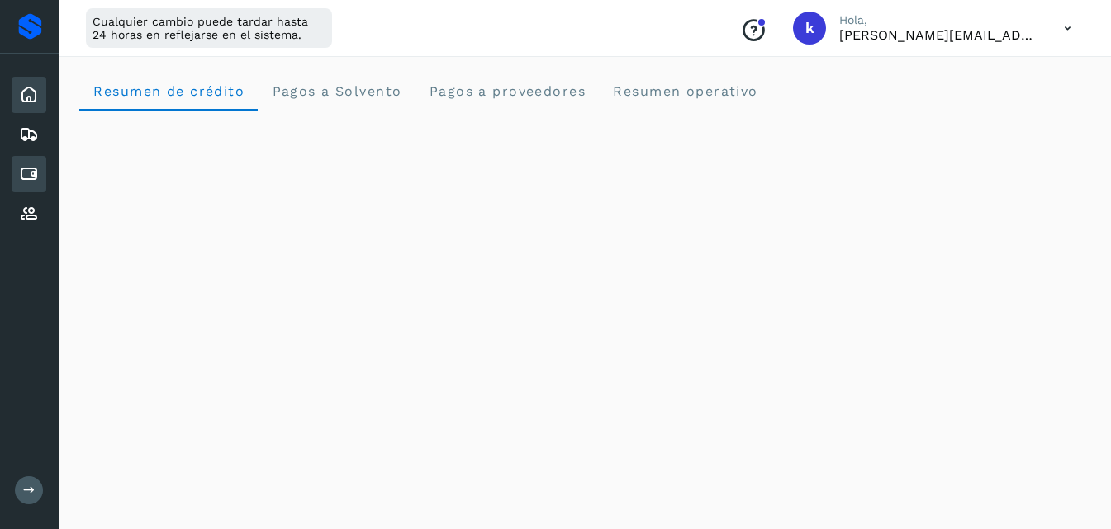
click at [36, 173] on icon at bounding box center [29, 174] width 20 height 20
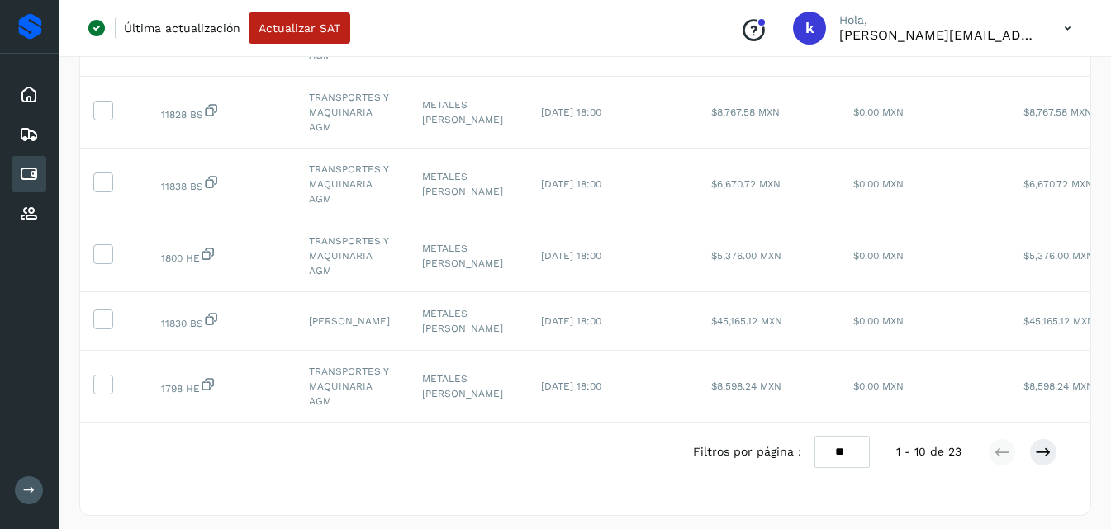
scroll to position [544, 0]
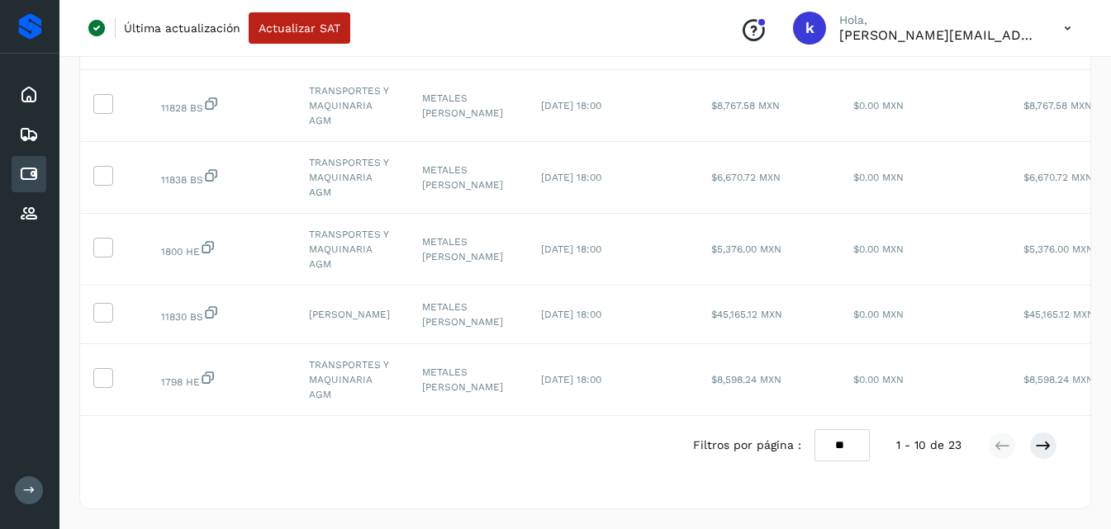
click at [851, 440] on select "** ** **" at bounding box center [841, 446] width 55 height 32
select select "**"
click at [814, 430] on select "** ** **" at bounding box center [841, 446] width 55 height 32
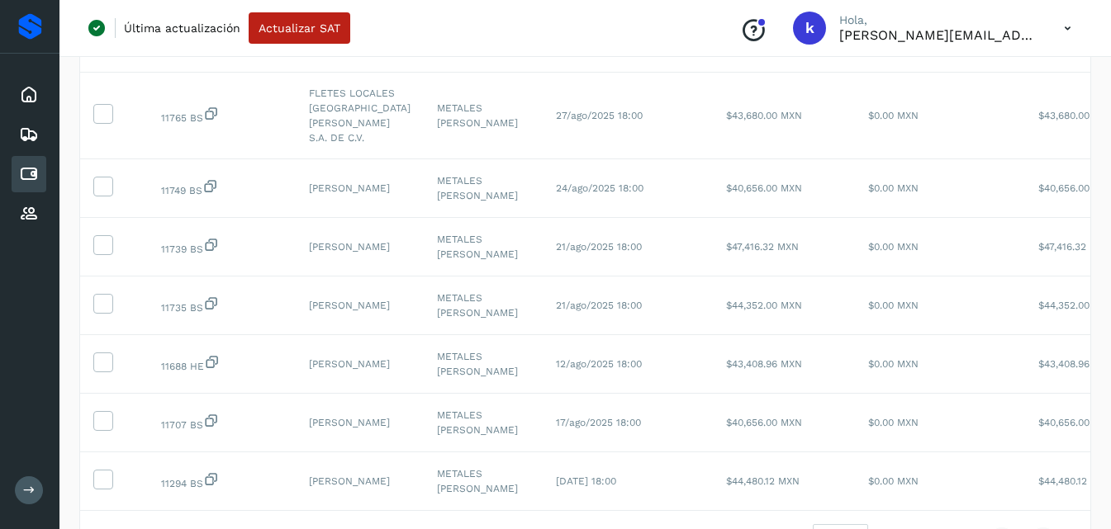
scroll to position [1333, 0]
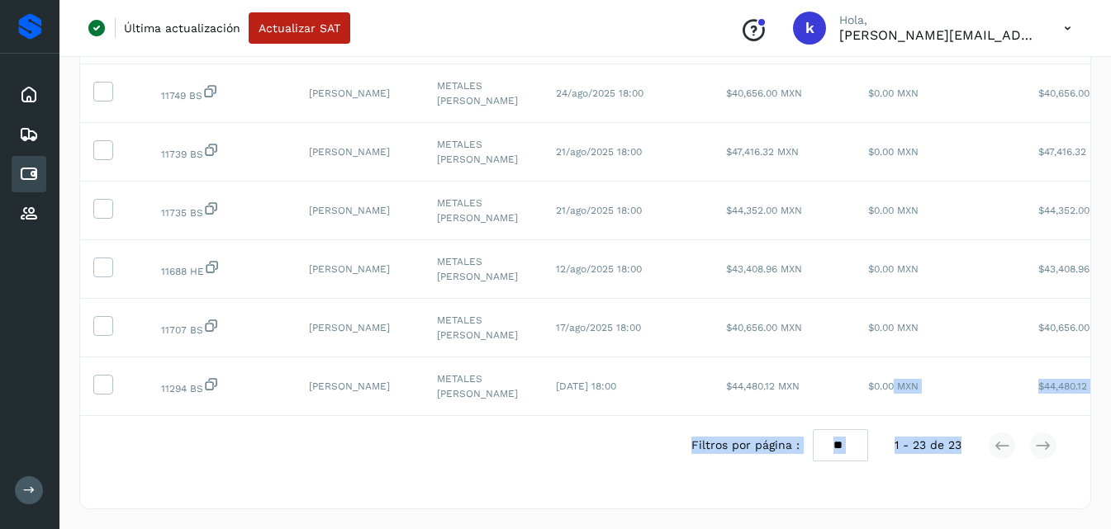
drag, startPoint x: 872, startPoint y: 402, endPoint x: 980, endPoint y: 422, distance: 110.0
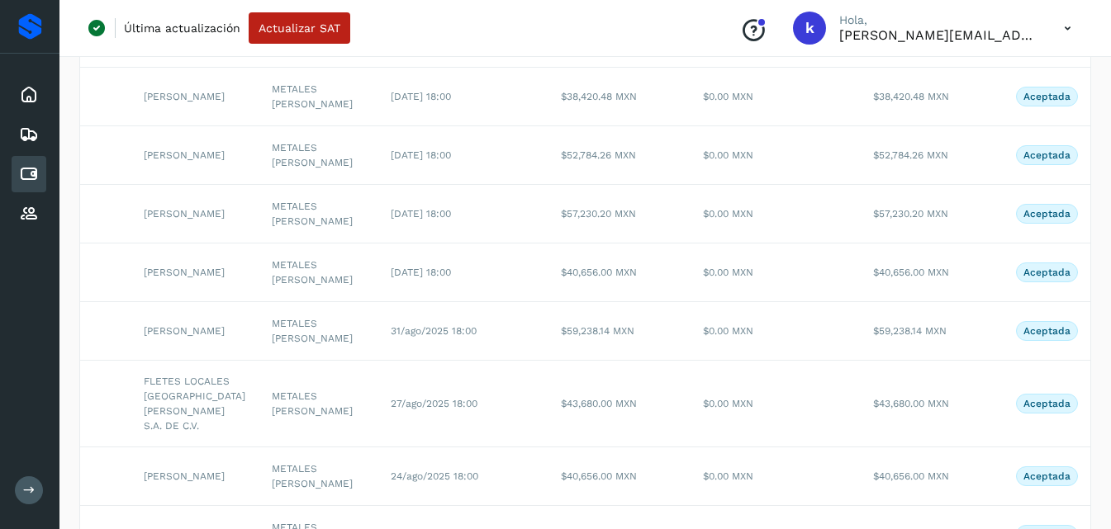
scroll to position [813, 0]
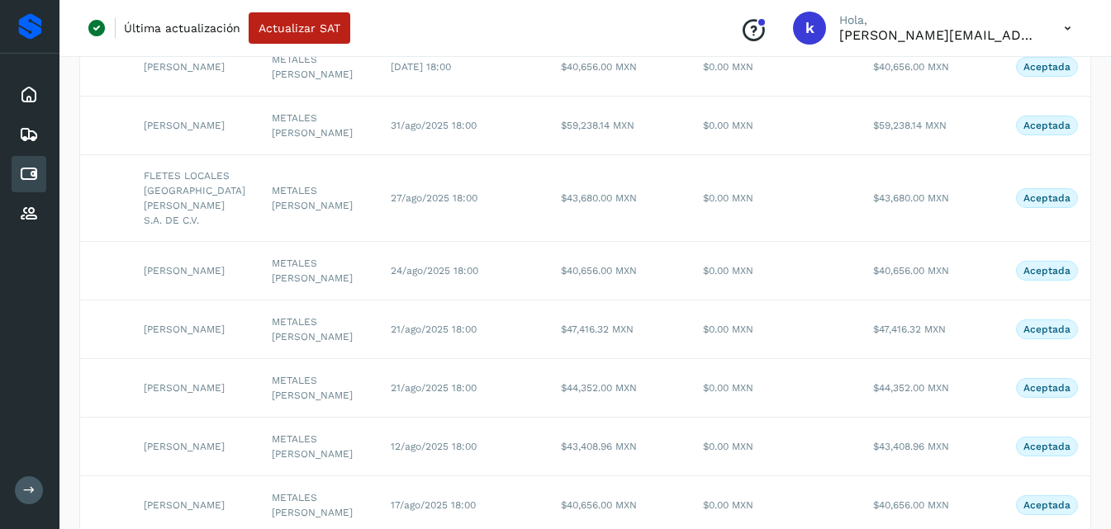
scroll to position [1333, 0]
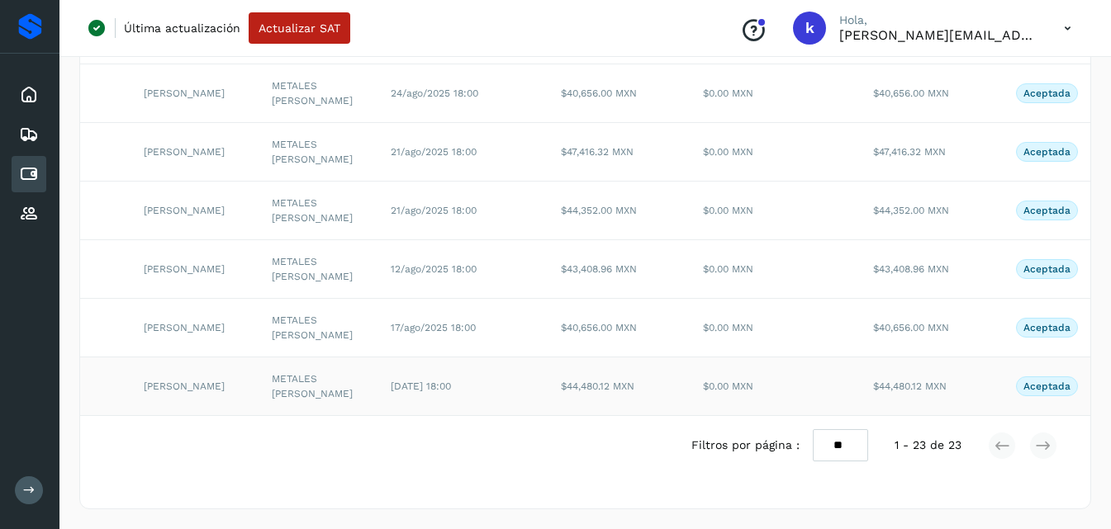
click at [998, 403] on td "Aceptada" at bounding box center [1047, 387] width 124 height 59
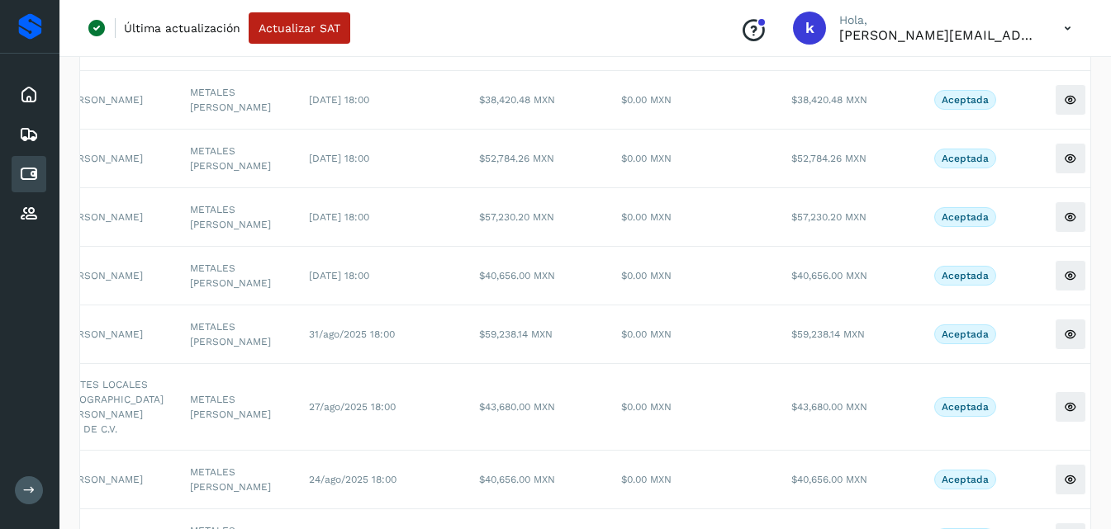
scroll to position [807, 0]
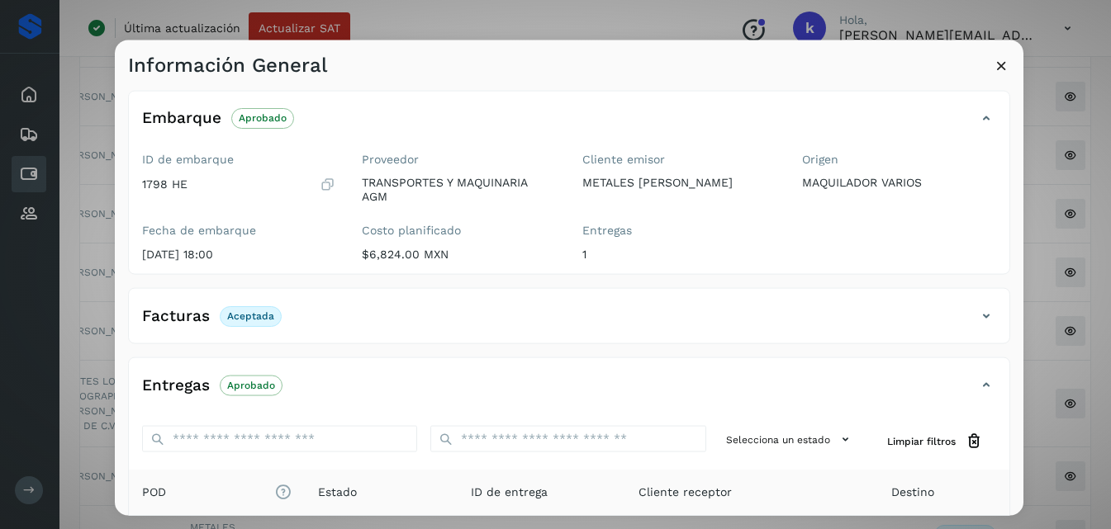
scroll to position [215, 0]
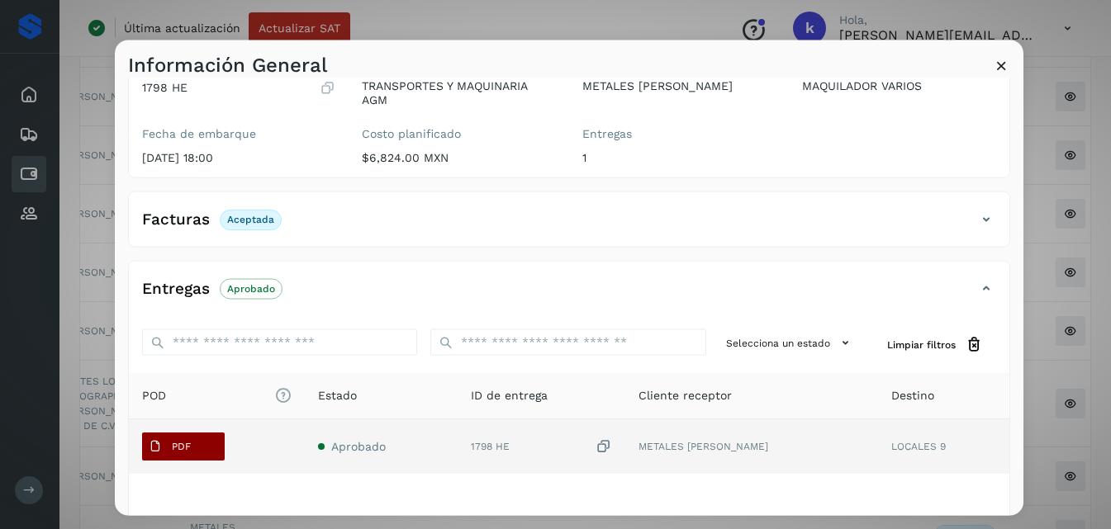
click at [193, 448] on span "PDF" at bounding box center [169, 447] width 55 height 26
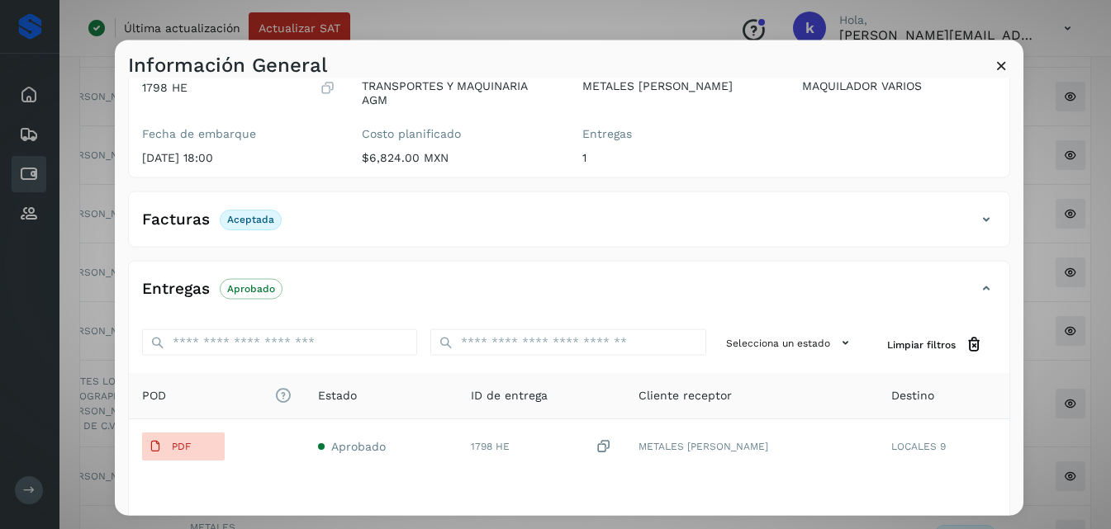
click at [1000, 64] on icon at bounding box center [1001, 64] width 17 height 17
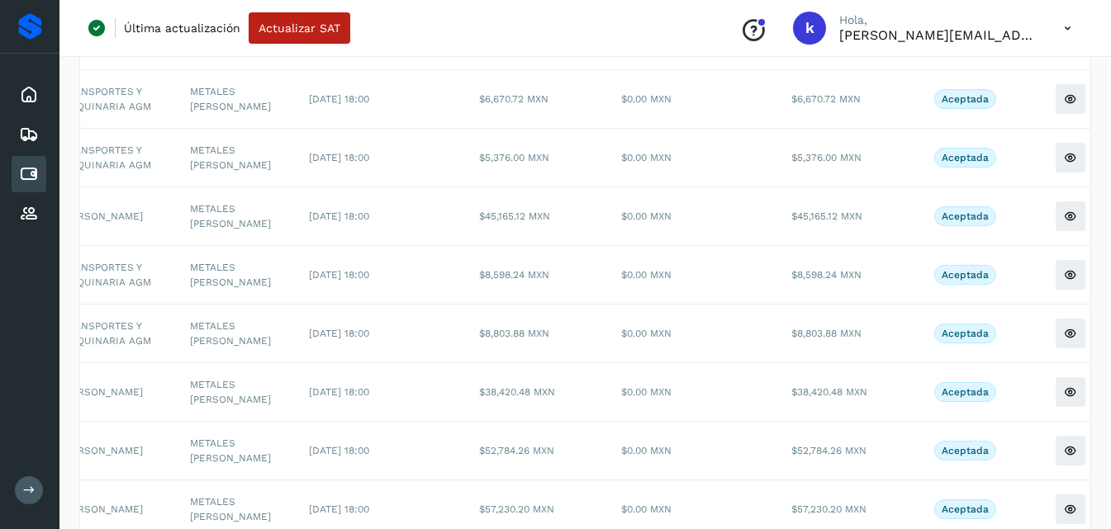
scroll to position [487, 0]
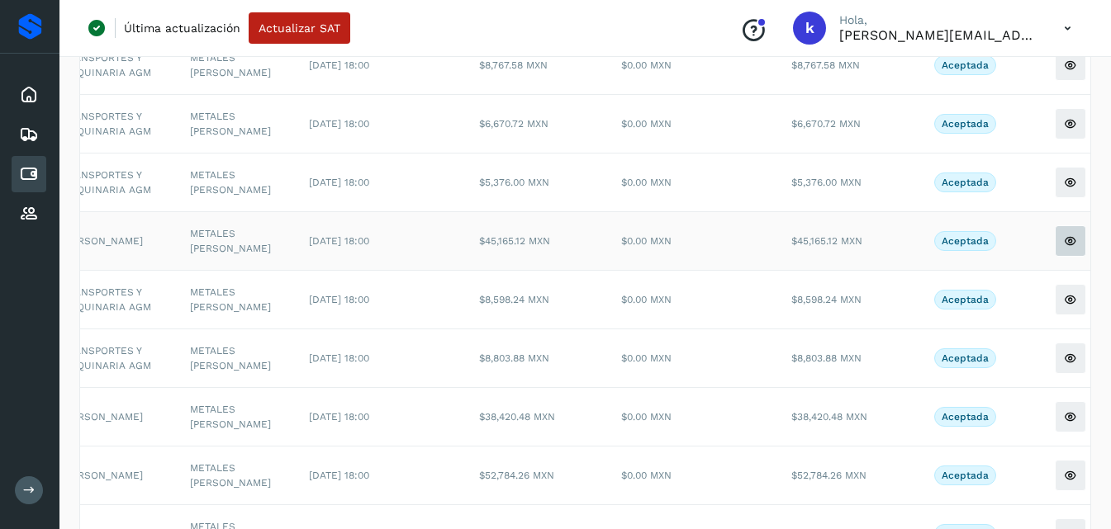
click at [1064, 248] on icon at bounding box center [1070, 241] width 13 height 13
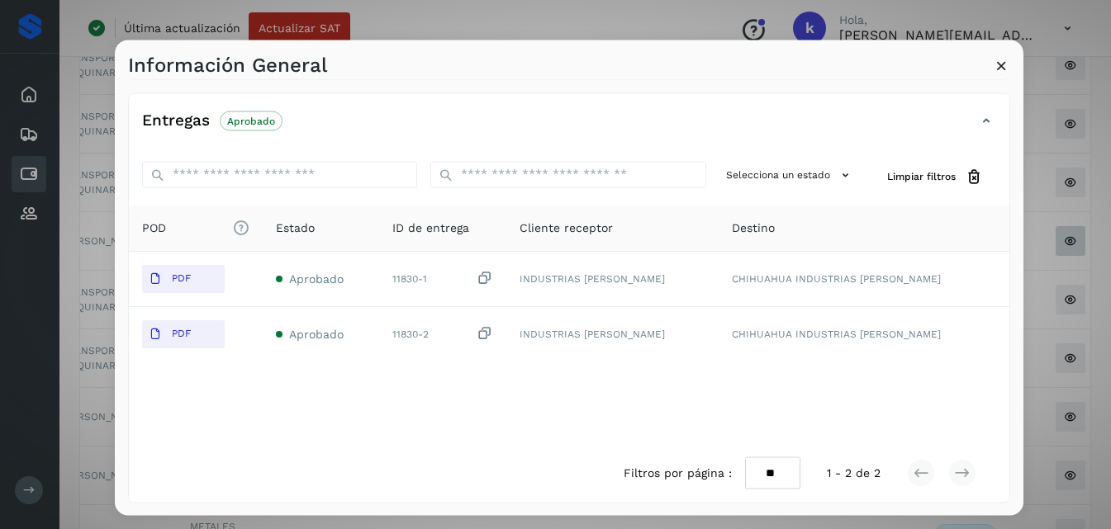
scroll to position [325, 0]
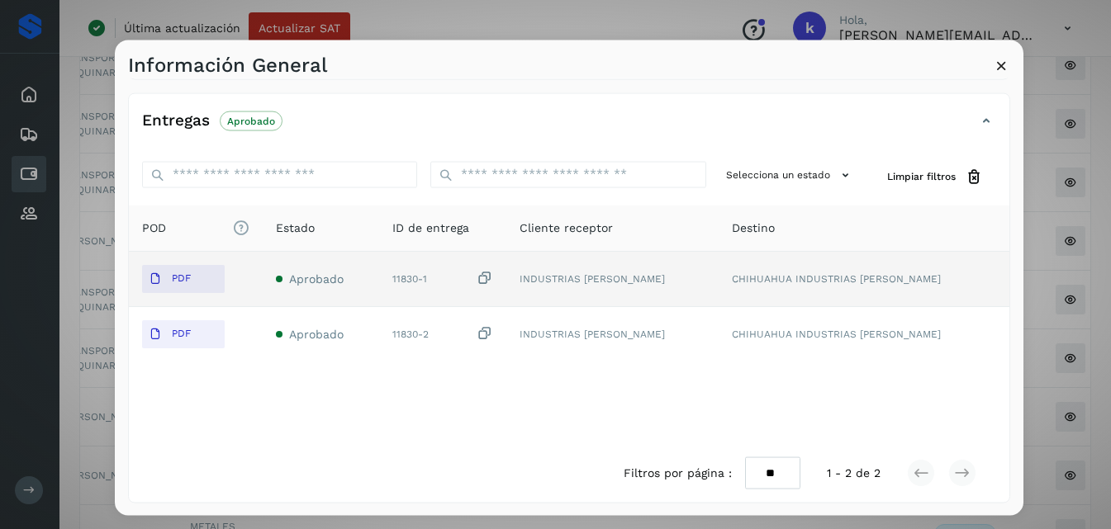
click at [173, 262] on td "PDF" at bounding box center [196, 278] width 135 height 55
click at [179, 273] on p "PDF" at bounding box center [181, 279] width 19 height 12
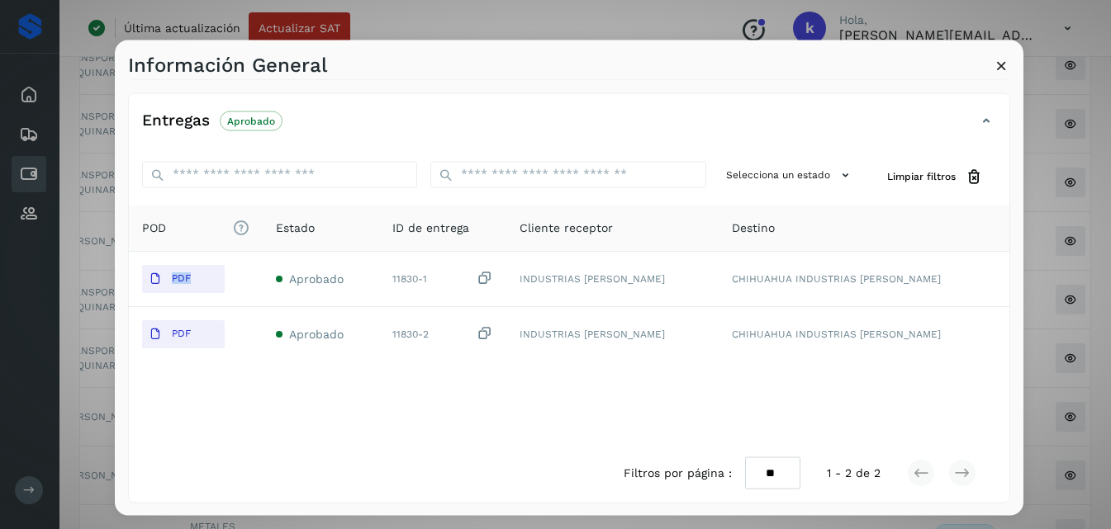
click at [999, 64] on icon at bounding box center [1001, 64] width 17 height 17
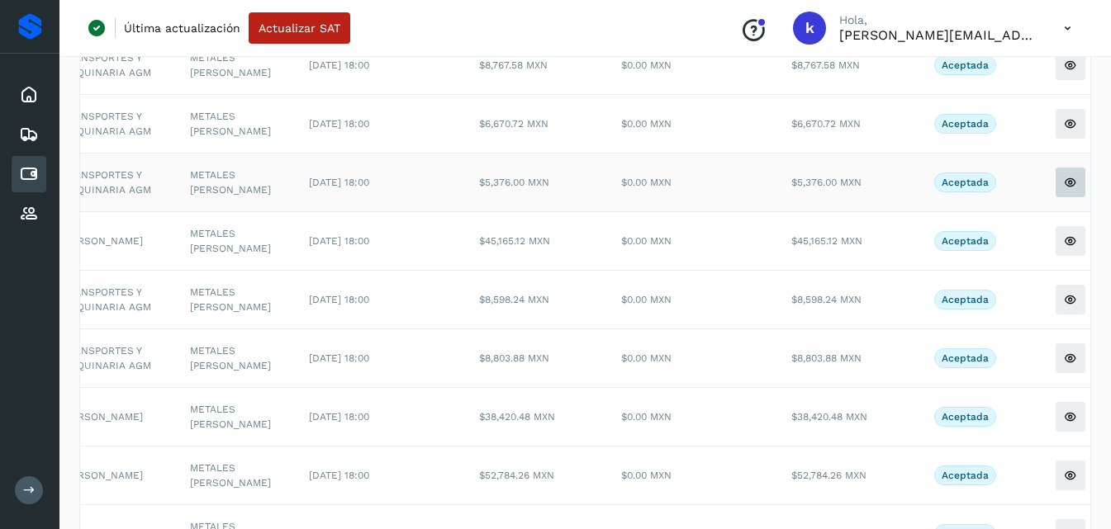
click at [1064, 189] on icon at bounding box center [1070, 182] width 13 height 13
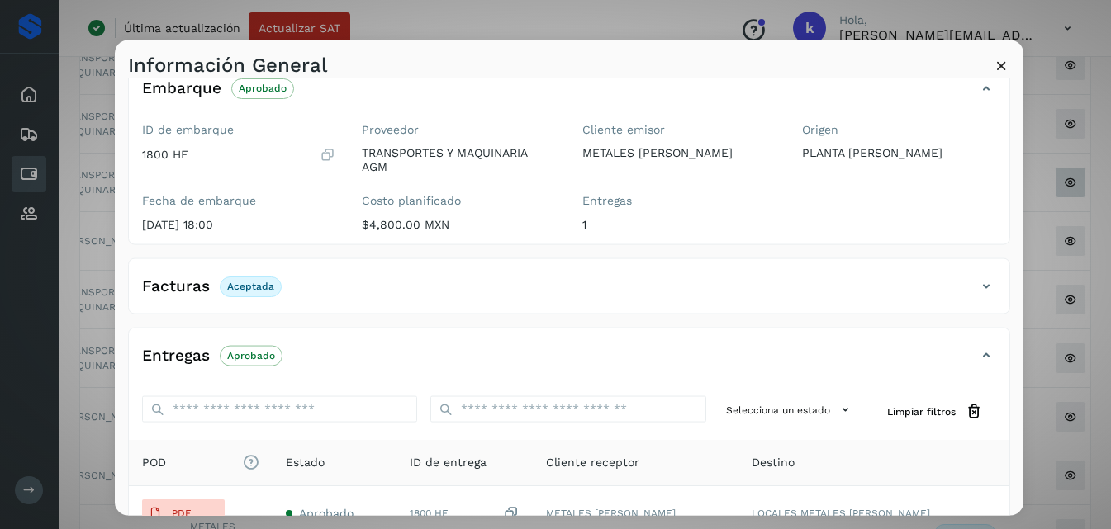
scroll to position [201, 0]
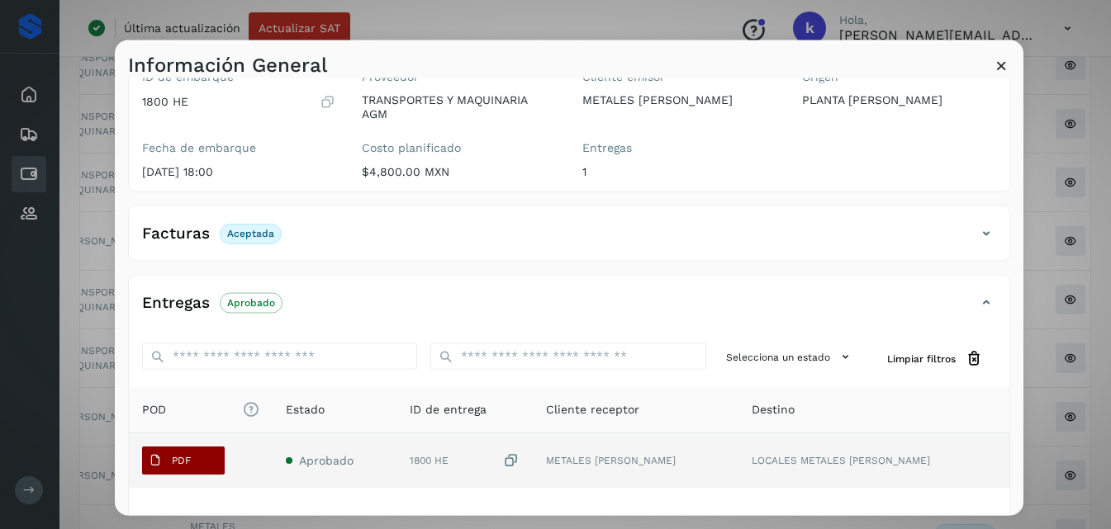
click at [169, 459] on span "PDF" at bounding box center [169, 461] width 55 height 26
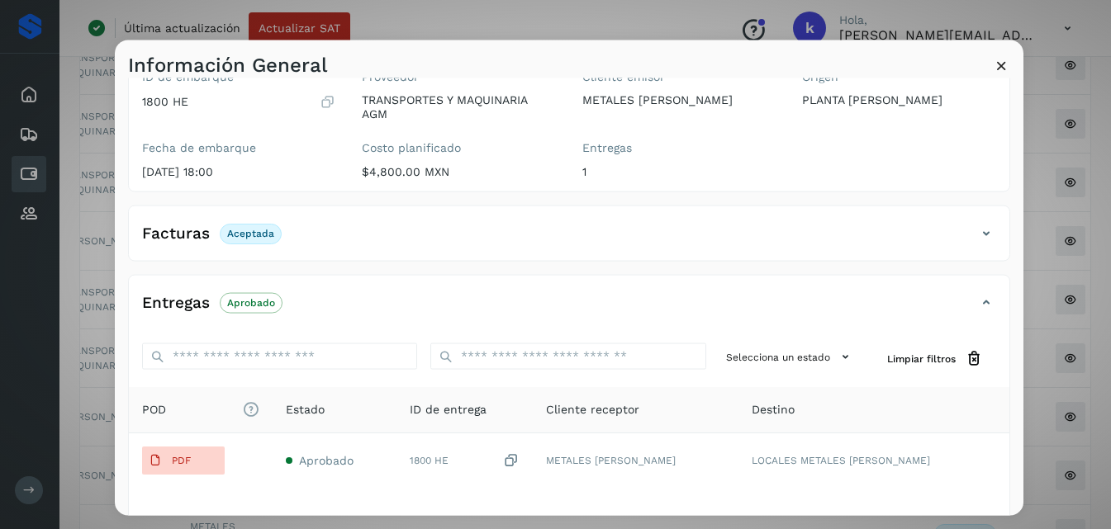
click at [1003, 65] on icon at bounding box center [1001, 64] width 17 height 17
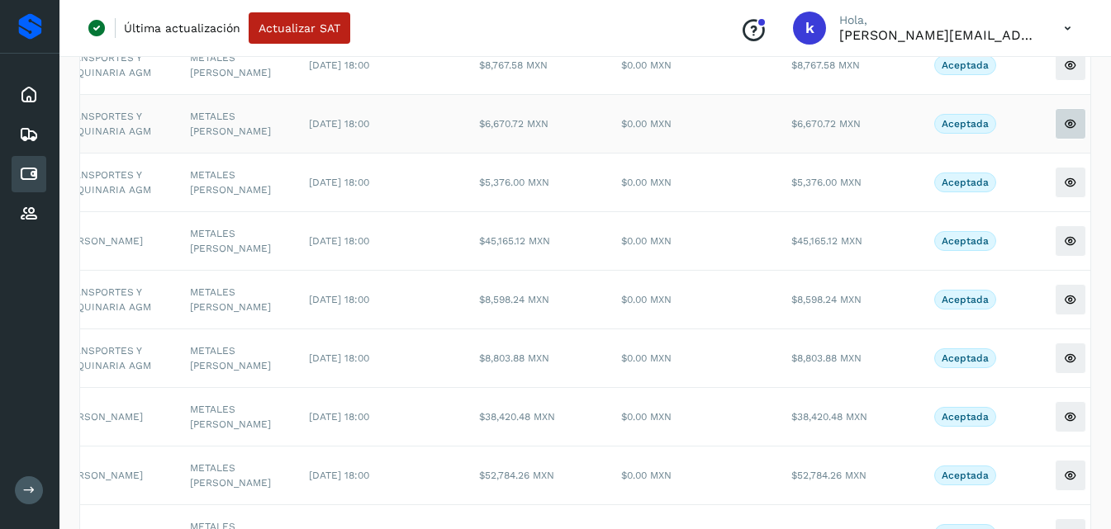
click at [1057, 140] on button at bounding box center [1070, 123] width 31 height 31
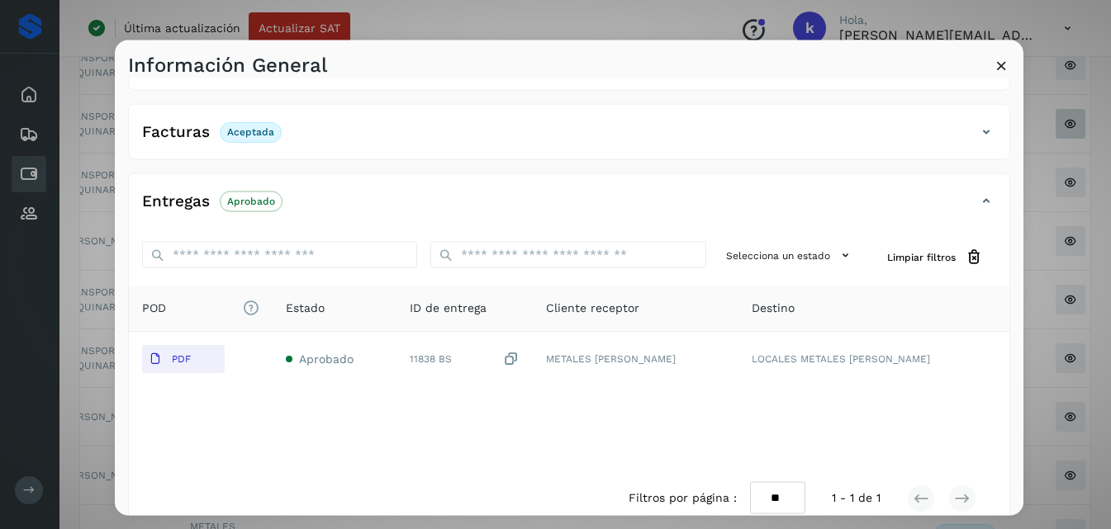
scroll to position [269, 0]
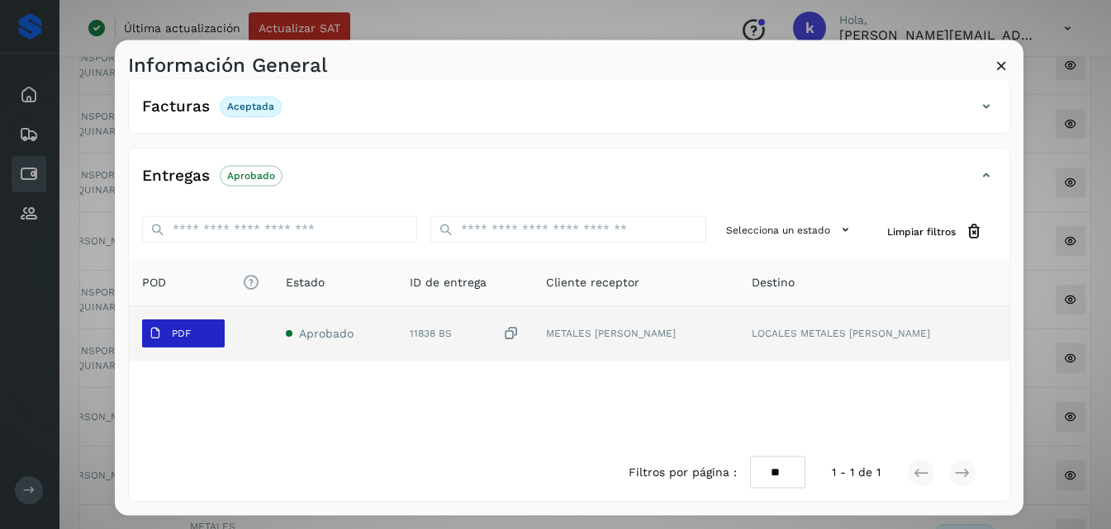
click at [200, 326] on button "PDF" at bounding box center [183, 334] width 83 height 28
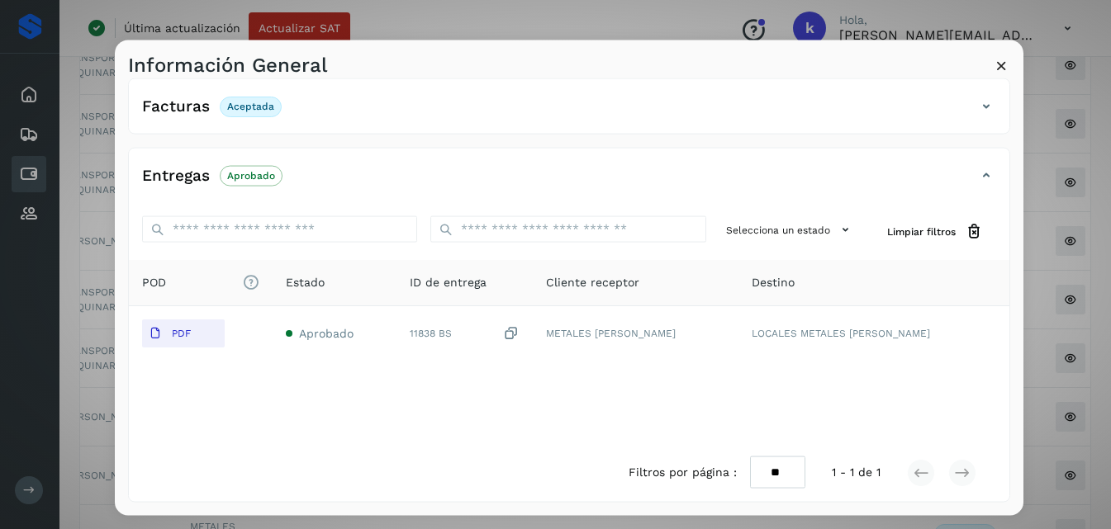
click at [1004, 62] on icon at bounding box center [1001, 64] width 17 height 17
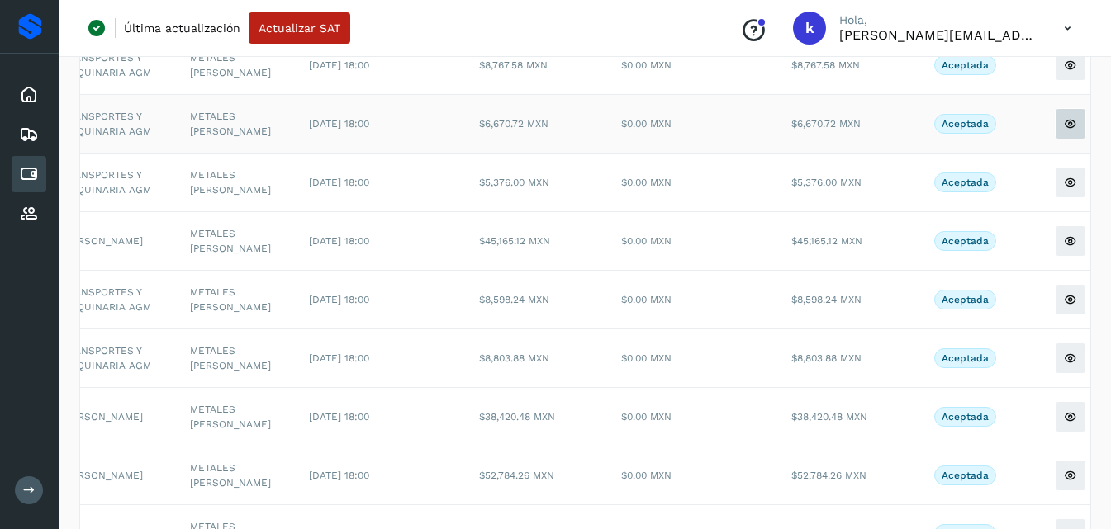
click at [1064, 131] on icon at bounding box center [1070, 123] width 13 height 13
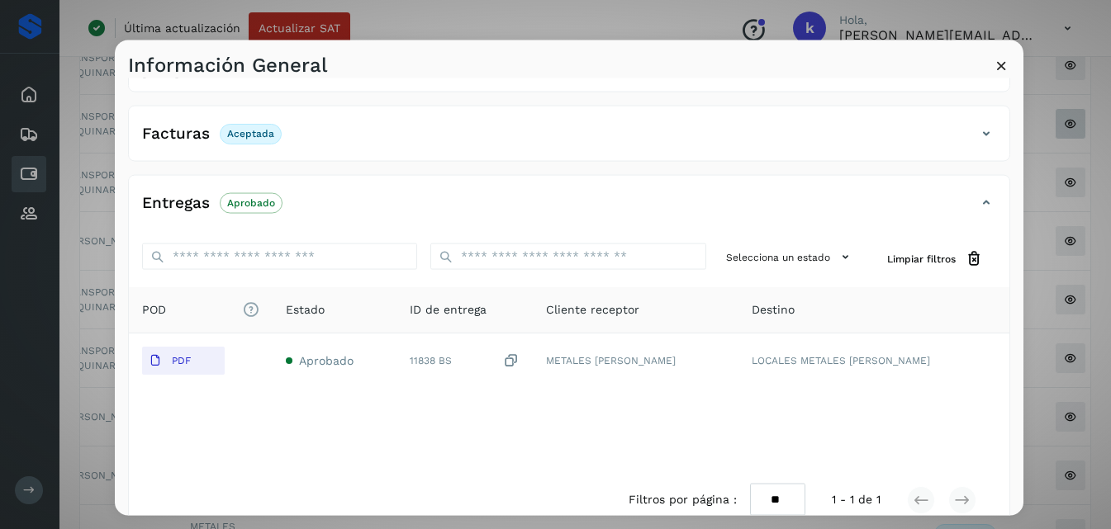
scroll to position [259, 0]
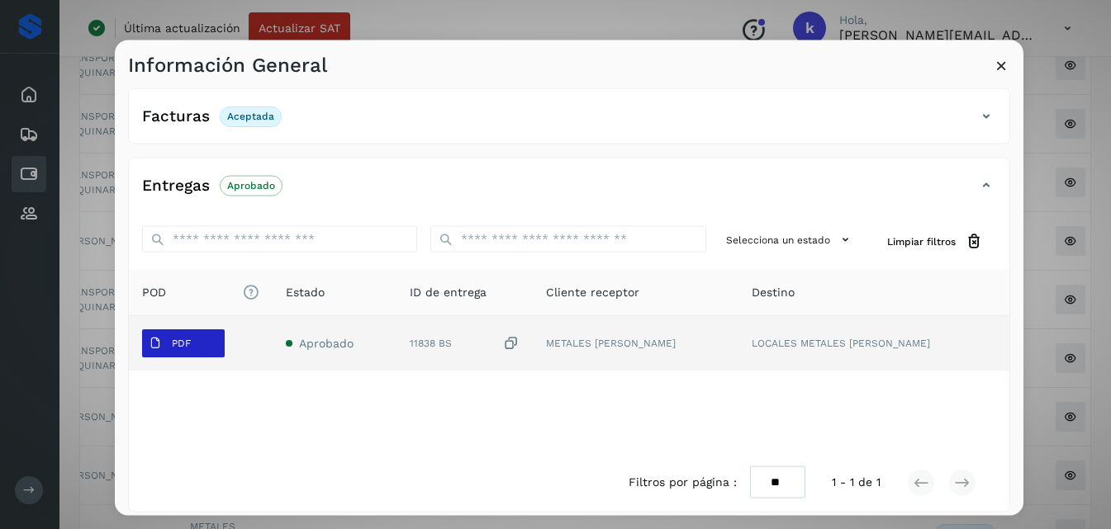
click at [193, 340] on span "PDF" at bounding box center [169, 343] width 55 height 26
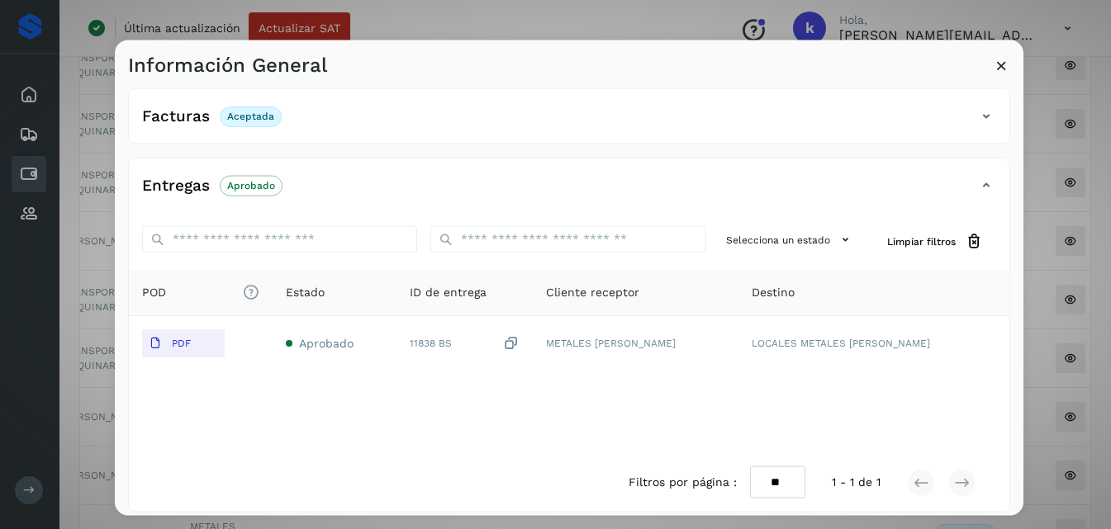
click at [998, 59] on icon at bounding box center [1001, 64] width 17 height 17
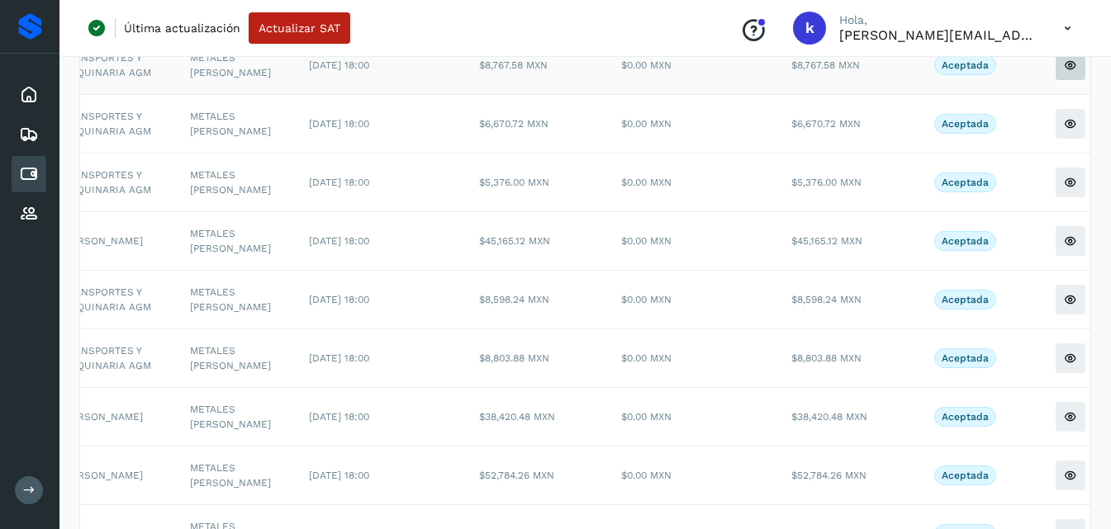
click at [1064, 72] on icon at bounding box center [1070, 65] width 13 height 13
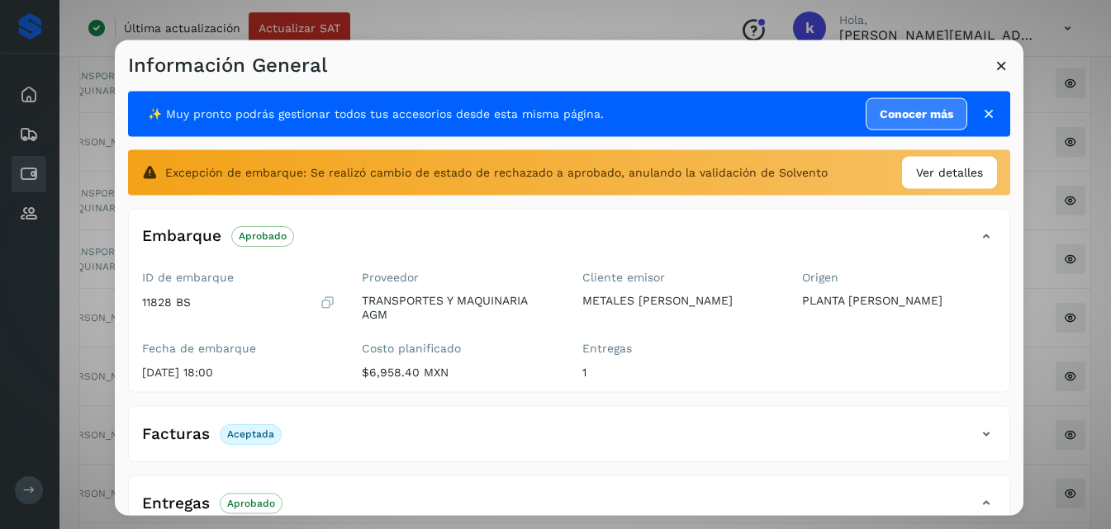
scroll to position [619, 0]
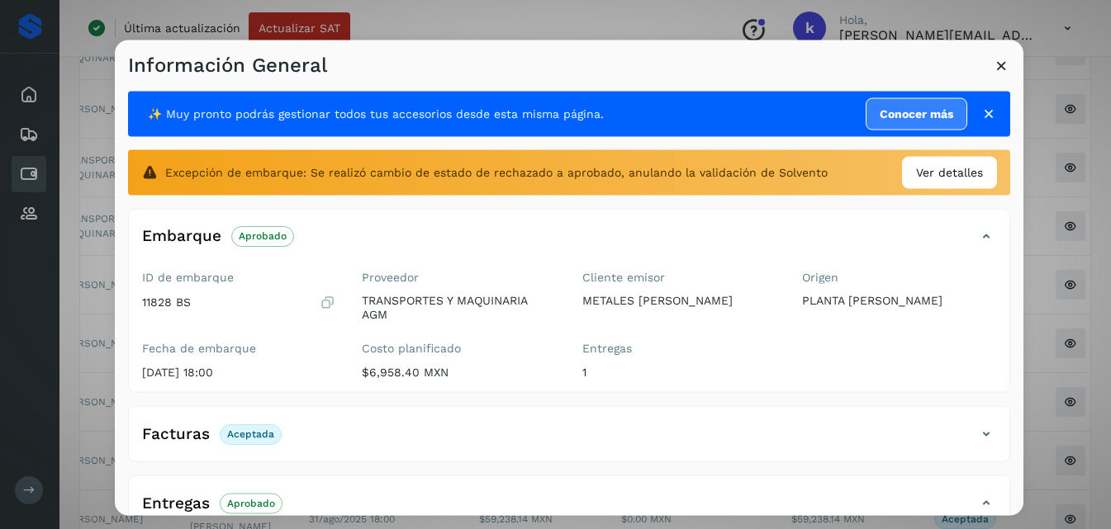
click at [1009, 141] on div "✨ Muy pronto podrás gestionar todos tus accesorios desde esta misma página. Con…" at bounding box center [569, 297] width 909 height 439
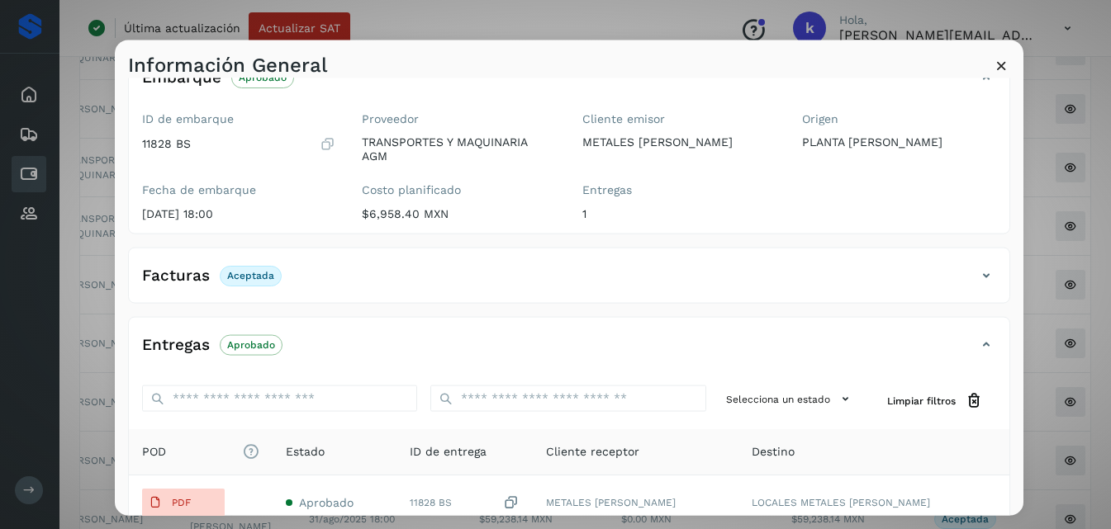
scroll to position [171, 0]
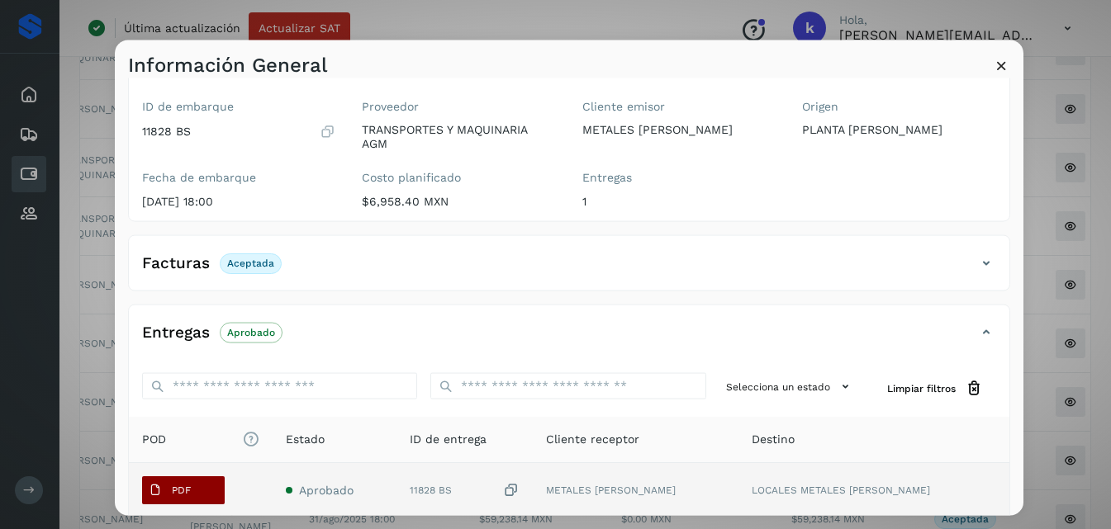
click at [185, 482] on span "PDF" at bounding box center [169, 490] width 55 height 26
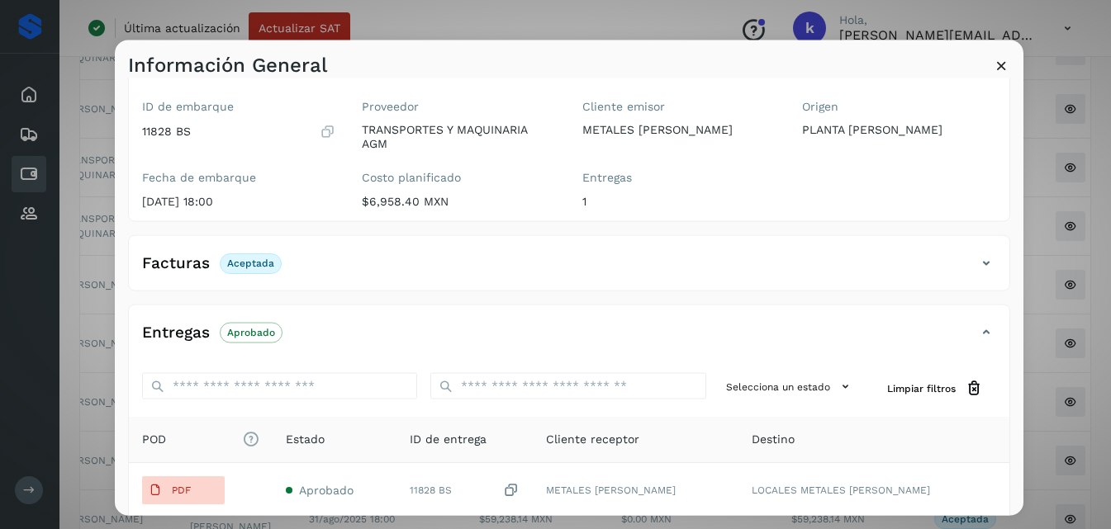
click at [999, 76] on button at bounding box center [1001, 67] width 17 height 21
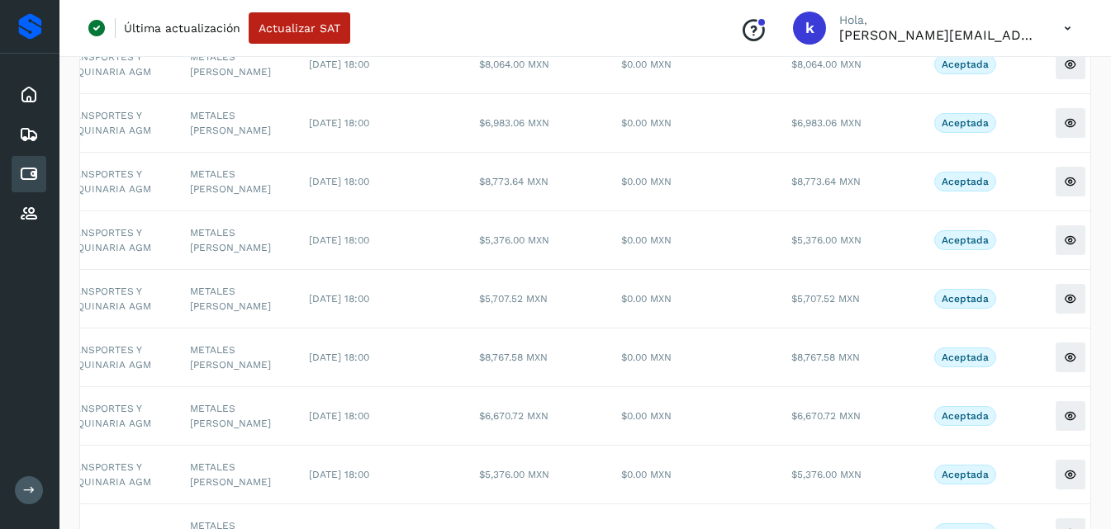
scroll to position [197, 0]
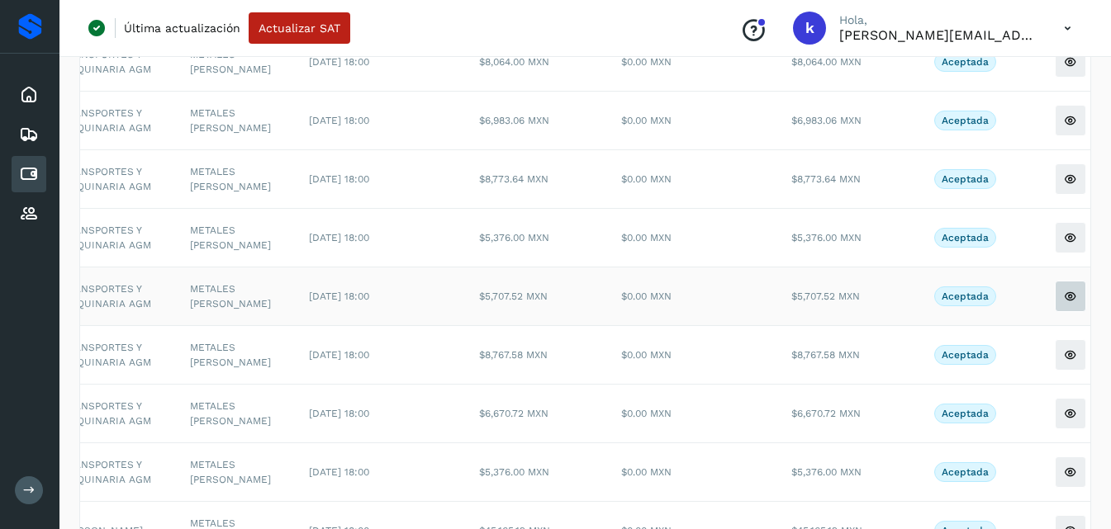
click at [1064, 303] on icon at bounding box center [1070, 296] width 13 height 13
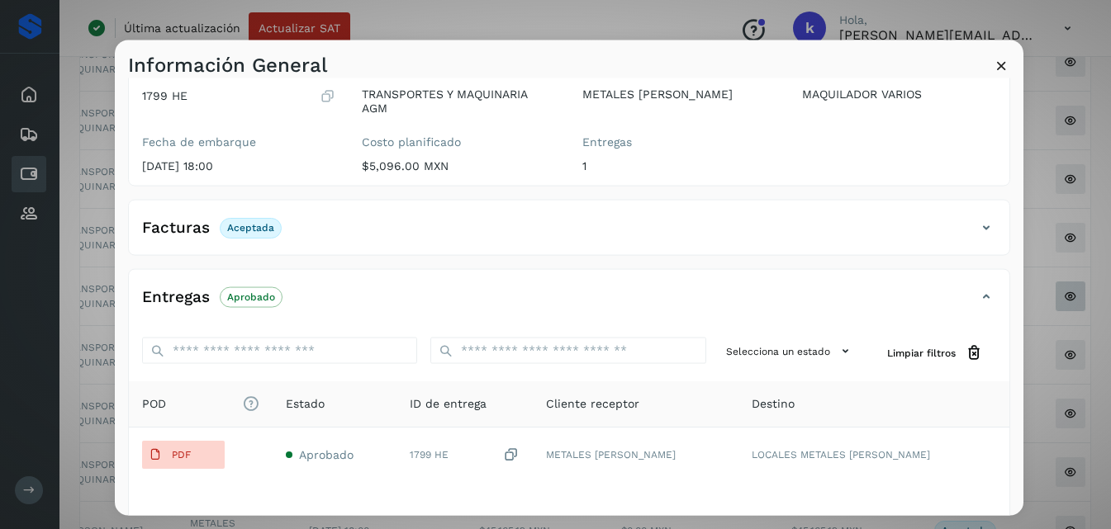
scroll to position [211, 0]
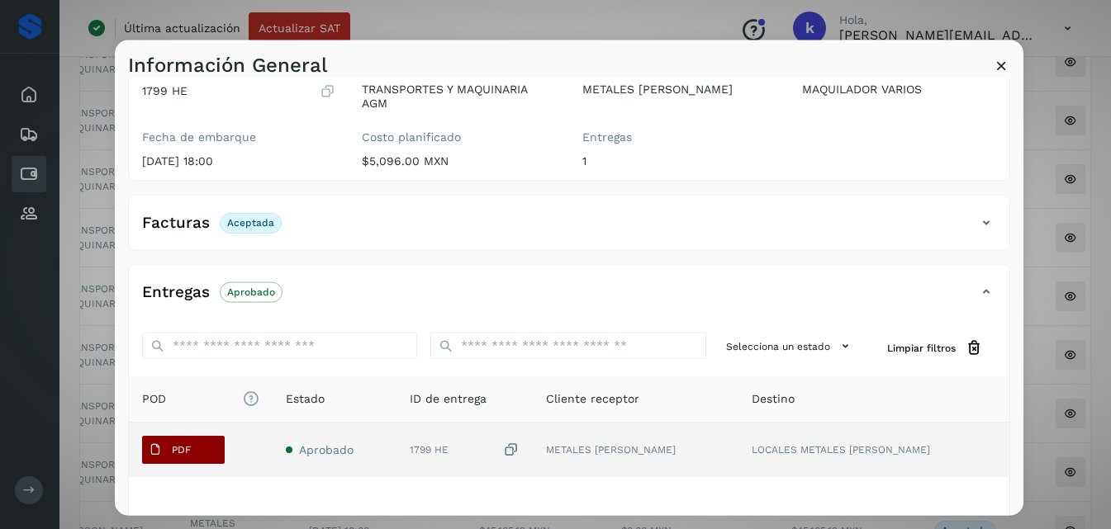
click at [192, 445] on span "PDF" at bounding box center [169, 450] width 55 height 26
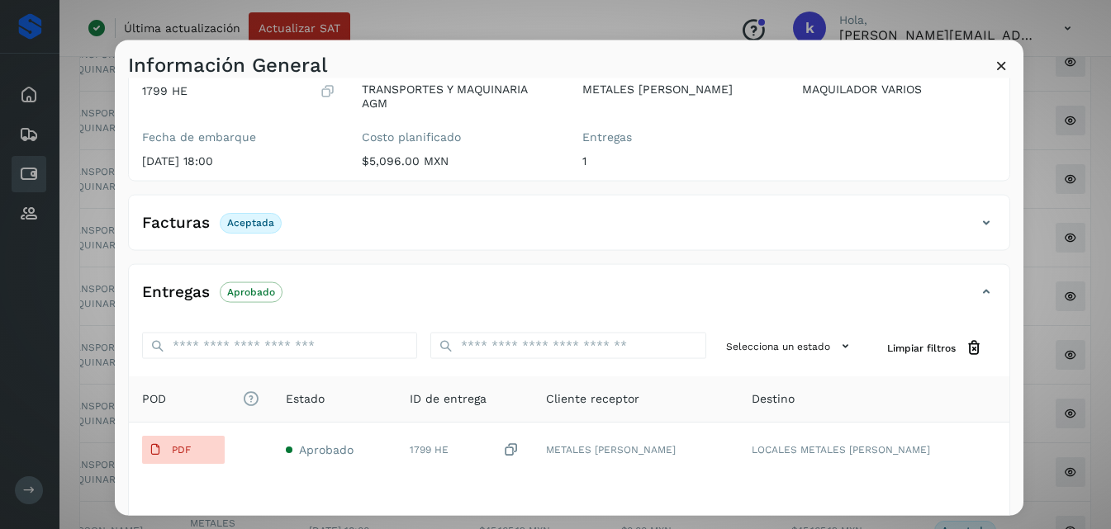
click at [1002, 59] on icon at bounding box center [1001, 64] width 17 height 17
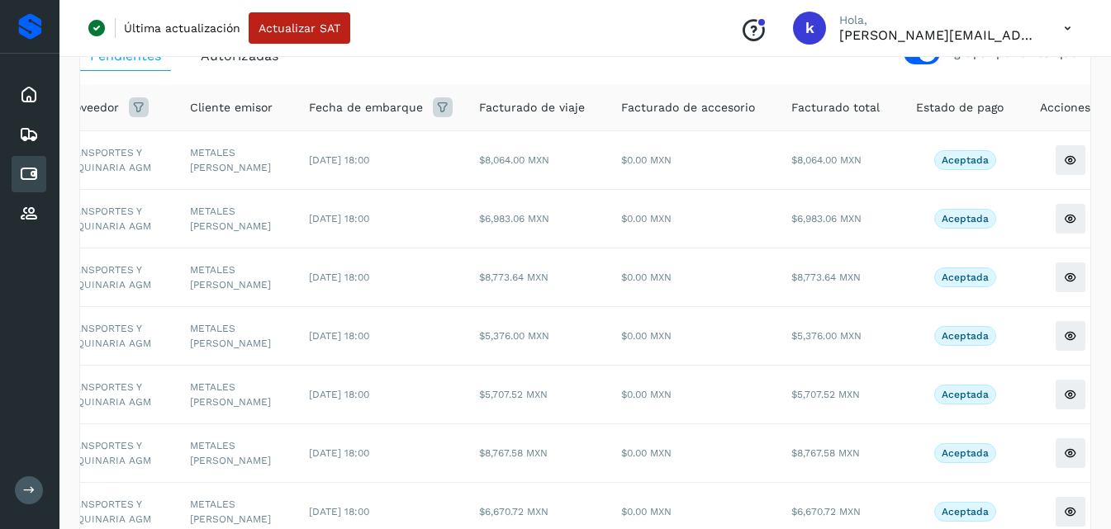
scroll to position [102, 0]
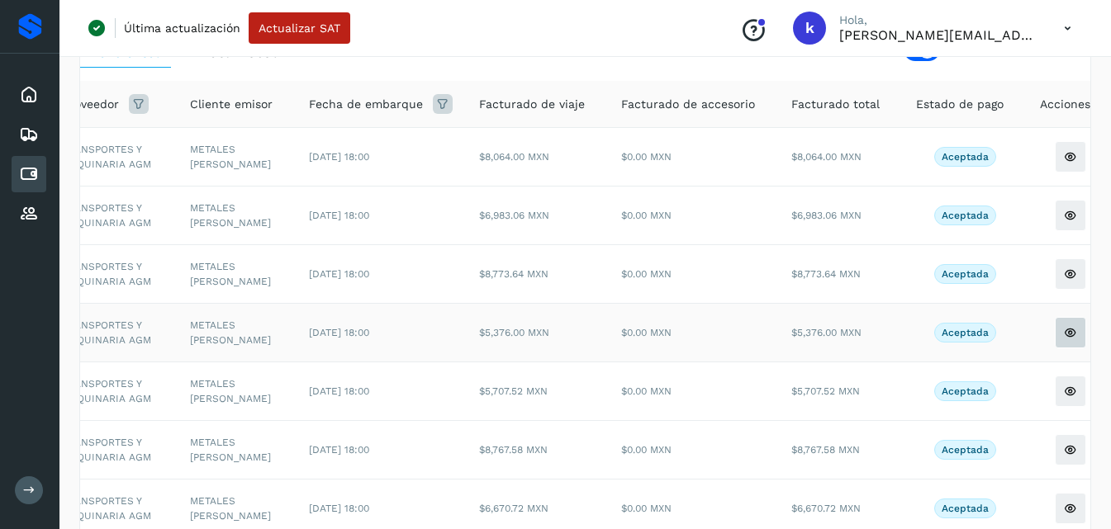
click at [1064, 339] on icon at bounding box center [1070, 332] width 13 height 13
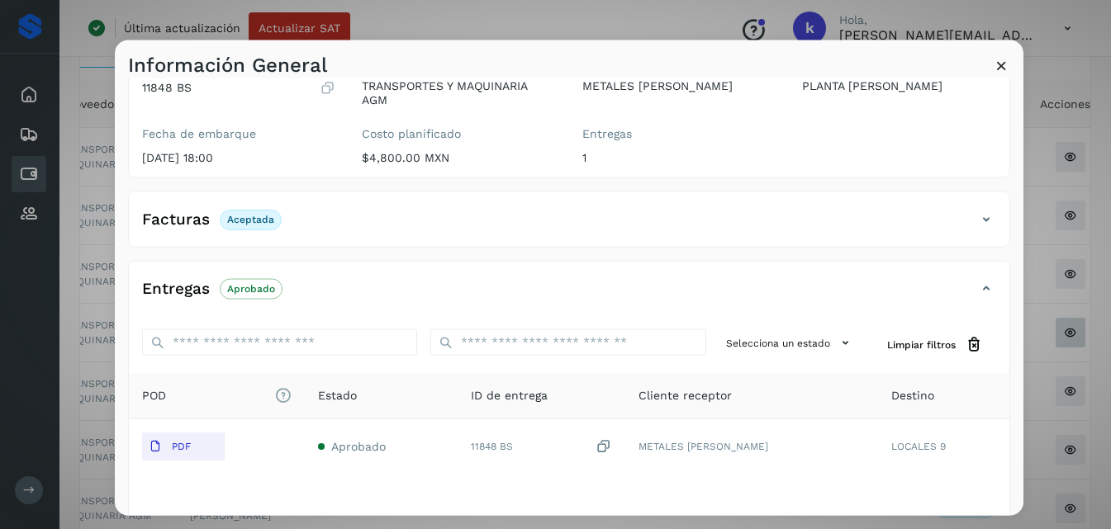
scroll to position [176, 0]
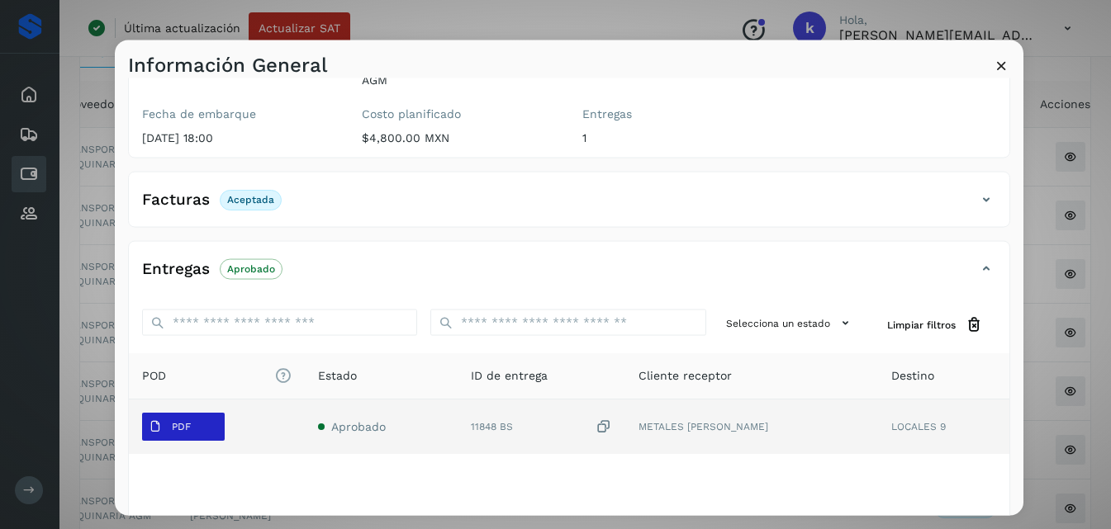
click at [184, 424] on p "PDF" at bounding box center [181, 427] width 19 height 12
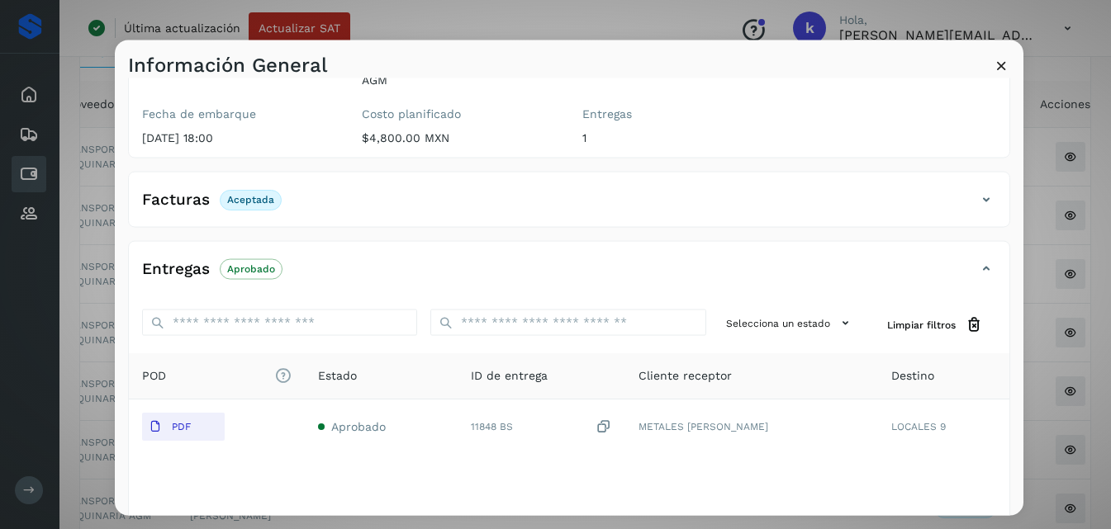
click at [1000, 65] on icon at bounding box center [1001, 64] width 17 height 17
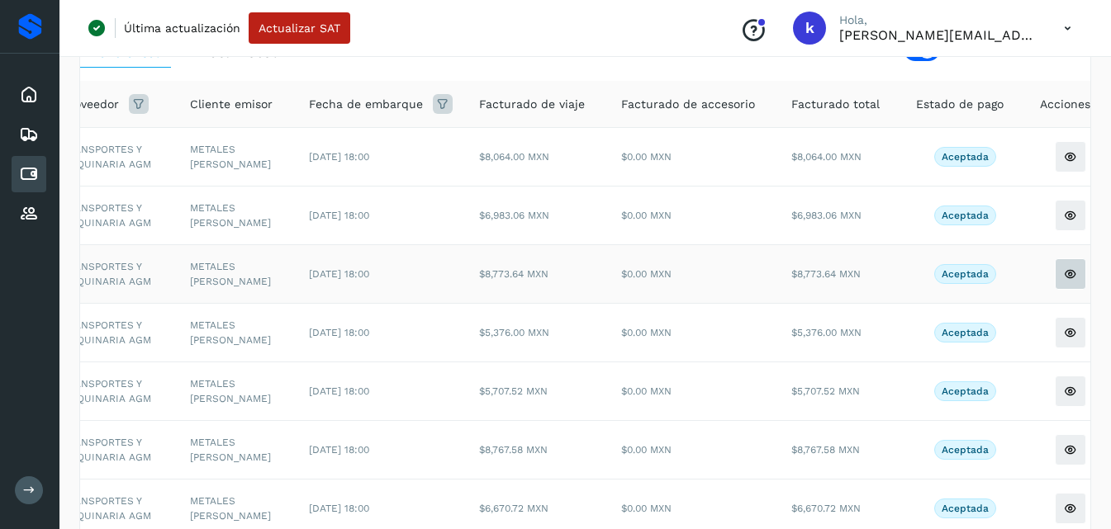
click at [1064, 281] on icon at bounding box center [1070, 274] width 13 height 13
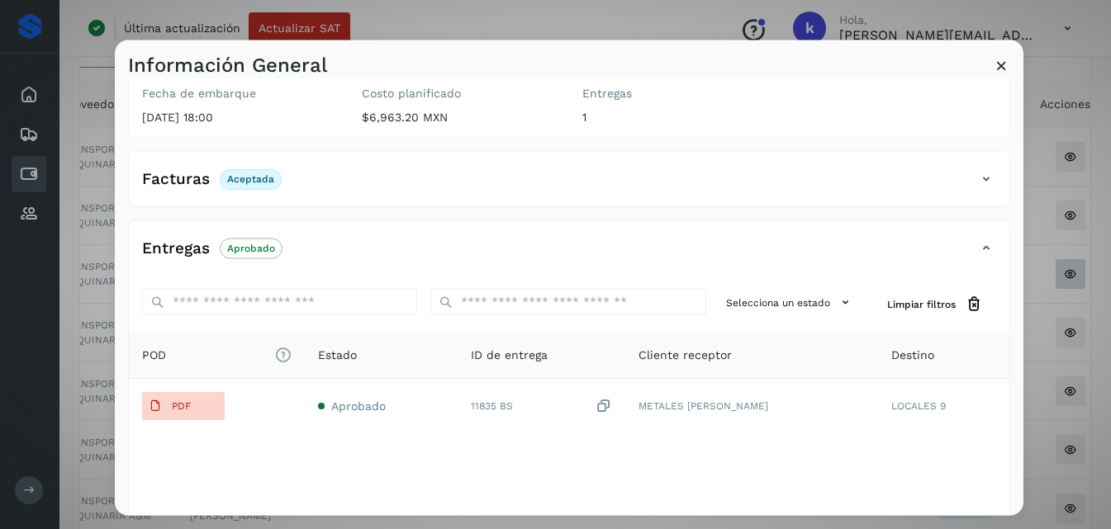
scroll to position [328, 0]
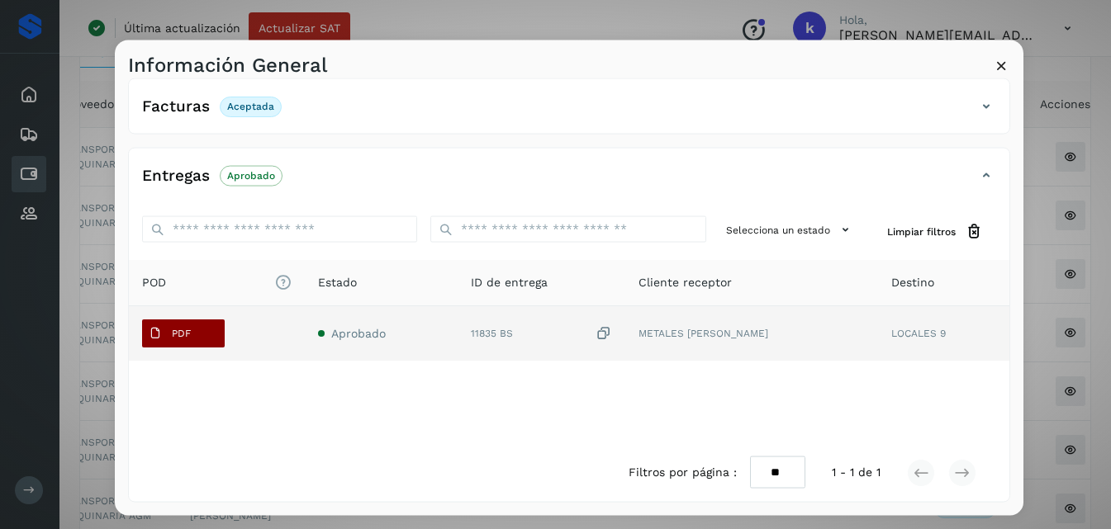
click at [185, 339] on p "PDF" at bounding box center [181, 334] width 19 height 12
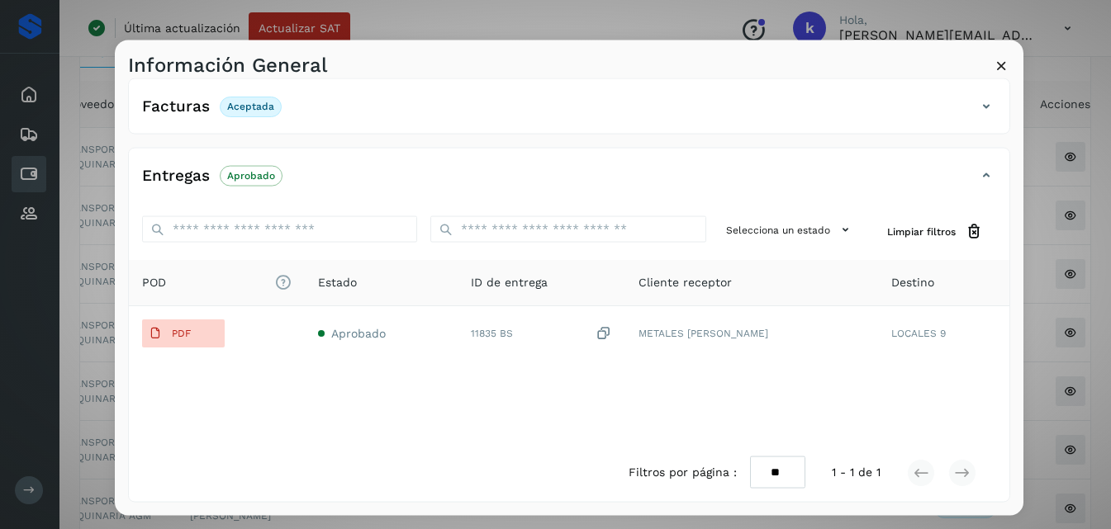
click at [998, 61] on icon at bounding box center [1001, 64] width 17 height 17
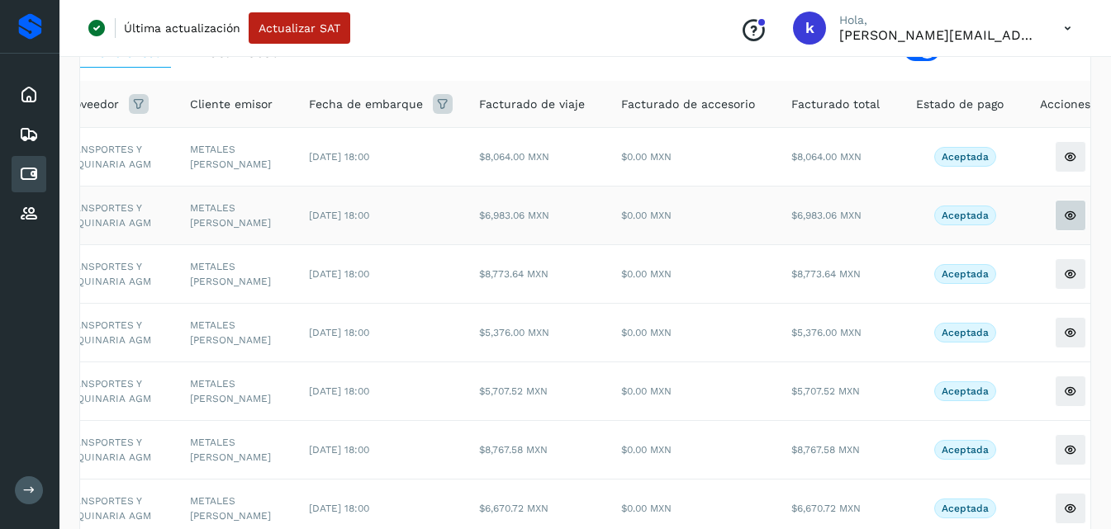
click at [1064, 222] on icon at bounding box center [1070, 215] width 13 height 13
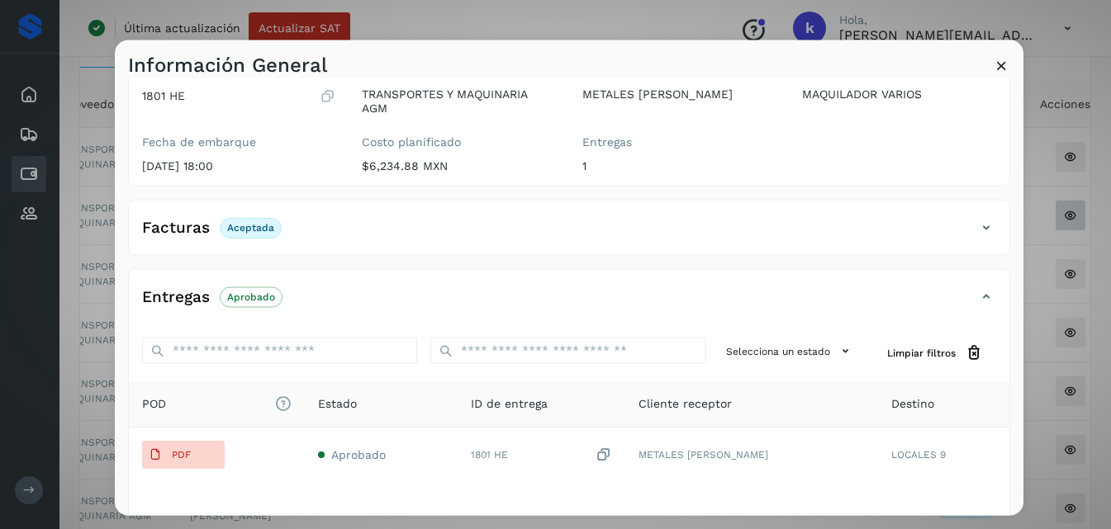
scroll to position [211, 0]
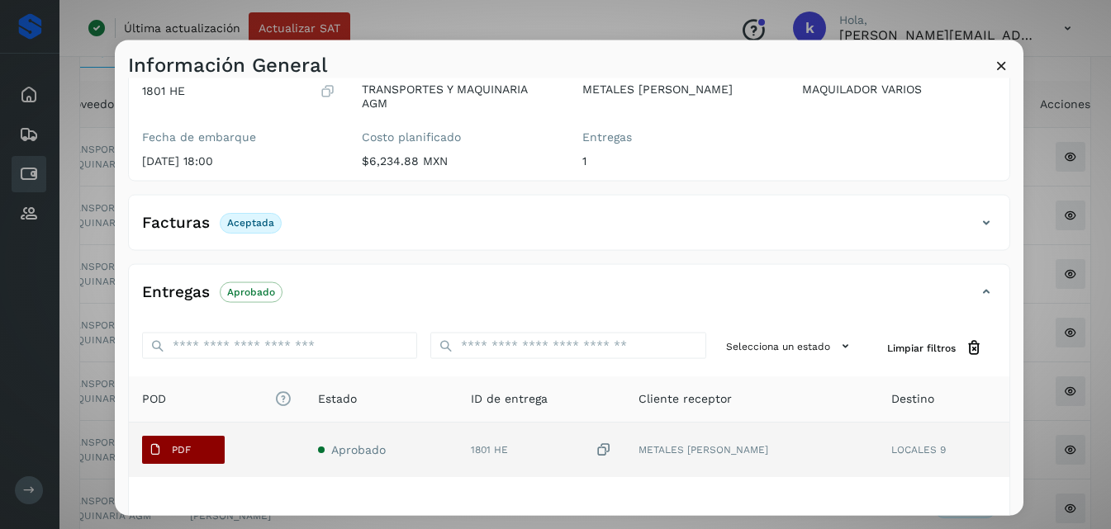
click at [204, 457] on button "PDF" at bounding box center [183, 450] width 83 height 28
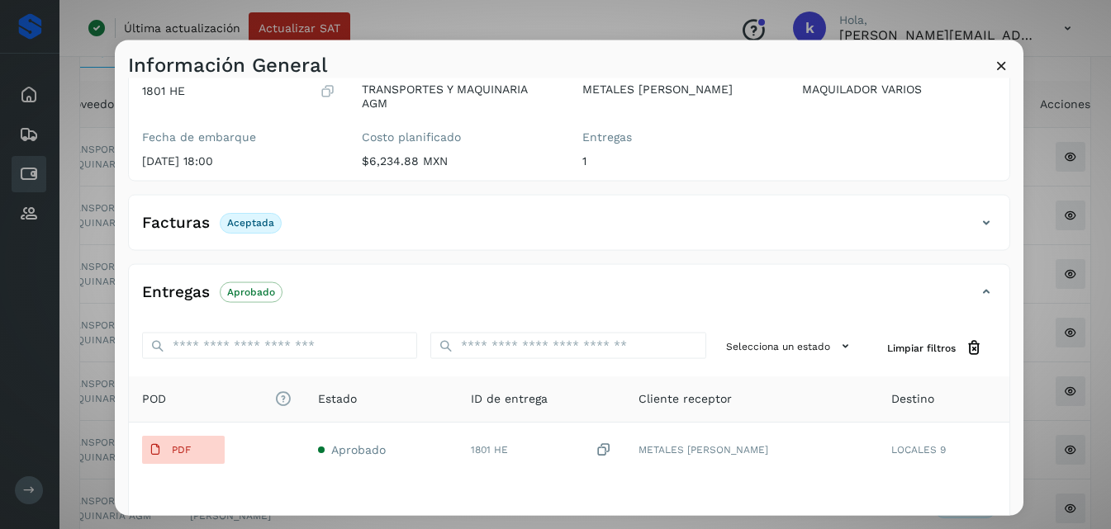
click at [1000, 69] on icon at bounding box center [1001, 64] width 17 height 17
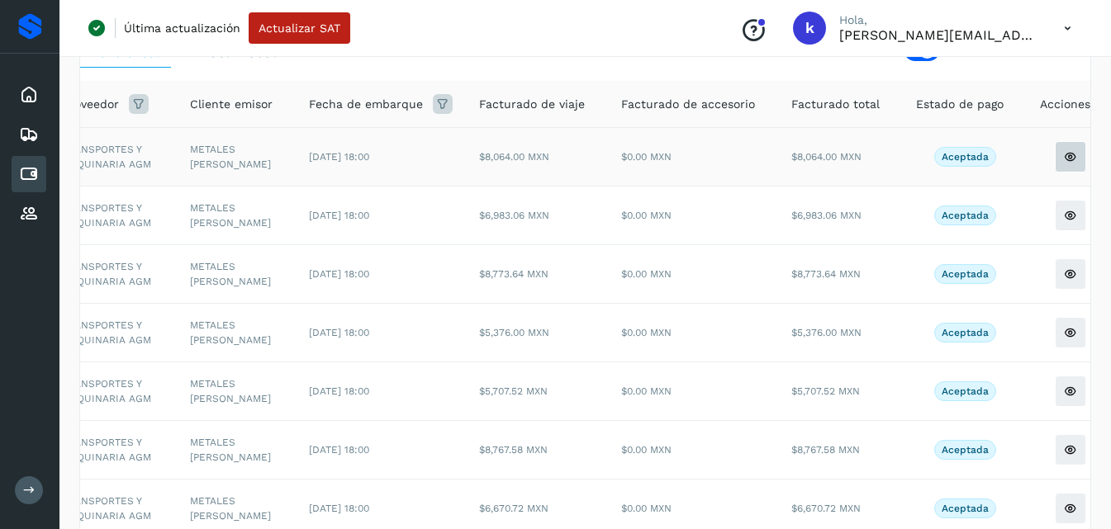
click at [1064, 160] on icon at bounding box center [1070, 156] width 13 height 13
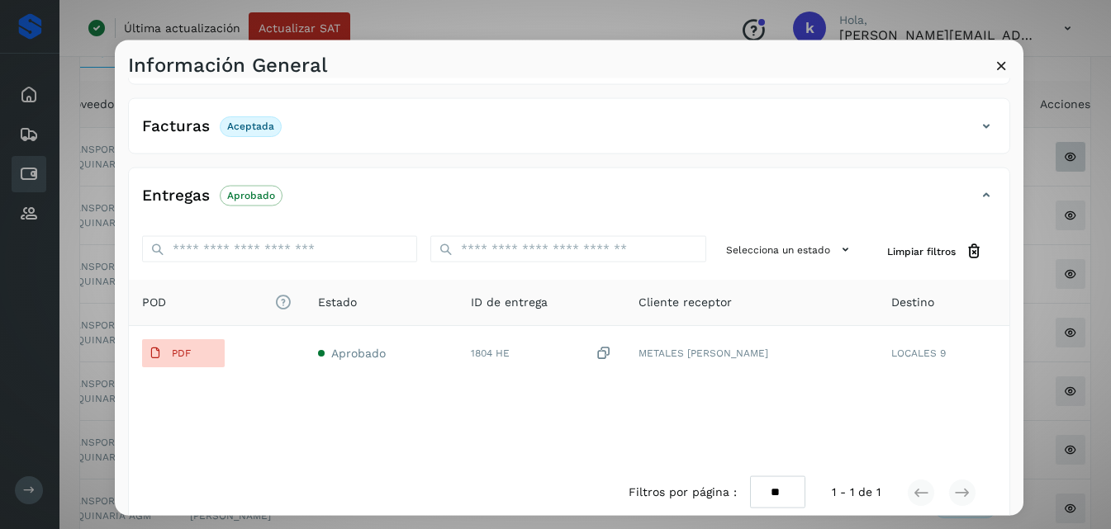
scroll to position [309, 0]
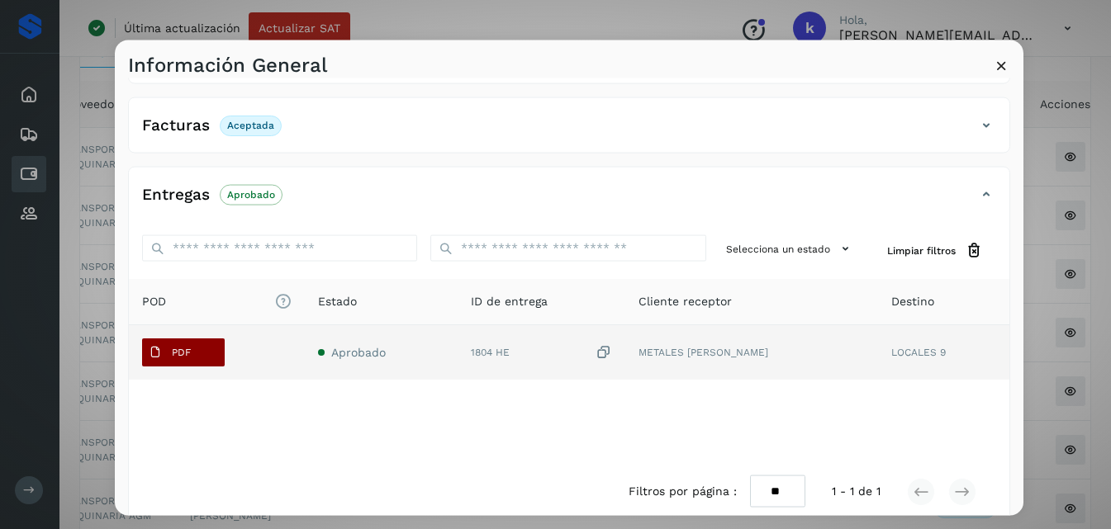
click at [161, 356] on icon at bounding box center [155, 352] width 13 height 13
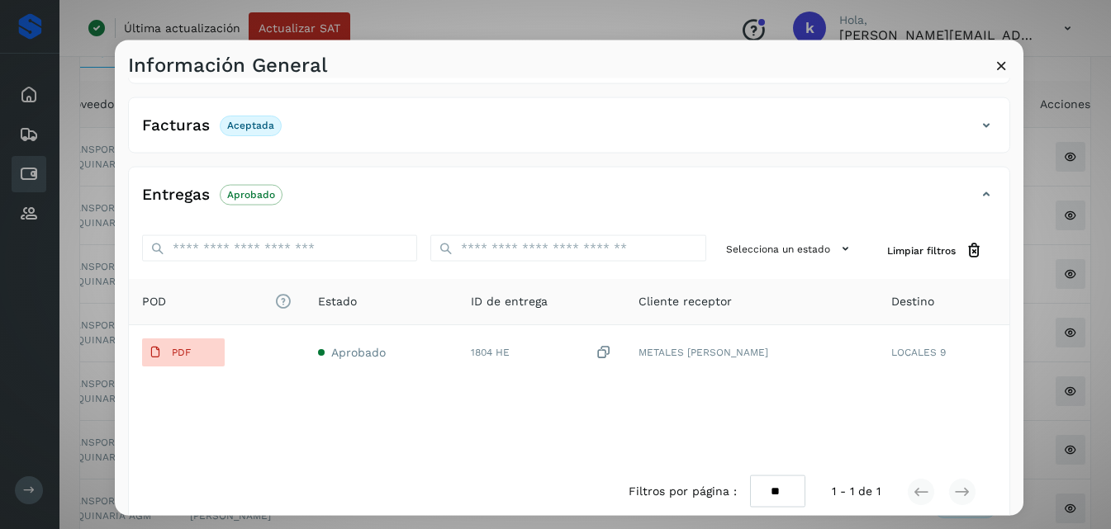
click at [1004, 70] on icon at bounding box center [1001, 64] width 17 height 17
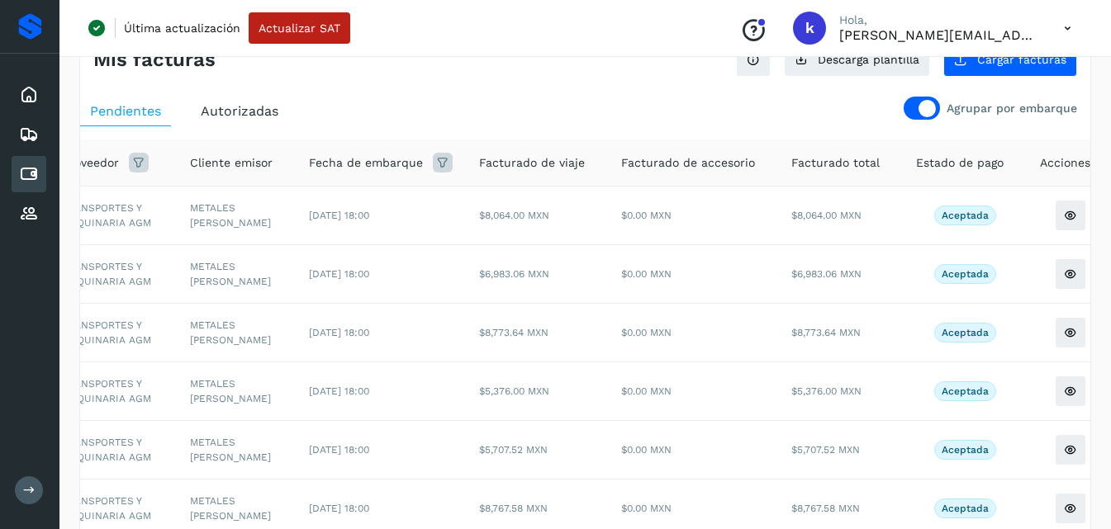
scroll to position [0, 0]
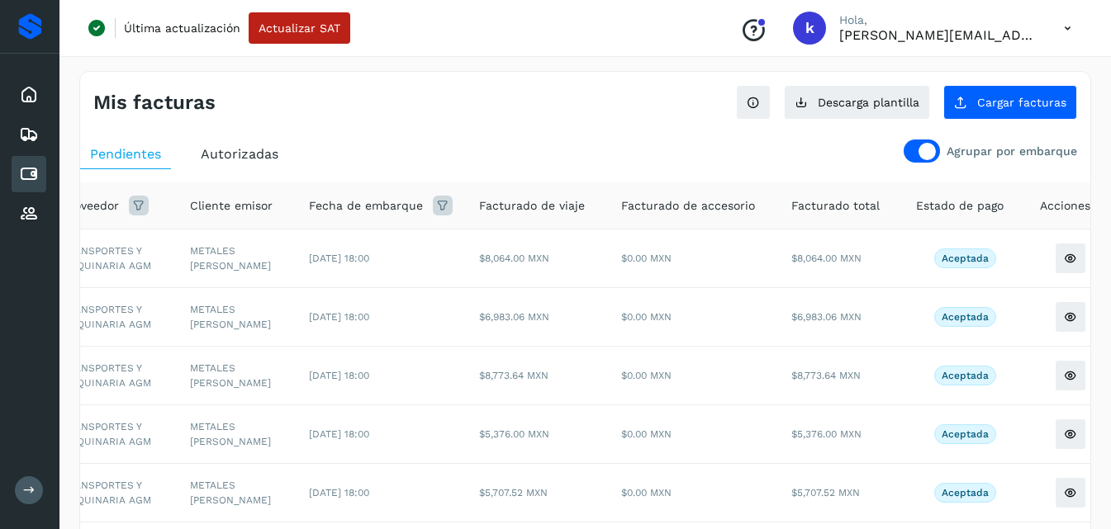
click at [38, 170] on icon at bounding box center [29, 174] width 20 height 20
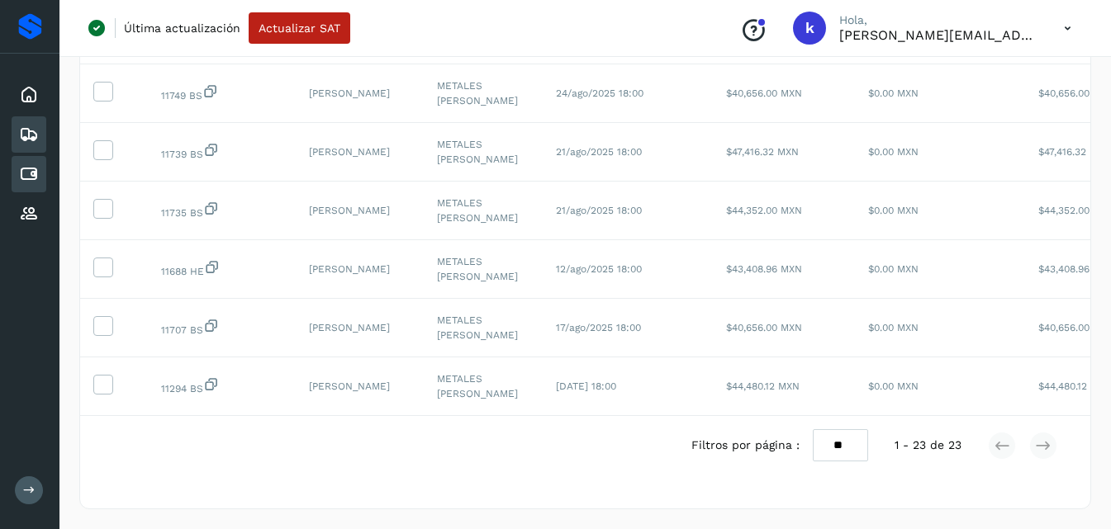
click at [40, 131] on div "Embarques" at bounding box center [29, 134] width 35 height 36
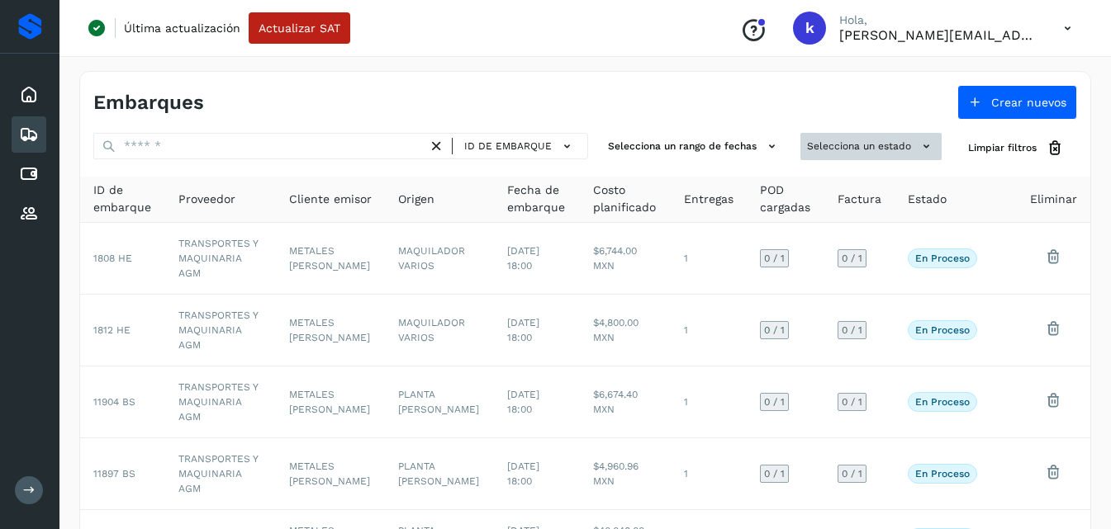
click at [885, 139] on button "Selecciona un estado" at bounding box center [870, 146] width 141 height 27
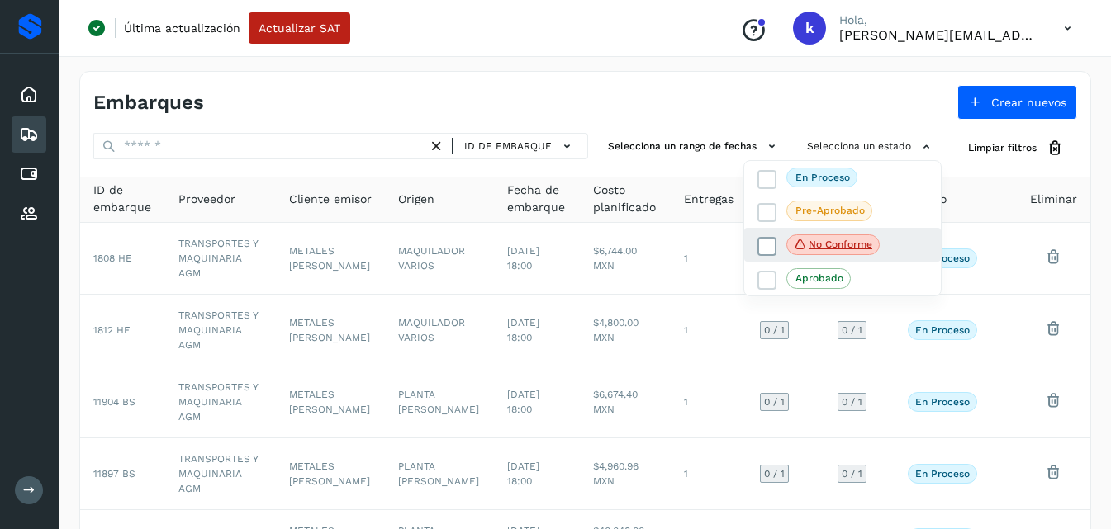
click at [819, 253] on span "No conforme" at bounding box center [832, 245] width 93 height 21
click at [771, 244] on icon at bounding box center [767, 246] width 17 height 17
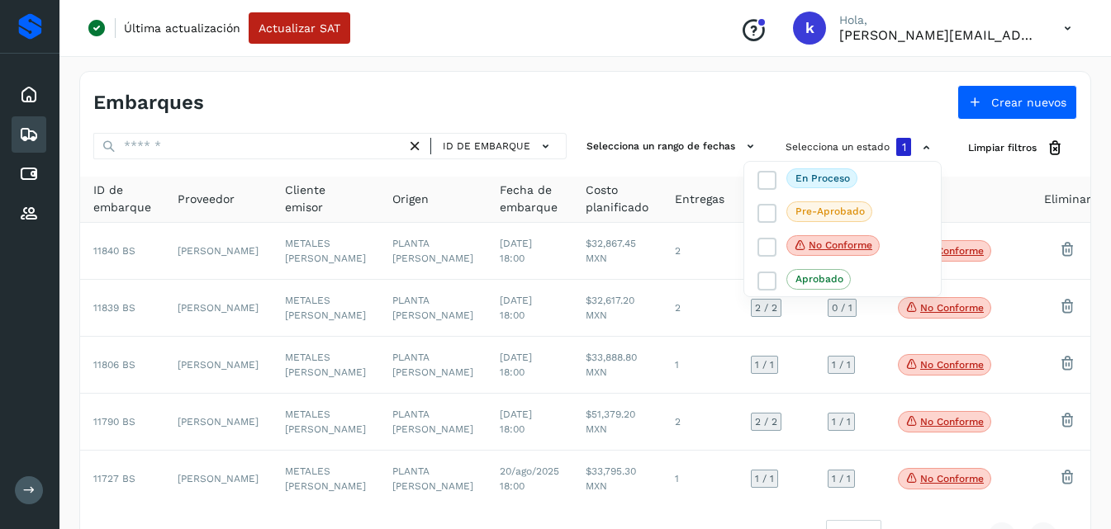
click at [205, 240] on div at bounding box center [555, 264] width 1111 height 529
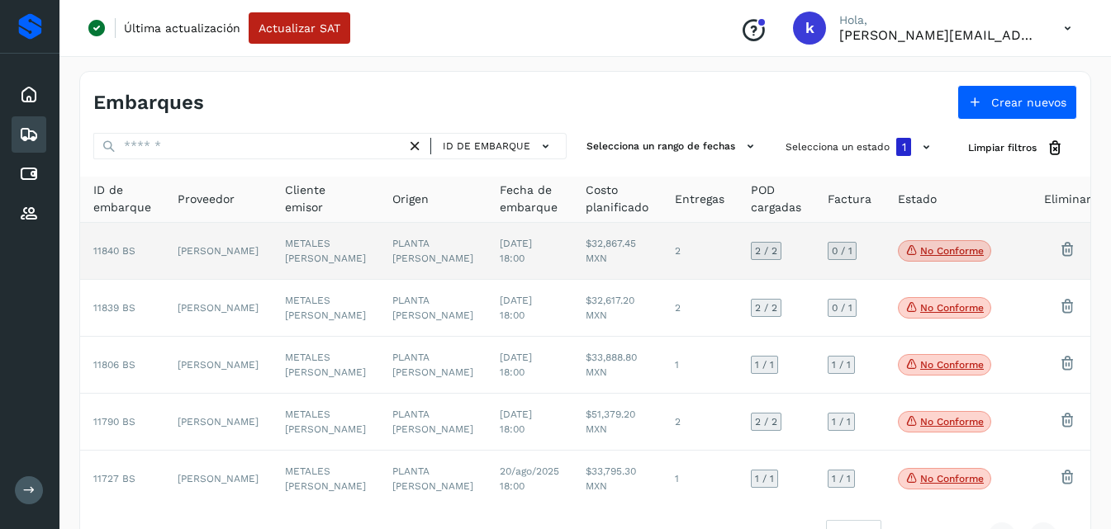
click at [220, 262] on td "[PERSON_NAME]" at bounding box center [217, 251] width 107 height 57
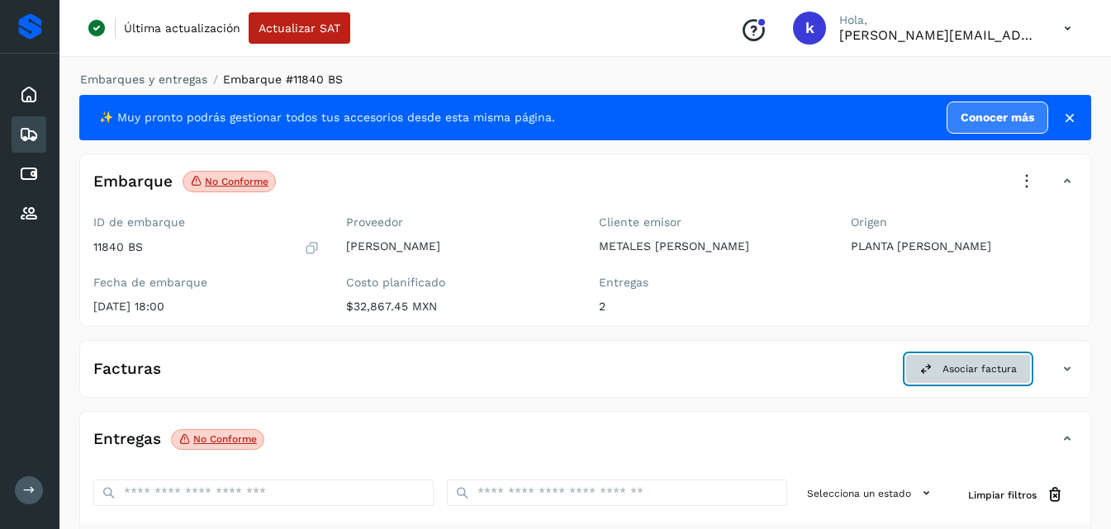
click at [957, 369] on span "Asociar factura" at bounding box center [979, 369] width 74 height 15
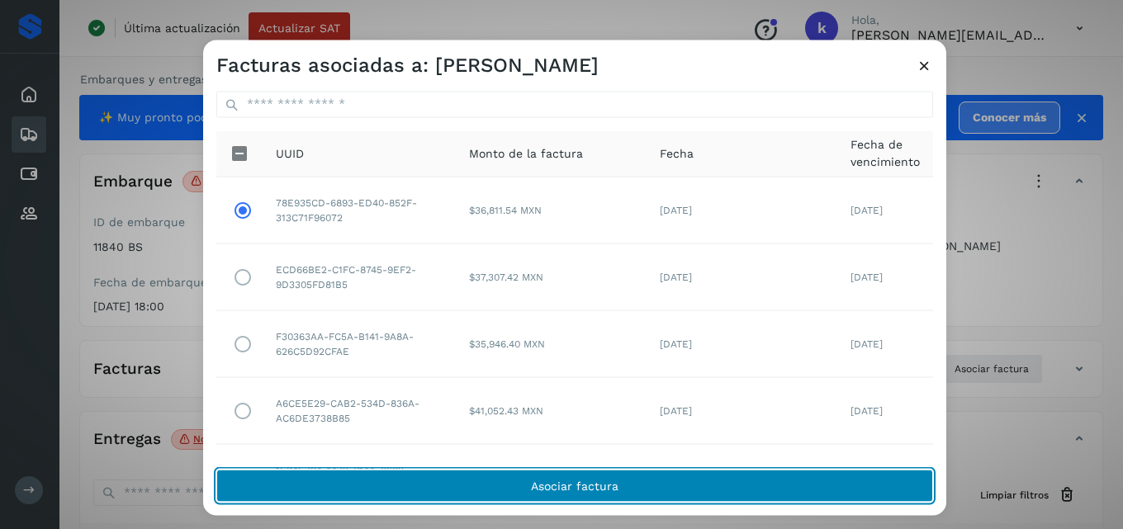
click at [503, 484] on button "Asociar factura" at bounding box center [574, 486] width 717 height 33
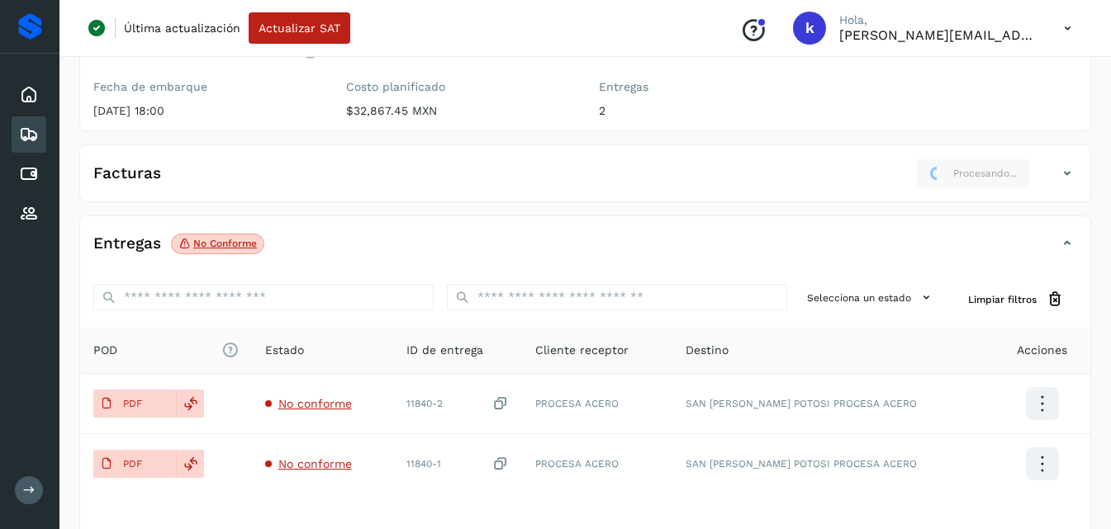
scroll to position [222, 0]
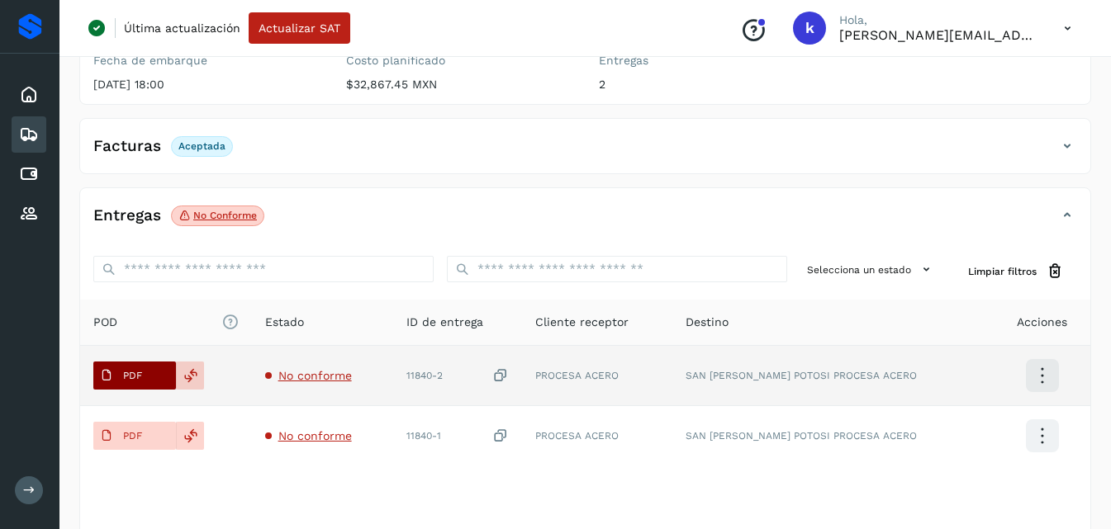
click at [154, 373] on button "PDF" at bounding box center [134, 376] width 83 height 28
click at [344, 377] on span "No conforme" at bounding box center [315, 375] width 74 height 13
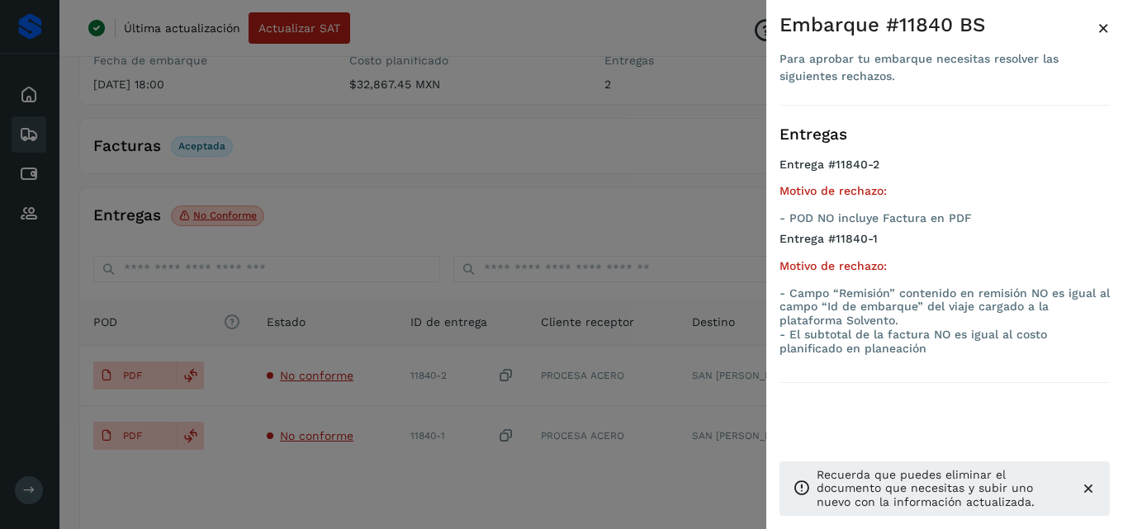
click at [578, 196] on div at bounding box center [561, 264] width 1123 height 529
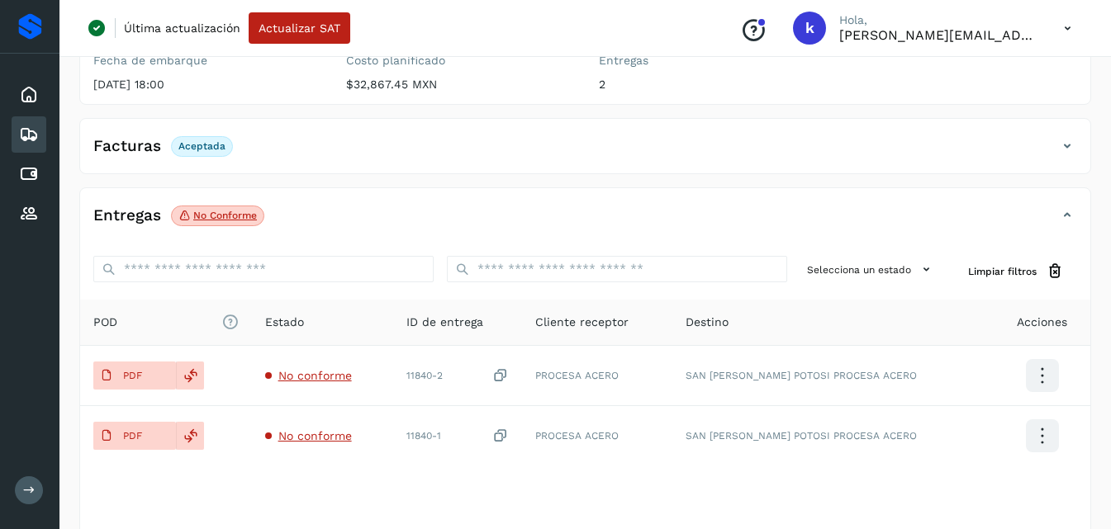
click at [462, 468] on div "POD El tamaño máximo de archivo es de 20 Mb. Estado ID de entrega Cliente recep…" at bounding box center [585, 424] width 1010 height 249
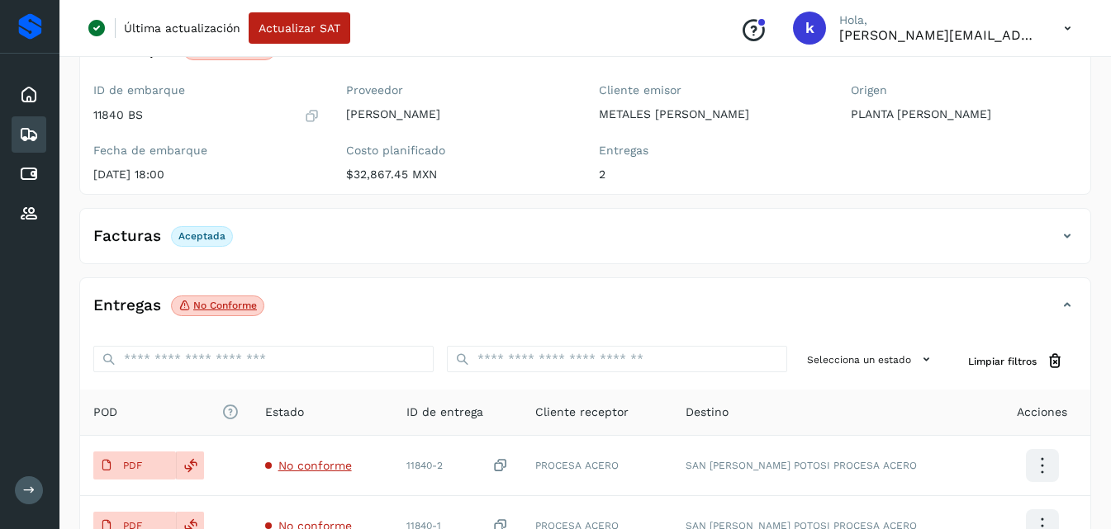
scroll to position [165, 0]
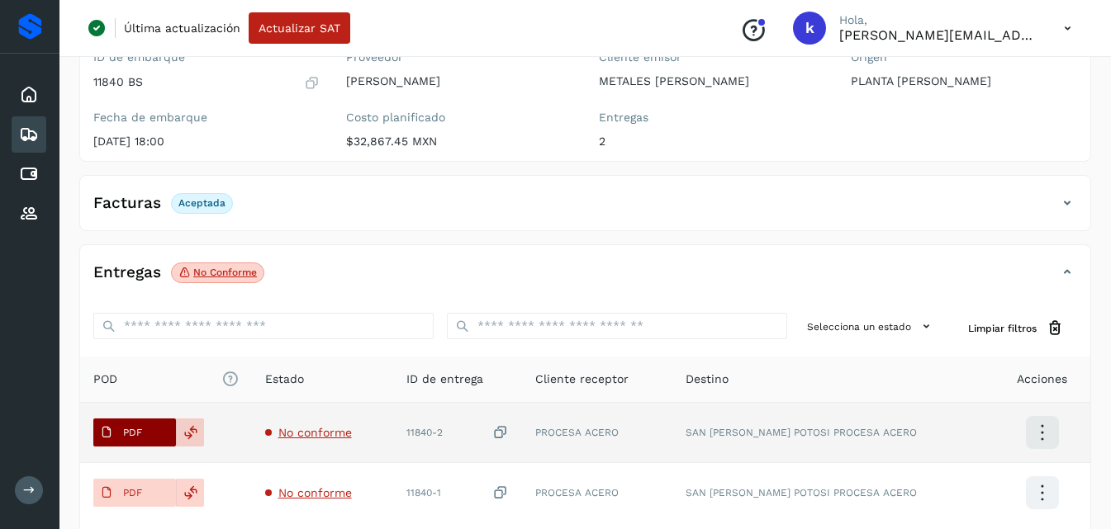
click at [159, 443] on button "PDF" at bounding box center [134, 433] width 83 height 28
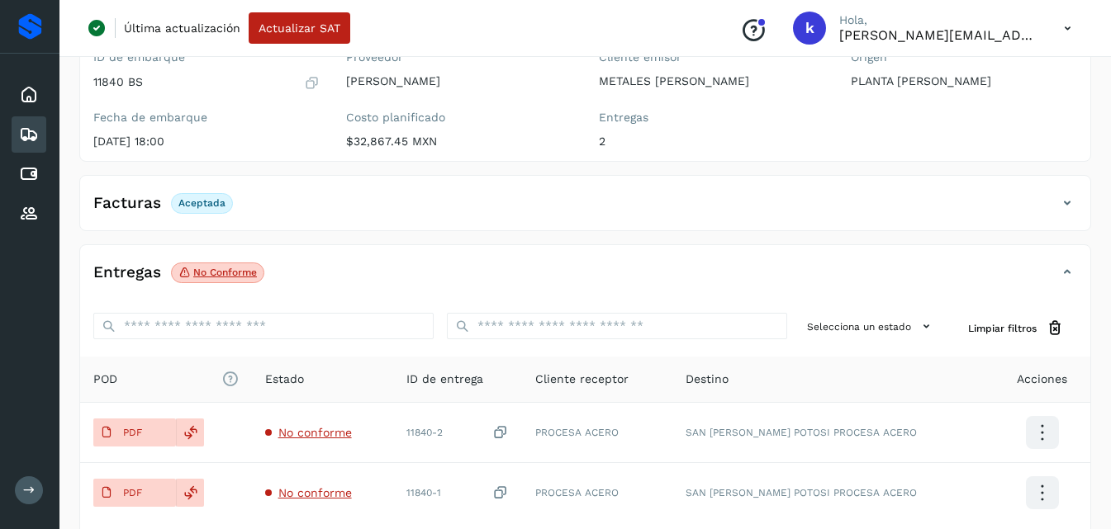
click at [1105, 261] on div "Embarques y entregas Embarque #11840 BS ✨ Muy pronto podrás gestionar todos tus…" at bounding box center [585, 285] width 1052 height 799
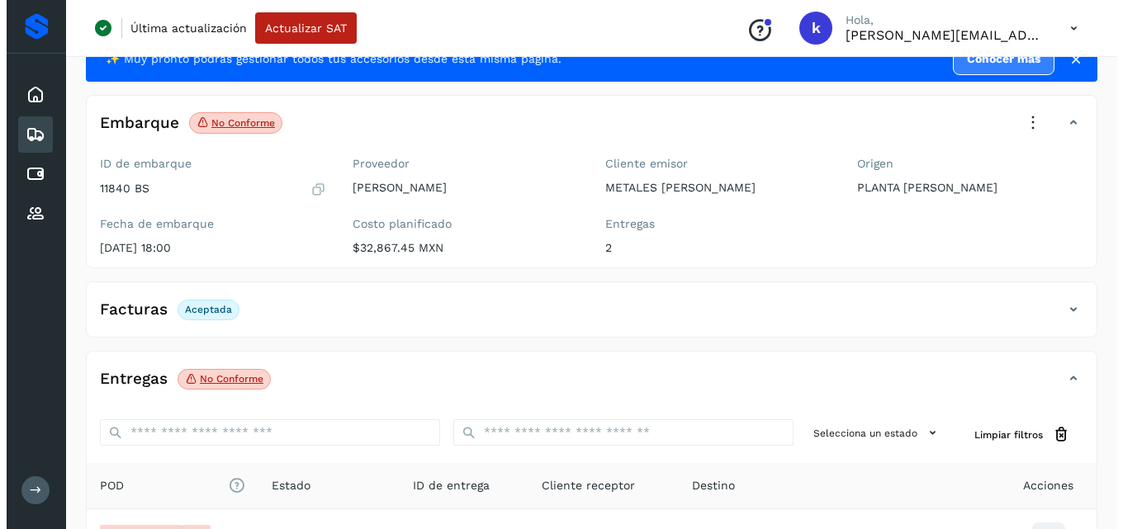
scroll to position [0, 0]
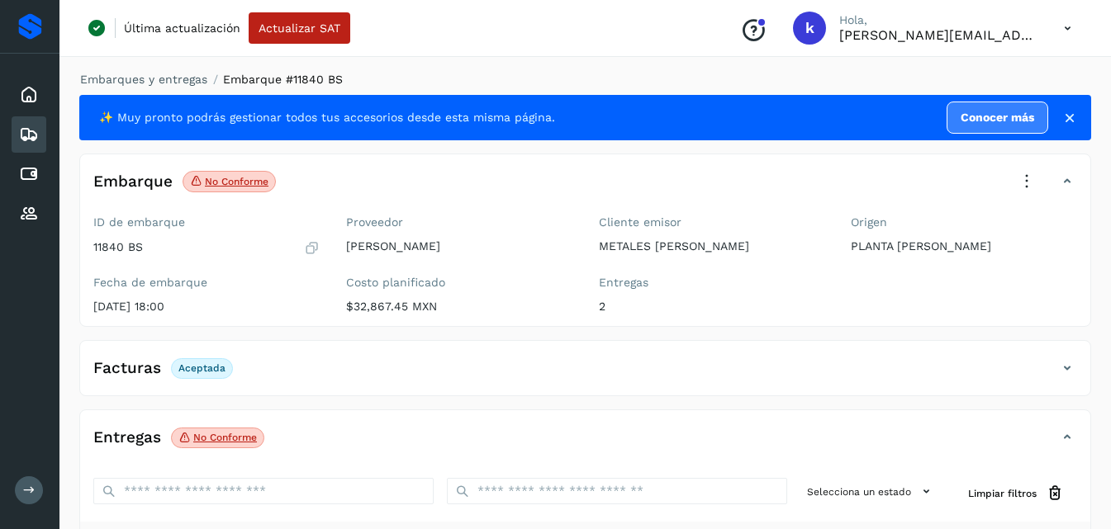
click at [1025, 181] on icon at bounding box center [1027, 182] width 36 height 36
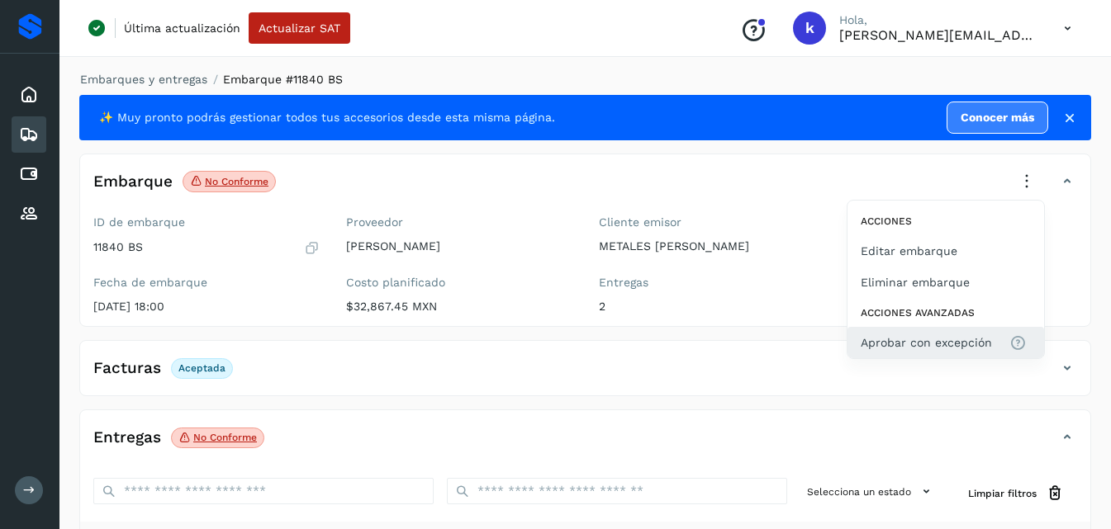
click at [891, 343] on span "Aprobar con excepción" at bounding box center [926, 343] width 131 height 18
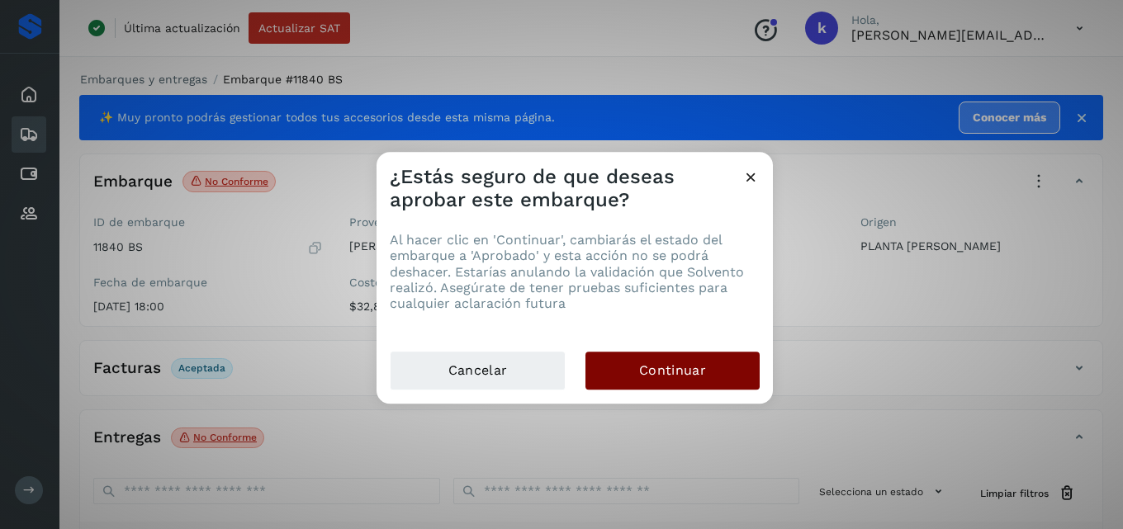
click at [722, 358] on button "Continuar" at bounding box center [673, 371] width 174 height 38
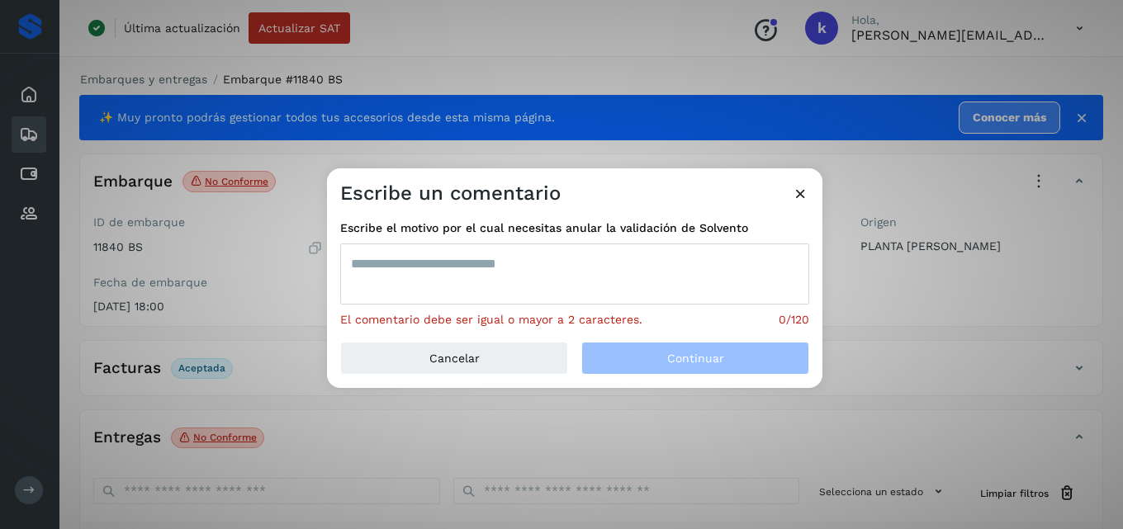
click at [671, 262] on textarea at bounding box center [574, 274] width 469 height 61
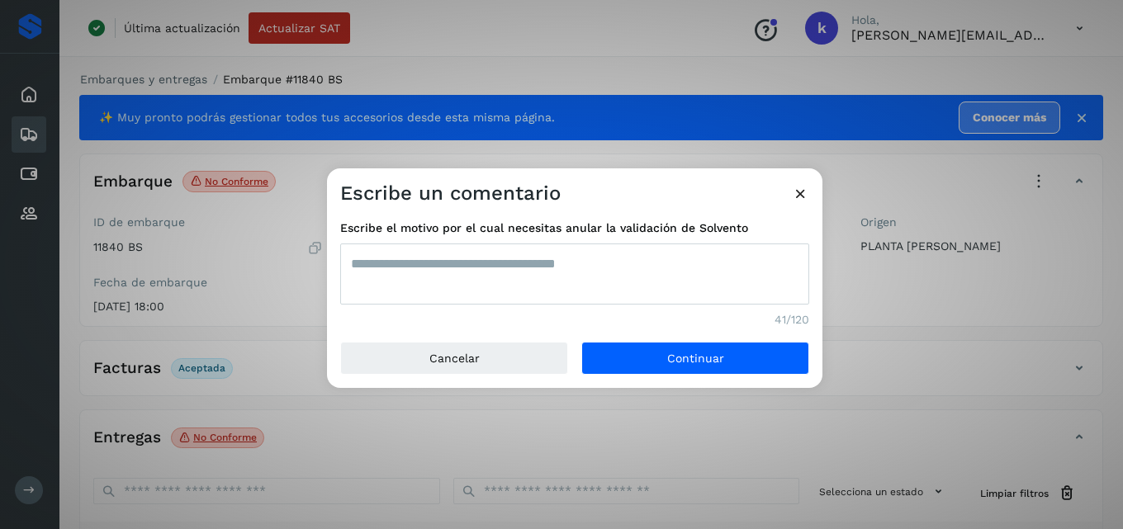
type textarea "**********"
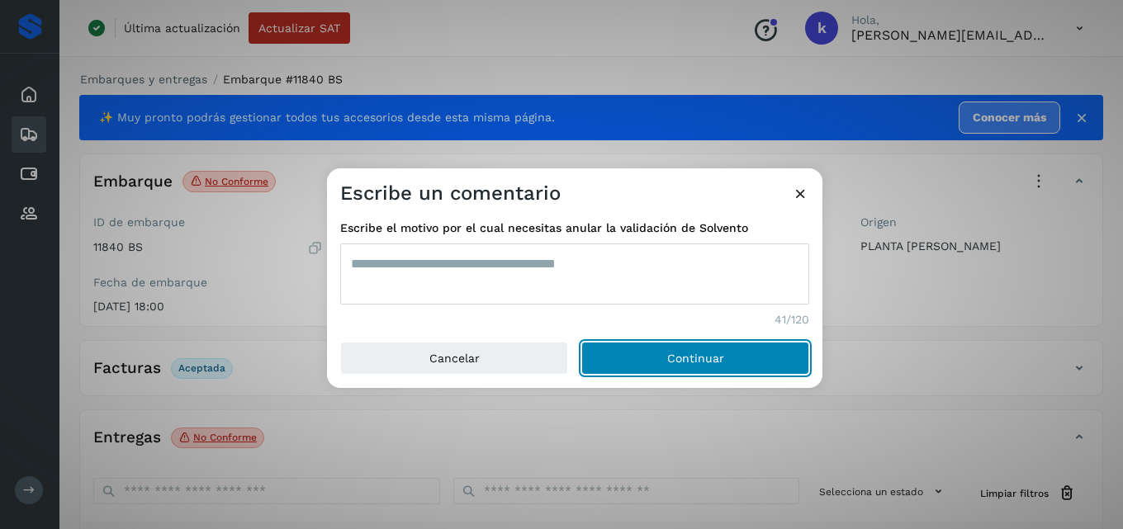
click at [651, 355] on button "Continuar" at bounding box center [696, 358] width 228 height 33
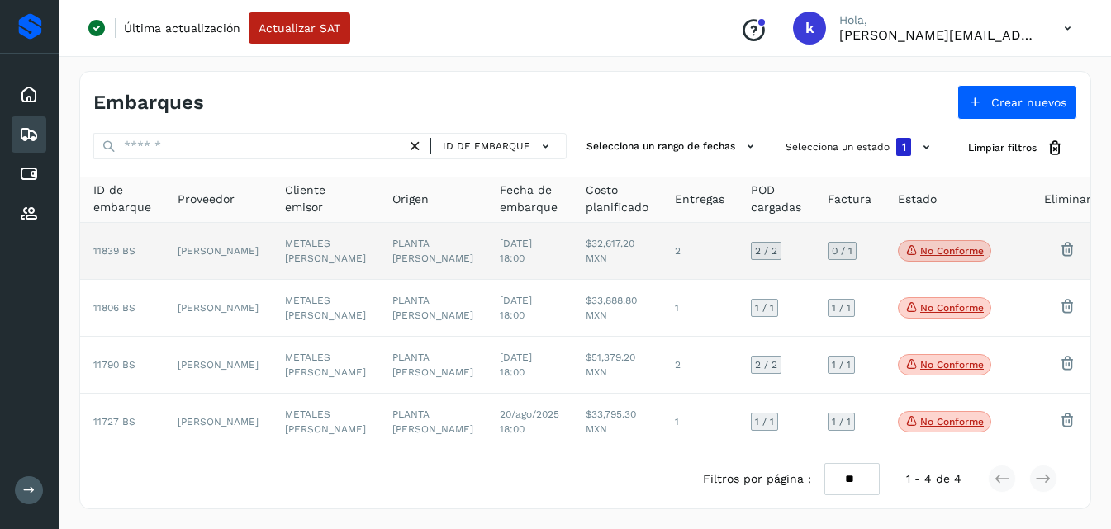
click at [225, 249] on td "[PERSON_NAME]" at bounding box center [217, 251] width 107 height 57
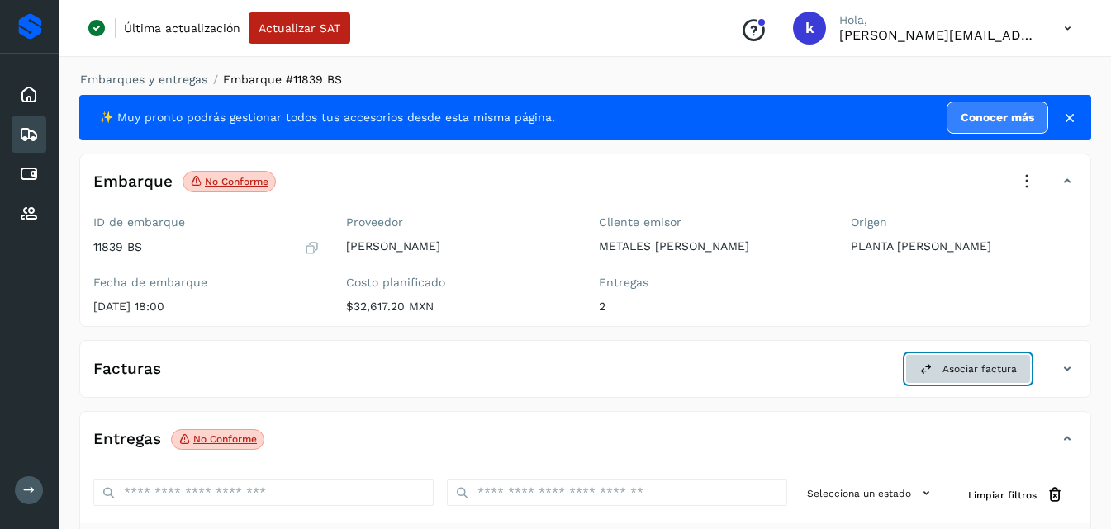
click at [942, 363] on button "Asociar factura" at bounding box center [968, 369] width 126 height 30
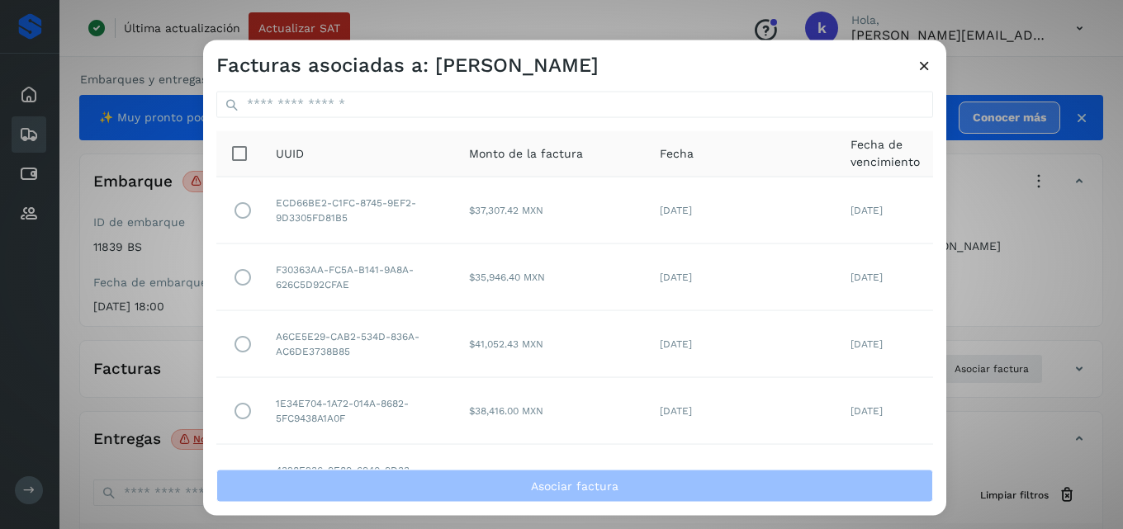
click at [919, 64] on icon at bounding box center [924, 64] width 17 height 17
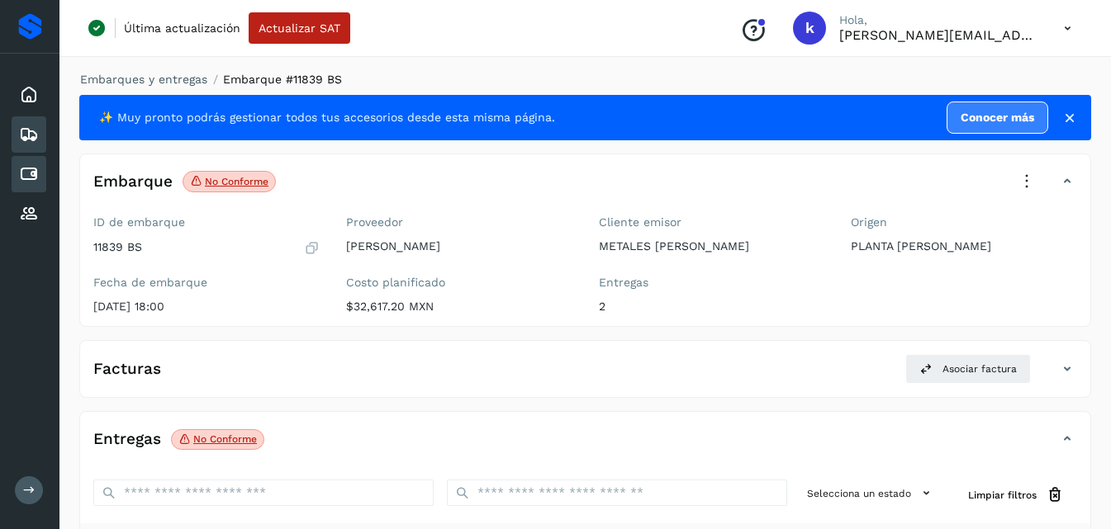
click at [29, 168] on icon at bounding box center [29, 174] width 20 height 20
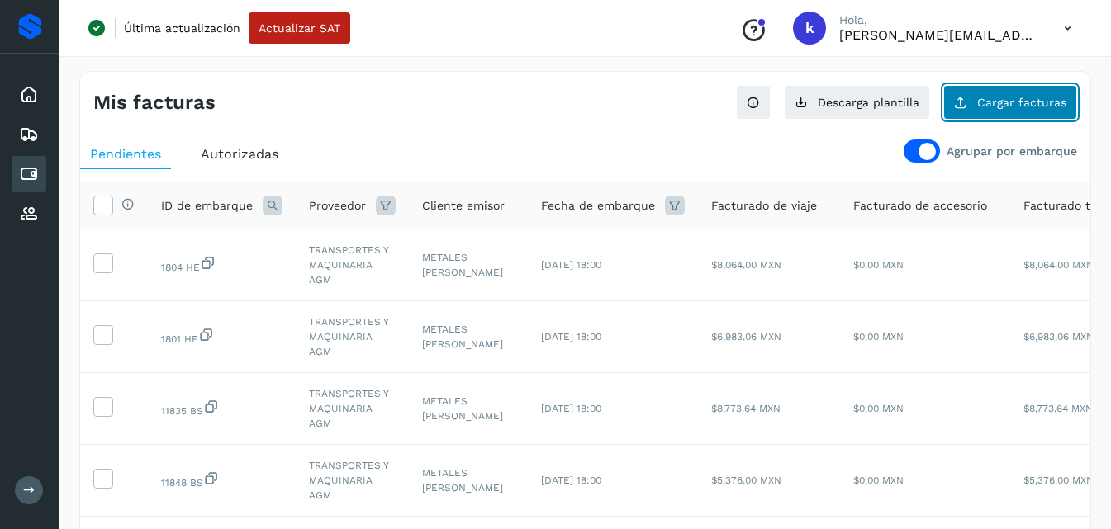
click at [998, 107] on span "Cargar facturas" at bounding box center [1021, 103] width 89 height 12
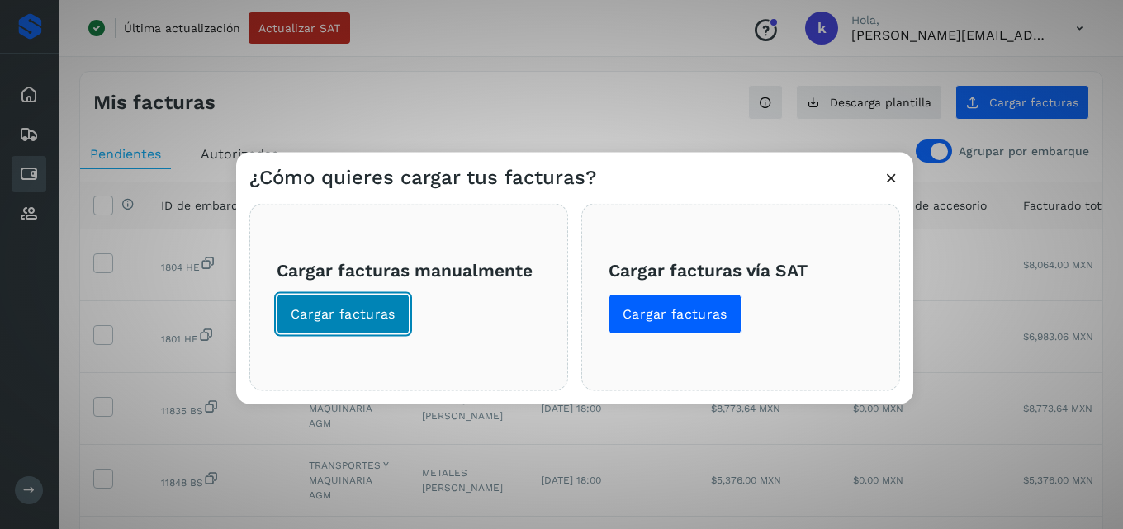
click at [379, 311] on span "Cargar facturas" at bounding box center [343, 314] width 105 height 18
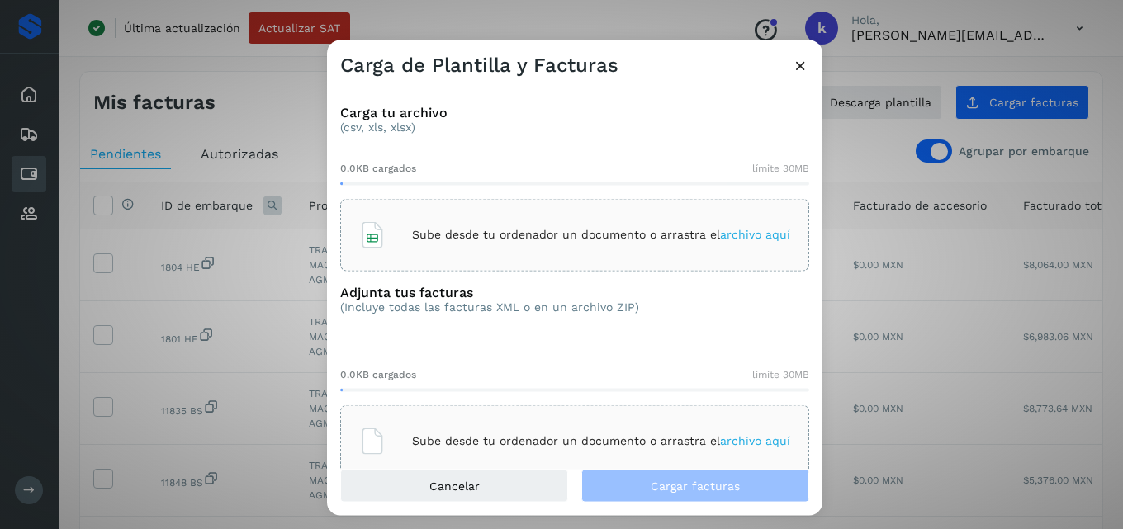
click at [752, 230] on span "archivo aquí" at bounding box center [755, 234] width 70 height 13
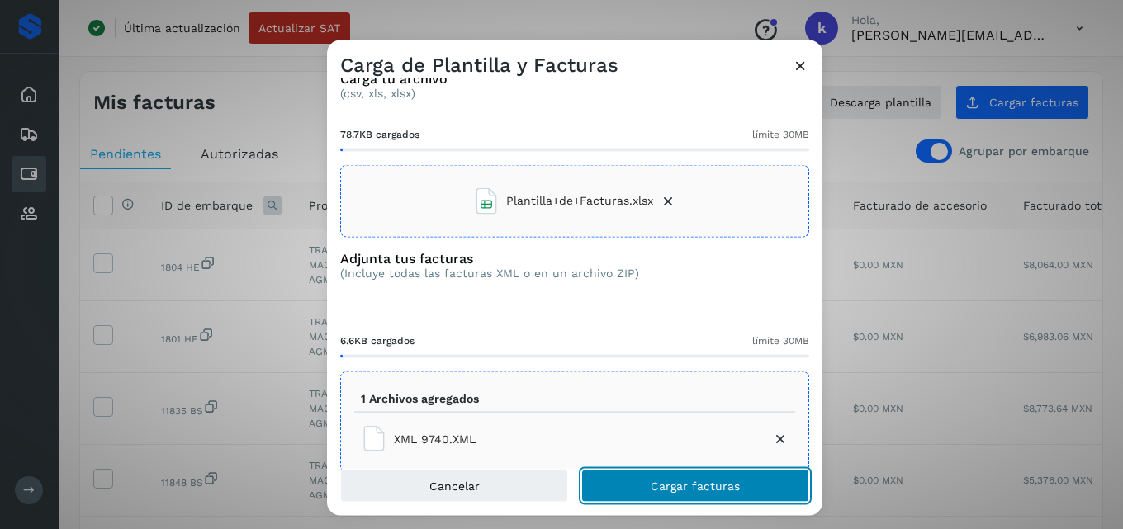
click at [676, 481] on span "Cargar facturas" at bounding box center [695, 487] width 89 height 12
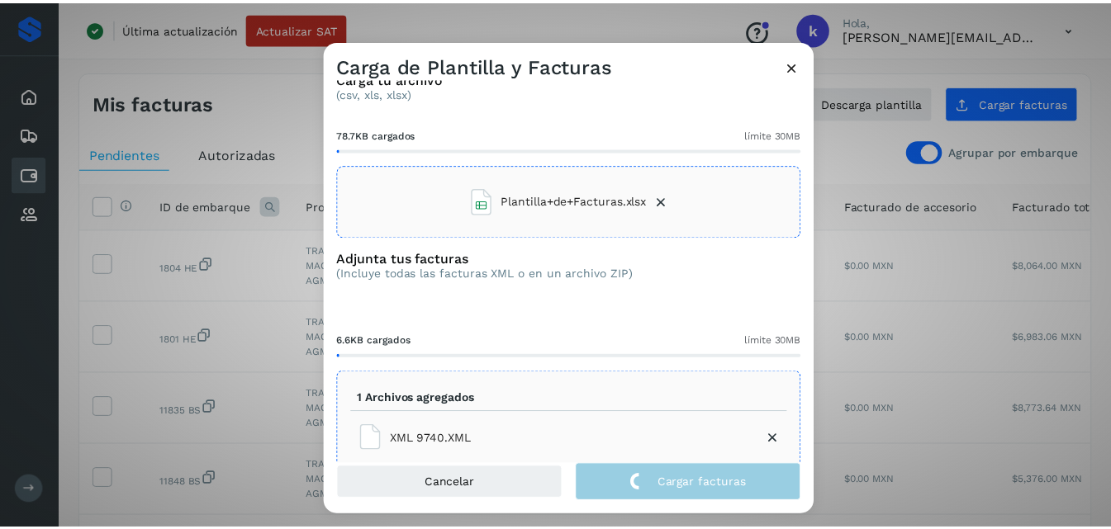
scroll to position [64, 0]
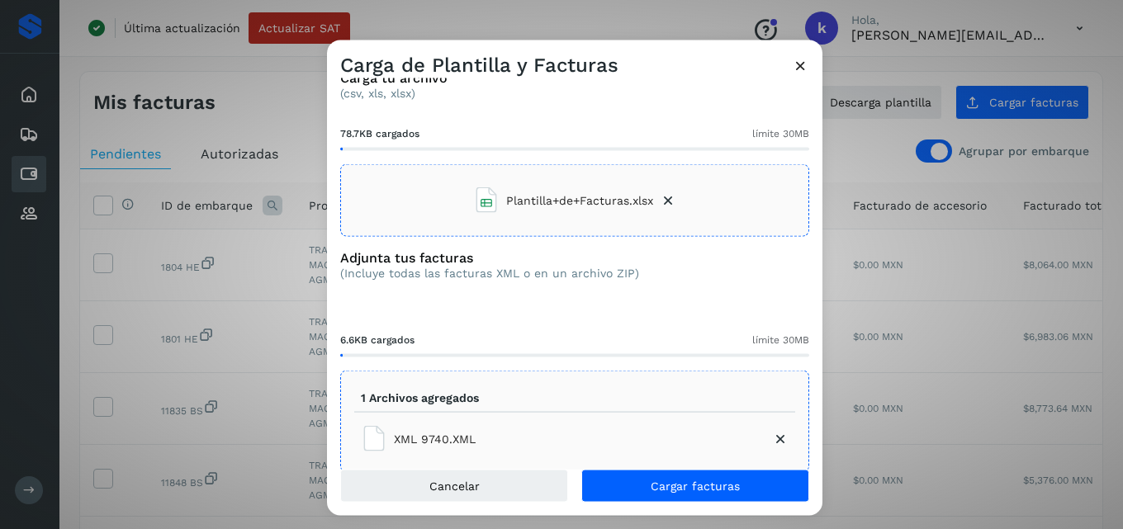
click at [800, 64] on icon at bounding box center [800, 64] width 17 height 17
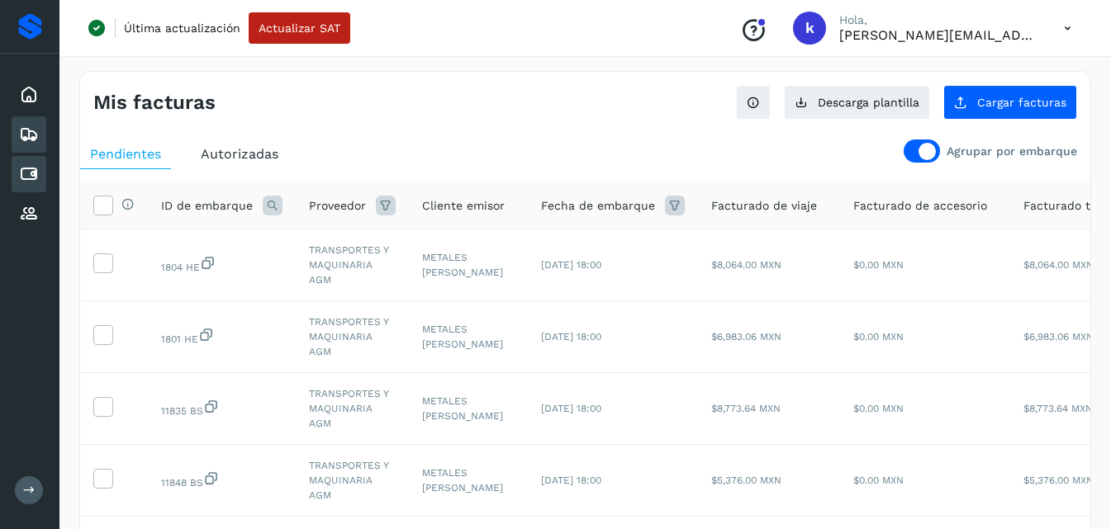
click at [23, 125] on icon at bounding box center [29, 135] width 20 height 20
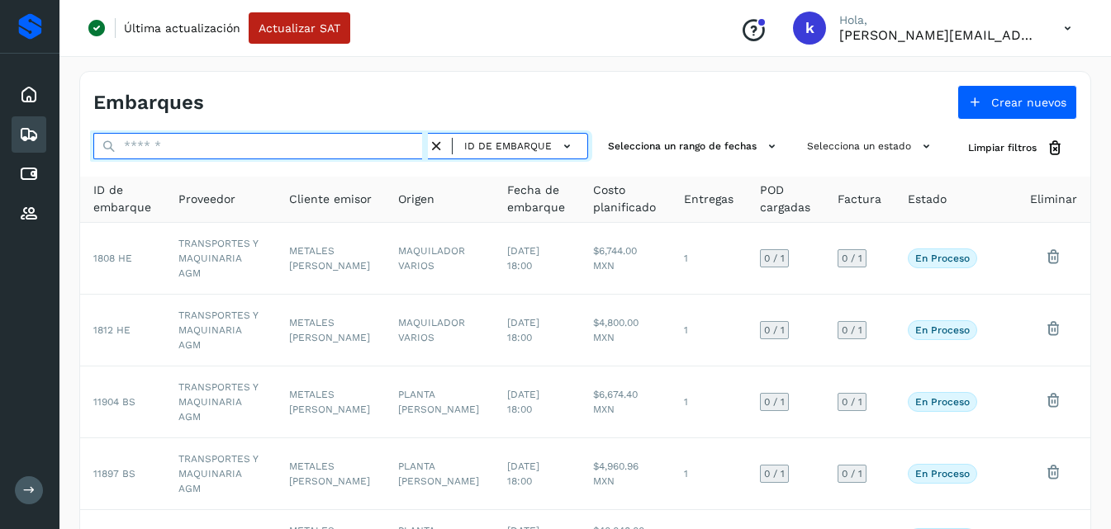
click at [253, 145] on input "text" at bounding box center [260, 146] width 335 height 26
type input "*****"
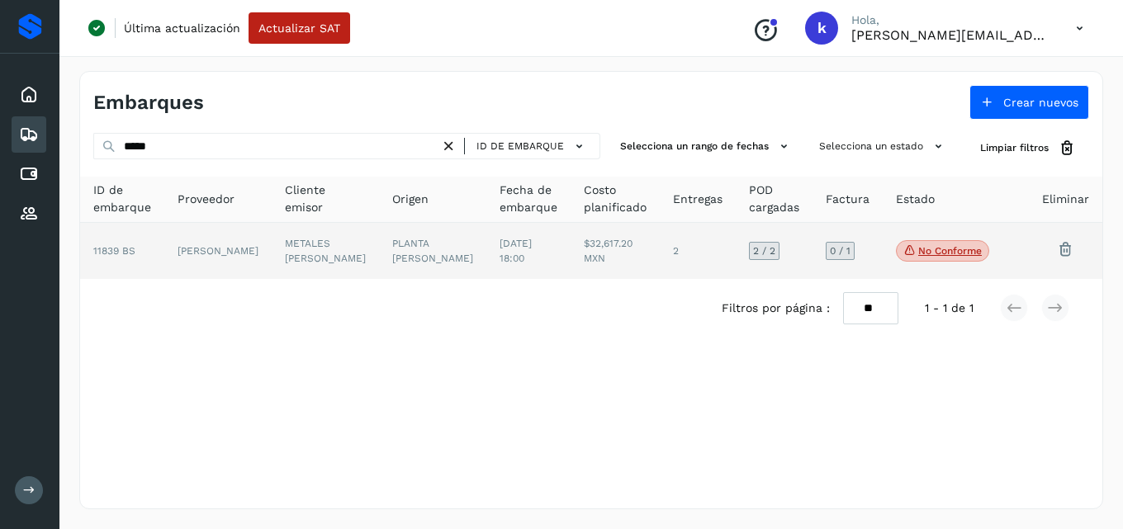
click at [413, 259] on td "PLANTA [PERSON_NAME]" at bounding box center [432, 251] width 107 height 56
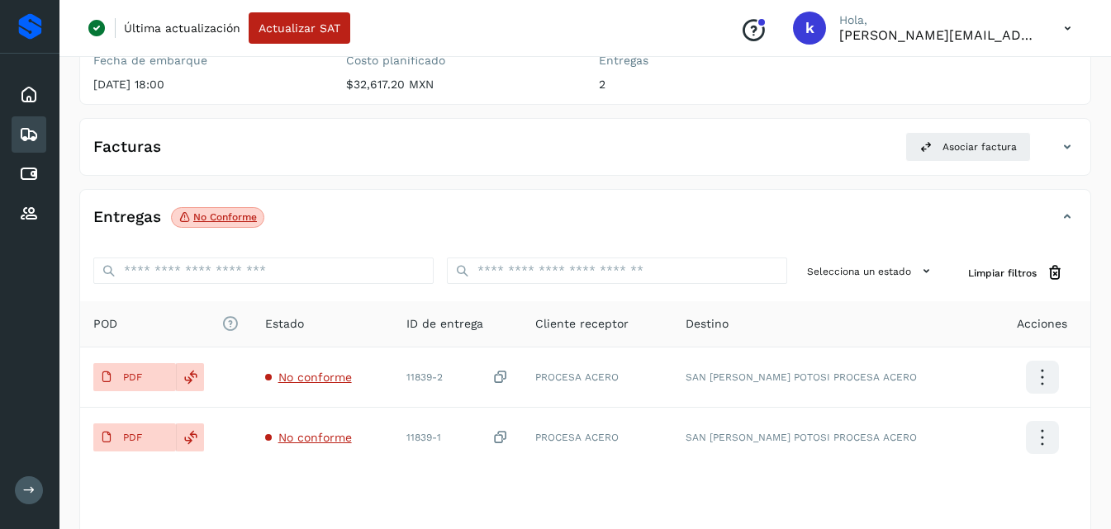
scroll to position [230, 0]
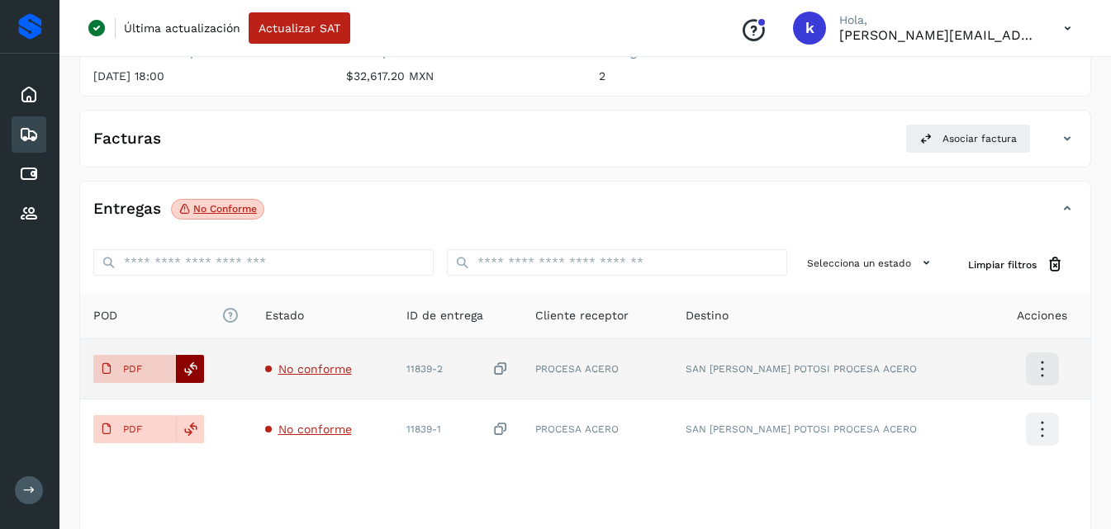
click at [183, 367] on icon at bounding box center [190, 369] width 15 height 15
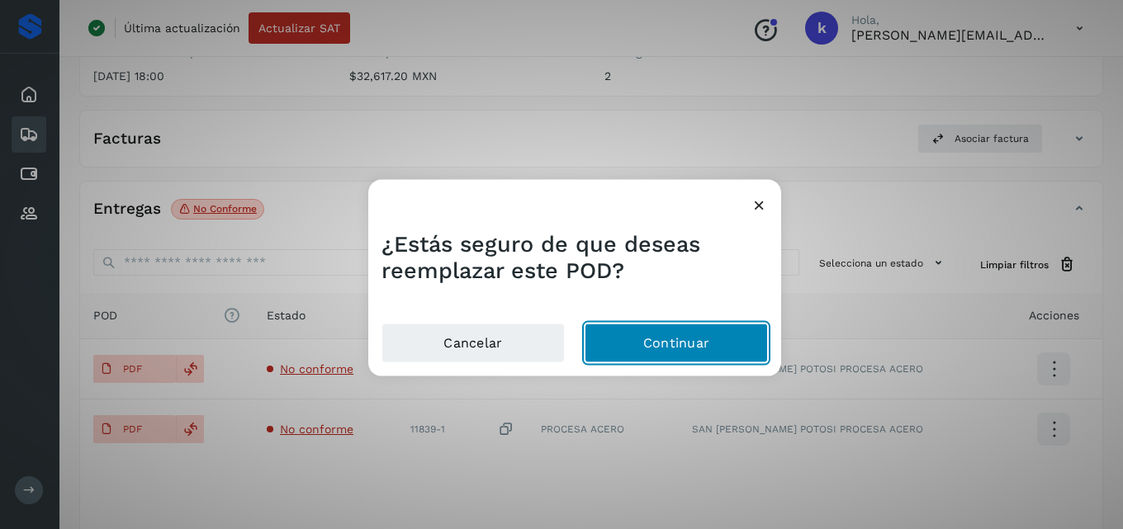
click at [641, 327] on button "Continuar" at bounding box center [676, 344] width 183 height 40
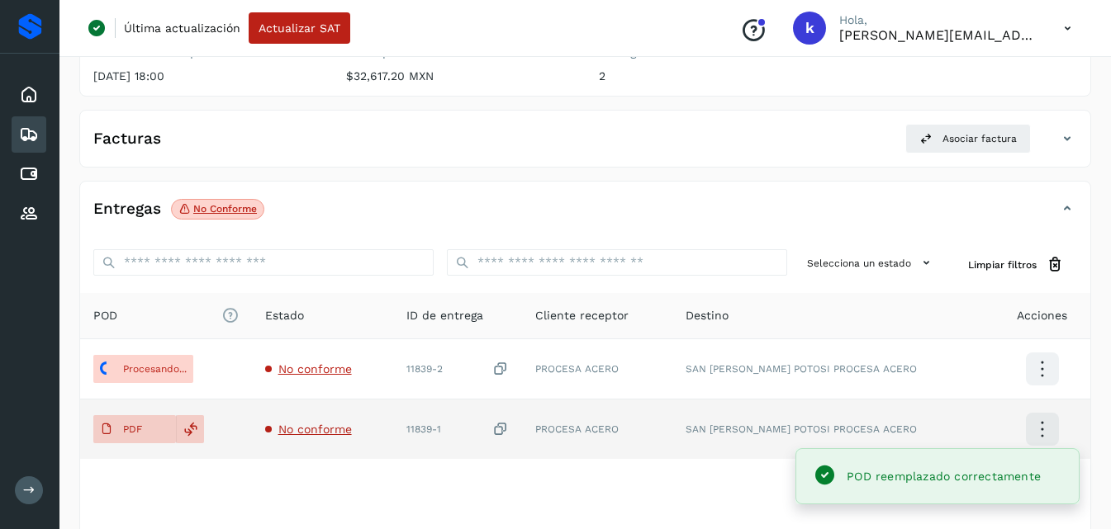
scroll to position [228, 0]
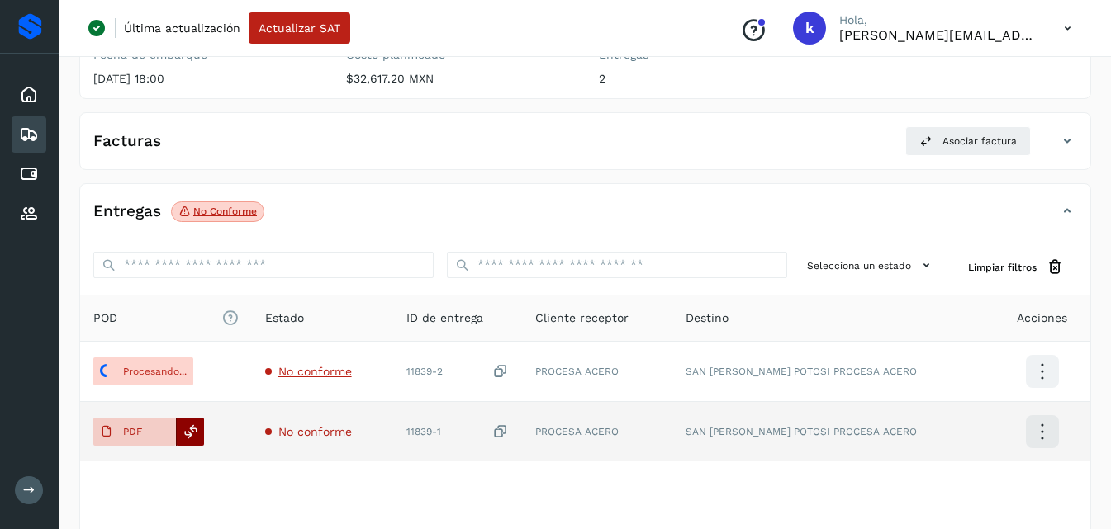
click at [192, 427] on icon at bounding box center [190, 432] width 15 height 15
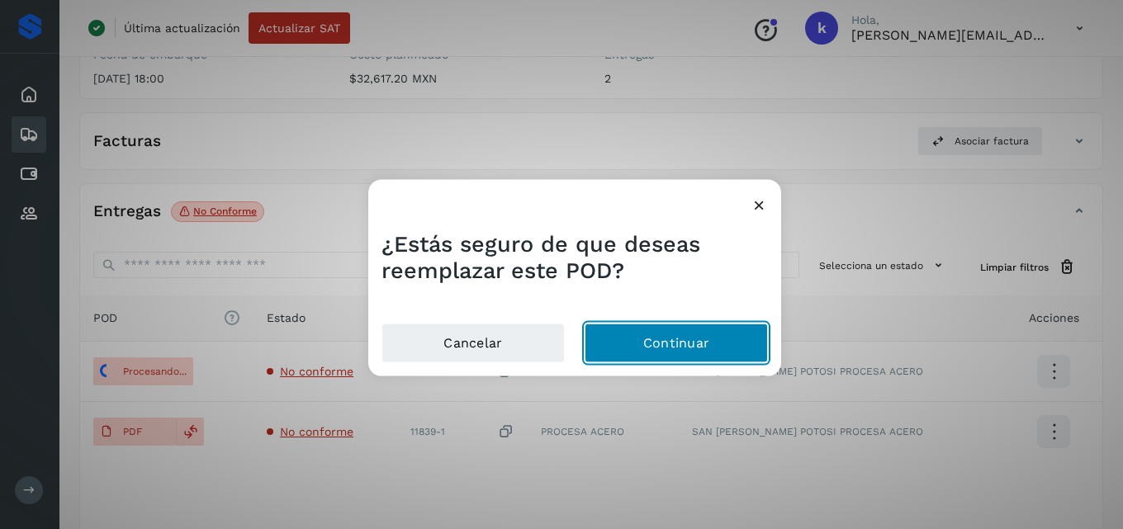
click at [656, 344] on main "Inicio Embarques Cuentas por pagar Proveedores Salir Última actualización Actua…" at bounding box center [561, 198] width 1123 height 852
click at [634, 341] on button "Continuar" at bounding box center [676, 344] width 183 height 40
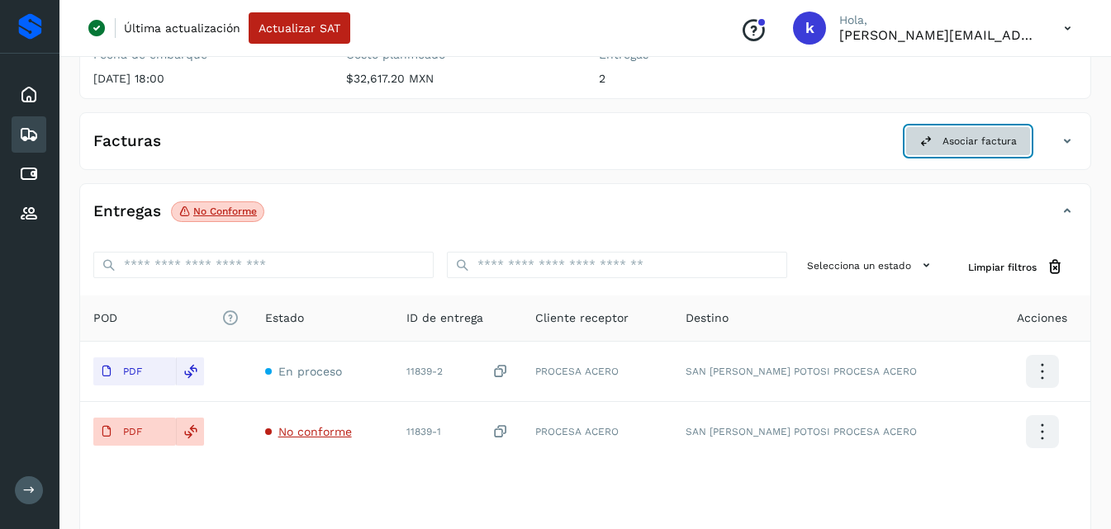
click at [938, 138] on button "Asociar factura" at bounding box center [968, 141] width 126 height 30
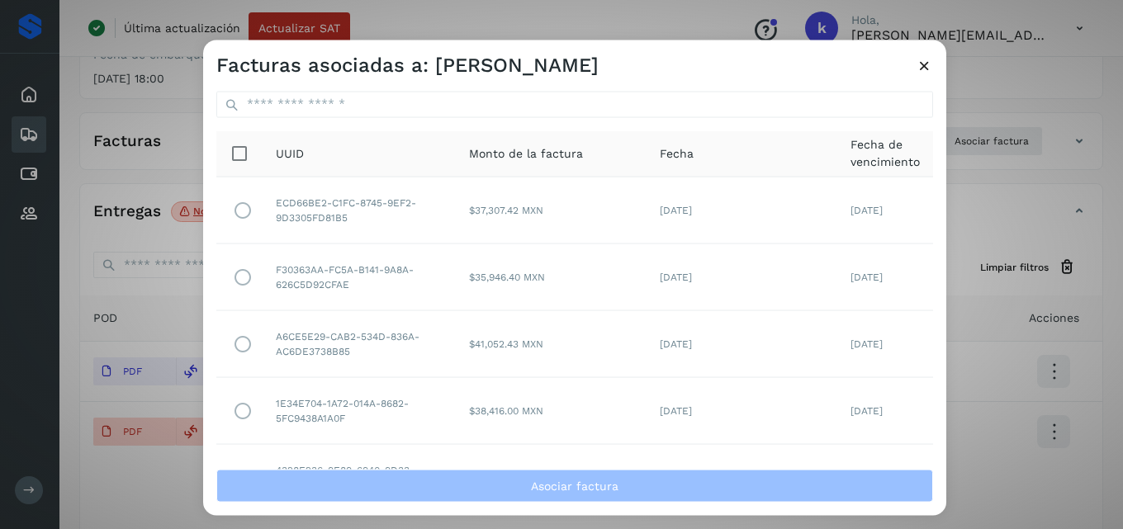
click at [306, 199] on td "ECD66BE2-C1FC-8745-9EF2-9D3305FD81B5" at bounding box center [359, 210] width 193 height 67
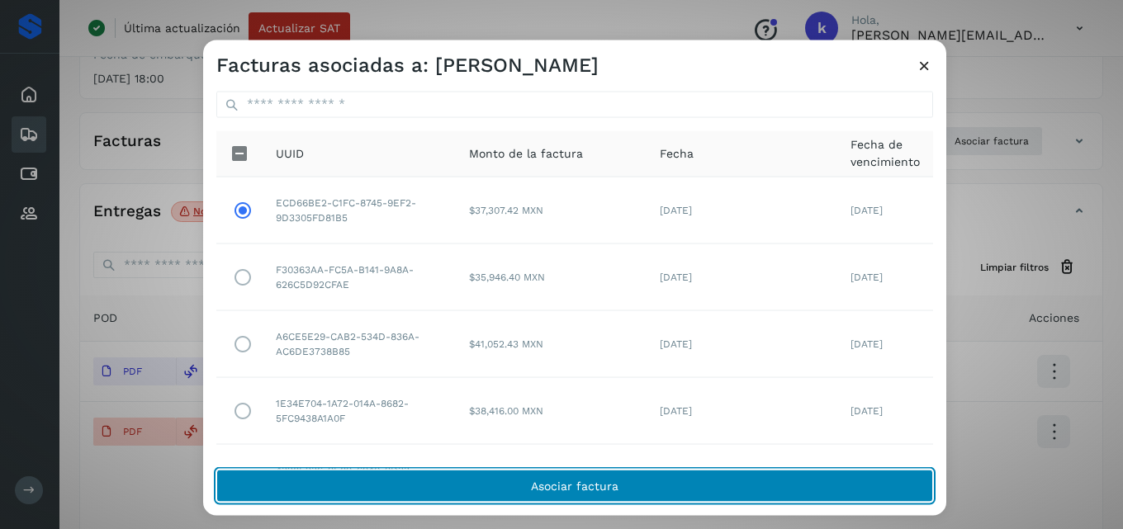
click at [561, 481] on span "Asociar factura" at bounding box center [575, 487] width 88 height 12
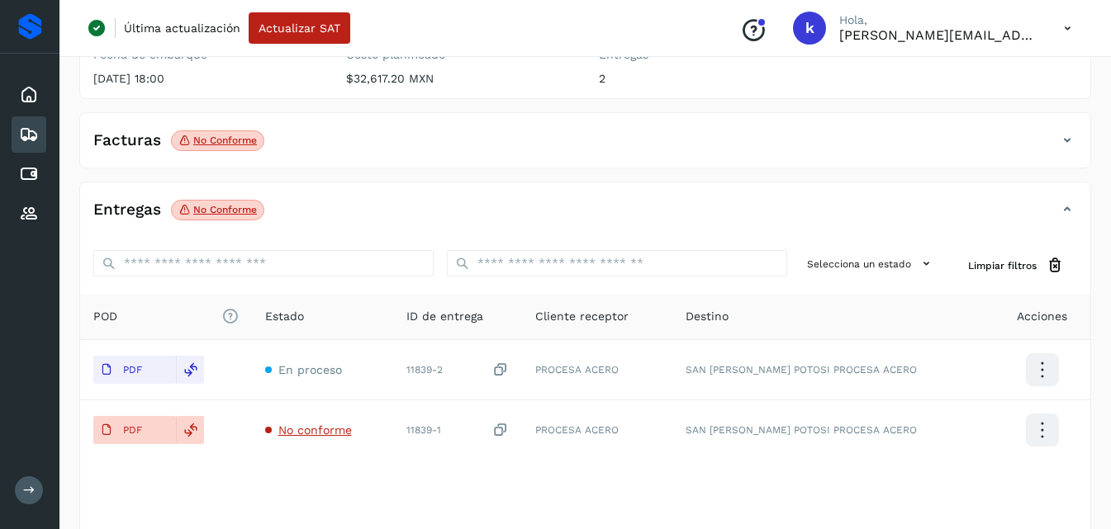
click at [218, 131] on span "No conforme" at bounding box center [217, 141] width 93 height 21
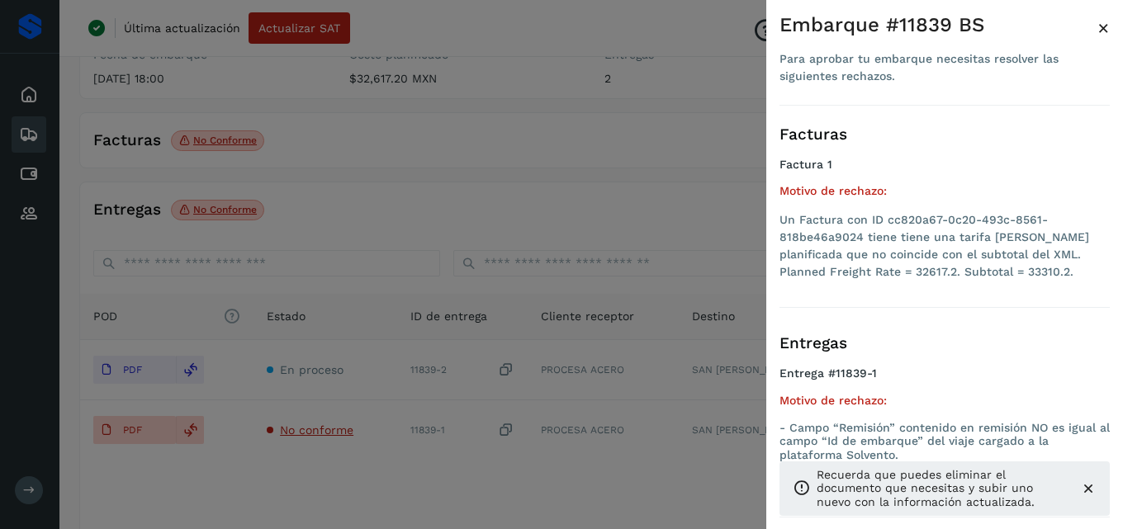
click at [631, 126] on div at bounding box center [561, 264] width 1123 height 529
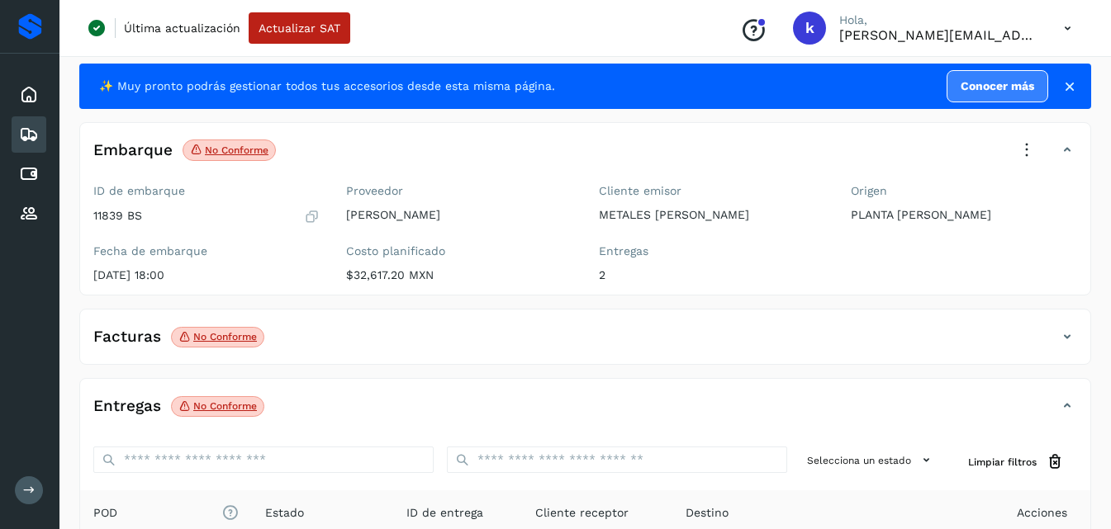
scroll to position [30, 0]
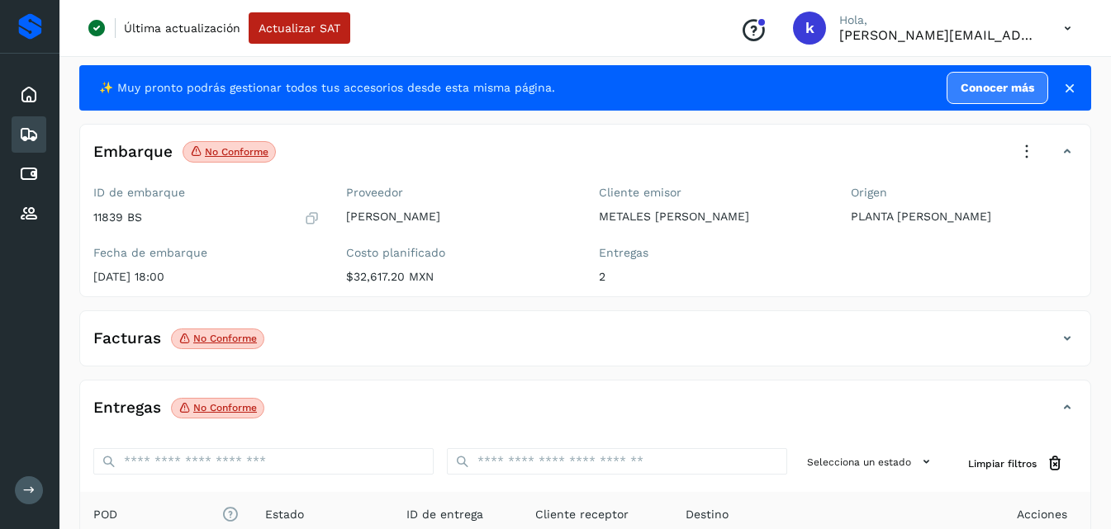
click at [1021, 138] on icon at bounding box center [1027, 152] width 36 height 36
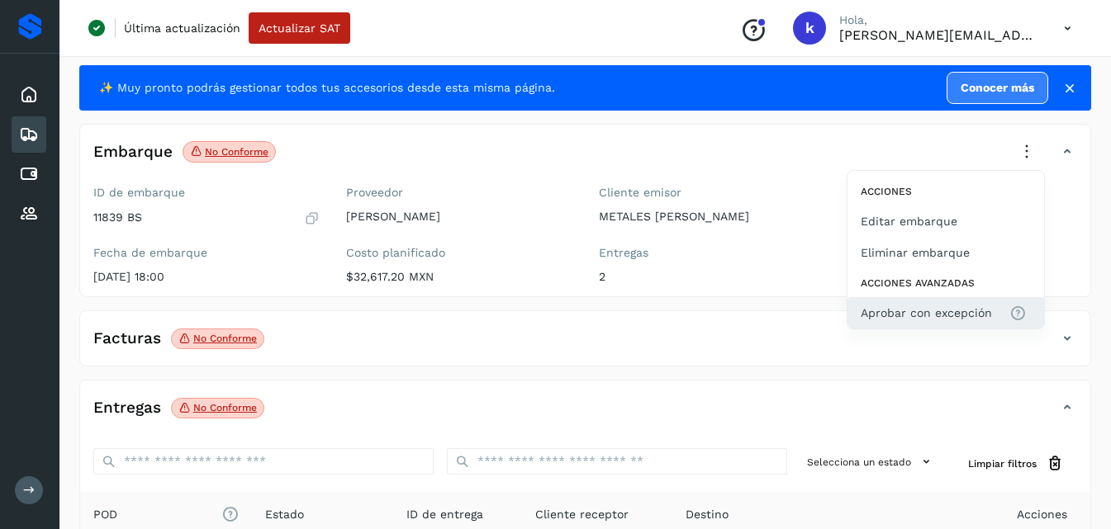
click at [888, 319] on span "Aprobar con excepción" at bounding box center [926, 313] width 131 height 18
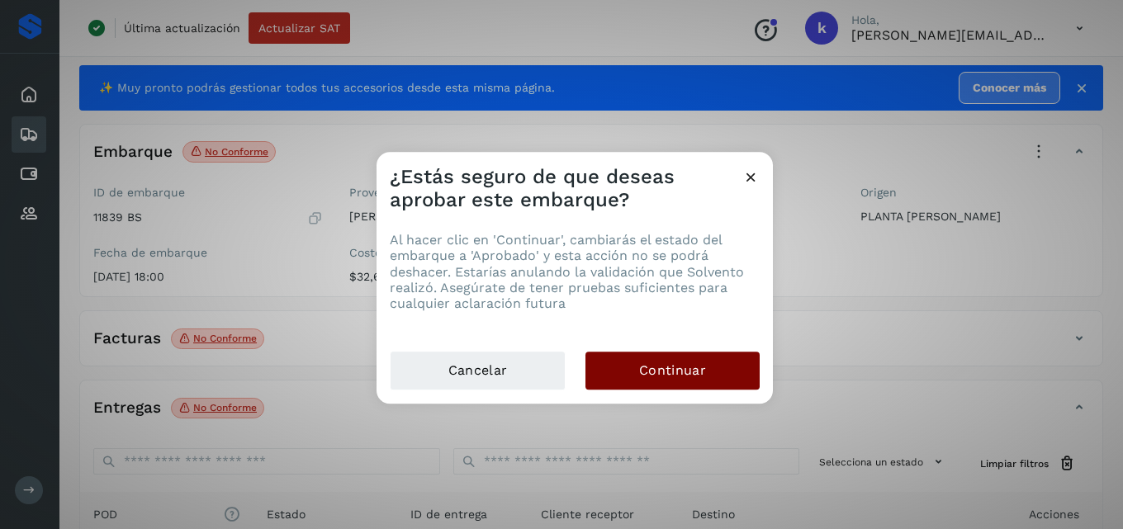
click at [680, 377] on span "Continuar" at bounding box center [672, 371] width 67 height 18
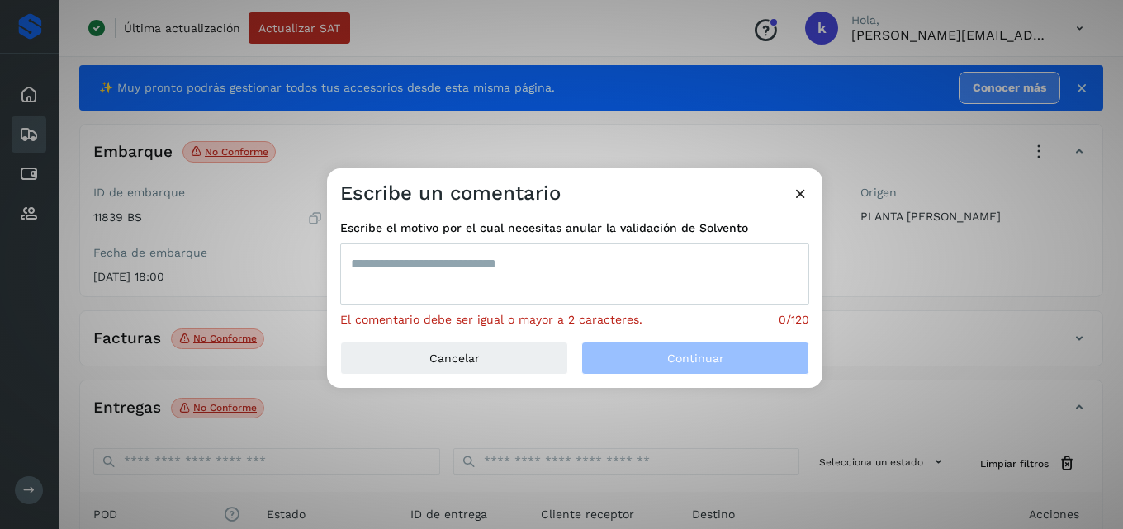
click at [572, 256] on textarea at bounding box center [574, 274] width 469 height 61
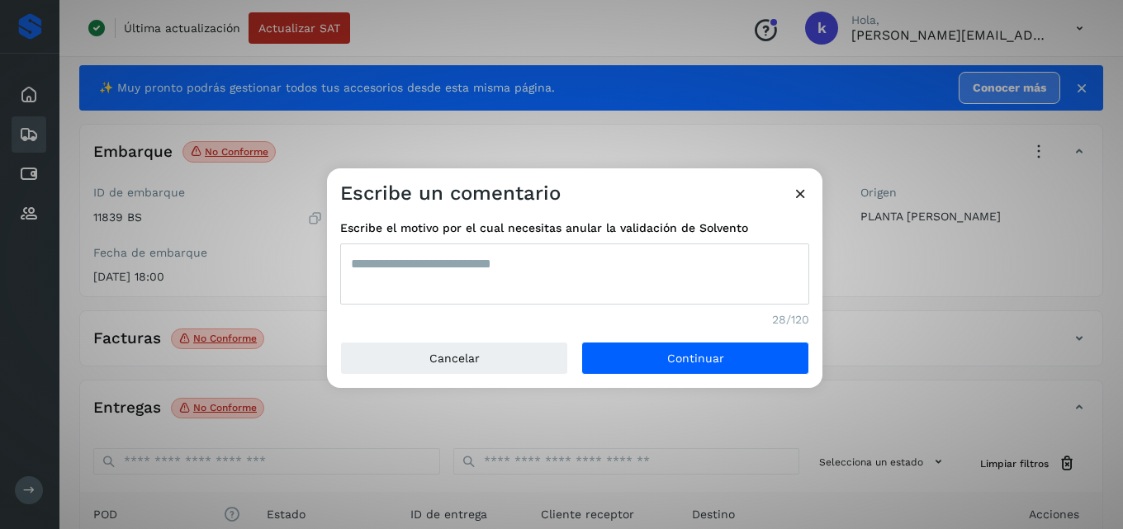
click at [593, 265] on textarea "**********" at bounding box center [574, 274] width 469 height 61
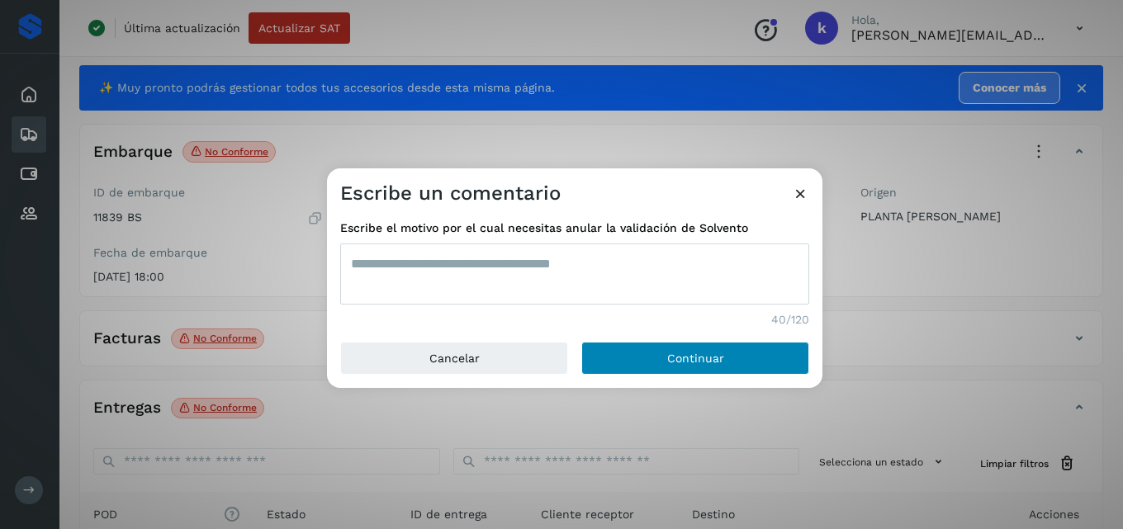
type textarea "**********"
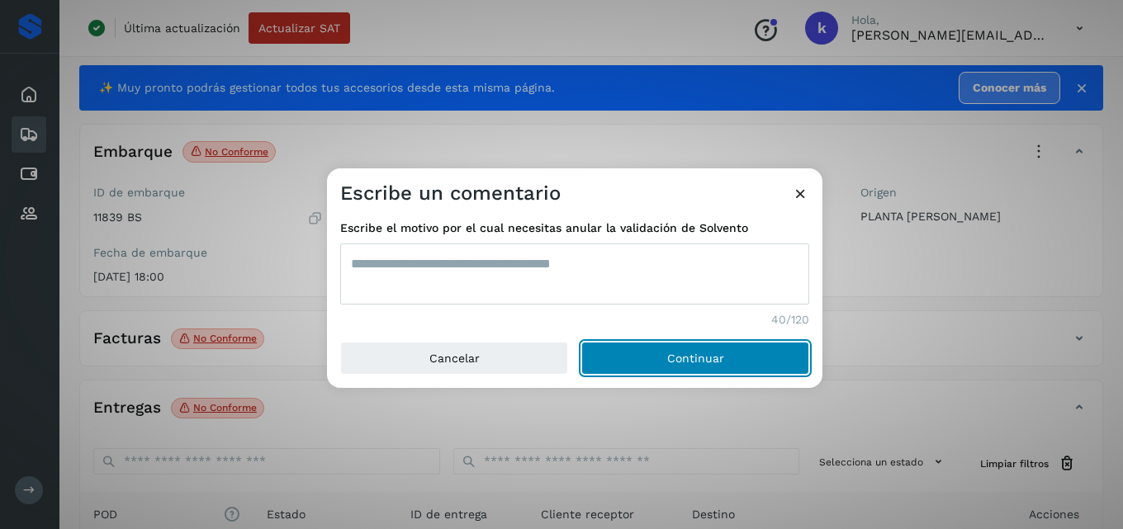
click at [682, 353] on span "Continuar" at bounding box center [695, 359] width 57 height 12
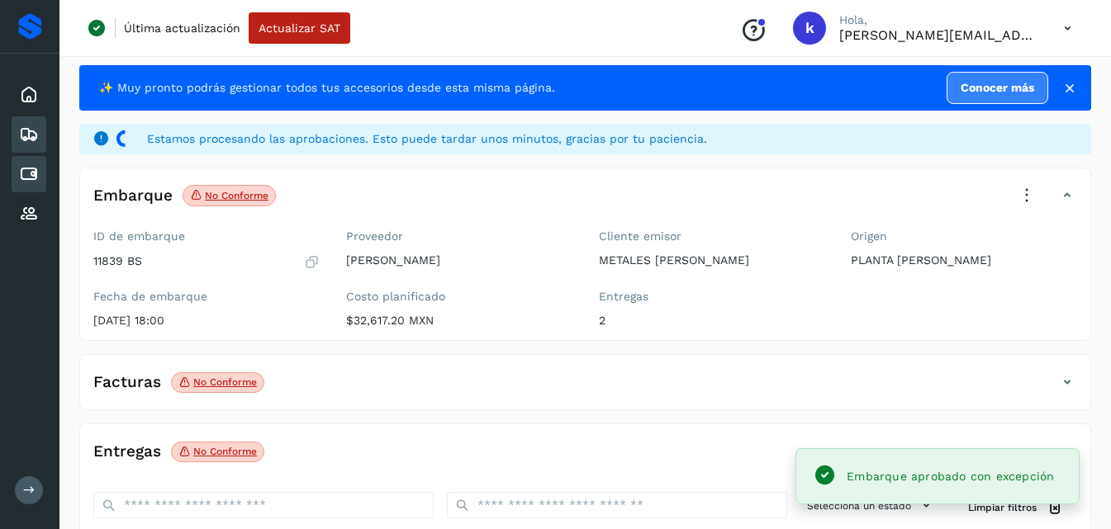
click at [30, 172] on icon at bounding box center [29, 174] width 20 height 20
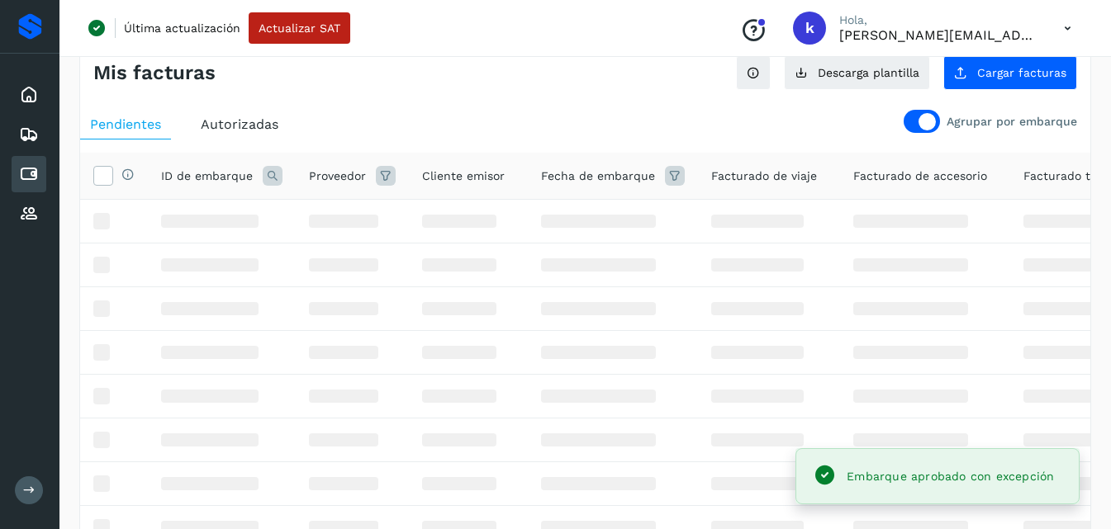
click at [30, 172] on icon at bounding box center [29, 174] width 20 height 20
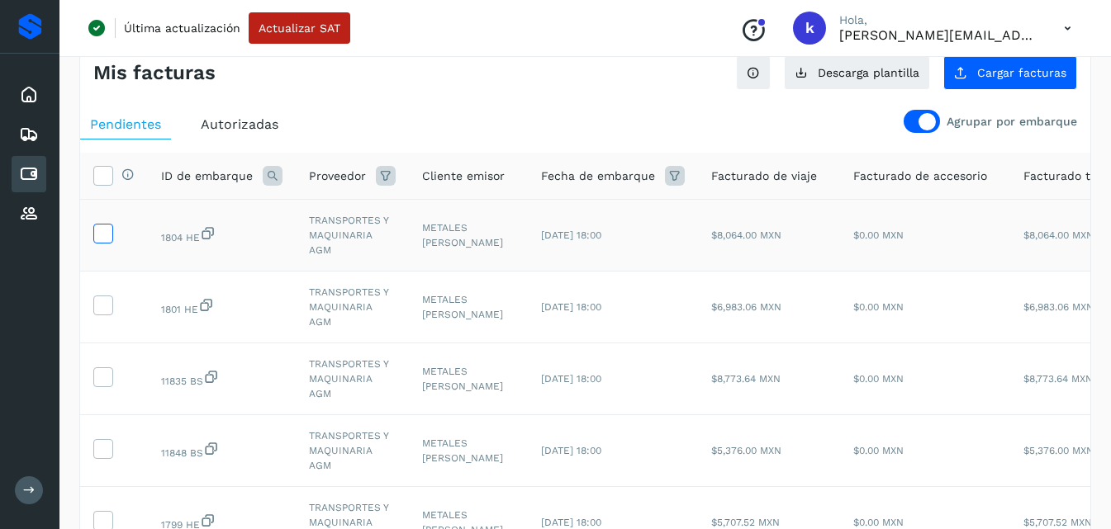
click at [93, 237] on label at bounding box center [103, 234] width 20 height 20
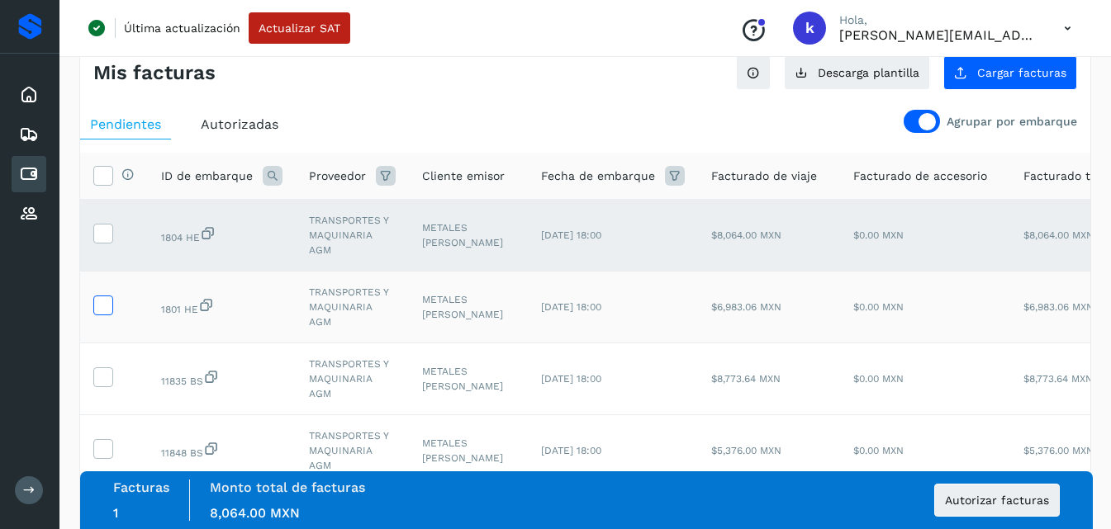
click at [103, 306] on icon at bounding box center [102, 304] width 17 height 17
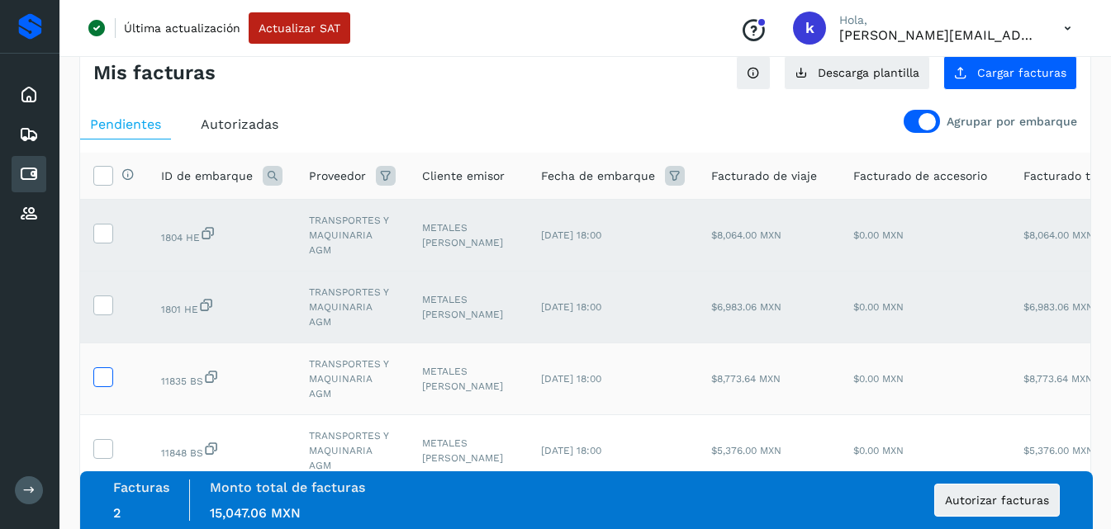
click at [109, 373] on icon at bounding box center [102, 376] width 17 height 17
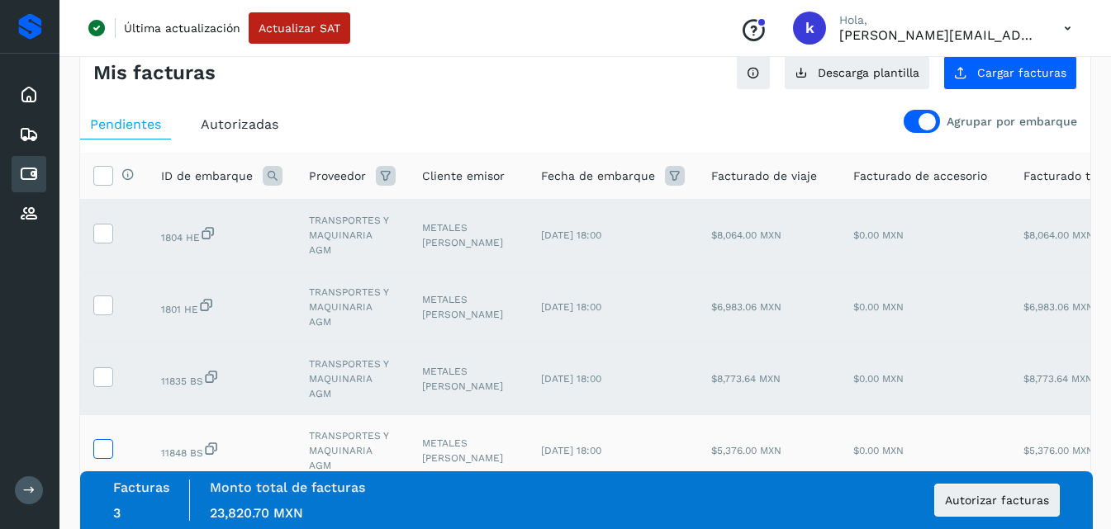
click at [108, 449] on icon at bounding box center [102, 447] width 17 height 17
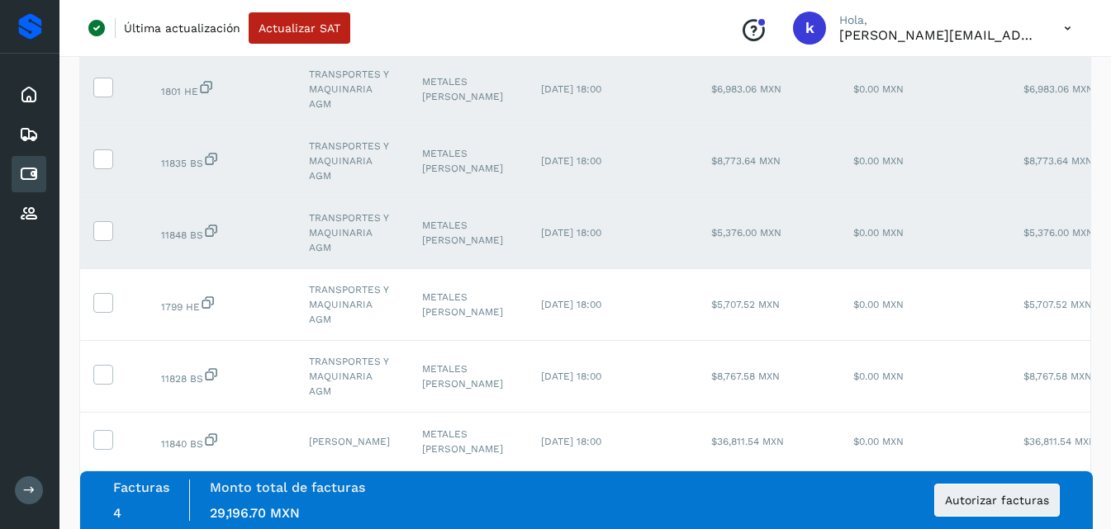
scroll to position [260, 0]
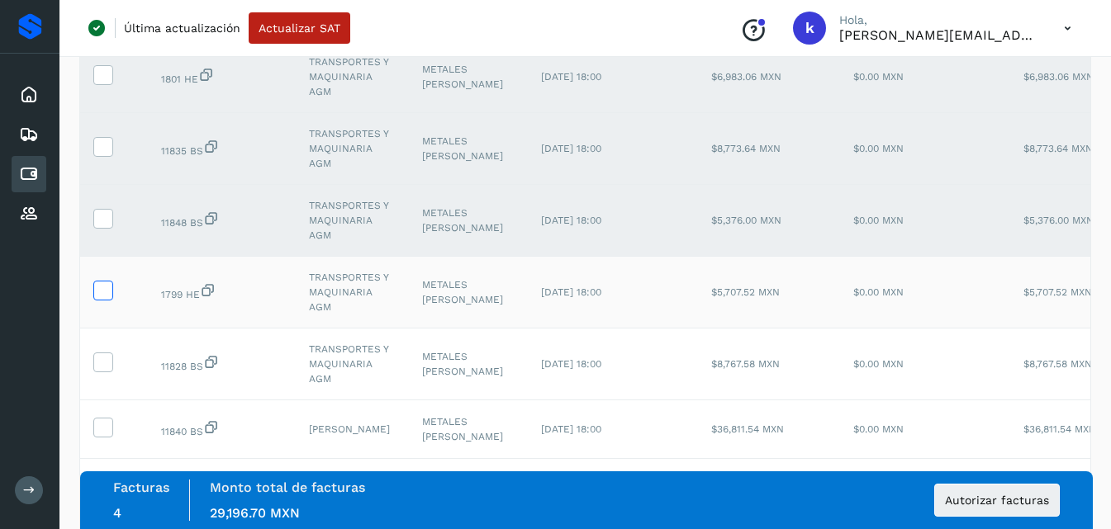
click at [101, 292] on icon at bounding box center [102, 289] width 17 height 17
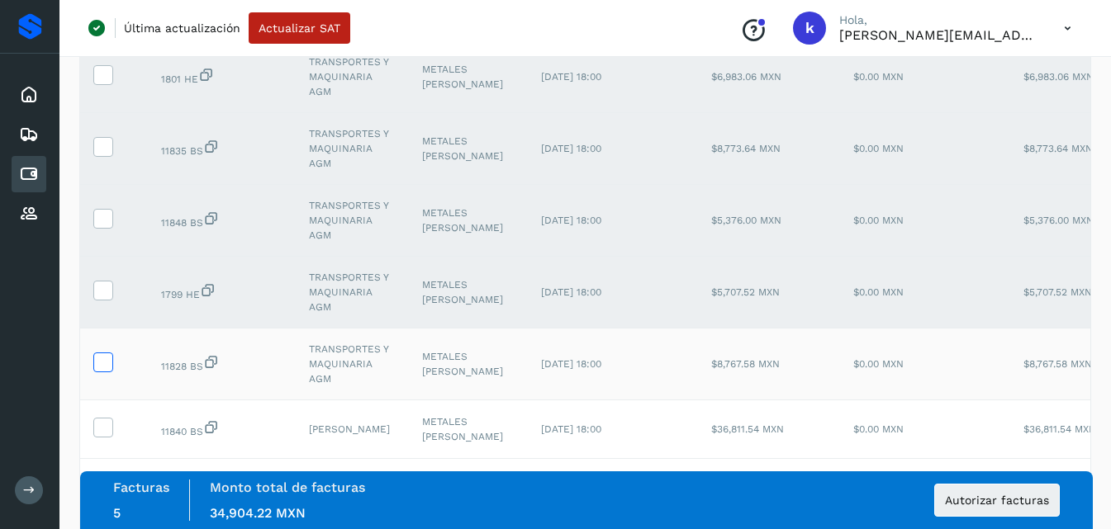
click at [109, 371] on span at bounding box center [102, 366] width 17 height 12
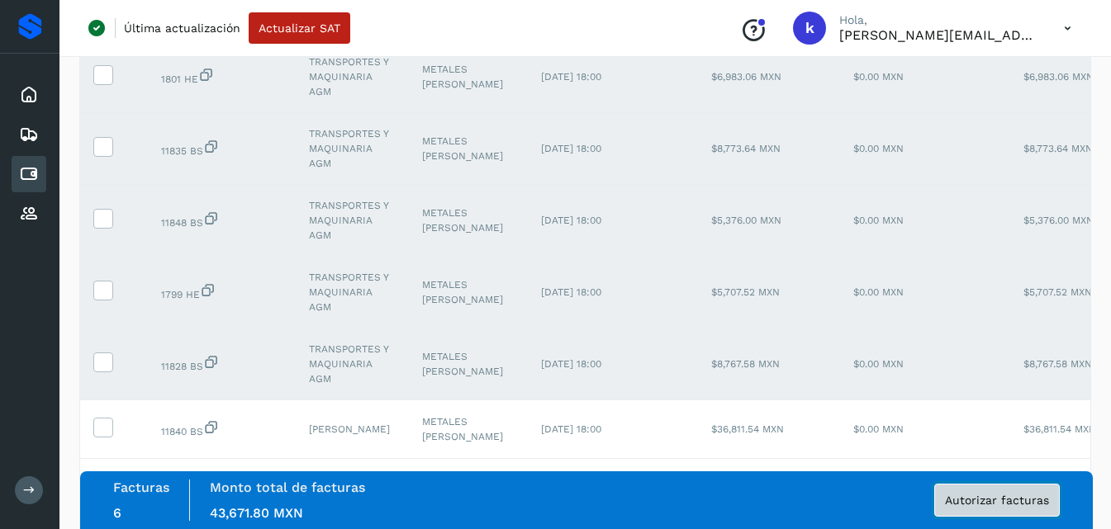
click at [998, 500] on span "Autorizar facturas" at bounding box center [997, 501] width 104 height 12
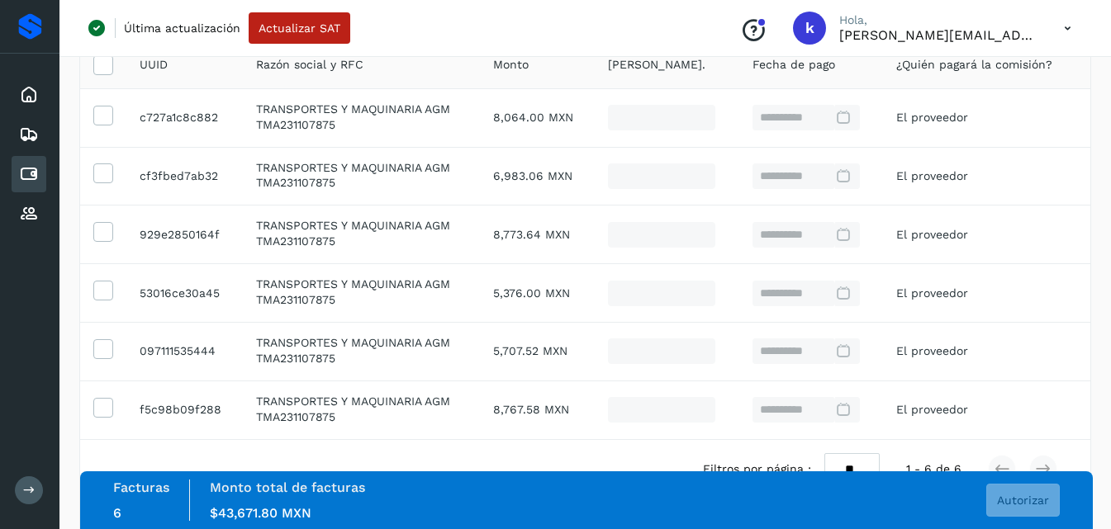
click at [847, 114] on div "**********" at bounding box center [805, 118] width 107 height 26
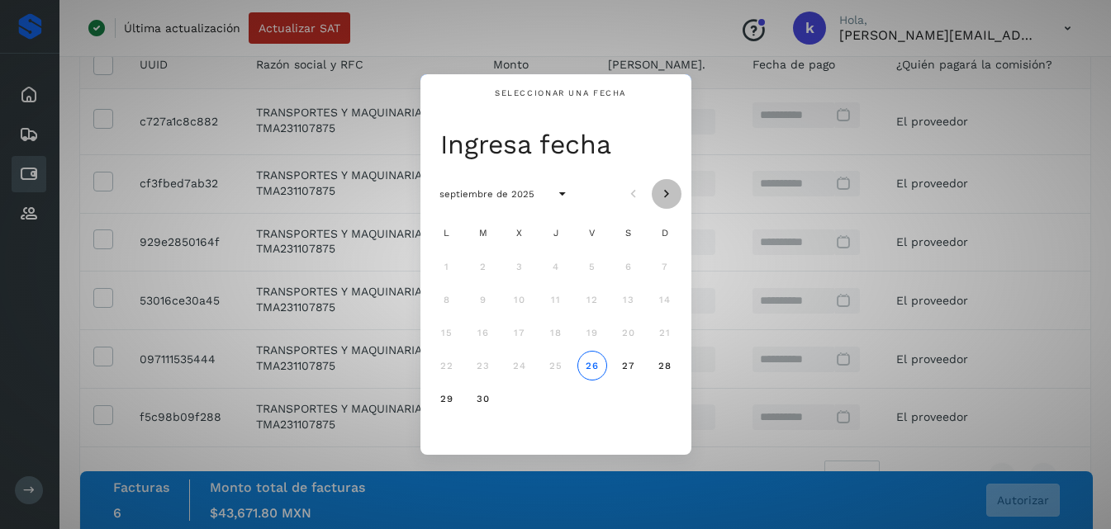
click at [659, 200] on icon "Mes siguiente" at bounding box center [666, 194] width 17 height 17
click at [630, 268] on span "4" at bounding box center [627, 267] width 7 height 12
type input "*"
type input "**********"
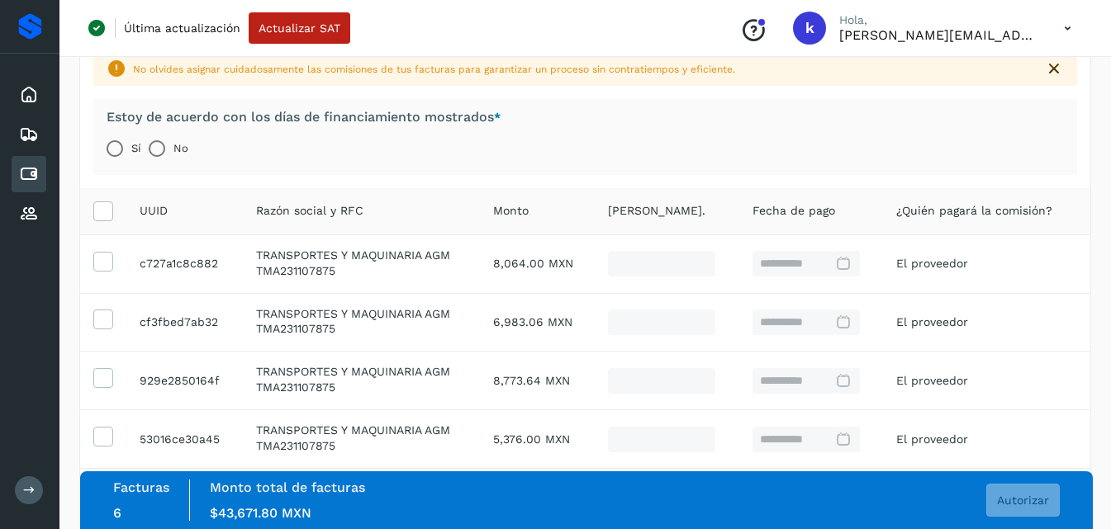
scroll to position [93, 0]
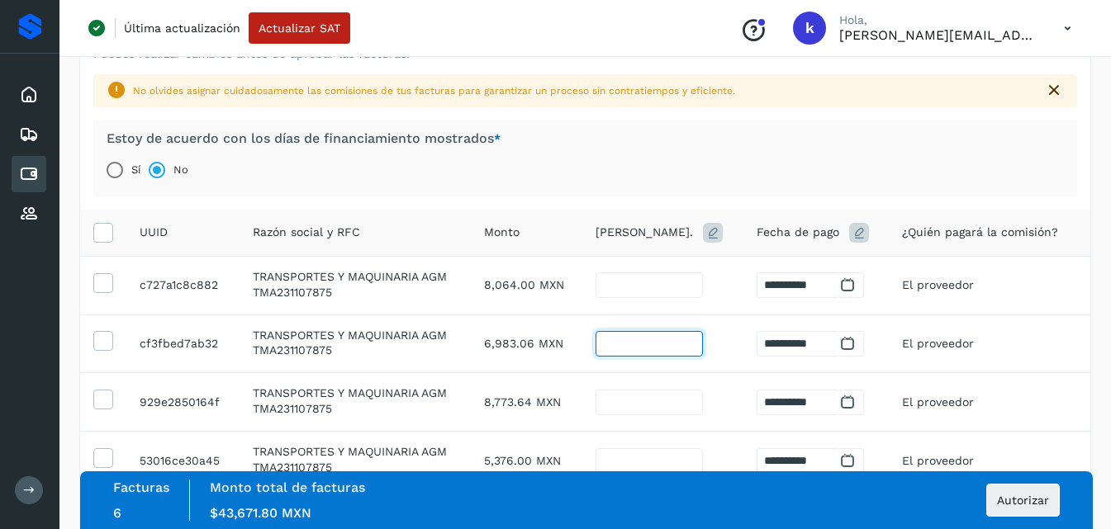
drag, startPoint x: 648, startPoint y: 341, endPoint x: 580, endPoint y: 338, distance: 67.8
click at [580, 338] on tr "**********" at bounding box center [585, 344] width 1010 height 59
type input "*"
type input "**********"
type input "*"
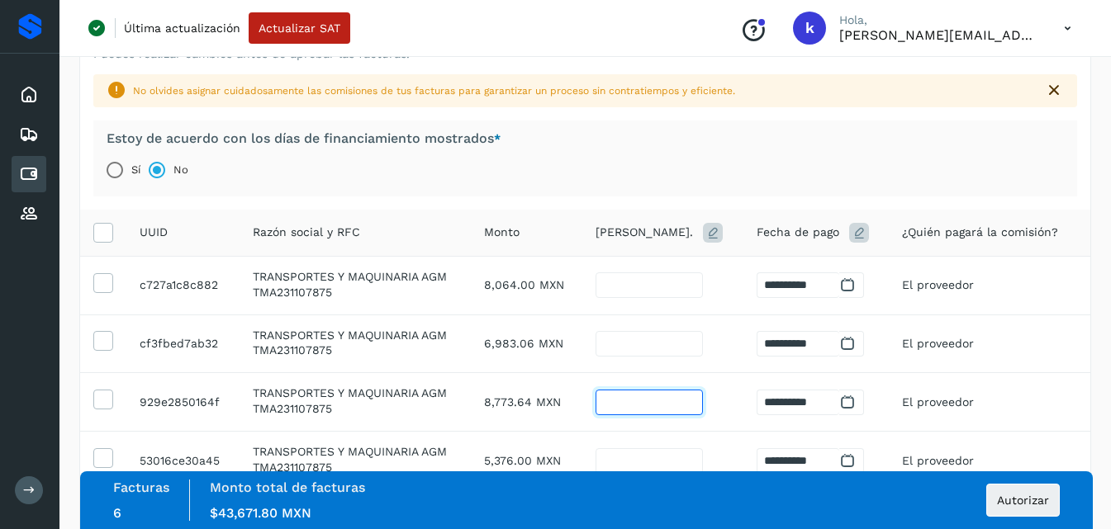
drag, startPoint x: 657, startPoint y: 402, endPoint x: 558, endPoint y: 397, distance: 98.4
click at [558, 397] on tr "**********" at bounding box center [585, 402] width 1010 height 59
type input "*"
type input "**********"
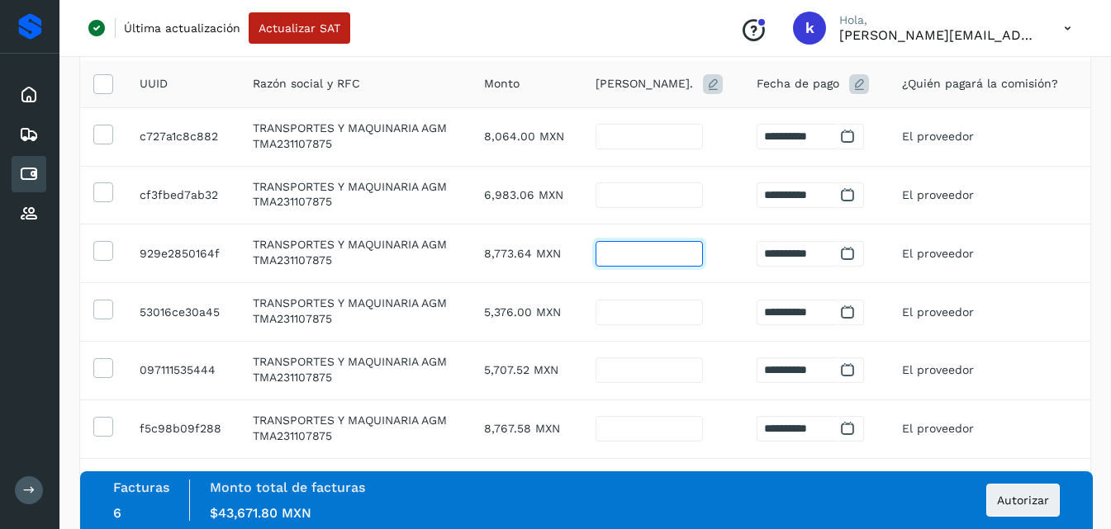
scroll to position [268, 0]
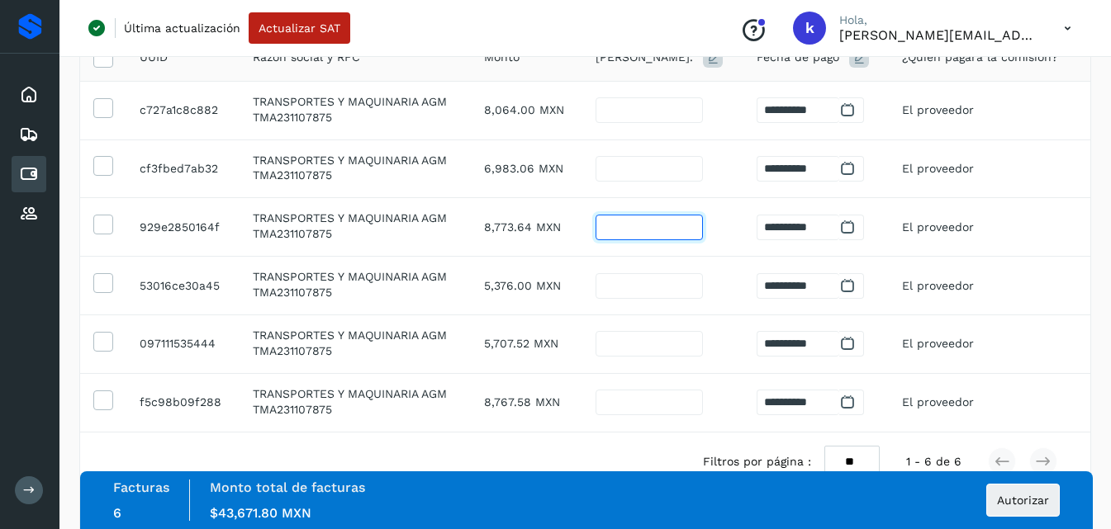
type input "*"
drag, startPoint x: 641, startPoint y: 282, endPoint x: 534, endPoint y: 269, distance: 108.2
click at [534, 269] on tr "**********" at bounding box center [585, 286] width 1010 height 59
type input "*"
type input "**********"
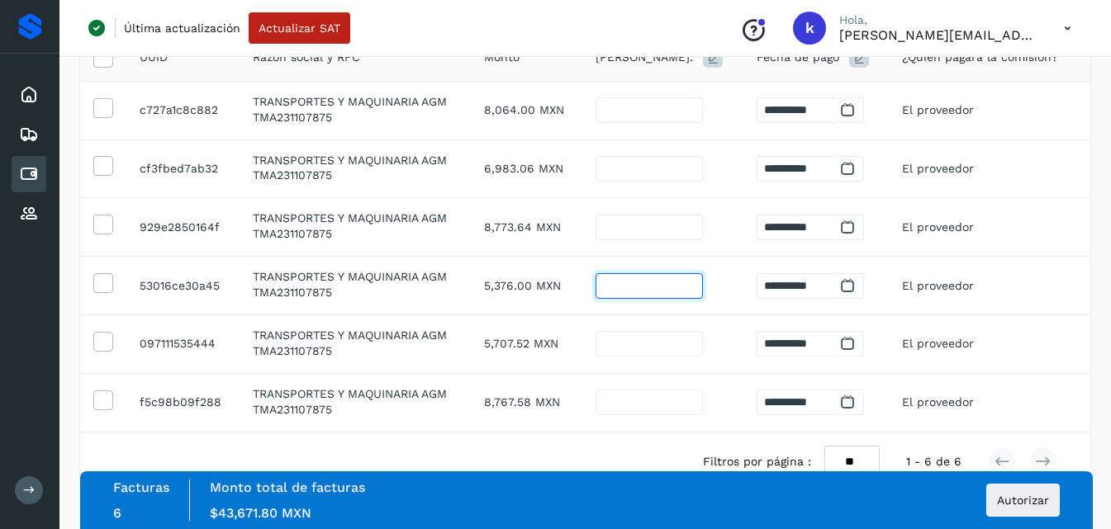
type input "*"
drag, startPoint x: 634, startPoint y: 339, endPoint x: 524, endPoint y: 318, distance: 112.7
click at [524, 318] on tr "**********" at bounding box center [585, 344] width 1010 height 59
type input "*"
type input "**********"
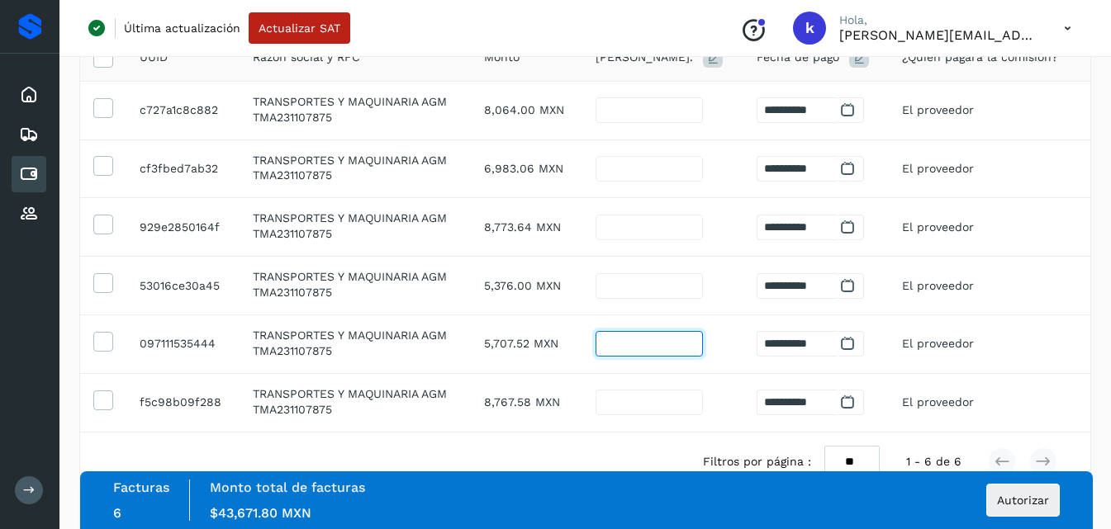
type input "*"
drag, startPoint x: 637, startPoint y: 405, endPoint x: 484, endPoint y: 391, distance: 153.5
click at [484, 391] on tr "**********" at bounding box center [585, 402] width 1010 height 59
type input "*"
type input "**********"
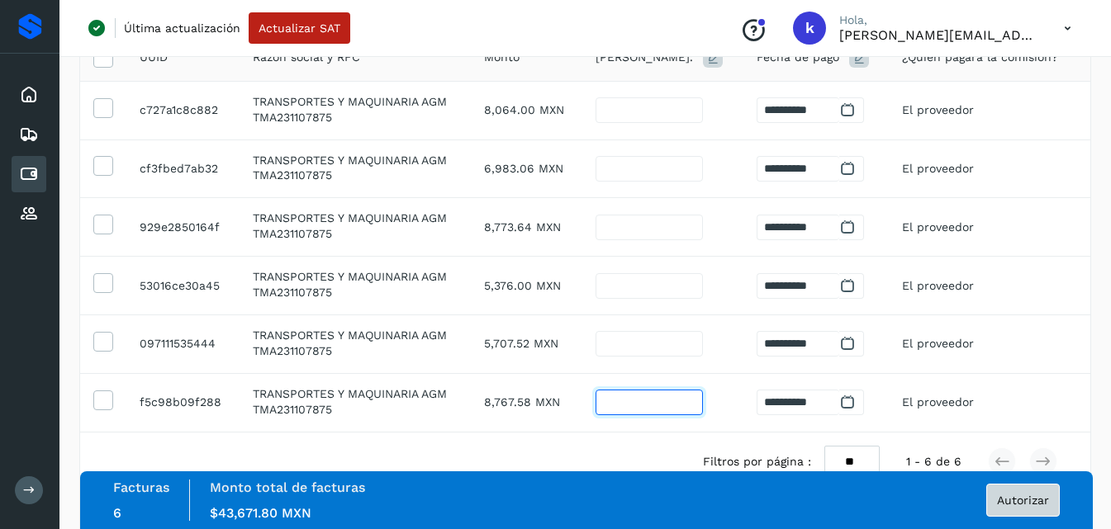
type input "*"
click at [1020, 501] on span "Autorizar" at bounding box center [1023, 501] width 52 height 12
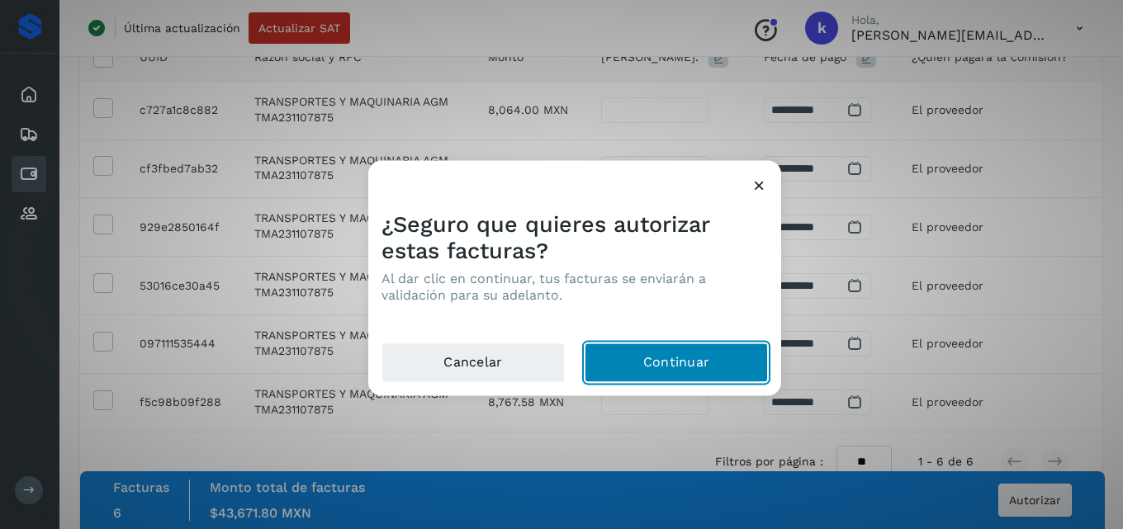
click at [727, 371] on button "Continuar" at bounding box center [676, 363] width 183 height 40
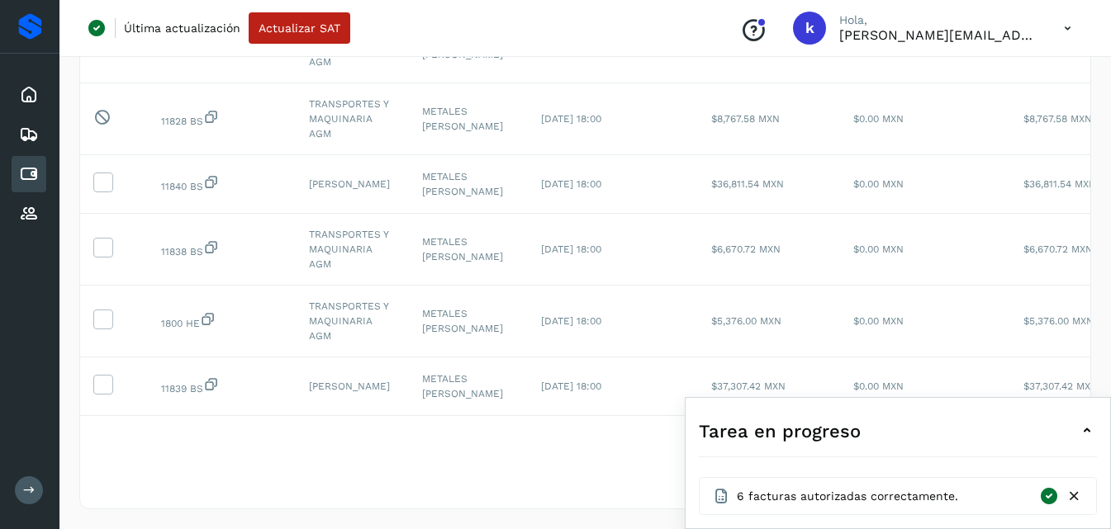
scroll to position [507, 0]
click at [102, 192] on span at bounding box center [102, 186] width 17 height 12
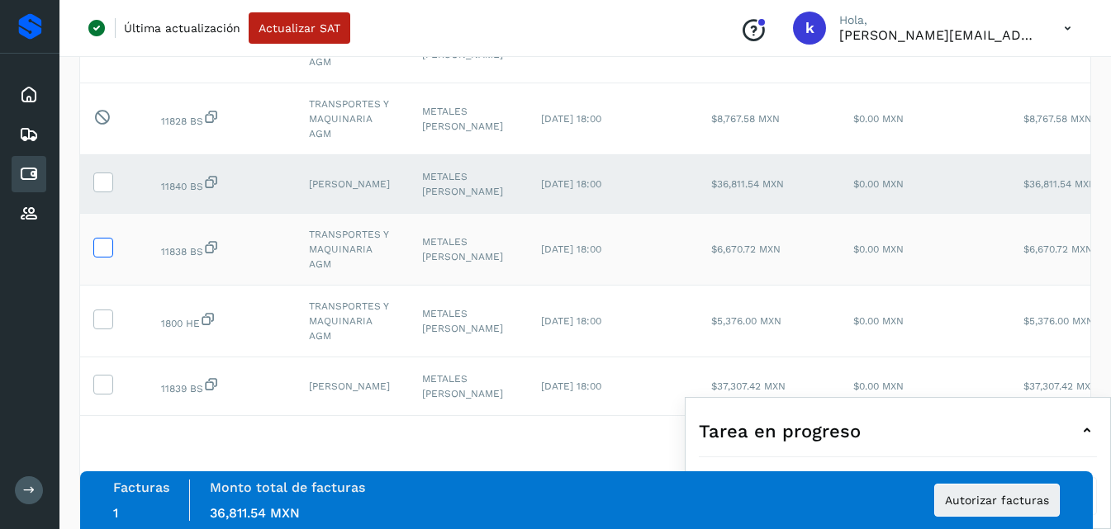
click at [100, 255] on icon at bounding box center [102, 246] width 17 height 17
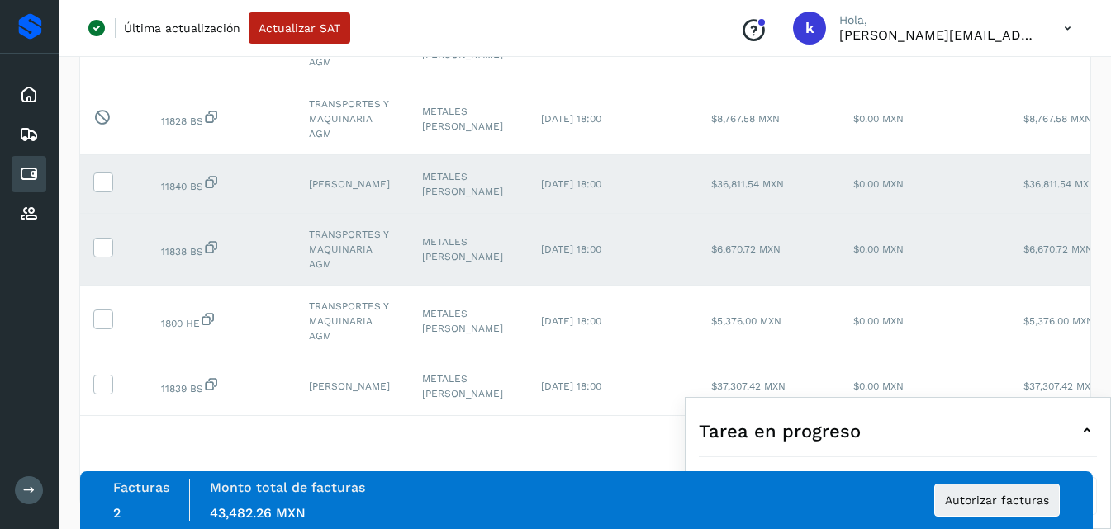
scroll to position [544, 0]
click at [585, 448] on div "Filtros por página : ** ** ** 1 - 10 de 25" at bounding box center [585, 445] width 1010 height 59
click at [1090, 425] on icon at bounding box center [1087, 431] width 20 height 20
click at [840, 444] on select "** ** **" at bounding box center [841, 446] width 55 height 32
click at [858, 444] on select "** ** **" at bounding box center [841, 446] width 55 height 32
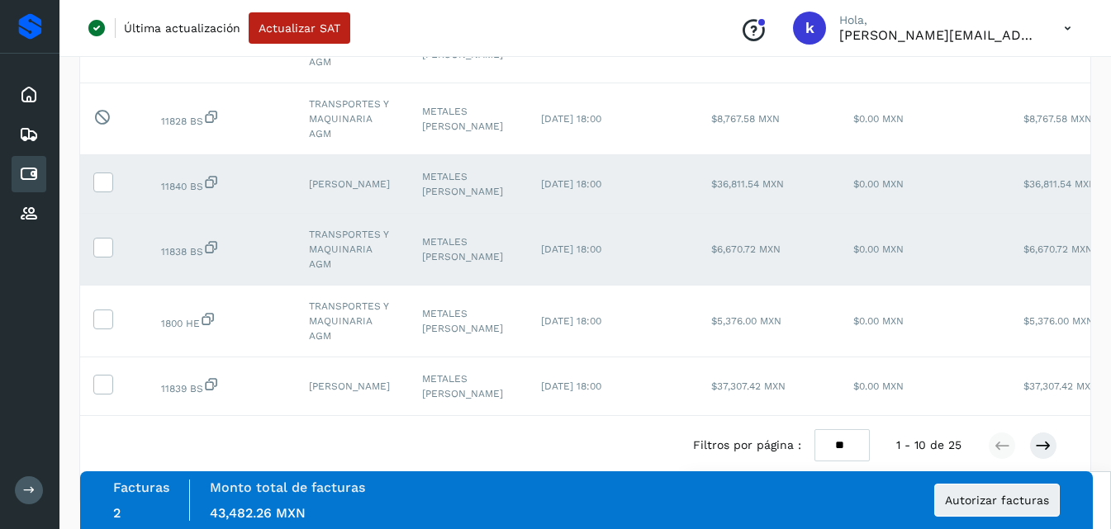
click at [838, 444] on select "** ** **" at bounding box center [841, 446] width 55 height 32
select select "**"
click at [814, 430] on select "** ** **" at bounding box center [841, 446] width 55 height 32
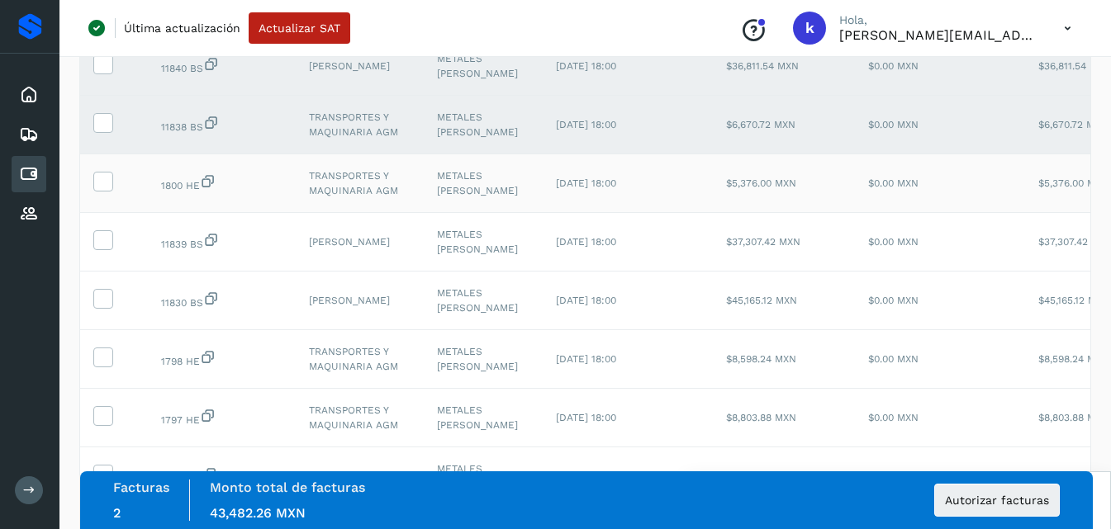
click at [114, 213] on td at bounding box center [114, 183] width 68 height 59
click at [102, 248] on icon at bounding box center [102, 238] width 17 height 17
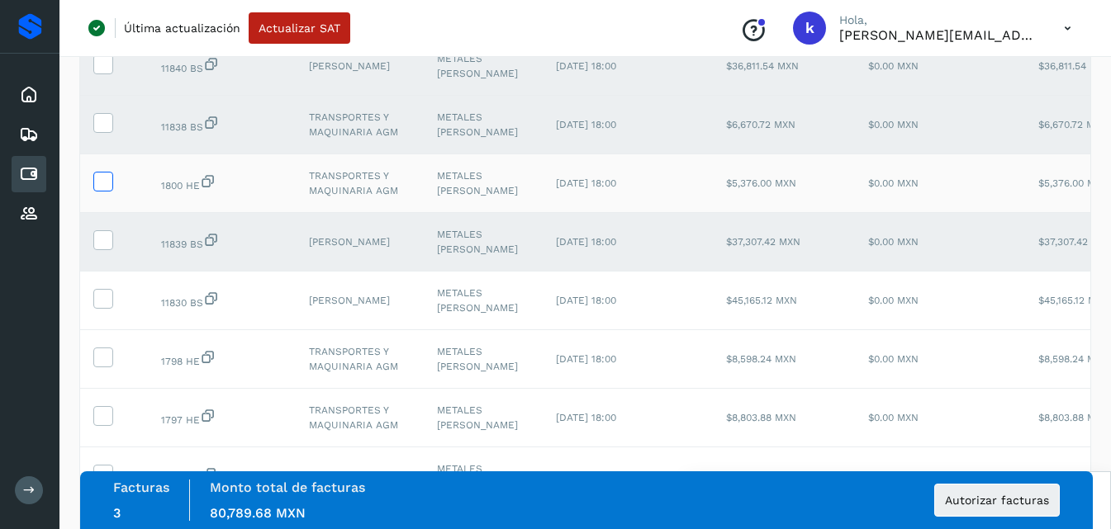
click at [102, 189] on icon at bounding box center [102, 180] width 17 height 17
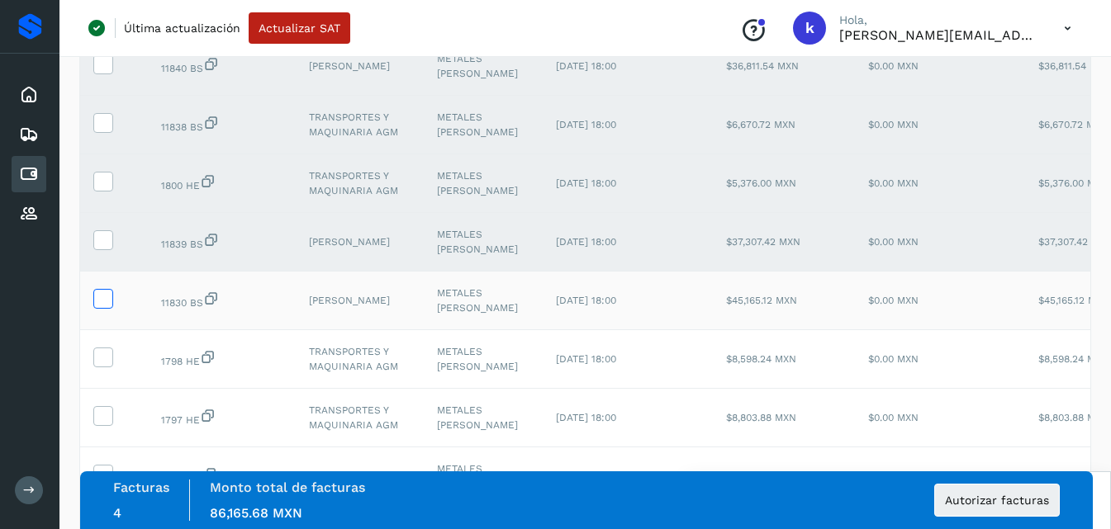
click at [101, 306] on icon at bounding box center [102, 297] width 17 height 17
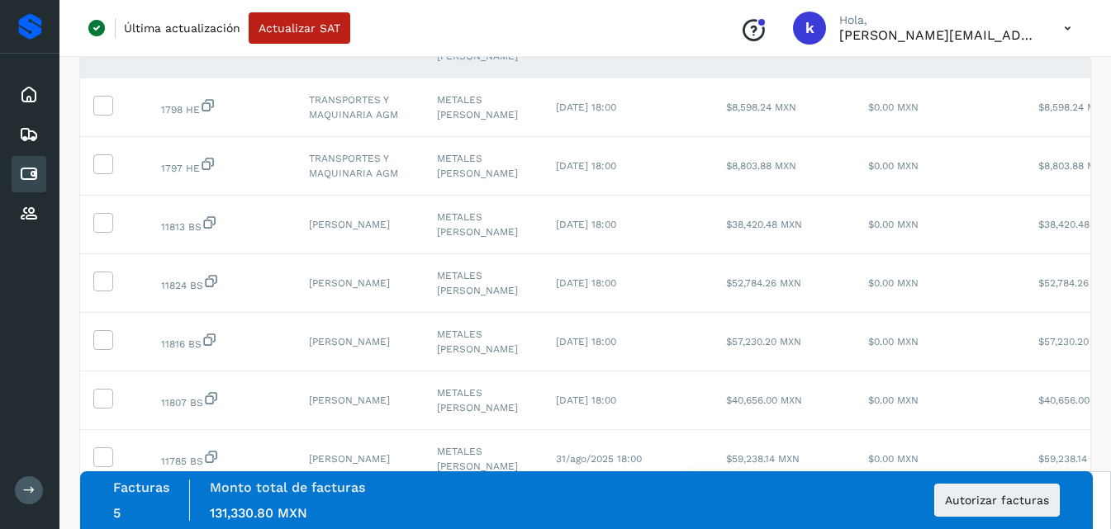
scroll to position [803, 0]
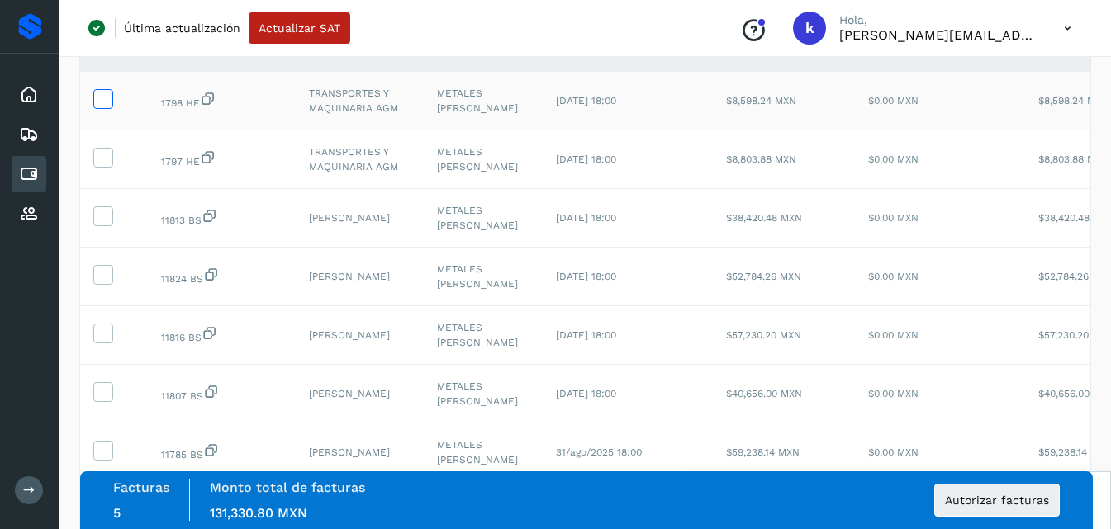
click at [107, 107] on icon at bounding box center [102, 97] width 17 height 17
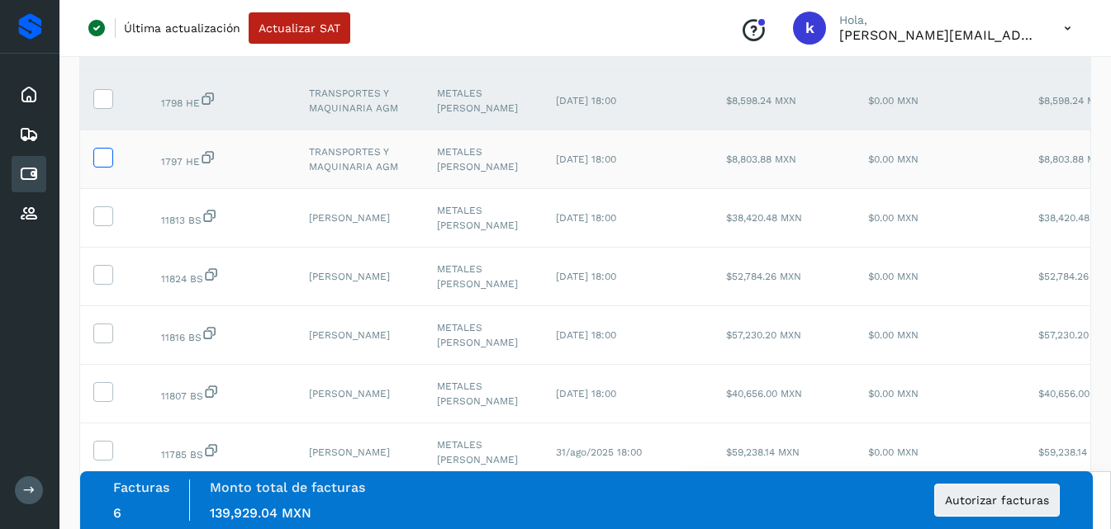
click at [107, 165] on icon at bounding box center [102, 156] width 17 height 17
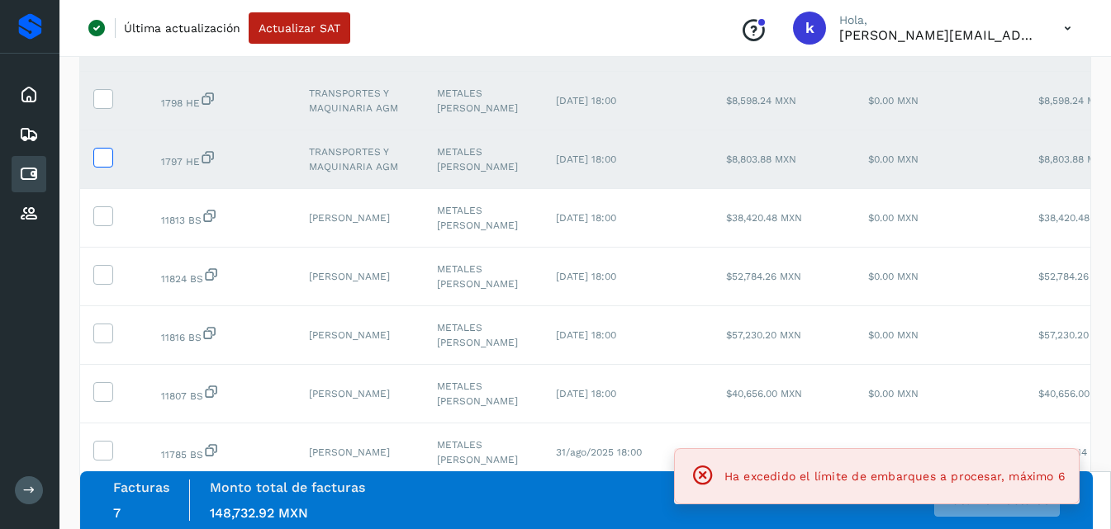
click at [104, 165] on icon at bounding box center [102, 156] width 17 height 17
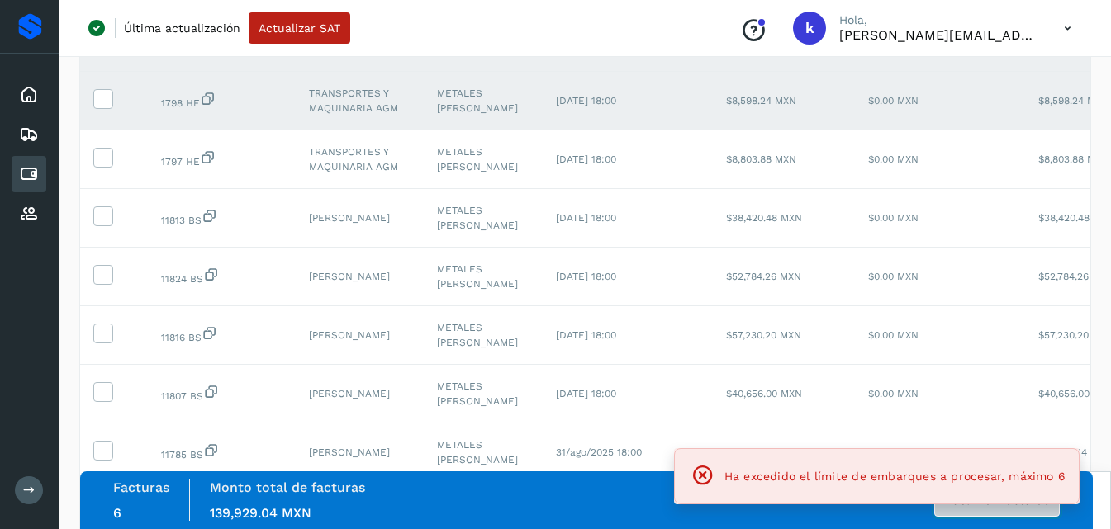
click at [977, 506] on span "Autorizar facturas" at bounding box center [997, 501] width 104 height 12
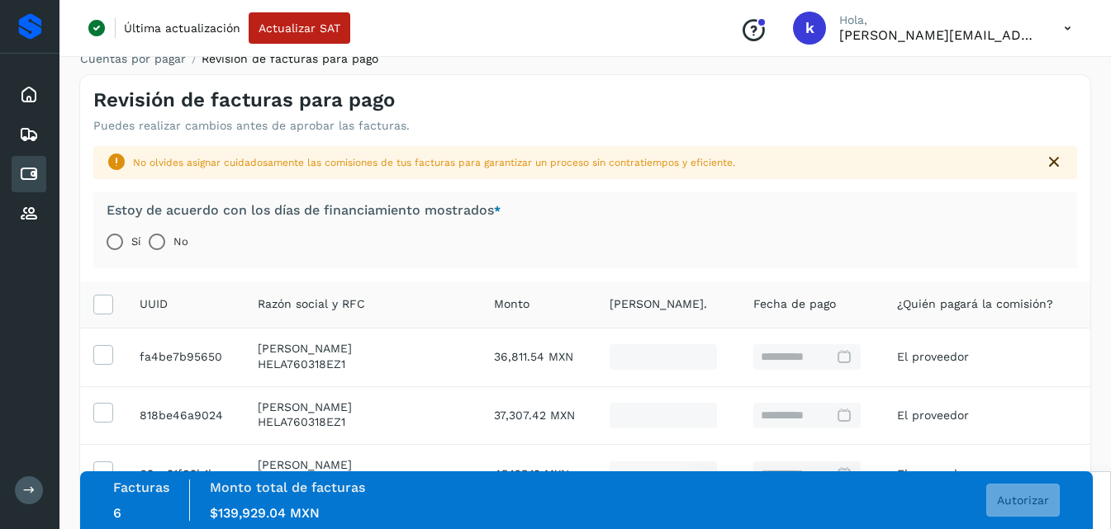
scroll to position [13, 0]
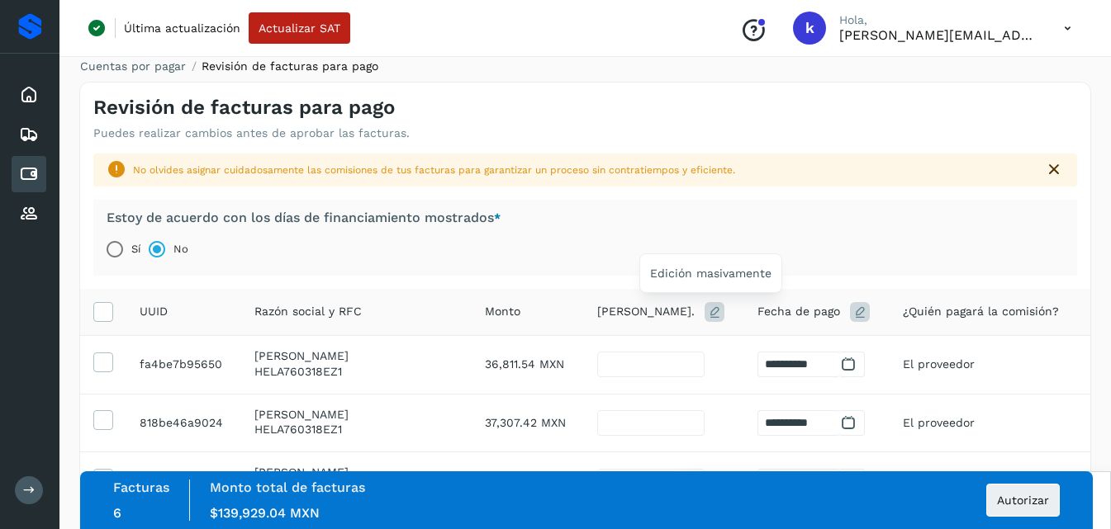
click at [709, 313] on icon at bounding box center [715, 312] width 20 height 20
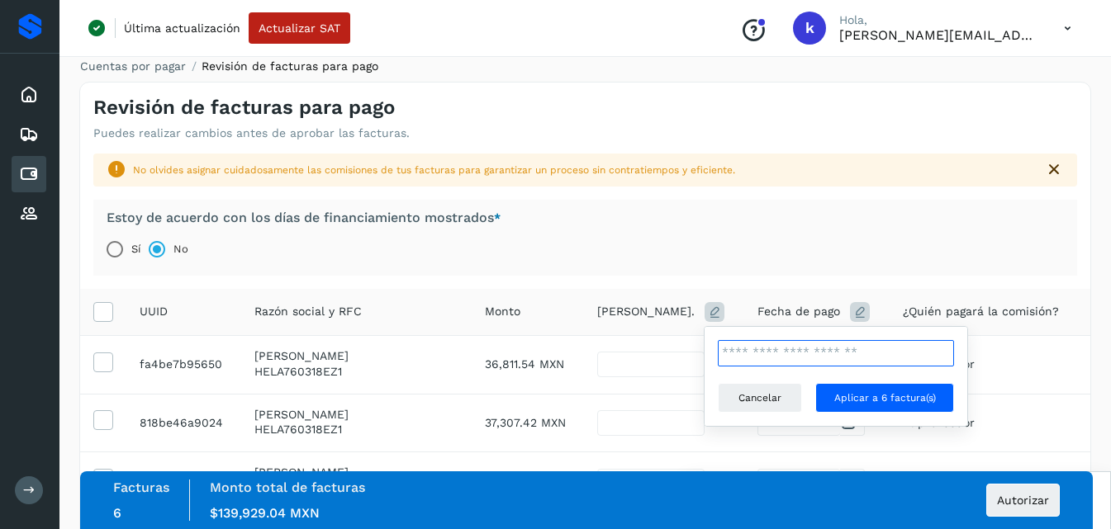
drag, startPoint x: 747, startPoint y: 354, endPoint x: 701, endPoint y: 352, distance: 45.5
click at [701, 352] on table "**********" at bounding box center [585, 488] width 1010 height 398
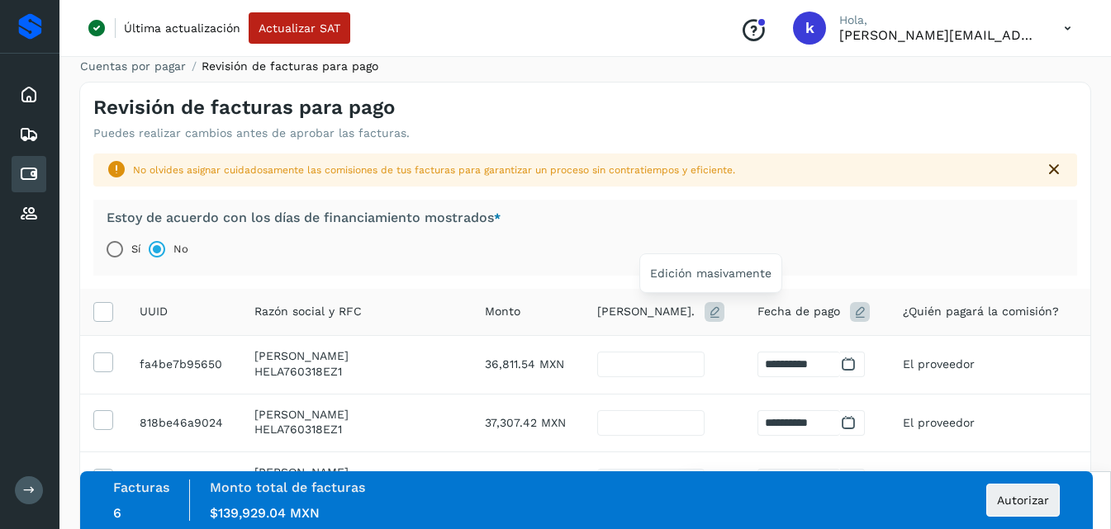
click at [705, 316] on icon at bounding box center [715, 312] width 20 height 20
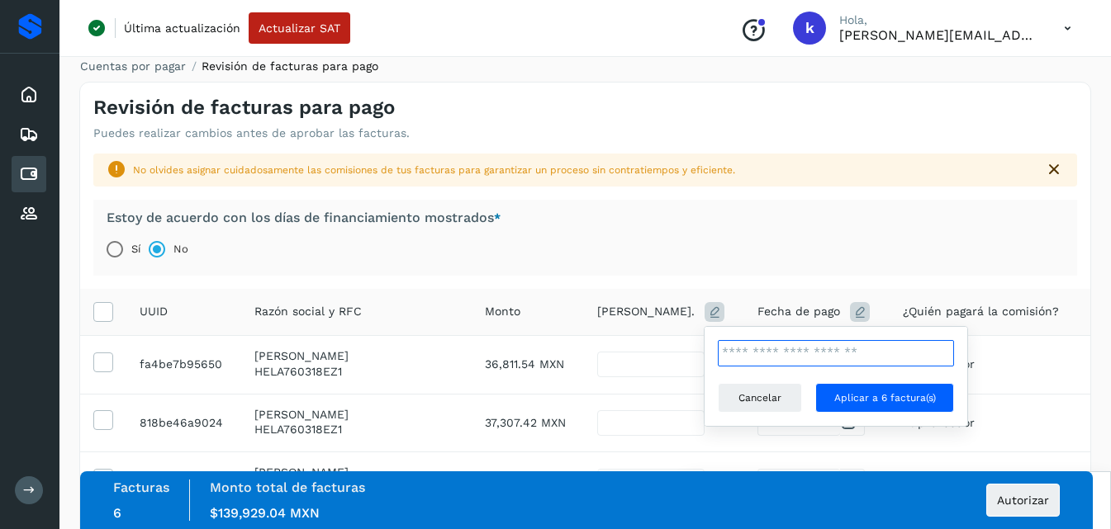
drag, startPoint x: 748, startPoint y: 357, endPoint x: 880, endPoint y: 373, distance: 132.3
click at [880, 373] on div "** Cancelar Aplicar a 6 factura(s)" at bounding box center [836, 376] width 236 height 73
click at [942, 355] on input "*" at bounding box center [836, 353] width 236 height 26
type input "*"
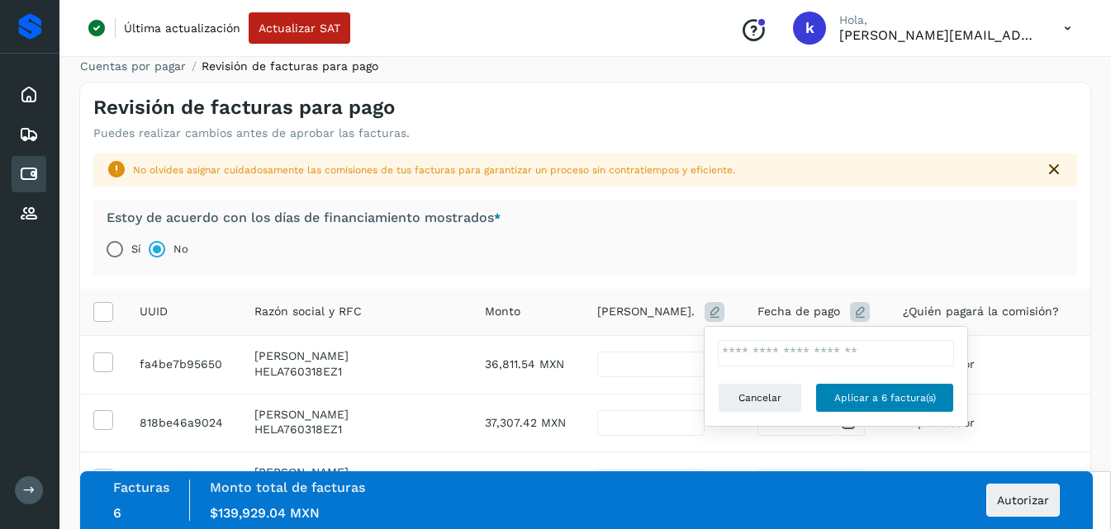
click at [875, 397] on span "Aplicar a 6 factura(s)" at bounding box center [885, 398] width 102 height 15
type input "*"
type input "**********"
type input "*"
type input "**********"
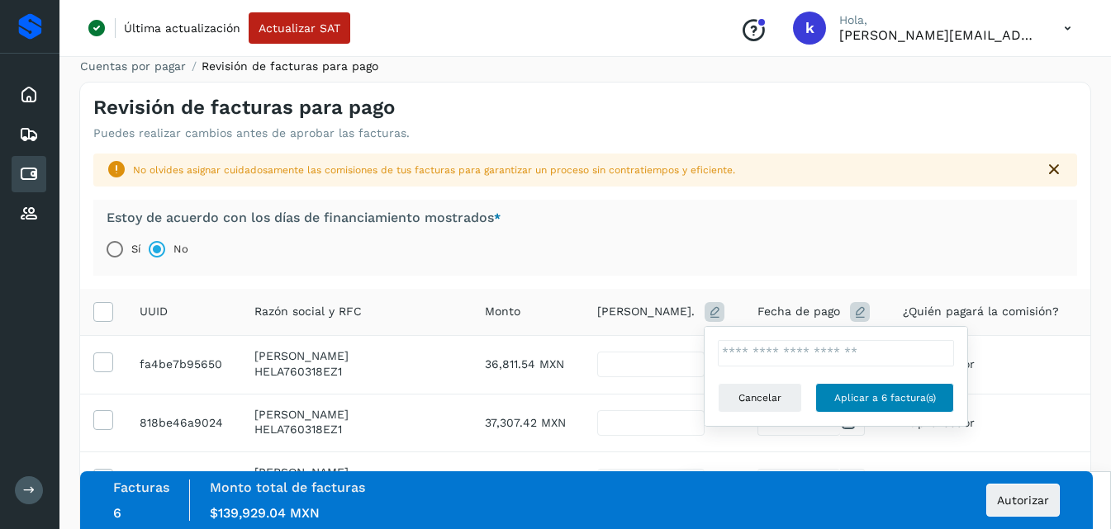
type input "*"
type input "**********"
type input "*"
type input "**********"
type input "*"
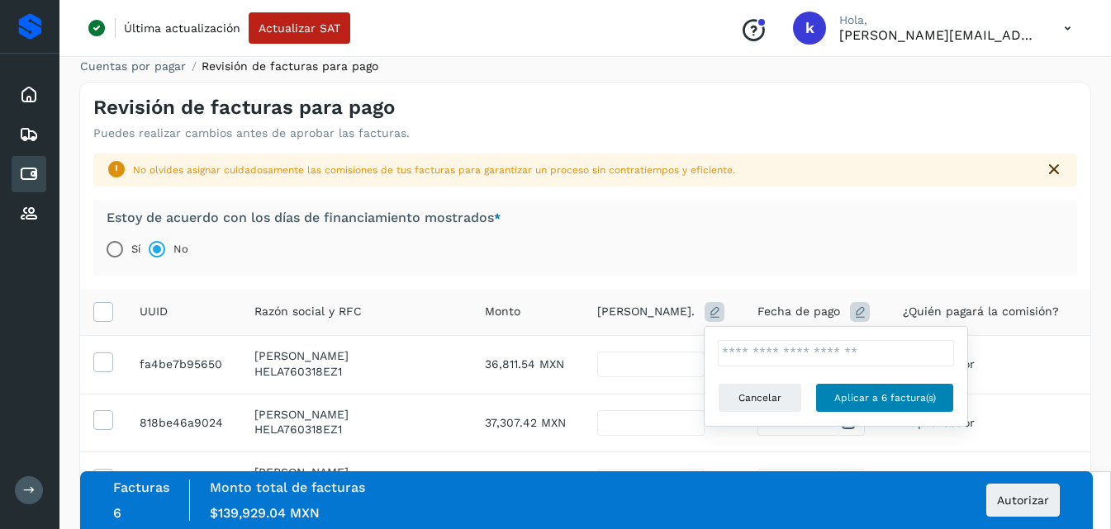
type input "**********"
type input "*"
type input "**********"
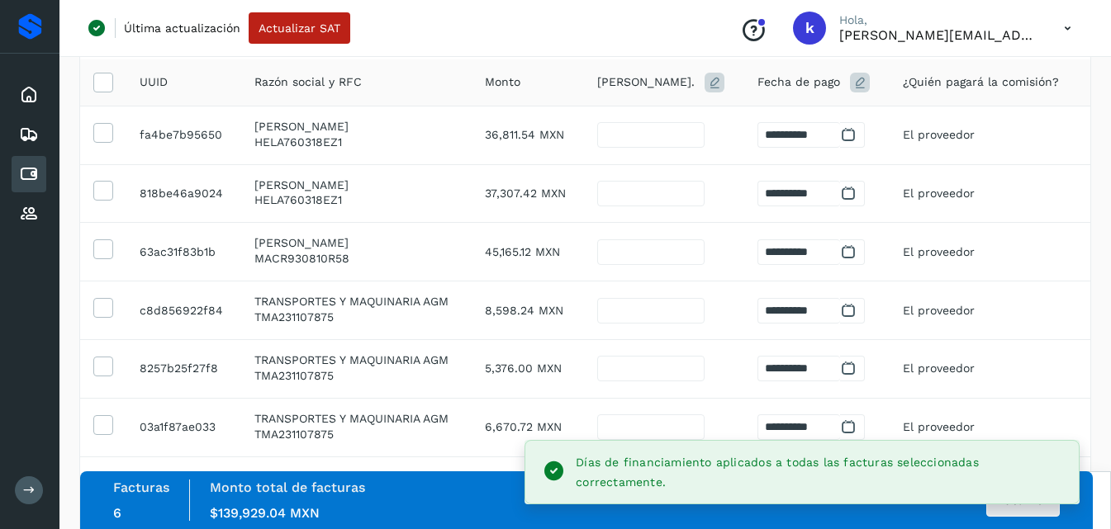
scroll to position [282, 0]
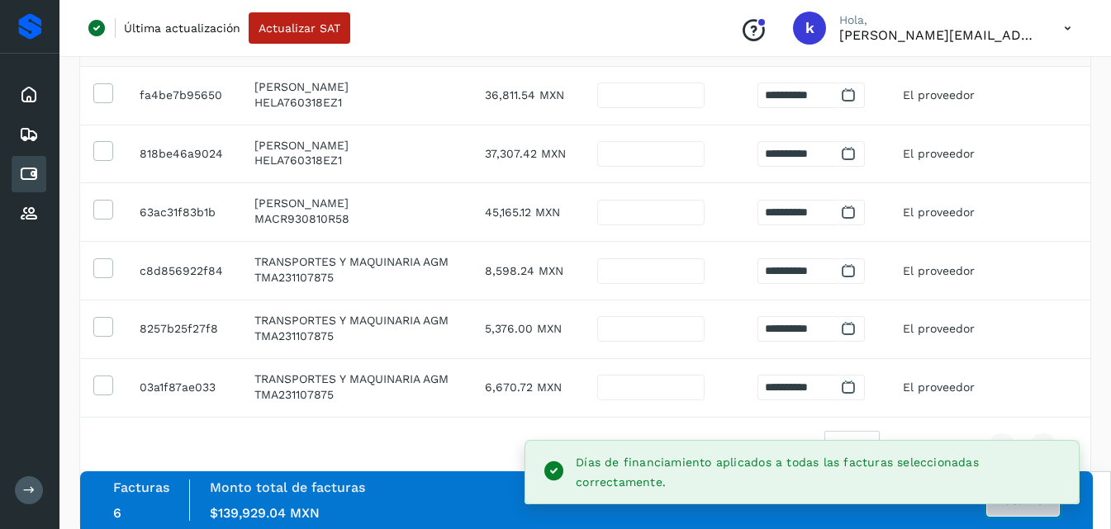
click at [1005, 510] on button "Autorizar" at bounding box center [1023, 500] width 74 height 33
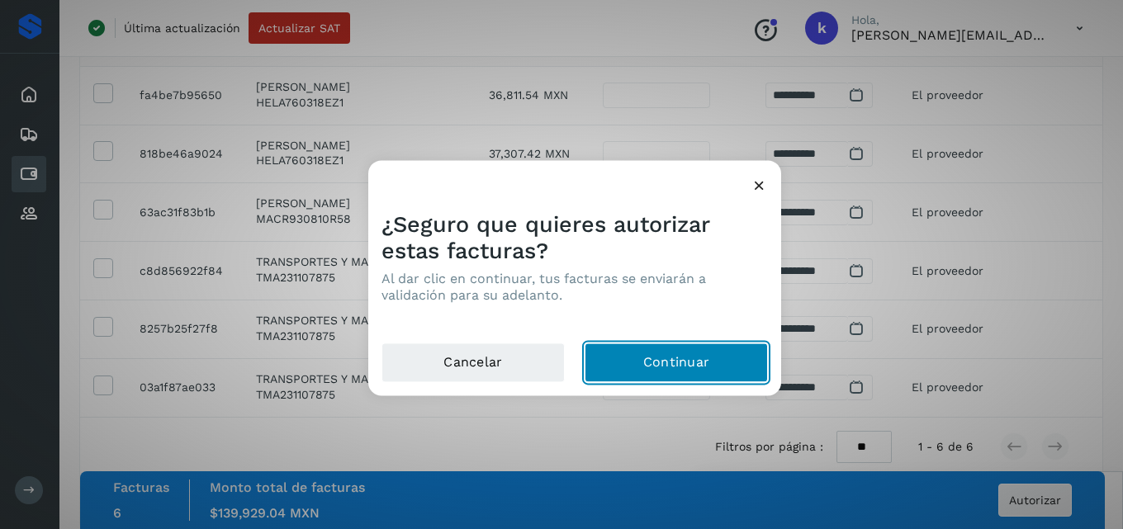
click at [680, 365] on button "Continuar" at bounding box center [676, 363] width 183 height 40
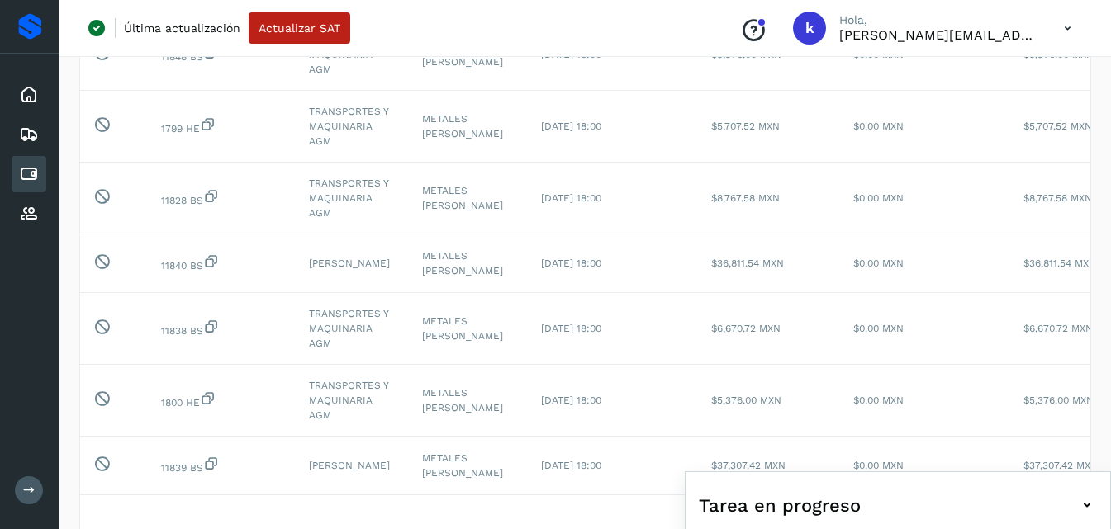
scroll to position [544, 0]
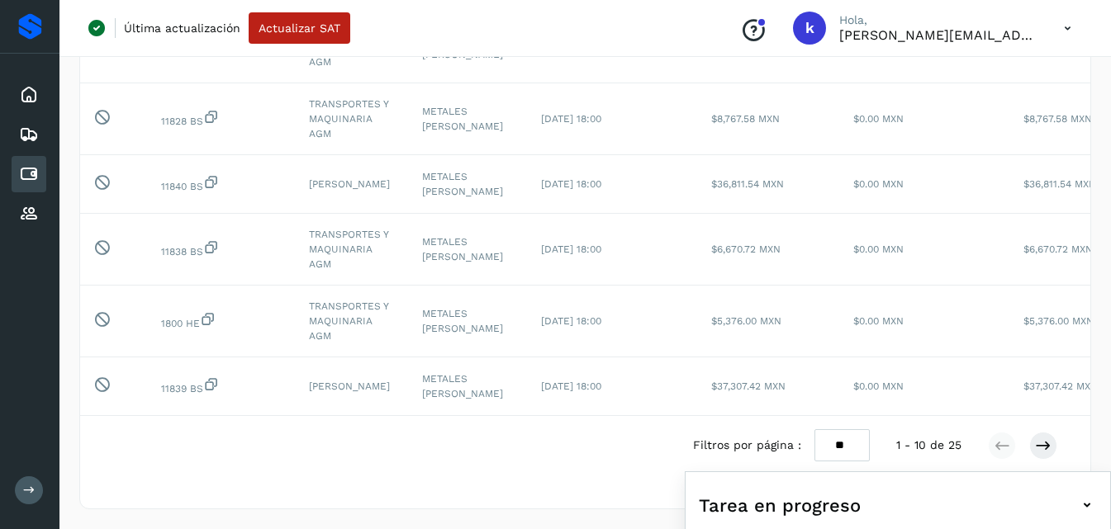
click at [833, 449] on select "** ** **" at bounding box center [841, 446] width 55 height 32
select select "**"
click at [814, 430] on select "** ** **" at bounding box center [841, 446] width 55 height 32
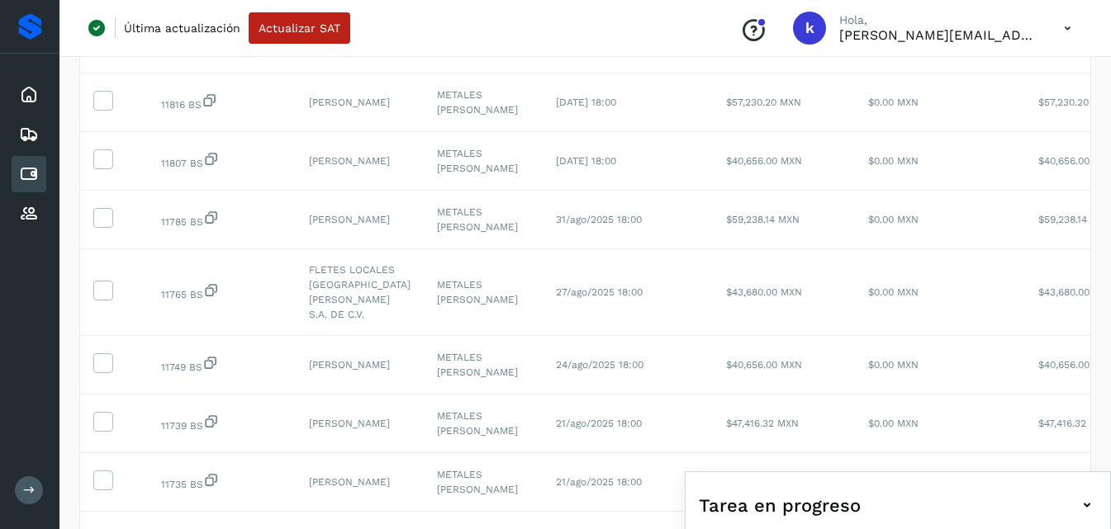
scroll to position [1062, 0]
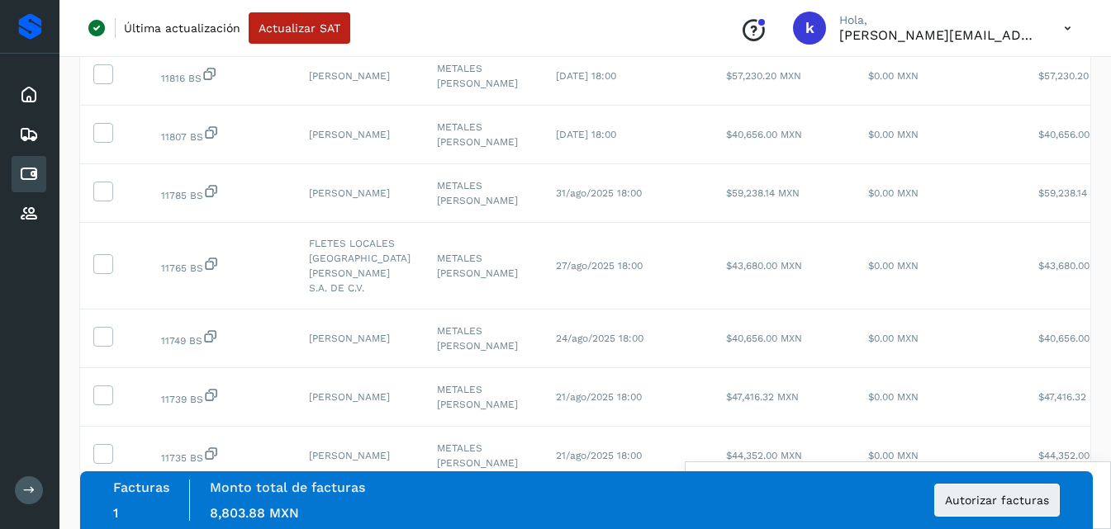
click at [104, 23] on icon at bounding box center [102, 14] width 17 height 17
click at [100, 82] on icon at bounding box center [102, 72] width 17 height 17
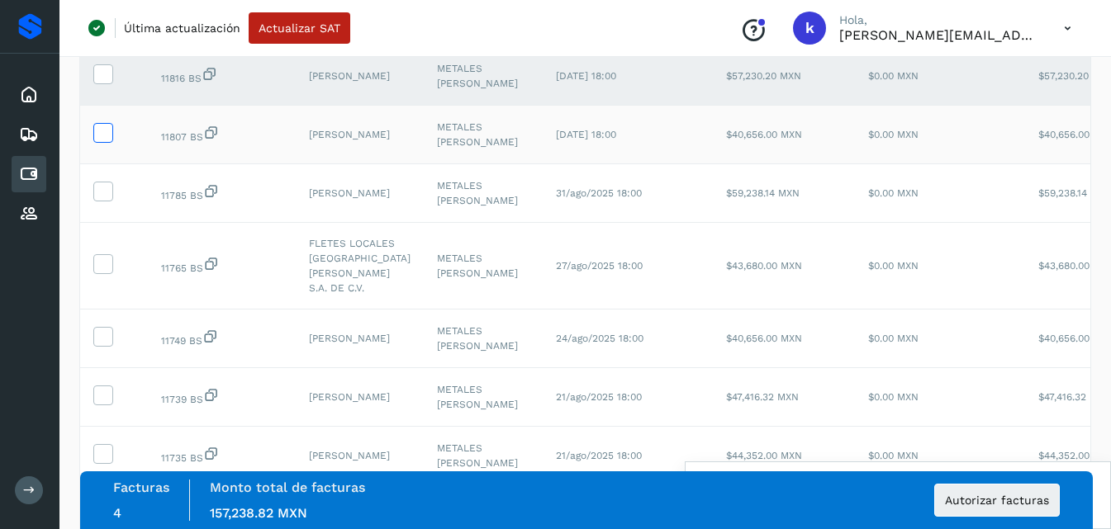
click at [100, 140] on icon at bounding box center [102, 131] width 17 height 17
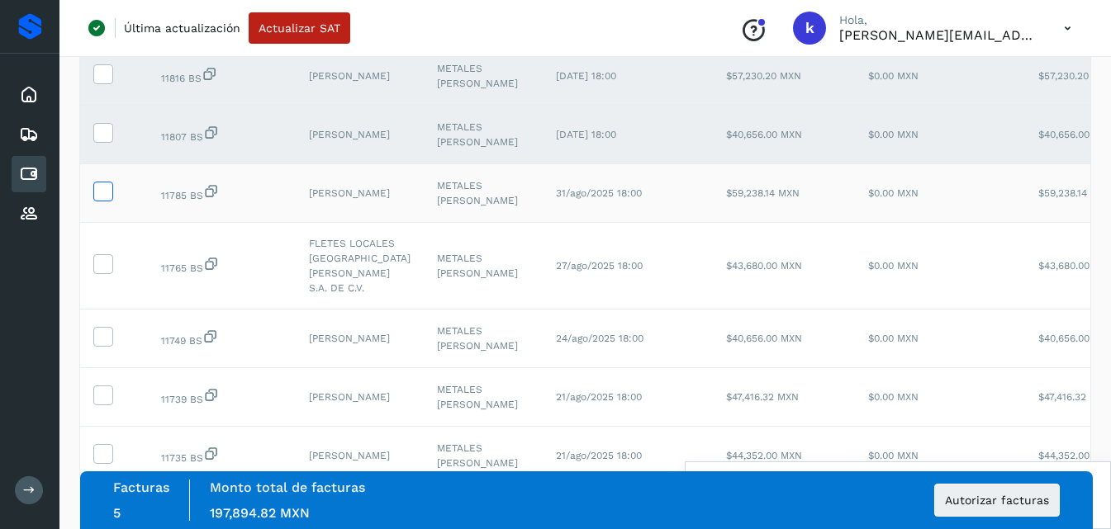
click at [102, 199] on icon at bounding box center [102, 190] width 17 height 17
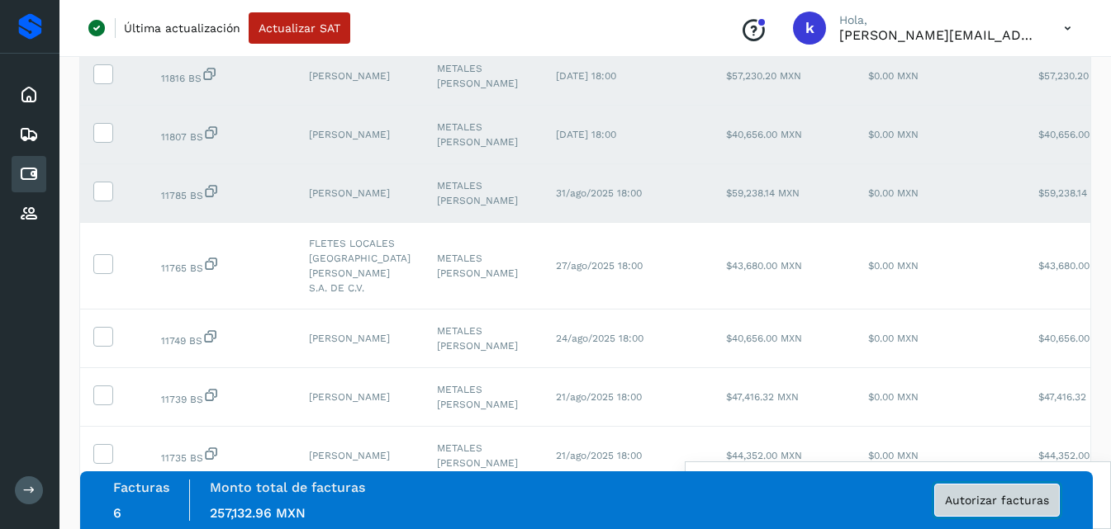
click at [988, 502] on span "Autorizar facturas" at bounding box center [997, 501] width 104 height 12
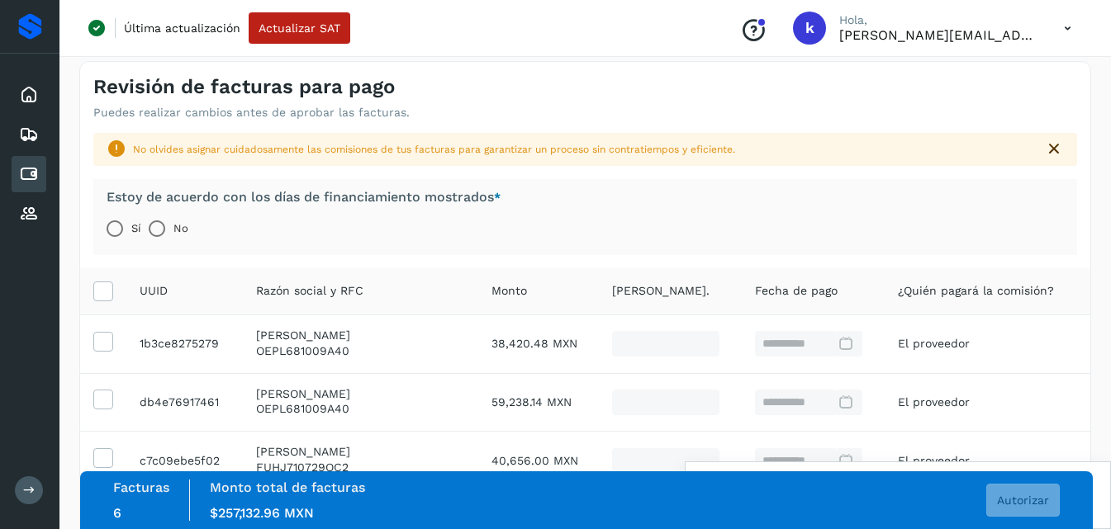
scroll to position [38, 0]
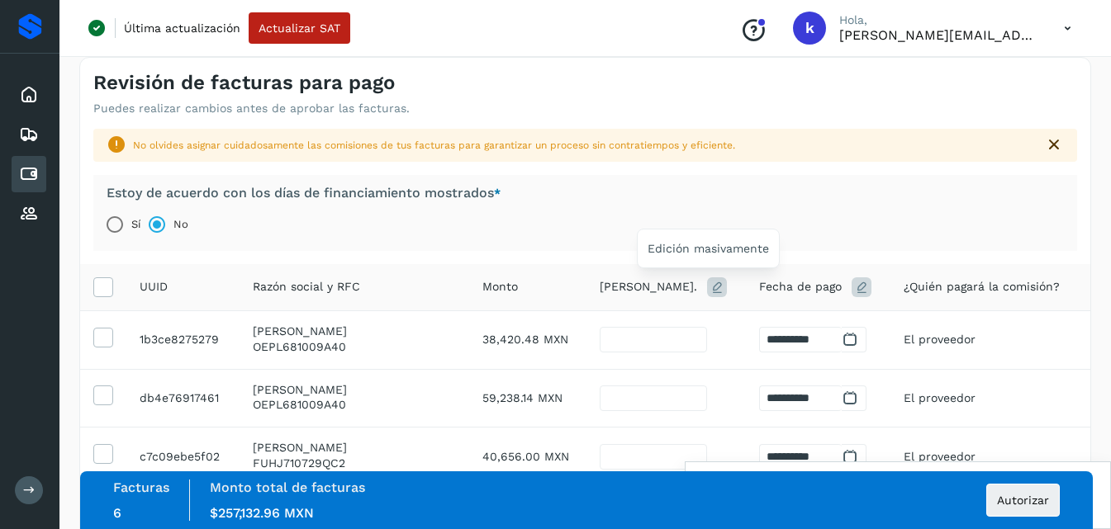
click at [712, 286] on icon at bounding box center [717, 288] width 20 height 20
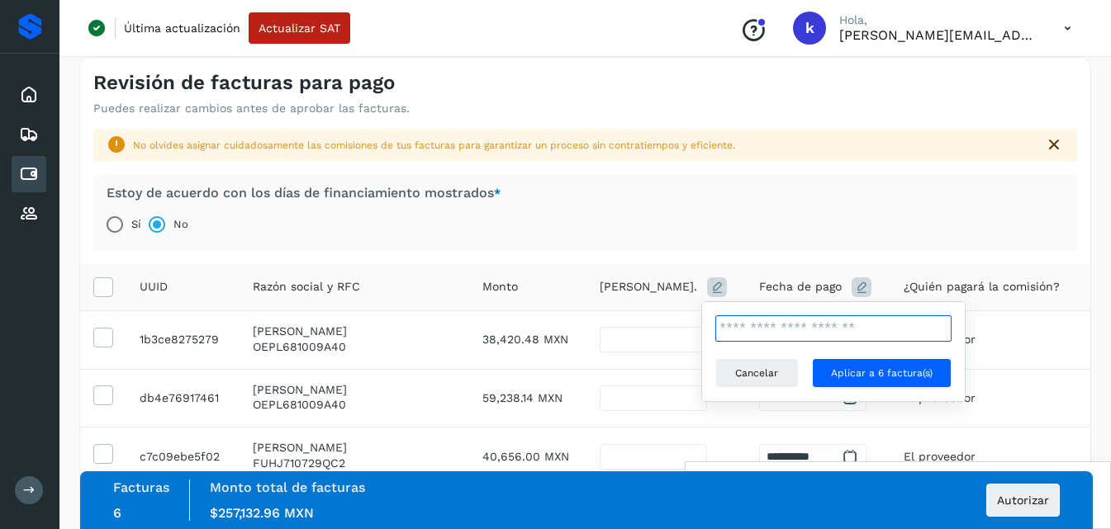
drag, startPoint x: 749, startPoint y: 328, endPoint x: 675, endPoint y: 330, distance: 74.4
click at [675, 330] on table "**********" at bounding box center [585, 463] width 1010 height 398
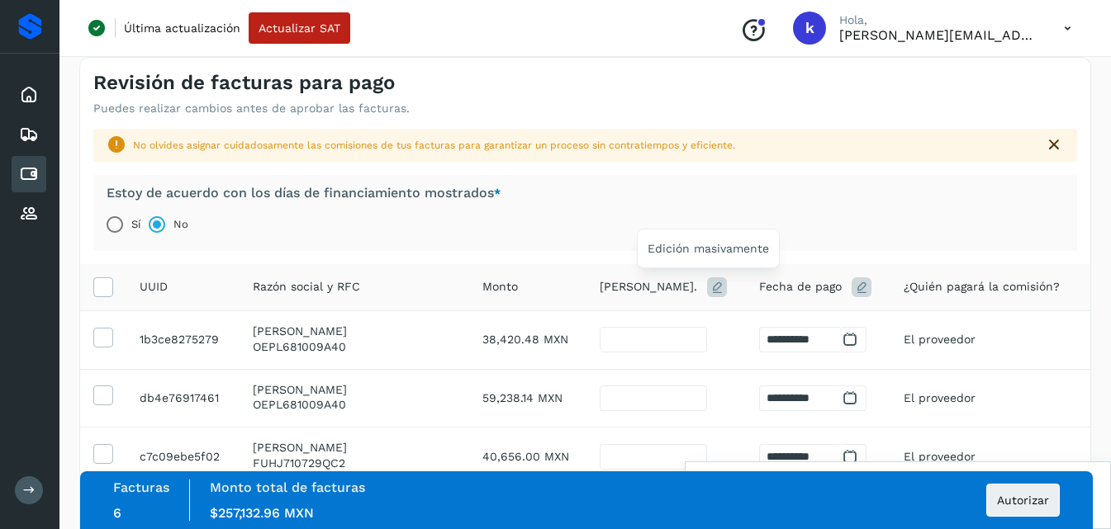
click at [707, 287] on icon at bounding box center [717, 288] width 20 height 20
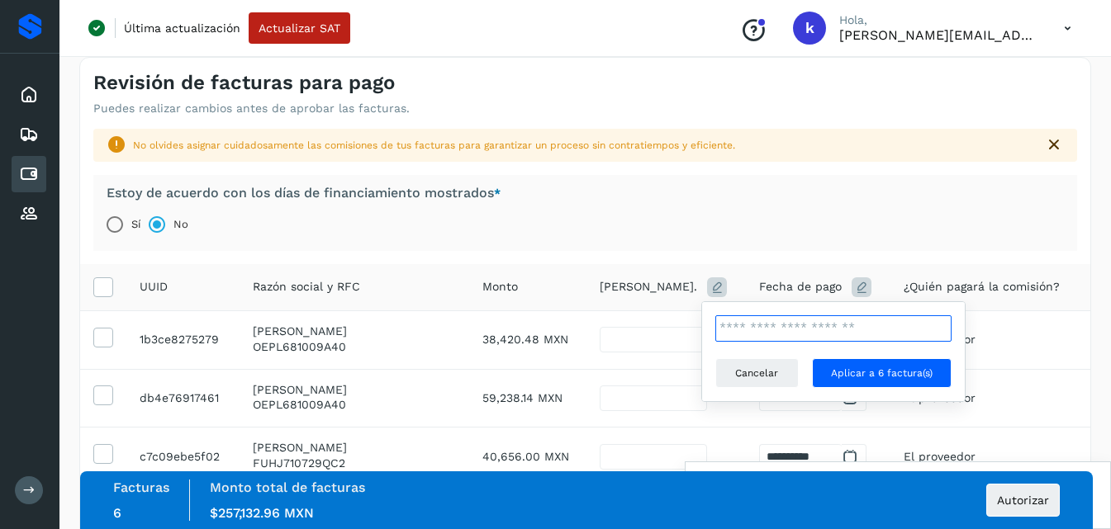
click at [747, 321] on input "**" at bounding box center [833, 329] width 236 height 26
type input "*"
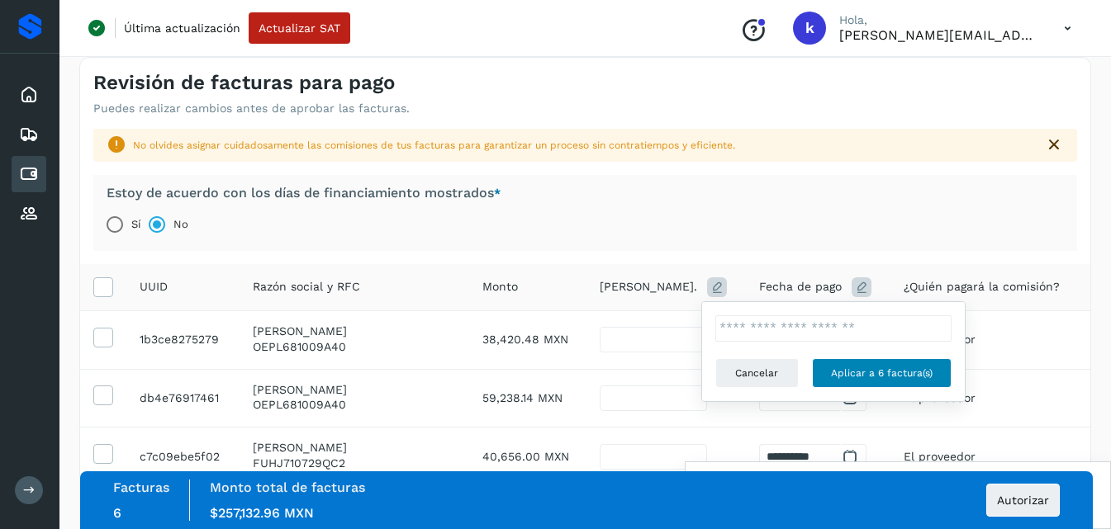
click at [847, 382] on button "Aplicar a 6 factura(s)" at bounding box center [882, 373] width 140 height 30
type input "*"
type input "**********"
type input "*"
type input "**********"
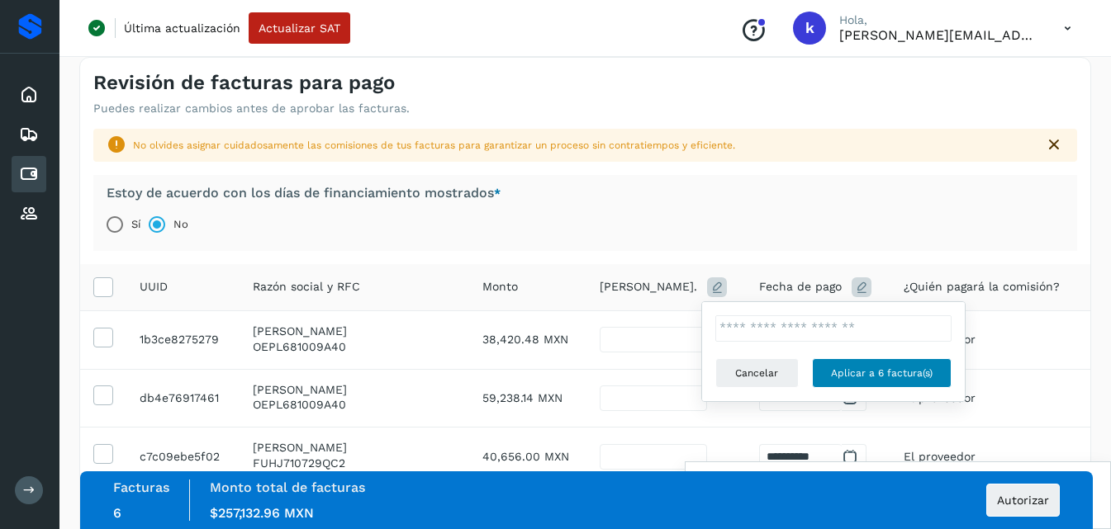
type input "*"
type input "**********"
type input "*"
type input "**********"
type input "*"
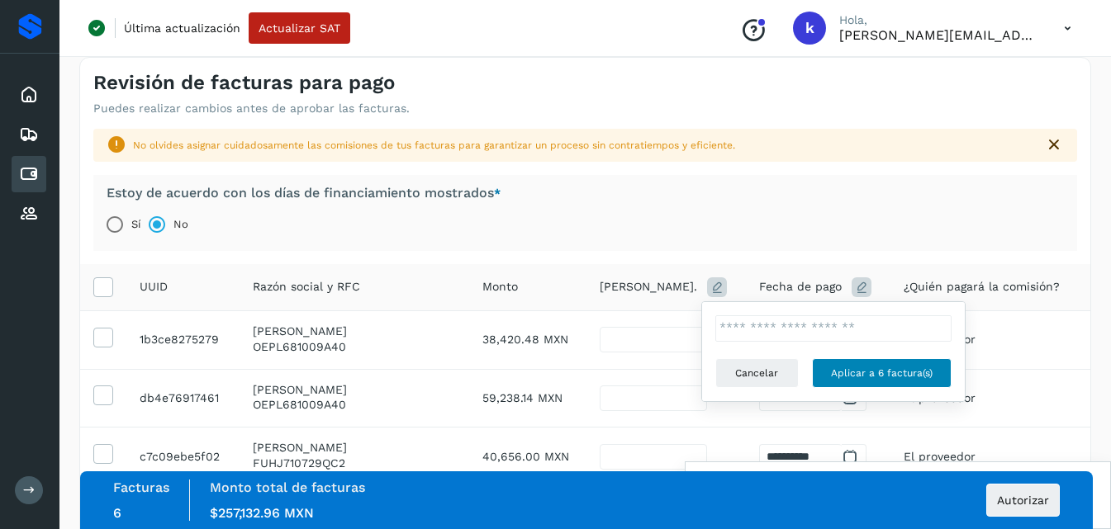
type input "**********"
type input "*"
type input "**********"
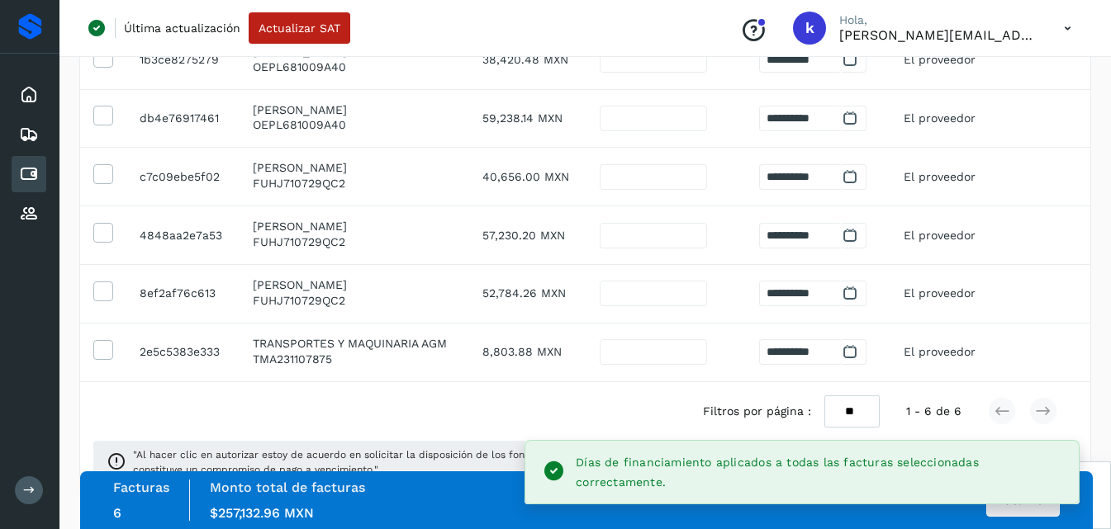
scroll to position [335, 0]
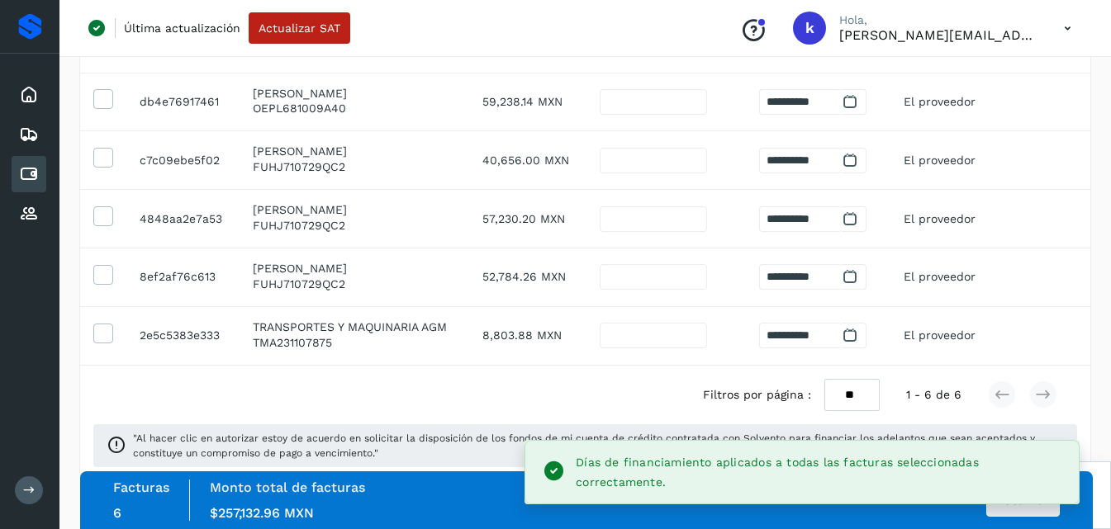
click at [1005, 518] on div "Facturas 6 Monto total de facturas Monto $257,132.96 MXN Autorizar" at bounding box center [586, 500] width 947 height 41
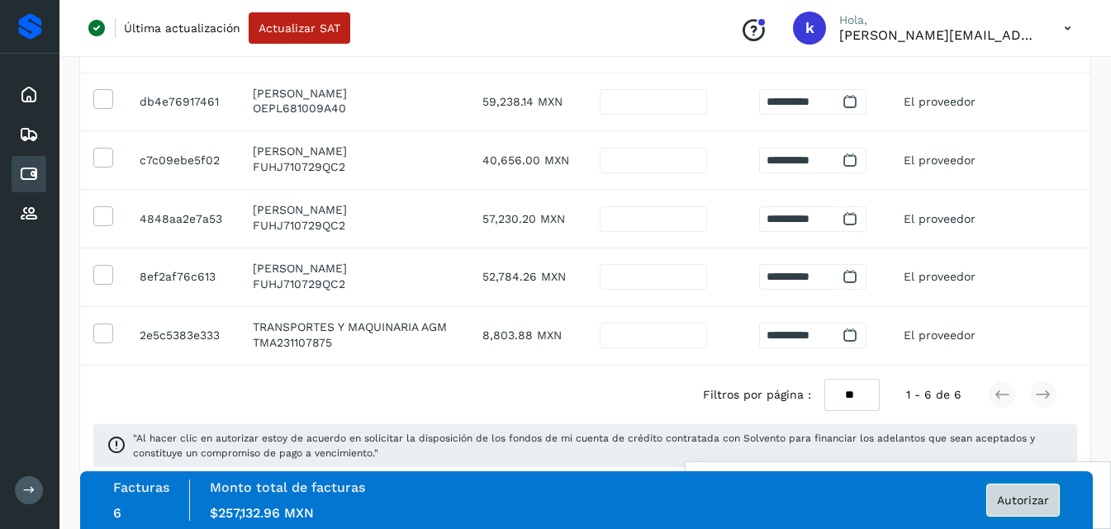
click at [1004, 504] on span "Autorizar" at bounding box center [1023, 501] width 52 height 12
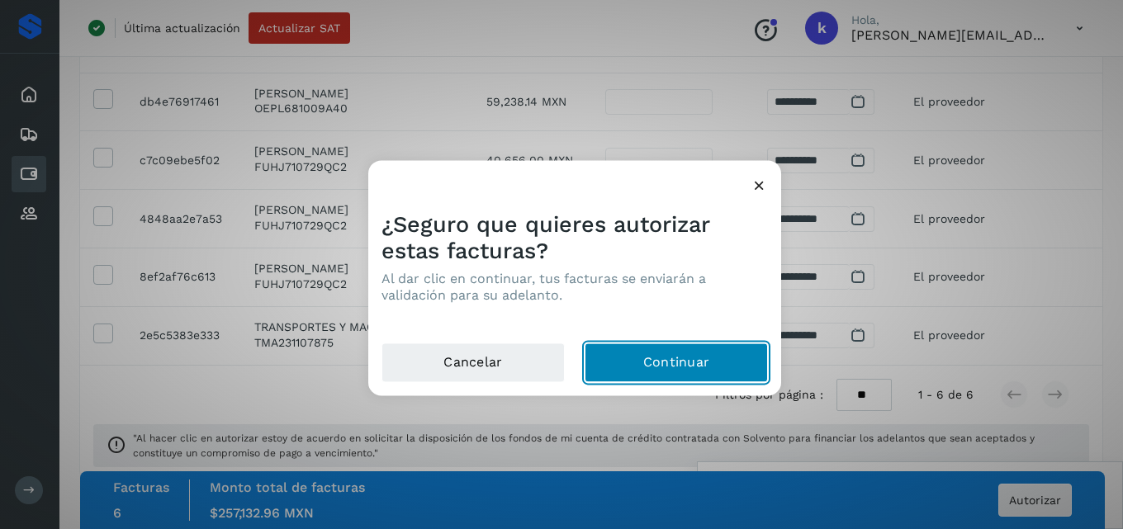
click at [691, 373] on button "Continuar" at bounding box center [676, 363] width 183 height 40
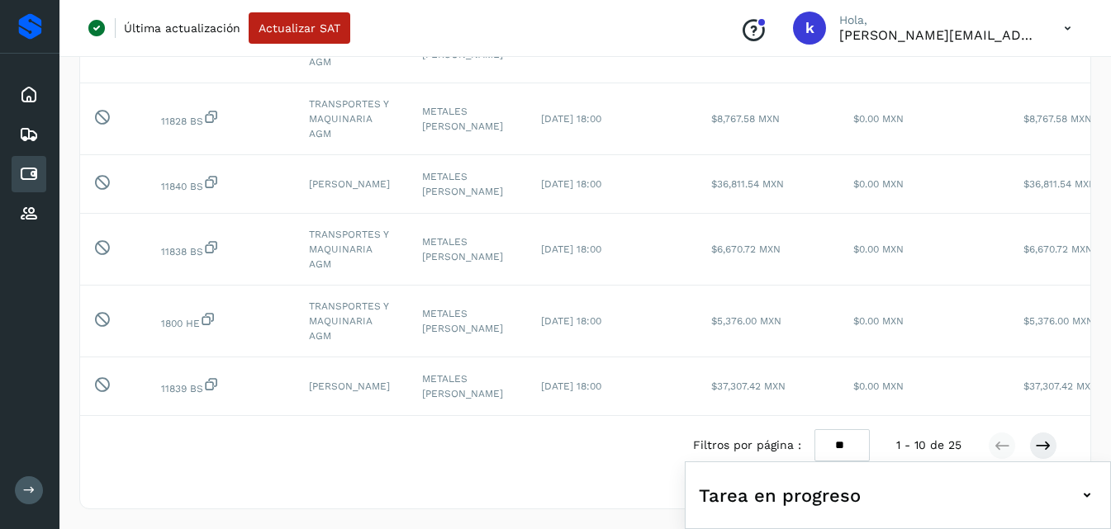
scroll to position [544, 0]
click at [839, 443] on select "** ** **" at bounding box center [841, 446] width 55 height 32
select select "**"
click at [814, 430] on select "** ** **" at bounding box center [841, 446] width 55 height 32
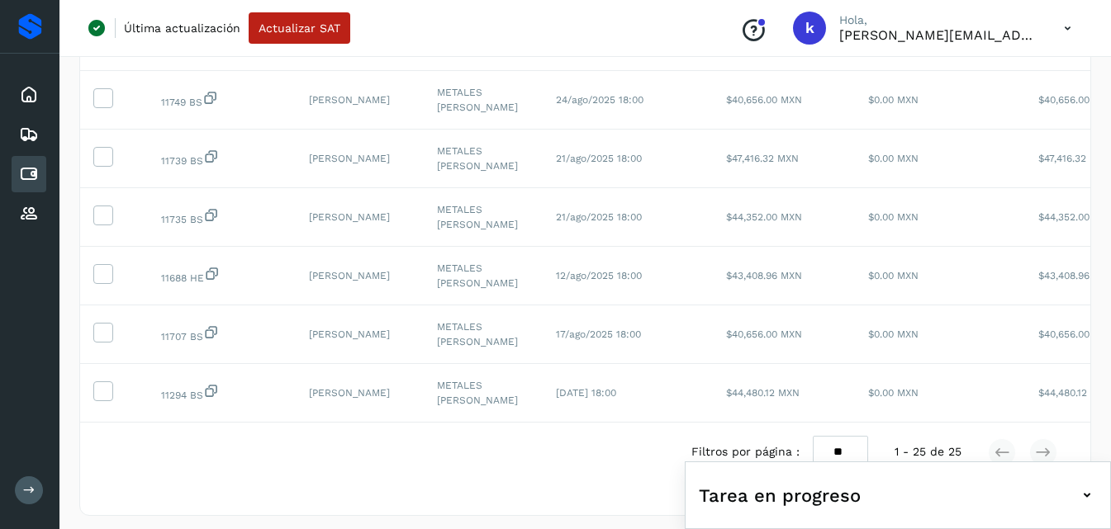
scroll to position [1308, 0]
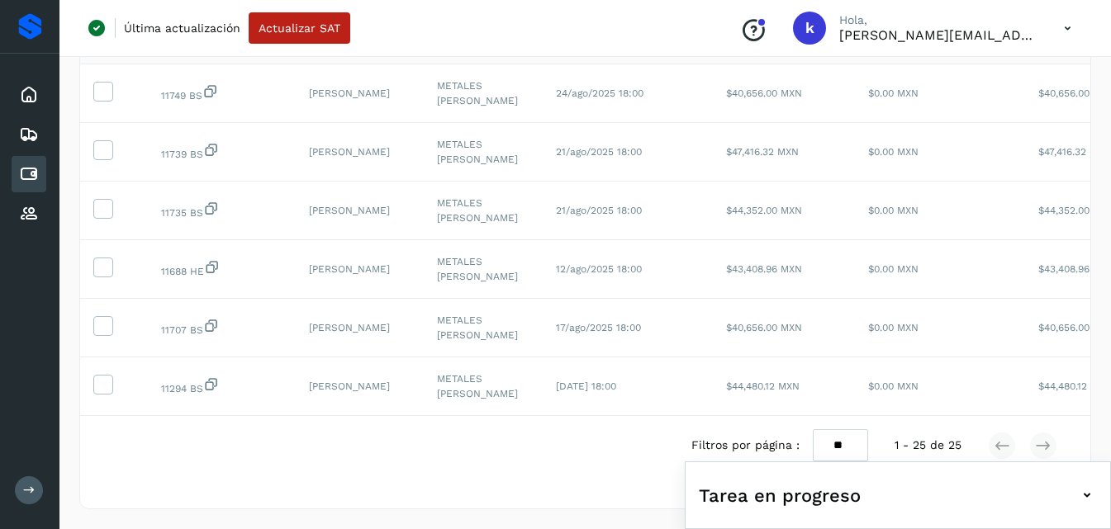
click at [97, 26] on icon at bounding box center [102, 17] width 17 height 17
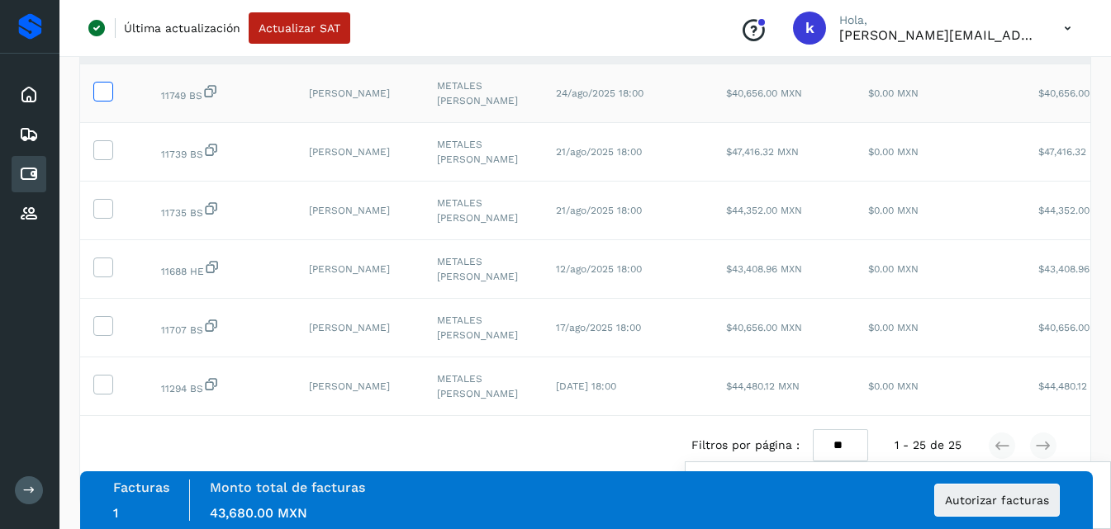
click at [104, 99] on icon at bounding box center [102, 90] width 17 height 17
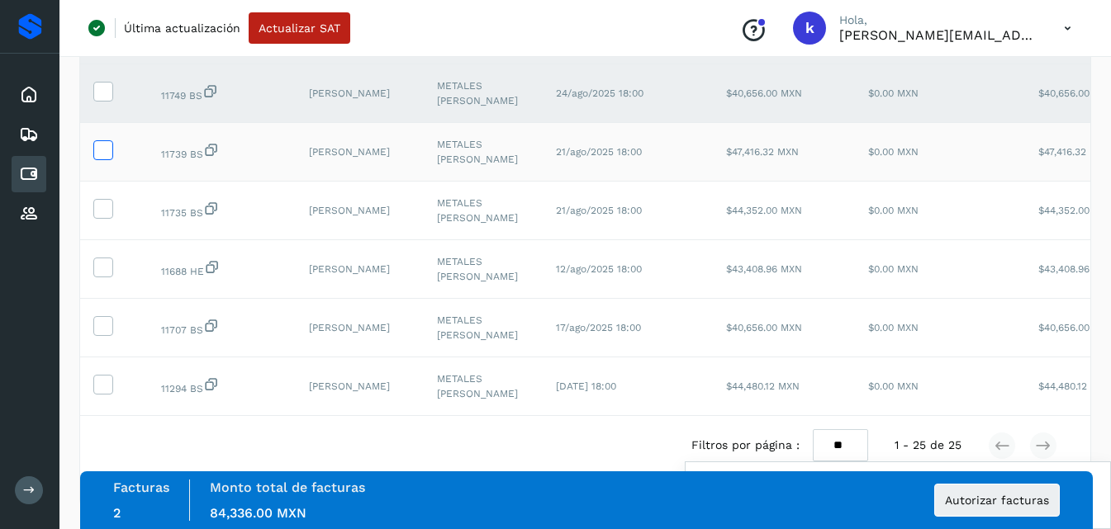
click at [106, 158] on icon at bounding box center [102, 148] width 17 height 17
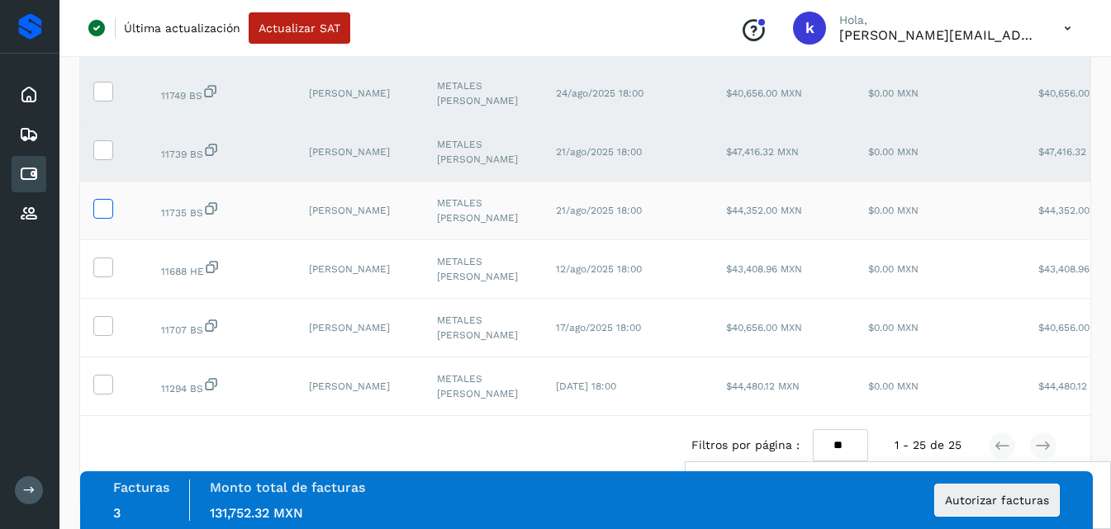
click at [106, 216] on icon at bounding box center [102, 207] width 17 height 17
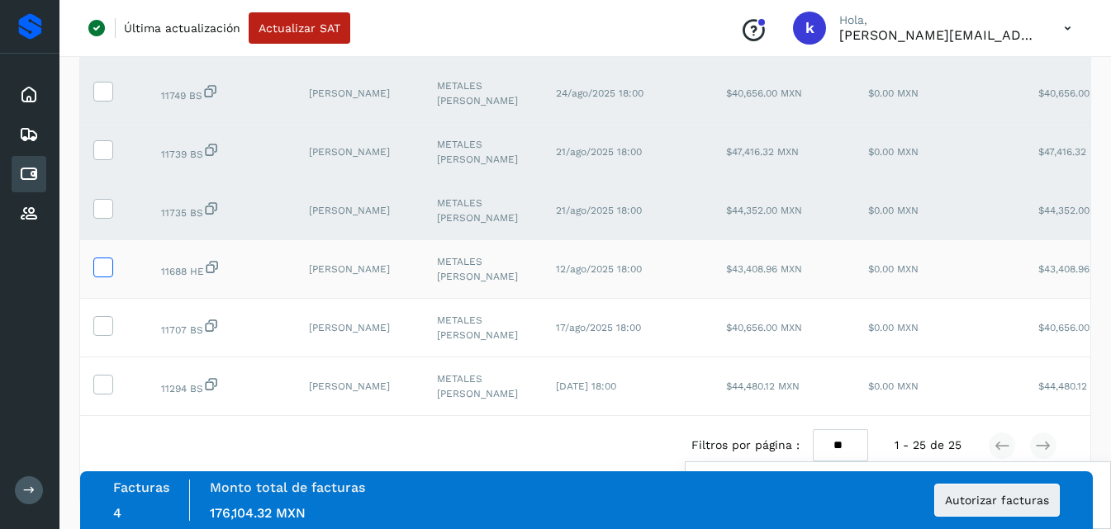
click at [107, 275] on icon at bounding box center [102, 266] width 17 height 17
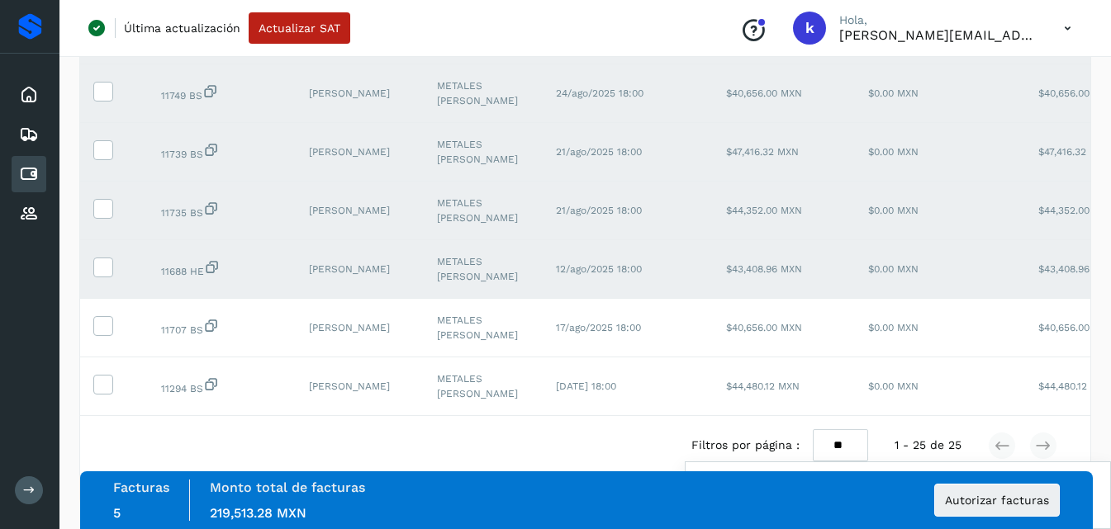
scroll to position [1477, 0]
click at [93, 316] on label at bounding box center [103, 326] width 20 height 20
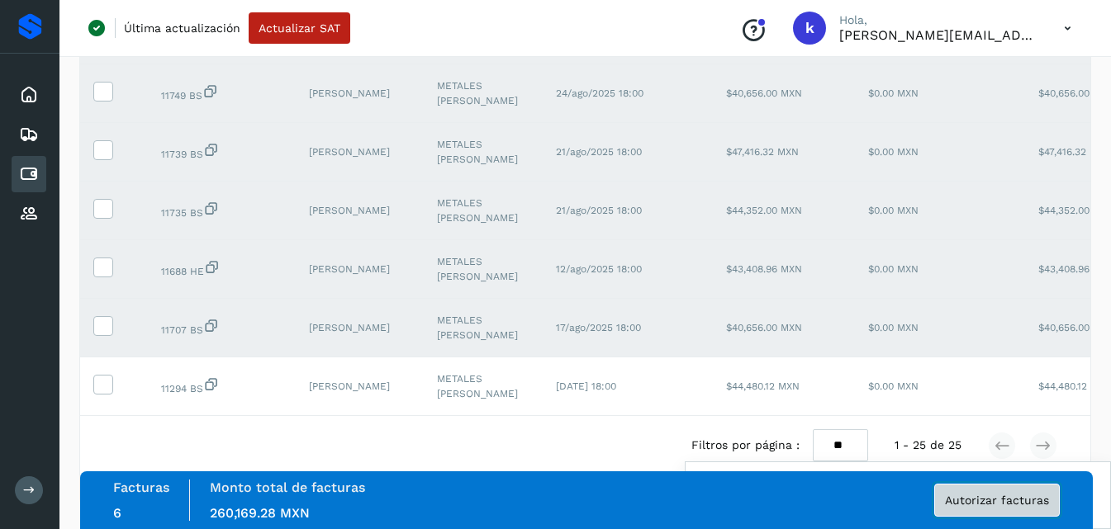
click at [989, 502] on span "Autorizar facturas" at bounding box center [997, 501] width 104 height 12
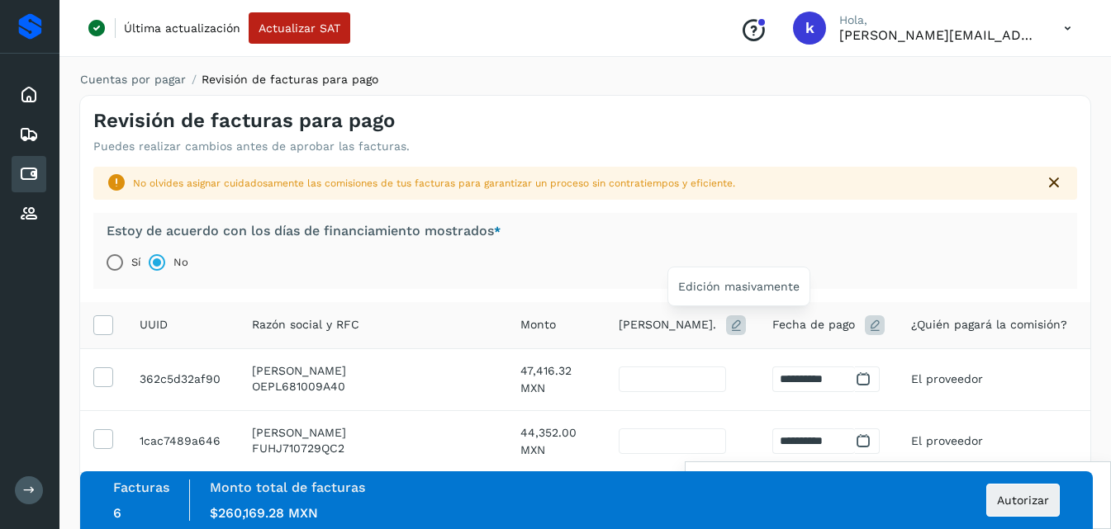
click at [738, 321] on icon at bounding box center [736, 326] width 20 height 20
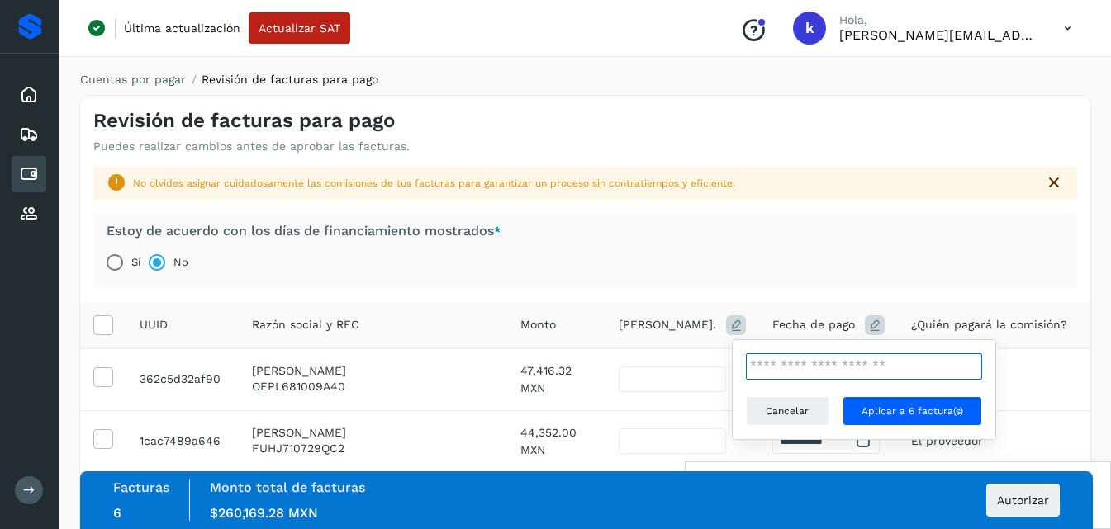
click at [788, 358] on input "**" at bounding box center [864, 367] width 236 height 26
type input "*"
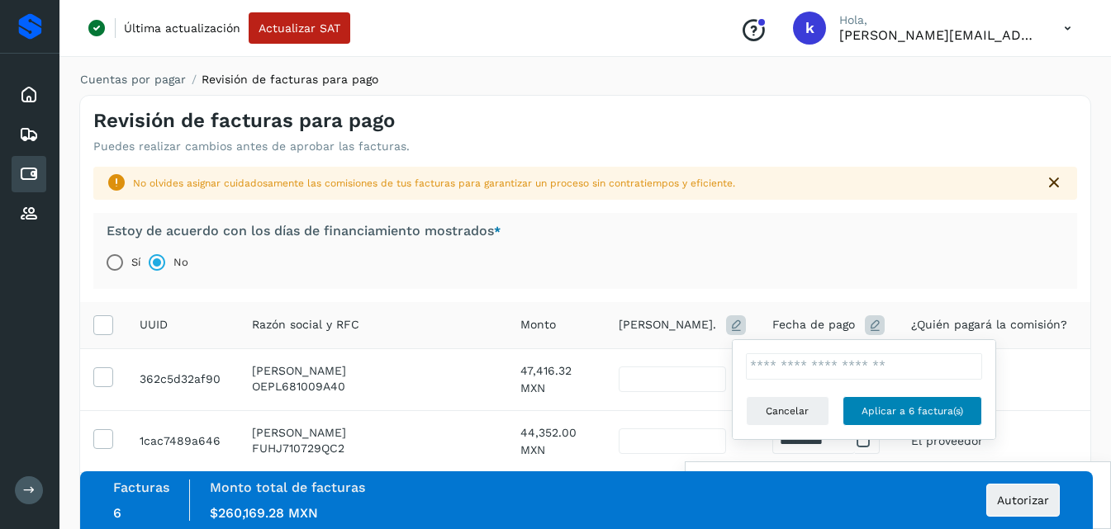
click at [874, 415] on span "Aplicar a 6 factura(s)" at bounding box center [913, 411] width 102 height 15
type input "*"
type input "**********"
type input "*"
type input "**********"
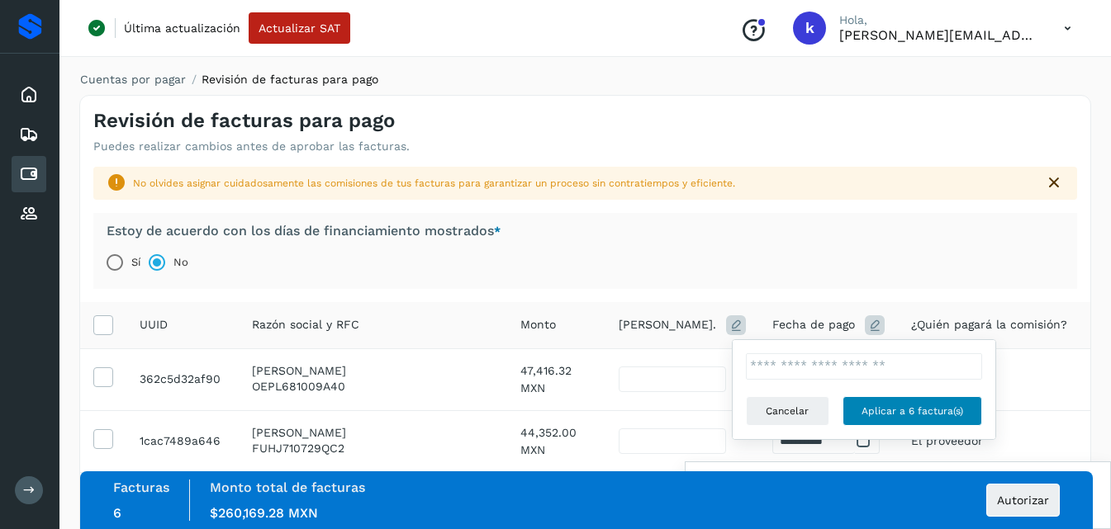
type input "*"
type input "**********"
type input "*"
type input "**********"
type input "*"
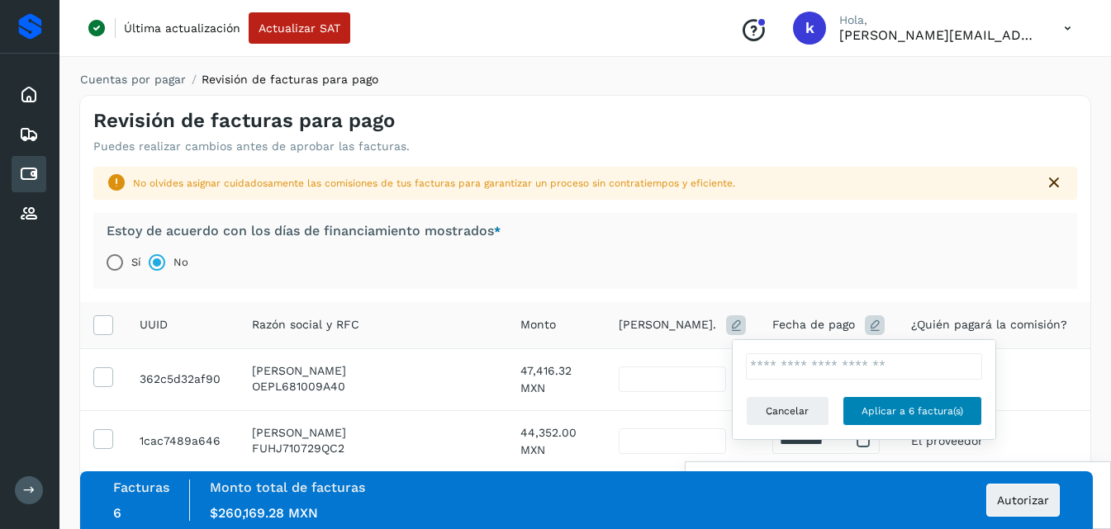
type input "**********"
type input "*"
type input "**********"
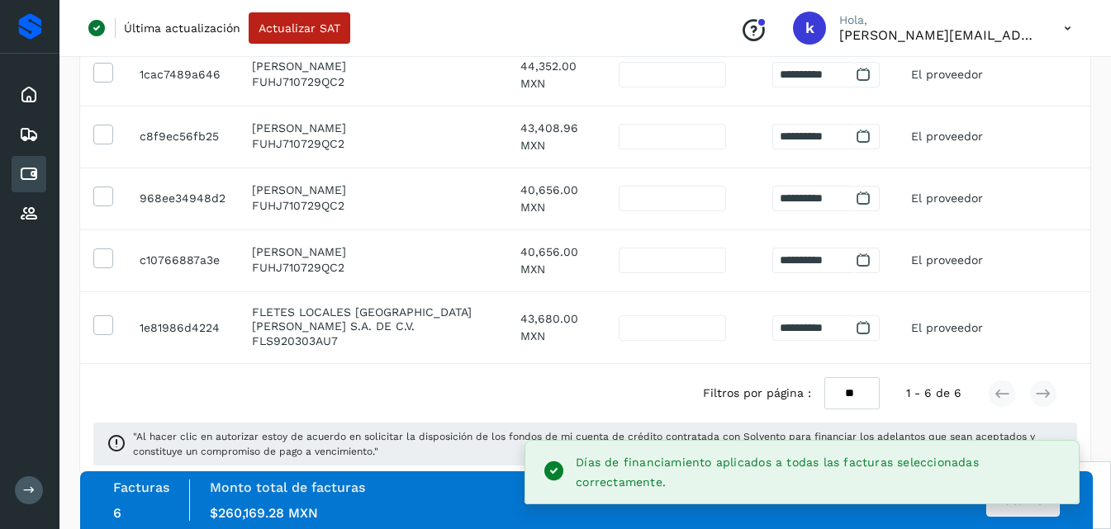
scroll to position [388, 0]
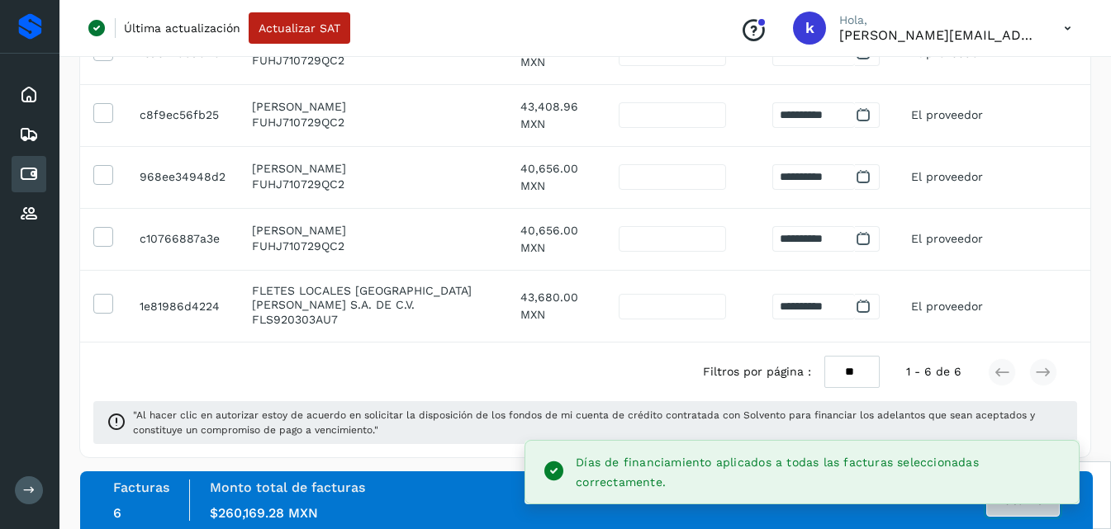
click at [1000, 506] on span "Autorizar" at bounding box center [1023, 501] width 52 height 12
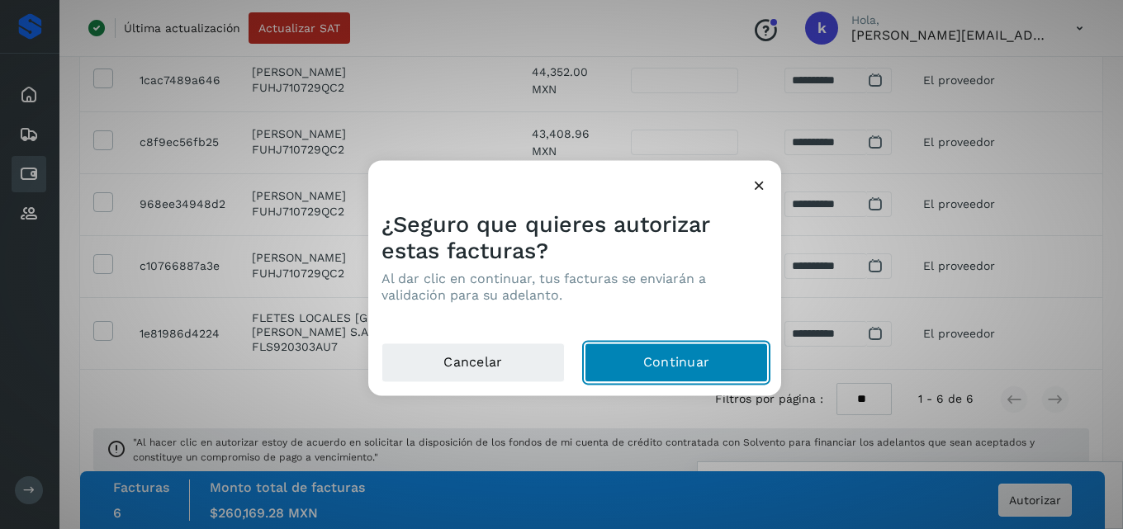
click at [740, 358] on button "Continuar" at bounding box center [676, 363] width 183 height 40
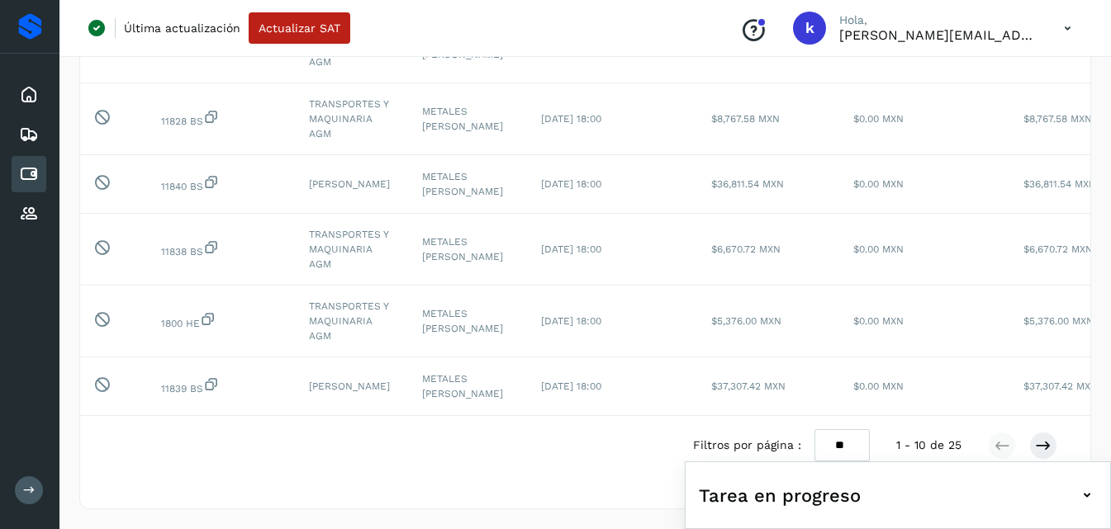
scroll to position [544, 0]
click at [839, 444] on select "** ** **" at bounding box center [841, 446] width 55 height 32
select select "**"
click at [814, 430] on select "** ** **" at bounding box center [841, 446] width 55 height 32
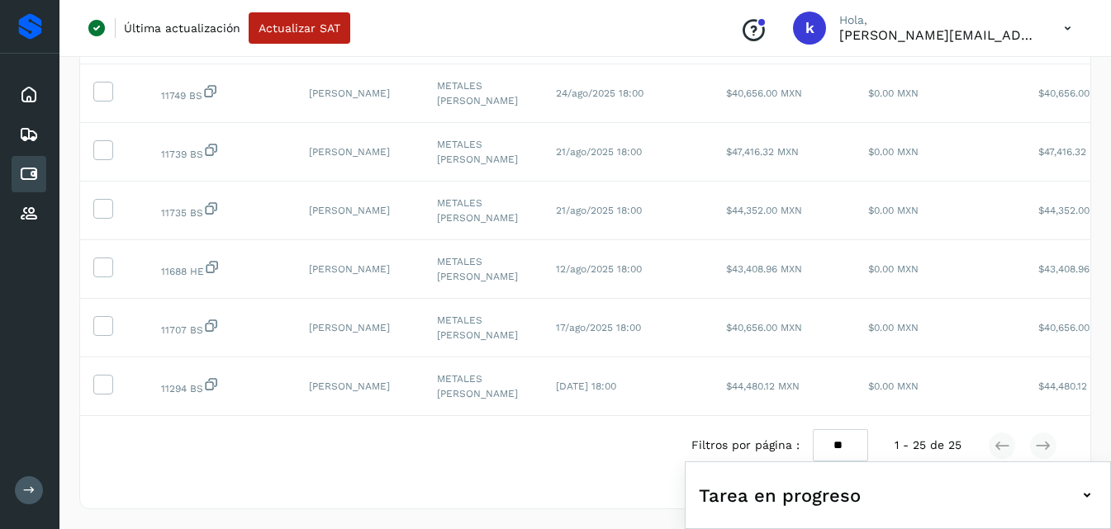
scroll to position [1388, 0]
click at [100, 26] on icon at bounding box center [102, 17] width 17 height 17
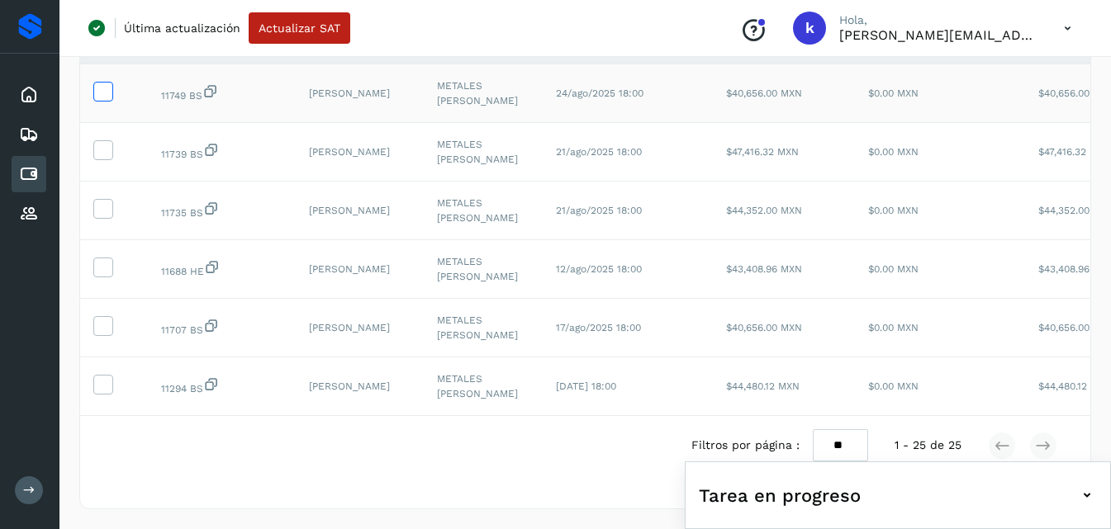
click at [100, 99] on icon at bounding box center [102, 90] width 17 height 17
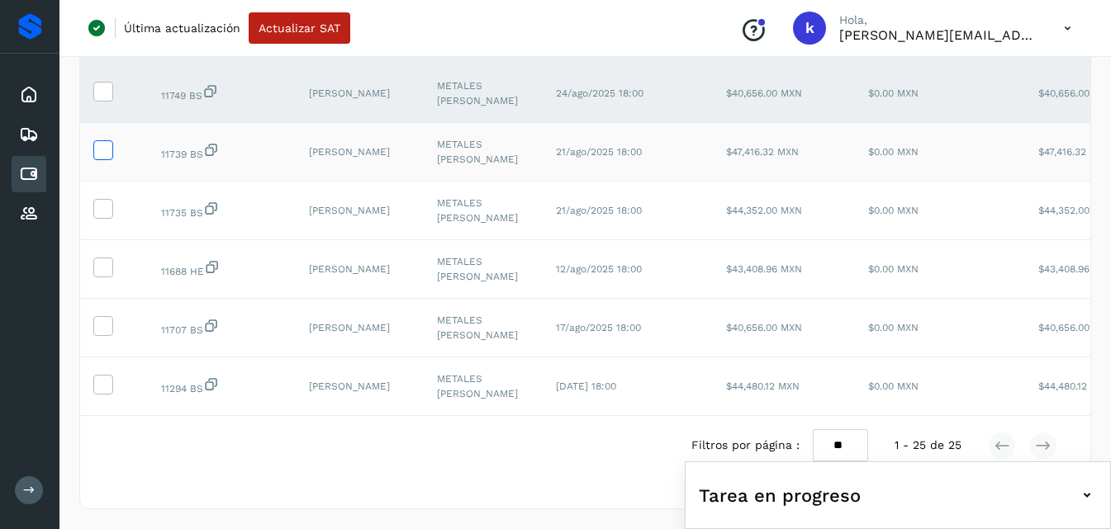
click at [105, 158] on icon at bounding box center [102, 148] width 17 height 17
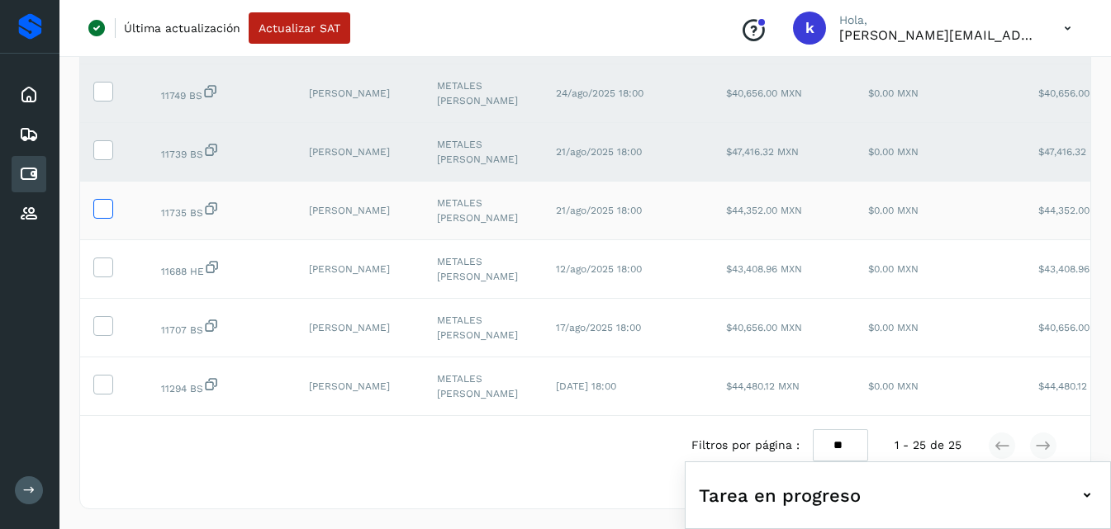
click at [105, 216] on icon at bounding box center [102, 207] width 17 height 17
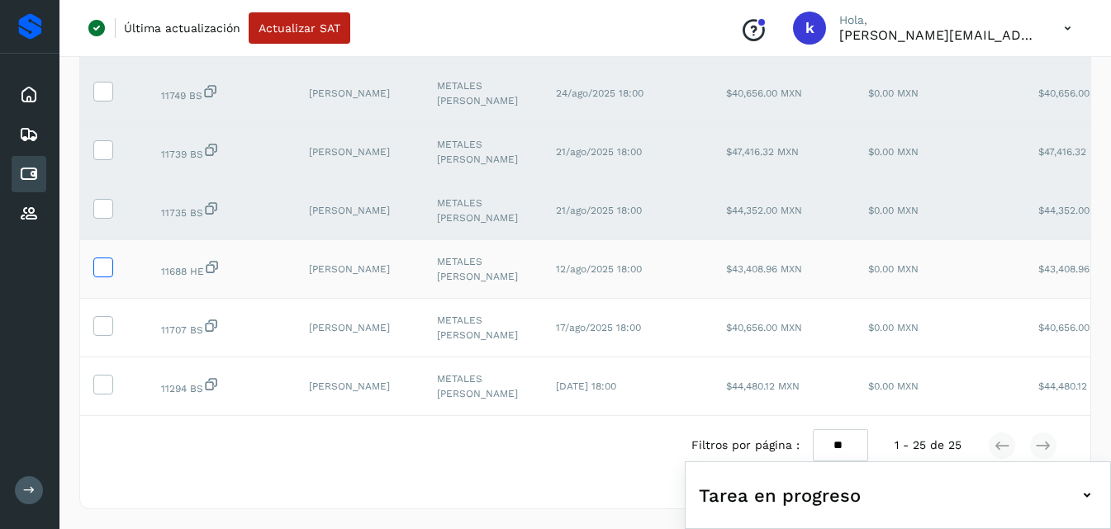
click at [103, 277] on span at bounding box center [102, 271] width 17 height 12
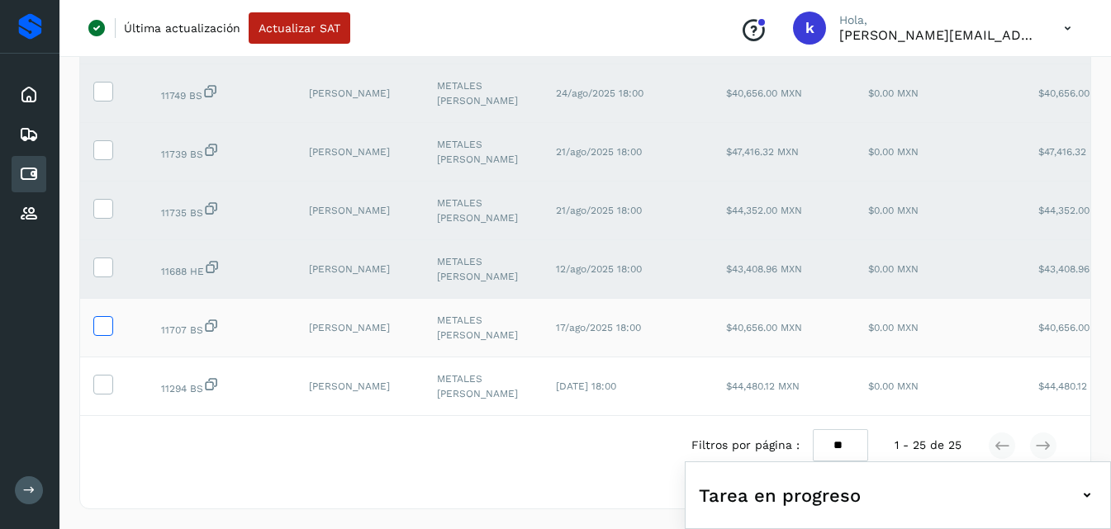
click at [107, 334] on icon at bounding box center [102, 324] width 17 height 17
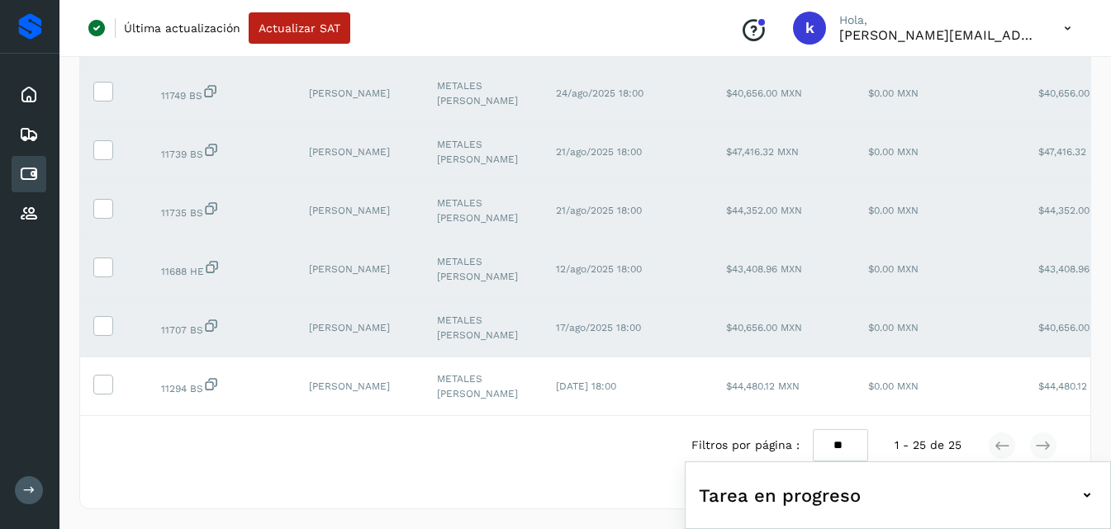
scroll to position [1477, 0]
click at [1083, 496] on icon at bounding box center [1087, 496] width 20 height 20
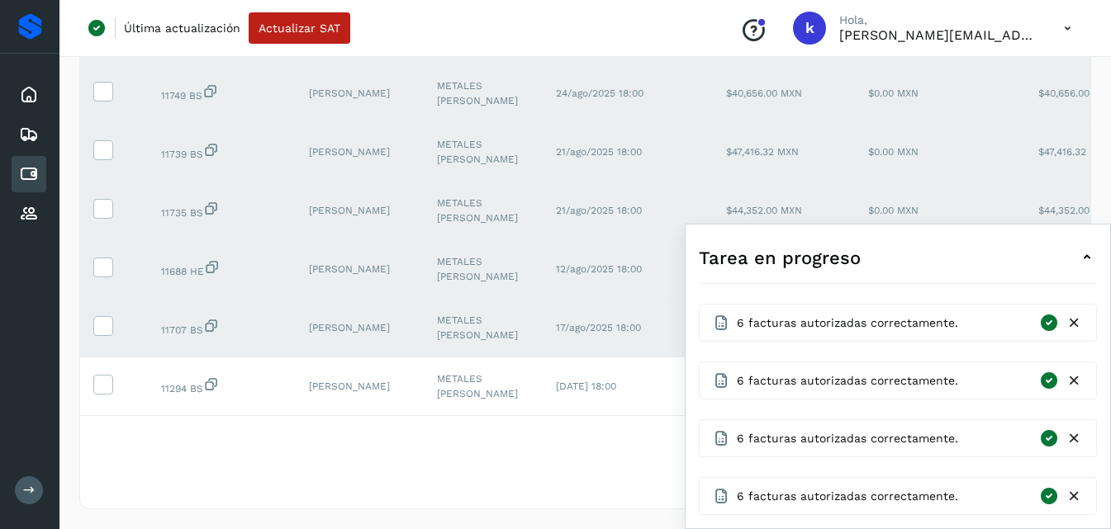
click at [1080, 259] on icon at bounding box center [1087, 258] width 20 height 20
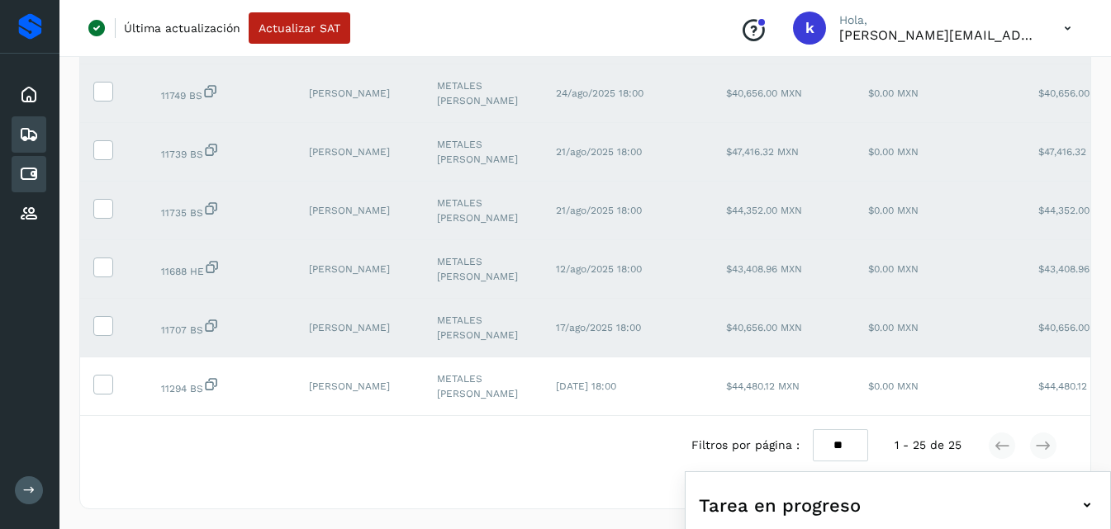
click at [35, 137] on icon at bounding box center [29, 135] width 20 height 20
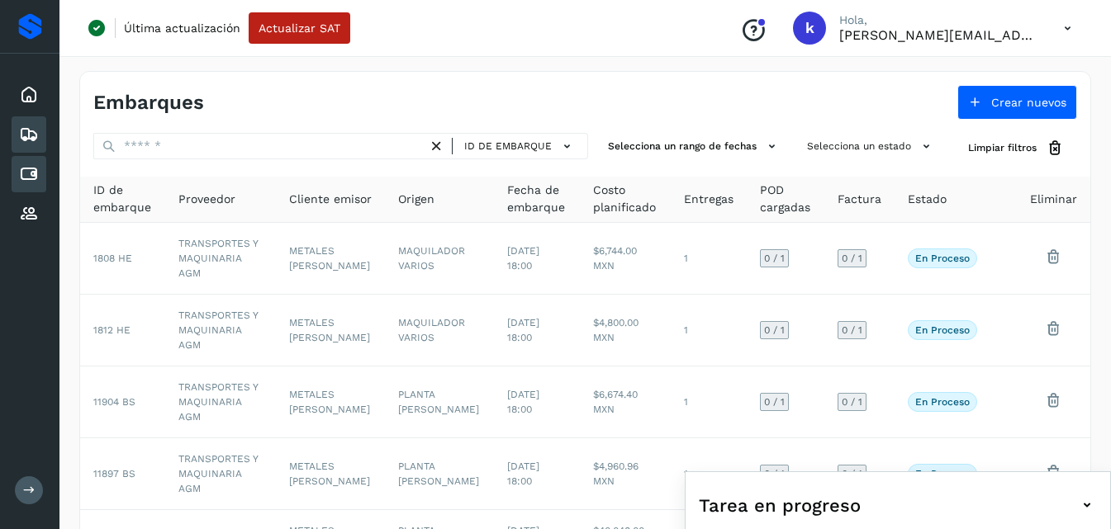
click at [32, 169] on icon at bounding box center [29, 174] width 20 height 20
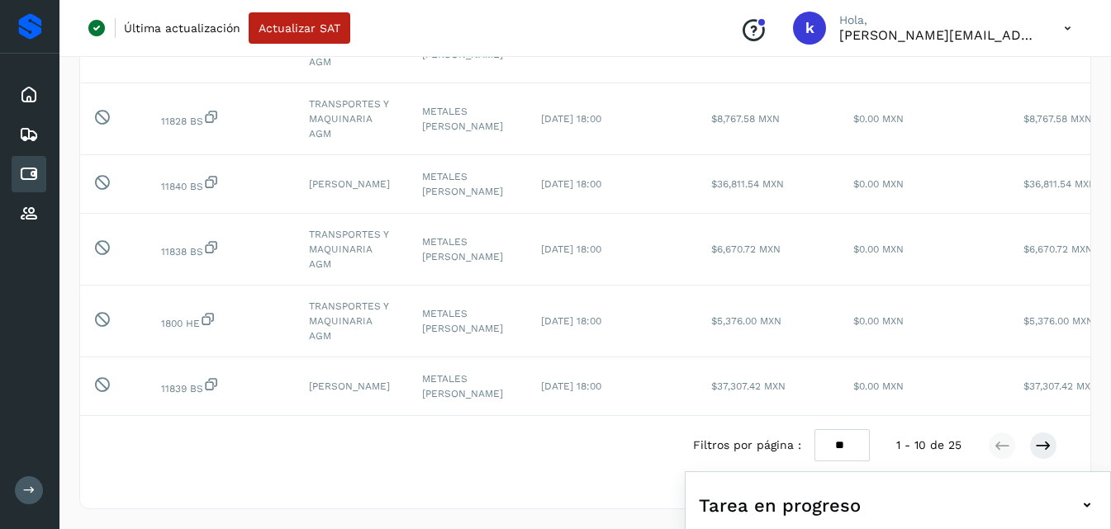
scroll to position [544, 0]
click at [848, 443] on select "** ** **" at bounding box center [841, 446] width 55 height 32
select select "**"
click at [814, 430] on select "** ** **" at bounding box center [841, 446] width 55 height 32
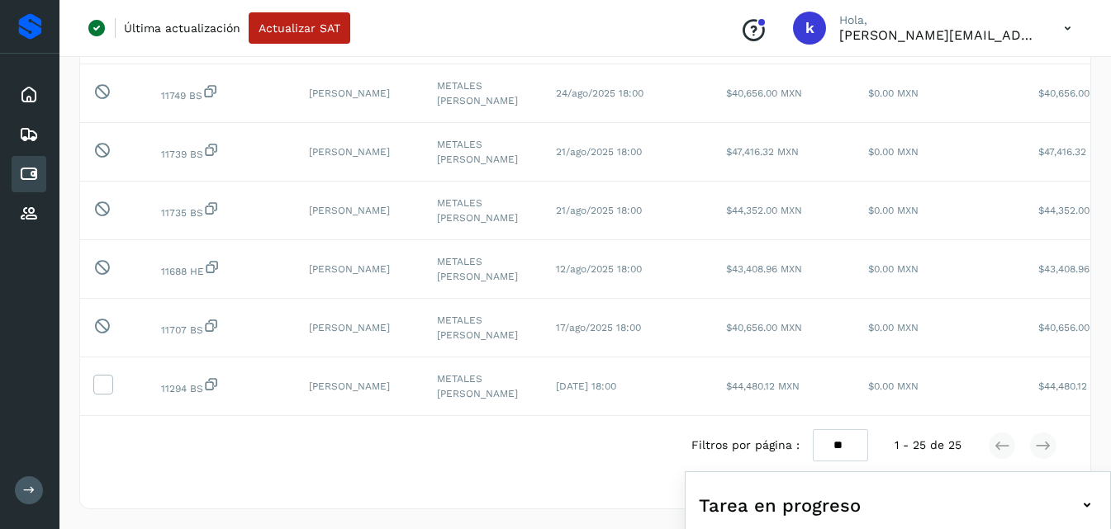
scroll to position [1477, 0]
click at [98, 375] on icon at bounding box center [102, 383] width 17 height 17
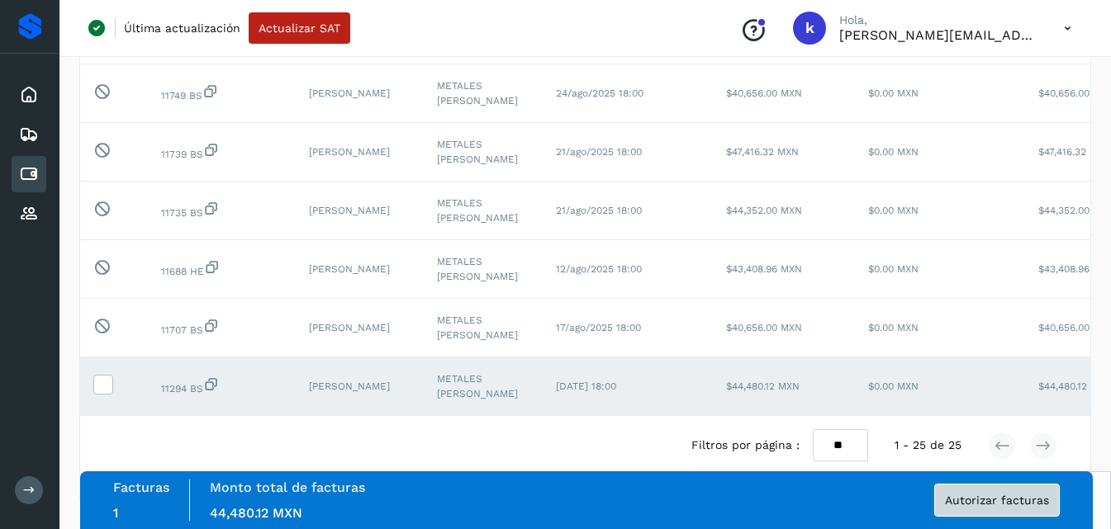
click at [1007, 505] on span "Autorizar facturas" at bounding box center [997, 501] width 104 height 12
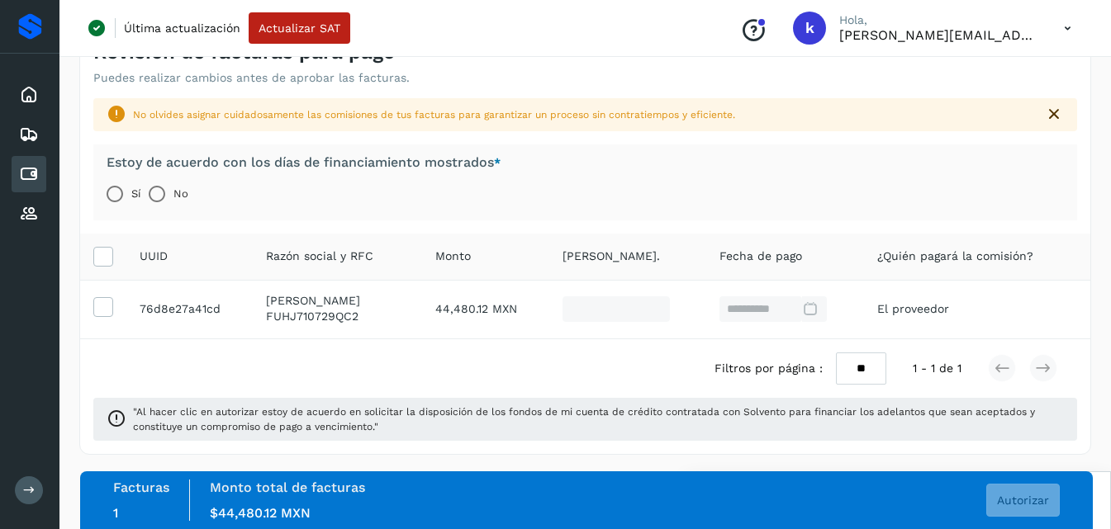
scroll to position [69, 0]
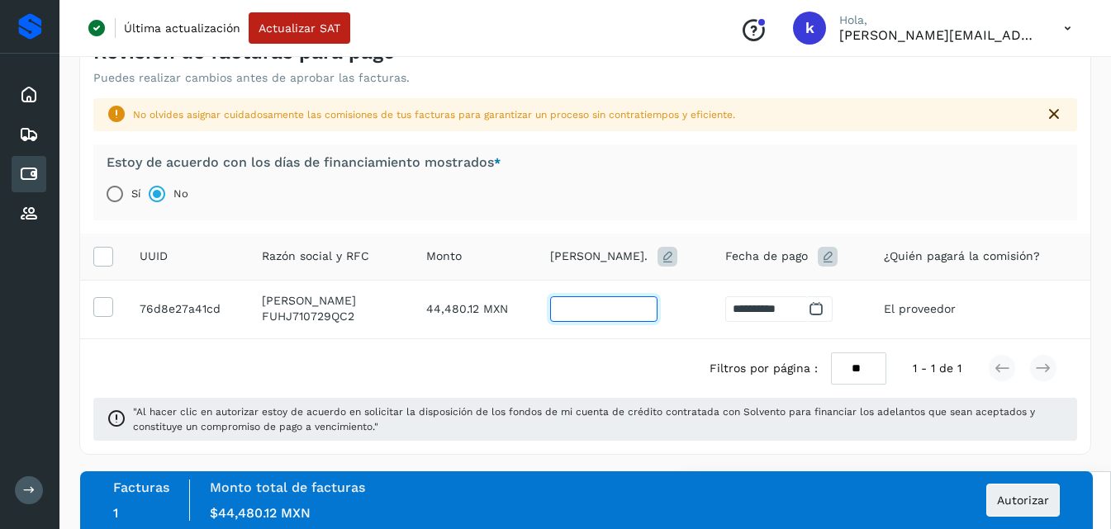
drag, startPoint x: 609, startPoint y: 313, endPoint x: 466, endPoint y: 299, distance: 143.6
click at [466, 299] on tr "**********" at bounding box center [585, 309] width 1010 height 59
type input "*"
type input "**********"
type input "*"
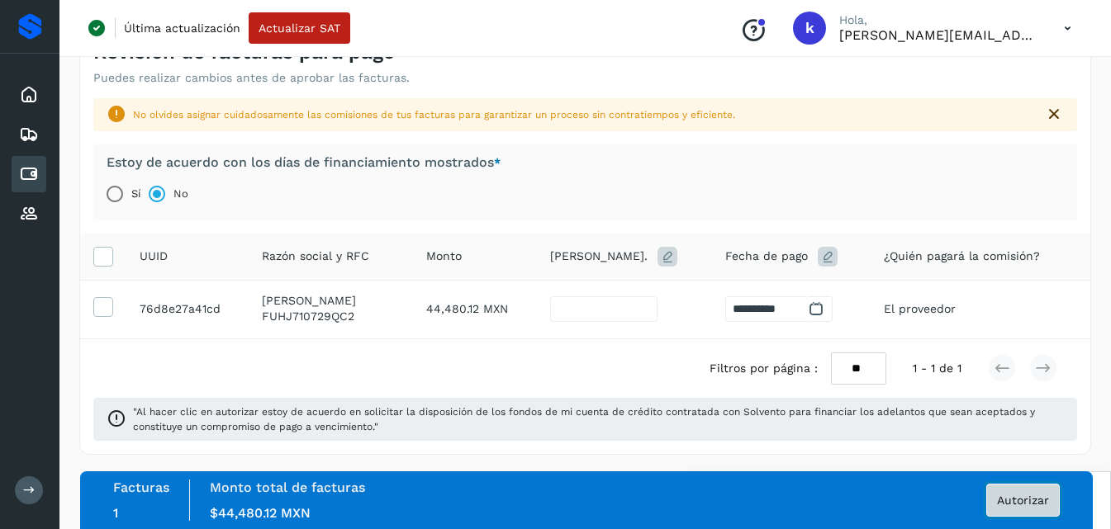
click at [1021, 495] on span "Autorizar" at bounding box center [1023, 501] width 52 height 12
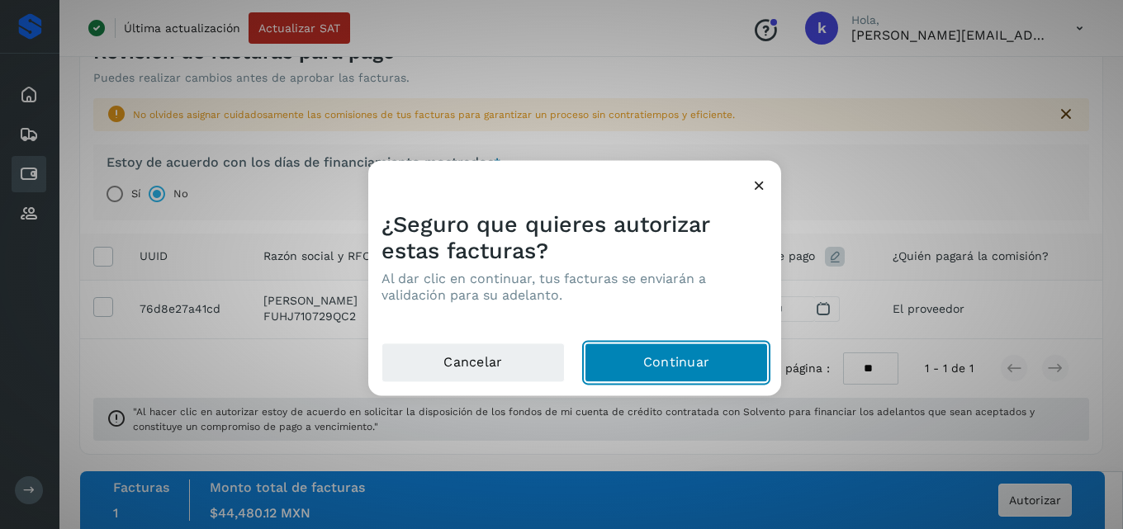
click at [681, 370] on button "Continuar" at bounding box center [676, 363] width 183 height 40
